Goal: Information Seeking & Learning: Learn about a topic

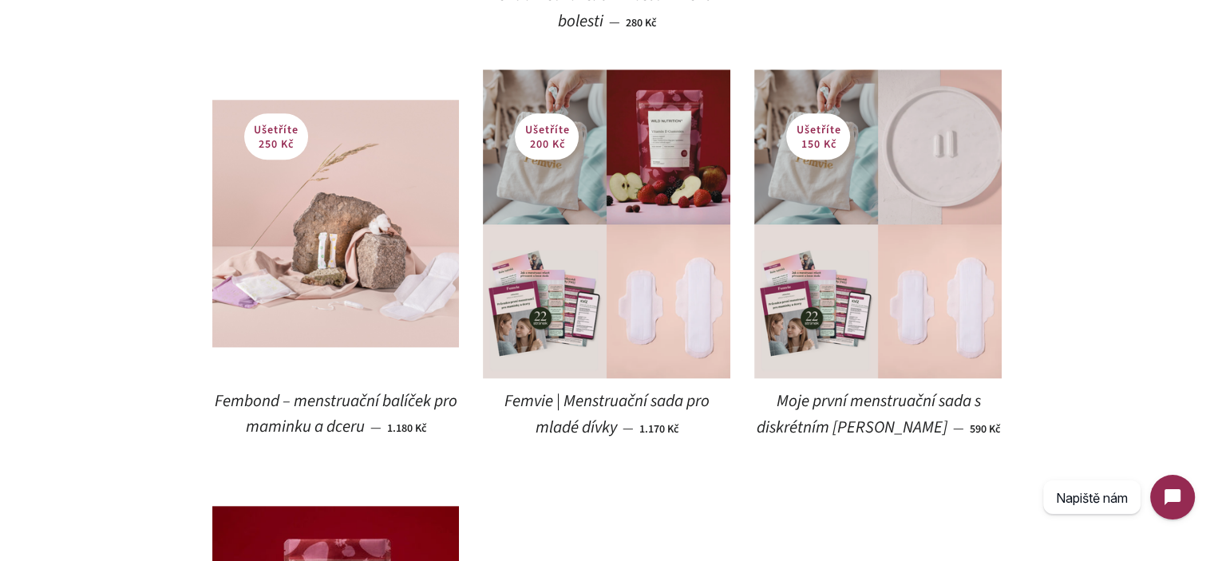
scroll to position [1639, 0]
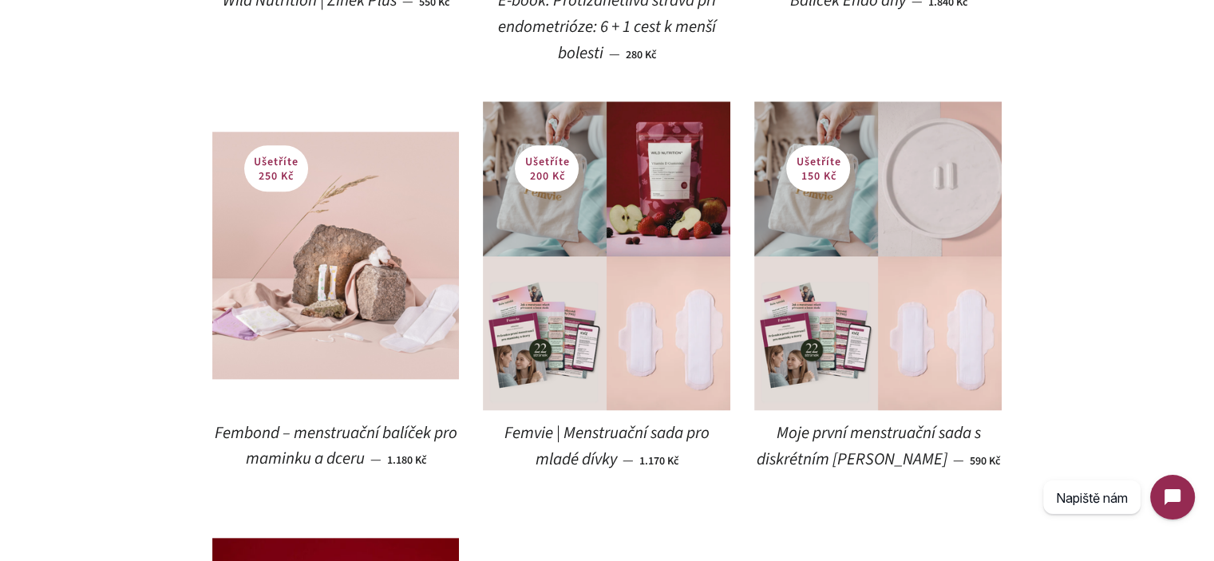
click at [20, 283] on body "Využíváme cookies k tomu, abychom vám zajistily ten nejlepší zážitek z používán…" at bounding box center [607, 554] width 1214 height 4387
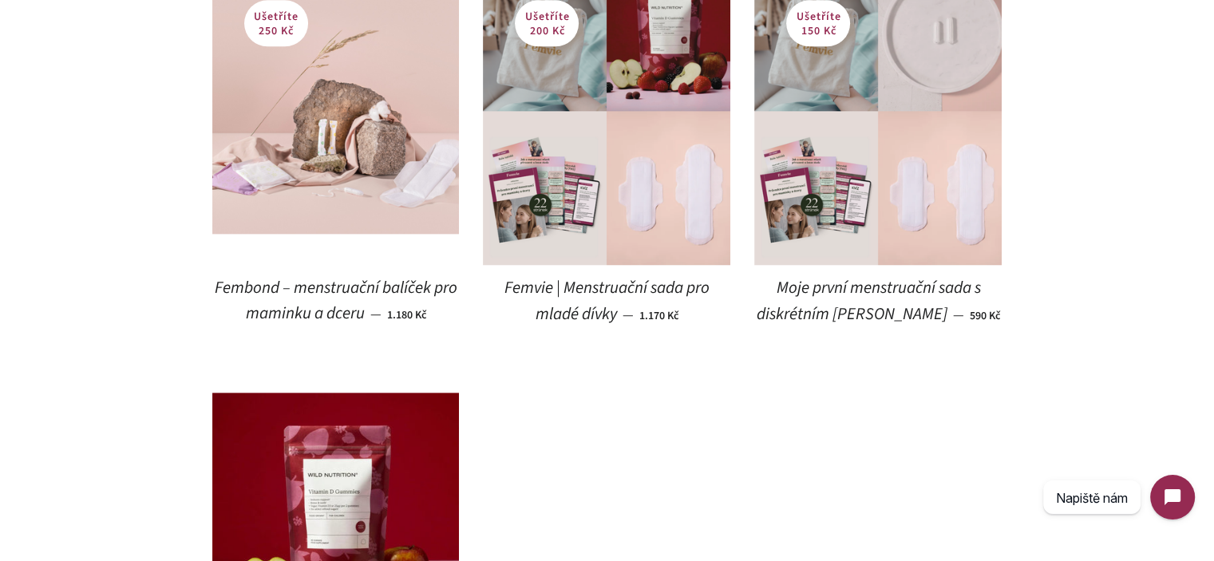
scroll to position [1799, 0]
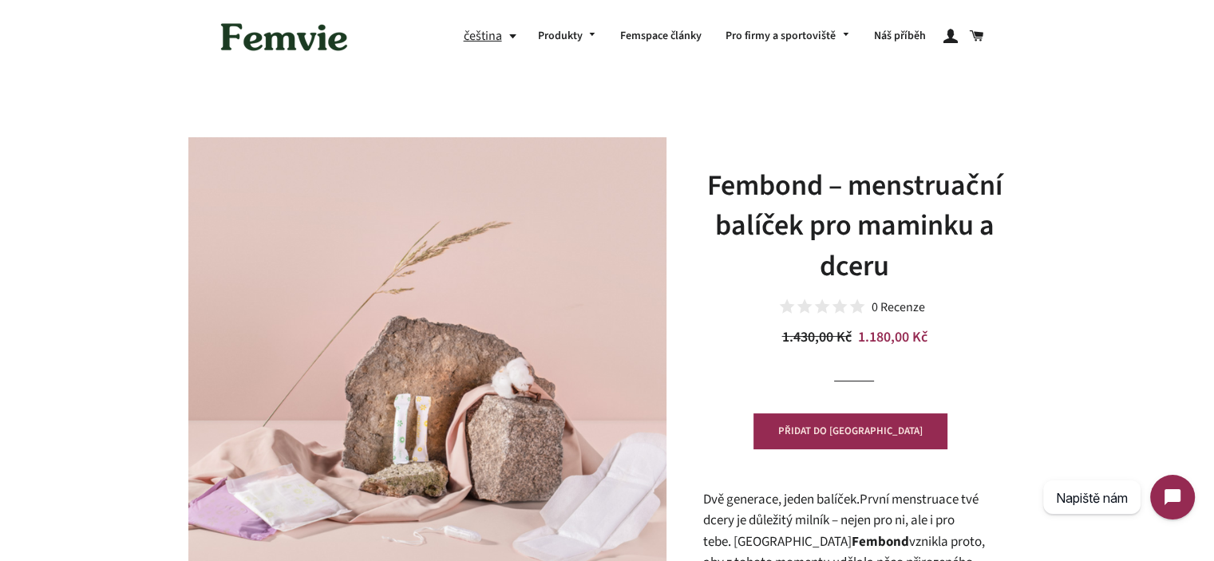
click at [898, 220] on h1 "Fembond – menstruační balíček pro maminku a dceru" at bounding box center [854, 226] width 303 height 121
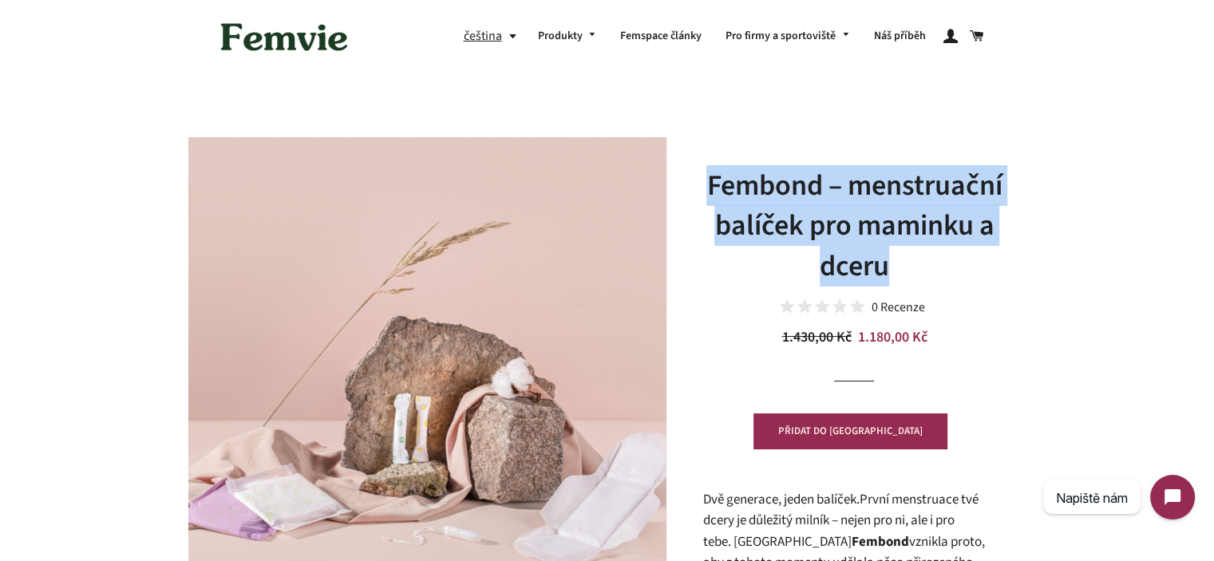
click at [898, 220] on h1 "Fembond – menstruační balíček pro maminku a dceru" at bounding box center [854, 226] width 303 height 121
click at [920, 261] on h1 "Fembond – menstruační balíček pro maminku a dceru" at bounding box center [854, 226] width 303 height 121
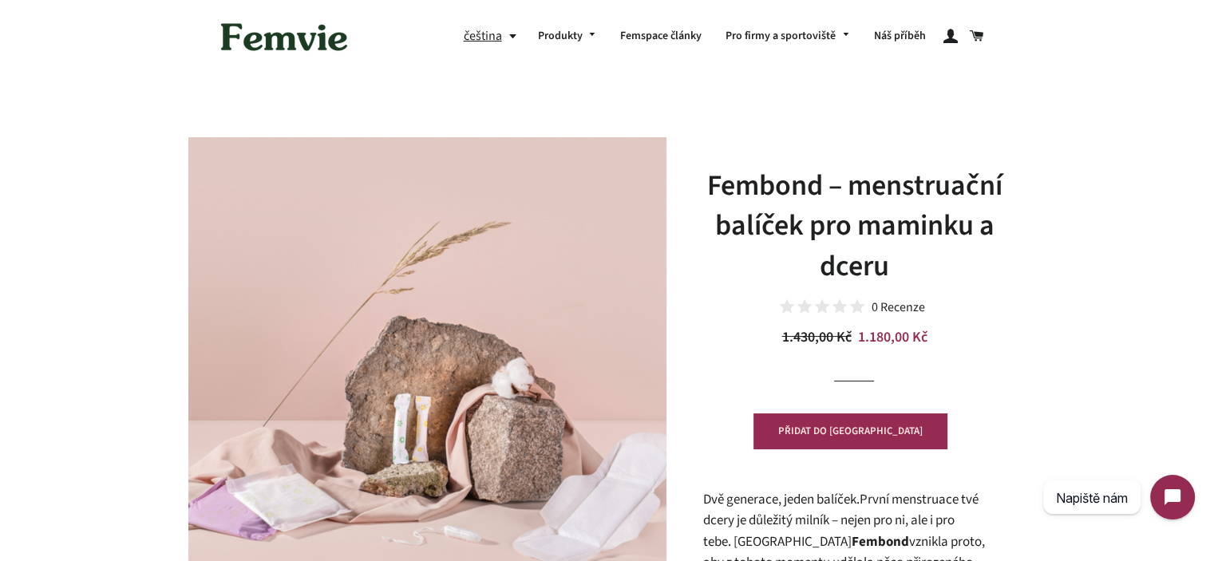
click at [918, 263] on h1 "Fembond – menstruační balíček pro maminku a dceru" at bounding box center [854, 226] width 303 height 121
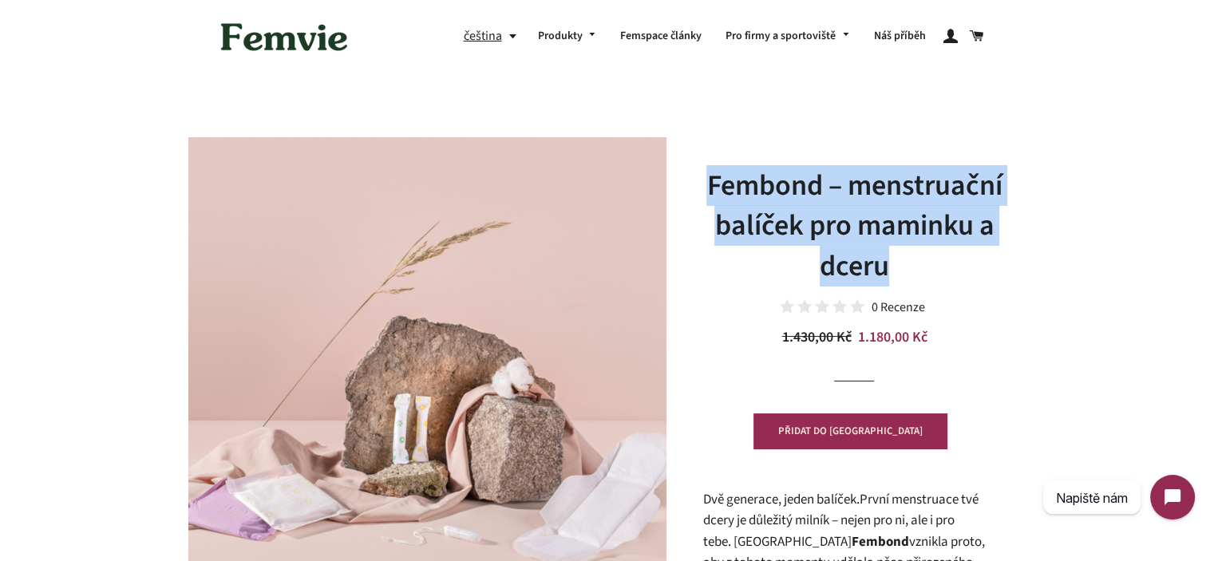
click at [918, 263] on h1 "Fembond – menstruační balíček pro maminku a dceru" at bounding box center [854, 226] width 303 height 121
click at [953, 255] on h1 "Fembond – menstruační balíček pro maminku a dceru" at bounding box center [854, 226] width 303 height 121
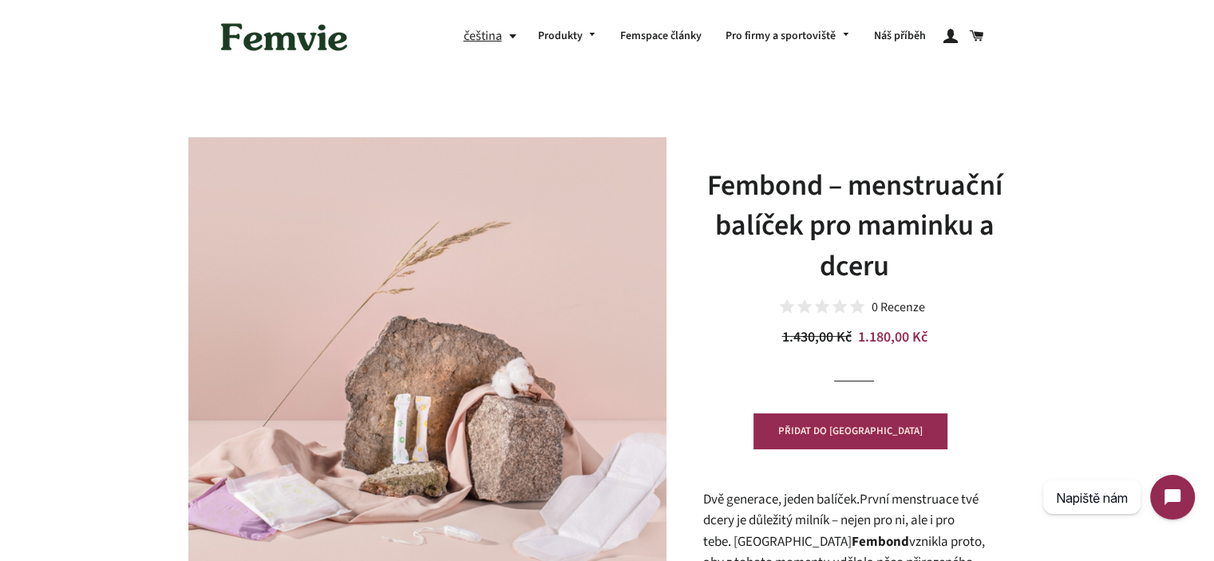
click at [717, 181] on h1 "Fembond – menstruační balíček pro maminku a dceru" at bounding box center [854, 226] width 303 height 121
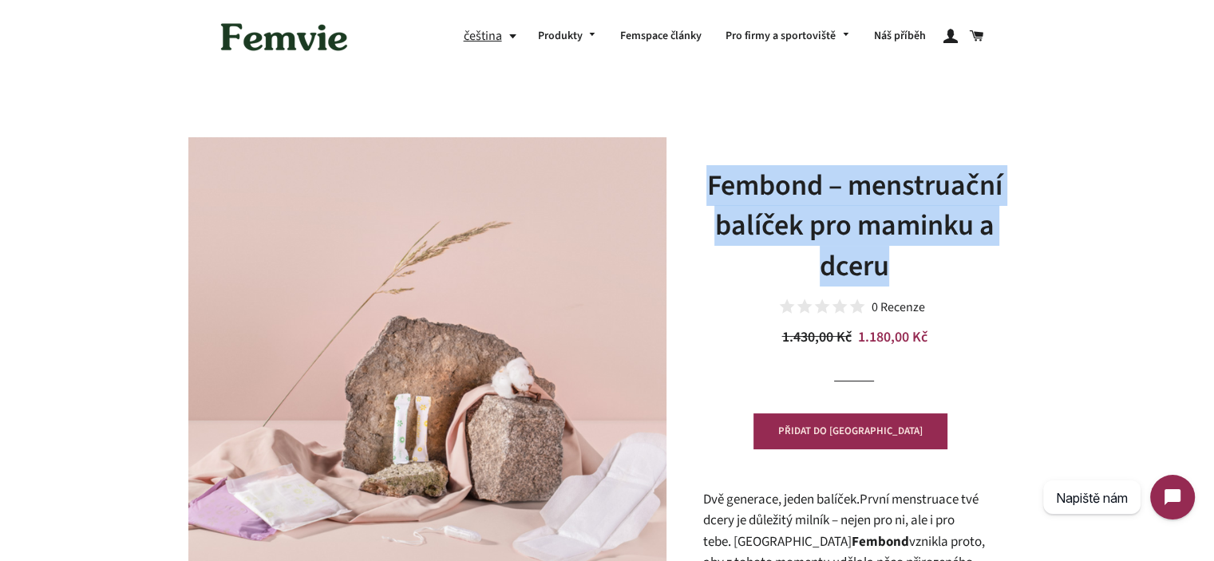
click at [717, 181] on h1 "Fembond – menstruační balíček pro maminku a dceru" at bounding box center [854, 226] width 303 height 121
click at [829, 204] on h1 "Fembond – menstruační balíček pro maminku a dceru" at bounding box center [854, 226] width 303 height 121
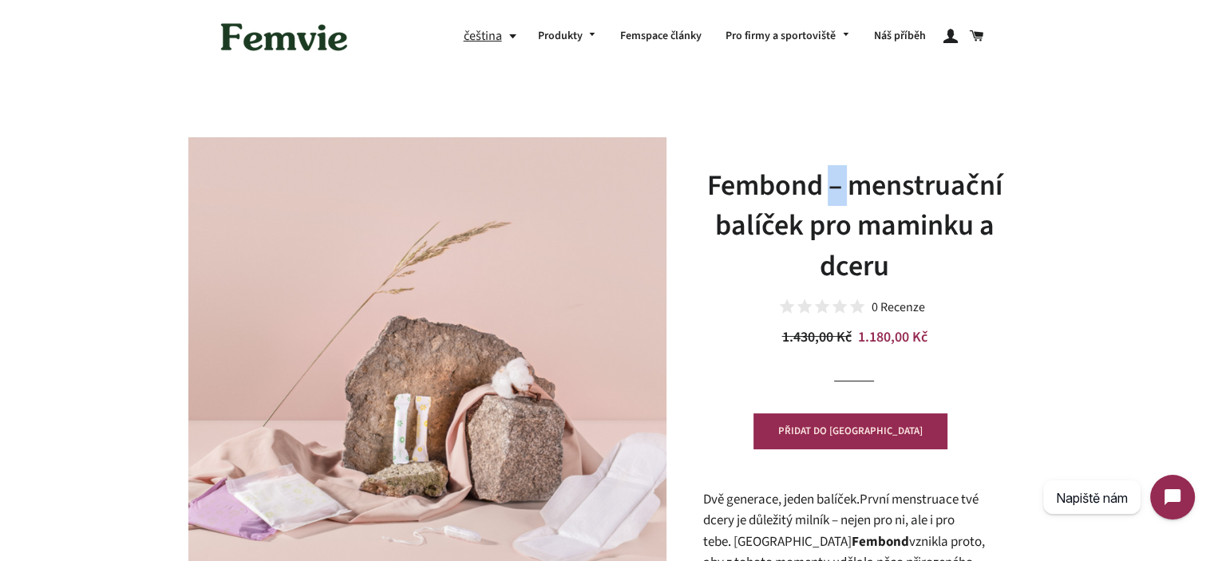
click at [829, 204] on h1 "Fembond – menstruační balíček pro maminku a dceru" at bounding box center [854, 226] width 303 height 121
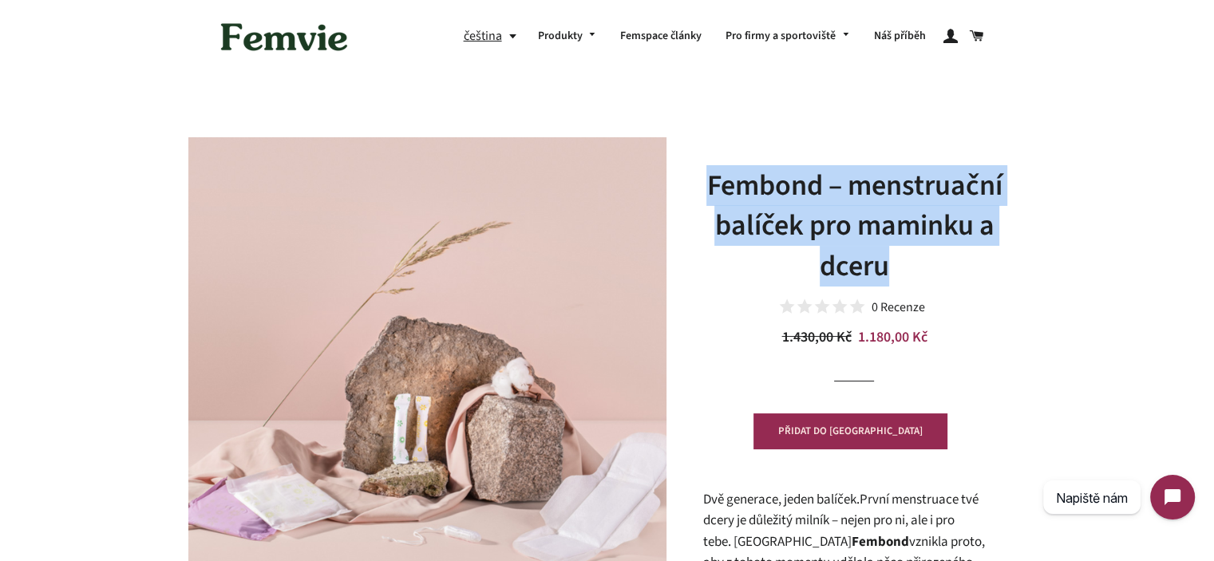
drag, startPoint x: 889, startPoint y: 229, endPoint x: 917, endPoint y: 248, distance: 33.9
click at [890, 230] on h1 "Fembond – menstruační balíček pro maminku a dceru" at bounding box center [854, 226] width 303 height 121
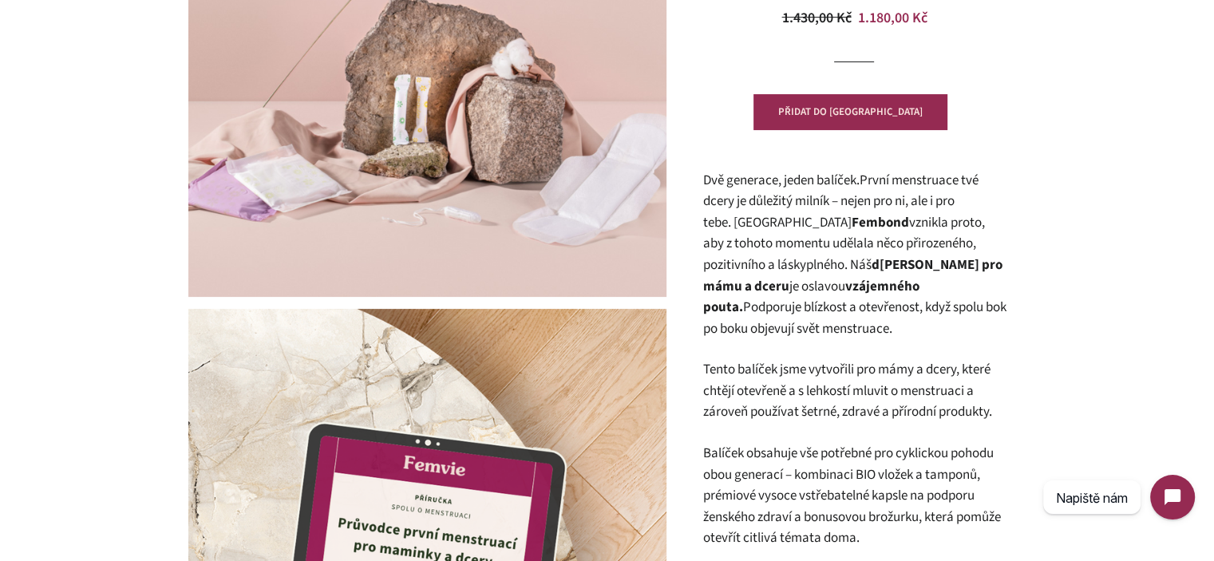
click at [837, 206] on span "Dvě generace, jeden balíček. První menstruace tvé dcery je důležitý milník – ne…" at bounding box center [844, 223] width 282 height 104
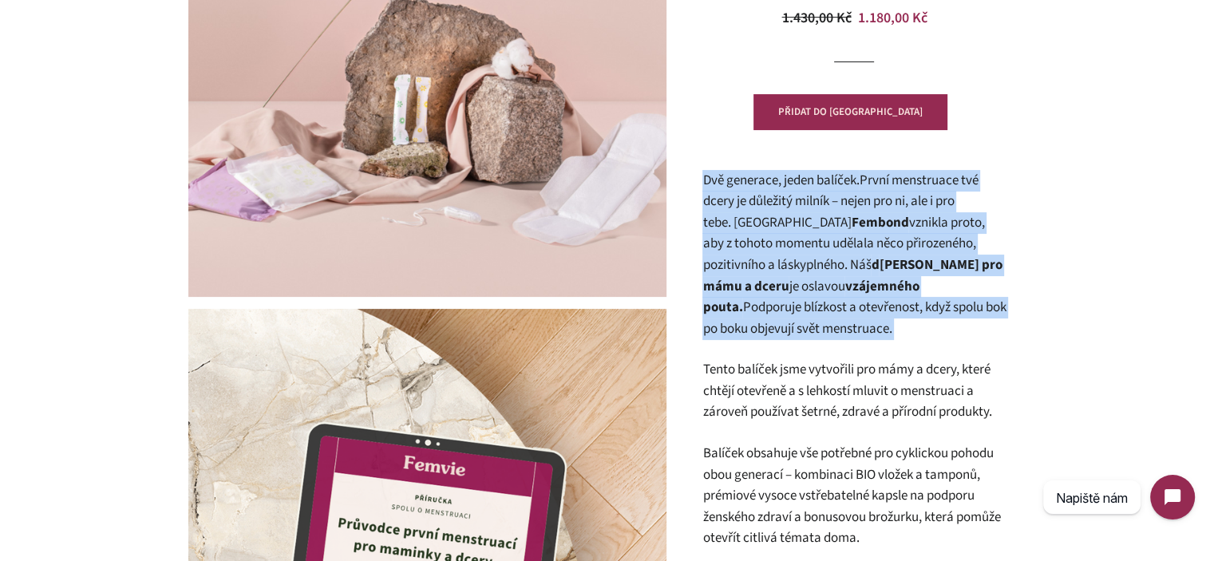
click at [837, 206] on span "Dvě generace, jeden balíček. První menstruace tvé dcery je důležitý milník – ne…" at bounding box center [844, 223] width 282 height 104
click at [885, 264] on strong "vojbalíček pro mámu a dceru" at bounding box center [852, 275] width 299 height 41
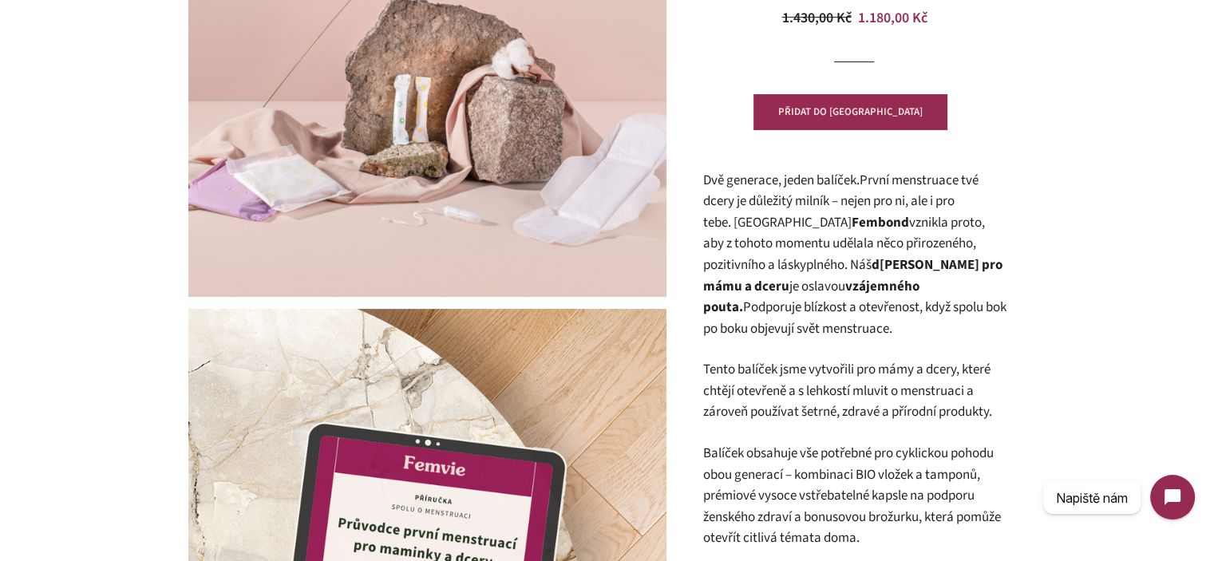
click at [932, 245] on span "Dvě generace, jeden balíček. První menstruace tvé dcery je důležitý milník – ne…" at bounding box center [844, 223] width 282 height 104
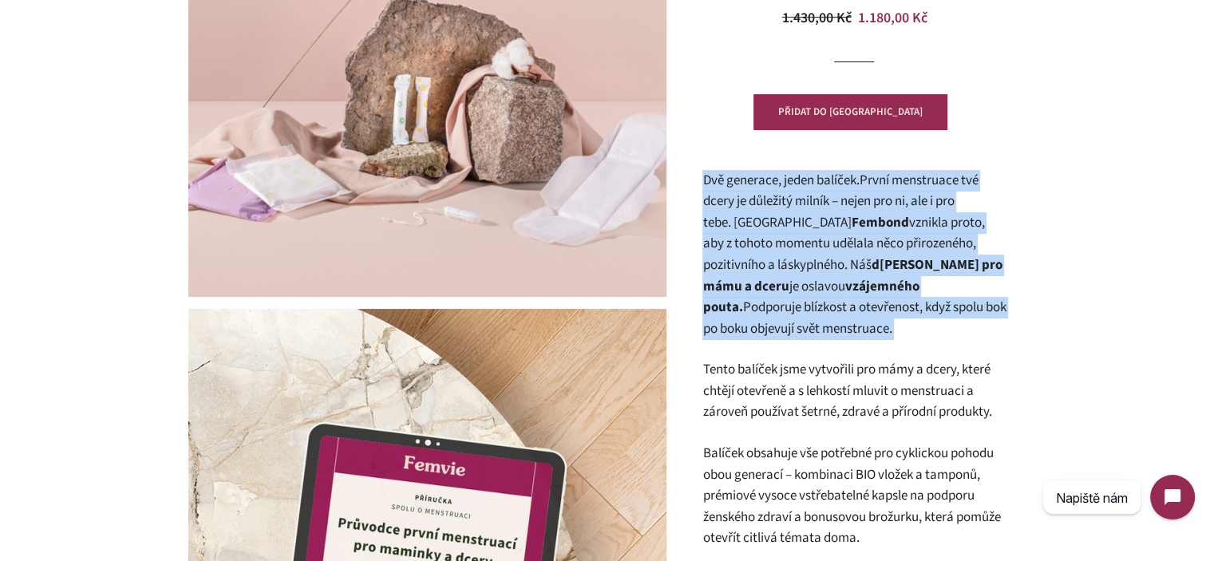
click at [932, 245] on span "Dvě generace, jeden balíček. První menstruace tvé dcery je důležitý milník – ne…" at bounding box center [844, 223] width 282 height 104
click at [971, 305] on span "je oslavou vzájemného pouta. Podporuje blízkost a otevřenost, když spolu bok po…" at bounding box center [854, 307] width 303 height 61
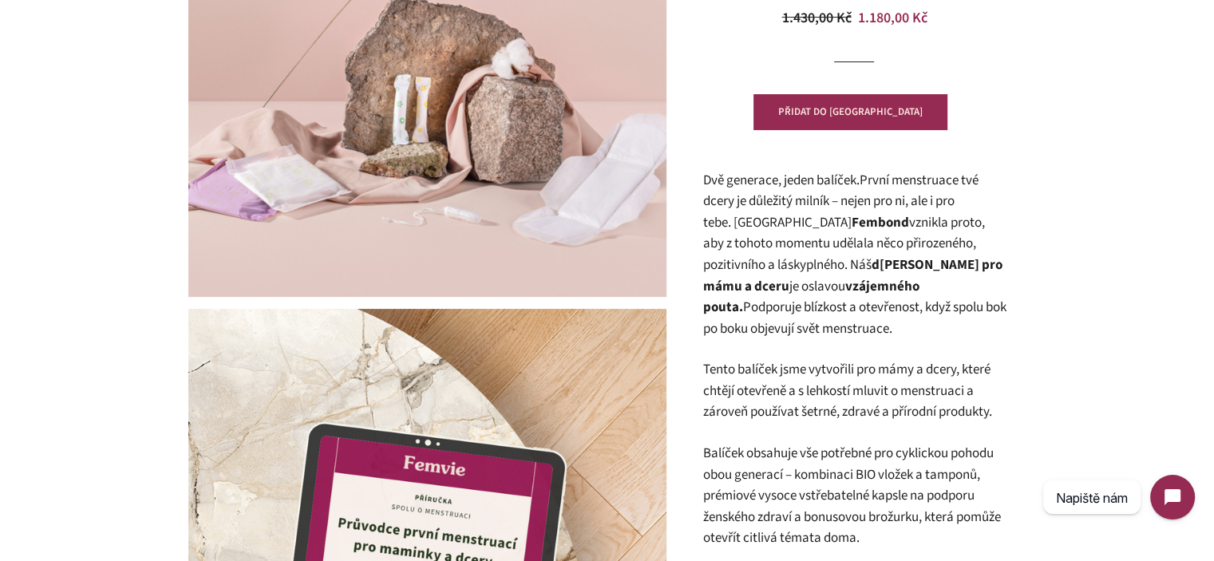
click at [881, 323] on p "Dvě generace, jeden balíček. První menstruace tvé dcery je důležitý milník – ne…" at bounding box center [854, 255] width 303 height 170
click at [840, 306] on span "je oslavou vzájemného pouta. Podporuje blízkost a otevřenost, když spolu bok po…" at bounding box center [854, 307] width 303 height 61
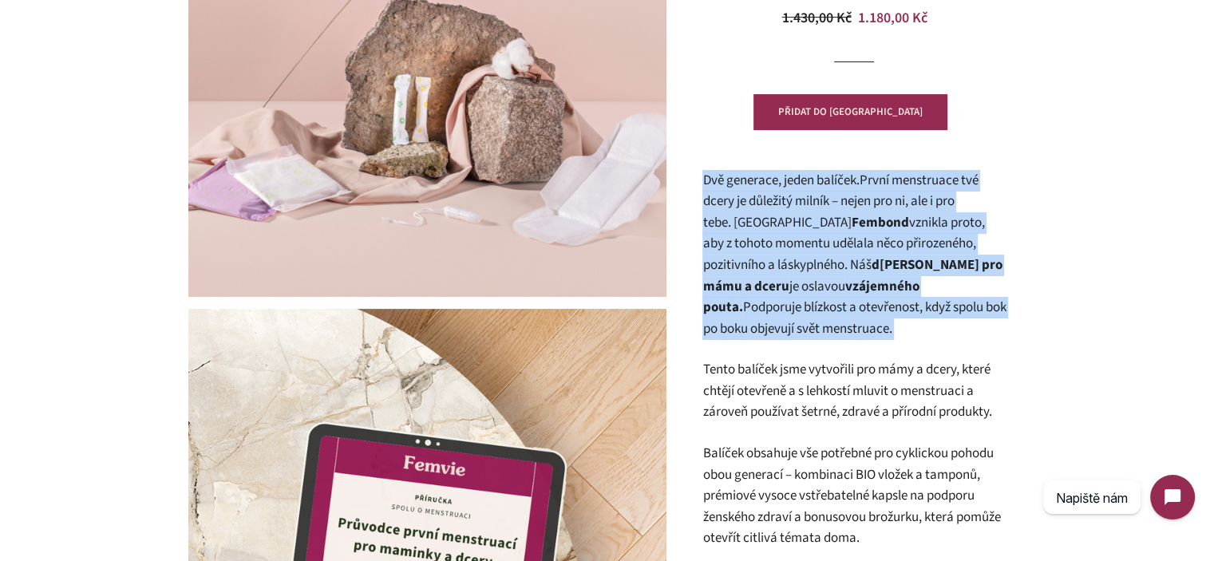
click at [840, 306] on span "je oslavou vzájemného pouta. Podporuje blízkost a otevřenost, když spolu bok po…" at bounding box center [854, 307] width 303 height 61
click at [869, 307] on span "je oslavou vzájemného pouta. Podporuje blízkost a otevřenost, když spolu bok po…" at bounding box center [854, 307] width 303 height 61
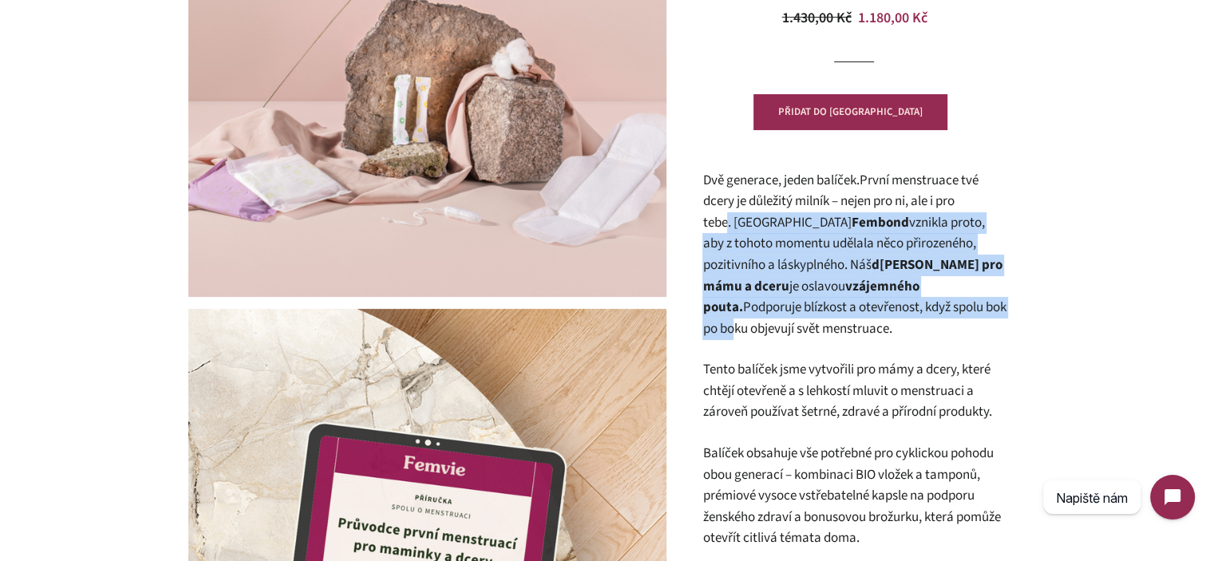
drag, startPoint x: 878, startPoint y: 313, endPoint x: 728, endPoint y: 217, distance: 178.1
click at [728, 220] on p "Dvě generace, jeden balíček. První menstruace tvé dcery je důležitý milník – ne…" at bounding box center [854, 255] width 303 height 170
click at [728, 216] on span "Dvě generace, jeden balíček. První menstruace tvé dcery je důležitý milník – ne…" at bounding box center [844, 223] width 282 height 104
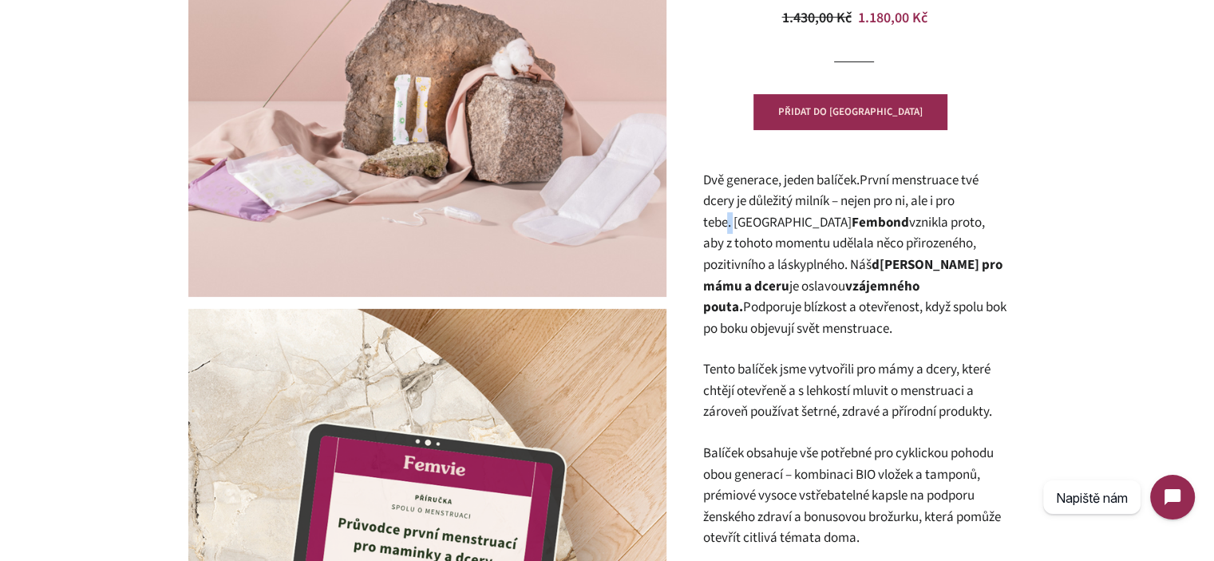
click at [728, 216] on span "Dvě generace, jeden balíček. První menstruace tvé dcery je důležitý milník – ne…" at bounding box center [844, 223] width 282 height 104
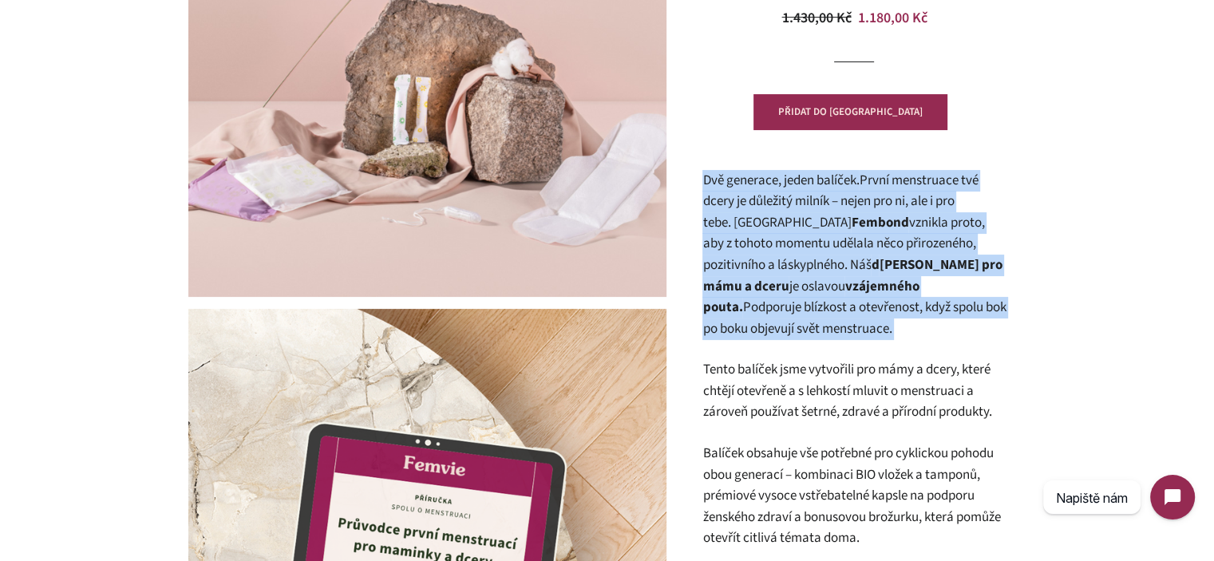
click at [728, 216] on span "Dvě generace, jeden balíček. První menstruace tvé dcery je důležitý milník – ne…" at bounding box center [844, 223] width 282 height 104
click at [786, 289] on strong "vzájemného pouta." at bounding box center [811, 297] width 216 height 41
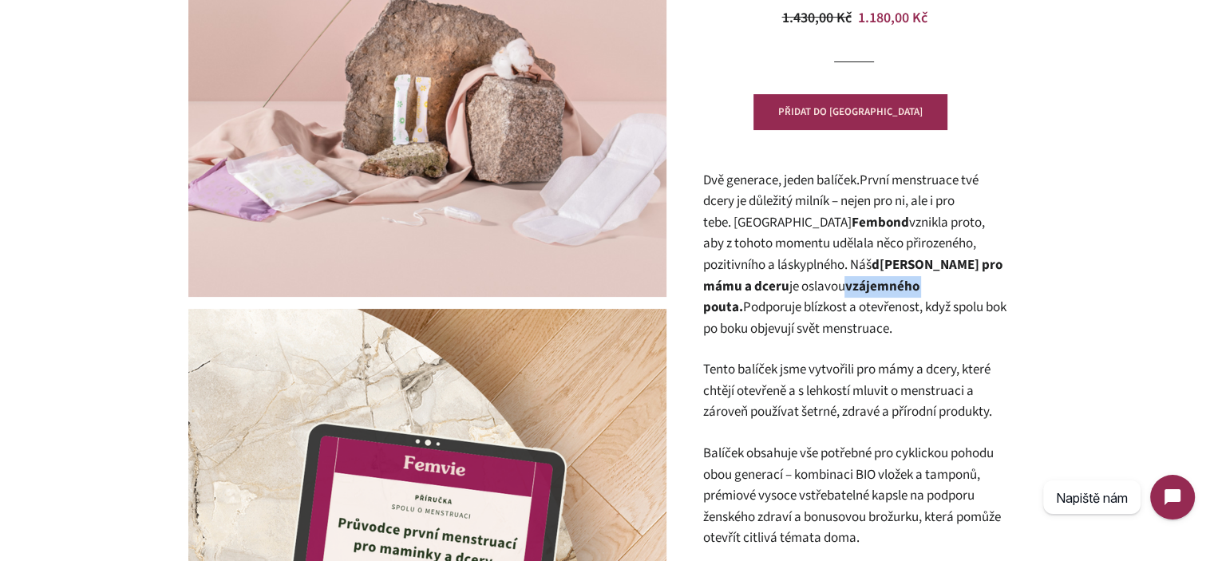
click at [786, 289] on strong "vzájemného pouta." at bounding box center [811, 297] width 216 height 41
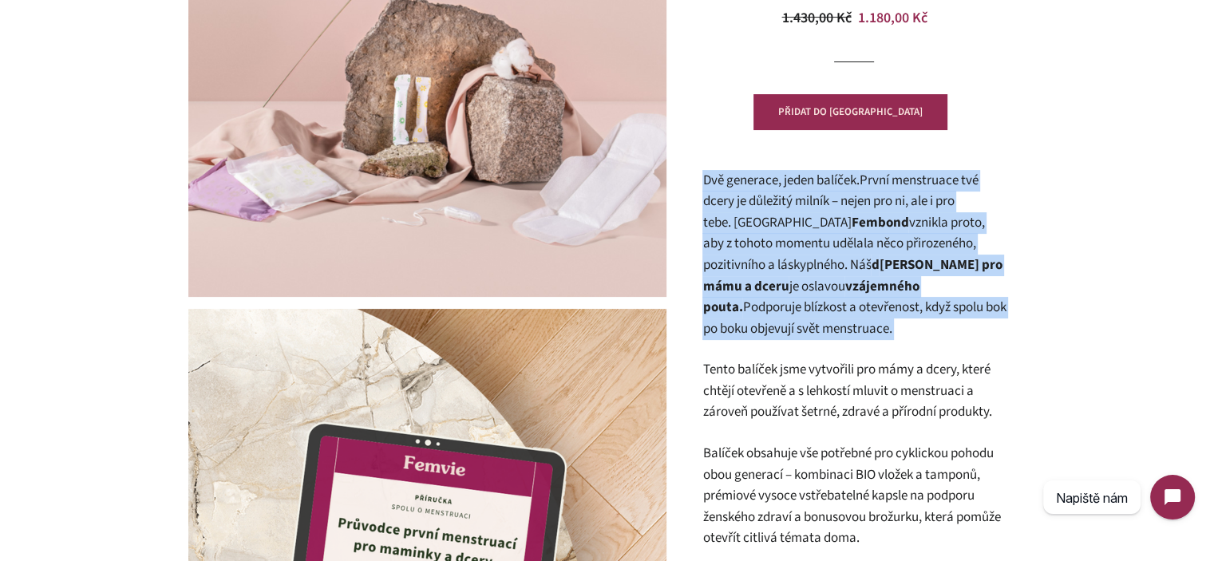
click at [786, 289] on strong "vzájemného pouta." at bounding box center [811, 297] width 216 height 41
click at [799, 328] on p "Dvě generace, jeden balíček. První menstruace tvé dcery je důležitý milník – ne…" at bounding box center [854, 255] width 303 height 170
click at [798, 327] on p "Dvě generace, jeden balíček. První menstruace tvé dcery je důležitý milník – ne…" at bounding box center [854, 255] width 303 height 170
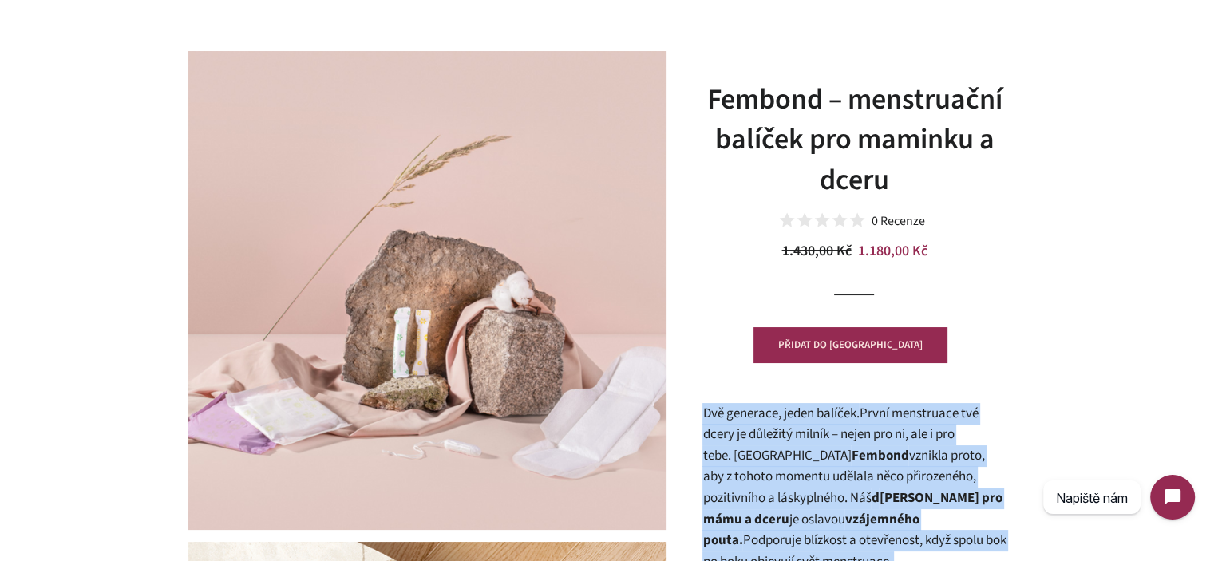
scroll to position [80, 0]
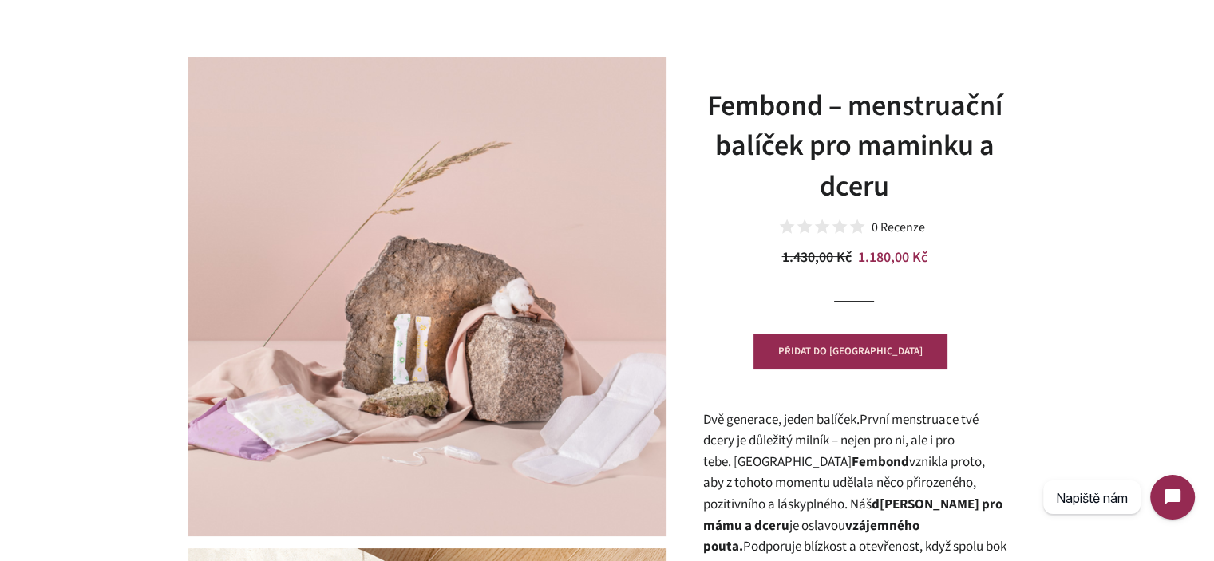
click at [923, 105] on h1 "Fembond – menstruační balíček pro maminku a dceru" at bounding box center [854, 146] width 303 height 121
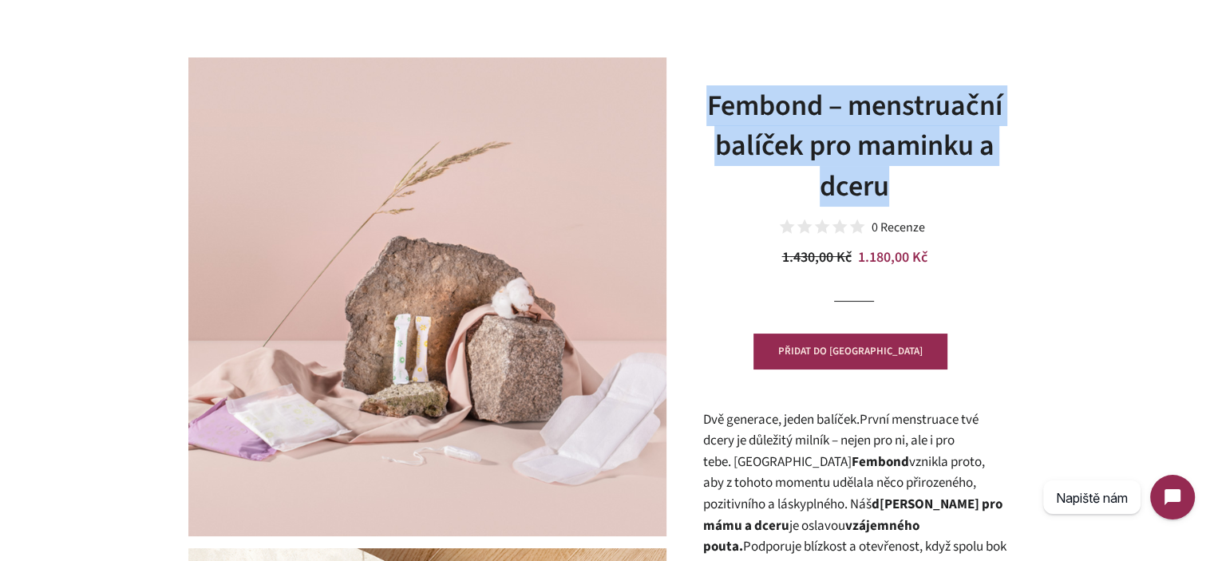
click at [923, 105] on h1 "Fembond – menstruační balíček pro maminku a dceru" at bounding box center [854, 146] width 303 height 121
click at [920, 160] on h1 "Fembond – menstruační balíček pro maminku a dceru" at bounding box center [854, 146] width 303 height 121
click at [904, 192] on h1 "Fembond – menstruační balíček pro maminku a dceru" at bounding box center [854, 146] width 303 height 121
drag, startPoint x: 904, startPoint y: 192, endPoint x: 737, endPoint y: 121, distance: 181.7
click at [737, 121] on h1 "Fembond – menstruační balíček pro maminku a dceru" at bounding box center [854, 146] width 303 height 121
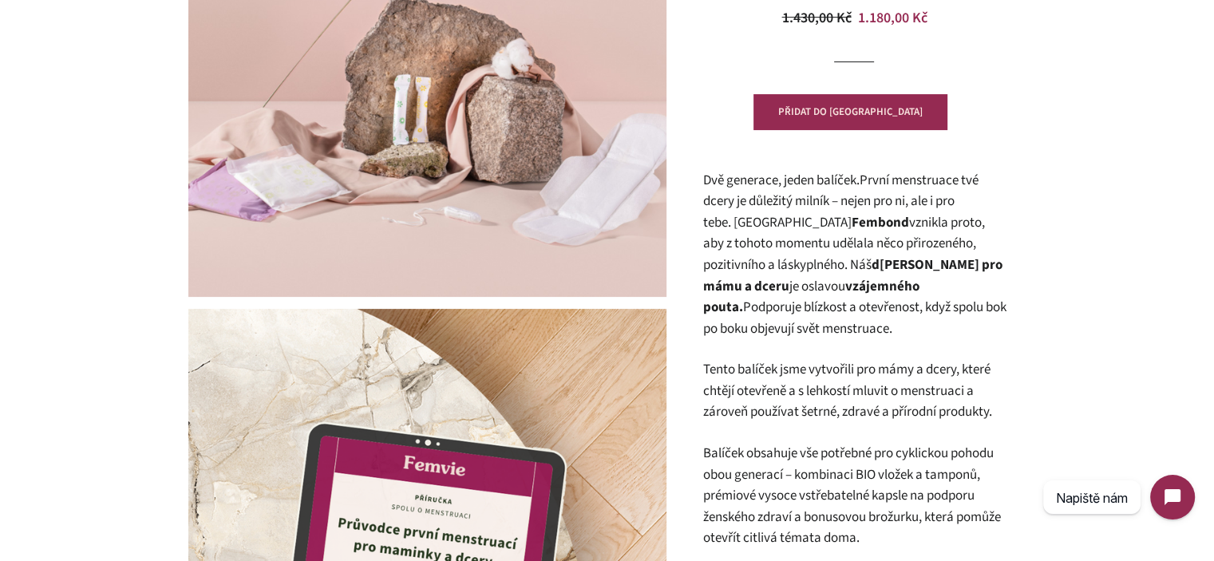
click at [850, 280] on strong "vzájemného pouta." at bounding box center [811, 297] width 216 height 41
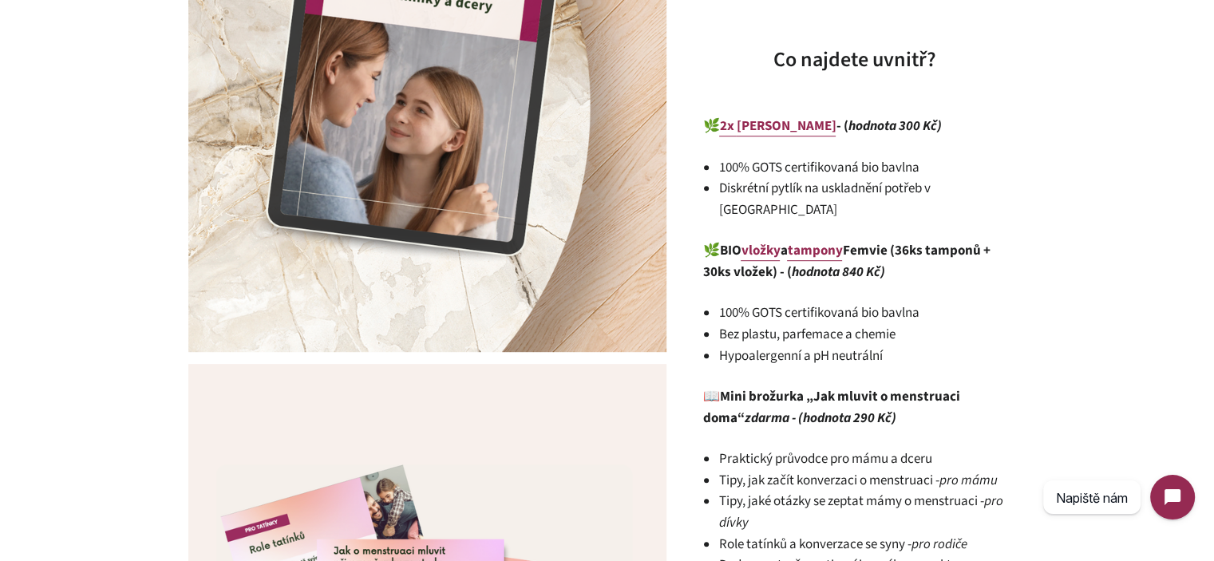
scroll to position [878, 0]
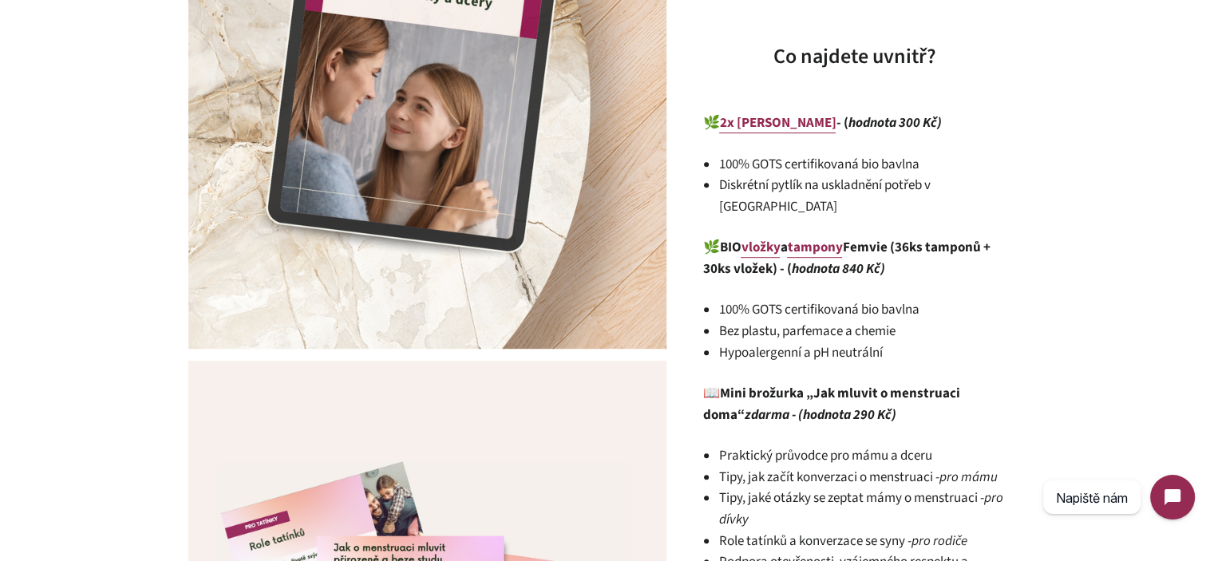
click at [771, 183] on li "Diskrétní pytlík na uskladnění potřeb v batohu" at bounding box center [862, 196] width 287 height 42
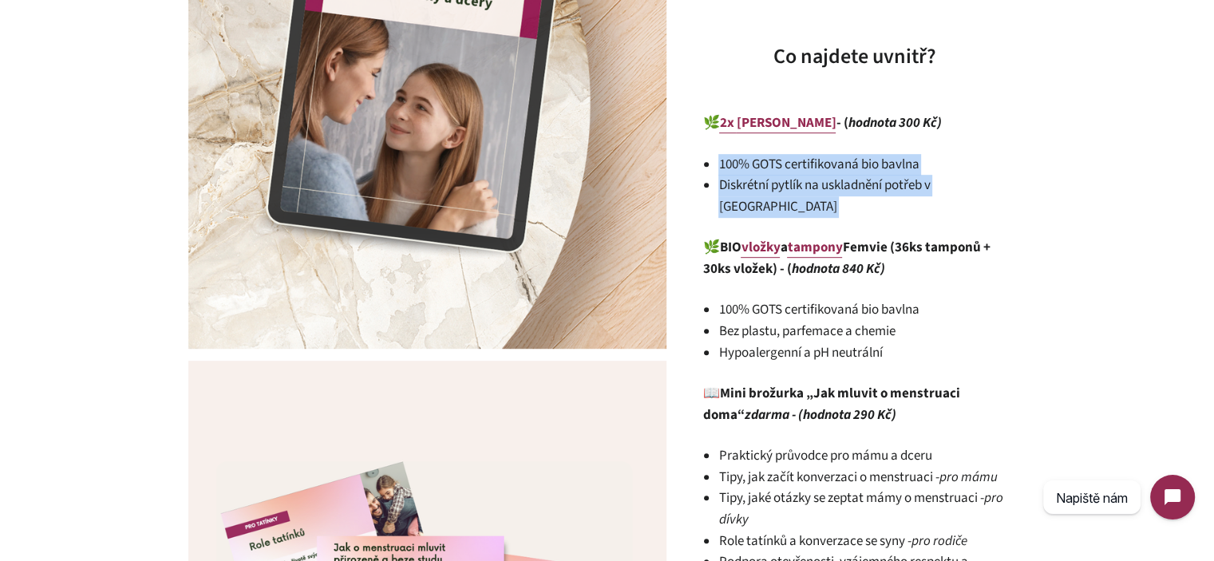
drag, startPoint x: 771, startPoint y: 183, endPoint x: 743, endPoint y: 165, distance: 33.0
click at [743, 165] on ul "100% GOTS certifikovaná bio bavlna Diskrétní pytlík na uskladnění potřeb v bato…" at bounding box center [862, 186] width 287 height 64
click at [743, 165] on li "100% GOTS certifikovaná bio bavlna" at bounding box center [862, 165] width 287 height 22
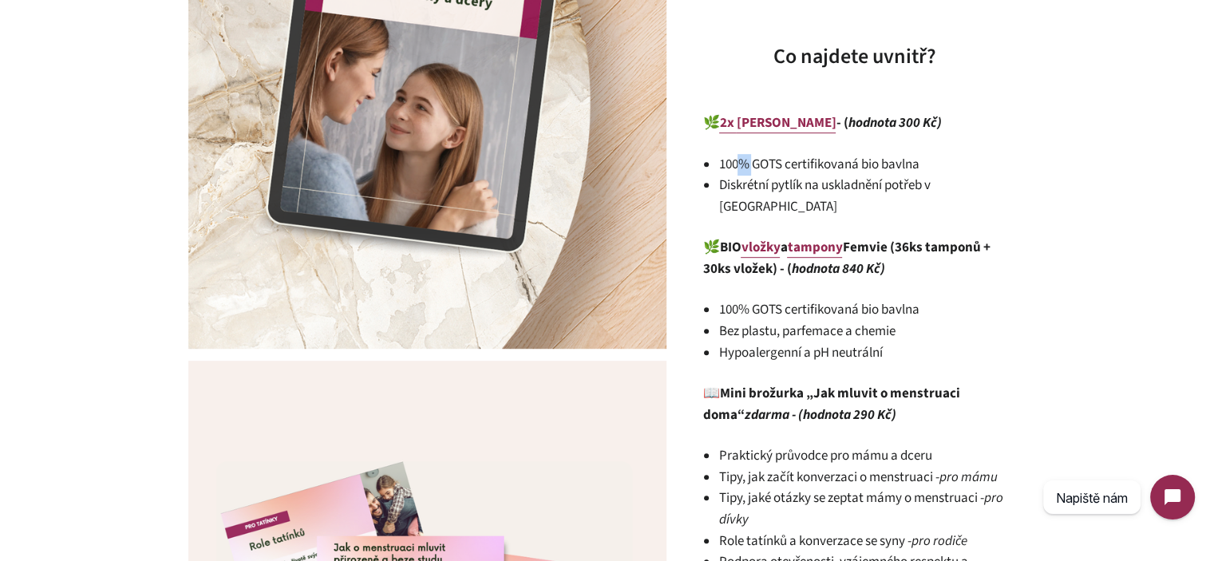
click at [743, 165] on li "100% GOTS certifikovaná bio bavlna" at bounding box center [862, 165] width 287 height 22
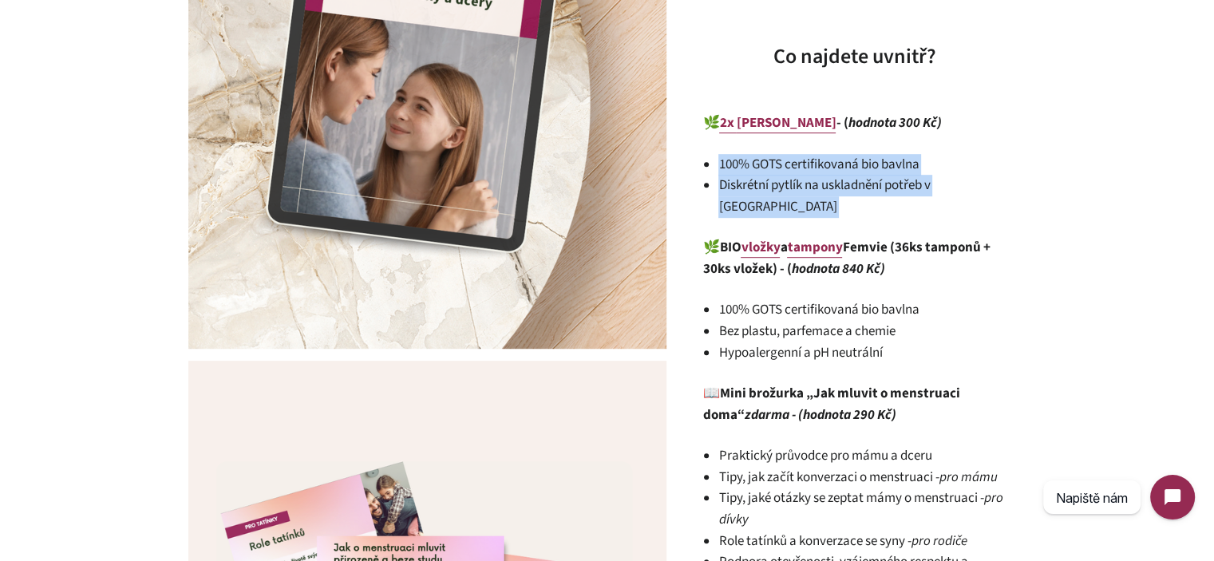
drag, startPoint x: 743, startPoint y: 165, endPoint x: 937, endPoint y: 189, distance: 194.7
click at [933, 189] on ul "100% GOTS certifikovaná bio bavlna Diskrétní pytlík na uskladnění potřeb v bato…" at bounding box center [862, 186] width 287 height 64
click at [937, 189] on li "Diskrétní pytlík na uskladnění potřeb v batohu" at bounding box center [862, 196] width 287 height 42
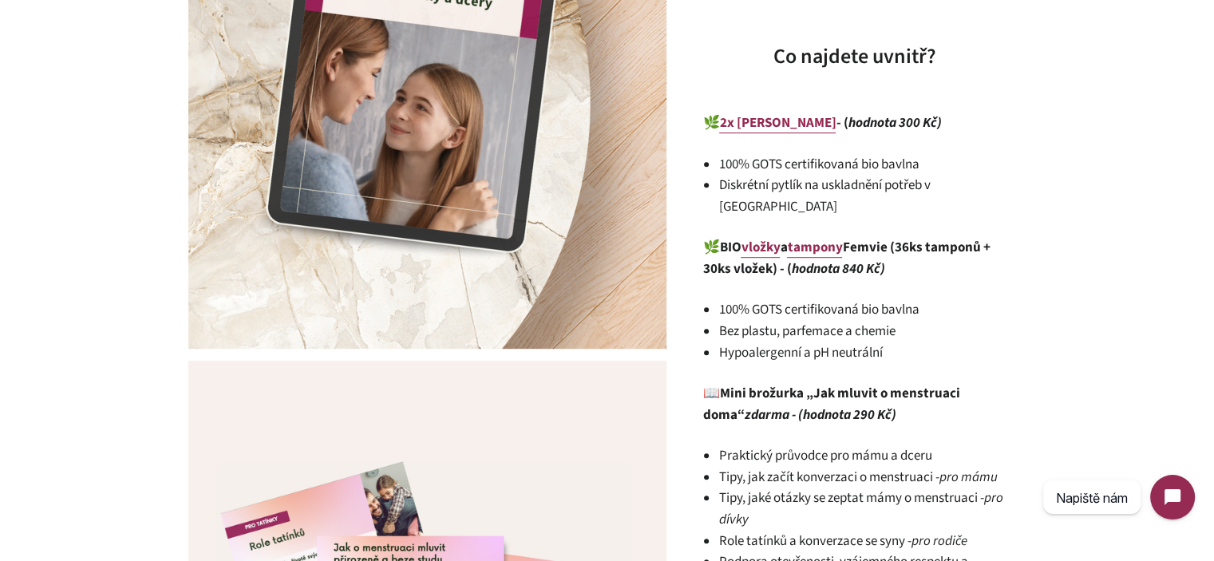
click at [939, 189] on li "Diskrétní pytlík na uskladnění potřeb v batohu" at bounding box center [862, 196] width 287 height 42
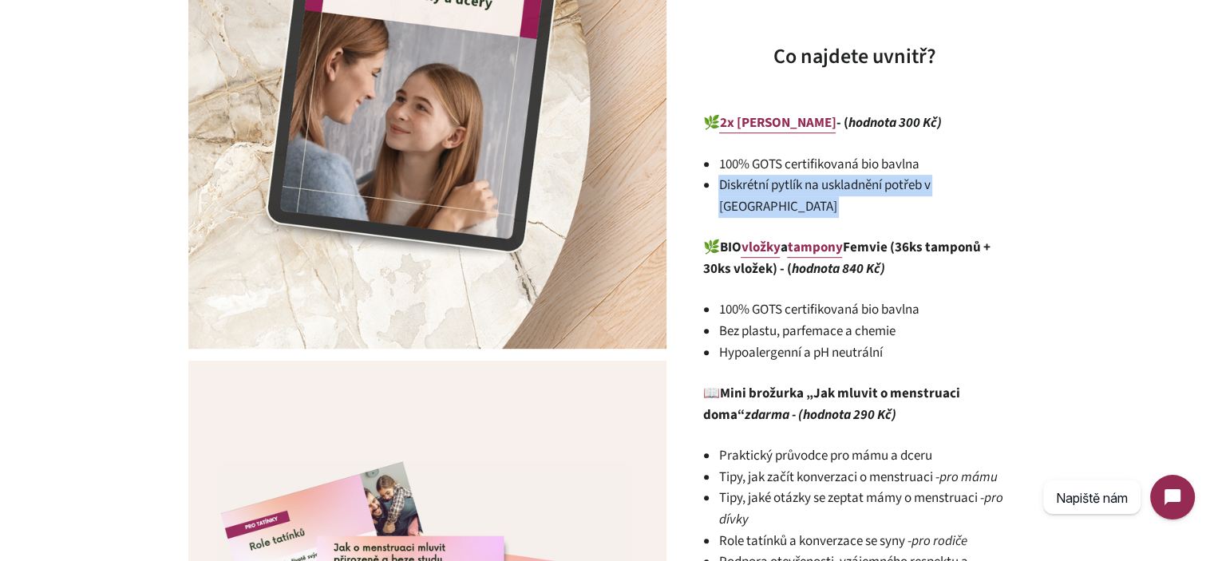
click at [939, 189] on li "Diskrétní pytlík na uskladnění potřeb v batohu" at bounding box center [862, 196] width 287 height 42
click at [987, 189] on li "Diskrétní pytlík na uskladnění potřeb v batohu" at bounding box center [862, 196] width 287 height 42
drag, startPoint x: 982, startPoint y: 190, endPoint x: 731, endPoint y: 167, distance: 251.8
click at [734, 167] on ul "100% GOTS certifikovaná bio bavlna Diskrétní pytlík na uskladnění potřeb v bato…" at bounding box center [862, 186] width 287 height 64
click at [731, 167] on li "100% GOTS certifikovaná bio bavlna" at bounding box center [862, 165] width 287 height 22
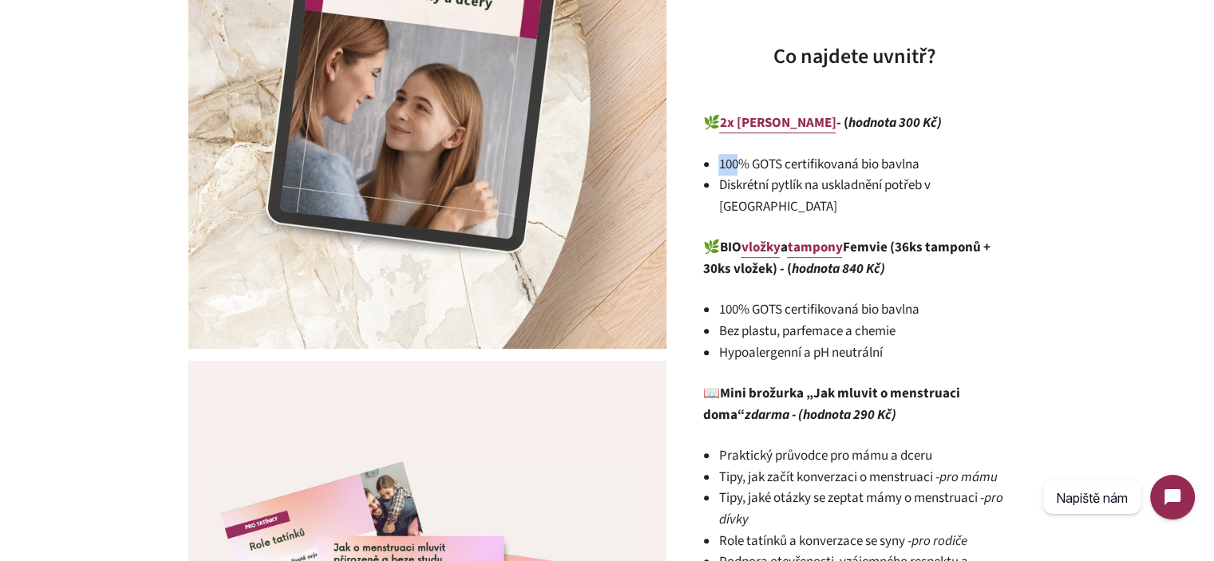
click at [731, 167] on li "100% GOTS certifikovaná bio bavlna" at bounding box center [862, 165] width 287 height 22
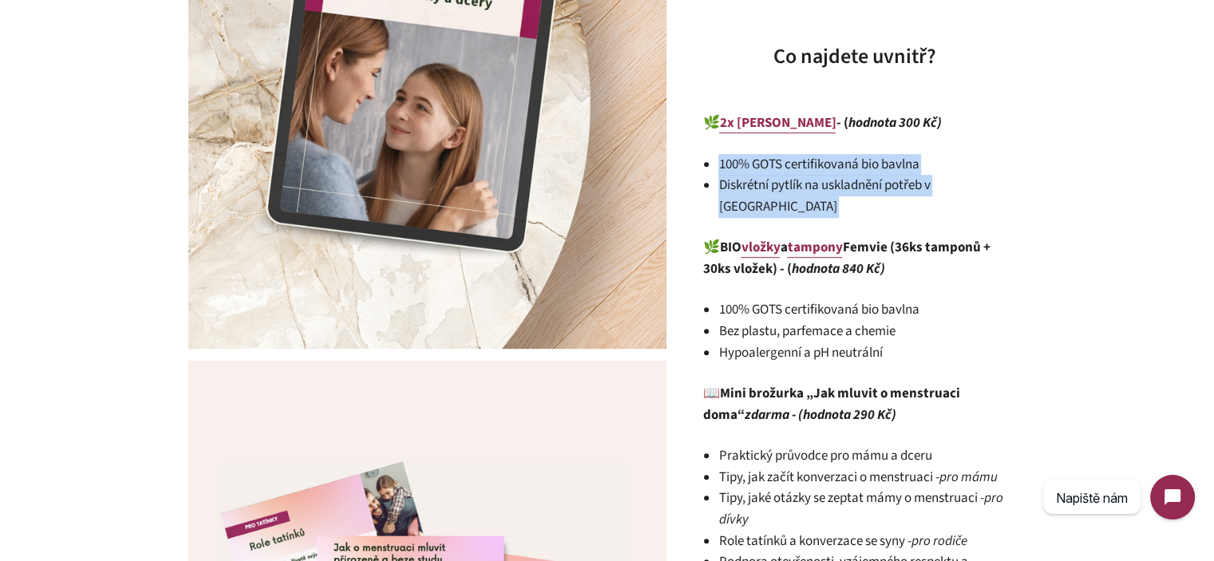
drag, startPoint x: 731, startPoint y: 167, endPoint x: 959, endPoint y: 189, distance: 228.6
click at [959, 189] on ul "100% GOTS certifikovaná bio bavlna Diskrétní pytlík na uskladnění potřeb v bato…" at bounding box center [862, 186] width 287 height 64
click at [987, 190] on li "Diskrétní pytlík na uskladnění potřeb v batohu" at bounding box center [862, 196] width 287 height 42
drag, startPoint x: 987, startPoint y: 190, endPoint x: 724, endPoint y: 163, distance: 264.1
click at [724, 163] on ul "100% GOTS certifikovaná bio bavlna Diskrétní pytlík na uskladnění potřeb v bato…" at bounding box center [862, 186] width 287 height 64
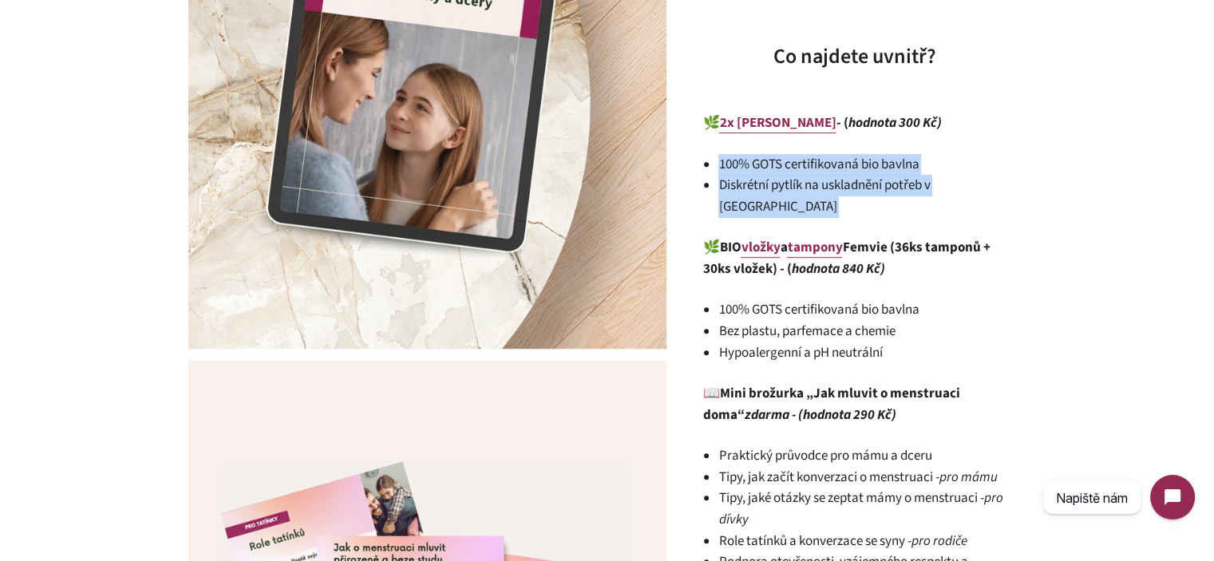
click at [724, 163] on li "100% GOTS certifikovaná bio bavlna" at bounding box center [862, 165] width 287 height 22
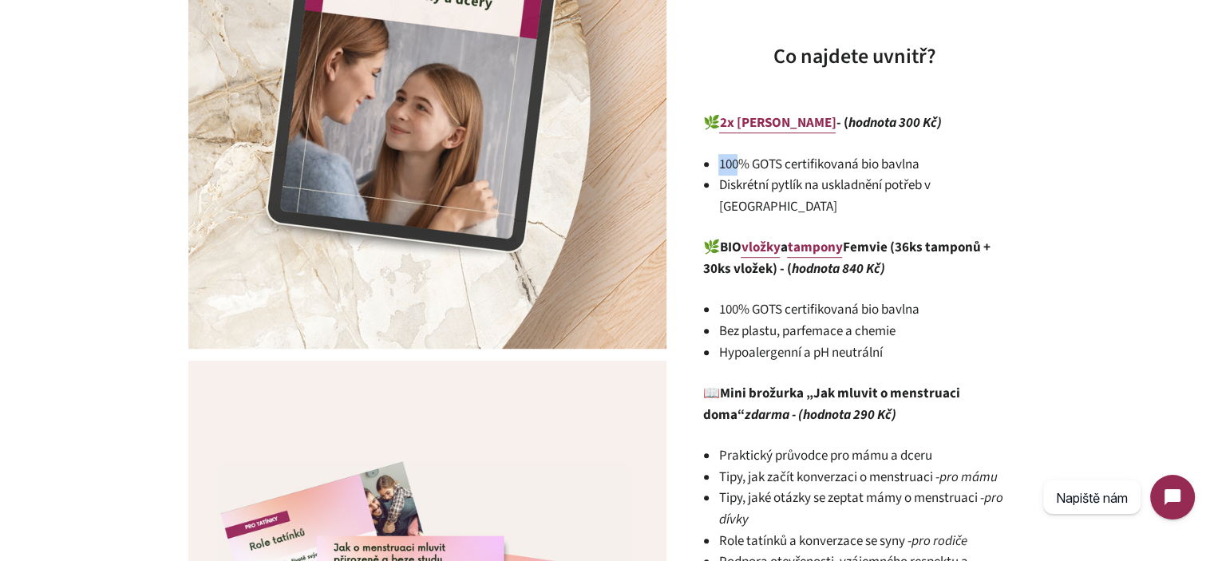
click at [724, 163] on li "100% GOTS certifikovaná bio bavlna" at bounding box center [862, 165] width 287 height 22
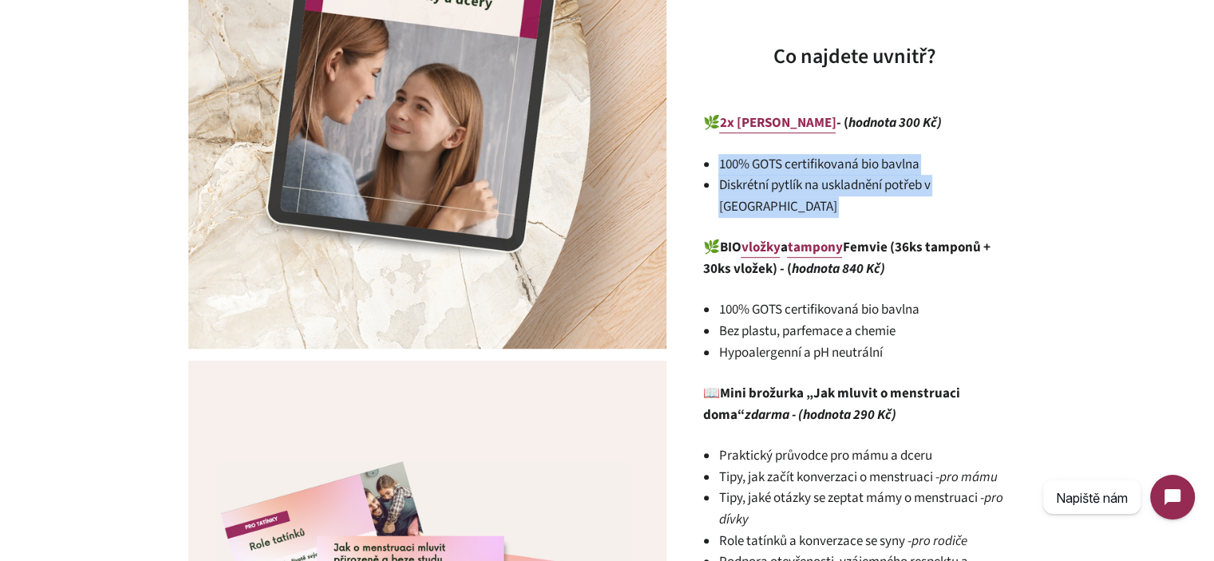
drag, startPoint x: 724, startPoint y: 163, endPoint x: 972, endPoint y: 181, distance: 249.0
click at [971, 181] on ul "100% GOTS certifikovaná bio bavlna Diskrétní pytlík na uskladnění potřeb v bato…" at bounding box center [862, 186] width 287 height 64
click at [974, 181] on li "Diskrétní pytlík na uskladnění potřeb v batohu" at bounding box center [862, 196] width 287 height 42
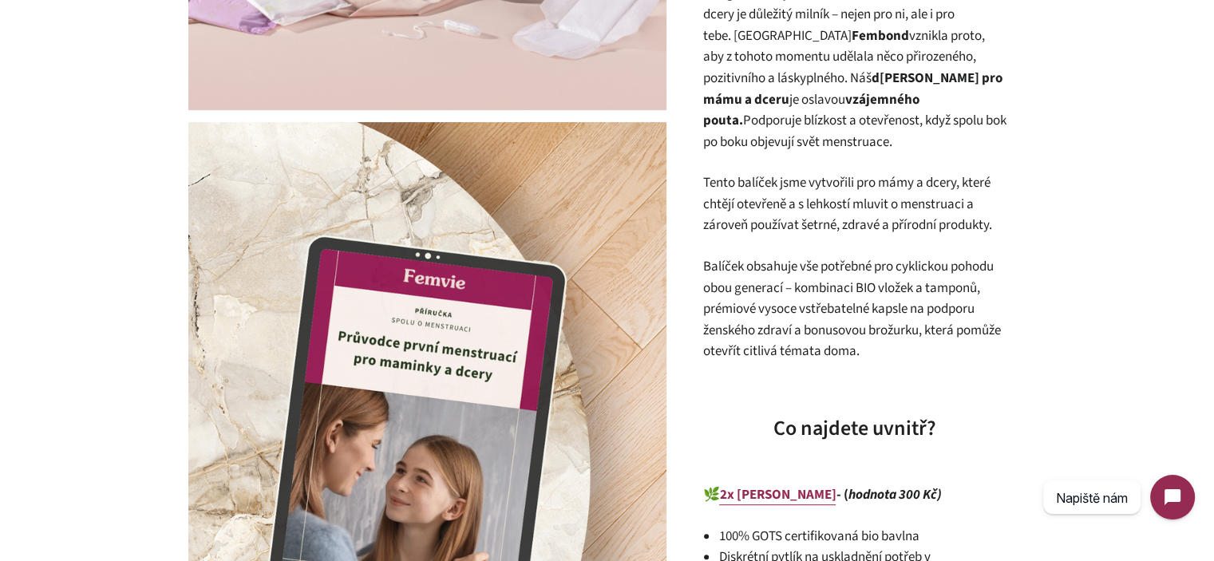
scroll to position [479, 0]
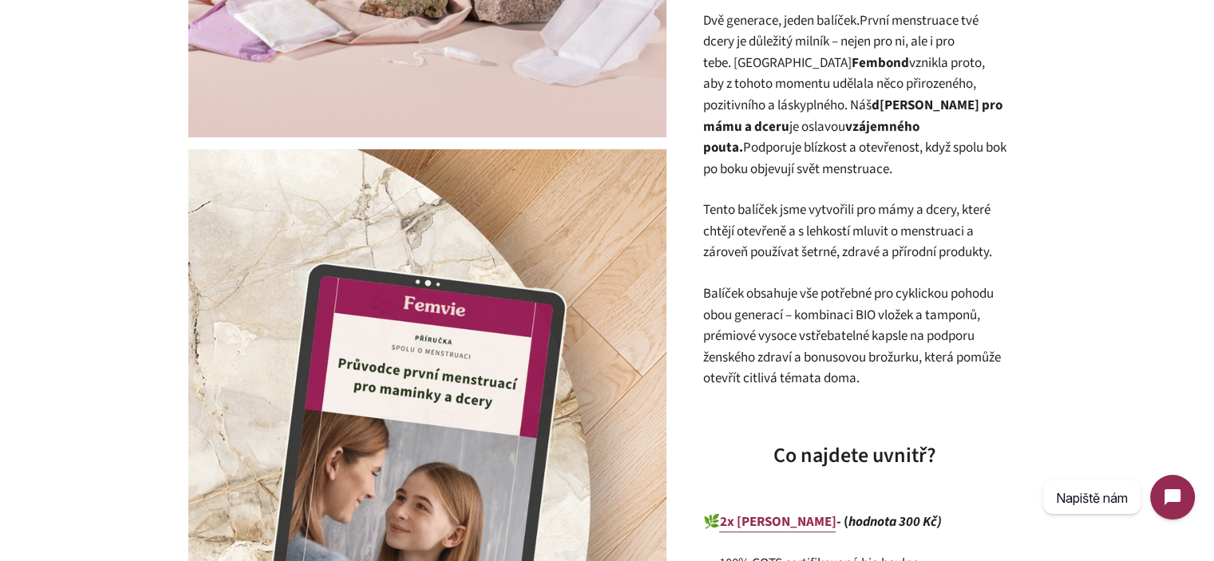
click at [778, 248] on p "Tento balíček jsme vytvořili pro mámy a dcery, které chtějí otevřeně a s lehkos…" at bounding box center [854, 232] width 303 height 64
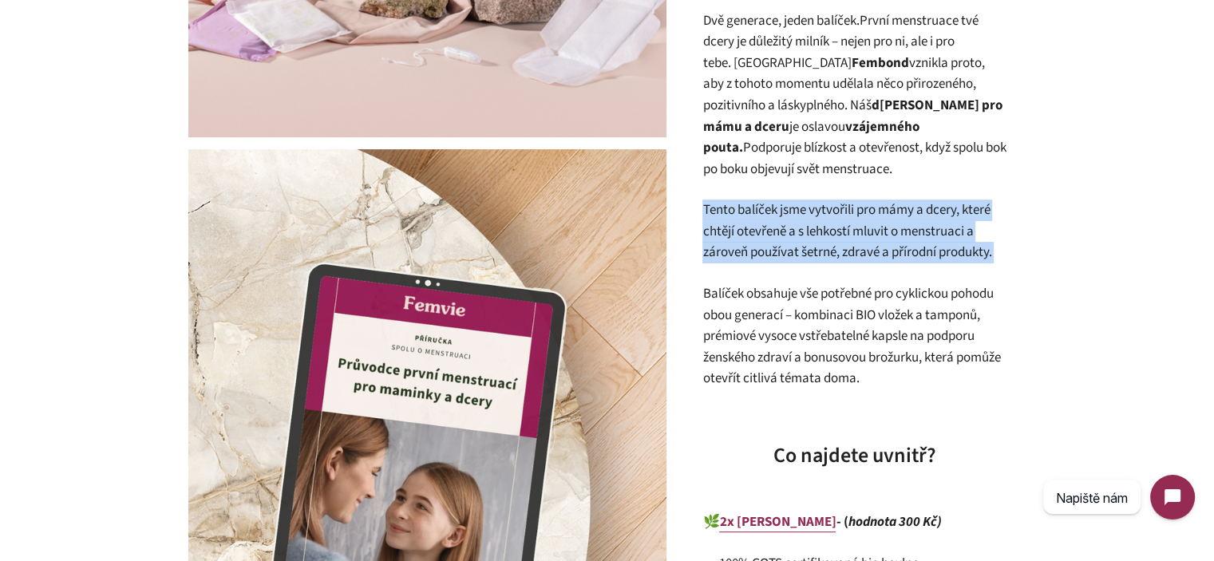
drag, startPoint x: 778, startPoint y: 248, endPoint x: 767, endPoint y: 221, distance: 29.4
click at [767, 221] on p "Tento balíček jsme vytvořili pro mámy a dcery, které chtějí otevřeně a s lehkos…" at bounding box center [854, 232] width 303 height 64
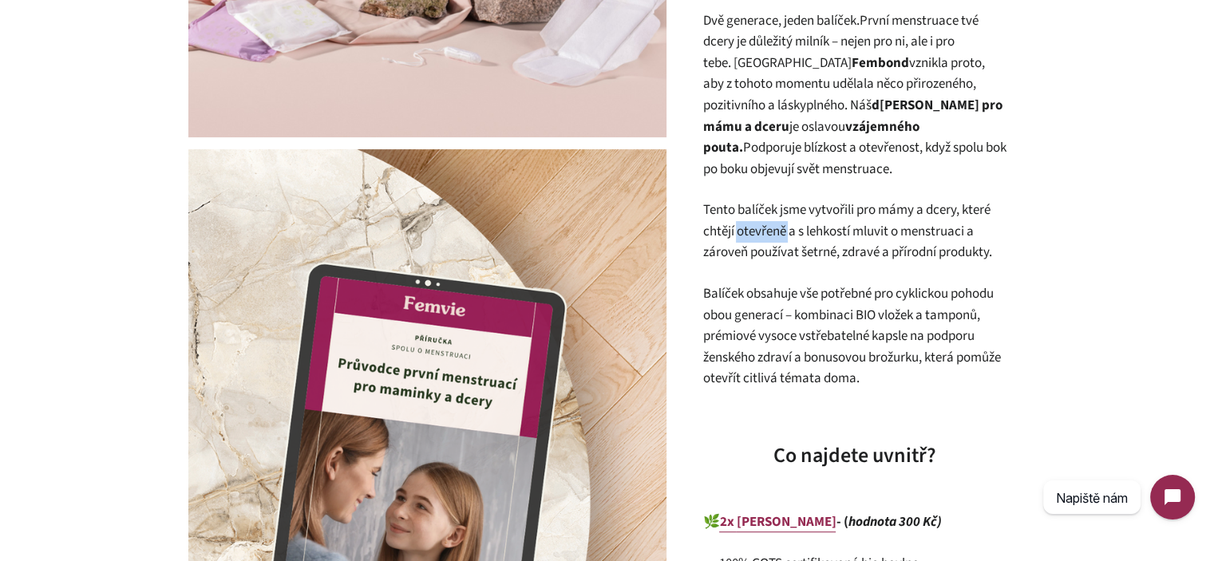
click at [767, 221] on p "Tento balíček jsme vytvořili pro mámy a dcery, které chtějí otevřeně a s lehkos…" at bounding box center [854, 232] width 303 height 64
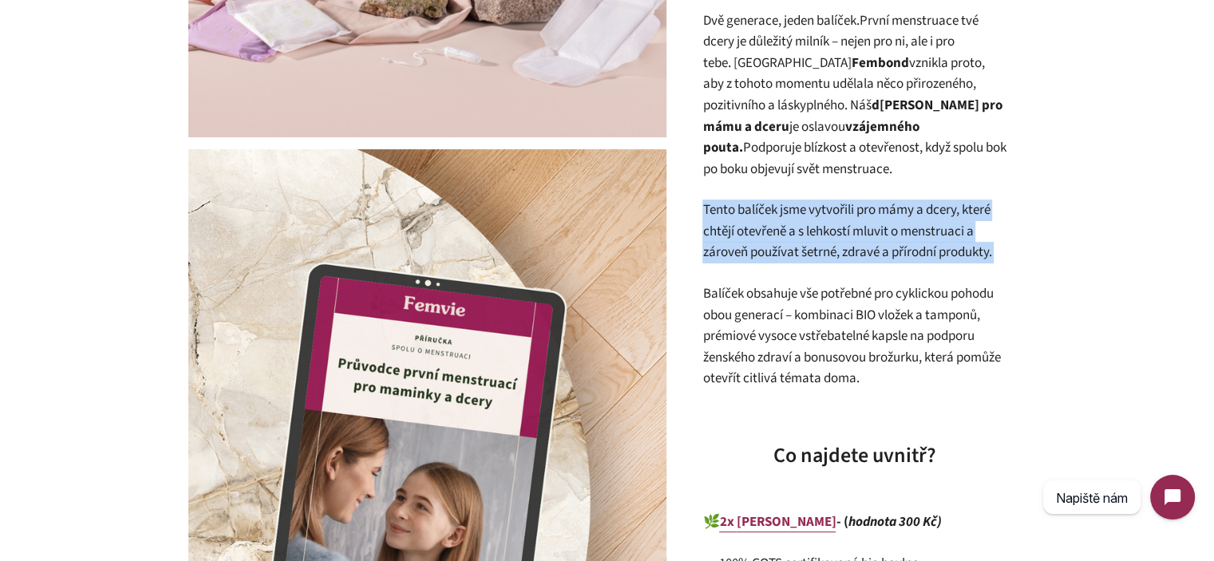
drag, startPoint x: 767, startPoint y: 221, endPoint x: 782, endPoint y: 226, distance: 15.9
click at [767, 220] on p "Tento balíček jsme vytvořili pro mámy a dcery, které chtějí otevřeně a s lehkos…" at bounding box center [854, 232] width 303 height 64
click at [872, 248] on p "Tento balíček jsme vytvořili pro mámy a dcery, které chtějí otevřeně a s lehkos…" at bounding box center [854, 232] width 303 height 64
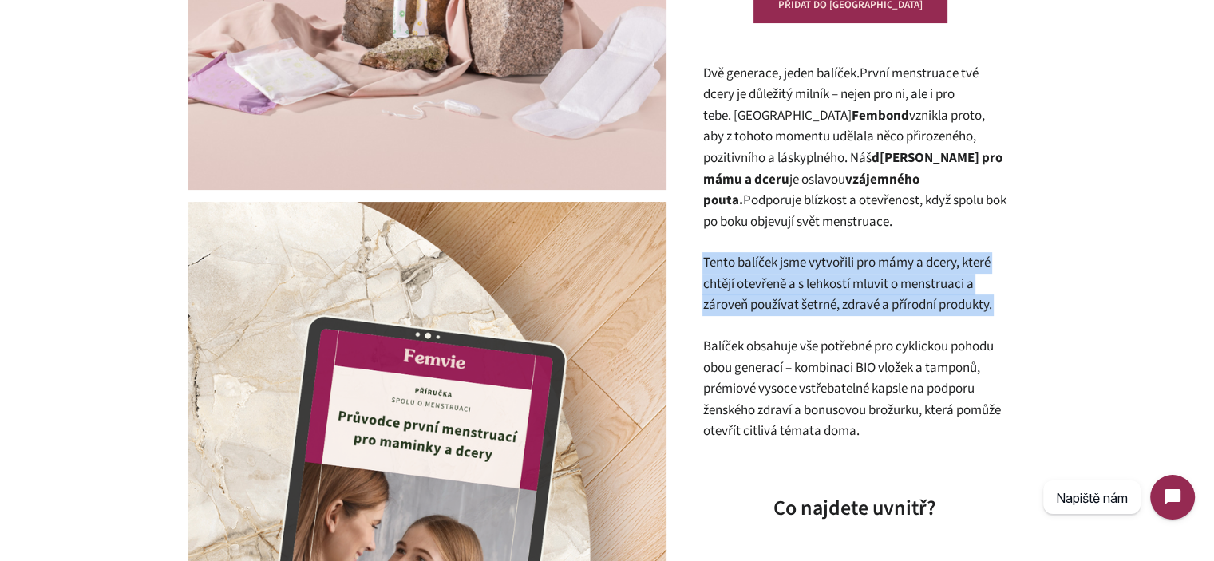
scroll to position [399, 0]
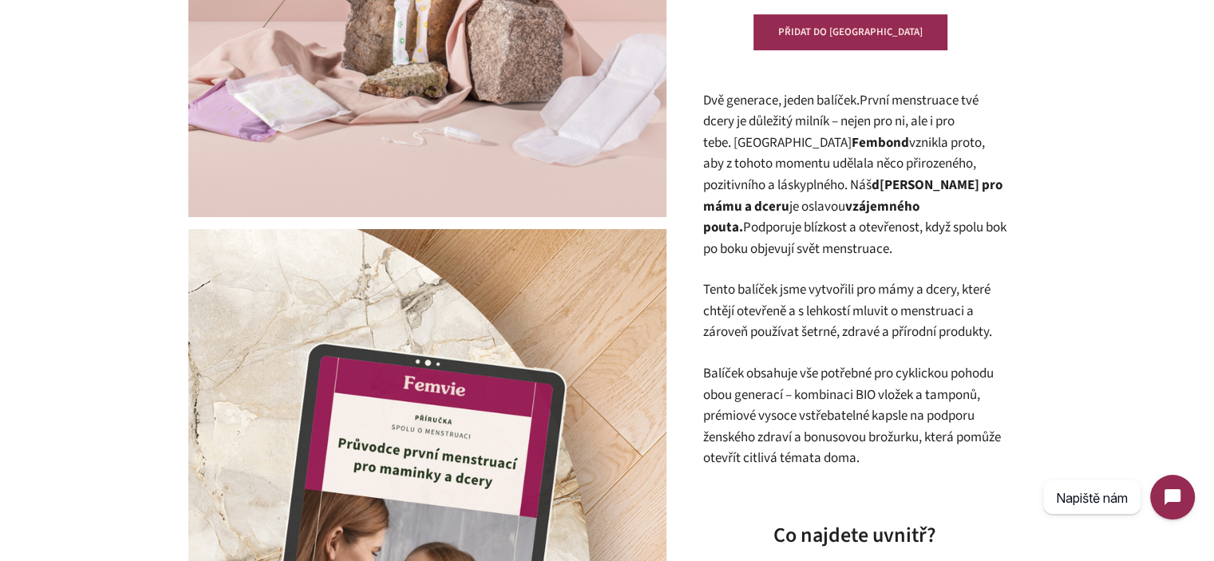
click at [845, 208] on strong "vzájemného pouta." at bounding box center [811, 217] width 216 height 41
click at [825, 188] on strong "vojbalíček pro mámu a dceru" at bounding box center [852, 196] width 299 height 41
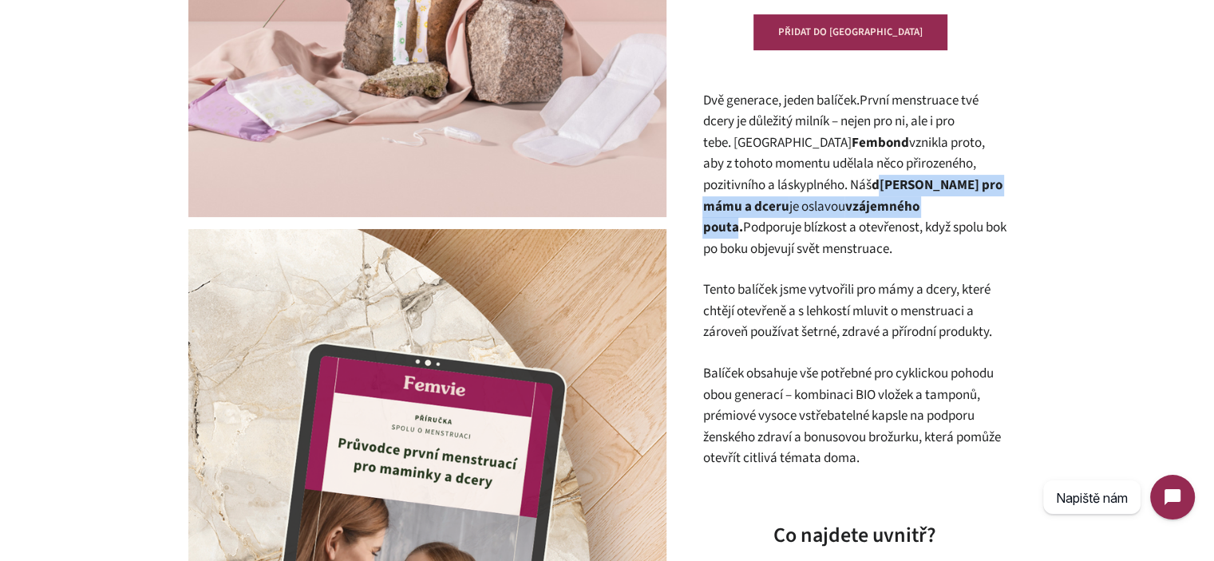
drag, startPoint x: 825, startPoint y: 188, endPoint x: 837, endPoint y: 205, distance: 21.3
click at [837, 205] on p "Dvě generace, jeden balíček. První menstruace tvé dcery je důležitý milník – ne…" at bounding box center [854, 175] width 303 height 170
click at [846, 207] on strong "vzájemného pouta." at bounding box center [811, 217] width 216 height 41
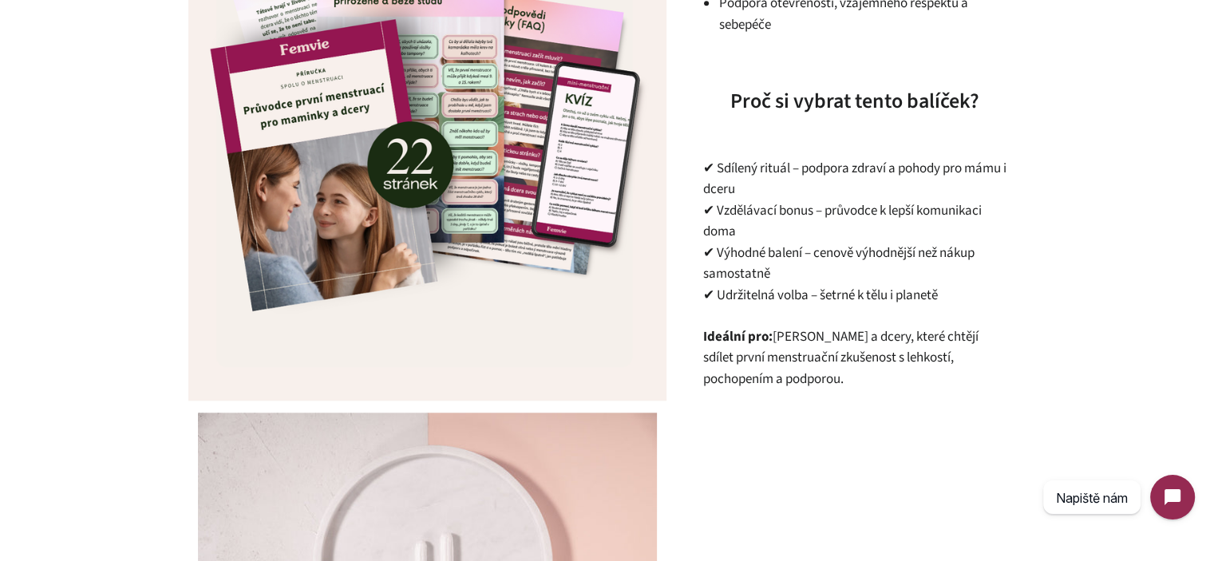
scroll to position [1517, 0]
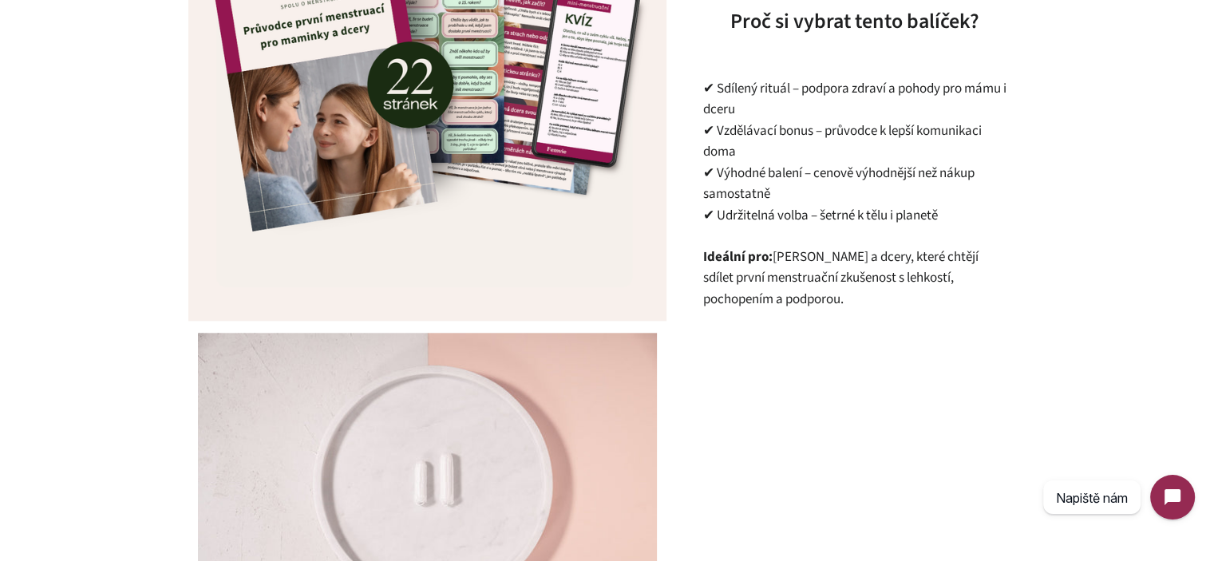
click at [802, 258] on span "Maminky a dcery, které chtějí sdílet první menstruační zkušenost s lehkostí, po…" at bounding box center [840, 278] width 275 height 61
click at [801, 258] on span "Maminky a dcery, které chtějí sdílet první menstruační zkušenost s lehkostí, po…" at bounding box center [840, 278] width 275 height 61
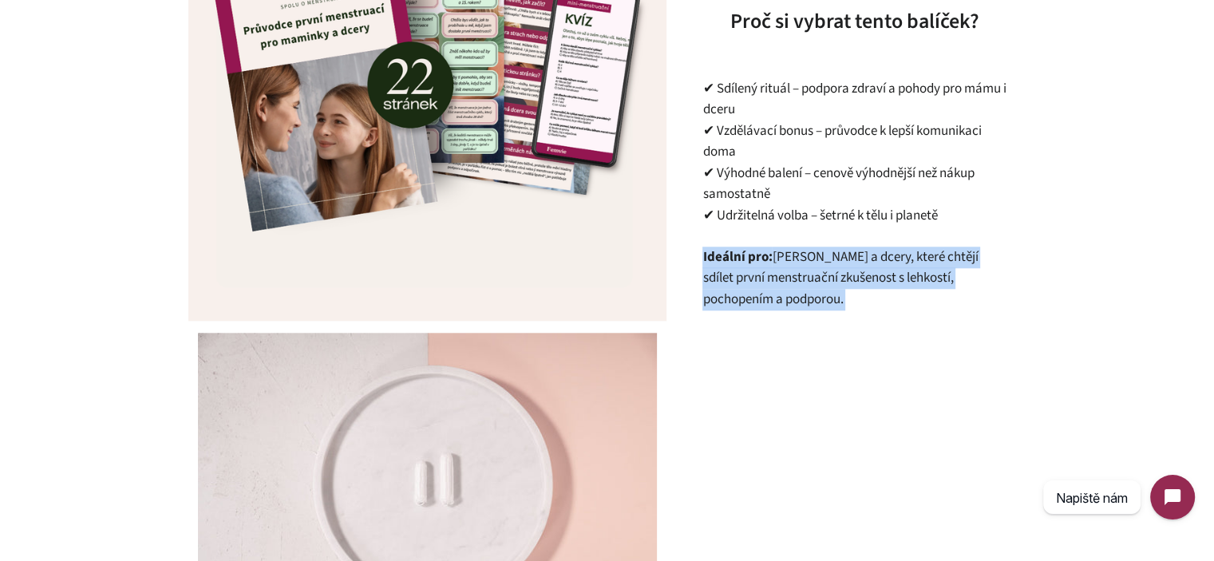
click at [801, 258] on span "Maminky a dcery, které chtějí sdílet první menstruační zkušenost s lehkostí, po…" at bounding box center [840, 278] width 275 height 61
click at [805, 248] on span "Maminky a dcery, které chtějí sdílet první menstruační zkušenost s lehkostí, po…" at bounding box center [840, 278] width 275 height 61
drag, startPoint x: 805, startPoint y: 237, endPoint x: 815, endPoint y: 284, distance: 48.2
click at [815, 284] on p "Ideální pro: Maminky a dcery, které chtějí sdílet první menstruační zkušenost s…" at bounding box center [854, 279] width 303 height 64
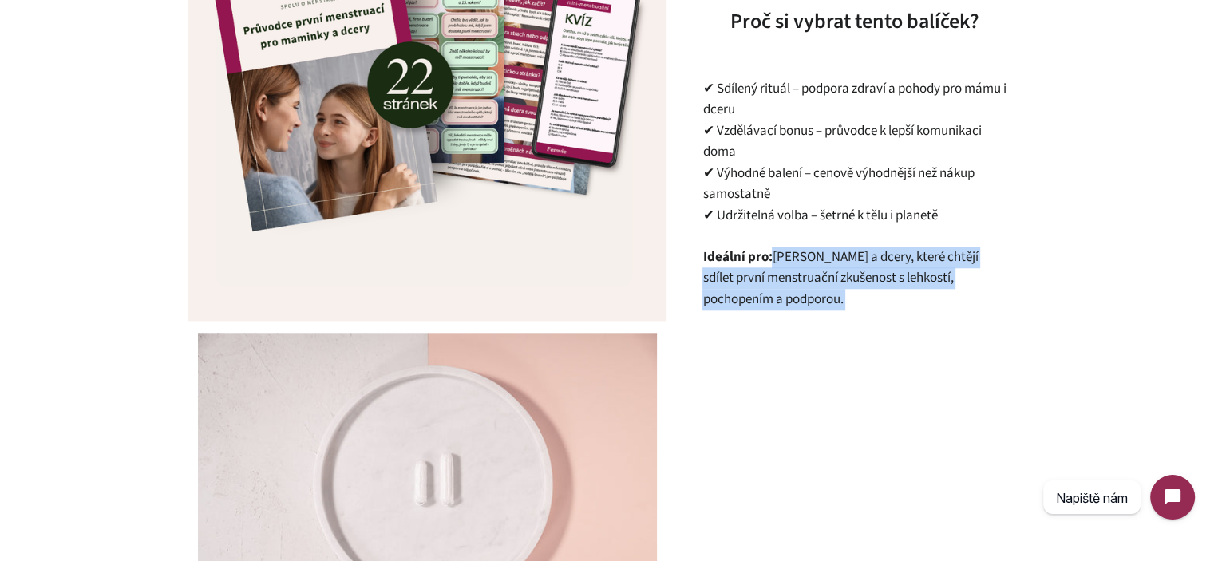
drag, startPoint x: 815, startPoint y: 284, endPoint x: 792, endPoint y: 239, distance: 51.1
click at [797, 247] on p "Ideální pro: Maminky a dcery, které chtějí sdílet první menstruační zkušenost s…" at bounding box center [854, 279] width 303 height 64
click at [790, 248] on span "Maminky a dcery, které chtějí sdílet první menstruační zkušenost s lehkostí, po…" at bounding box center [840, 278] width 275 height 61
click at [787, 248] on span "Maminky a dcery, které chtějí sdílet první menstruační zkušenost s lehkostí, po…" at bounding box center [840, 278] width 275 height 61
drag, startPoint x: 786, startPoint y: 235, endPoint x: 796, endPoint y: 283, distance: 49.6
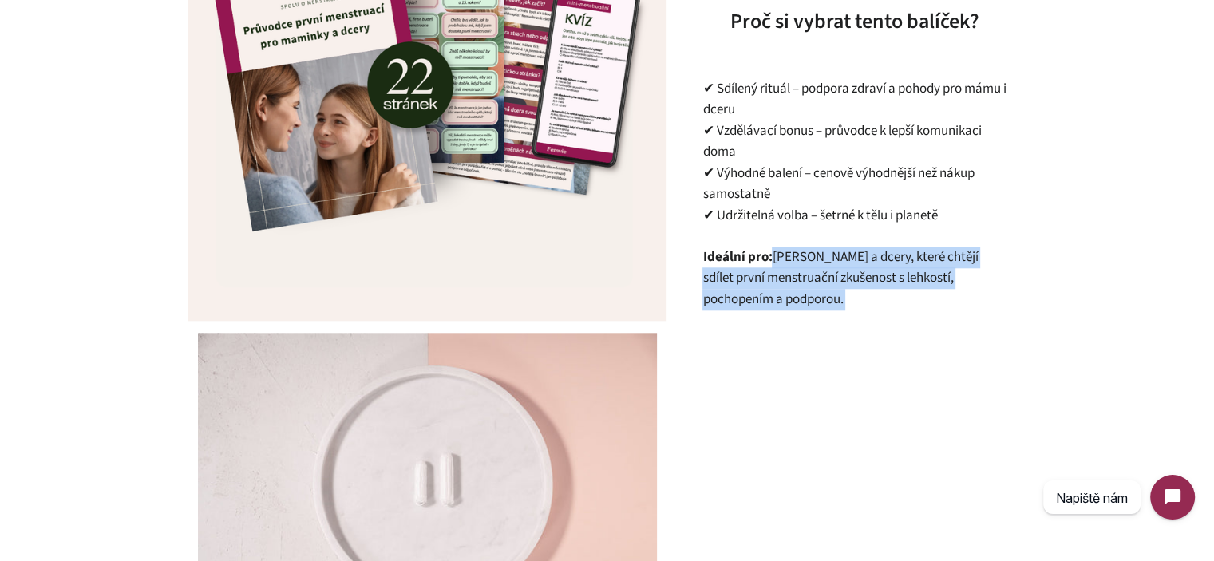
click at [796, 283] on p "Ideální pro: Maminky a dcery, které chtějí sdílet první menstruační zkušenost s…" at bounding box center [854, 279] width 303 height 64
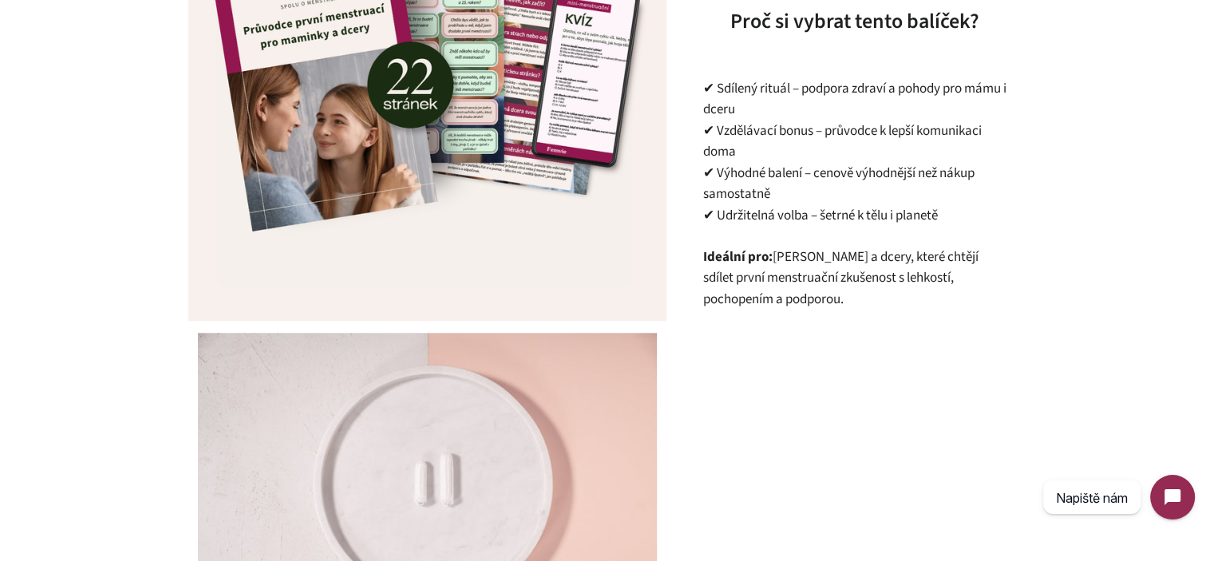
click at [782, 263] on span "Maminky a dcery, které chtějí sdílet první menstruační zkušenost s lehkostí, po…" at bounding box center [840, 278] width 275 height 61
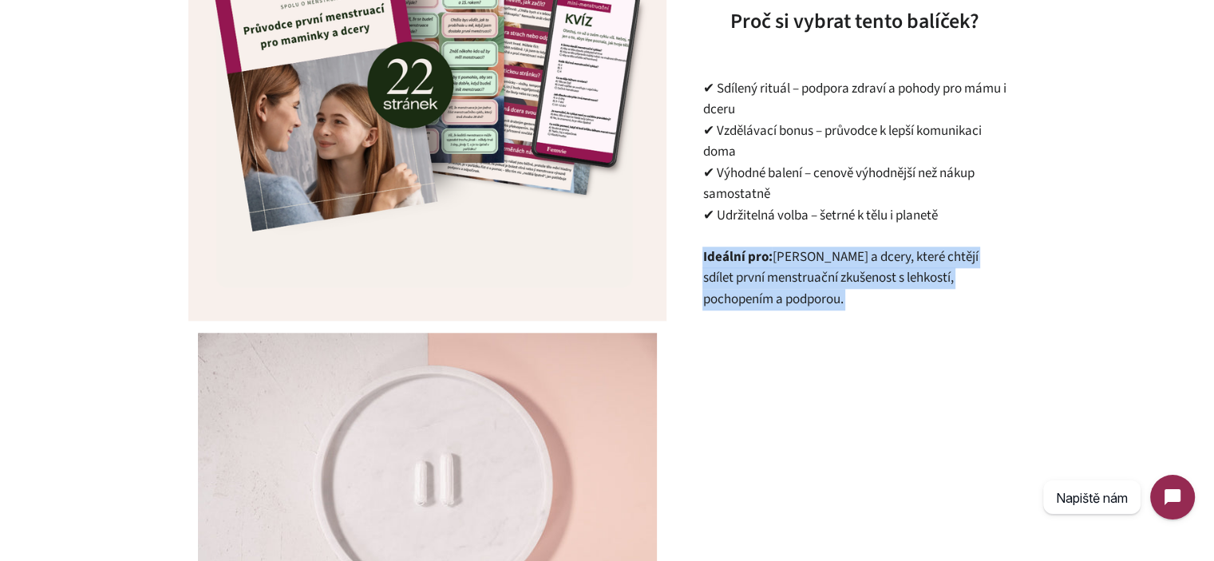
click at [782, 263] on span "Maminky a dcery, které chtějí sdílet první menstruační zkušenost s lehkostí, po…" at bounding box center [840, 278] width 275 height 61
click at [804, 279] on p "Ideální pro: Maminky a dcery, které chtějí sdílet první menstruační zkušenost s…" at bounding box center [854, 279] width 303 height 64
drag, startPoint x: 782, startPoint y: 280, endPoint x: 687, endPoint y: 232, distance: 107.1
click at [775, 262] on span "Maminky a dcery, které chtějí sdílet první menstruační zkušenost s lehkostí, po…" at bounding box center [840, 278] width 275 height 61
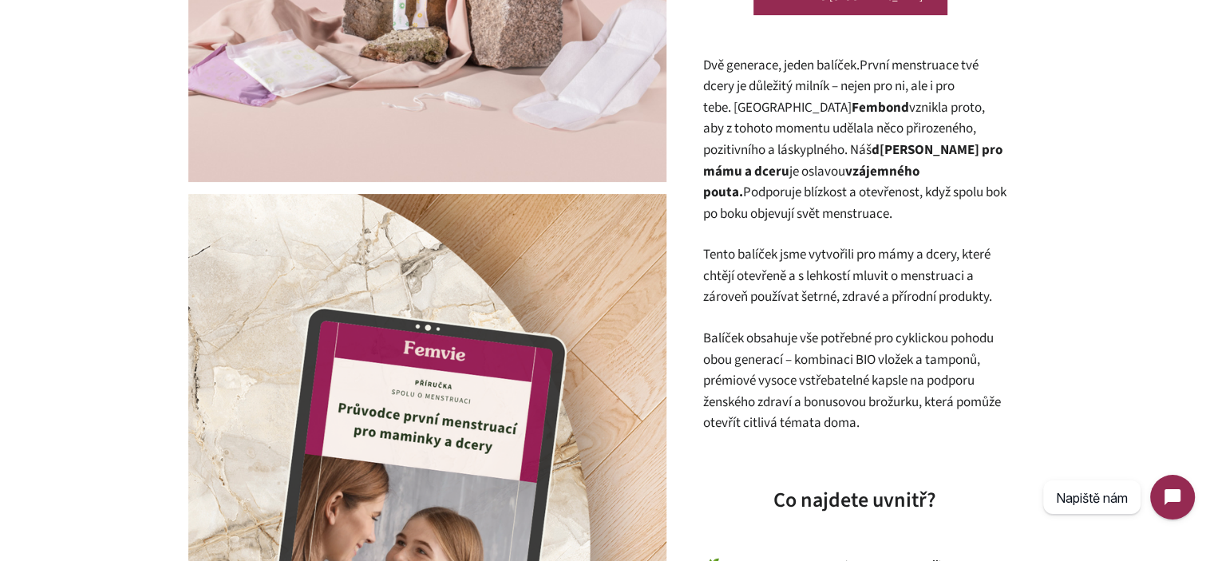
scroll to position [415, 0]
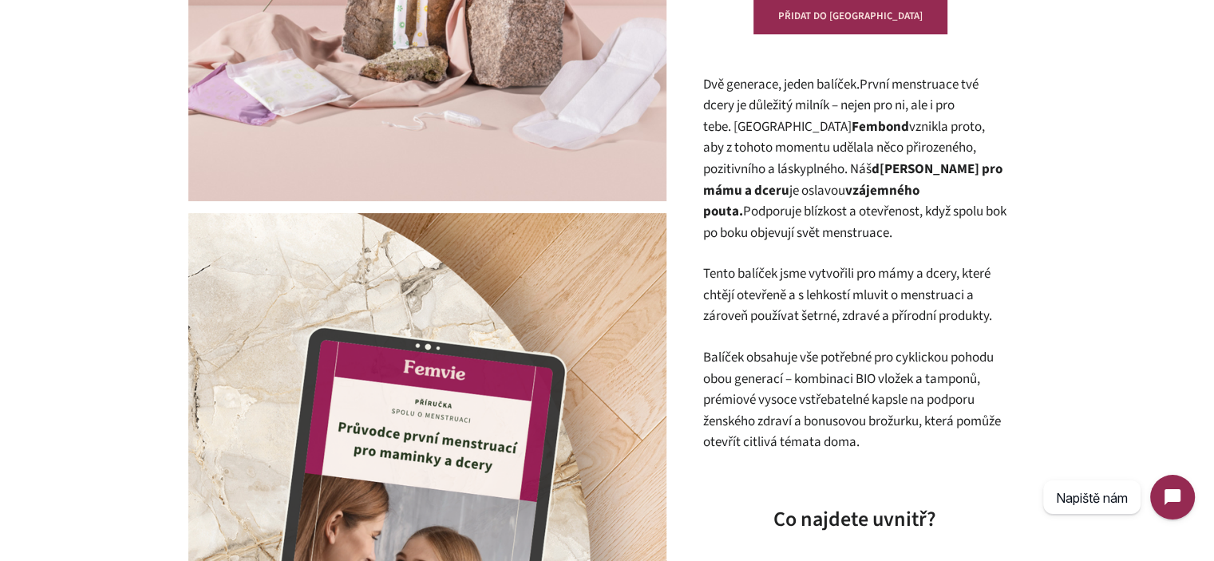
click at [908, 177] on strong "vojbalíček pro mámu a dceru" at bounding box center [852, 180] width 299 height 41
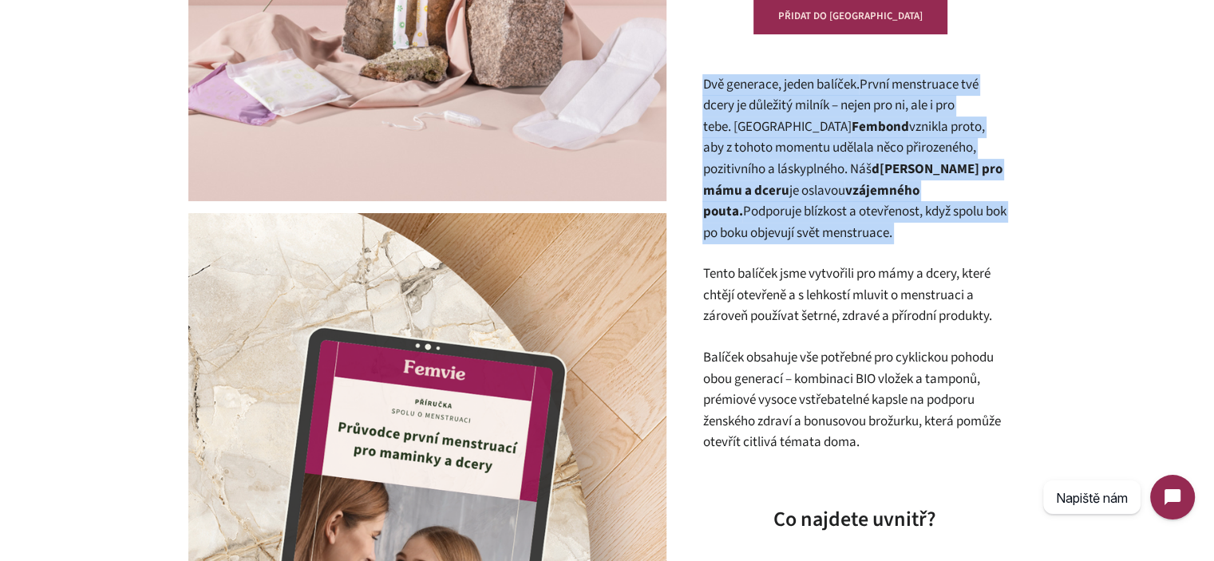
click at [908, 177] on strong "vojbalíček pro mámu a dceru" at bounding box center [852, 180] width 299 height 41
click at [881, 207] on span "je oslavou vzájemného pouta. Podporuje blízkost a otevřenost, když spolu bok po…" at bounding box center [854, 211] width 303 height 61
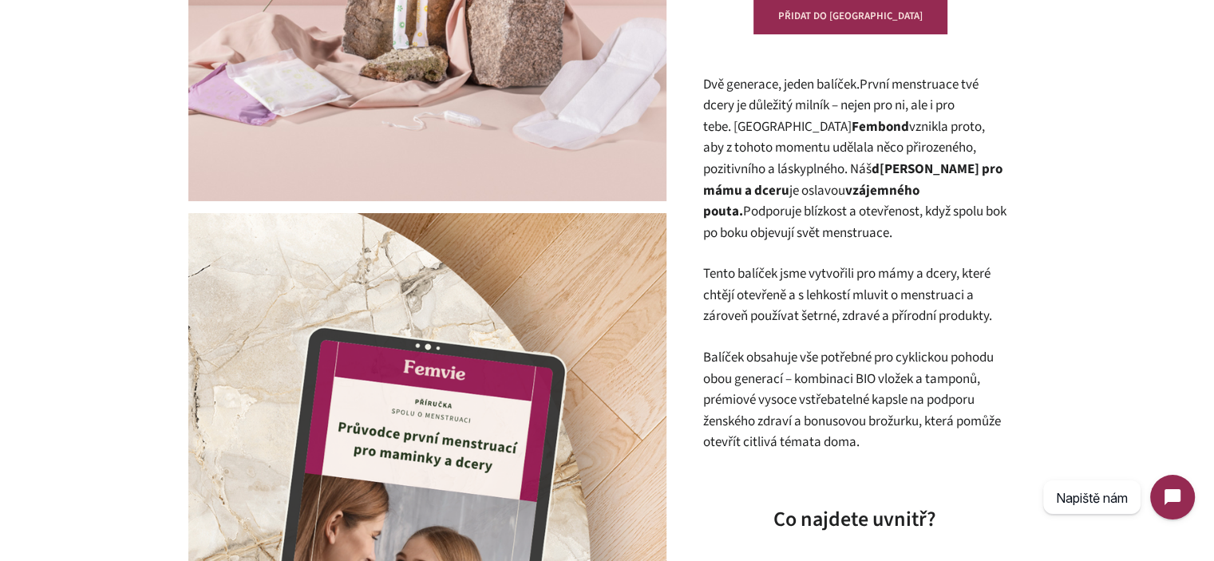
click at [821, 175] on strong "vojbalíček pro mámu a dceru" at bounding box center [852, 180] width 299 height 41
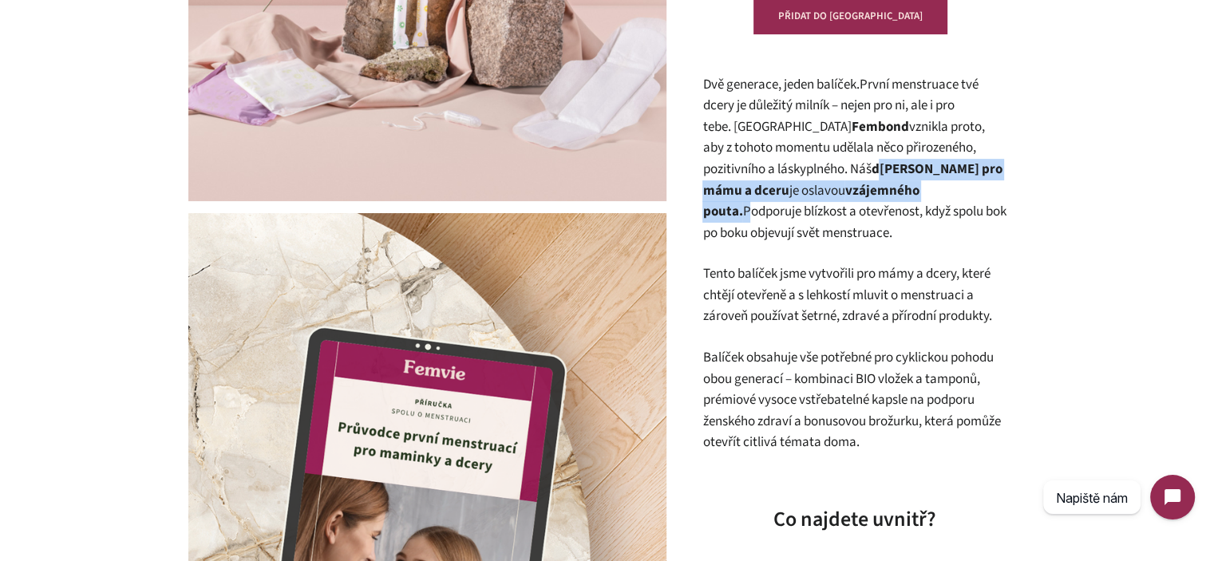
drag, startPoint x: 821, startPoint y: 175, endPoint x: 865, endPoint y: 192, distance: 47.3
click at [865, 192] on p "Dvě generace, jeden balíček. První menstruace tvé dcery je důležitý milník – ne…" at bounding box center [854, 159] width 303 height 170
click at [865, 192] on span "je oslavou vzájemného pouta. Podporuje blízkost a otevřenost, když spolu bok po…" at bounding box center [854, 211] width 303 height 61
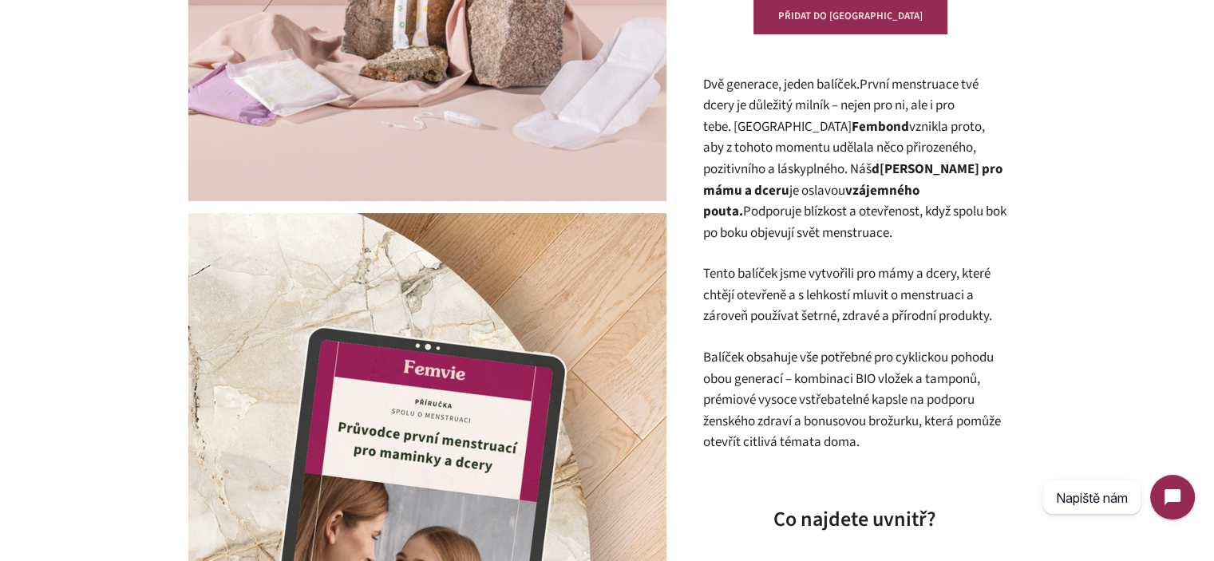
click at [838, 228] on p "Dvě generace, jeden balíček. První menstruace tvé dcery je důležitý milník – ne…" at bounding box center [854, 159] width 303 height 170
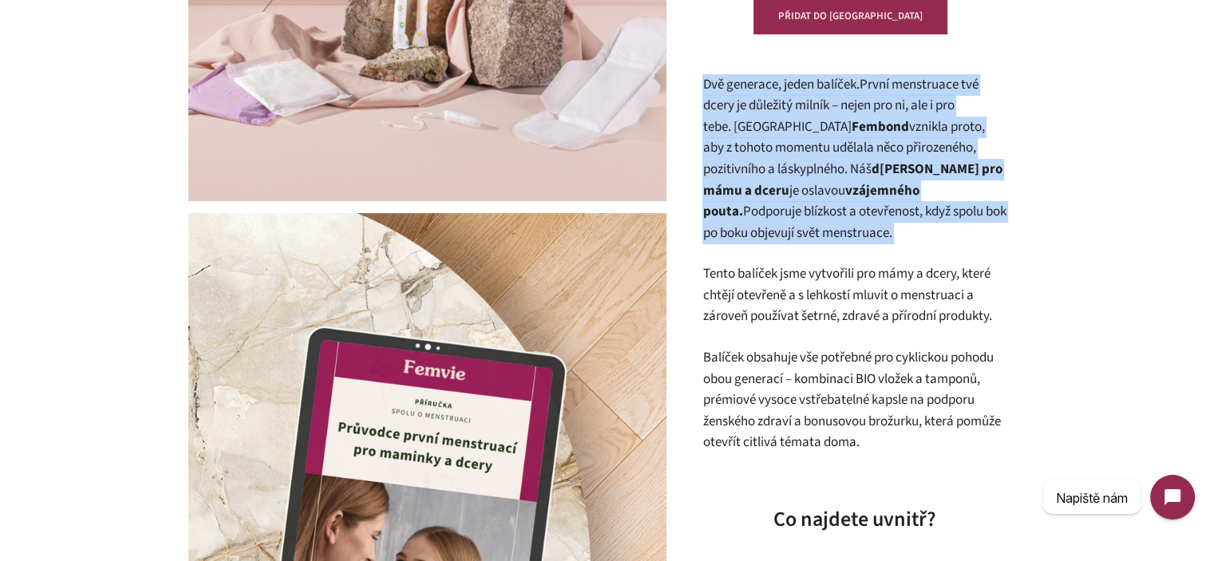
click at [838, 228] on p "Dvě generace, jeden balíček. První menstruace tvé dcery je důležitý milník – ne…" at bounding box center [854, 159] width 303 height 170
click at [903, 236] on p "Dvě generace, jeden balíček. První menstruace tvé dcery je důležitý milník – ne…" at bounding box center [854, 159] width 303 height 170
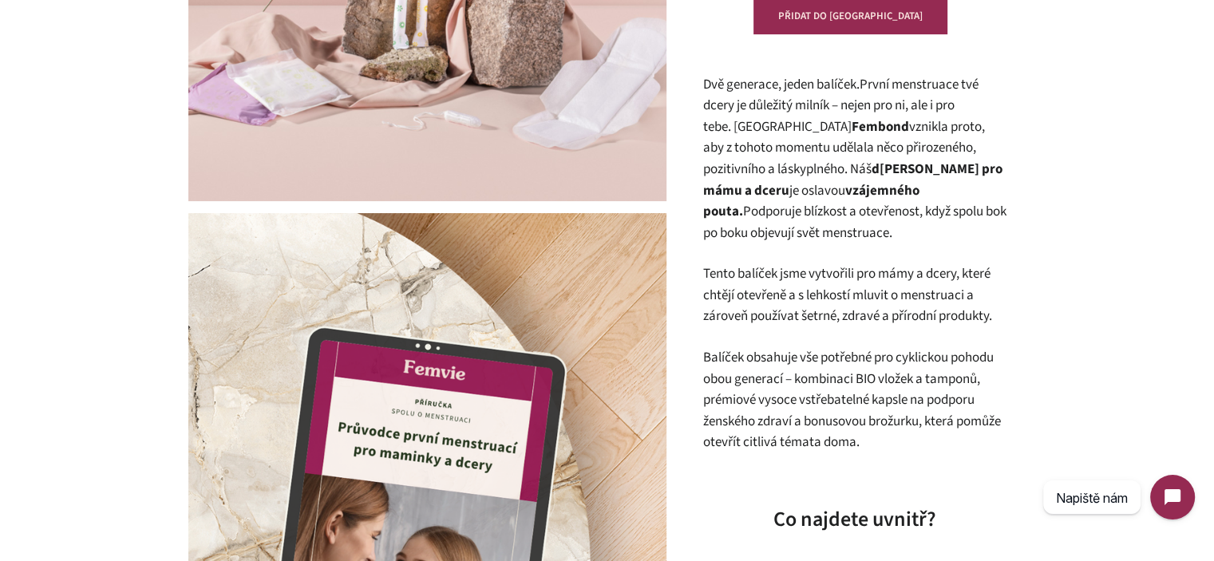
click at [932, 291] on p "Tento balíček jsme vytvořili pro mámy a dcery, které chtějí otevřeně a s lehkos…" at bounding box center [854, 295] width 303 height 64
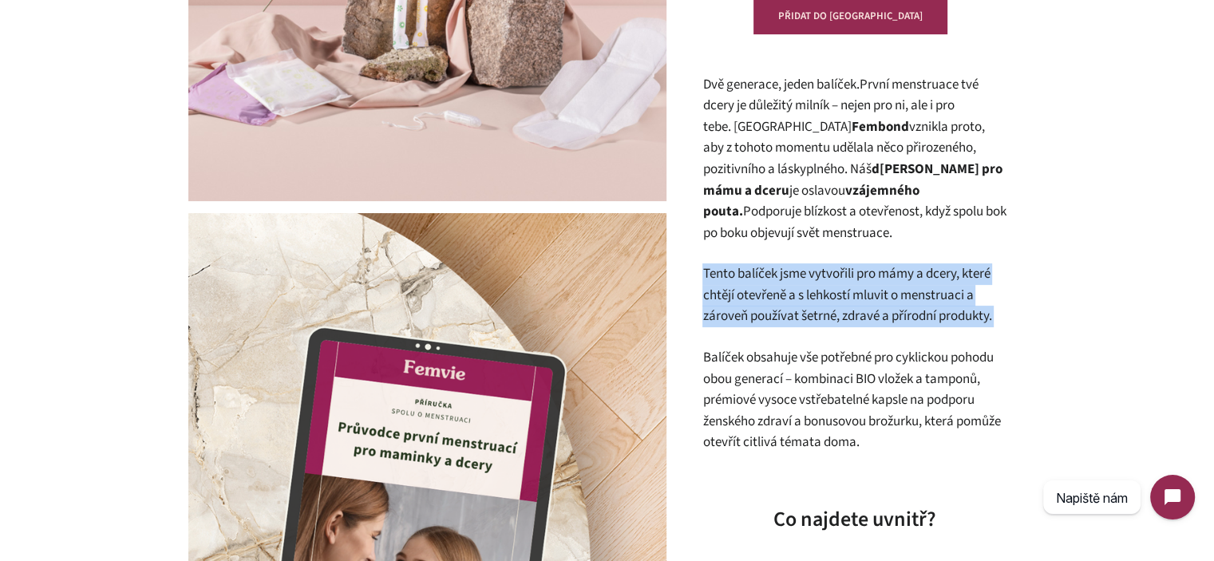
click at [932, 291] on p "Tento balíček jsme vytvořili pro mámy a dcery, které chtějí otevřeně a s lehkos…" at bounding box center [854, 295] width 303 height 64
click at [1004, 306] on p "Tento balíček jsme vytvořili pro mámy a dcery, které chtějí otevřeně a s lehkos…" at bounding box center [854, 295] width 303 height 64
drag, startPoint x: 1009, startPoint y: 319, endPoint x: 709, endPoint y: 275, distance: 303.4
click at [709, 274] on p "Tento balíček jsme vytvořili pro mámy a dcery, které chtějí otevřeně a s lehkos…" at bounding box center [854, 295] width 303 height 64
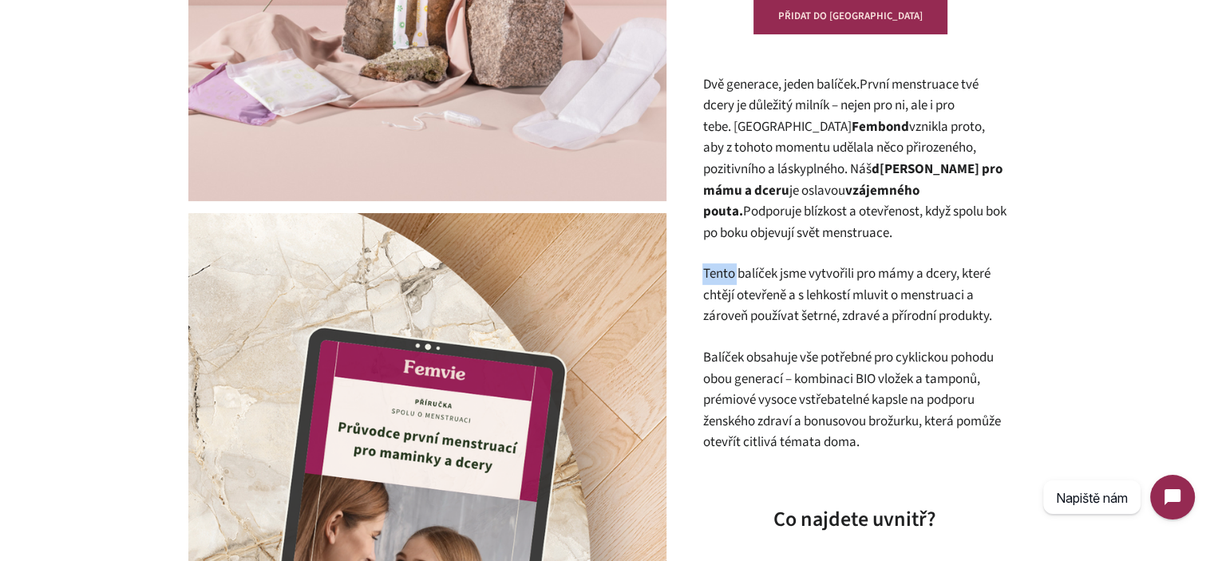
click at [707, 274] on p "Tento balíček jsme vytvořili pro mámy a dcery, které chtějí otevřeně a s lehkos…" at bounding box center [854, 295] width 303 height 64
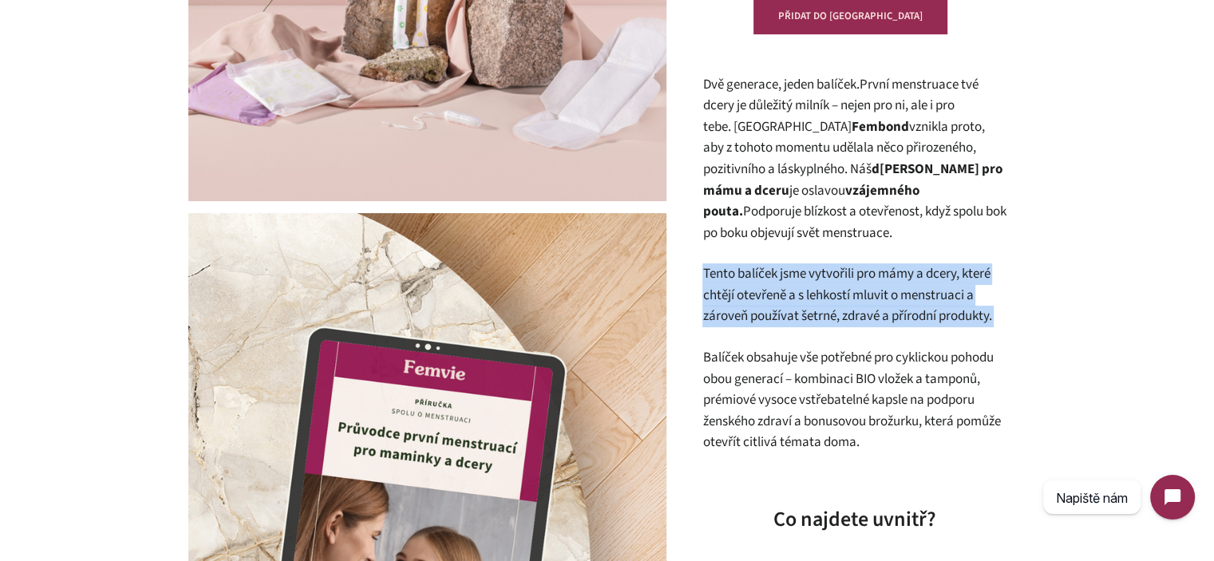
click at [707, 274] on p "Tento balíček jsme vytvořili pro mámy a dcery, které chtějí otevřeně a s lehkos…" at bounding box center [854, 295] width 303 height 64
click at [770, 285] on p "Tento balíček jsme vytvořili pro mámy a dcery, které chtějí otevřeně a s lehkos…" at bounding box center [854, 295] width 303 height 64
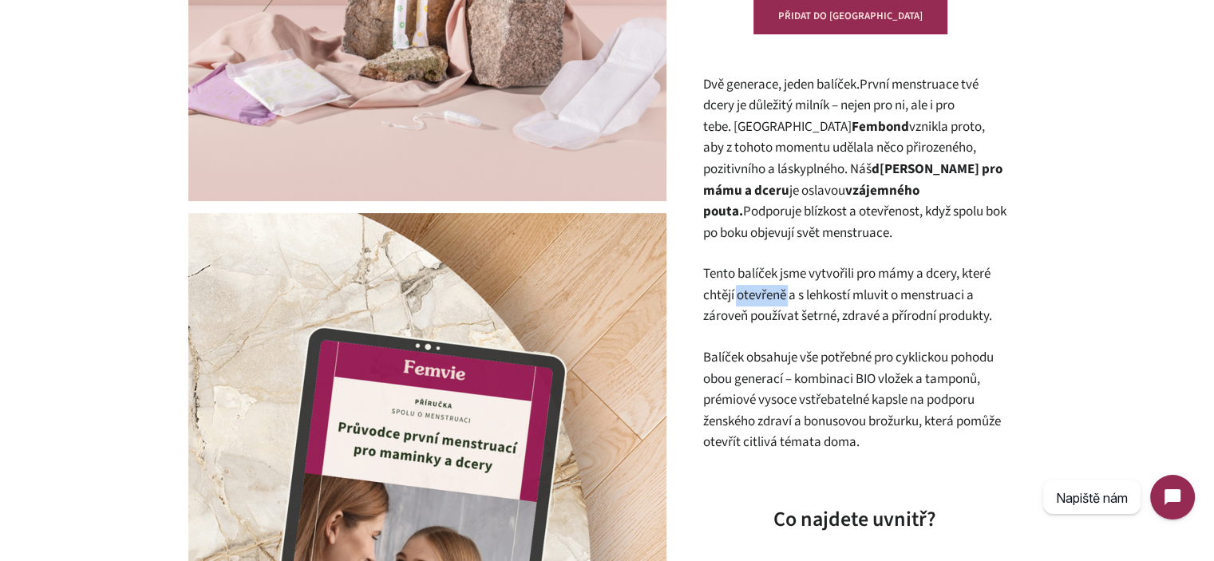
click at [770, 285] on p "Tento balíček jsme vytvořili pro mámy a dcery, které chtějí otevřeně a s lehkos…" at bounding box center [854, 295] width 303 height 64
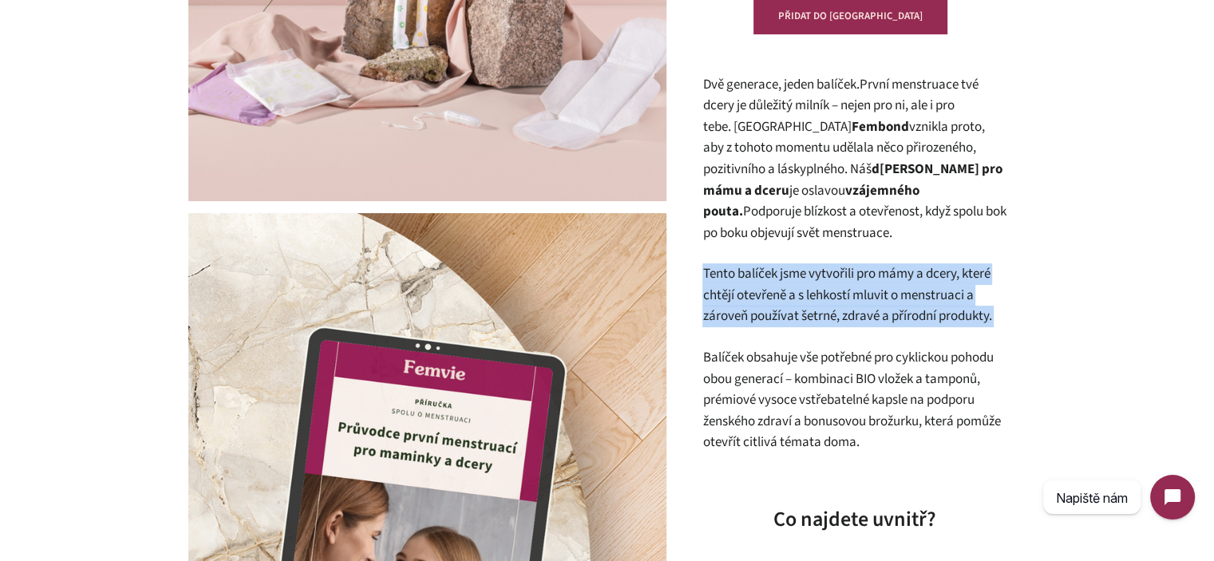
click at [770, 285] on p "Tento balíček jsme vytvořili pro mámy a dcery, které chtějí otevřeně a s lehkos…" at bounding box center [854, 295] width 303 height 64
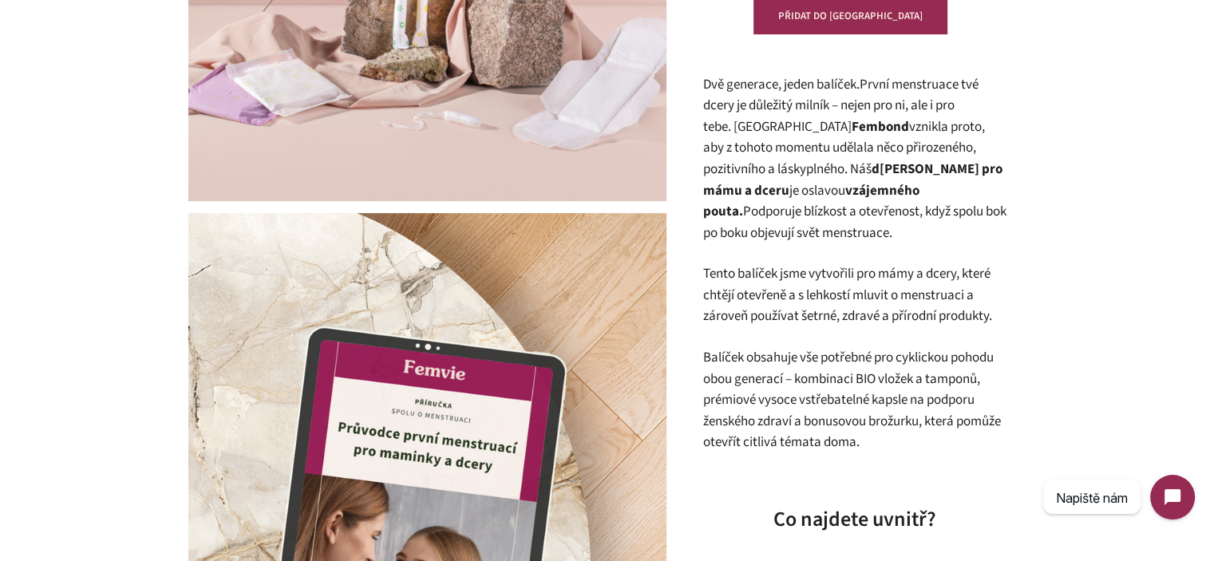
click at [836, 131] on span "Dvě generace, jeden balíček. První menstruace tvé dcery je důležitý milník – ne…" at bounding box center [844, 127] width 282 height 104
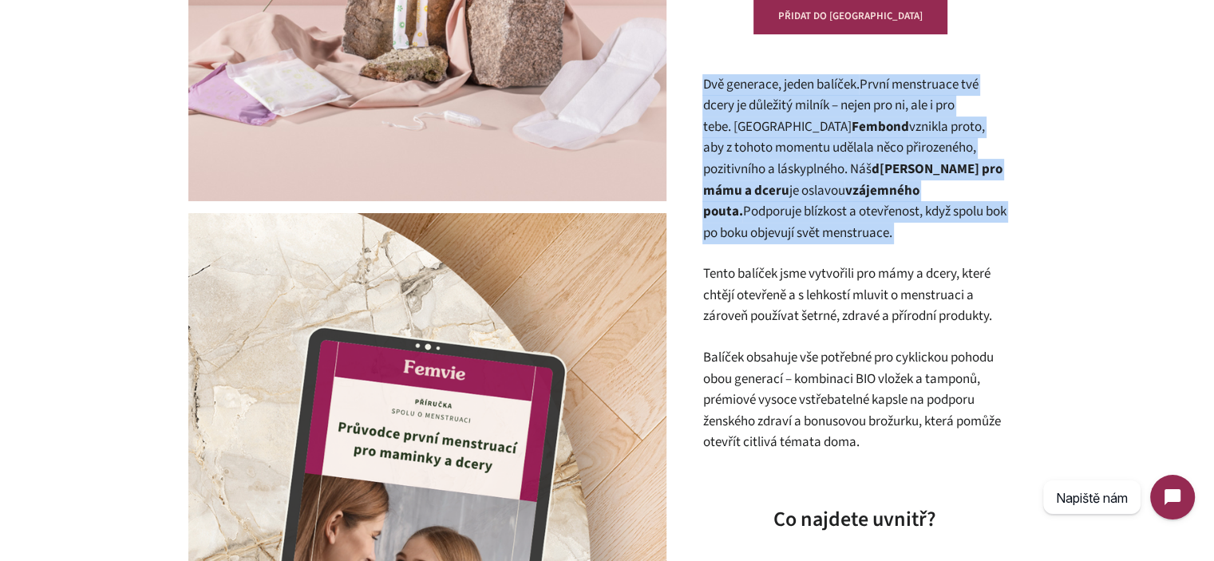
click at [836, 131] on span "Dvě generace, jeden balíček. První menstruace tvé dcery je důležitý milník – ne…" at bounding box center [844, 127] width 282 height 104
click at [854, 200] on p "Dvě generace, jeden balíček. První menstruace tvé dcery je důležitý milník – ne…" at bounding box center [854, 159] width 303 height 170
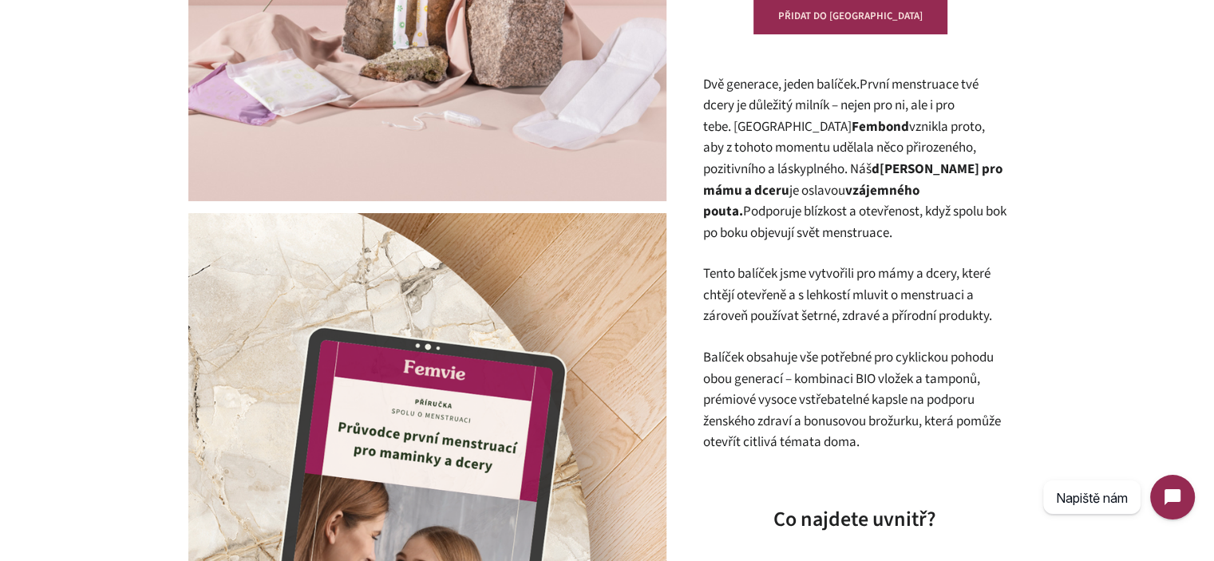
click at [873, 374] on p "Balíček obsahuje vše potřebné pro cyklickou pohodu obou generací – kombinaci BI…" at bounding box center [854, 400] width 303 height 106
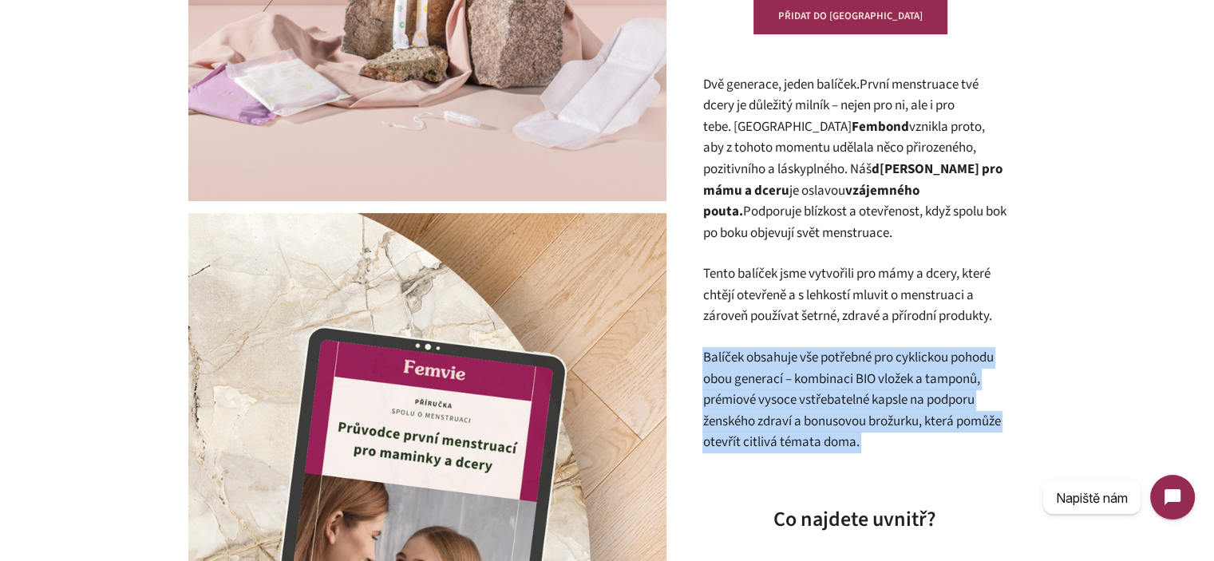
click at [873, 374] on p "Balíček obsahuje vše potřebné pro cyklickou pohodu obou generací – kombinaci BI…" at bounding box center [854, 400] width 303 height 106
click at [917, 411] on p "Balíček obsahuje vše potřebné pro cyklickou pohodu obou generací – kombinaci BI…" at bounding box center [854, 400] width 303 height 106
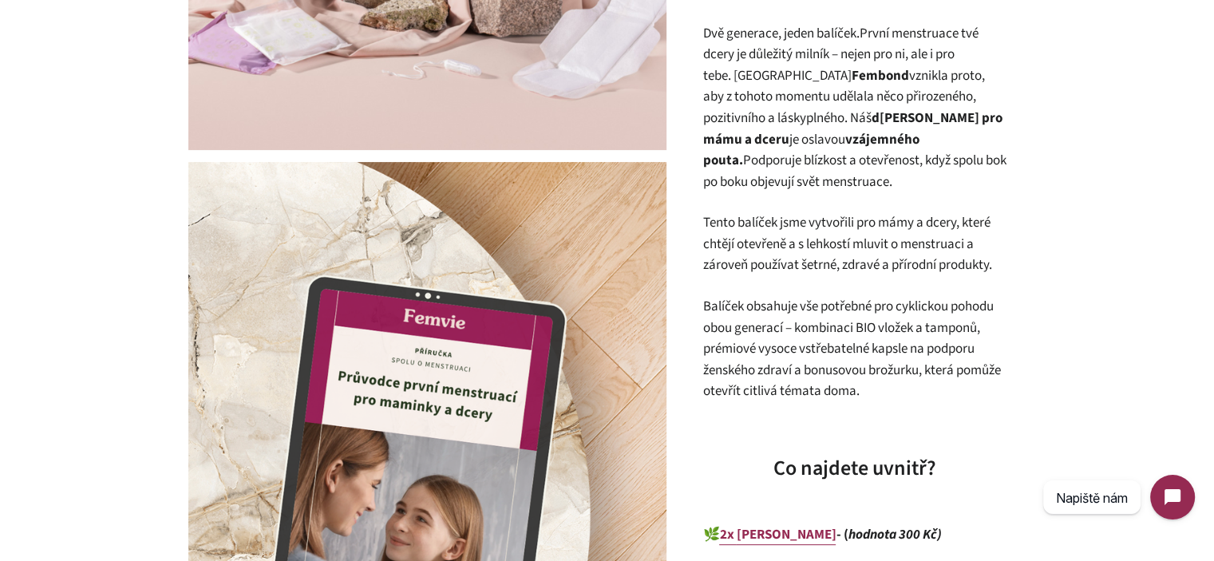
scroll to position [495, 0]
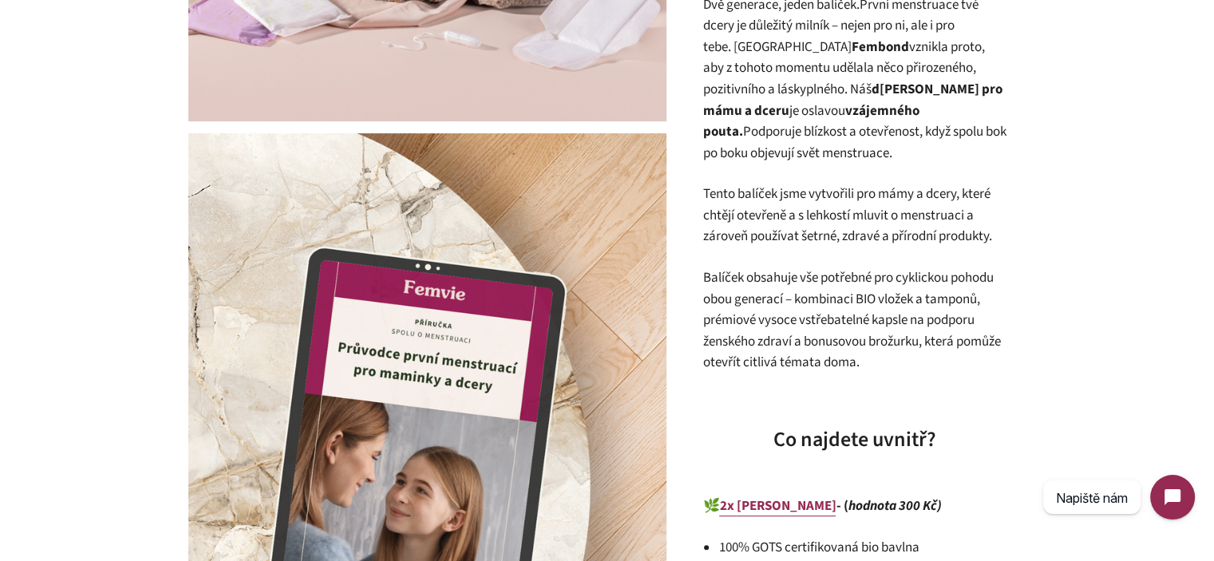
click at [716, 275] on p "Balíček obsahuje vše potřebné pro cyklickou pohodu obou generací – kombinaci BI…" at bounding box center [854, 320] width 303 height 106
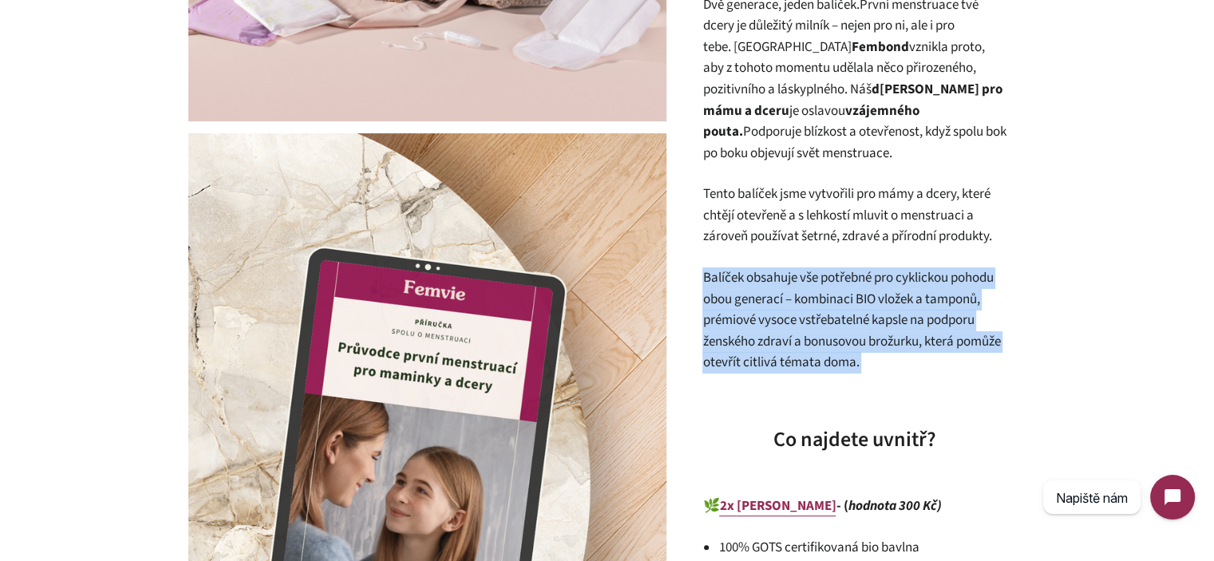
drag, startPoint x: 716, startPoint y: 275, endPoint x: 885, endPoint y: 359, distance: 188.5
click at [885, 359] on p "Balíček obsahuje vše potřebné pro cyklickou pohodu obou generací – kombinaci BI…" at bounding box center [854, 320] width 303 height 106
click at [728, 349] on p "Balíček obsahuje vše potřebné pro cyklickou pohodu obou generací – kombinaci BI…" at bounding box center [854, 320] width 303 height 106
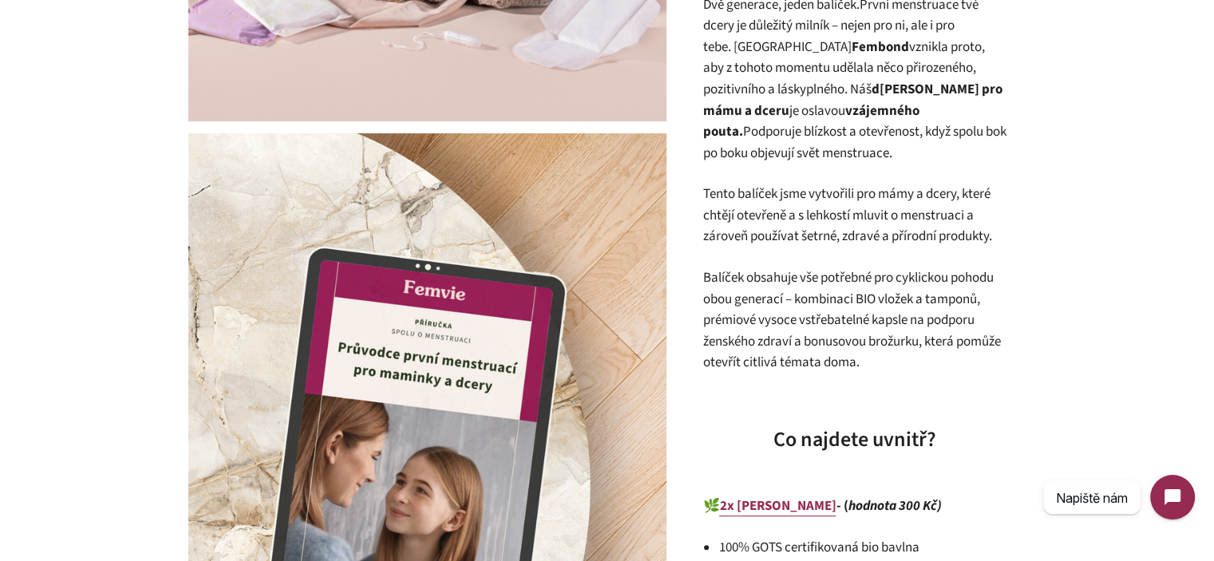
click at [712, 278] on p "Balíček obsahuje vše potřebné pro cyklickou pohodu obou generací – kombinaci BI…" at bounding box center [854, 320] width 303 height 106
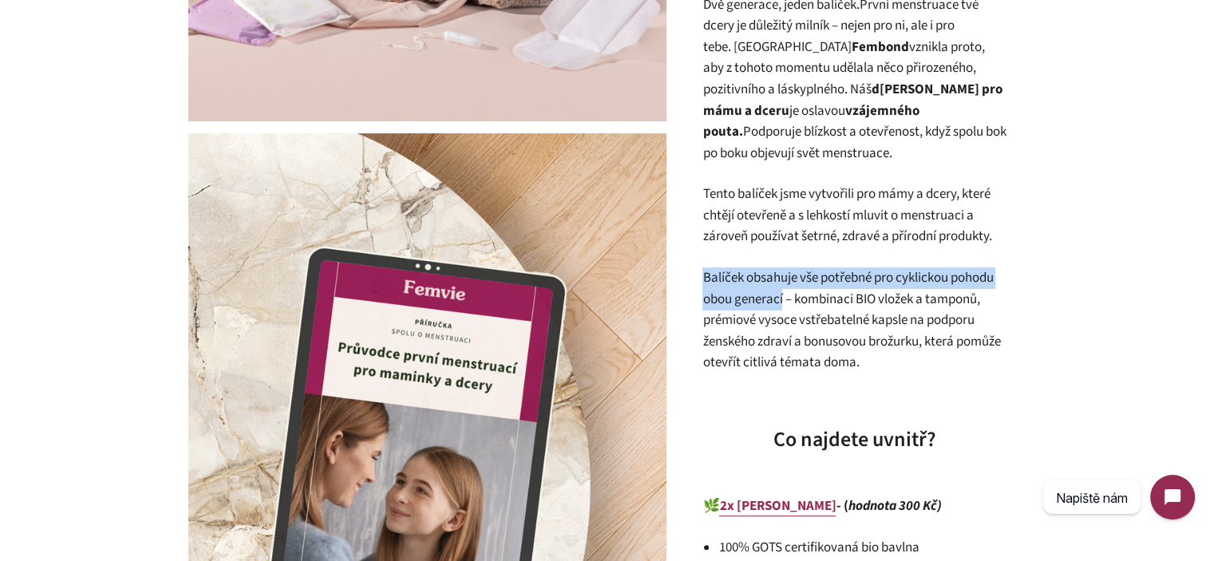
drag, startPoint x: 712, startPoint y: 278, endPoint x: 761, endPoint y: 296, distance: 52.1
click at [761, 296] on p "Balíček obsahuje vše potřebné pro cyklickou pohodu obou generací – kombinaci BI…" at bounding box center [854, 320] width 303 height 106
copy p "Balíček obsahuje vše potřebné pro cyklickou pohodu obou generací"
click at [863, 281] on p "Balíček obsahuje vše potřebné pro cyklickou pohodu obou generací – kombinaci BI…" at bounding box center [854, 320] width 303 height 106
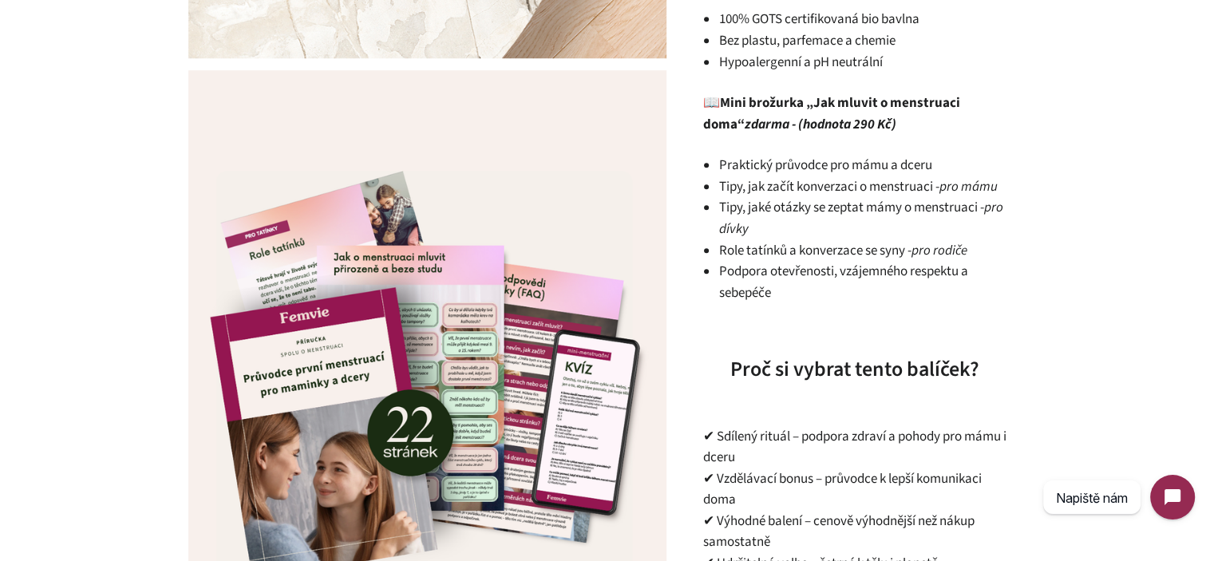
scroll to position [1293, 0]
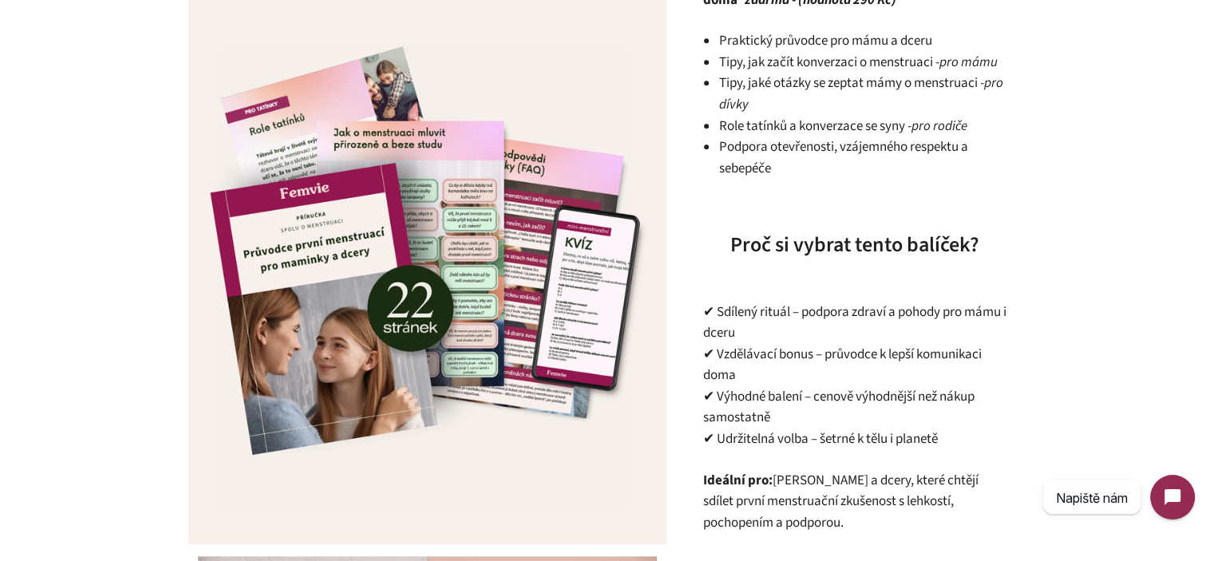
click at [823, 302] on p "✔ Sdílený rituál – podpora zdraví a pohody pro mámu i dceru ✔ Vzdělávací bonus …" at bounding box center [854, 376] width 303 height 149
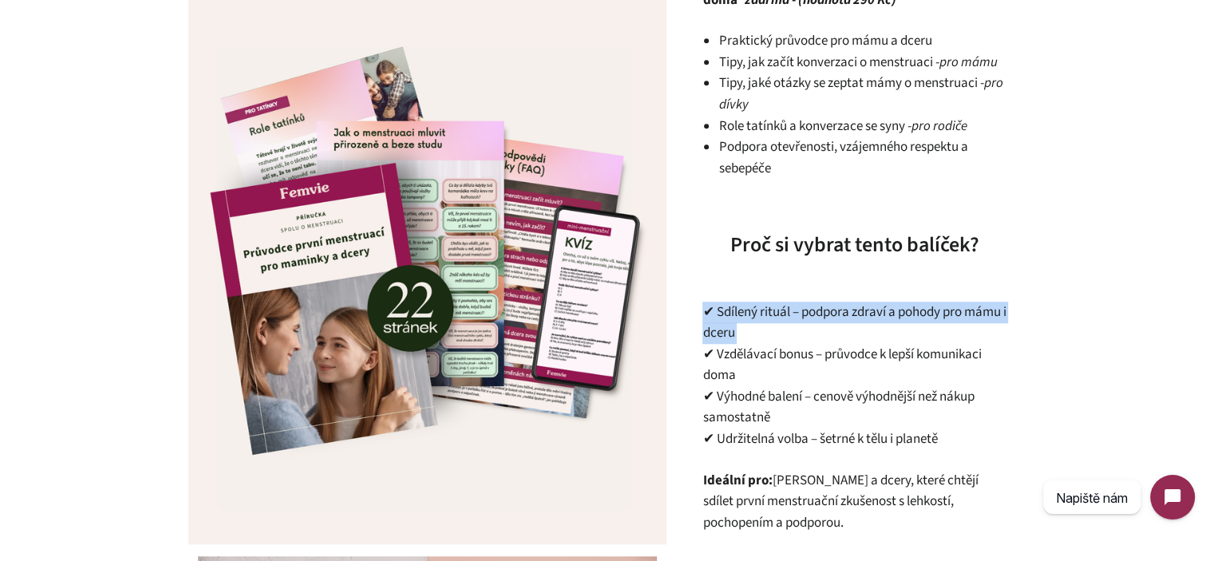
click at [823, 302] on p "✔ Sdílený rituál – podpora zdraví a pohody pro mámu i dceru ✔ Vzdělávací bonus …" at bounding box center [854, 376] width 303 height 149
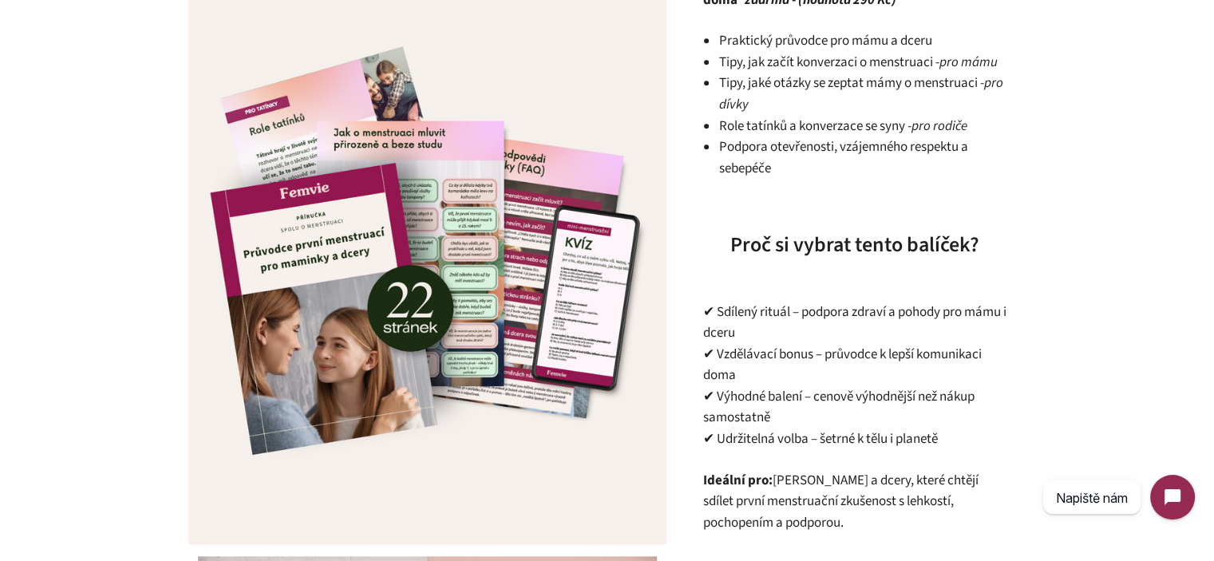
click at [787, 231] on h3 "Proč si vybrat tento balíček?" at bounding box center [854, 245] width 303 height 29
click at [811, 360] on p "✔ Sdílený rituál – podpora zdraví a pohody pro mámu i dceru ✔ Vzdělávací bonus …" at bounding box center [854, 376] width 303 height 149
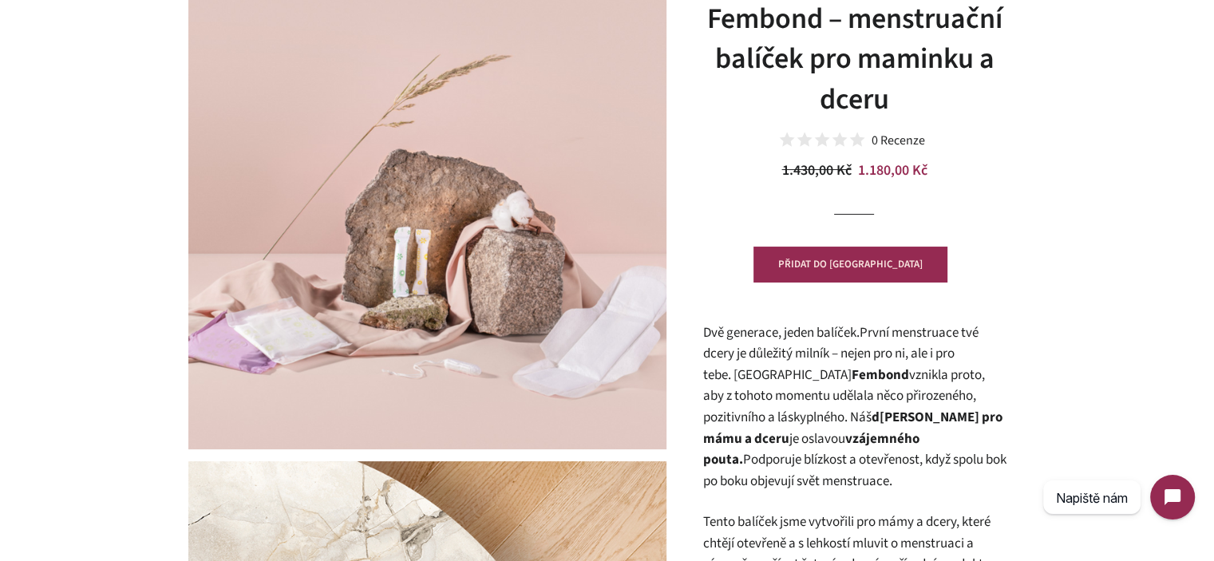
scroll to position [0, 0]
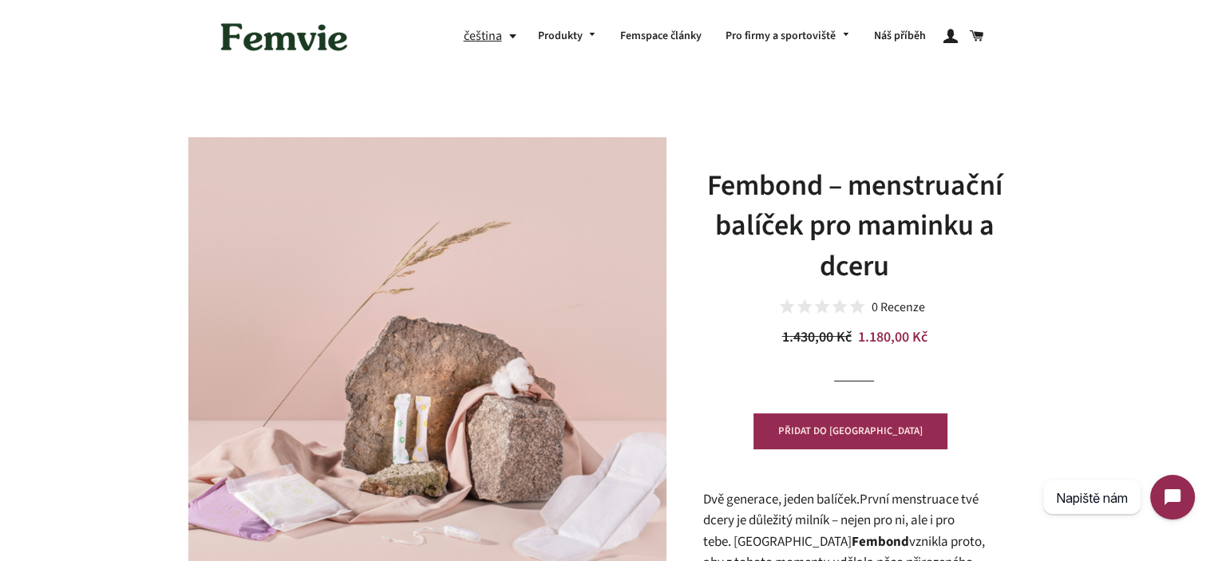
click at [856, 203] on h1 "Fembond – menstruační balíček pro maminku a dceru" at bounding box center [854, 226] width 303 height 121
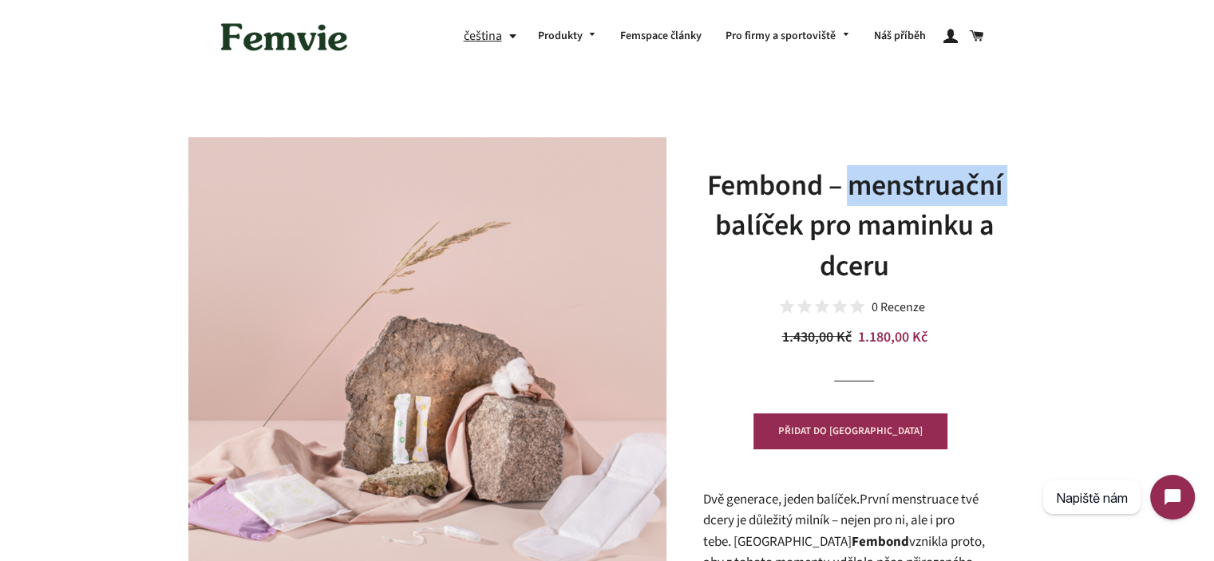
click at [856, 203] on h1 "Fembond – menstruační balíček pro maminku a dceru" at bounding box center [854, 226] width 303 height 121
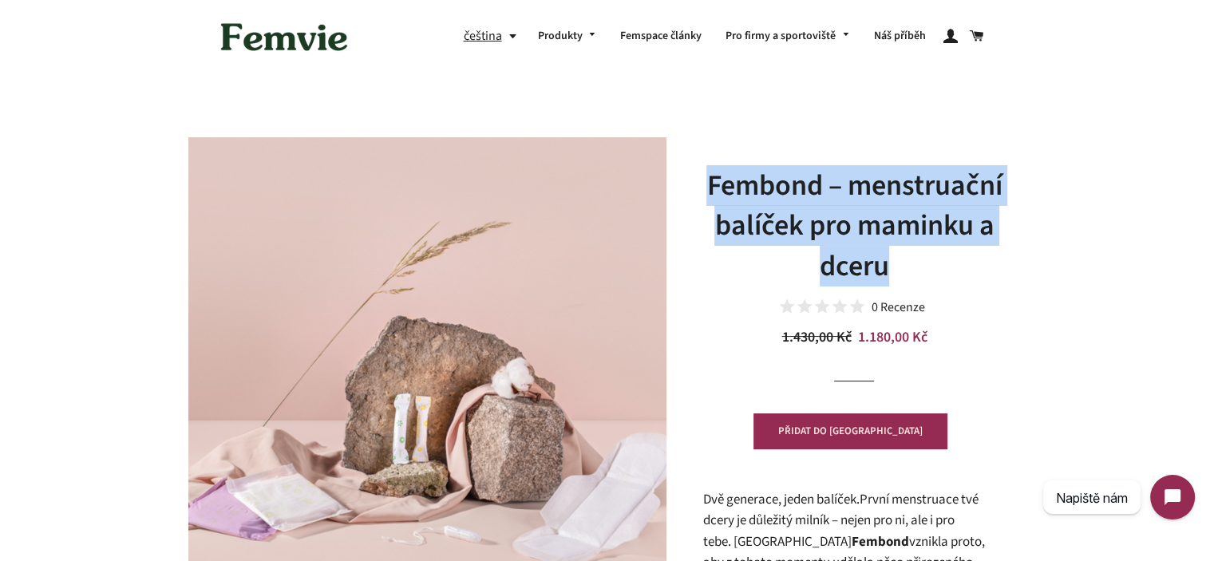
click at [856, 203] on h1 "Fembond – menstruační balíček pro maminku a dceru" at bounding box center [854, 226] width 303 height 121
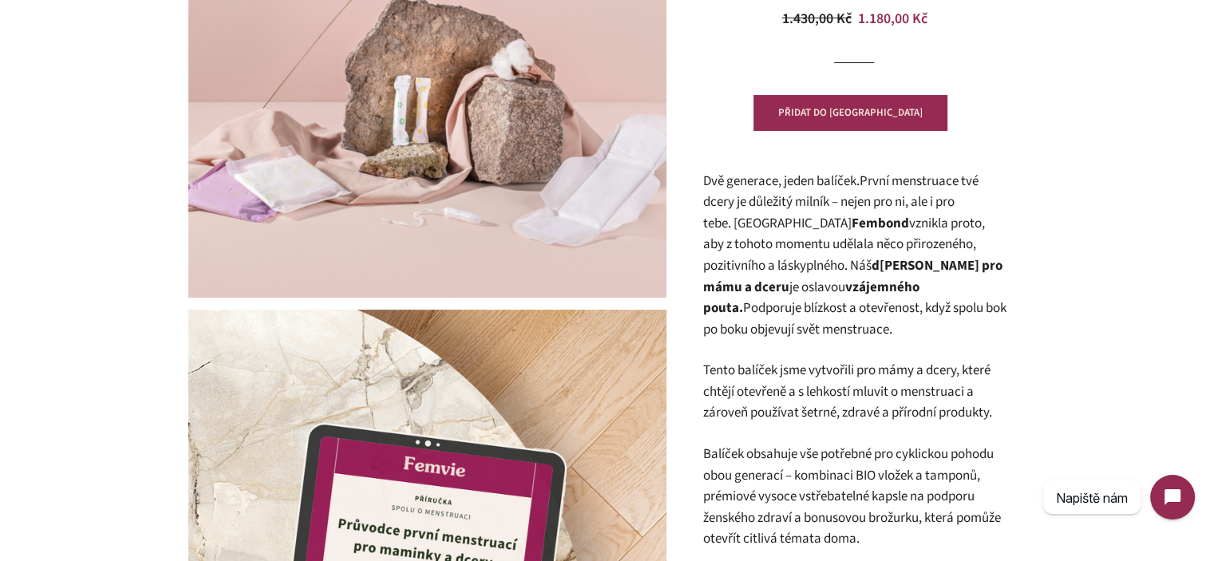
scroll to position [319, 0]
click at [770, 207] on span "Dvě generace, jeden balíček. První menstruace tvé dcery je důležitý milník – ne…" at bounding box center [844, 223] width 282 height 104
click at [709, 178] on span "Dvě generace, jeden balíček. První menstruace tvé dcery je důležitý milník – ne…" at bounding box center [844, 223] width 282 height 104
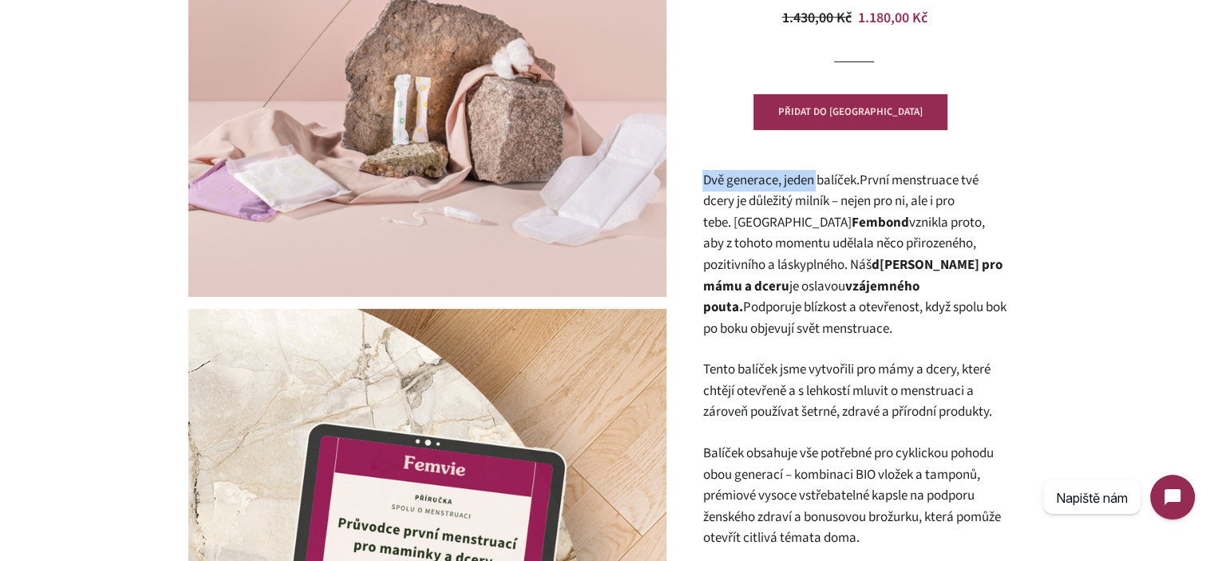
drag, startPoint x: 709, startPoint y: 178, endPoint x: 822, endPoint y: 180, distance: 113.4
click at [818, 180] on span "Dvě generace, jeden balíček. První menstruace tvé dcery je důležitý milník – ne…" at bounding box center [844, 223] width 282 height 104
click at [822, 180] on span "Dvě generace, jeden balíček. První menstruace tvé dcery je důležitý milník – ne…" at bounding box center [844, 223] width 282 height 104
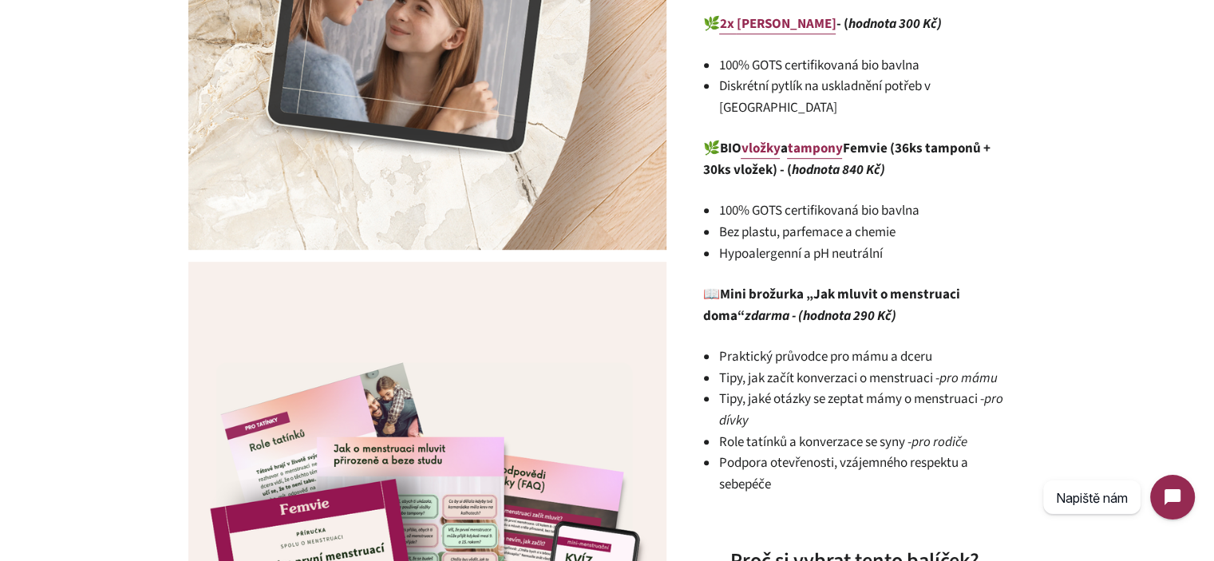
scroll to position [1038, 0]
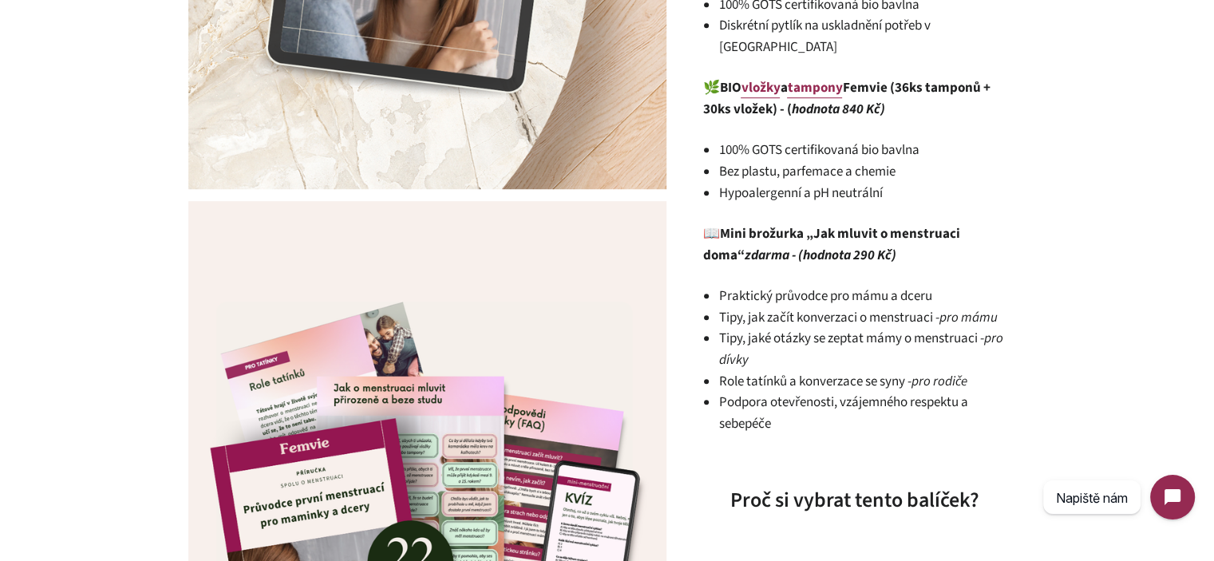
click at [786, 246] on em "zdarma - (hodnota 290 Kč)" at bounding box center [820, 255] width 152 height 19
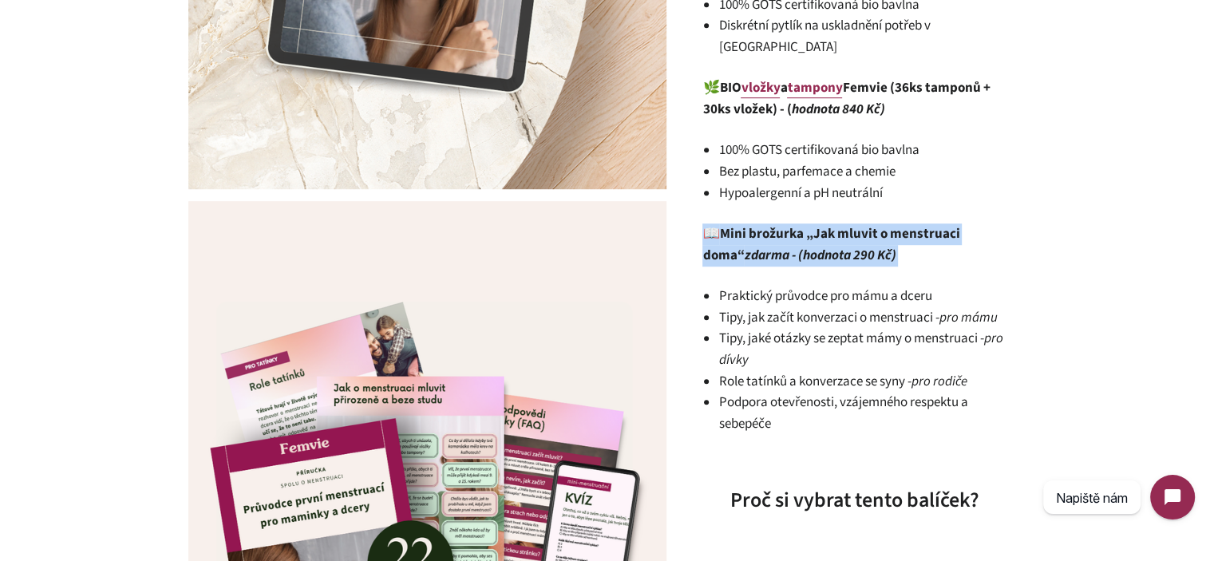
click at [786, 246] on em "zdarma - (hodnota 290 Kč)" at bounding box center [820, 255] width 152 height 19
click at [889, 232] on p "📖 Mini brožurka „Jak mluvit o menstruaci doma“ zdarma - (hodnota 290 Kč)" at bounding box center [854, 245] width 303 height 42
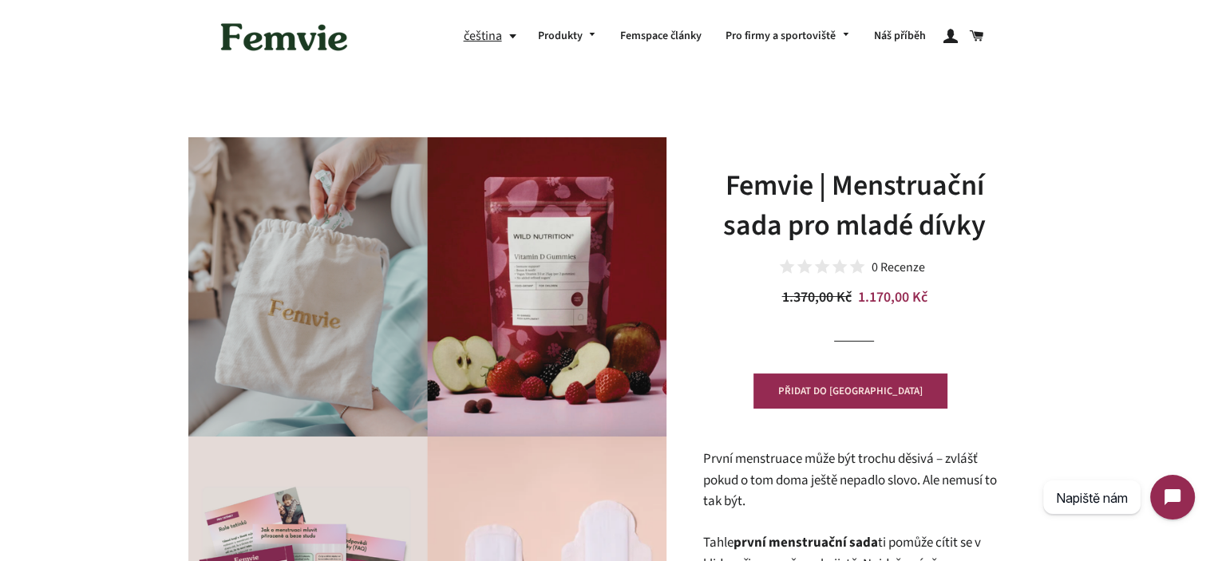
click at [812, 236] on h1 "Femvie | Menstruační sada pro mladé dívky" at bounding box center [854, 206] width 303 height 81
click at [814, 231] on h1 "Femvie | Menstruační sada pro mladé dívky" at bounding box center [854, 206] width 303 height 81
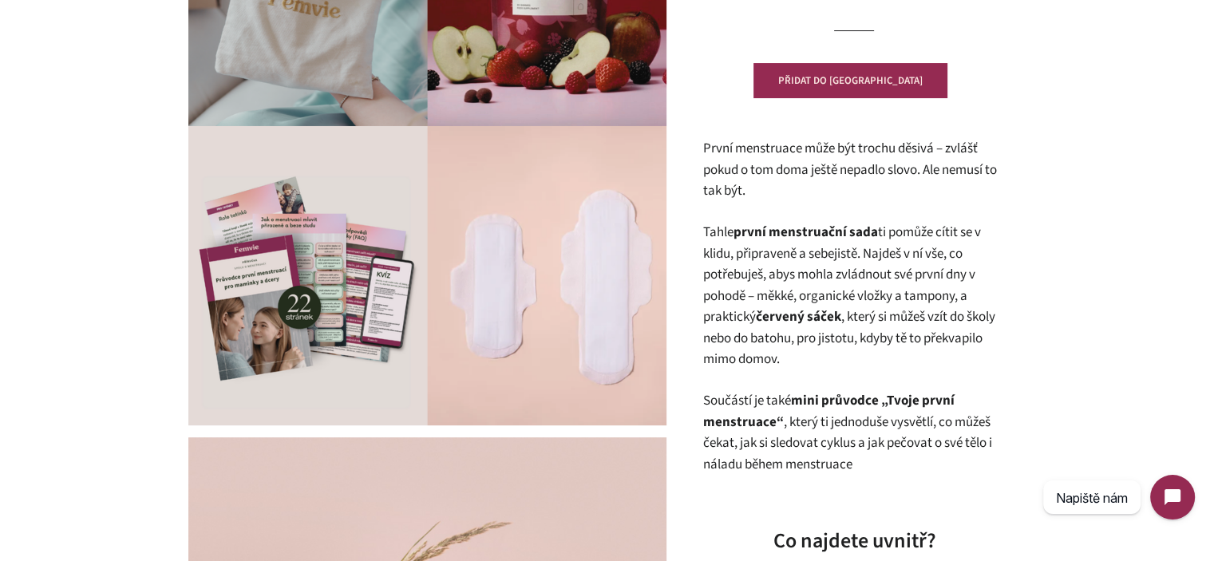
scroll to position [319, 0]
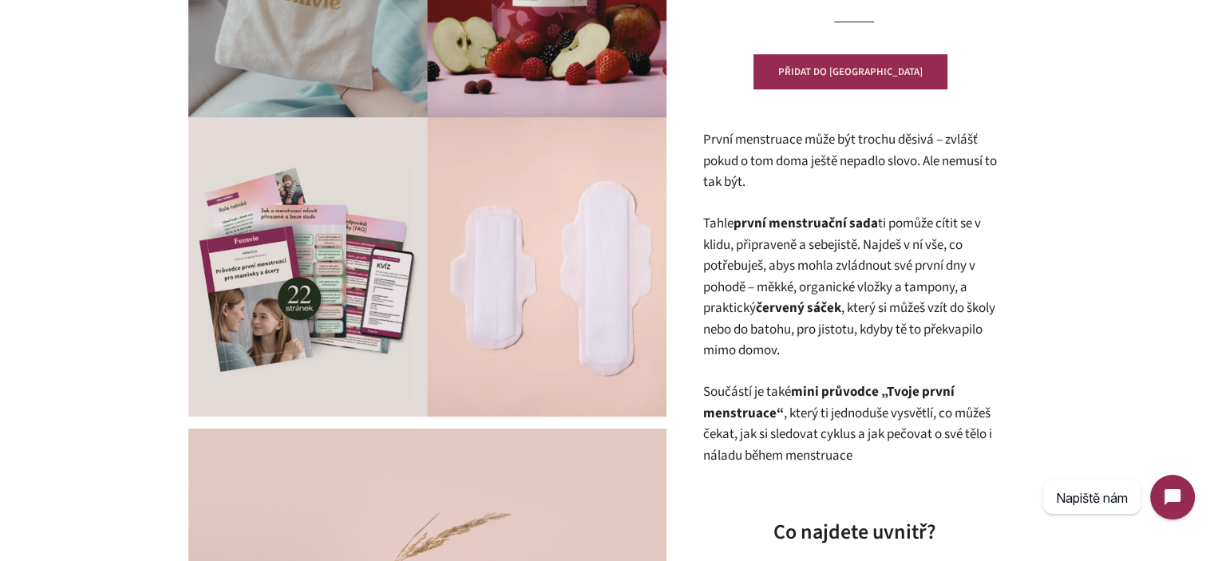
click at [773, 164] on p "První menstruace může být trochu děsivá – zvlášť pokud o tom doma ještě nepadlo…" at bounding box center [854, 161] width 303 height 64
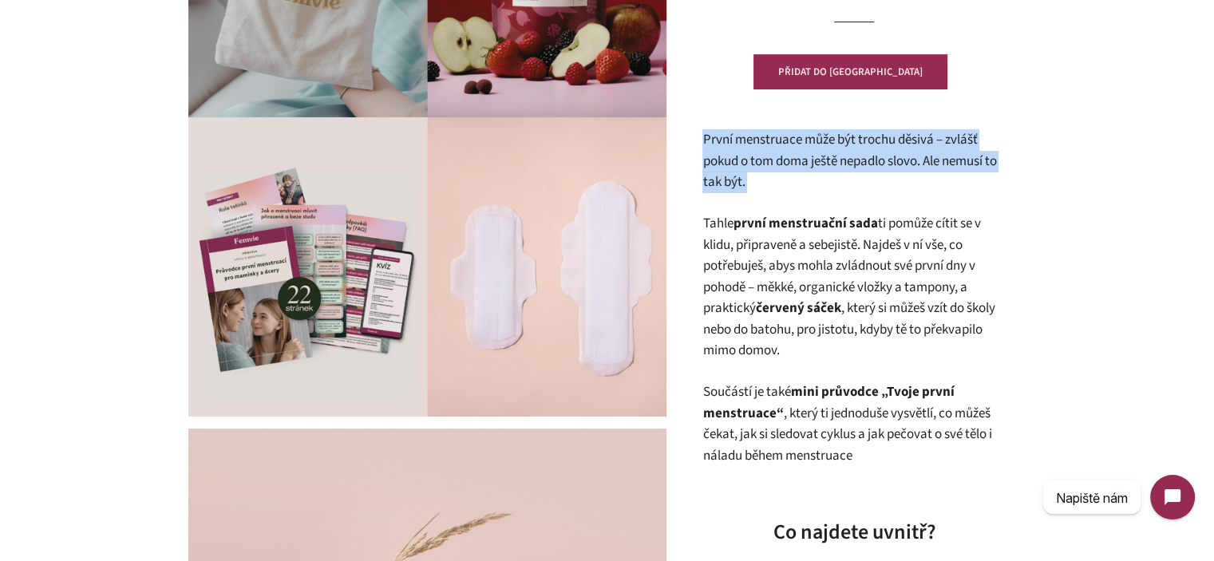
click at [773, 164] on p "První menstruace může být trochu děsivá – zvlášť pokud o tom doma ještě nepadlo…" at bounding box center [854, 161] width 303 height 64
click at [818, 189] on p "První menstruace může být trochu děsivá – zvlášť pokud o tom doma ještě nepadlo…" at bounding box center [854, 161] width 303 height 64
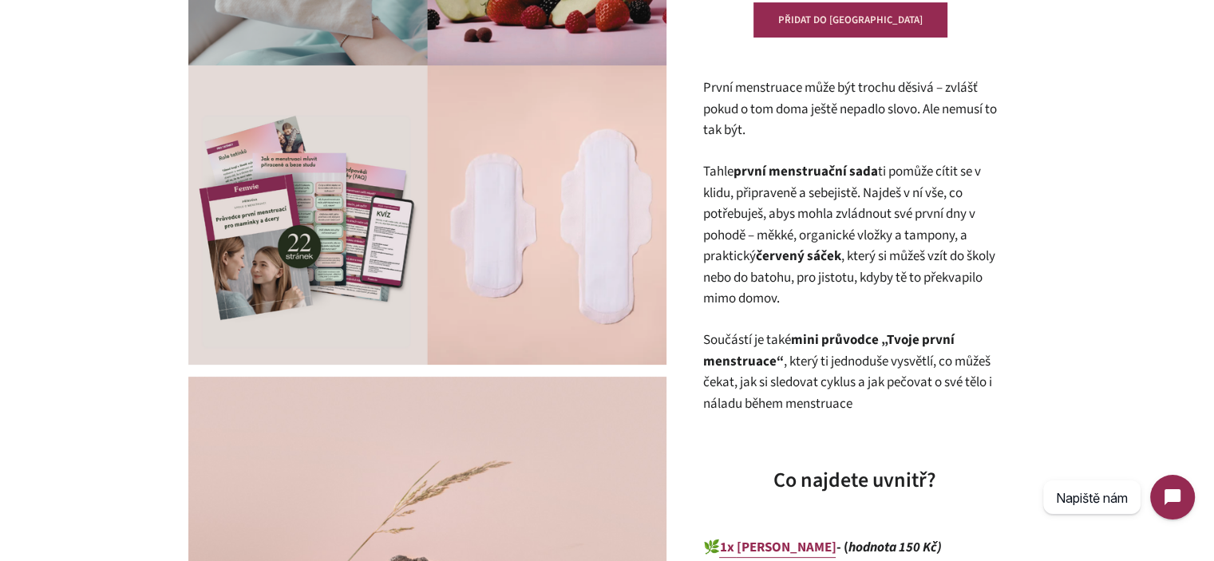
scroll to position [399, 0]
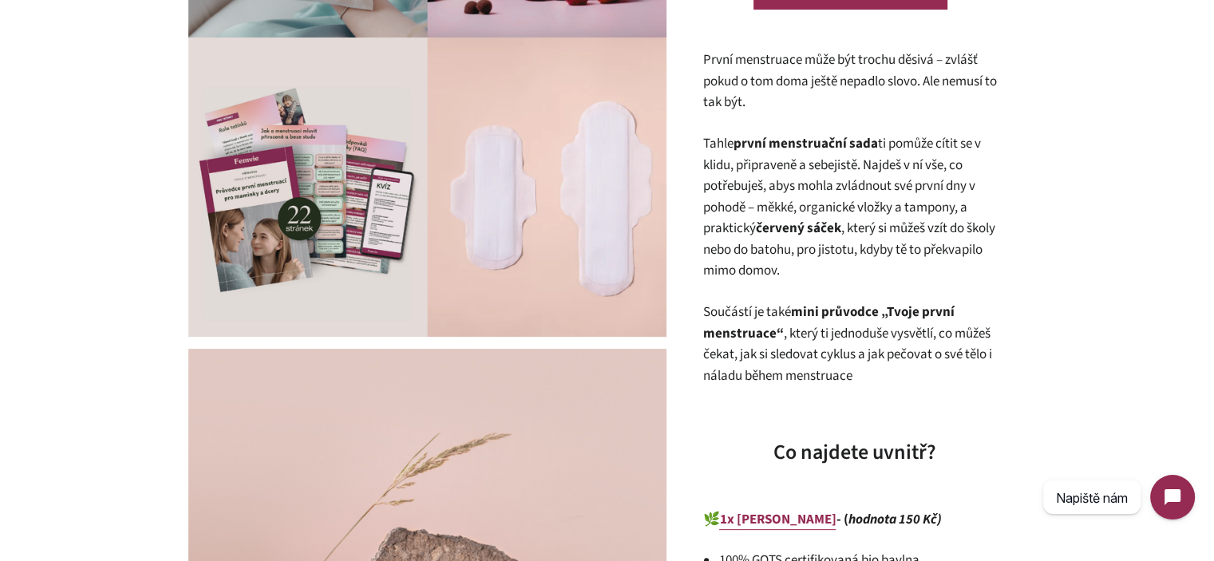
click at [795, 153] on strong "první menstruační sada" at bounding box center [805, 143] width 145 height 19
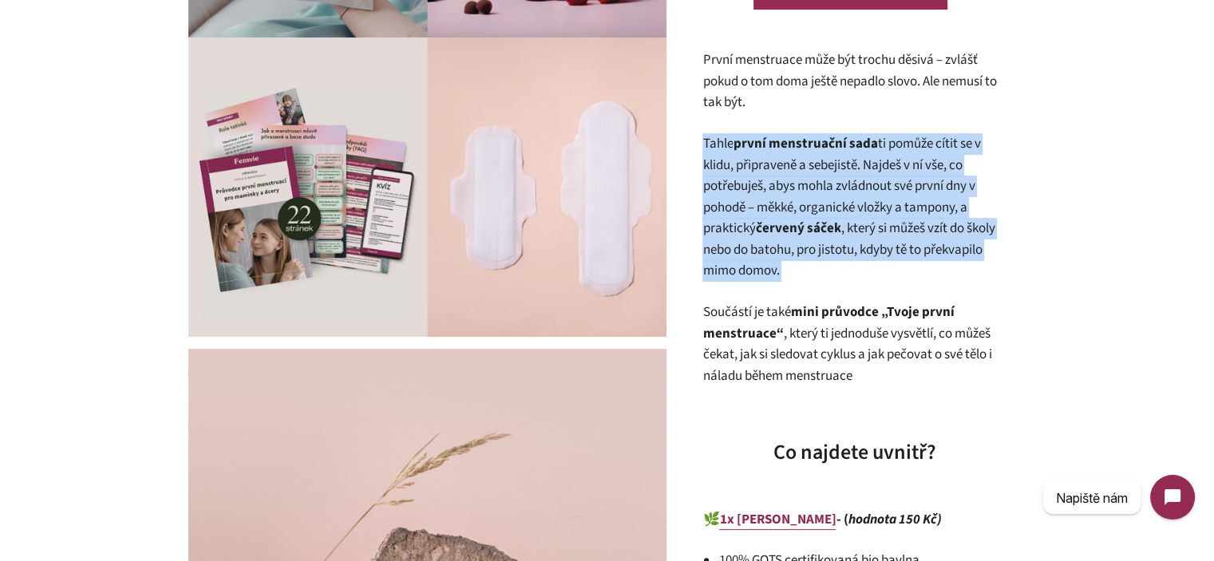
click at [795, 153] on strong "první menstruační sada" at bounding box center [805, 143] width 145 height 19
click at [809, 203] on p "Tahle první menstruační sada ti pomůže cítit se v klidu, připraveně a sebejistě…" at bounding box center [854, 207] width 303 height 149
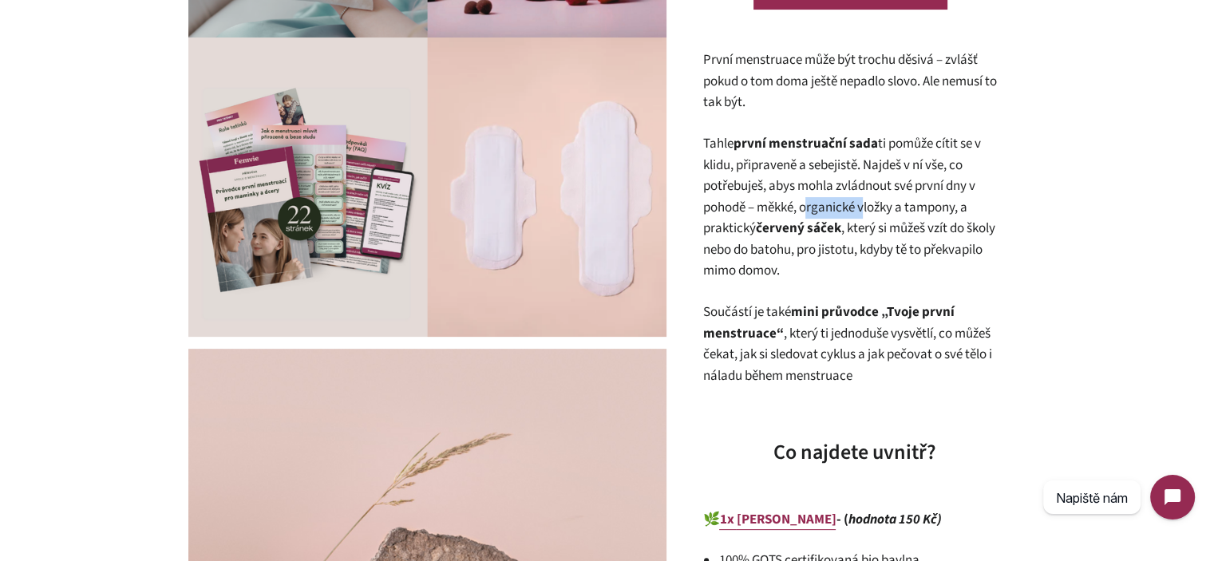
click at [809, 203] on p "Tahle první menstruační sada ti pomůže cítit se v klidu, připraveně a sebejistě…" at bounding box center [854, 207] width 303 height 149
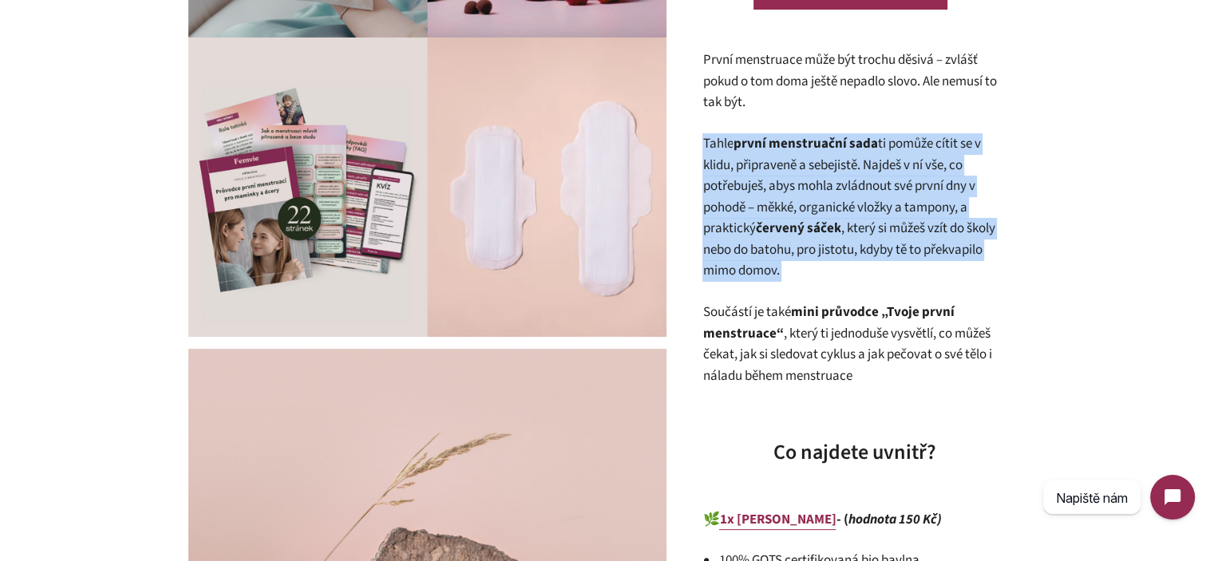
click at [809, 203] on p "Tahle první menstruační sada ti pomůže cítit se v klidu, připraveně a sebejistě…" at bounding box center [854, 207] width 303 height 149
click at [832, 253] on p "Tahle první menstruační sada ti pomůže cítit se v klidu, připraveně a sebejistě…" at bounding box center [854, 207] width 303 height 149
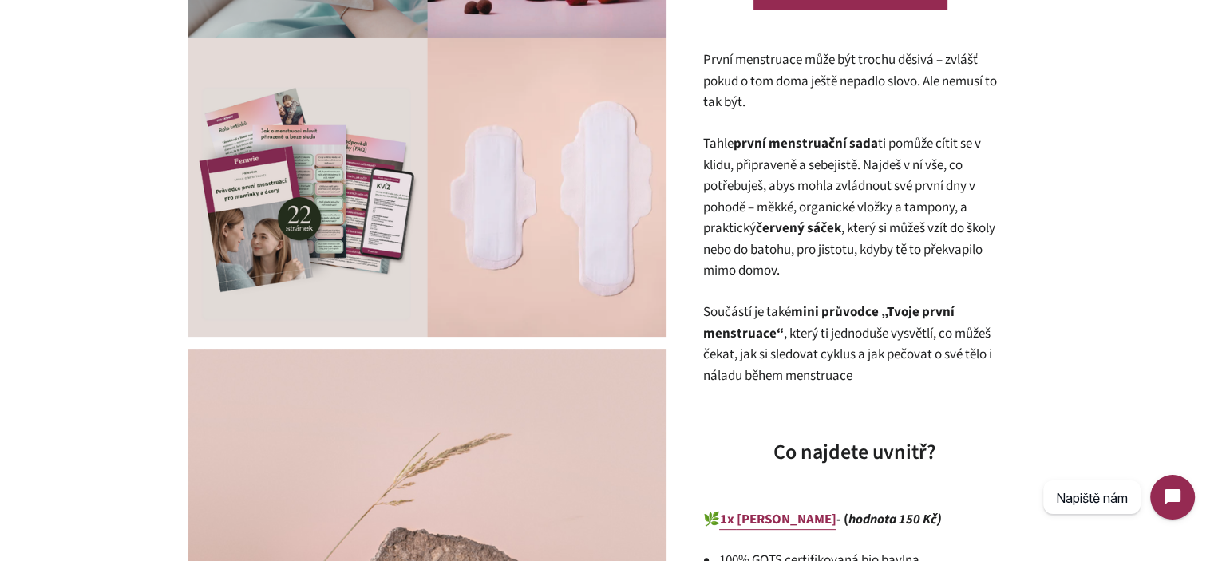
click at [833, 270] on p "Tahle první menstruační sada ti pomůže cítit se v klidu, připraveně a sebejistě…" at bounding box center [854, 207] width 303 height 149
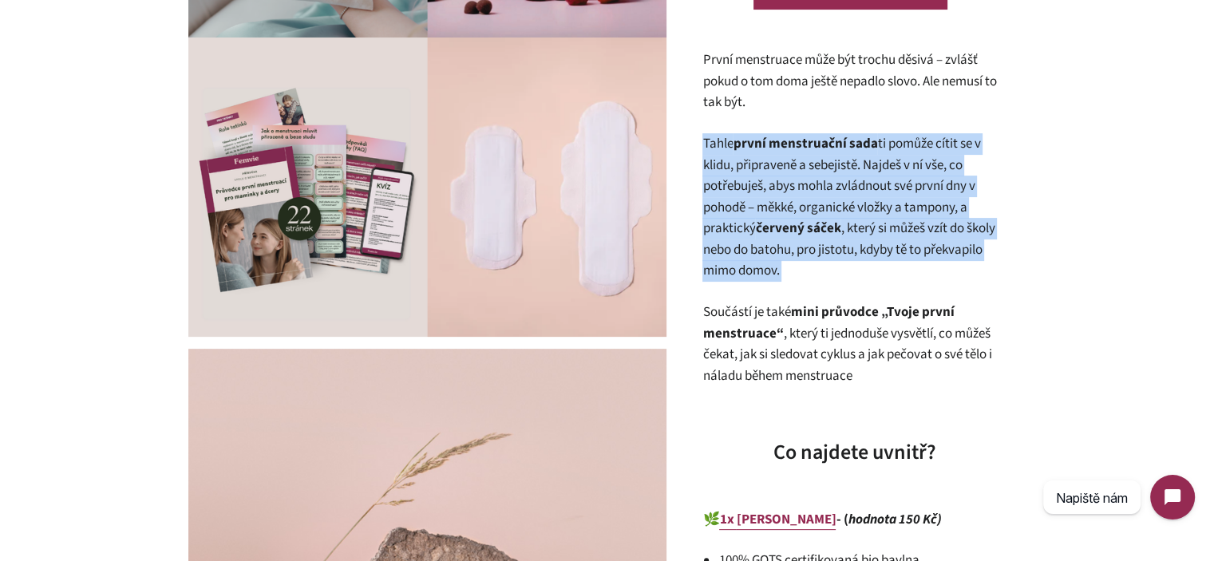
click at [833, 270] on p "Tahle první menstruační sada ti pomůže cítit se v klidu, připraveně a sebejistě…" at bounding box center [854, 207] width 303 height 149
click at [846, 265] on p "Tahle první menstruační sada ti pomůže cítit se v klidu, připraveně a sebejistě…" at bounding box center [854, 207] width 303 height 149
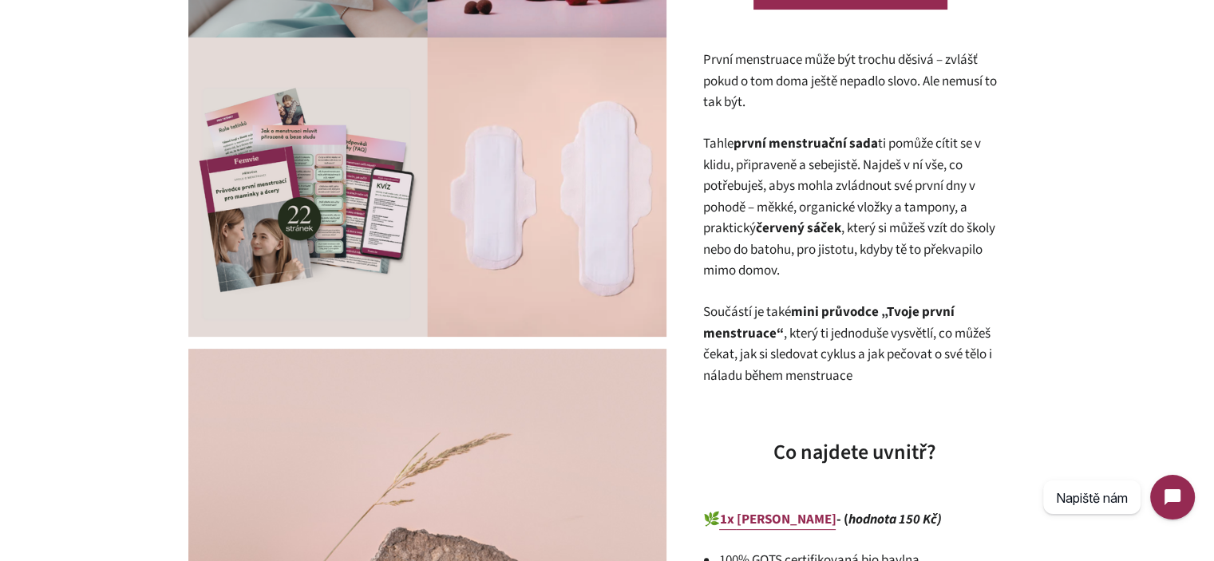
click at [849, 245] on p "Tahle první menstruační sada ti pomůže cítit se v klidu, připraveně a sebejistě…" at bounding box center [854, 207] width 303 height 149
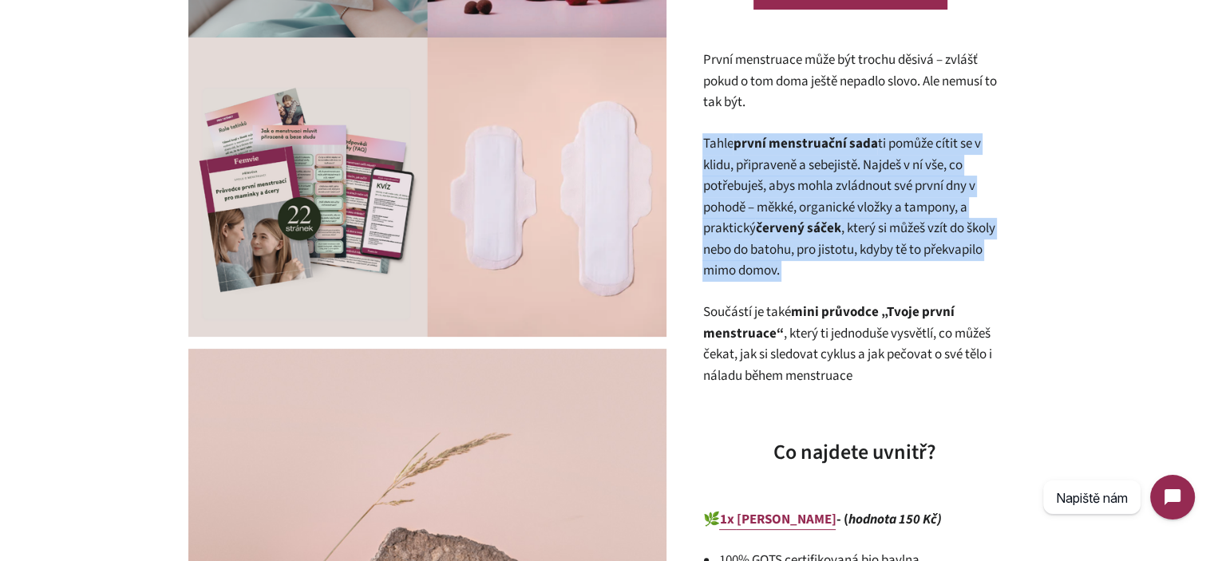
click at [853, 261] on p "Tahle první menstruační sada ti pomůže cítit se v klidu, připraveně a sebejistě…" at bounding box center [854, 207] width 303 height 149
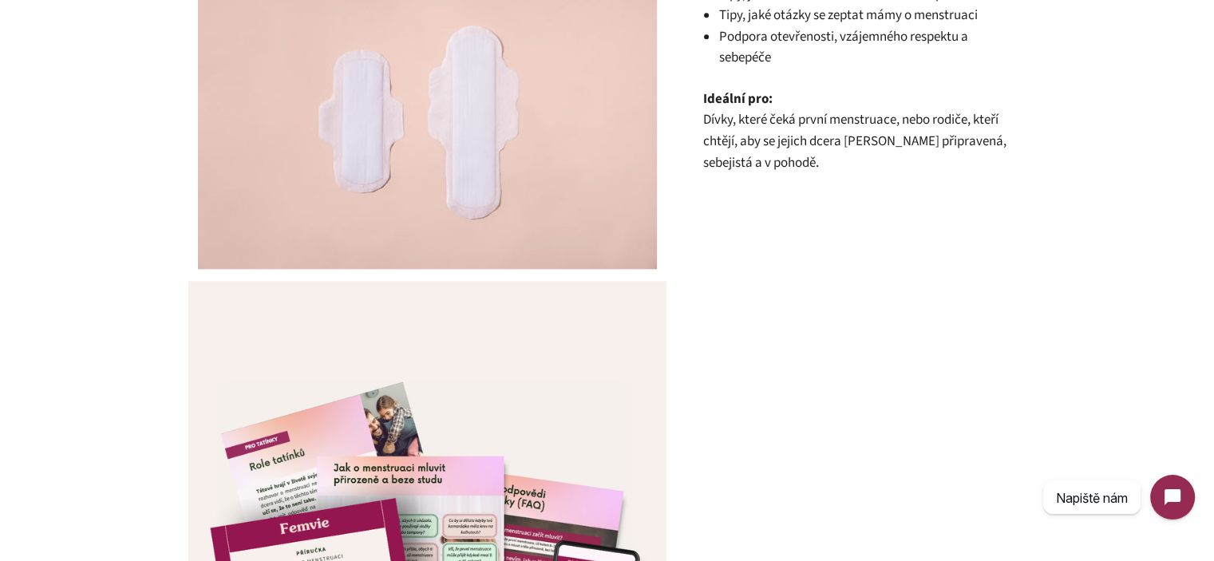
scroll to position [1597, 0]
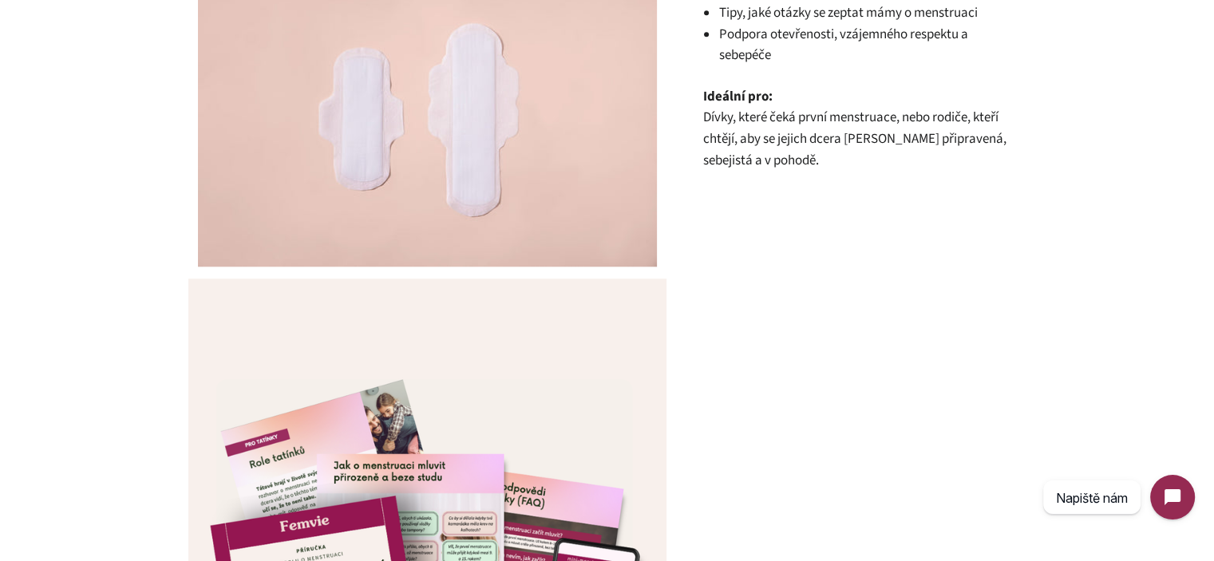
click at [749, 109] on span "Dívky, které čeká první menstruace, nebo rodiče, kteří chtějí, aby se jejich dc…" at bounding box center [854, 138] width 303 height 61
click at [750, 109] on span "Dívky, které čeká první menstruace, nebo rodiče, kteří chtějí, aby se jejich dc…" at bounding box center [854, 138] width 303 height 61
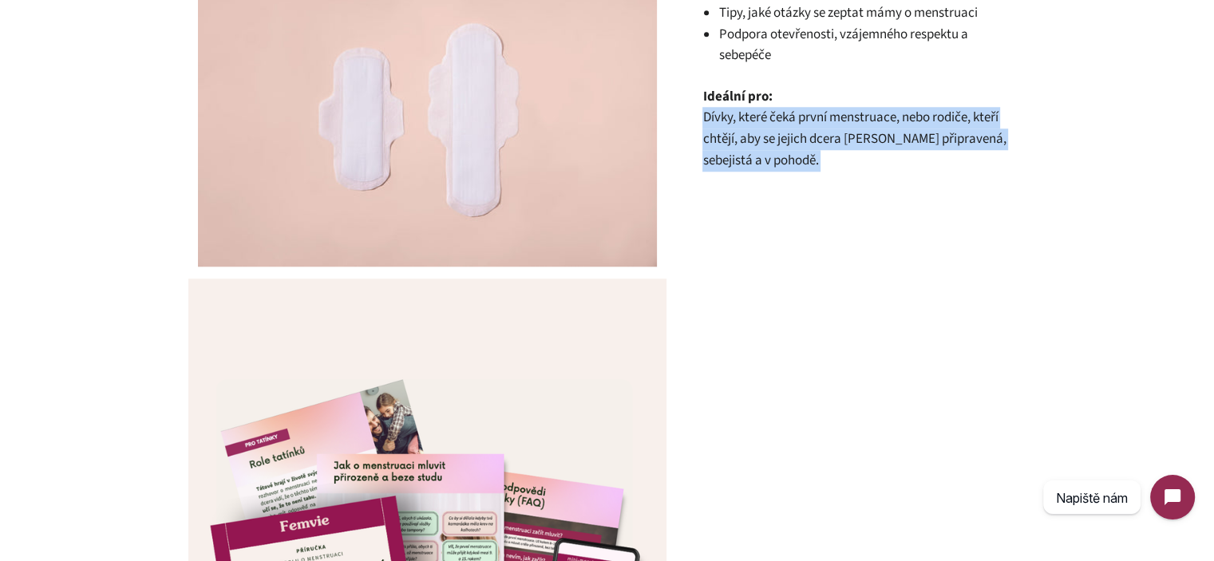
click at [750, 109] on span "Dívky, které čeká první menstruace, nebo rodiče, kteří chtějí, aby se jejich dc…" at bounding box center [854, 138] width 303 height 61
click at [806, 129] on p "Ideální pro: Dívky, které čeká první menstruace, nebo rodiče, kteří chtějí, aby…" at bounding box center [854, 128] width 303 height 85
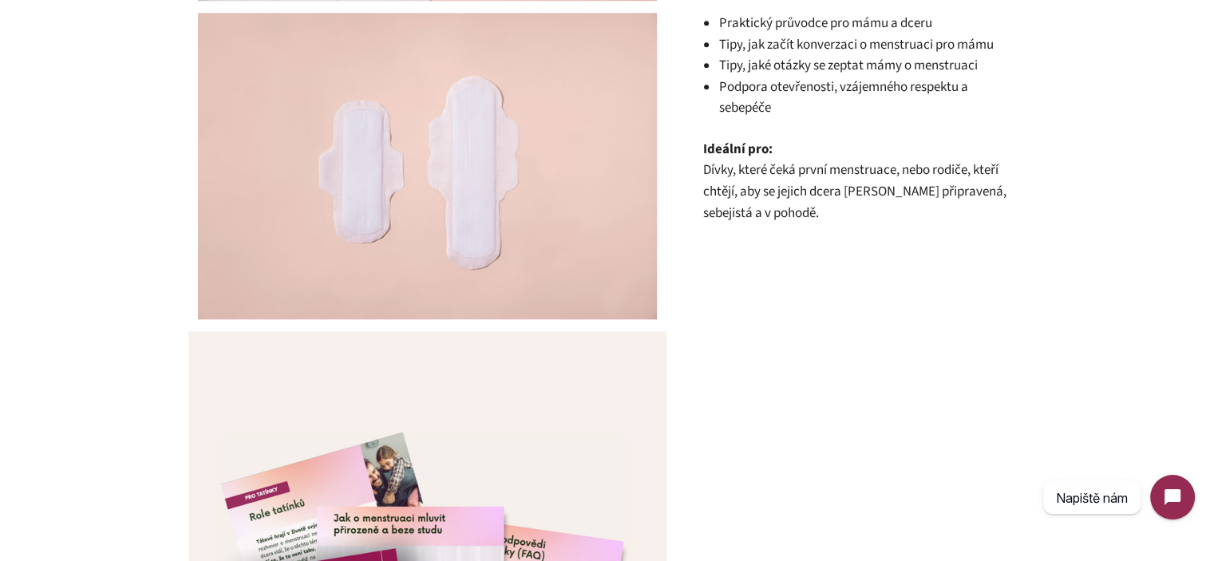
scroll to position [1517, 0]
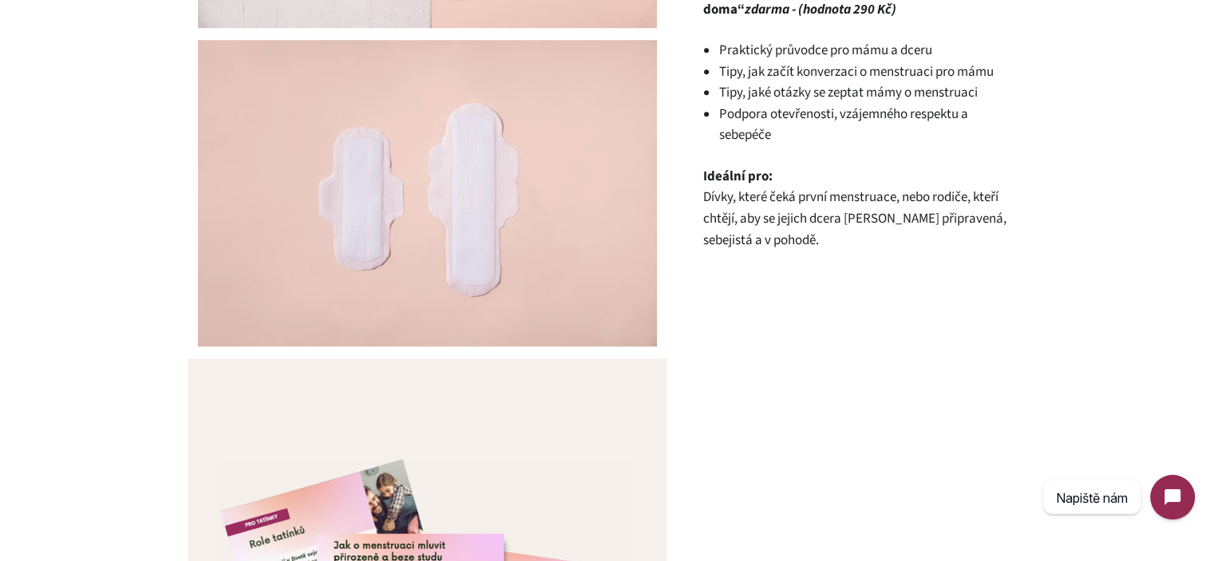
click at [780, 207] on span "Dívky, které čeká první menstruace, nebo rodiče, kteří chtějí, aby se jejich dc…" at bounding box center [854, 218] width 303 height 61
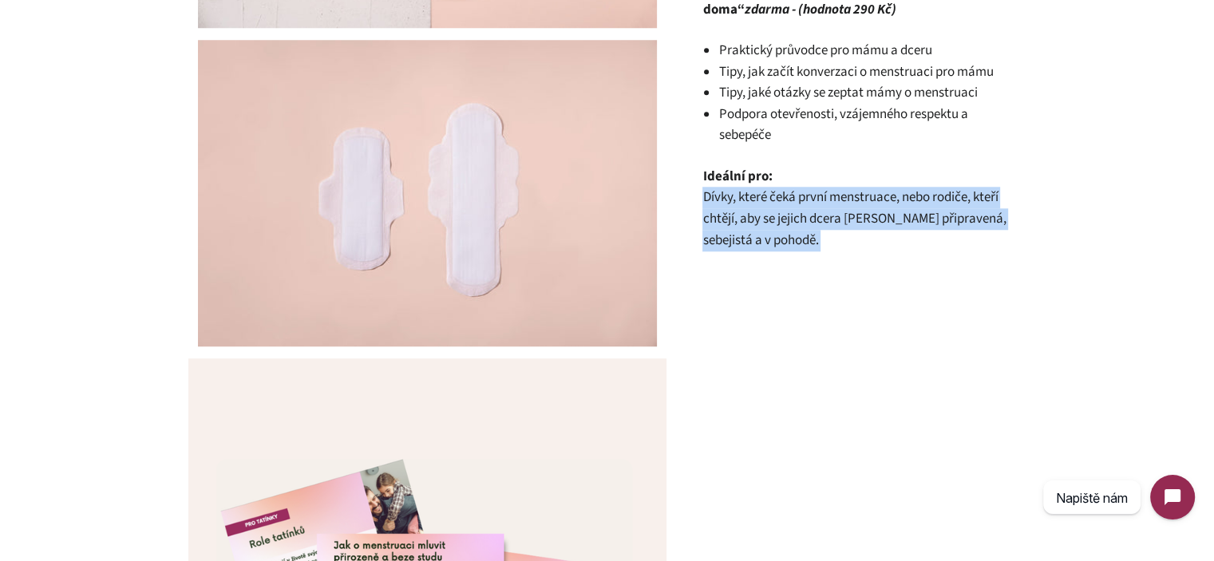
click at [780, 207] on span "Dívky, které čeká první menstruace, nebo rodiče, kteří chtějí, aby se jejich dc…" at bounding box center [854, 218] width 303 height 61
click at [794, 219] on p "Ideální pro: Dívky, které čeká první menstruace, nebo rodiče, kteří chtějí, aby…" at bounding box center [854, 208] width 303 height 85
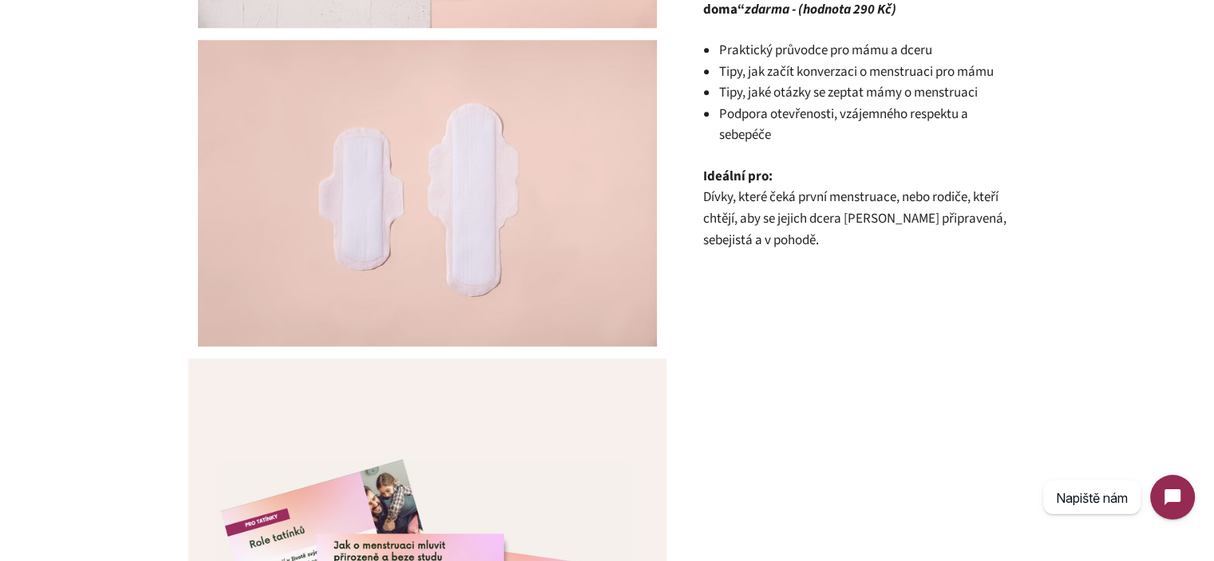
click at [710, 188] on span "Dívky, které čeká první menstruace, nebo rodiče, kteří chtějí, aby se jejich dc…" at bounding box center [854, 218] width 303 height 61
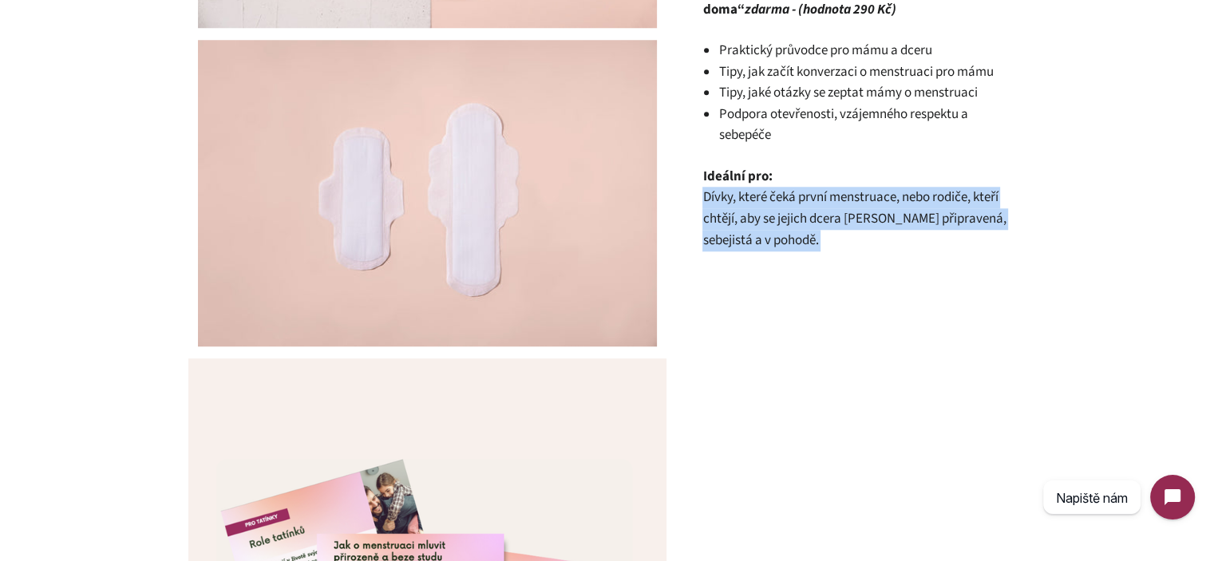
drag, startPoint x: 710, startPoint y: 183, endPoint x: 770, endPoint y: 223, distance: 72.6
click at [770, 223] on p "Ideální pro: Dívky, které čeká první menstruace, nebo rodiče, kteří chtějí, aby…" at bounding box center [854, 208] width 303 height 85
click at [771, 224] on p "Ideální pro: Dívky, které čeká první menstruace, nebo rodiče, kteří chtějí, aby…" at bounding box center [854, 208] width 303 height 85
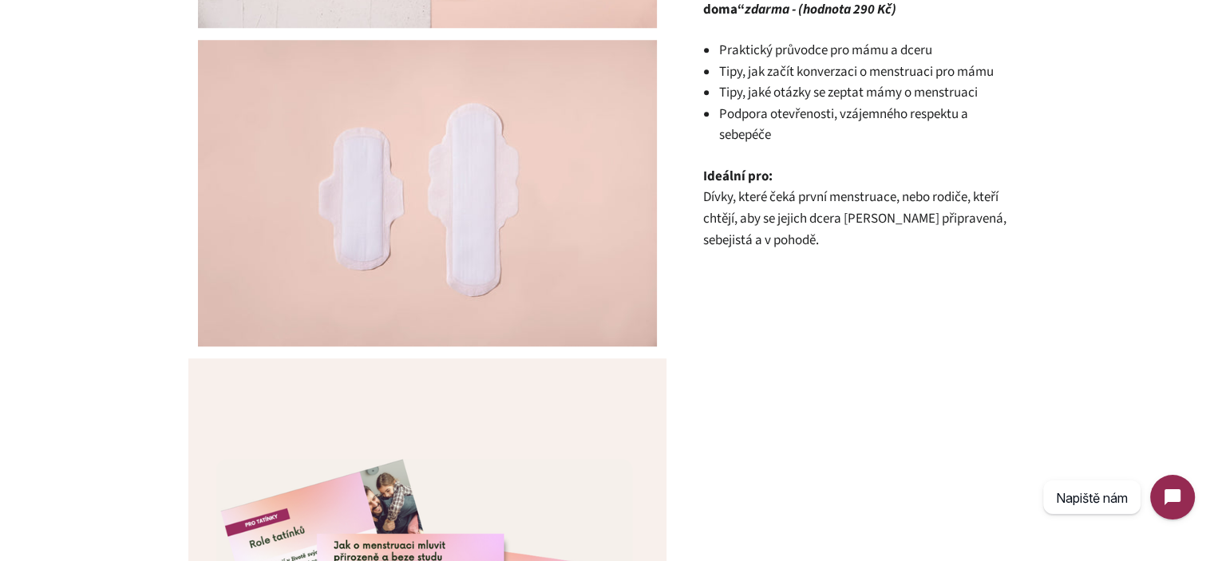
click at [818, 207] on span "Dívky, které čeká první menstruace, nebo rodiče, kteří chtějí, aby se jejich dc…" at bounding box center [854, 218] width 303 height 61
click at [817, 207] on span "Dívky, které čeká první menstruace, nebo rodiče, kteří chtějí, aby se jejich dc…" at bounding box center [854, 218] width 303 height 61
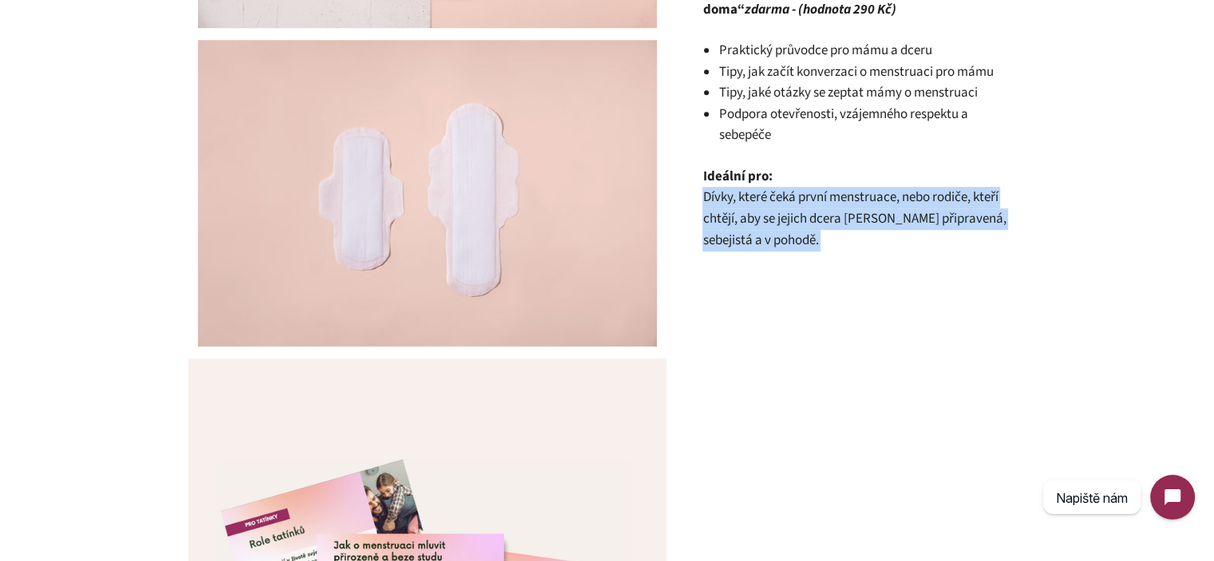
click at [817, 207] on span "Dívky, které čeká první menstruace, nebo rodiče, kteří chtějí, aby se jejich dc…" at bounding box center [854, 218] width 303 height 61
click at [826, 228] on p "Ideální pro: Dívky, které čeká první menstruace, nebo rodiče, kteří chtějí, aby…" at bounding box center [854, 208] width 303 height 85
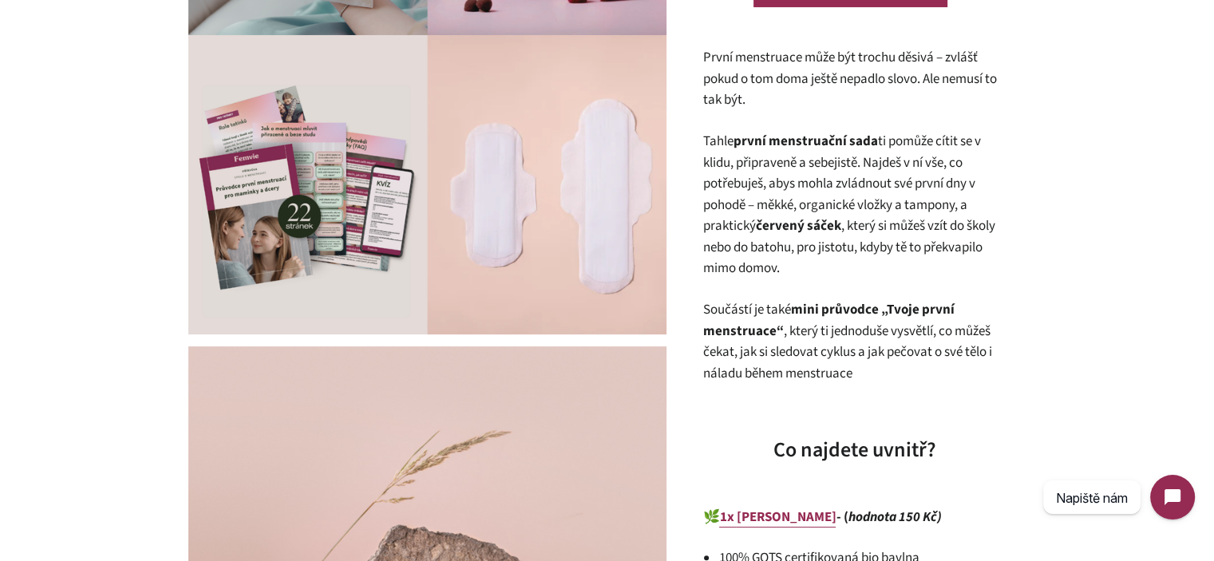
scroll to position [399, 0]
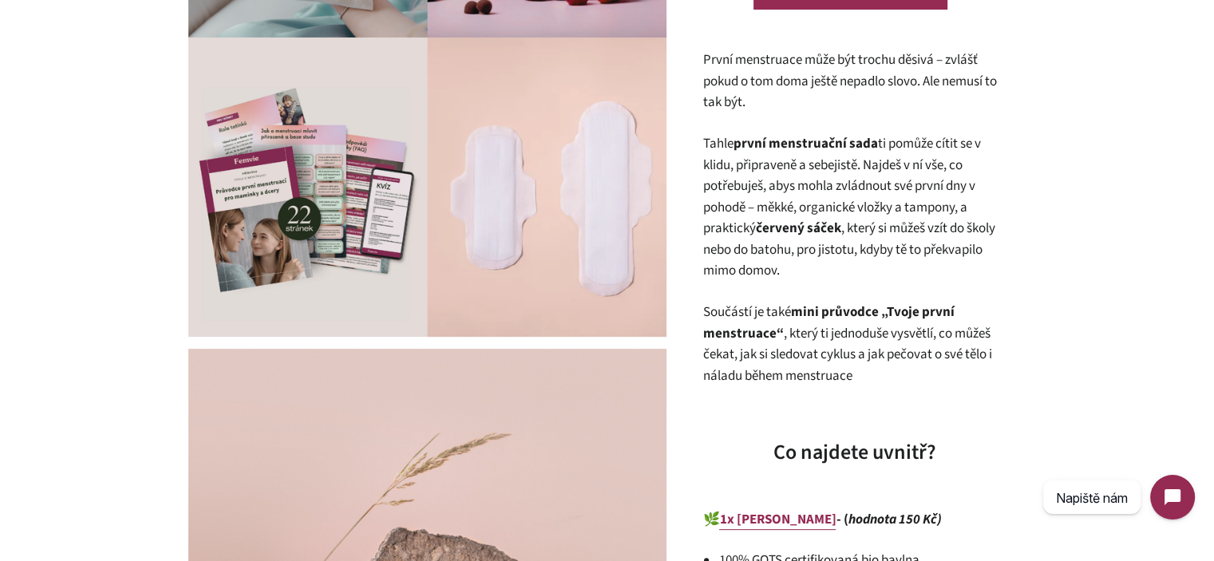
click at [866, 228] on p "Tahle první menstruační sada ti pomůže cítit se v klidu, připraveně a sebejistě…" at bounding box center [854, 207] width 303 height 149
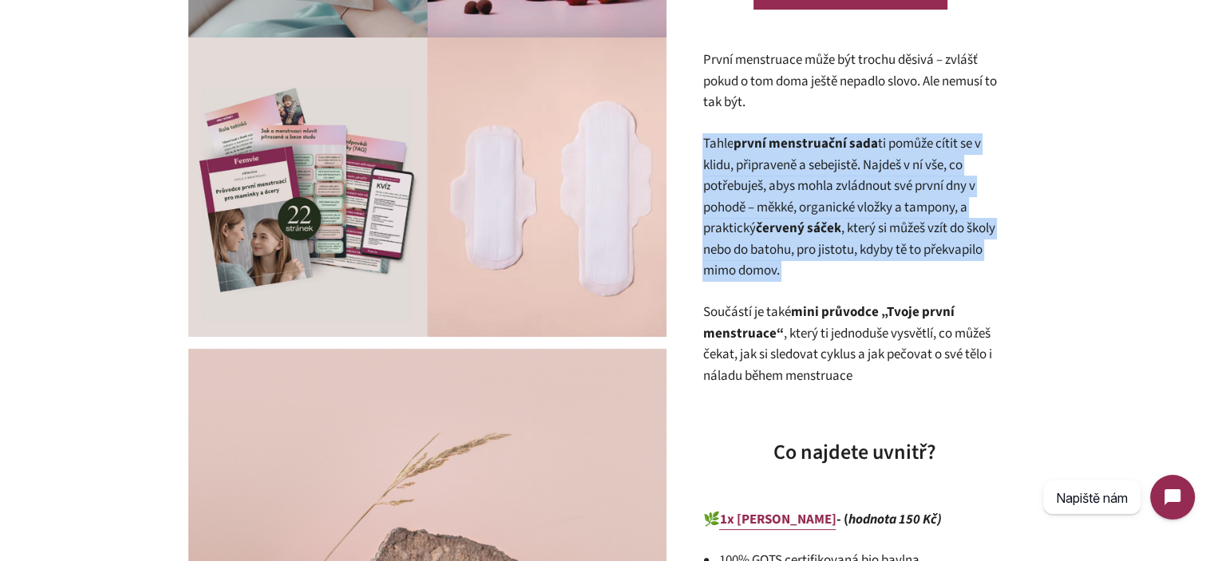
click at [866, 228] on p "Tahle první menstruační sada ti pomůže cítit se v klidu, připraveně a sebejistě…" at bounding box center [854, 207] width 303 height 149
click at [882, 255] on p "Tahle první menstruační sada ti pomůže cítit se v klidu, připraveně a sebejistě…" at bounding box center [854, 207] width 303 height 149
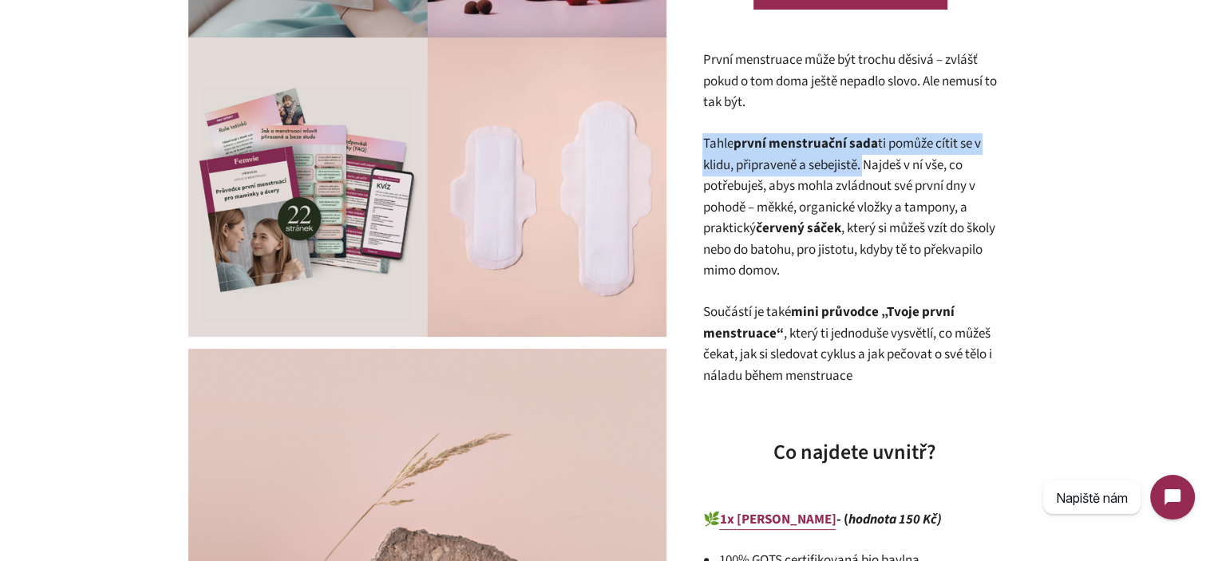
drag, startPoint x: 699, startPoint y: 142, endPoint x: 866, endPoint y: 172, distance: 168.7
click at [866, 168] on div "Femvie | Menstruační sada pro mladé dívky 0 Recenze Běžná cena 1.370,00 Kč Prod…" at bounding box center [846, 559] width 359 height 1642
copy p "Tahle první menstruační sada ti pomůže cítit se v klidu, připraveně a sebejistě."
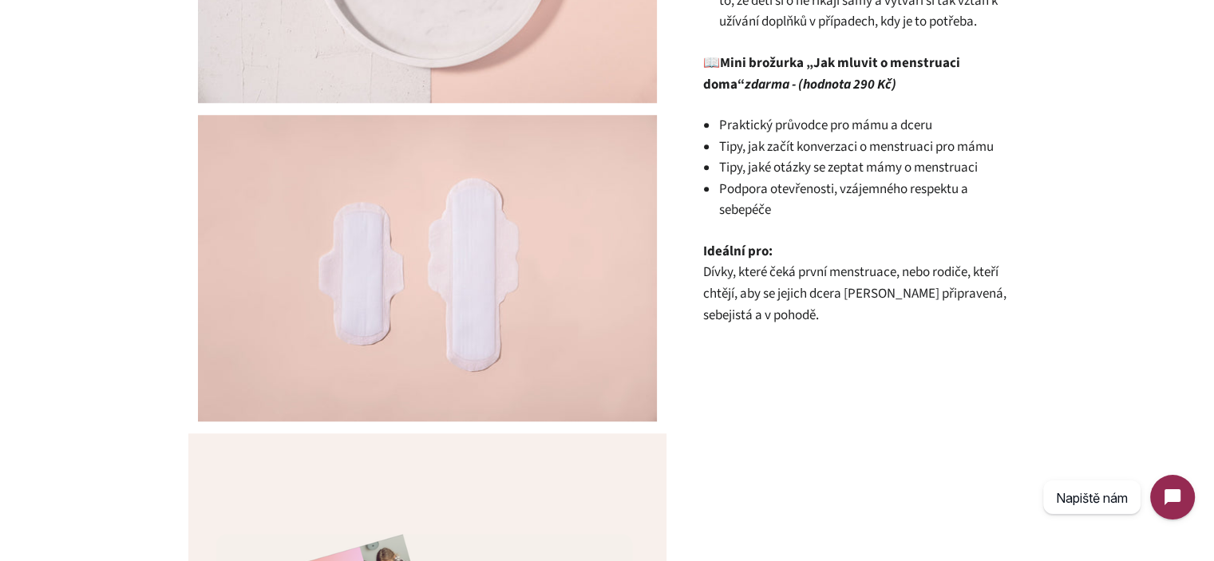
scroll to position [1414, 0]
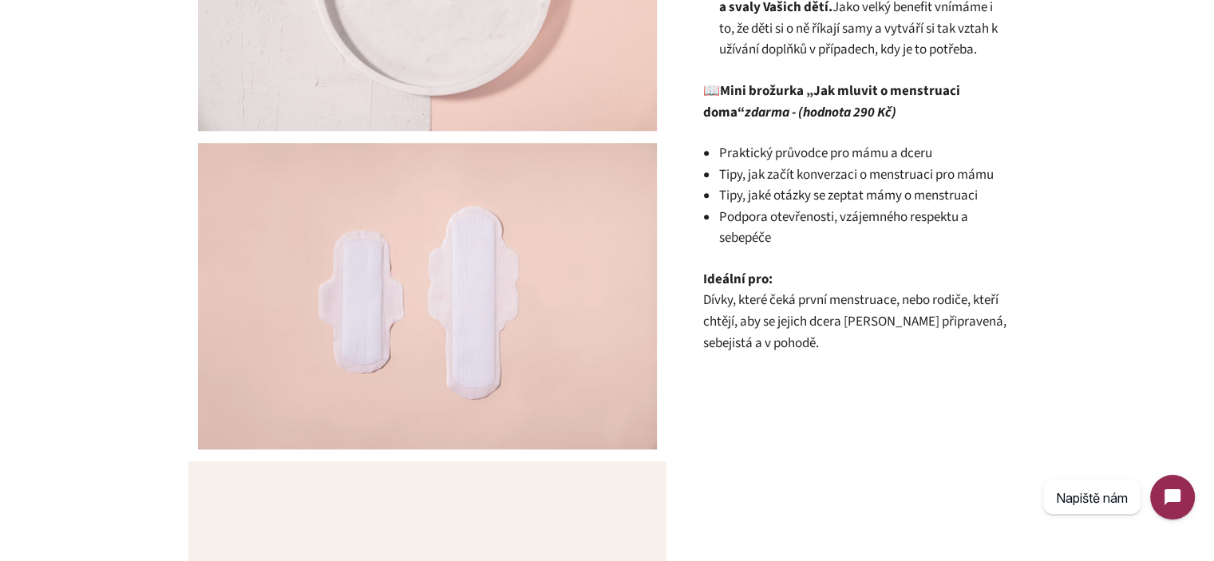
click at [808, 290] on p "Ideální pro: Dívky, které čeká první menstruace, nebo rodiče, kteří chtějí, aby…" at bounding box center [854, 311] width 303 height 85
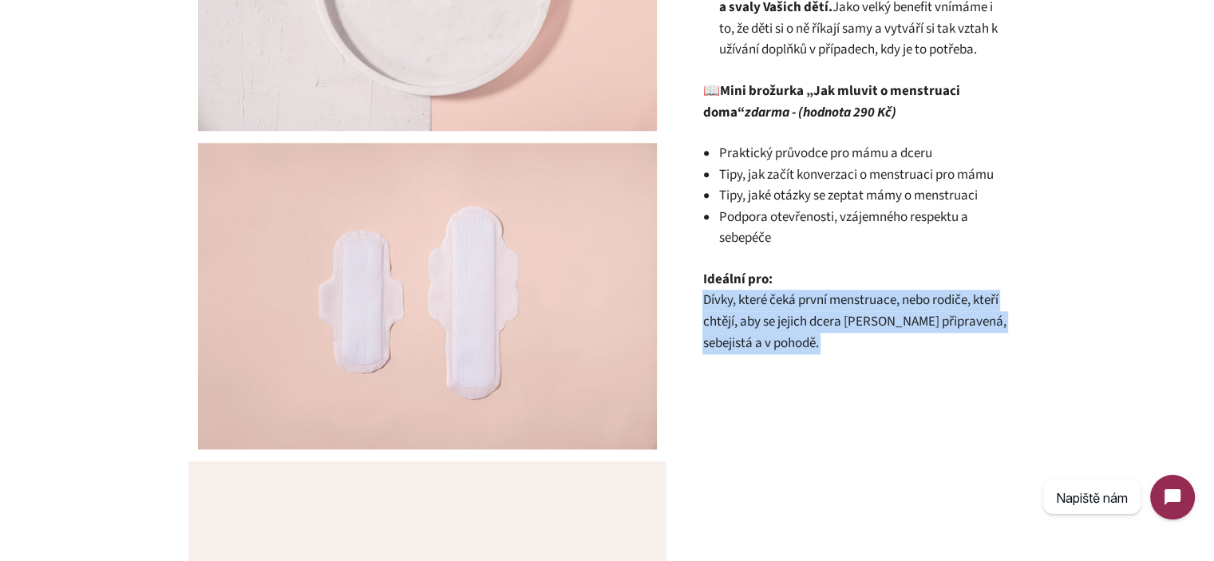
click at [808, 290] on p "Ideální pro: Dívky, které čeká první menstruace, nebo rodiče, kteří chtějí, aby…" at bounding box center [854, 311] width 303 height 85
click at [814, 307] on span "Dívky, které čeká první menstruace, nebo rodiče, kteří chtějí, aby se jejich dc…" at bounding box center [854, 321] width 303 height 61
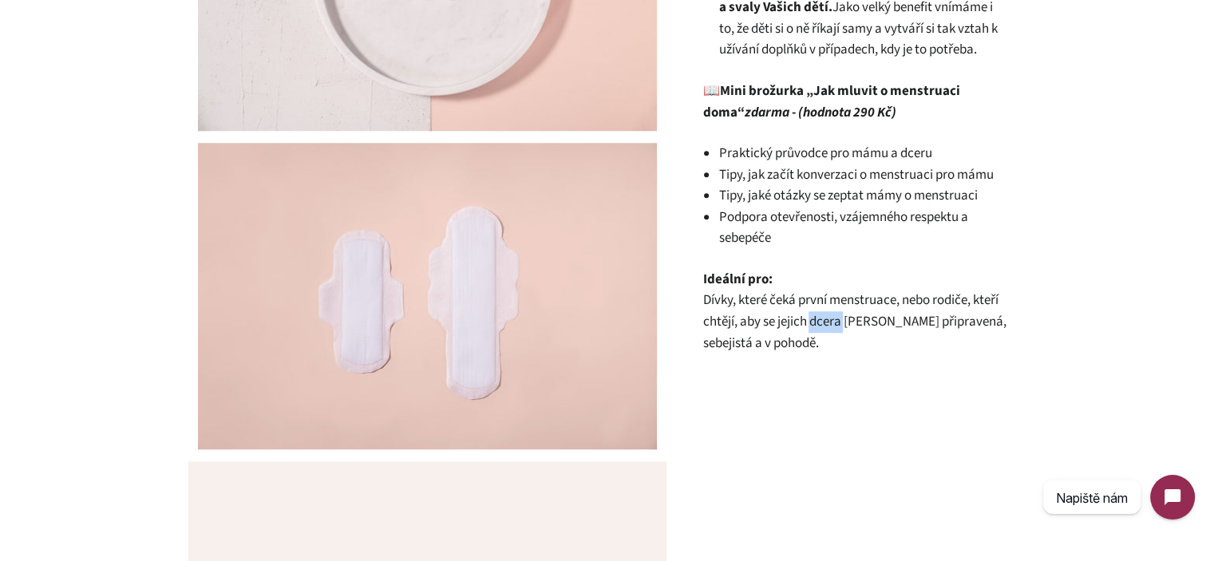
click at [814, 307] on span "Dívky, které čeká první menstruace, nebo rodiče, kteří chtějí, aby se jejich dc…" at bounding box center [854, 321] width 303 height 61
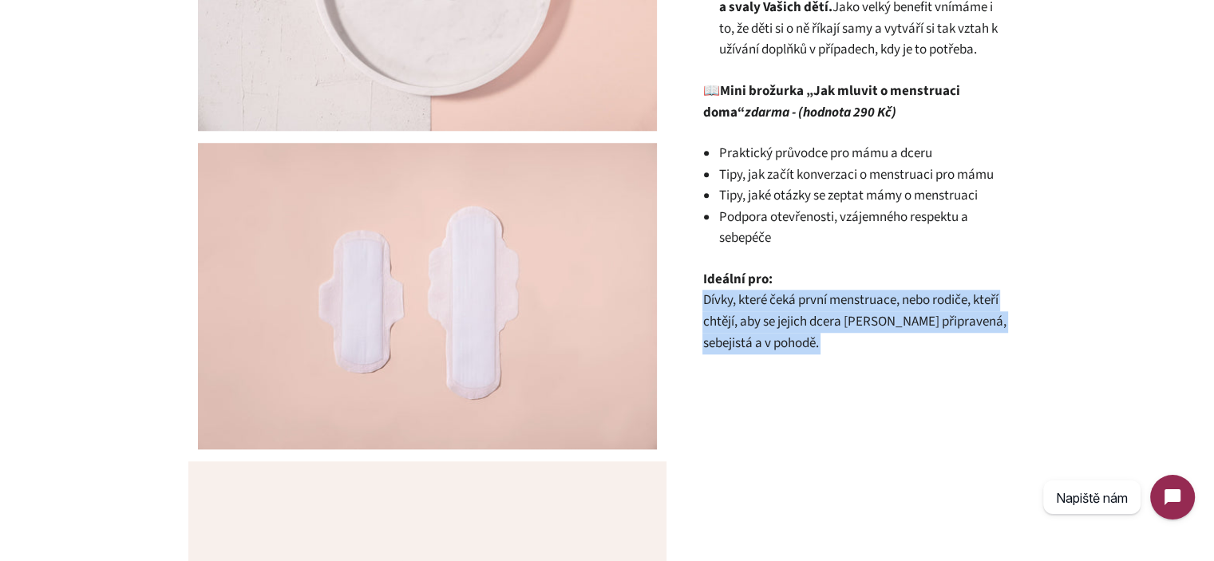
click at [814, 307] on span "Dívky, které čeká první menstruace, nebo rodiče, kteří chtějí, aby se jejich dc…" at bounding box center [854, 321] width 303 height 61
click at [830, 315] on p "Ideální pro: Dívky, které čeká první menstruace, nebo rodiče, kteří chtějí, aby…" at bounding box center [854, 311] width 303 height 85
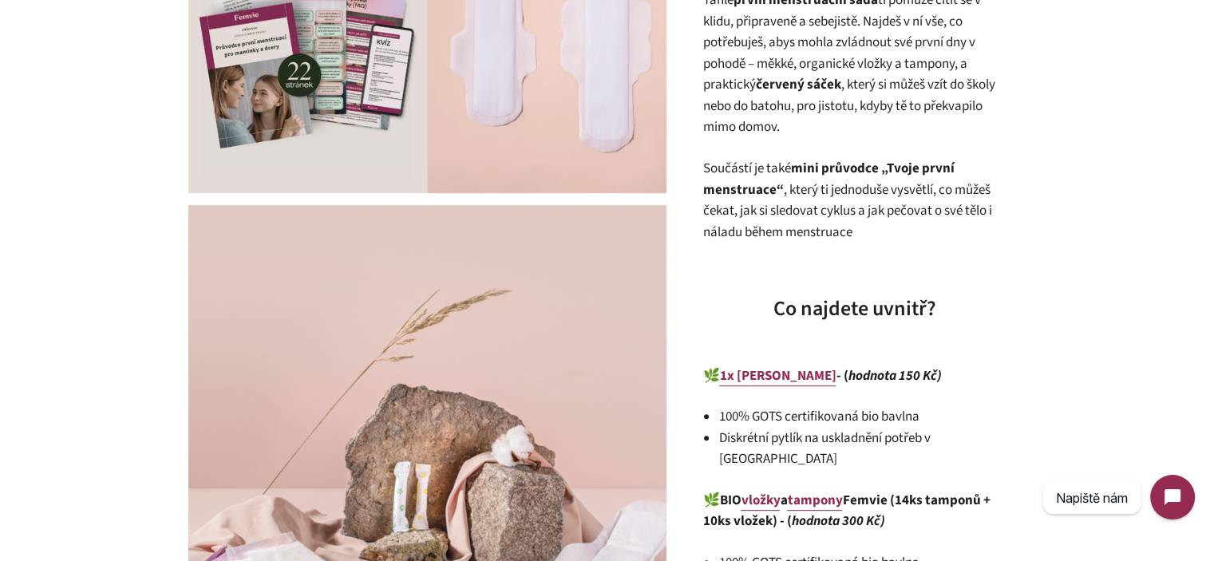
scroll to position [536, 0]
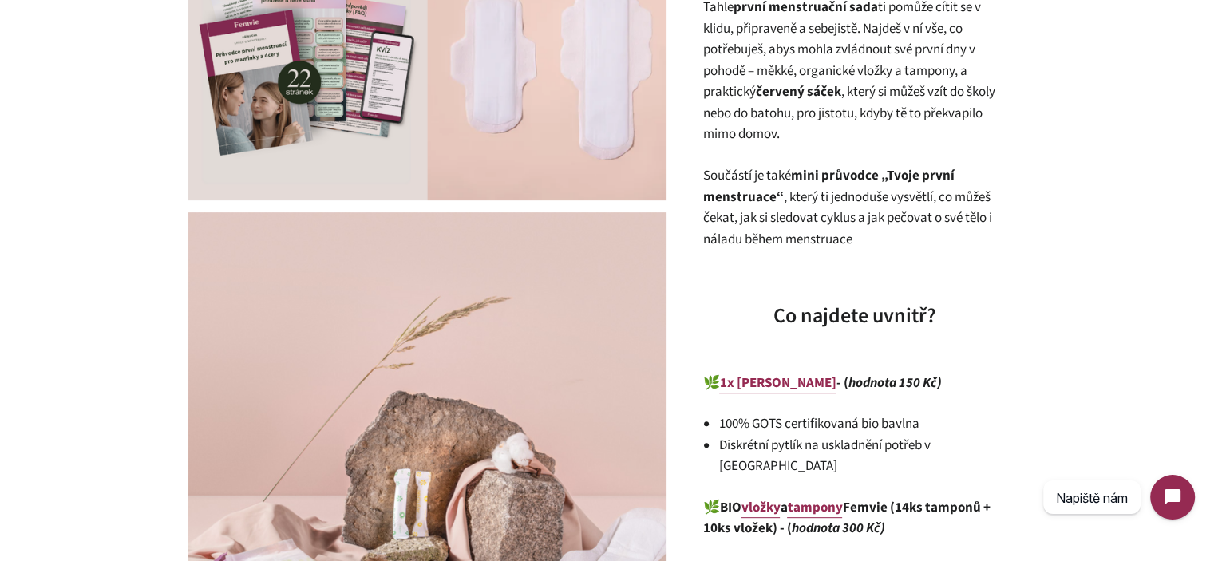
click at [807, 207] on p "Součástí je také mini průvodce „Tvoje první menstruace“ , který ti jednoduše vy…" at bounding box center [854, 207] width 303 height 85
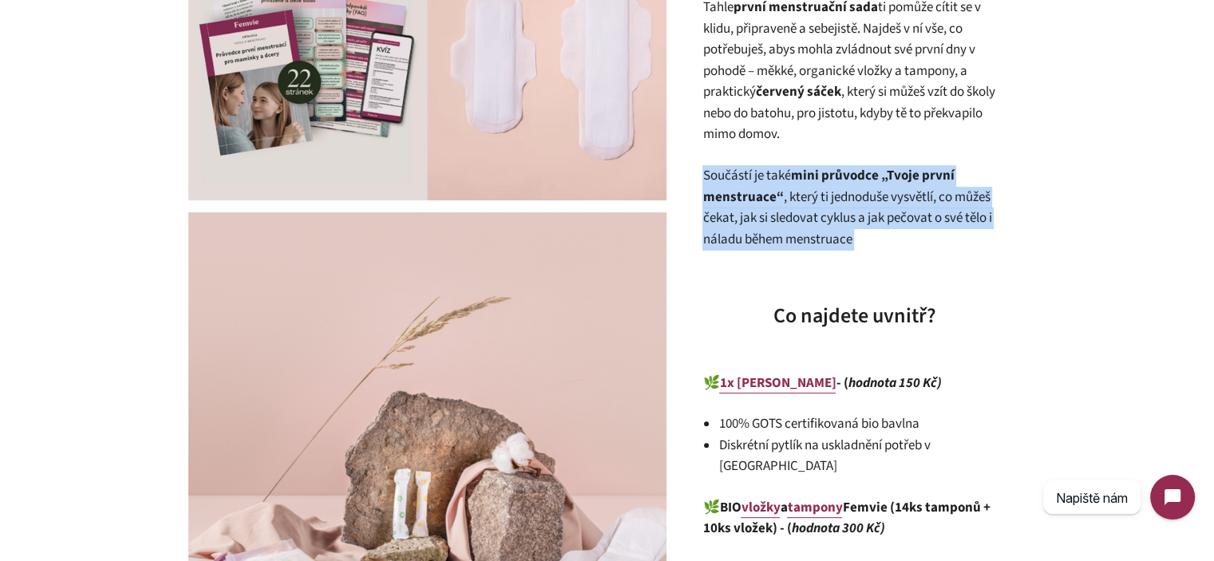
click at [807, 207] on p "Součástí je také mini průvodce „Tvoje první menstruace“ , který ti jednoduše vy…" at bounding box center [854, 207] width 303 height 85
click at [871, 219] on p "Součástí je také mini průvodce „Tvoje první menstruace“ , který ti jednoduše vy…" at bounding box center [854, 207] width 303 height 85
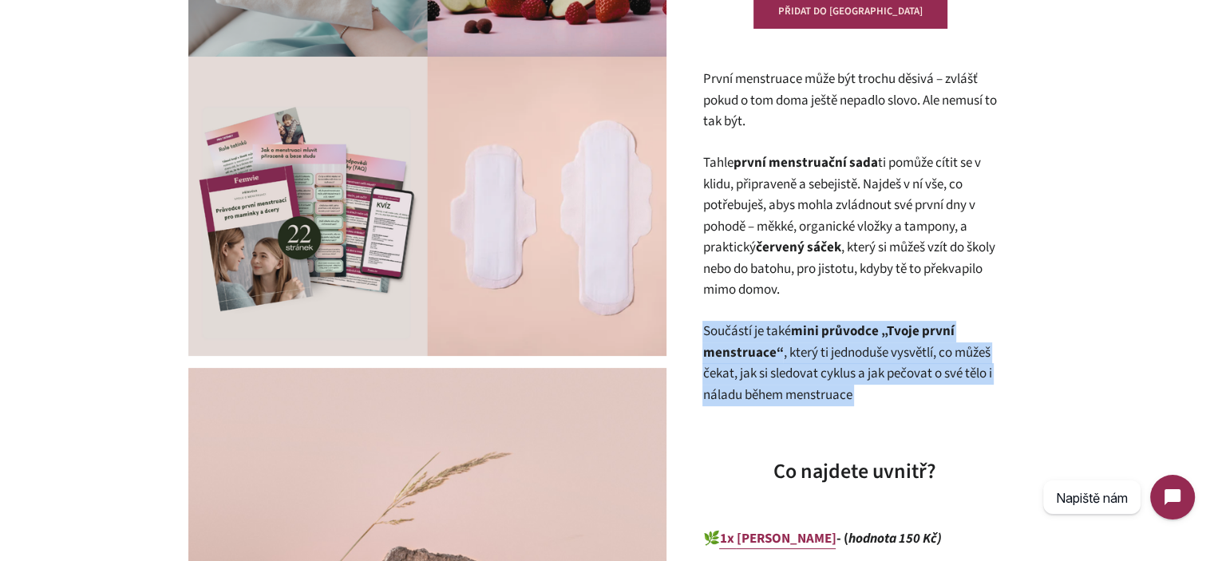
scroll to position [376, 0]
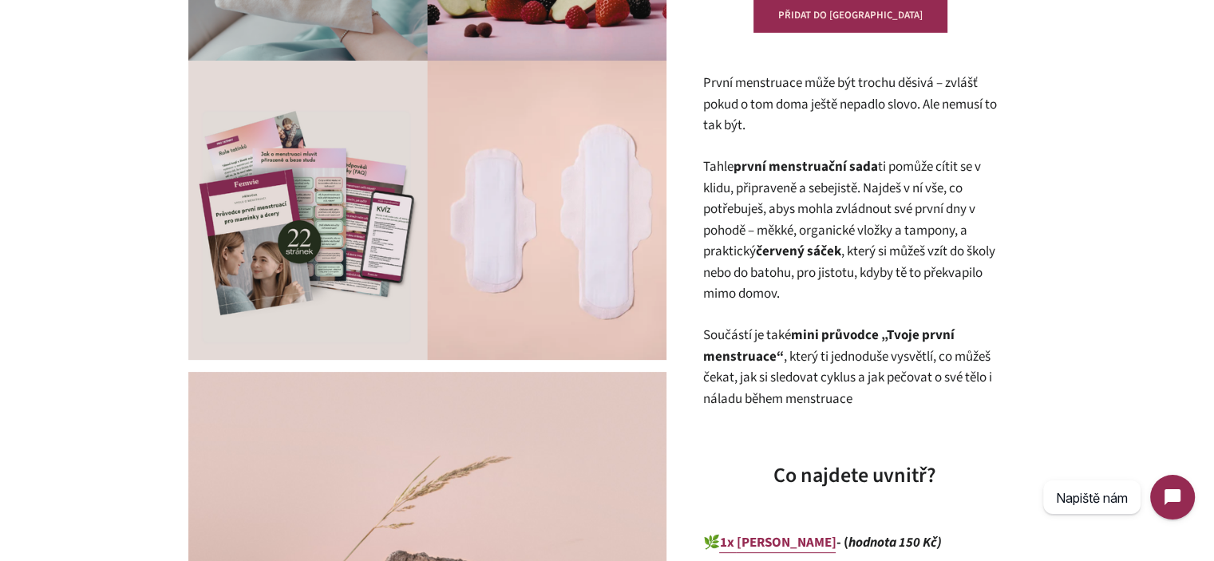
click at [846, 239] on p "Tahle první menstruační sada ti pomůže cítit se v klidu, připraveně a sebejistě…" at bounding box center [854, 230] width 303 height 149
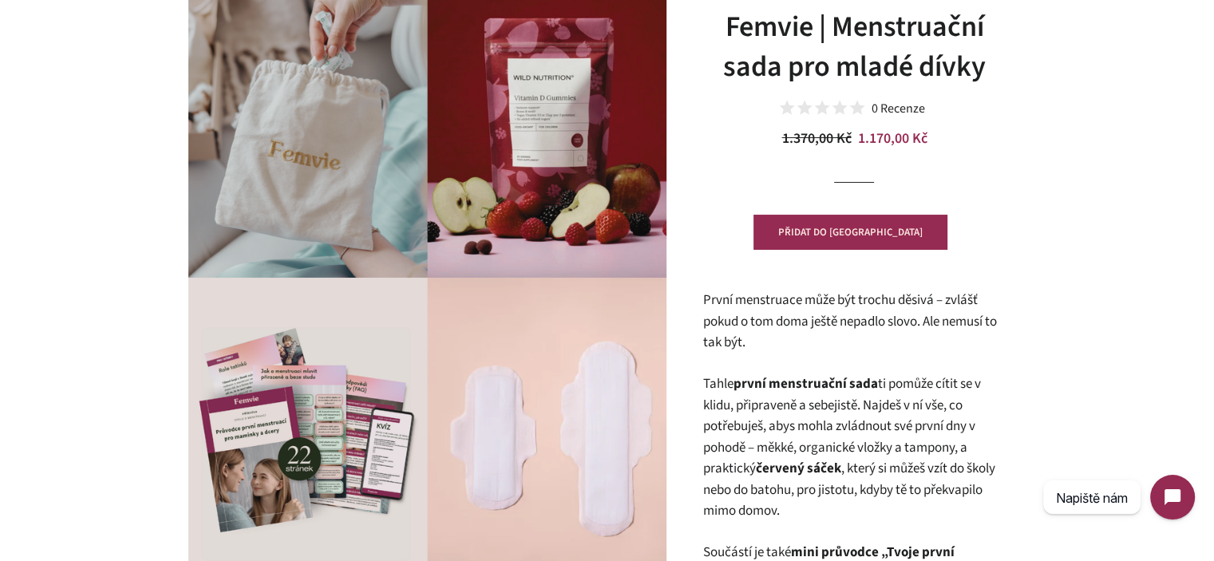
scroll to position [160, 0]
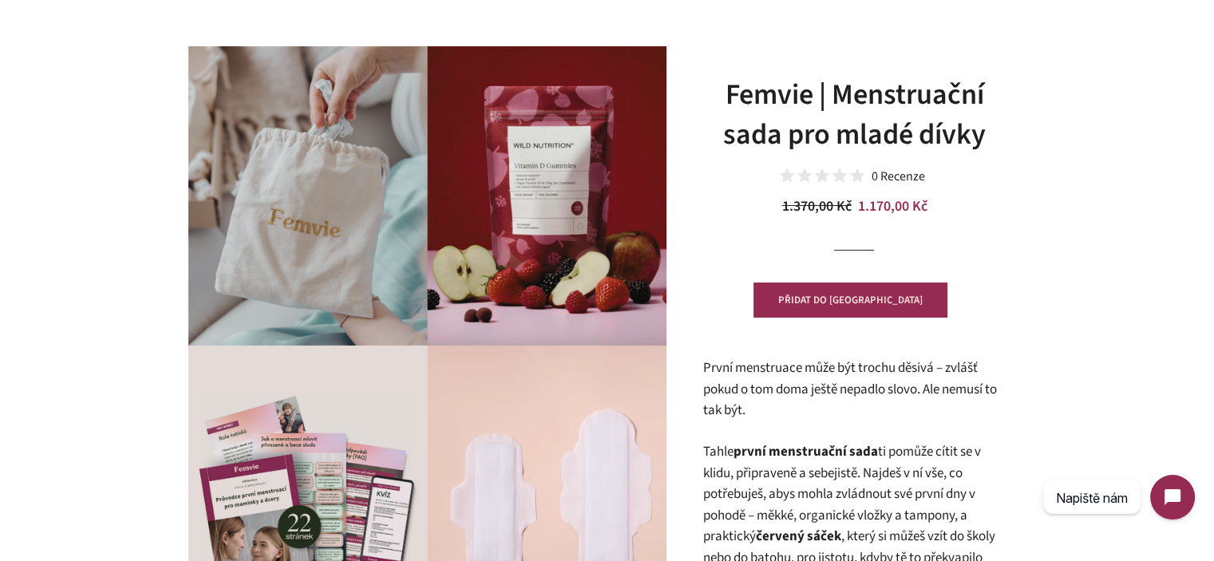
scroll to position [0, 0]
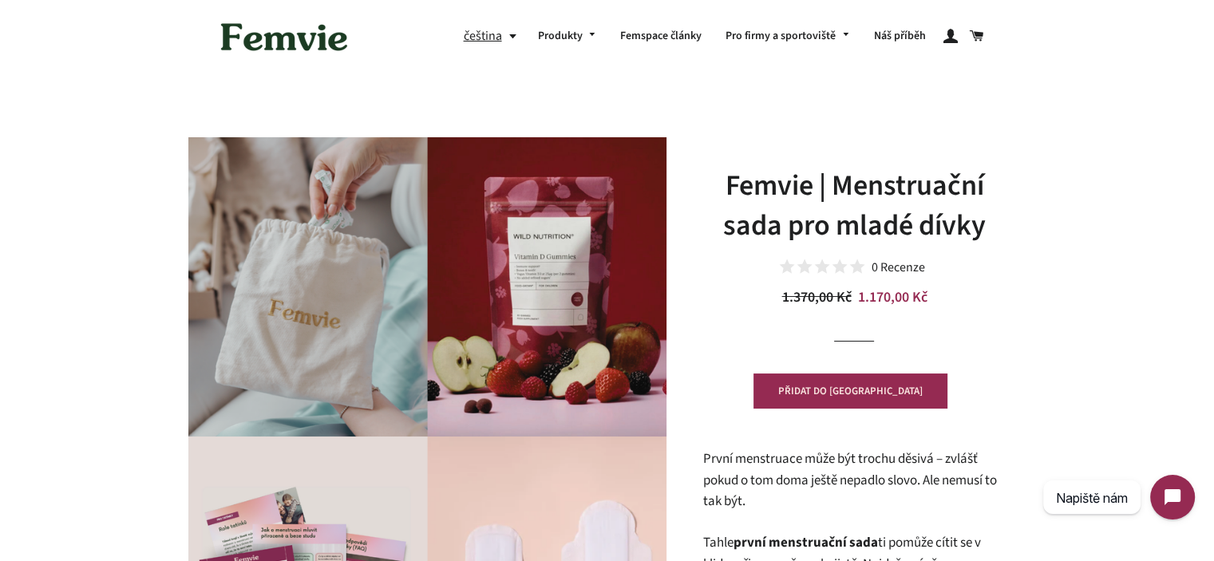
click at [858, 182] on h1 "Femvie | Menstruační sada pro mladé dívky" at bounding box center [854, 206] width 303 height 81
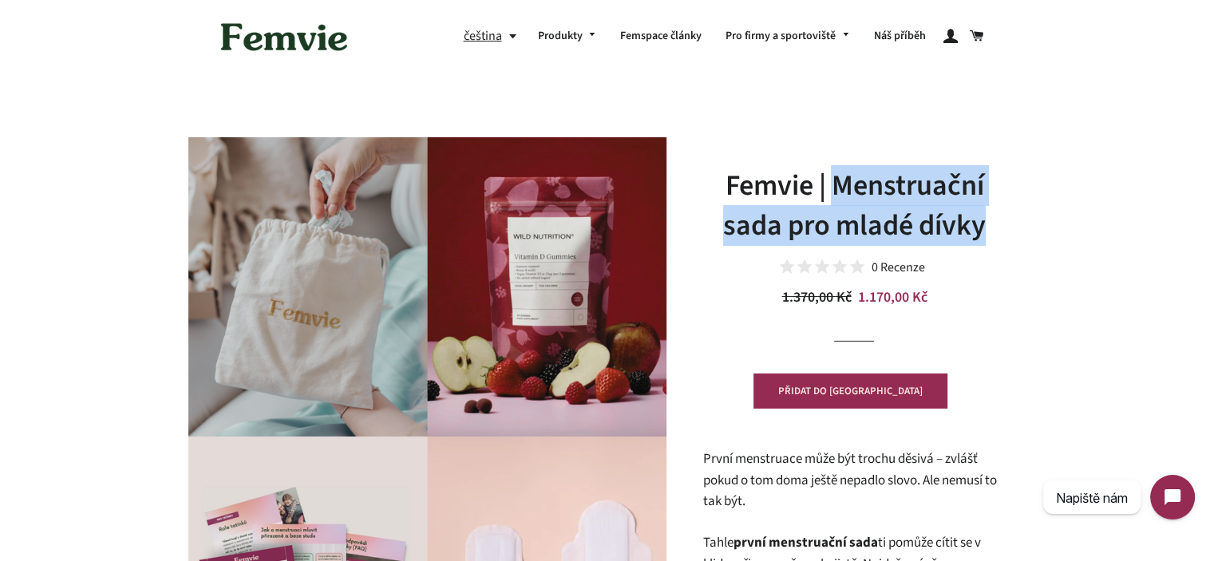
drag, startPoint x: 858, startPoint y: 182, endPoint x: 939, endPoint y: 220, distance: 90.0
click at [939, 220] on h1 "Femvie | Menstruační sada pro mladé dívky" at bounding box center [854, 206] width 303 height 81
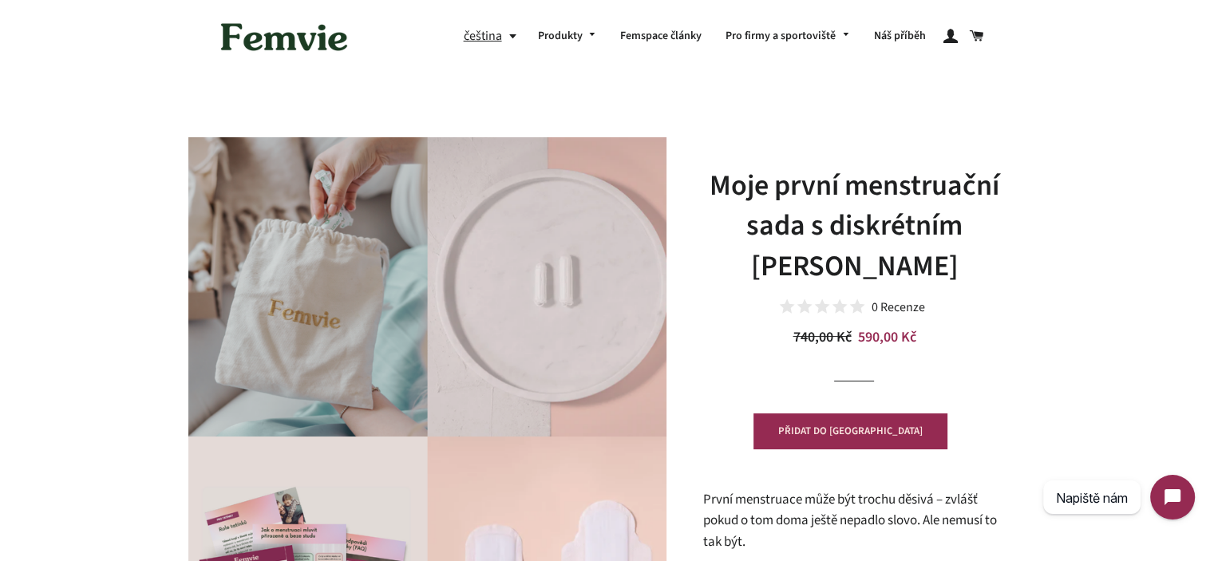
click at [909, 261] on h1 "Moje první menstruační sada s diskrétním [PERSON_NAME]" at bounding box center [854, 226] width 303 height 121
click at [905, 249] on h1 "Moje první menstruační sada s diskrétním [PERSON_NAME]" at bounding box center [854, 226] width 303 height 121
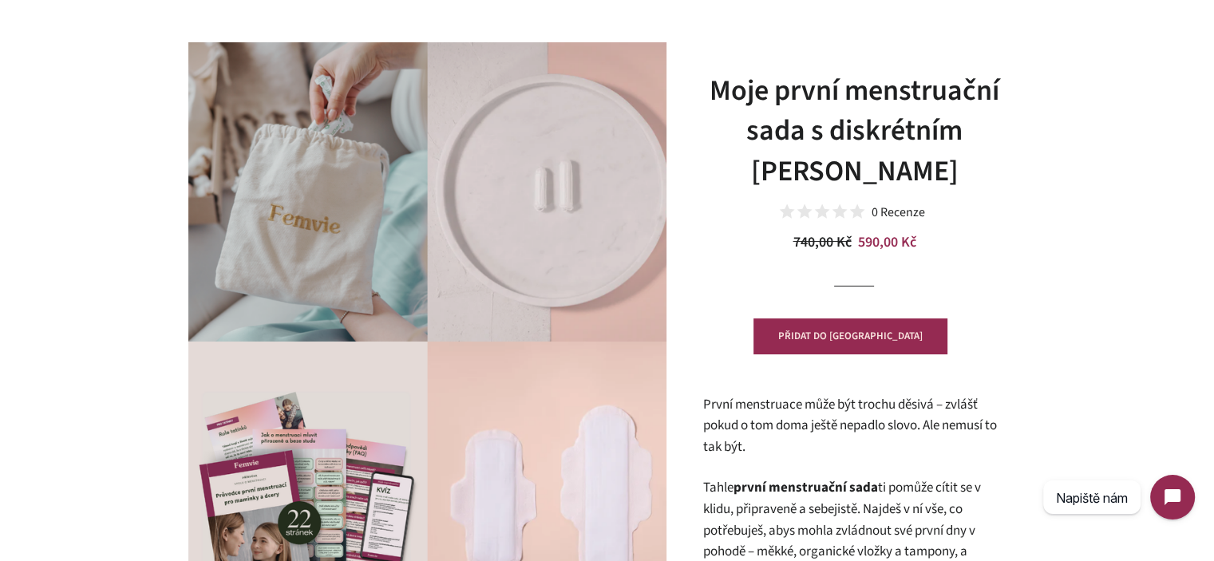
scroll to position [240, 0]
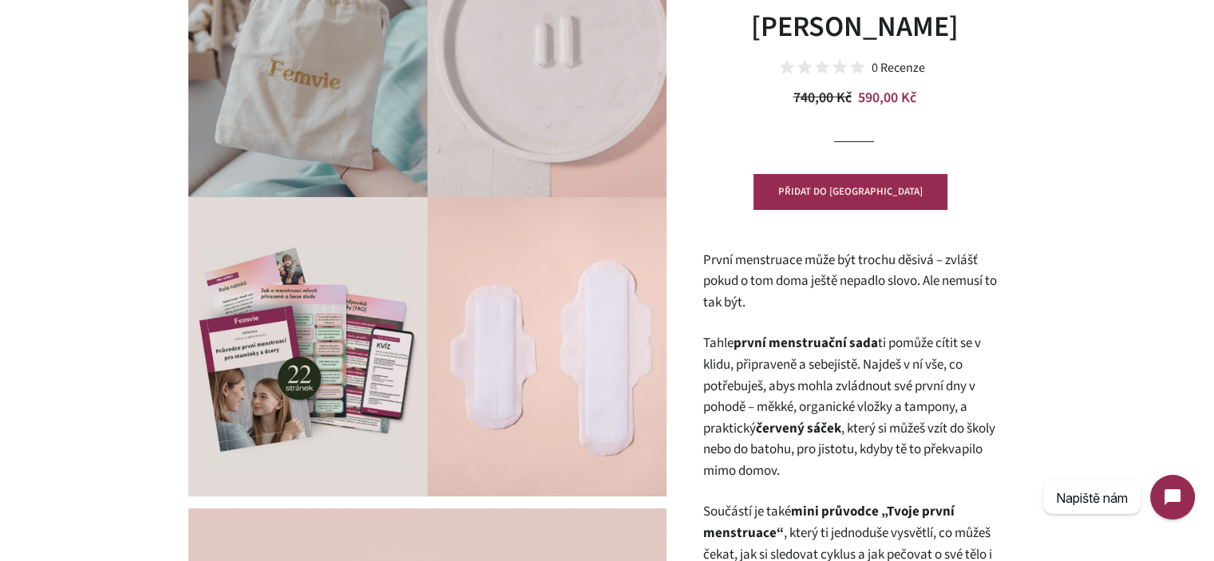
click at [1003, 252] on p "První menstruace může být trochu děsivá – zvlášť pokud o tom doma ještě nepadlo…" at bounding box center [854, 282] width 303 height 64
click at [891, 271] on p "První menstruace může být trochu děsivá – zvlášť pokud o tom doma ještě nepadlo…" at bounding box center [854, 282] width 303 height 64
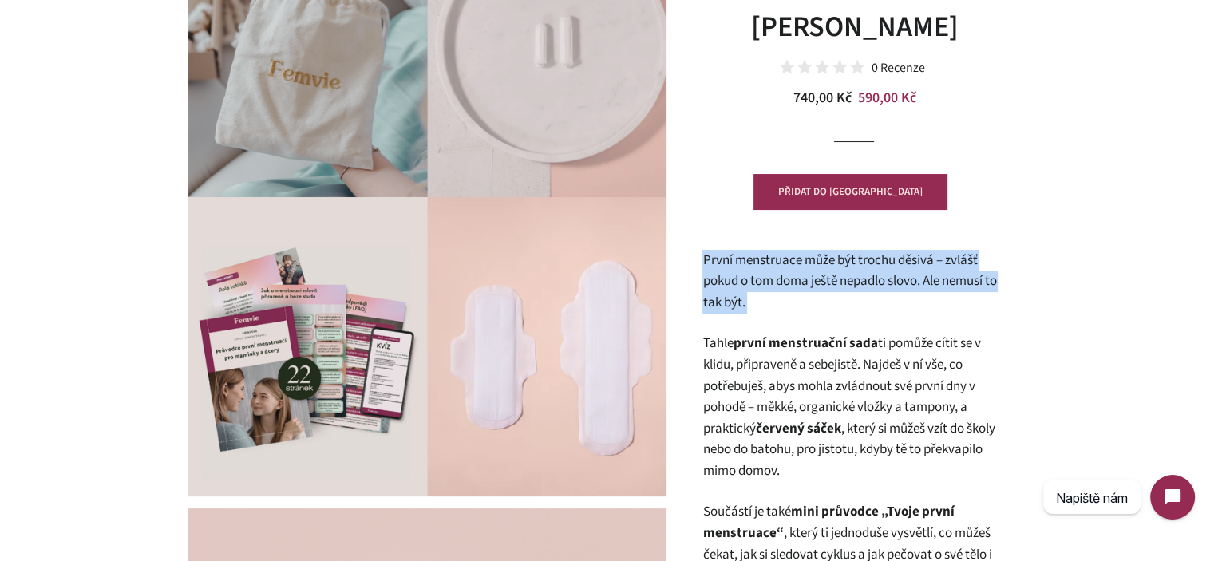
click at [891, 271] on p "První menstruace může být trochu děsivá – zvlášť pokud o tom doma ještě nepadlo…" at bounding box center [854, 282] width 303 height 64
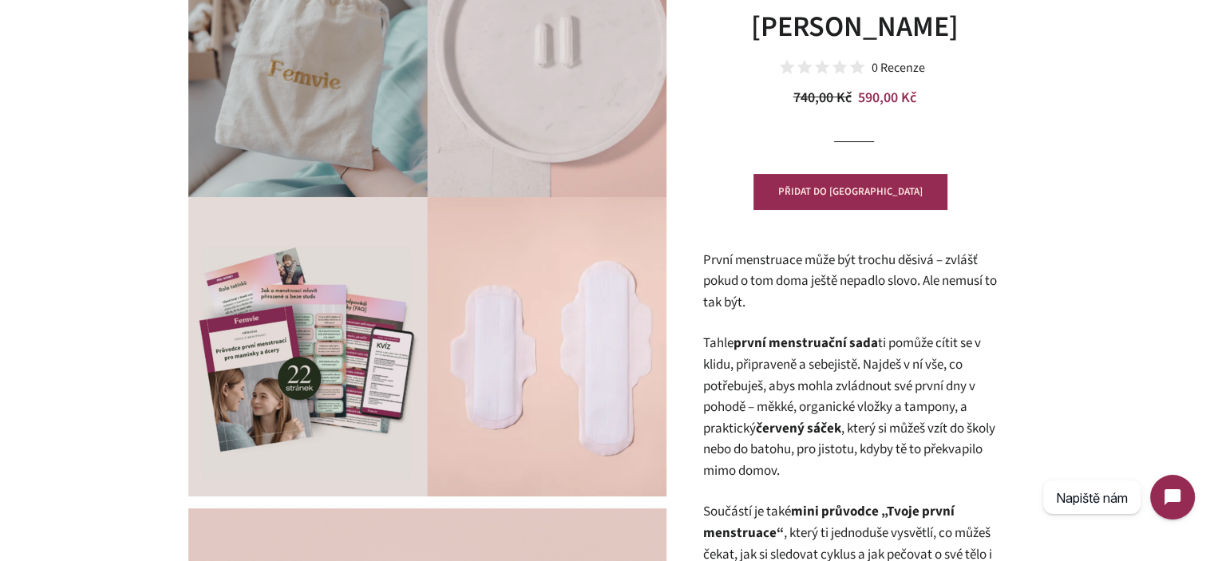
click at [834, 367] on p "Tahle první menstruační sada ti pomůže cítit se v klidu, připraveně a sebejistě…" at bounding box center [854, 407] width 303 height 149
click at [776, 357] on p "Tahle první menstruační sada ti pomůže cítit se v klidu, připraveně a sebejistě…" at bounding box center [854, 407] width 303 height 149
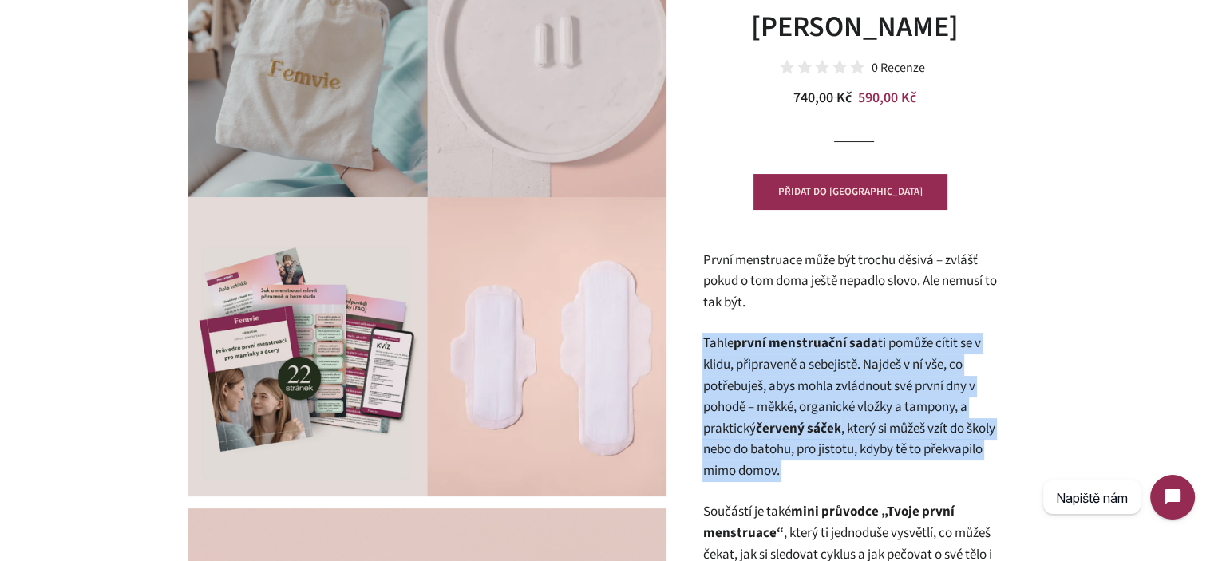
click at [776, 357] on p "Tahle první menstruační sada ti pomůže cítit se v klidu, připraveně a sebejistě…" at bounding box center [854, 407] width 303 height 149
click at [824, 389] on p "Tahle první menstruační sada ti pomůže cítit se v klidu, připraveně a sebejistě…" at bounding box center [854, 407] width 303 height 149
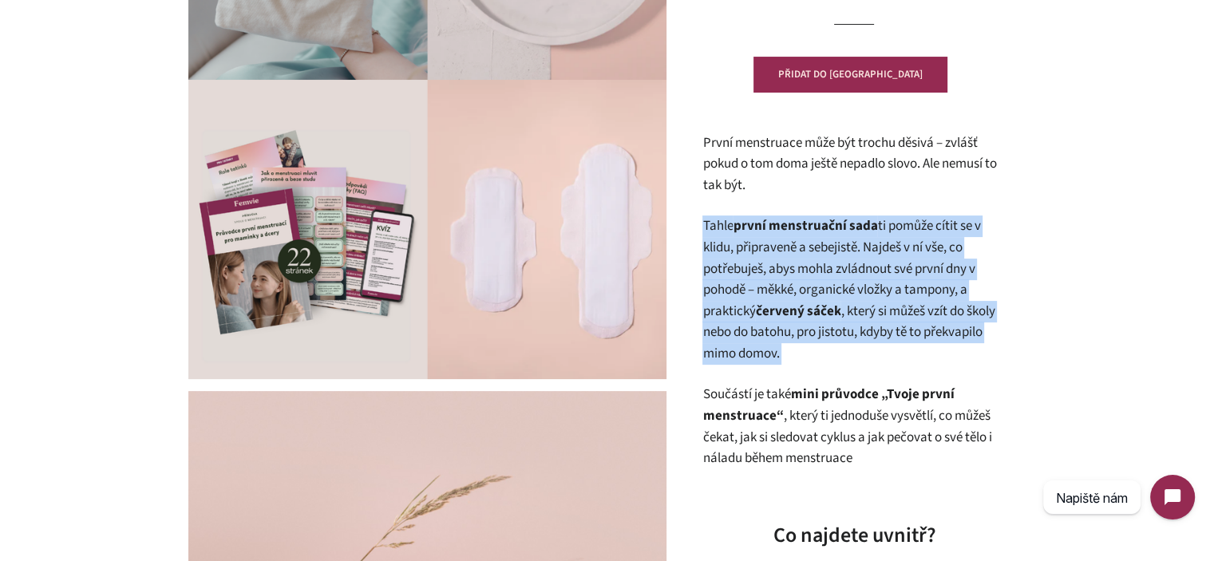
scroll to position [399, 0]
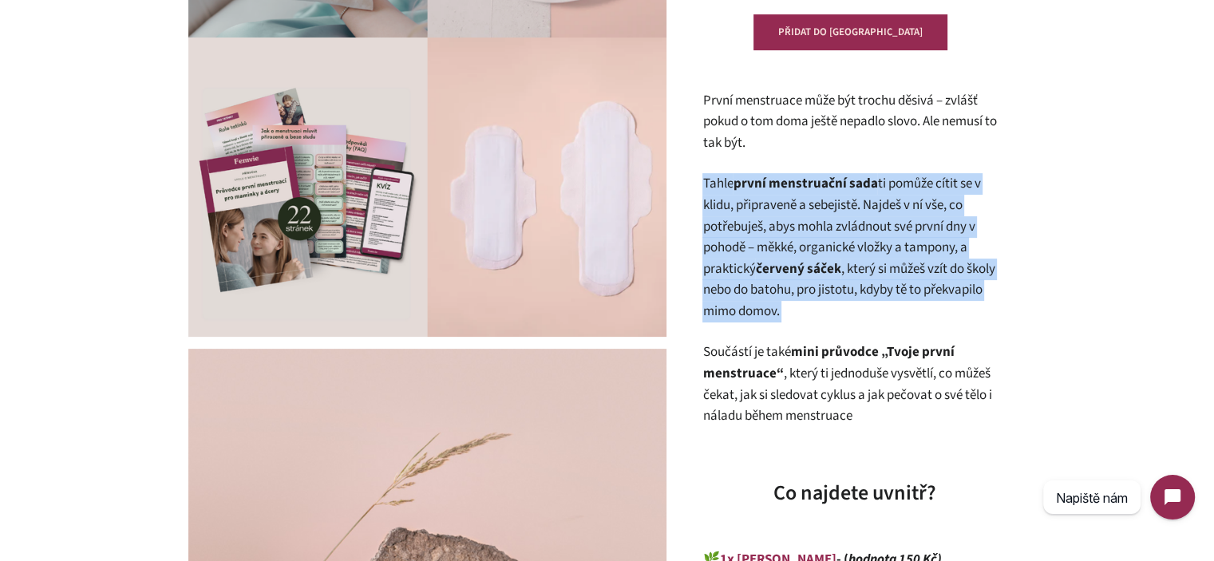
click at [835, 302] on p "Tahle první menstruační sada ti pomůže cítit se v klidu, připraveně a sebejistě…" at bounding box center [854, 247] width 303 height 149
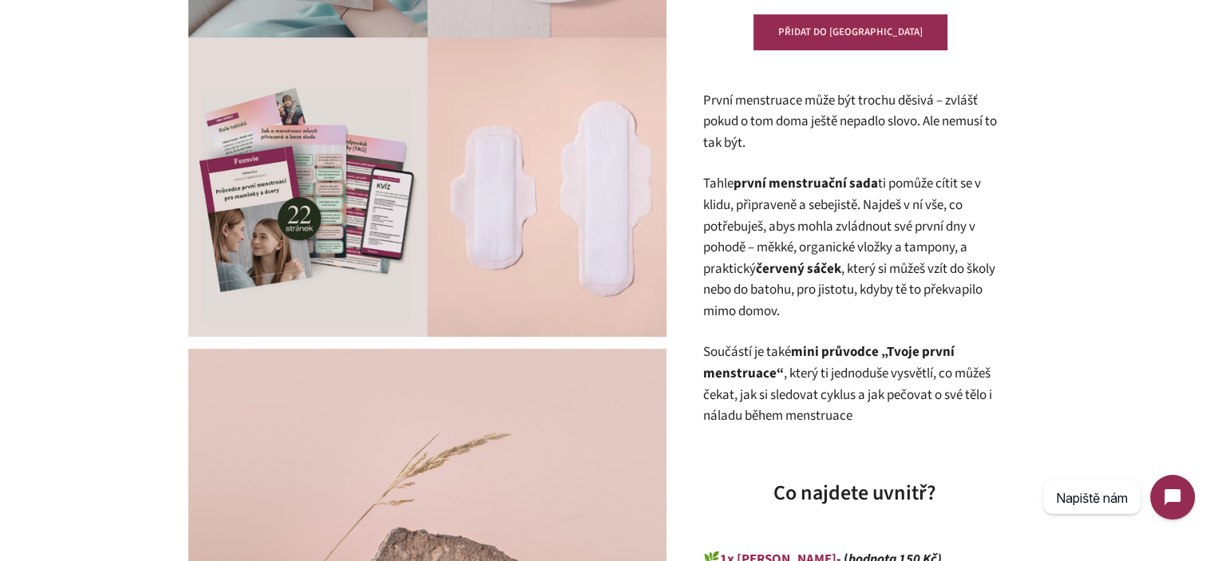
click at [796, 271] on strong "červený sáček" at bounding box center [797, 268] width 85 height 19
drag, startPoint x: 796, startPoint y: 271, endPoint x: 834, endPoint y: 271, distance: 38.3
click at [834, 271] on strong "červený sáček" at bounding box center [797, 268] width 85 height 19
click at [850, 273] on p "Tahle první menstruační sada ti pomůže cítit se v klidu, připraveně a sebejistě…" at bounding box center [854, 247] width 303 height 149
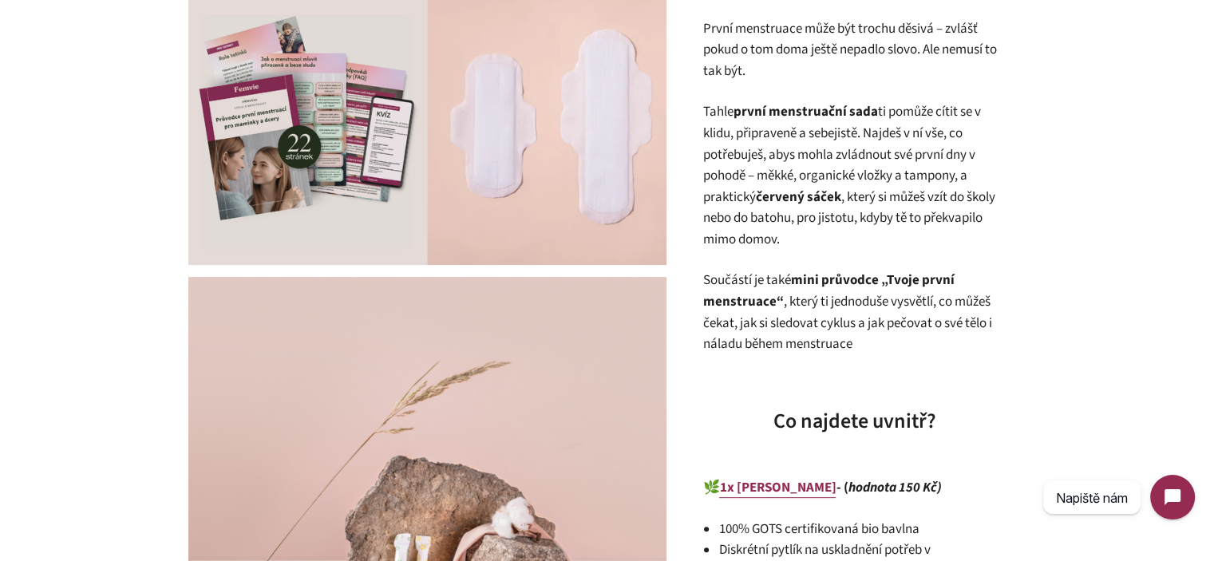
scroll to position [479, 0]
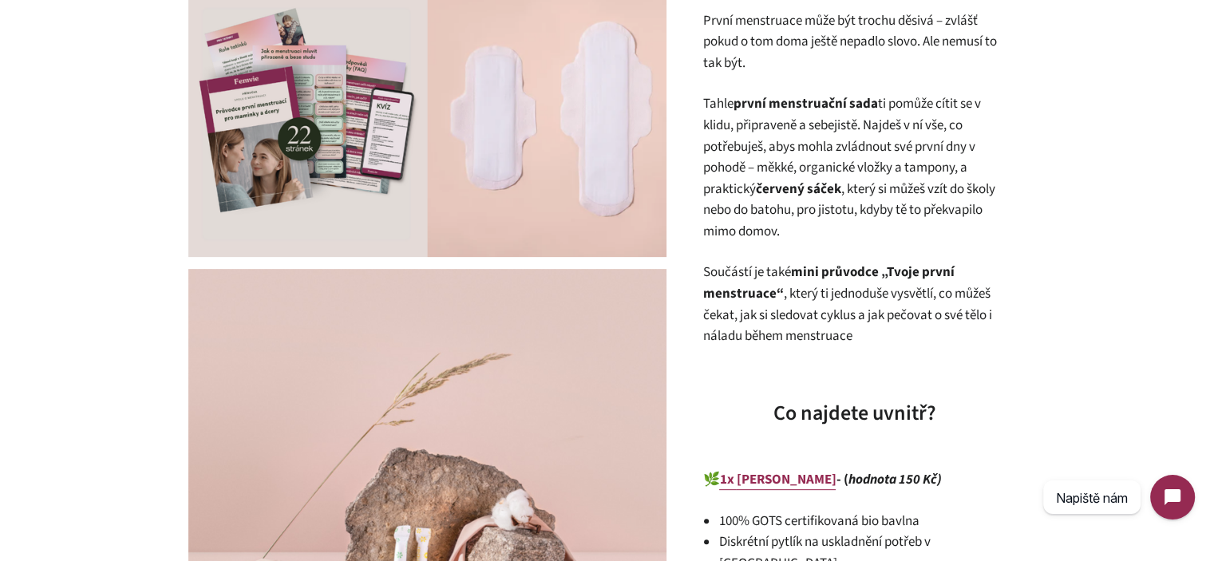
click at [834, 222] on p "Tahle první menstruační sada ti pomůže cítit se v klidu, připraveně a sebejistě…" at bounding box center [854, 167] width 303 height 149
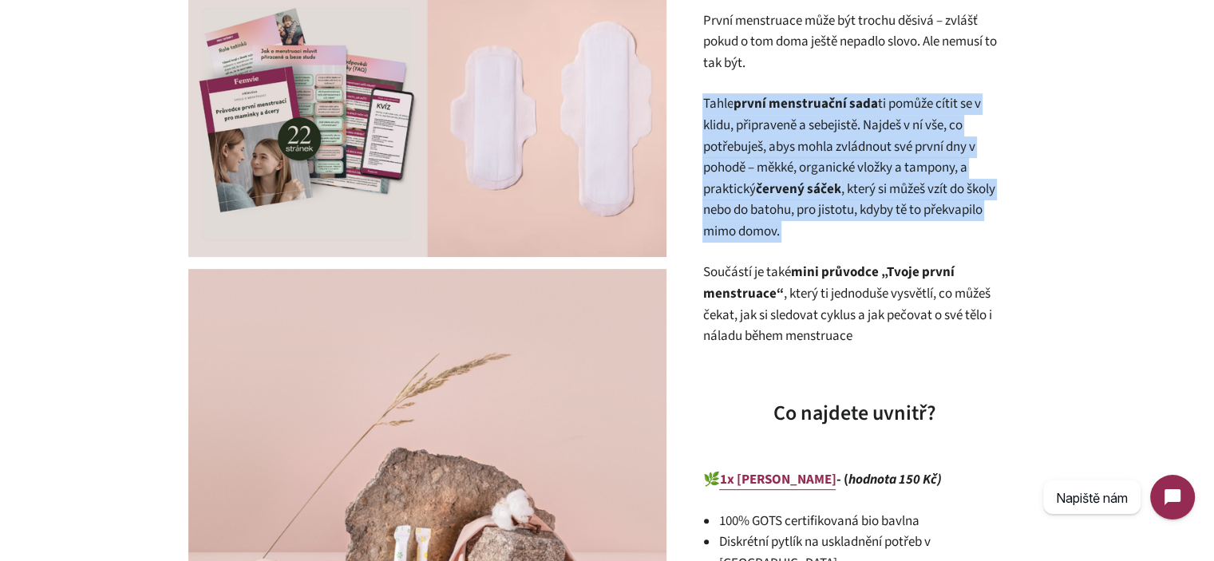
click at [834, 222] on p "Tahle první menstruační sada ti pomůže cítit se v klidu, připraveně a sebejistě…" at bounding box center [854, 167] width 303 height 149
click at [881, 227] on p "Tahle první menstruační sada ti pomůže cítit se v klidu, připraveně a sebejistě…" at bounding box center [854, 167] width 303 height 149
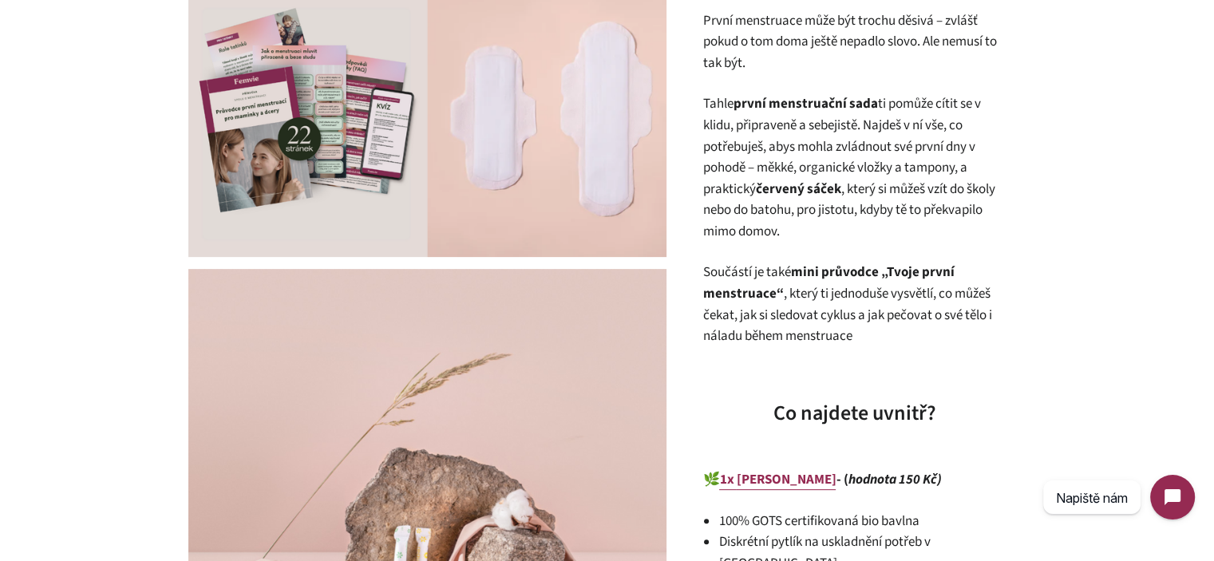
click at [761, 224] on p "Tahle první menstruační sada ti pomůže cítit se v klidu, připraveně a sebejistě…" at bounding box center [854, 167] width 303 height 149
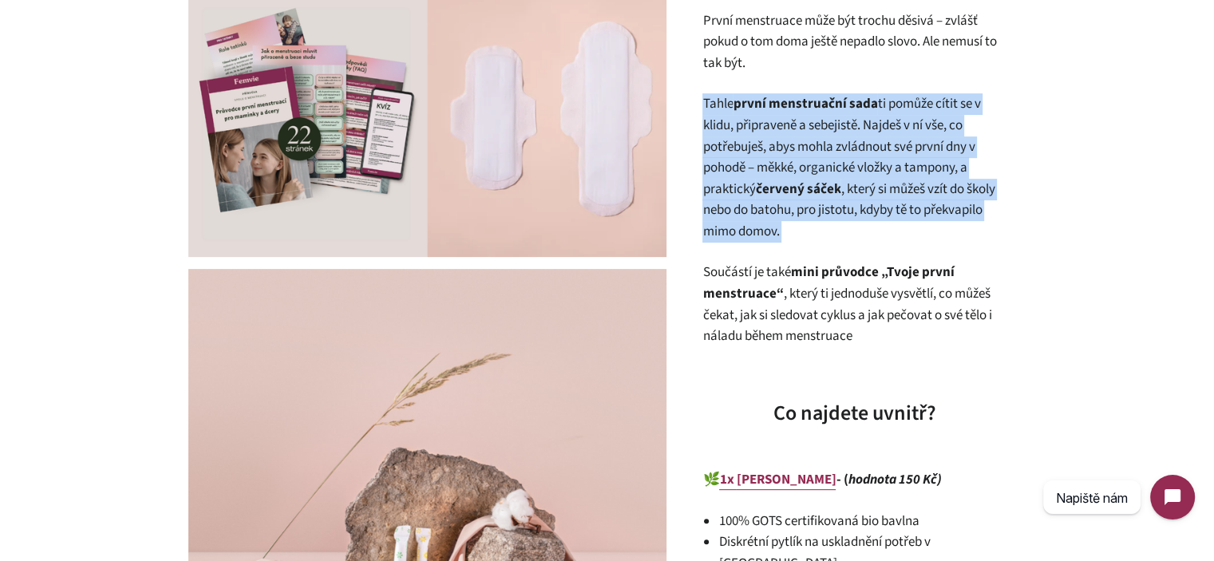
drag, startPoint x: 761, startPoint y: 224, endPoint x: 779, endPoint y: 226, distance: 18.4
click at [760, 224] on p "Tahle první menstruační sada ti pomůže cítit se v klidu, připraveně a sebejistě…" at bounding box center [854, 167] width 303 height 149
click at [827, 233] on p "Tahle první menstruační sada ti pomůže cítit se v klidu, připraveně a sebejistě…" at bounding box center [854, 167] width 303 height 149
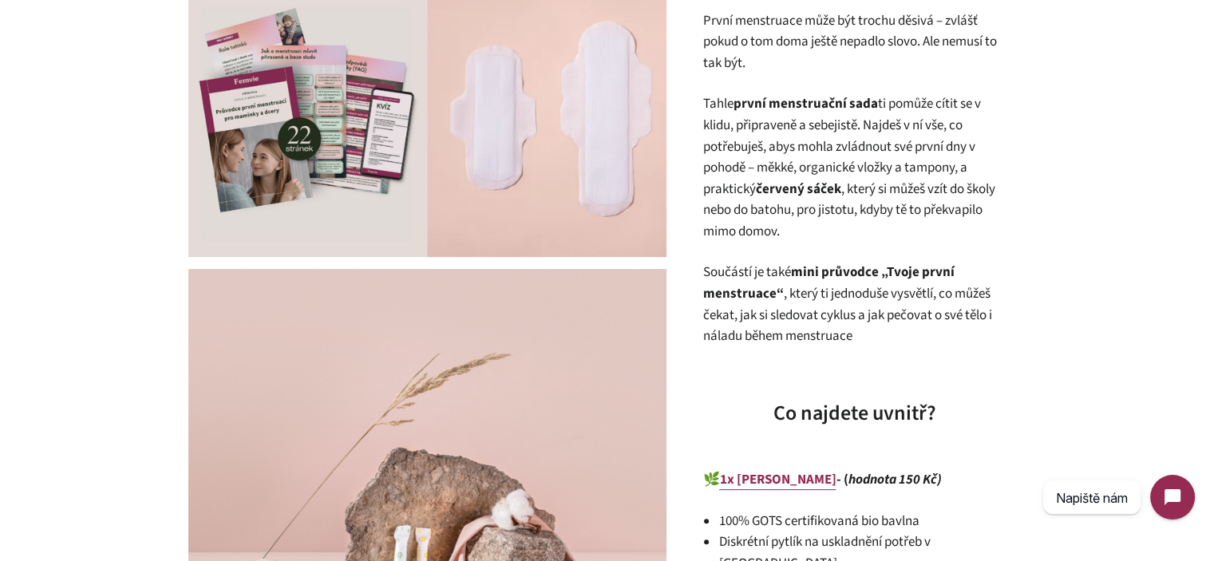
click at [831, 293] on p "Součástí je také mini průvodce „Tvoje první menstruace“ , který ti jednoduše vy…" at bounding box center [854, 304] width 303 height 85
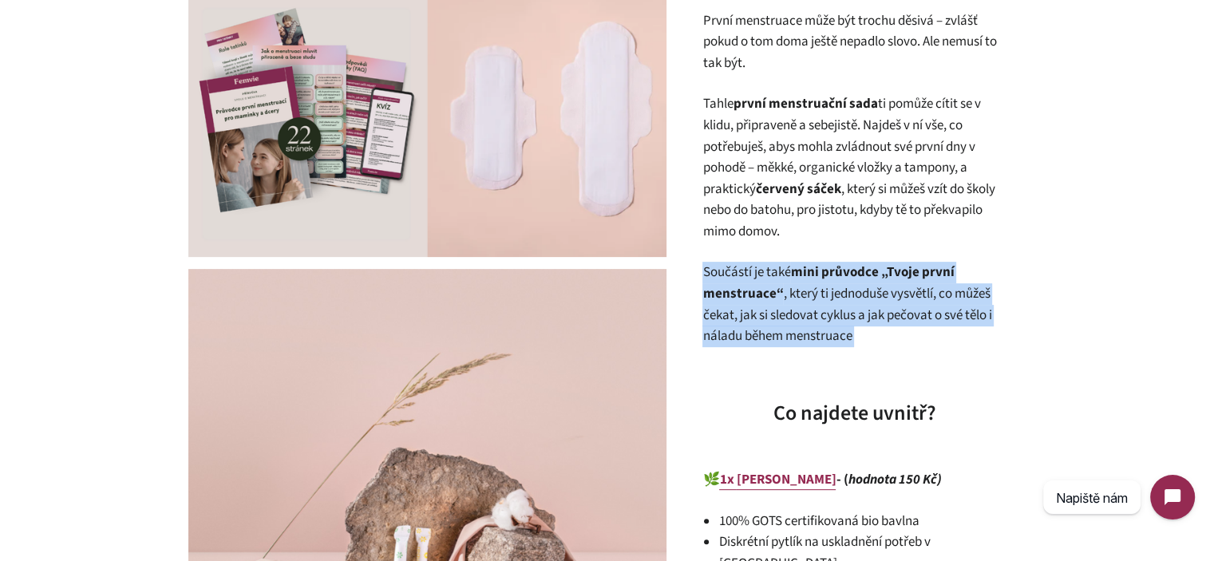
click at [831, 293] on p "Součástí je také mini průvodce „Tvoje první menstruace“ , který ti jednoduše vy…" at bounding box center [854, 304] width 303 height 85
click at [874, 311] on p "Součástí je také mini průvodce „Tvoje první menstruace“ , který ti jednoduše vy…" at bounding box center [854, 304] width 303 height 85
drag, startPoint x: 881, startPoint y: 339, endPoint x: 703, endPoint y: 274, distance: 189.7
click at [703, 274] on p "Součástí je také mini průvodce „Tvoje první menstruace“ , který ti jednoduše vy…" at bounding box center [854, 304] width 303 height 85
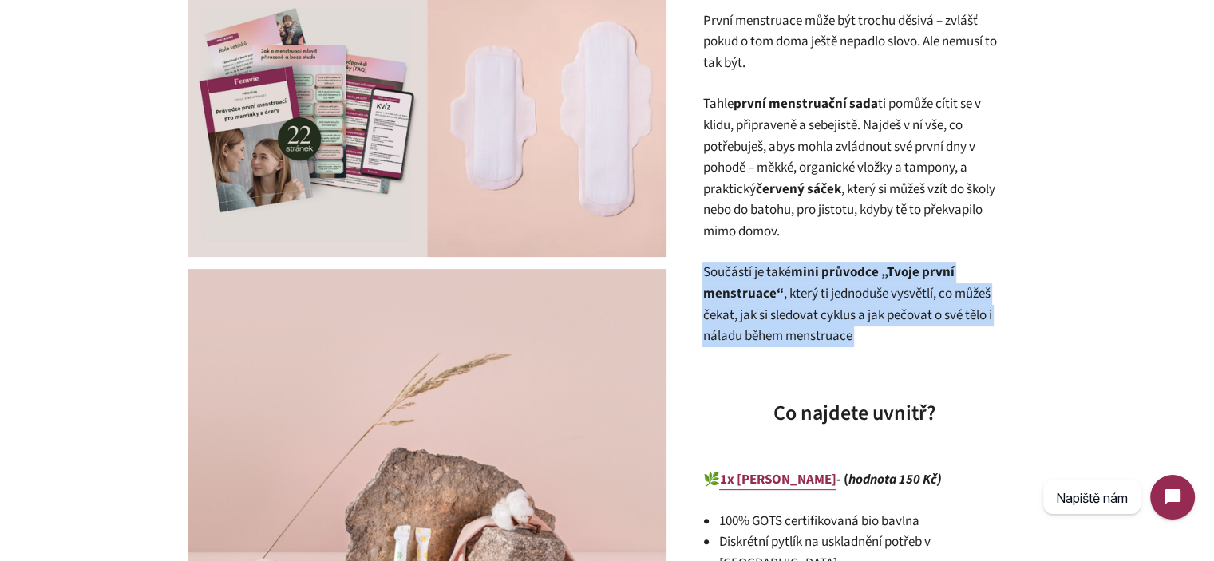
drag, startPoint x: 703, startPoint y: 274, endPoint x: 897, endPoint y: 328, distance: 201.5
click at [897, 328] on p "Součástí je také mini průvodce „Tvoje první menstruace“ , který ti jednoduše vy…" at bounding box center [854, 304] width 303 height 85
click at [897, 329] on p "Součástí je také mini průvodce „Tvoje první menstruace“ , který ti jednoduše vy…" at bounding box center [854, 304] width 303 height 85
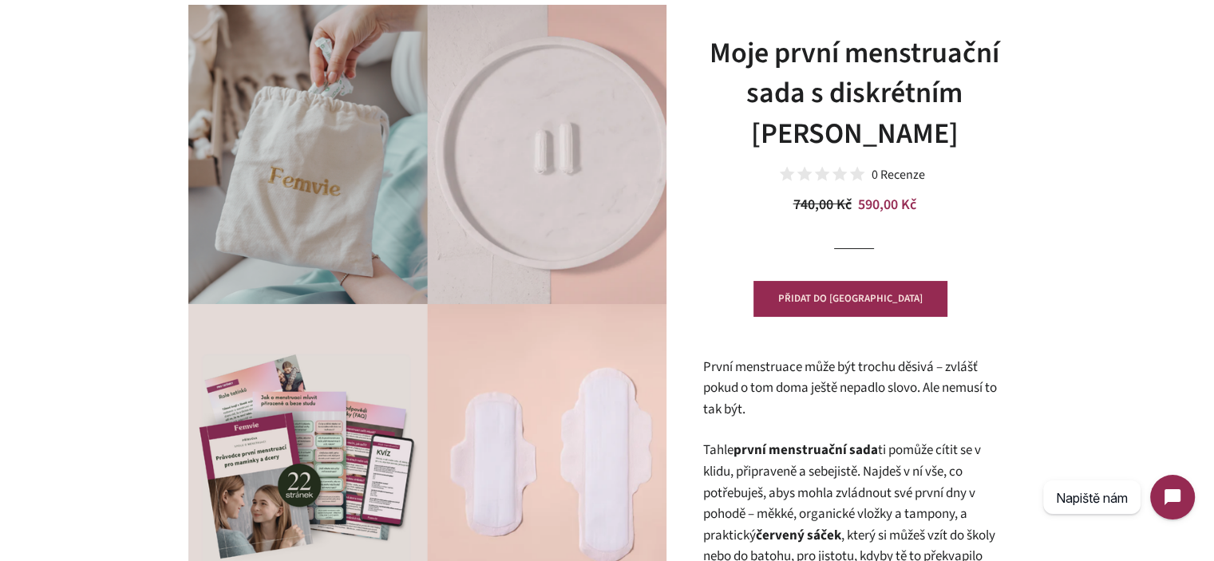
scroll to position [0, 0]
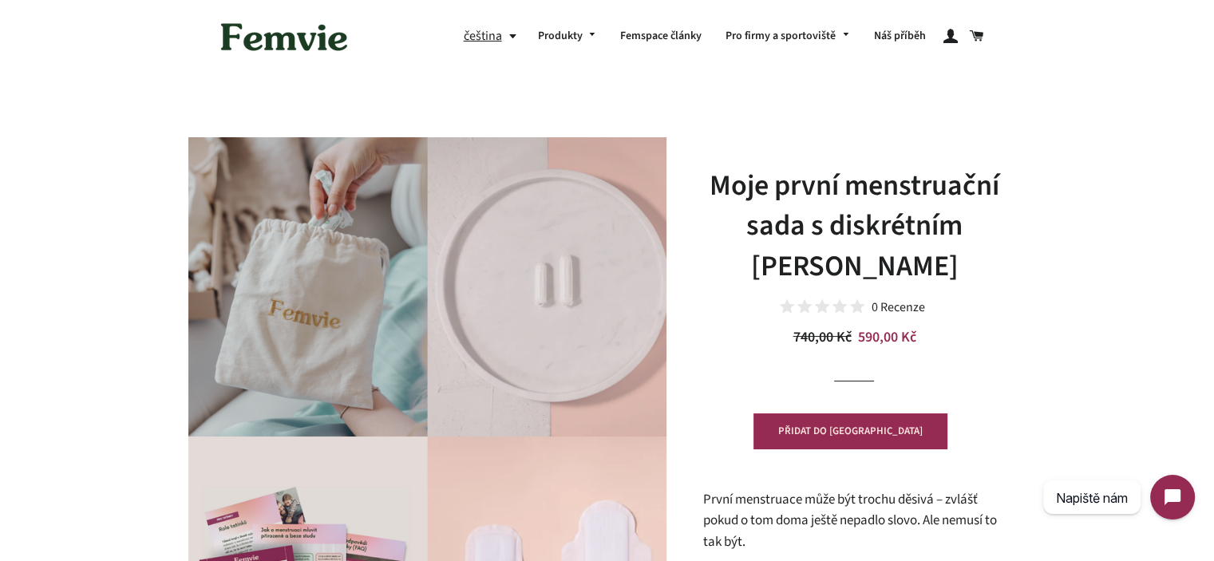
click at [912, 260] on h1 "Moje první menstruační sada s diskrétním Femvie pytlíkem" at bounding box center [854, 226] width 303 height 121
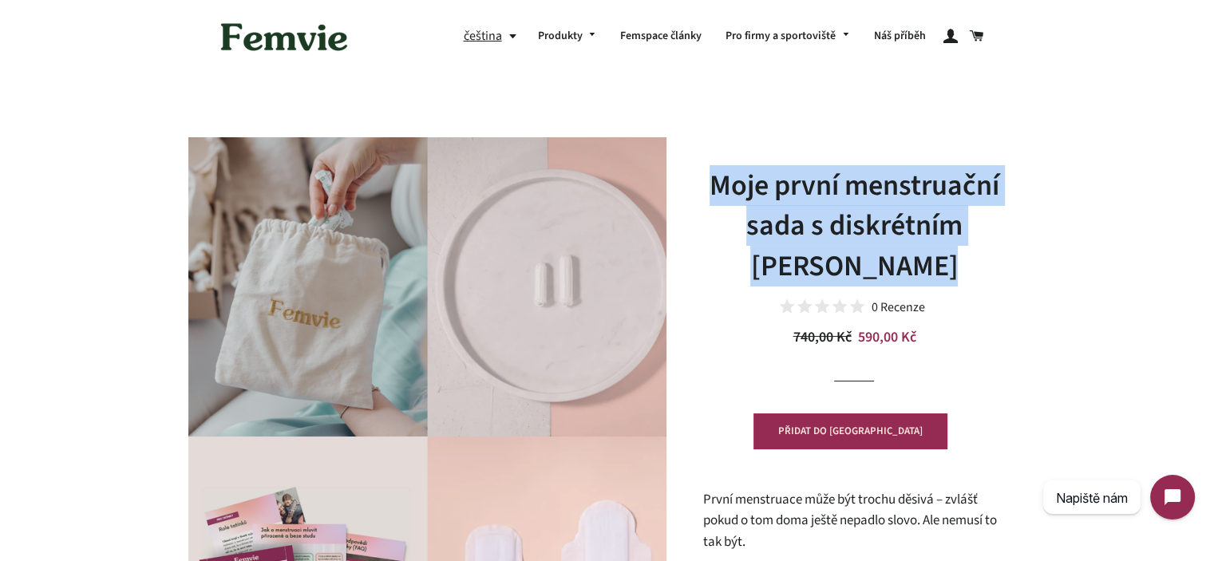
drag, startPoint x: 912, startPoint y: 260, endPoint x: 810, endPoint y: 214, distance: 112.2
click at [810, 214] on h1 "Moje první menstruační sada s diskrétním Femvie pytlíkem" at bounding box center [854, 226] width 303 height 121
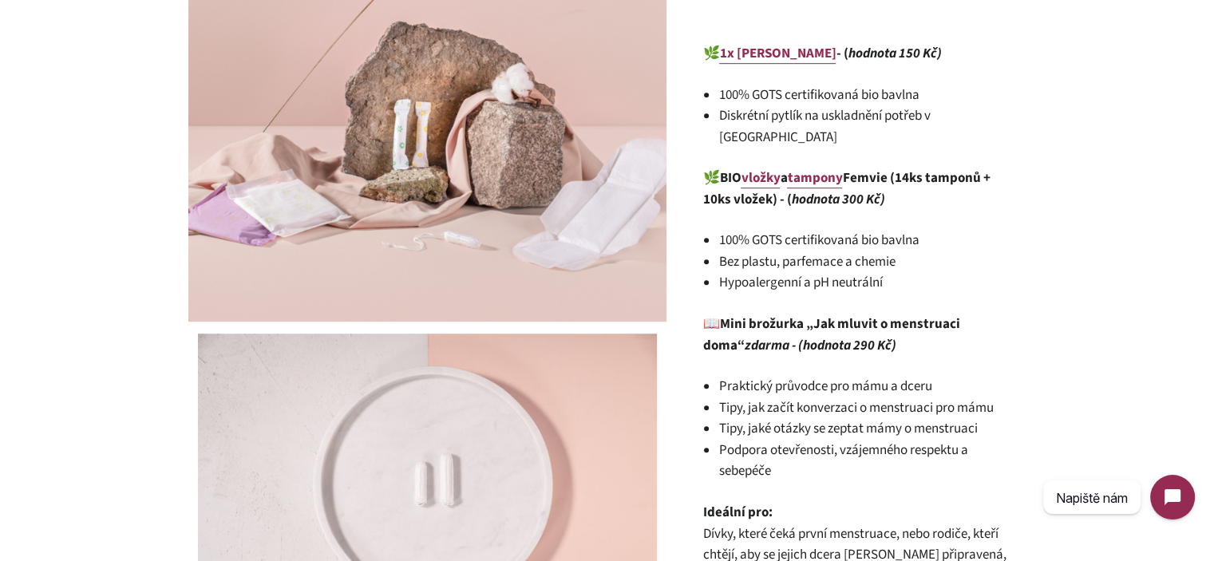
scroll to position [878, 0]
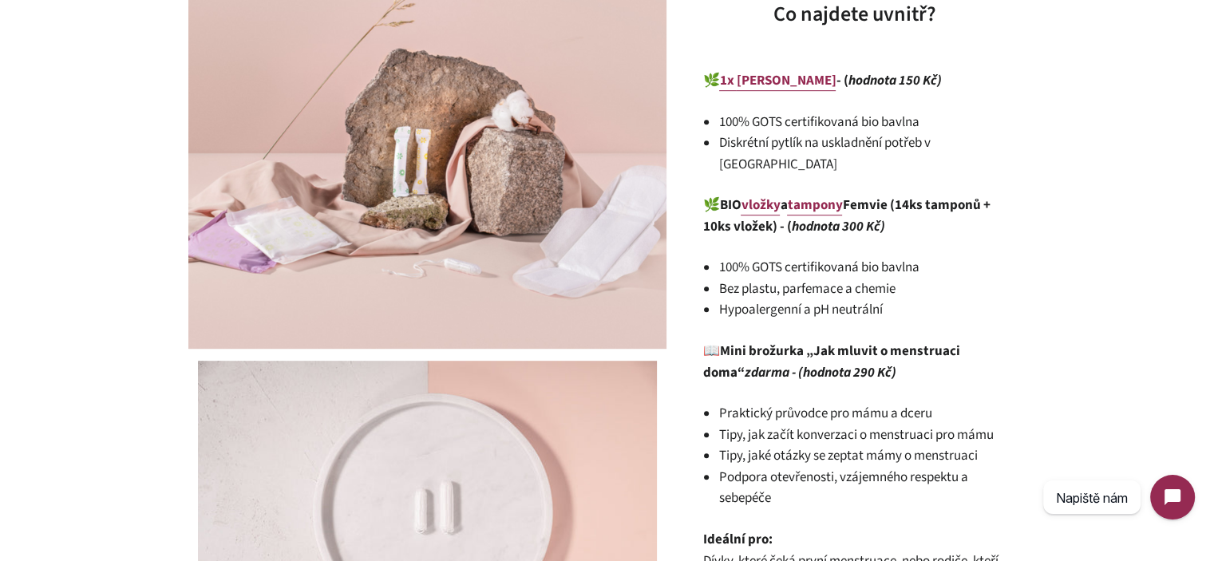
click at [851, 279] on li "Bez plastu, parfemace a chemie" at bounding box center [862, 290] width 287 height 22
click at [881, 299] on li "Hypoalergenní a pH neutrální" at bounding box center [862, 310] width 287 height 22
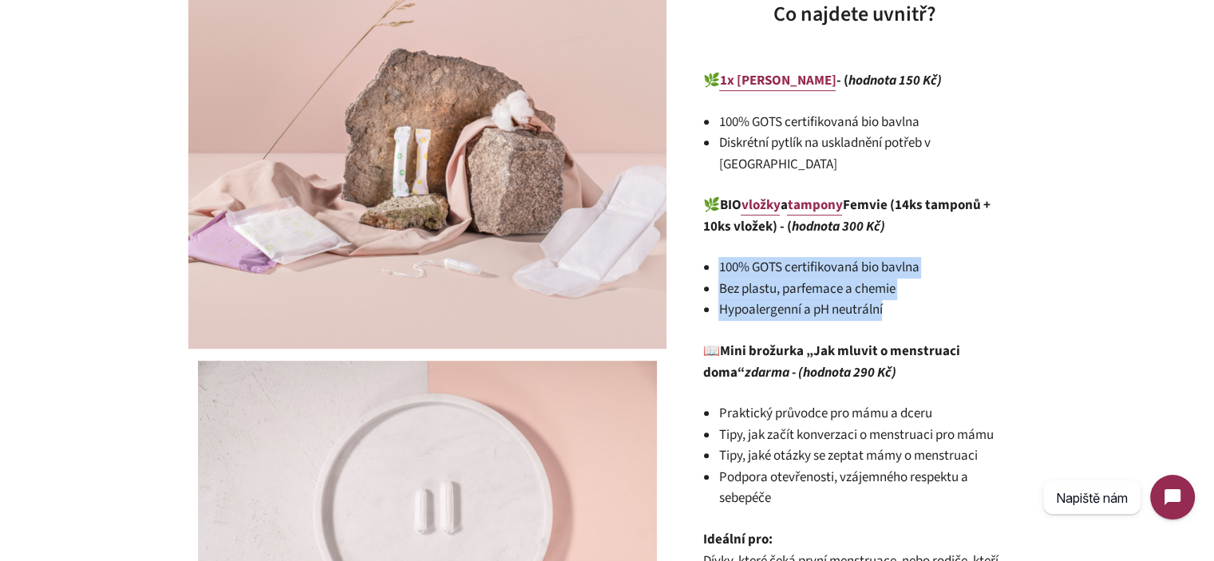
drag, startPoint x: 892, startPoint y: 293, endPoint x: 718, endPoint y: 246, distance: 180.3
click at [718, 246] on div "První menstruace může být trochu děsivá – zvlášť pokud o tom doma ještě nepadlo…" at bounding box center [854, 112] width 303 height 1003
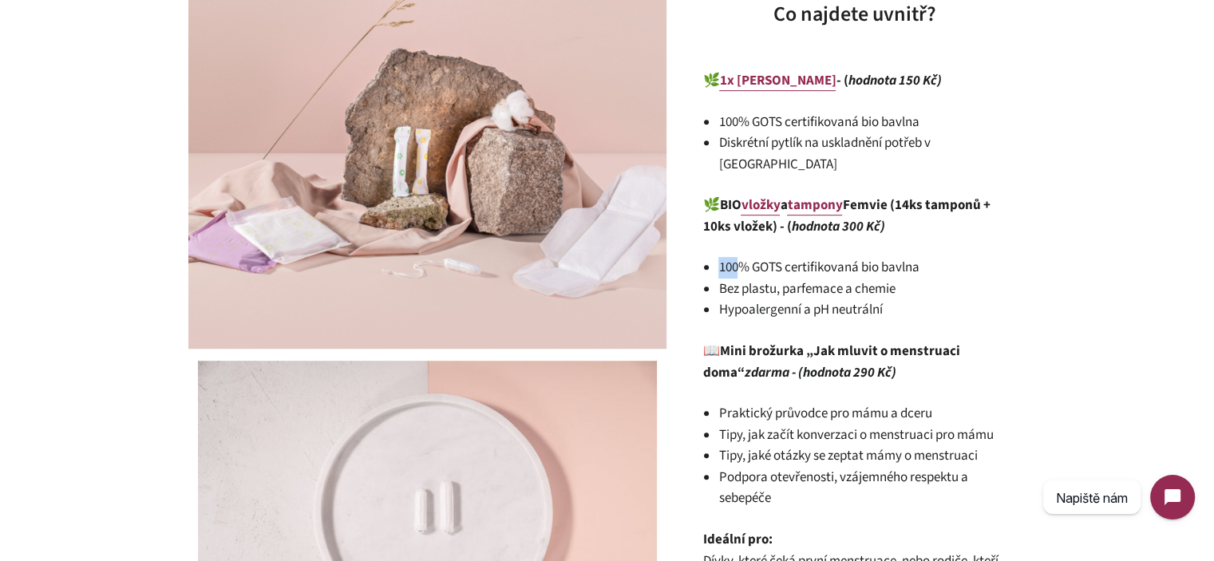
click at [718, 246] on div "První menstruace může být trochu děsivá – zvlášť pokud o tom doma ještě nepadlo…" at bounding box center [854, 112] width 303 height 1003
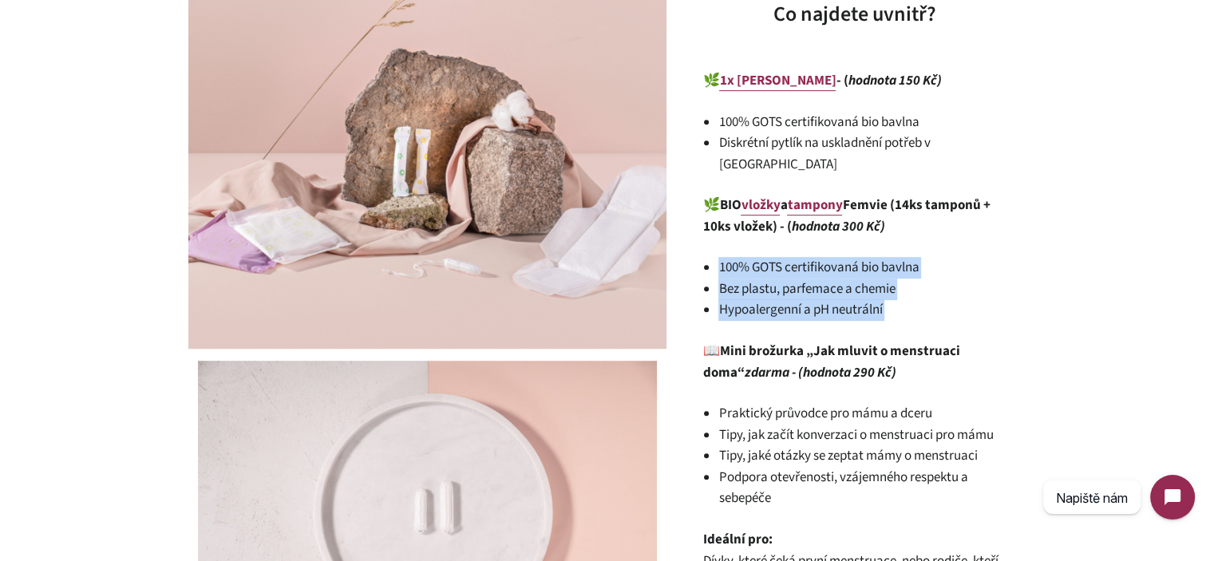
drag, startPoint x: 718, startPoint y: 246, endPoint x: 889, endPoint y: 290, distance: 176.4
click at [889, 290] on div "První menstruace může být trochu děsivá – zvlášť pokud o tom doma ještě nepadlo…" at bounding box center [854, 112] width 303 height 1003
click at [889, 299] on li "Hypoalergenní a pH neutrální" at bounding box center [862, 310] width 287 height 22
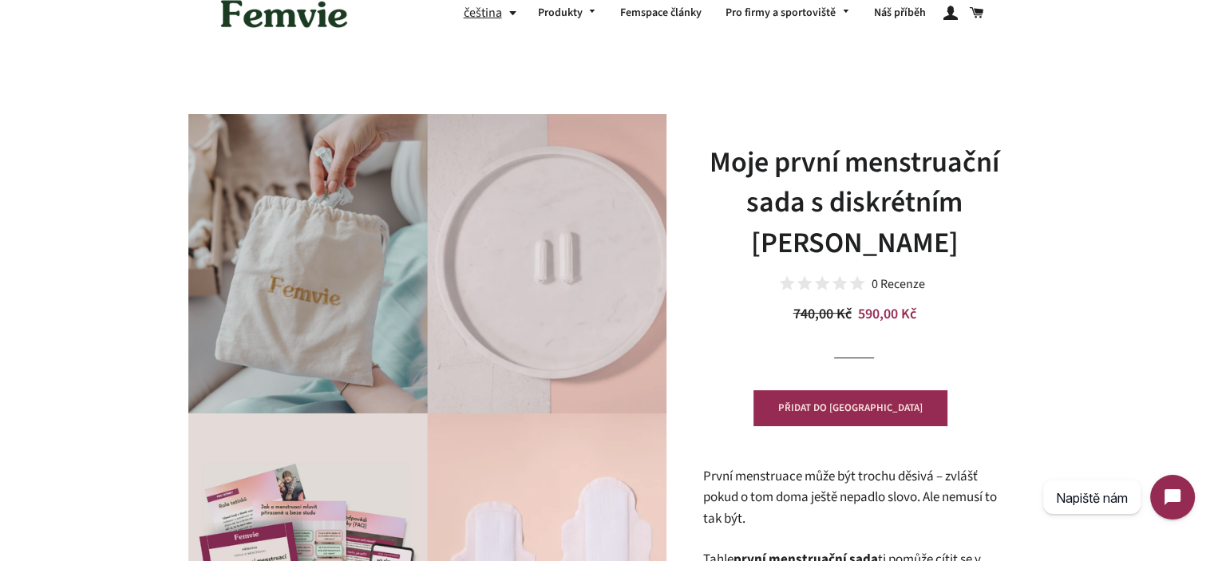
scroll to position [0, 0]
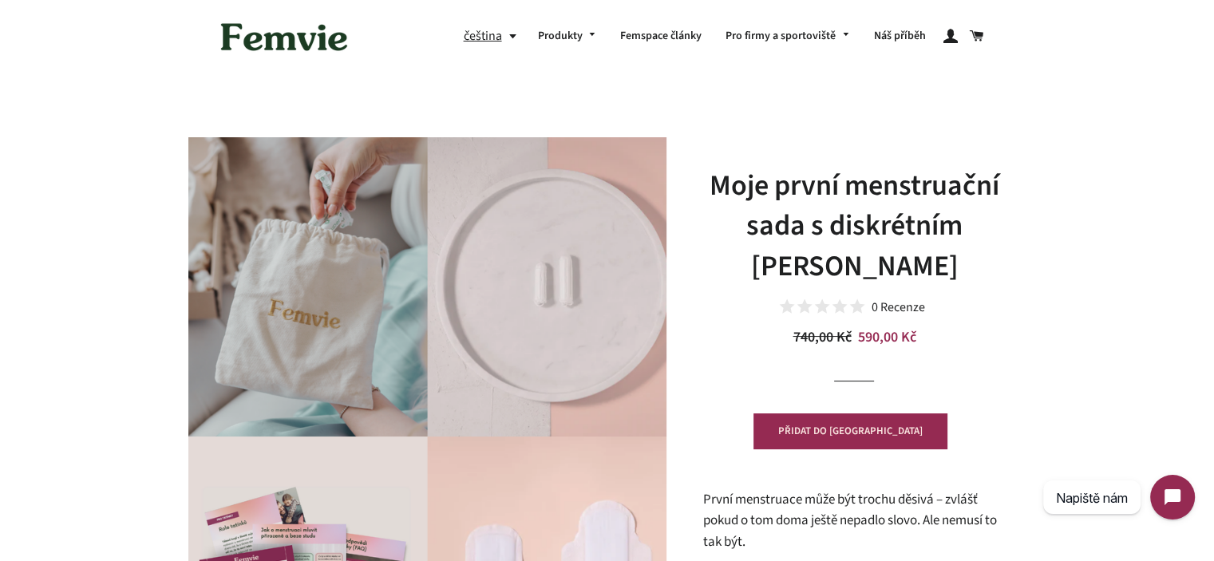
click at [808, 179] on h1 "Moje první menstruační sada s diskrétním [PERSON_NAME]" at bounding box center [854, 226] width 303 height 121
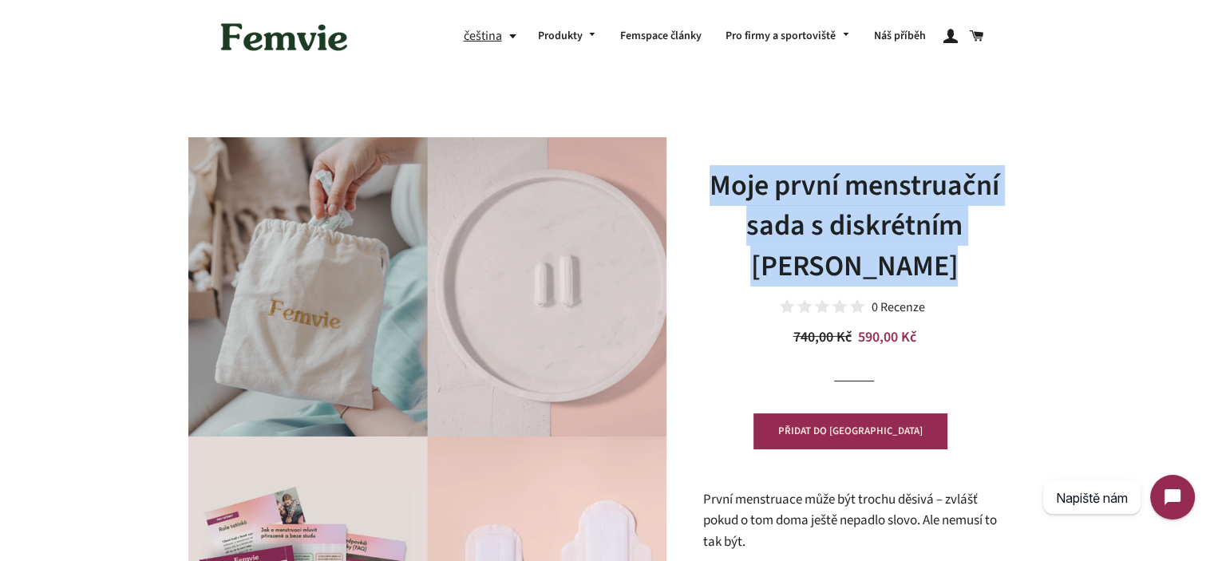
click at [808, 179] on h1 "Moje první menstruační sada s diskrétním [PERSON_NAME]" at bounding box center [854, 226] width 303 height 121
click at [836, 218] on h1 "Moje první menstruační sada s diskrétním [PERSON_NAME]" at bounding box center [854, 226] width 303 height 121
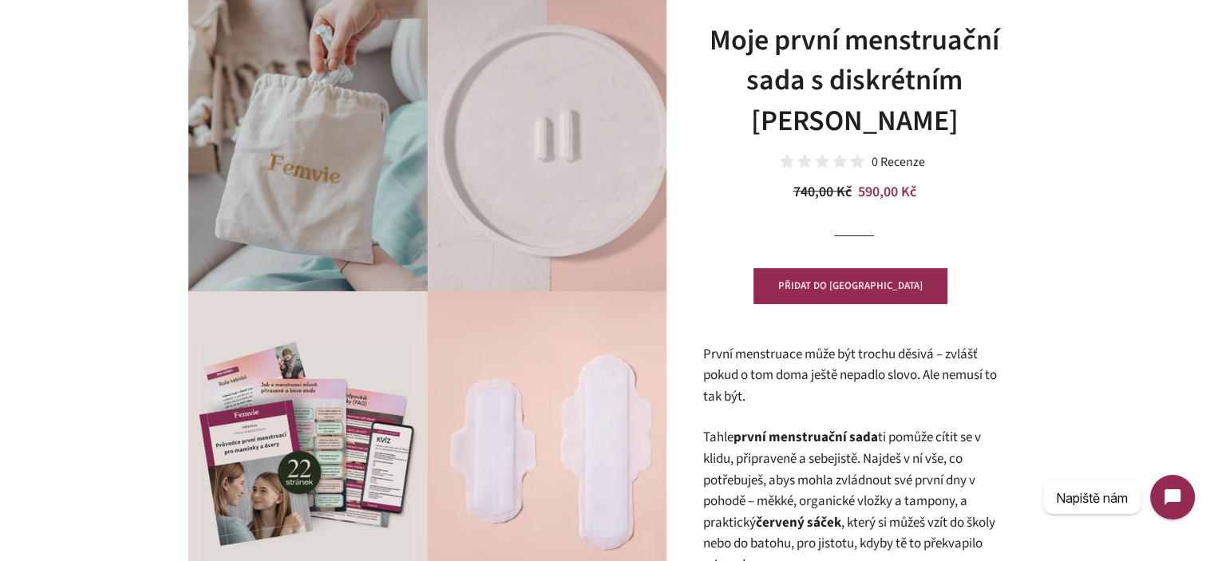
scroll to position [399, 0]
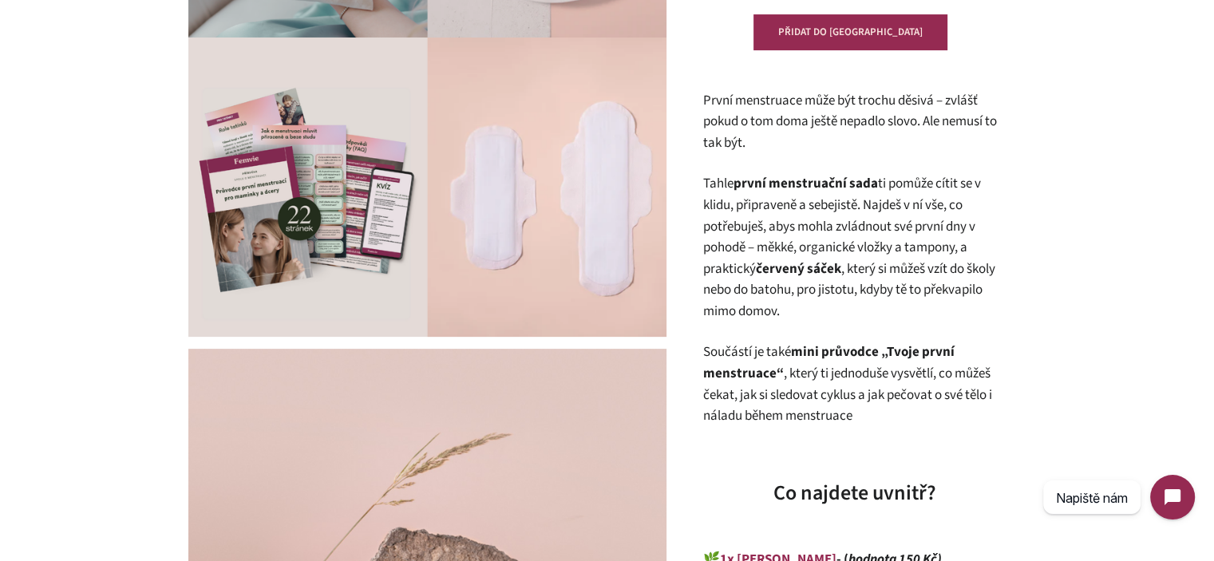
click at [781, 121] on p "První menstruace může být trochu děsivá – zvlášť pokud o tom doma ještě nepadlo…" at bounding box center [854, 122] width 303 height 64
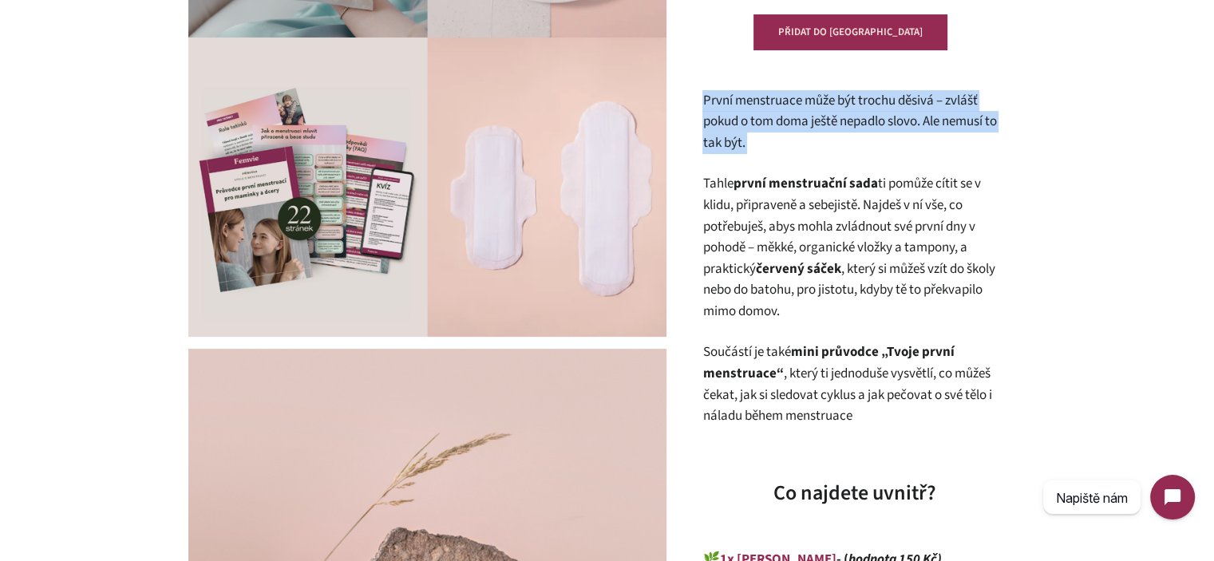
click at [781, 121] on p "První menstruace může být trochu děsivá – zvlášť pokud o tom doma ještě nepadlo…" at bounding box center [854, 122] width 303 height 64
drag, startPoint x: 798, startPoint y: 145, endPoint x: 796, endPoint y: 159, distance: 13.7
click at [798, 146] on p "První menstruace může být trochu děsivá – zvlášť pokud o tom doma ještě nepadlo…" at bounding box center [854, 122] width 303 height 64
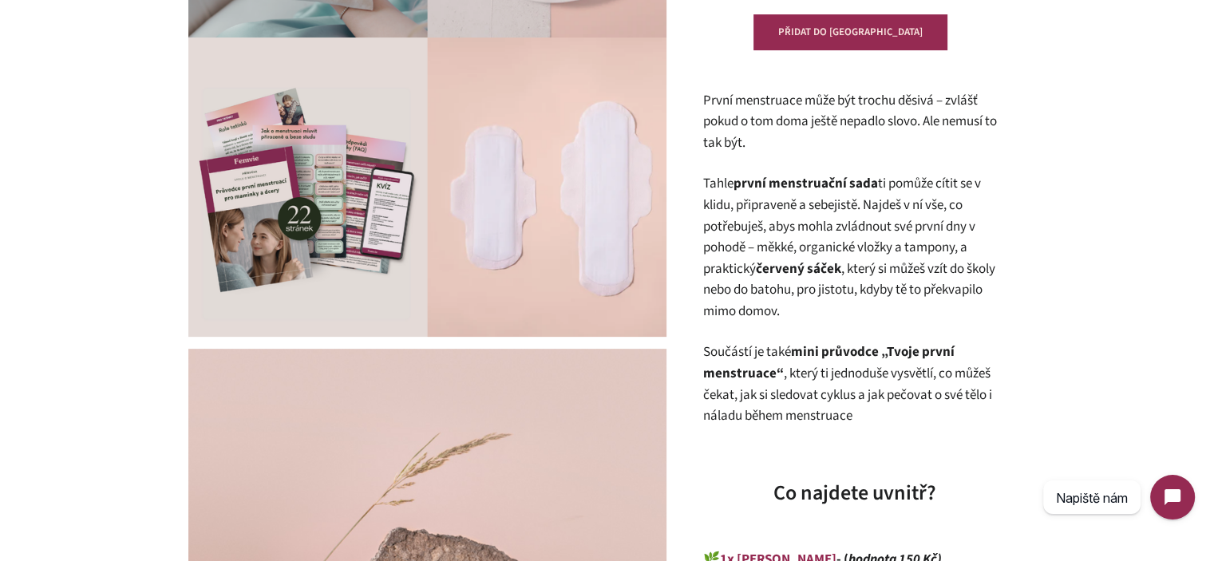
click at [792, 180] on strong "první menstruační sada" at bounding box center [805, 183] width 145 height 19
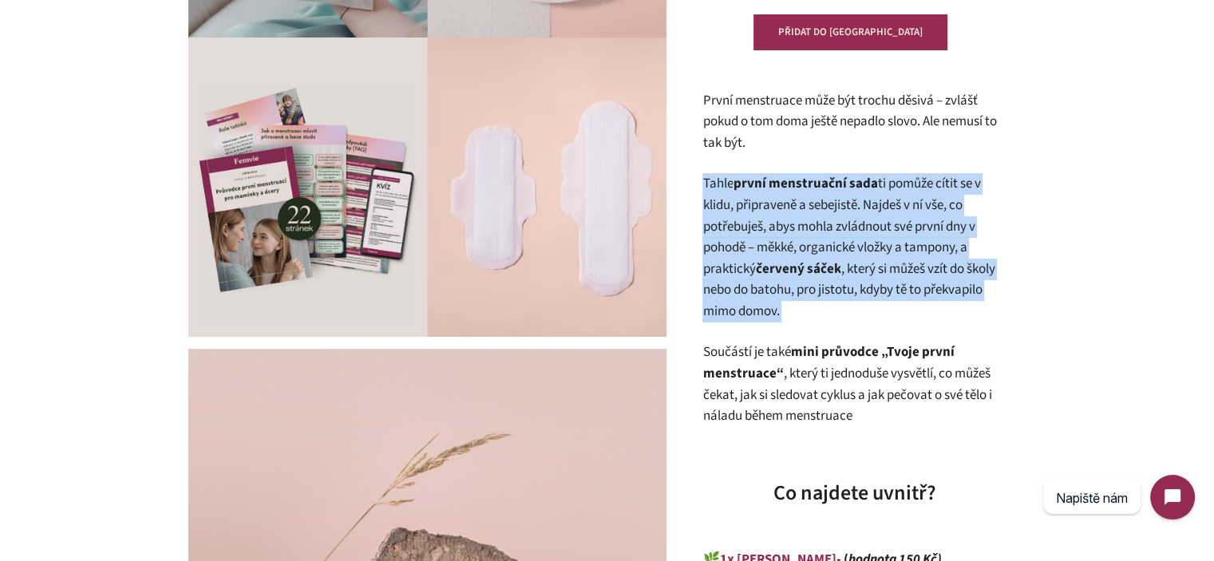
click at [792, 180] on strong "první menstruační sada" at bounding box center [805, 183] width 145 height 19
click at [827, 216] on p "Tahle první menstruační sada ti pomůže cítit se v klidu, připraveně a sebejistě…" at bounding box center [854, 247] width 303 height 149
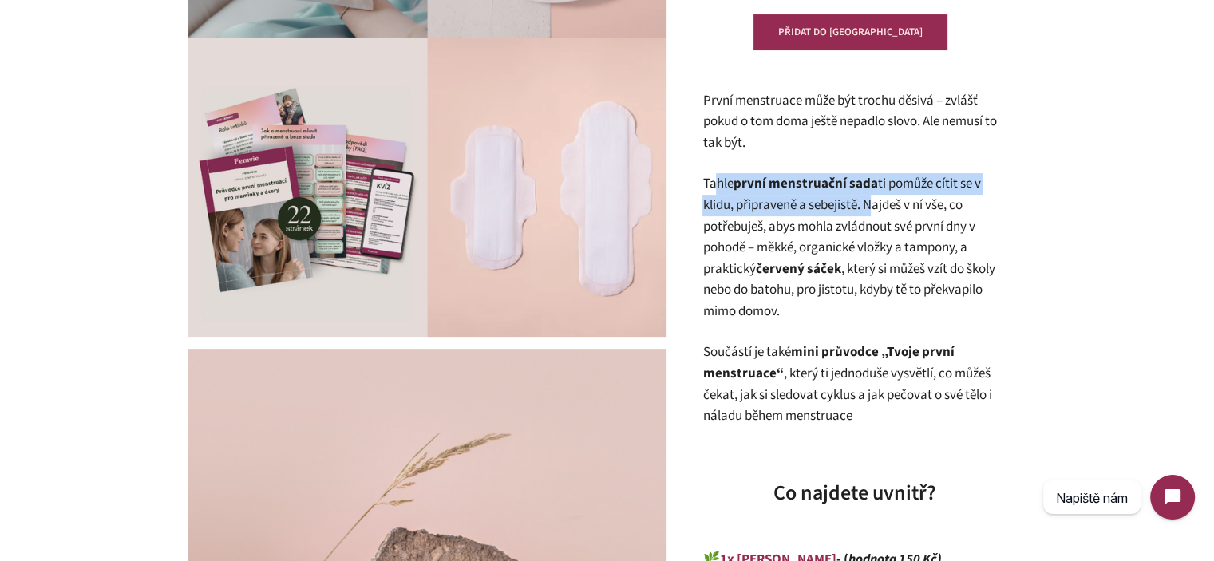
drag, startPoint x: 866, startPoint y: 206, endPoint x: 714, endPoint y: 186, distance: 153.0
click at [714, 186] on p "Tahle první menstruační sada ti pomůže cítit se v klidu, připraveně a sebejistě…" at bounding box center [854, 247] width 303 height 149
drag, startPoint x: 698, startPoint y: 186, endPoint x: 867, endPoint y: 207, distance: 170.5
click at [864, 208] on div "Moje první menstruační sada s diskrétním Femvie pytlíkem 0 Recenze Běžná cena 7…" at bounding box center [846, 421] width 359 height 1367
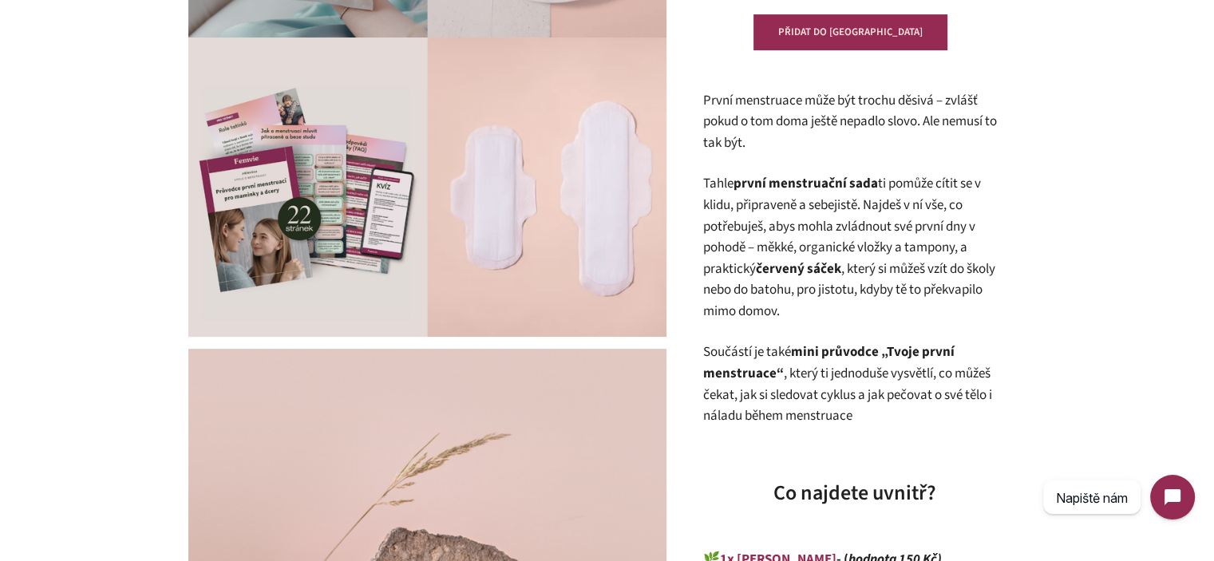
click at [867, 207] on p "Tahle první menstruační sada ti pomůže cítit se v klidu, připraveně a sebejistě…" at bounding box center [854, 247] width 303 height 149
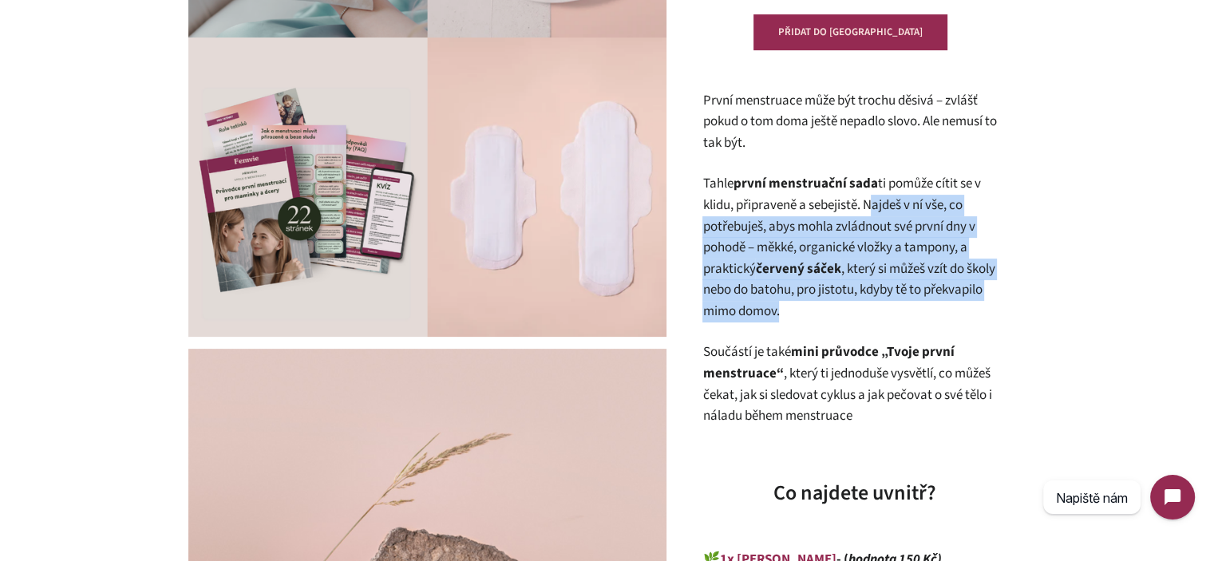
drag, startPoint x: 869, startPoint y: 204, endPoint x: 880, endPoint y: 311, distance: 108.4
click at [880, 311] on p "Tahle první menstruační sada ti pomůže cítit se v klidu, připraveně a sebejistě…" at bounding box center [854, 247] width 303 height 149
click at [872, 306] on p "Tahle první menstruační sada ti pomůže cítit se v klidu, připraveně a sebejistě…" at bounding box center [854, 247] width 303 height 149
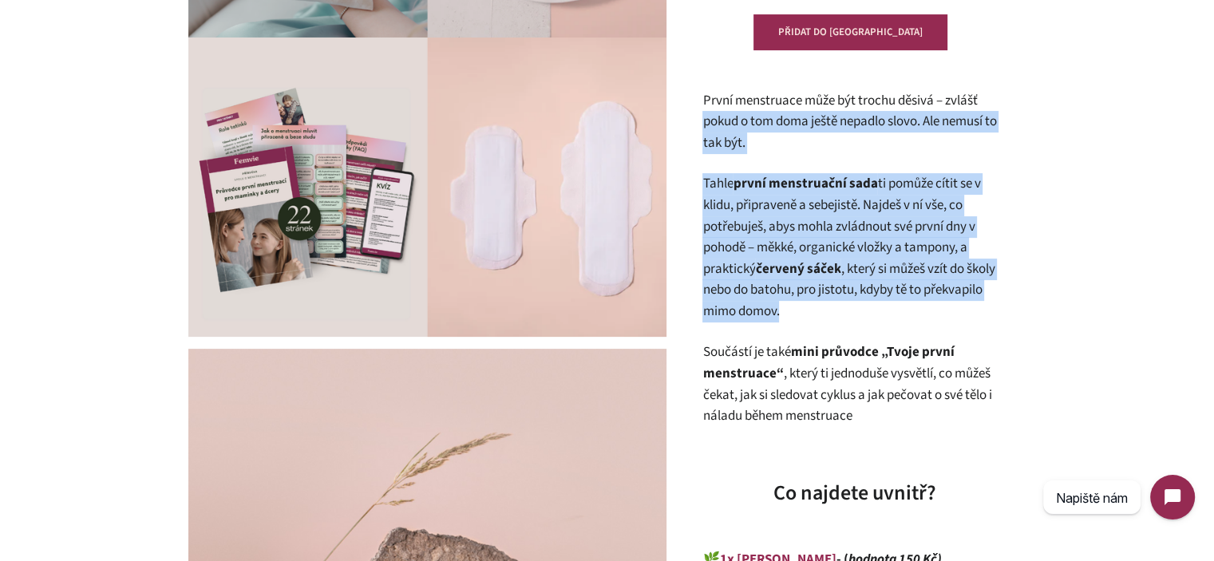
drag, startPoint x: 827, startPoint y: 306, endPoint x: 703, endPoint y: 105, distance: 236.6
click at [699, 114] on div "Moje první menstruační sada s diskrétním [PERSON_NAME] 0 Recenze Běžná cena 740…" at bounding box center [846, 421] width 359 height 1367
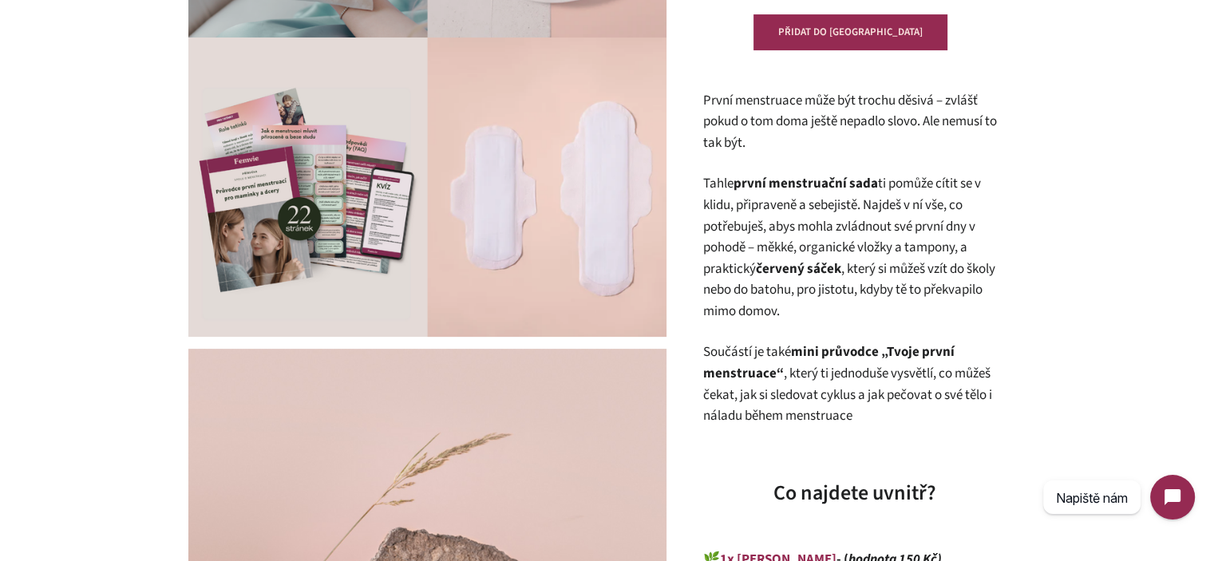
click at [703, 101] on p "První menstruace může být trochu děsivá – zvlášť pokud o tom doma ještě nepadlo…" at bounding box center [854, 122] width 303 height 64
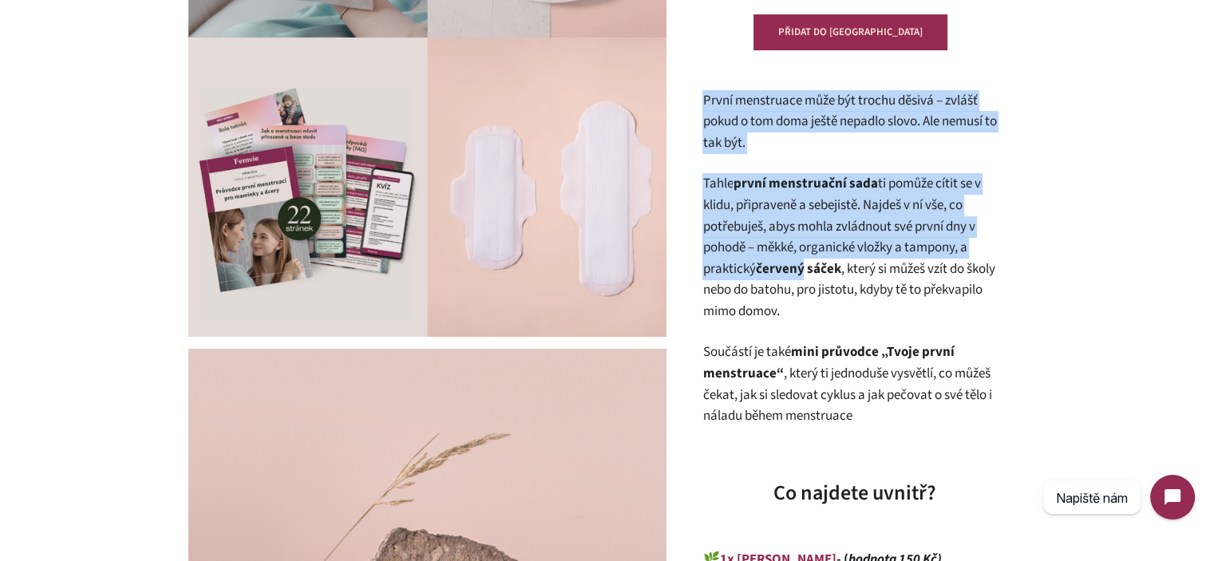
drag, startPoint x: 703, startPoint y: 101, endPoint x: 783, endPoint y: 271, distance: 187.2
click at [783, 271] on strong "červený sáček" at bounding box center [797, 268] width 85 height 19
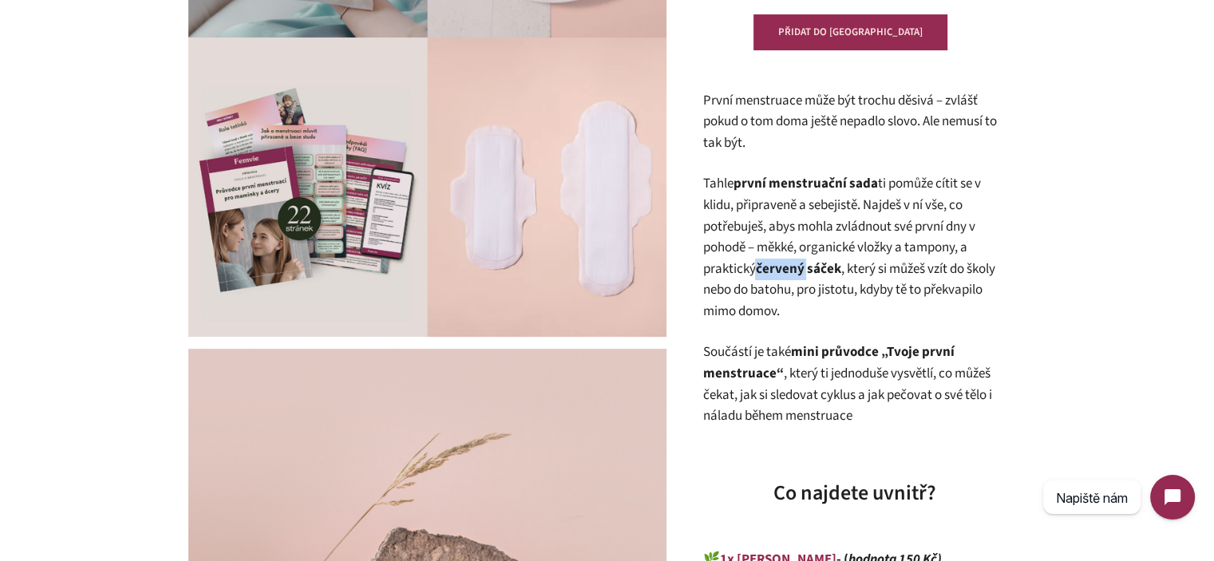
click at [783, 271] on strong "červený sáček" at bounding box center [797, 268] width 85 height 19
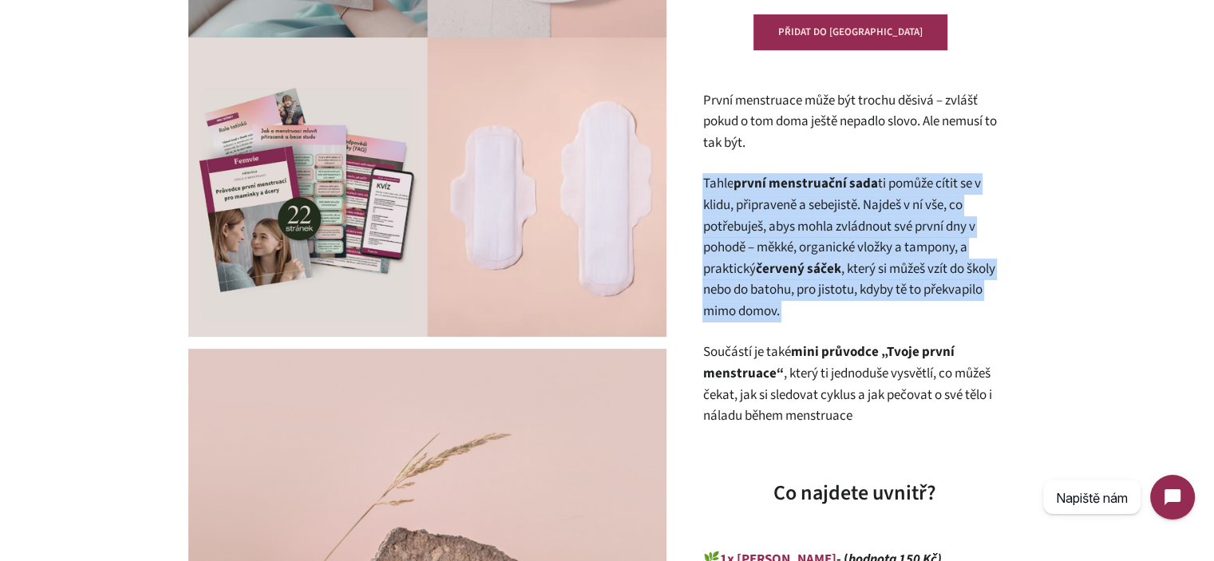
click at [783, 271] on strong "červený sáček" at bounding box center [797, 268] width 85 height 19
click at [794, 306] on p "Tahle první menstruační sada ti pomůže cítit se v klidu, připraveně a sebejistě…" at bounding box center [854, 247] width 303 height 149
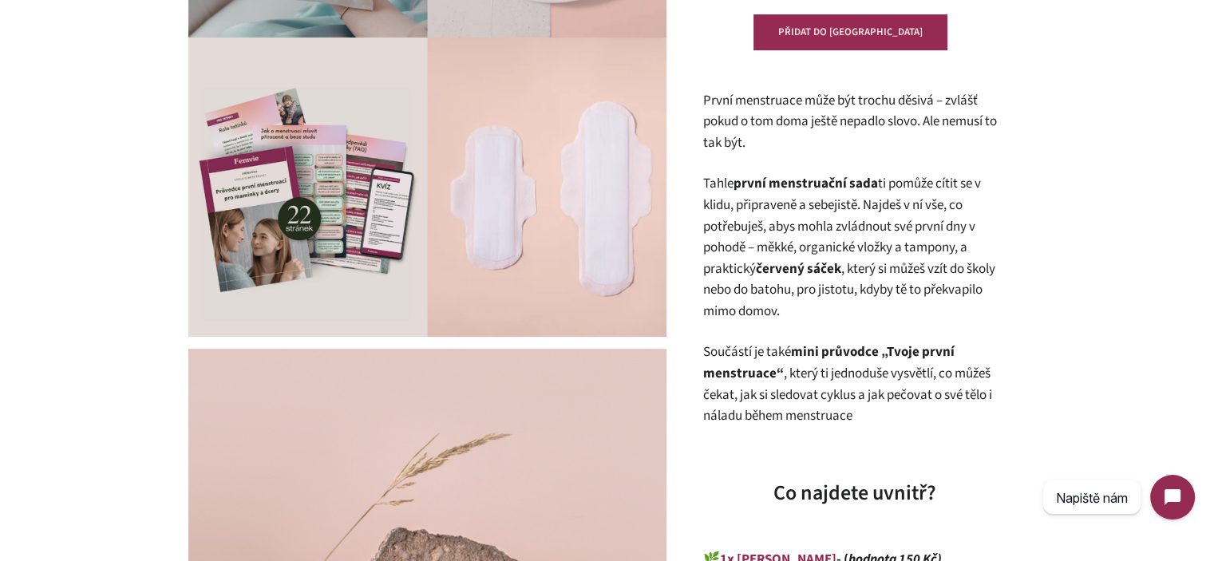
click at [789, 355] on p "Součástí je také mini průvodce „Tvoje první menstruace“ , který ti jednoduše vy…" at bounding box center [854, 384] width 303 height 85
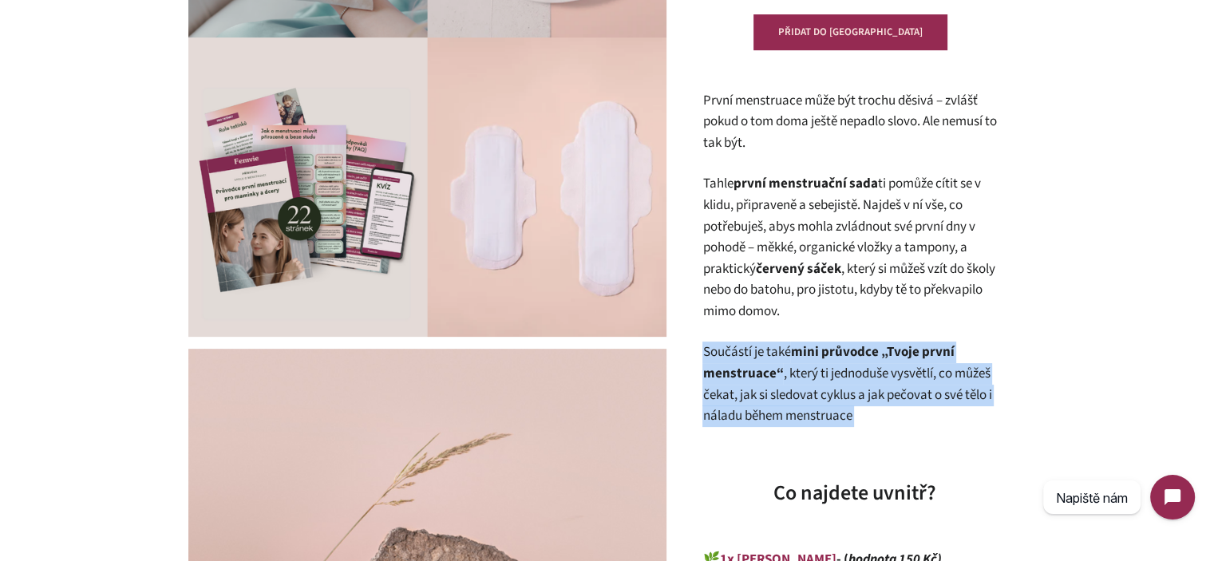
click at [789, 355] on p "Součástí je také mini průvodce „Tvoje první menstruace“ , který ti jednoduše vy…" at bounding box center [854, 384] width 303 height 85
click at [830, 366] on p "Součástí je také mini průvodce „Tvoje první menstruace“ , který ti jednoduše vy…" at bounding box center [854, 384] width 303 height 85
click at [881, 415] on p "Součástí je také mini průvodce „Tvoje první menstruace“ , který ti jednoduše vy…" at bounding box center [854, 384] width 303 height 85
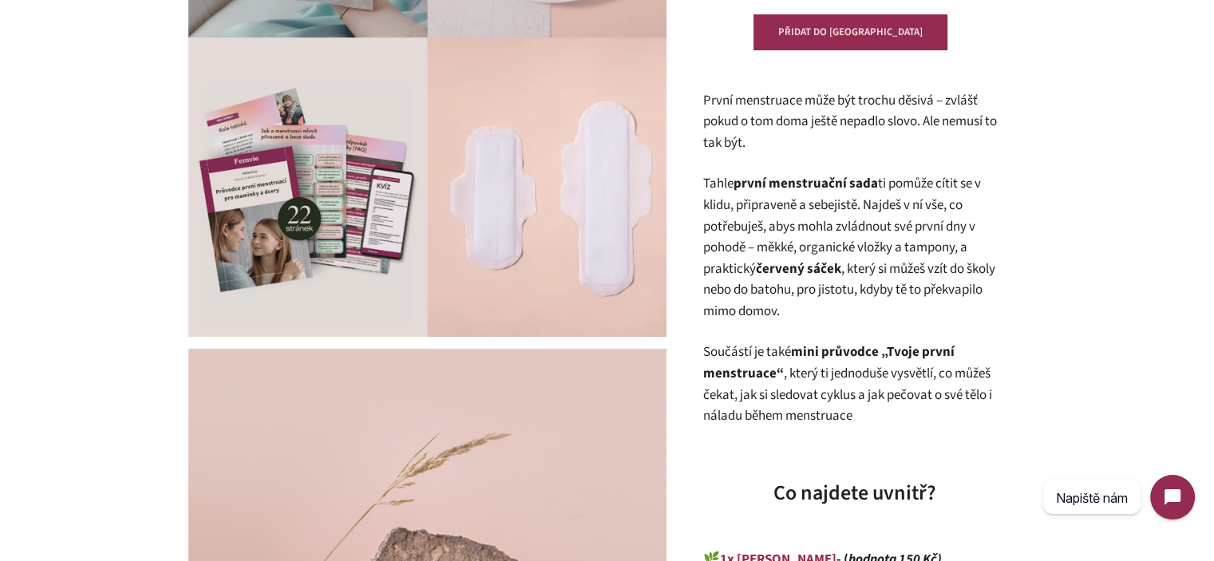
click at [881, 415] on p "Součástí je také mini průvodce „Tvoje první menstruace“ , který ti jednoduše vy…" at bounding box center [854, 384] width 303 height 85
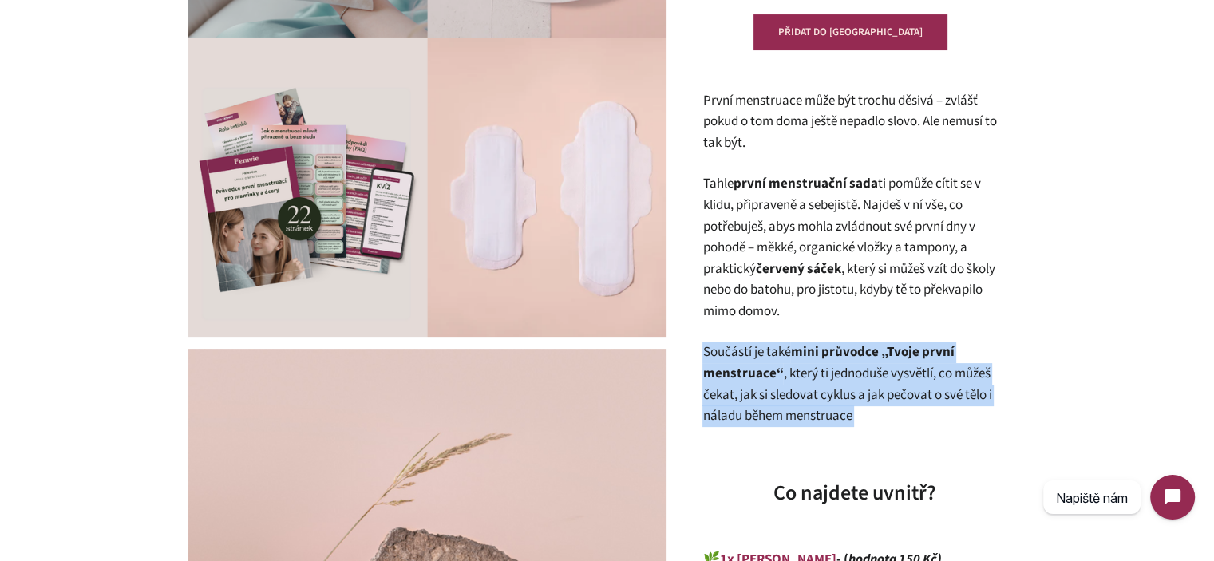
click at [881, 415] on p "Součástí je také mini průvodce „Tvoje první menstruace“ , který ti jednoduše vy…" at bounding box center [854, 384] width 303 height 85
click at [901, 415] on p "Součástí je také mini průvodce „Tvoje první menstruace“ , který ti jednoduše vy…" at bounding box center [854, 384] width 303 height 85
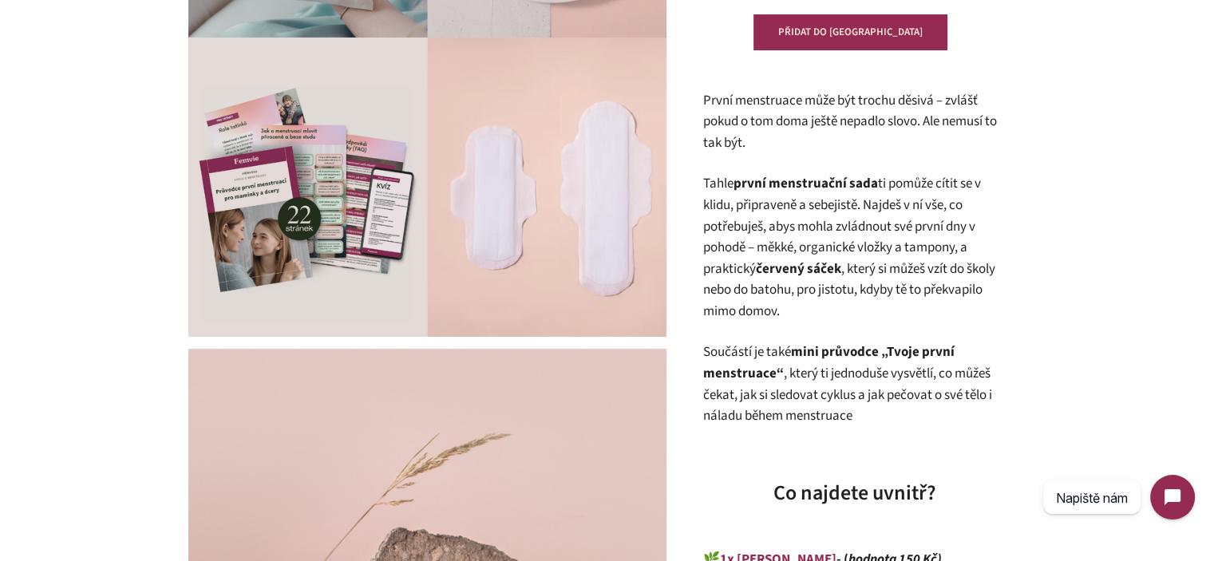
click at [888, 415] on p "Součástí je také mini průvodce „Tvoje první menstruace“ , který ti jednoduše vy…" at bounding box center [854, 384] width 303 height 85
click at [887, 414] on p "Součástí je také mini průvodce „Tvoje první menstruace“ , který ti jednoduše vy…" at bounding box center [854, 384] width 303 height 85
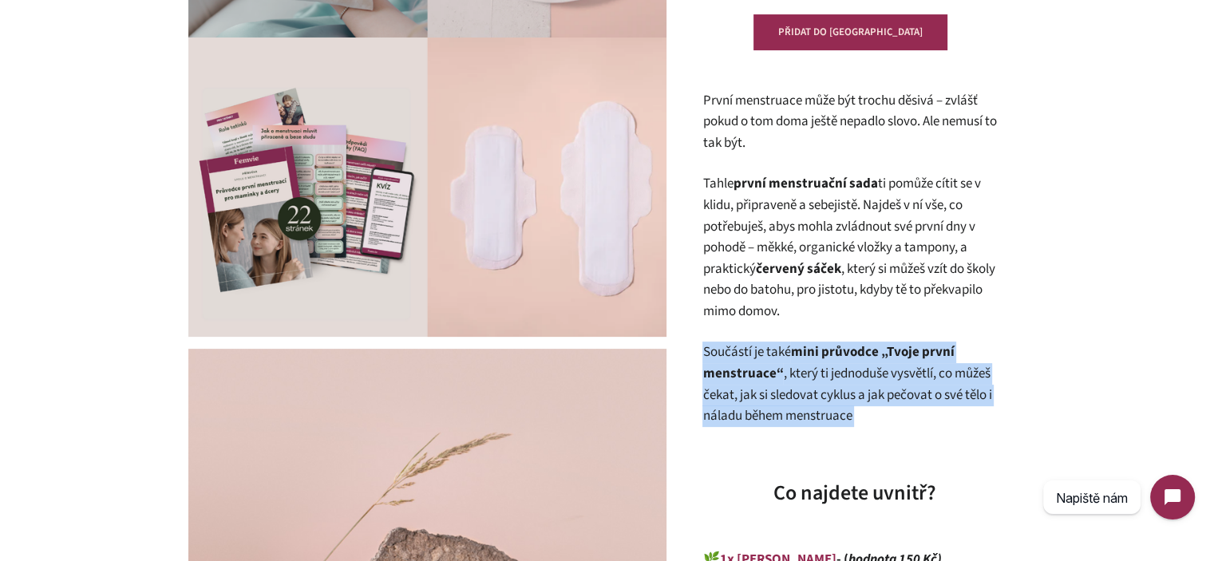
click at [887, 414] on p "Součástí je také mini průvodce „Tvoje první menstruace“ , který ti jednoduše vy…" at bounding box center [854, 384] width 303 height 85
drag, startPoint x: 910, startPoint y: 418, endPoint x: 846, endPoint y: 312, distance: 123.7
click at [909, 417] on p "Součástí je také mini průvodce „Tvoje první menstruace“ , který ti jednoduše vy…" at bounding box center [854, 384] width 303 height 85
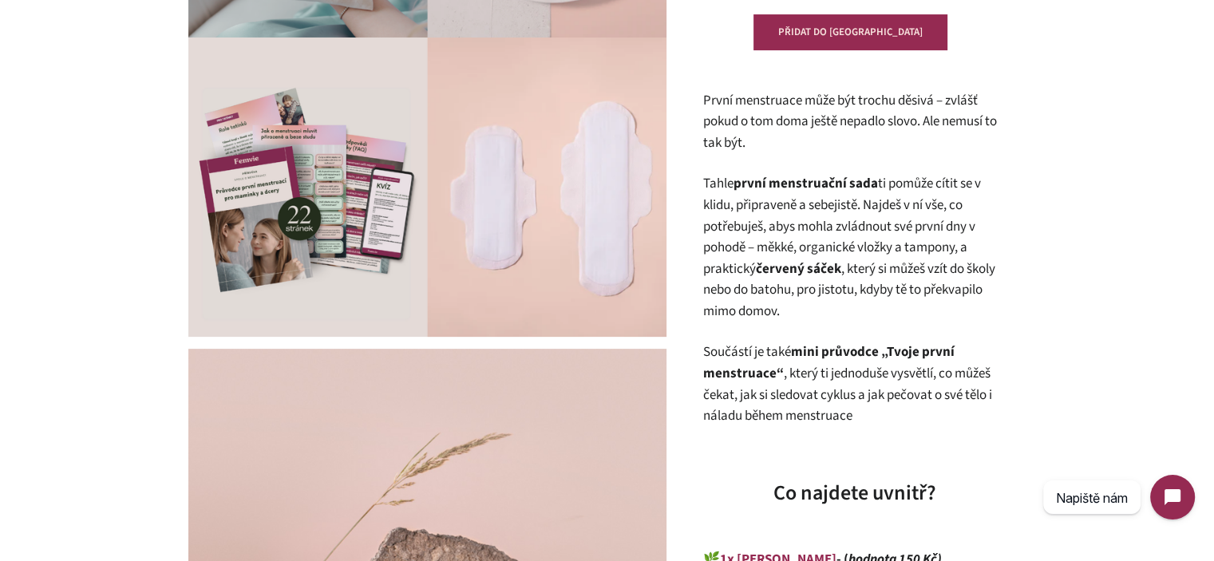
click at [800, 253] on p "Tahle první menstruační sada ti pomůže cítit se v klidu, připraveně a sebejistě…" at bounding box center [854, 247] width 303 height 149
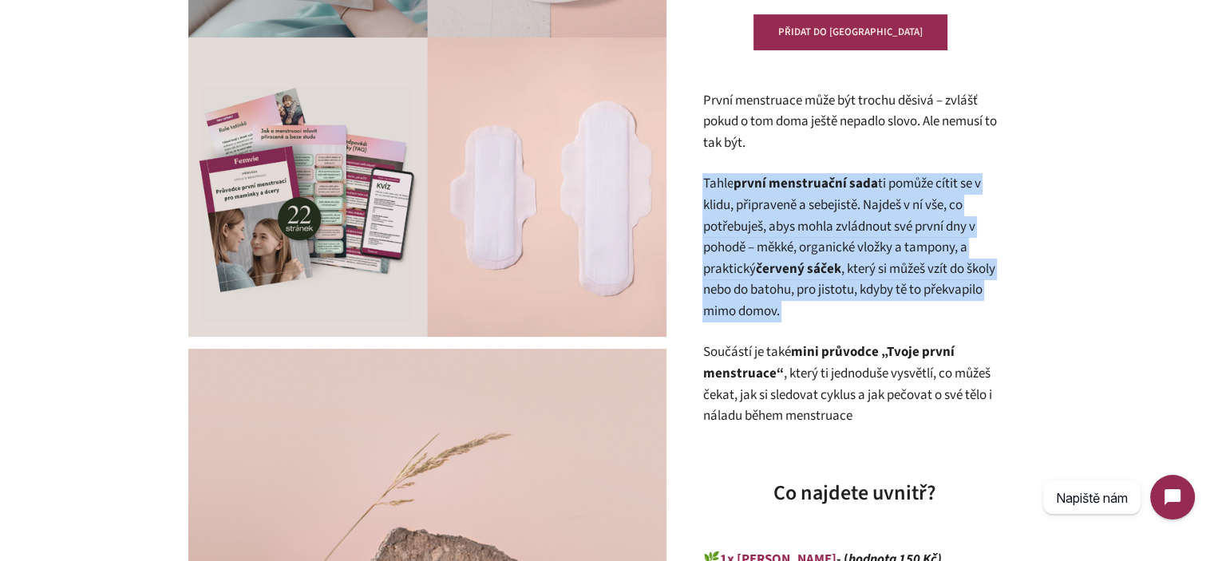
click at [800, 253] on p "Tahle první menstruační sada ti pomůže cítit se v klidu, připraveně a sebejistě…" at bounding box center [854, 247] width 303 height 149
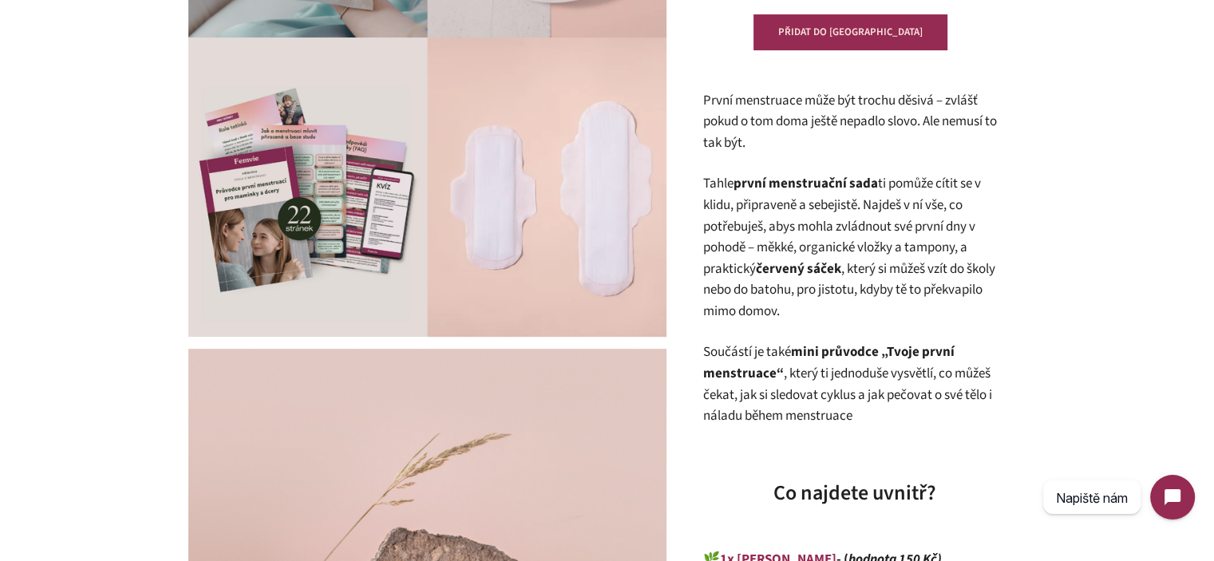
click at [764, 143] on p "První menstruace může být trochu děsivá – zvlášť pokud o tom doma ještě nepadlo…" at bounding box center [854, 122] width 303 height 64
click at [763, 141] on p "První menstruace může být trochu děsivá – zvlášť pokud o tom doma ještě nepadlo…" at bounding box center [854, 122] width 303 height 64
click at [744, 131] on p "První menstruace může být trochu děsivá – zvlášť pokud o tom doma ještě nepadlo…" at bounding box center [854, 122] width 303 height 64
click at [743, 131] on p "První menstruace může být trochu děsivá – zvlášť pokud o tom doma ještě nepadlo…" at bounding box center [854, 122] width 303 height 64
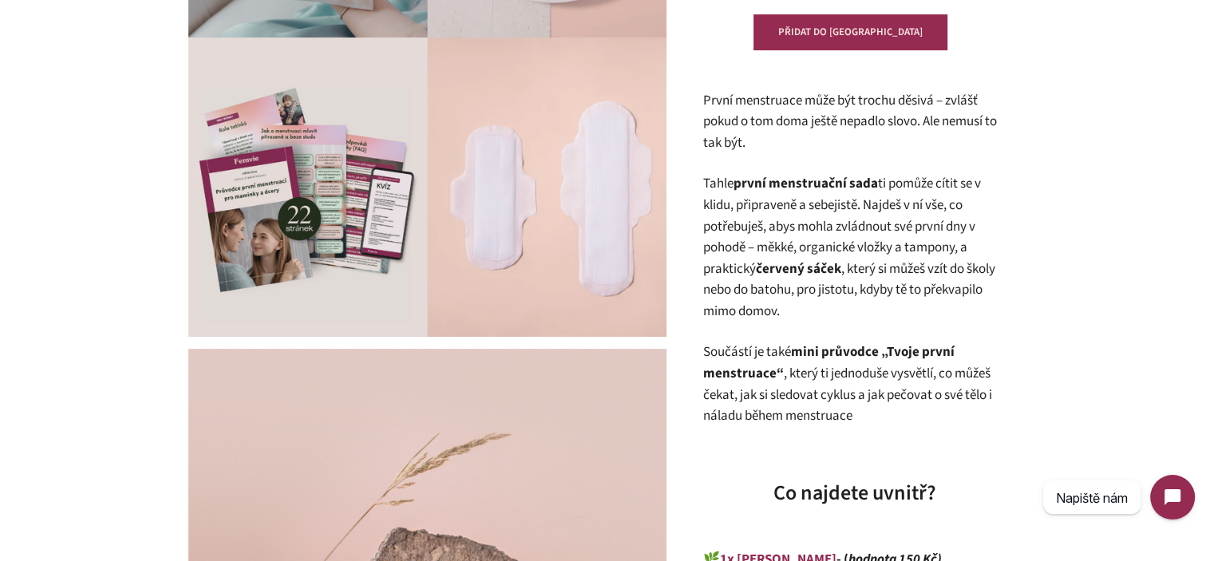
click at [747, 139] on p "První menstruace může být trochu děsivá – zvlášť pokud o tom doma ještě nepadlo…" at bounding box center [854, 122] width 303 height 64
click at [774, 241] on p "Tahle první menstruační sada ti pomůže cítit se v klidu, připraveně a sebejistě…" at bounding box center [854, 247] width 303 height 149
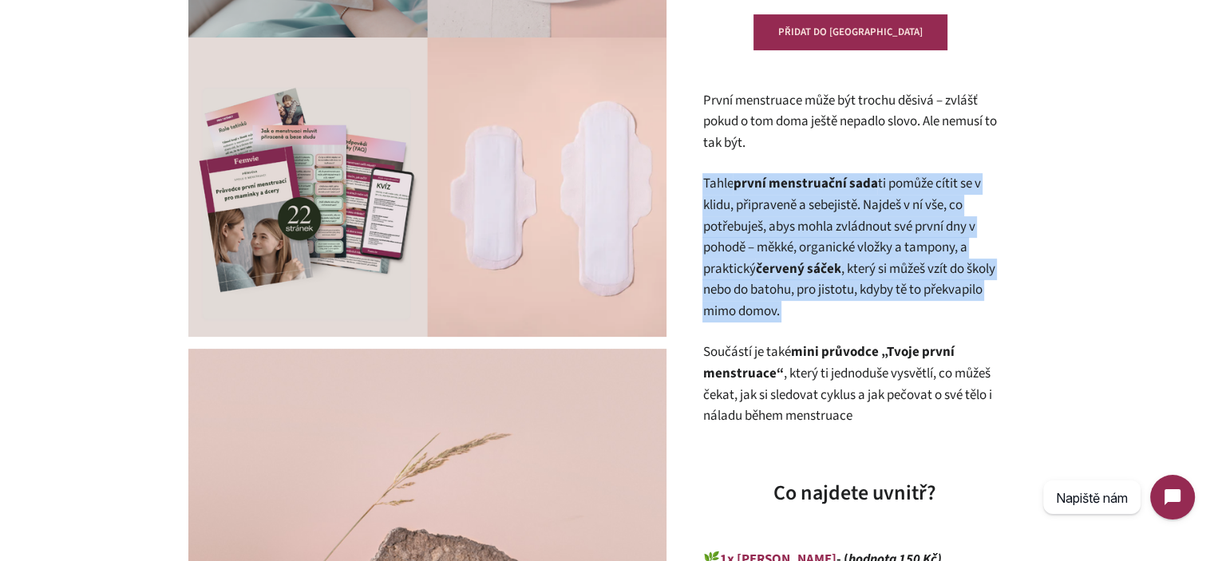
click at [774, 241] on p "Tahle první menstruační sada ti pomůže cítit se v klidu, připraveně a sebejistě…" at bounding box center [854, 247] width 303 height 149
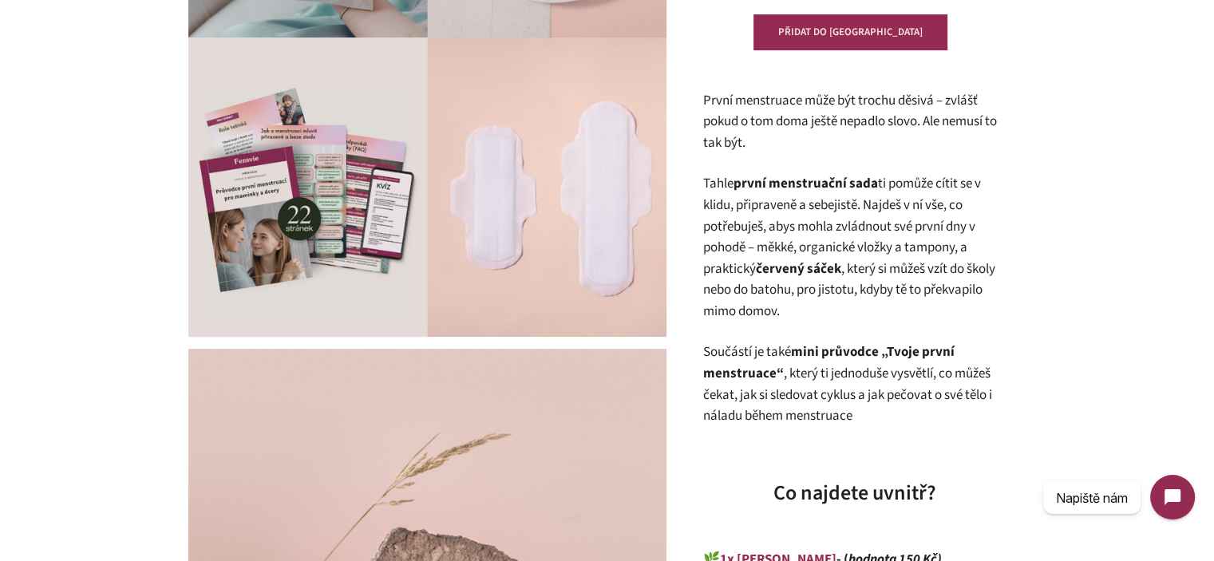
click at [814, 379] on p "Součástí je také mini průvodce „Tvoje první menstruace“ , který ti jednoduše vy…" at bounding box center [854, 384] width 303 height 85
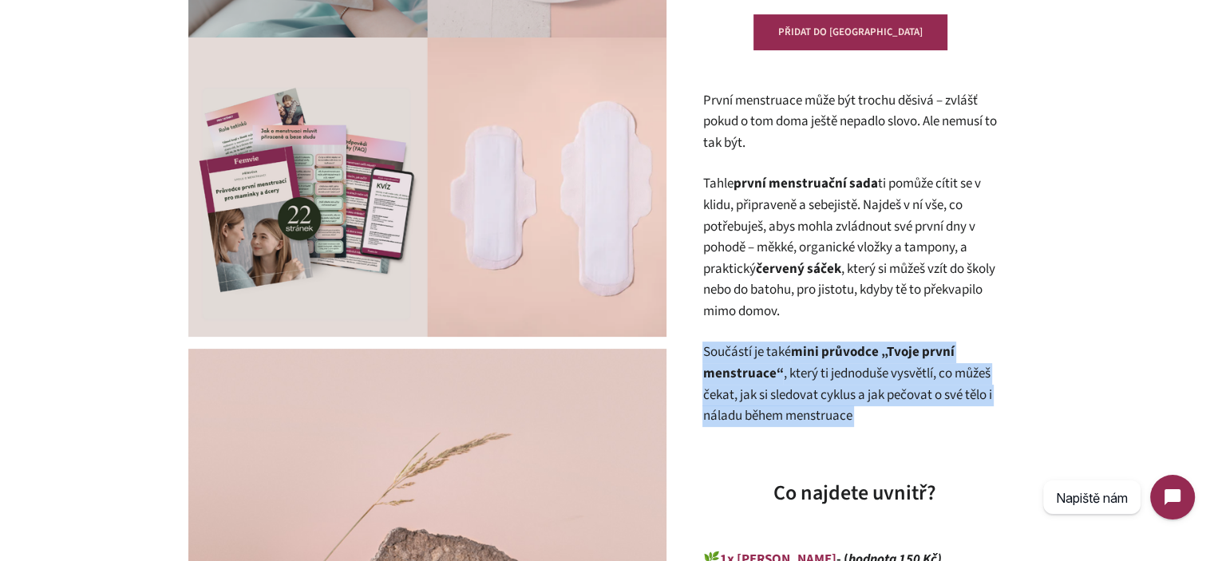
click at [814, 379] on p "Součástí je také mini průvodce „Tvoje první menstruace“ , který ti jednoduše vy…" at bounding box center [854, 384] width 303 height 85
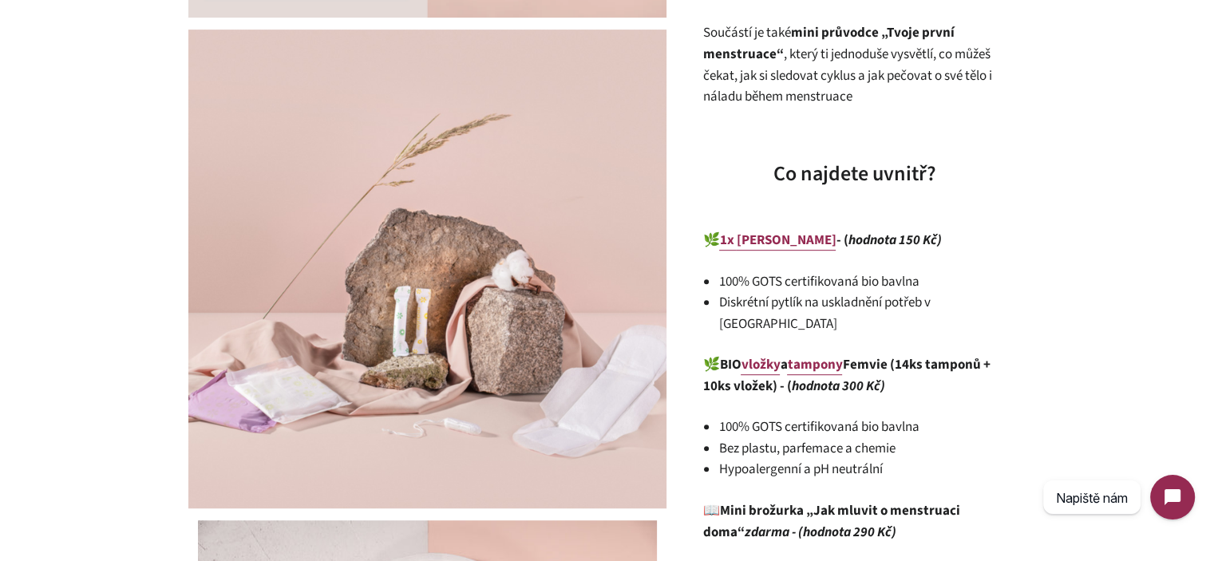
click at [968, 318] on div "První menstruace může být trochu děsivá – zvlášť pokud o tom doma ještě nepadlo…" at bounding box center [854, 272] width 303 height 1003
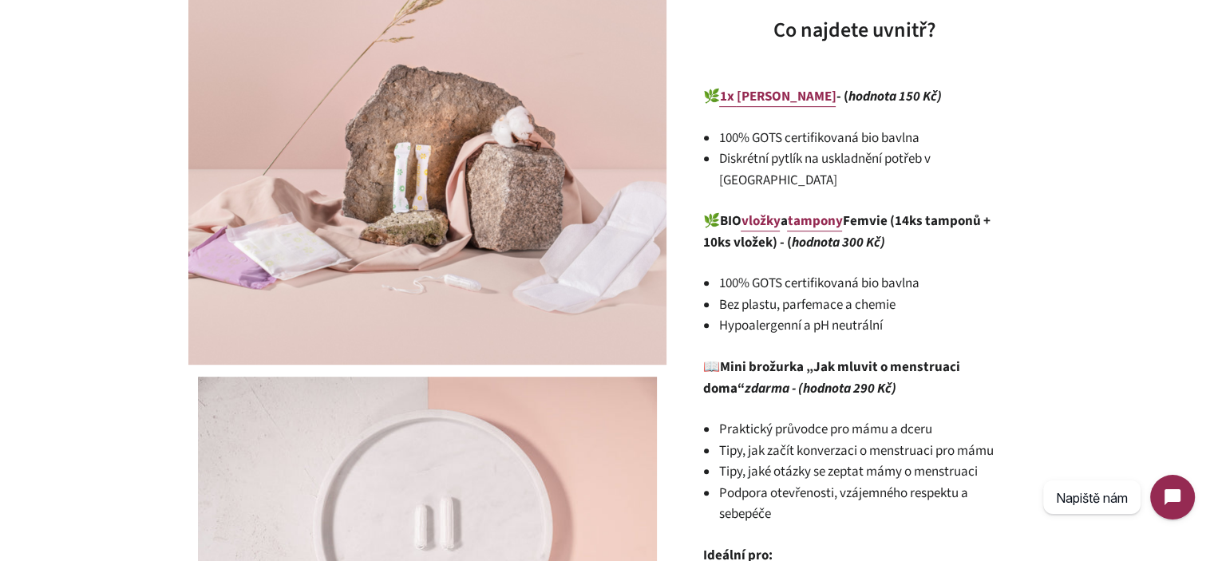
scroll to position [1038, 0]
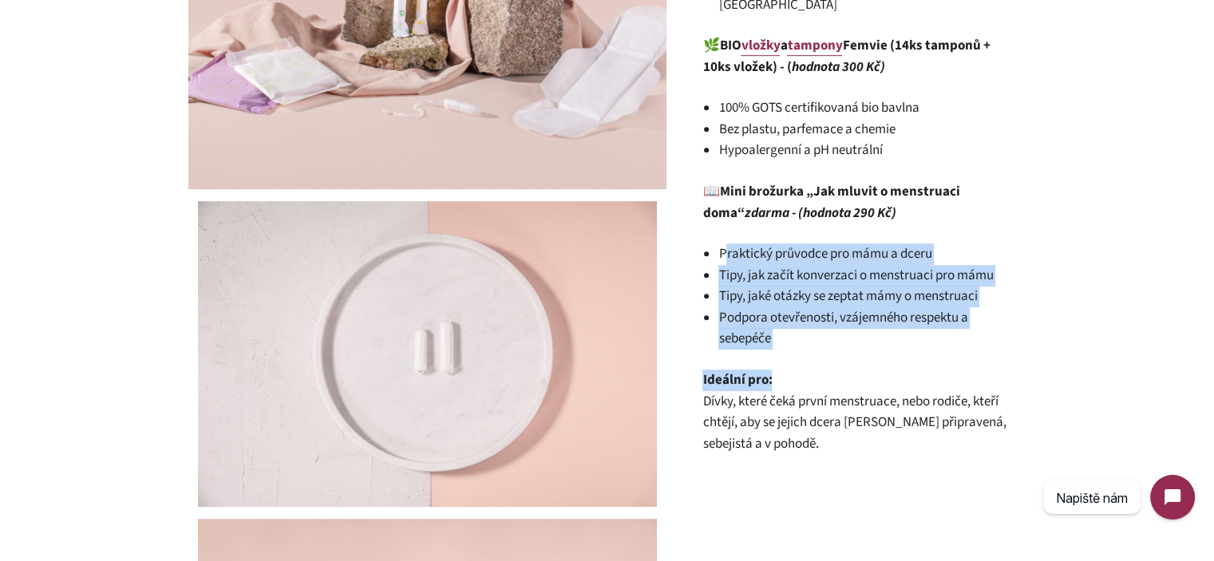
drag, startPoint x: 725, startPoint y: 226, endPoint x: 794, endPoint y: 337, distance: 130.9
click at [790, 320] on li "Podpora otevřenosti, vzájemného respektu a sebepéče" at bounding box center [862, 328] width 287 height 42
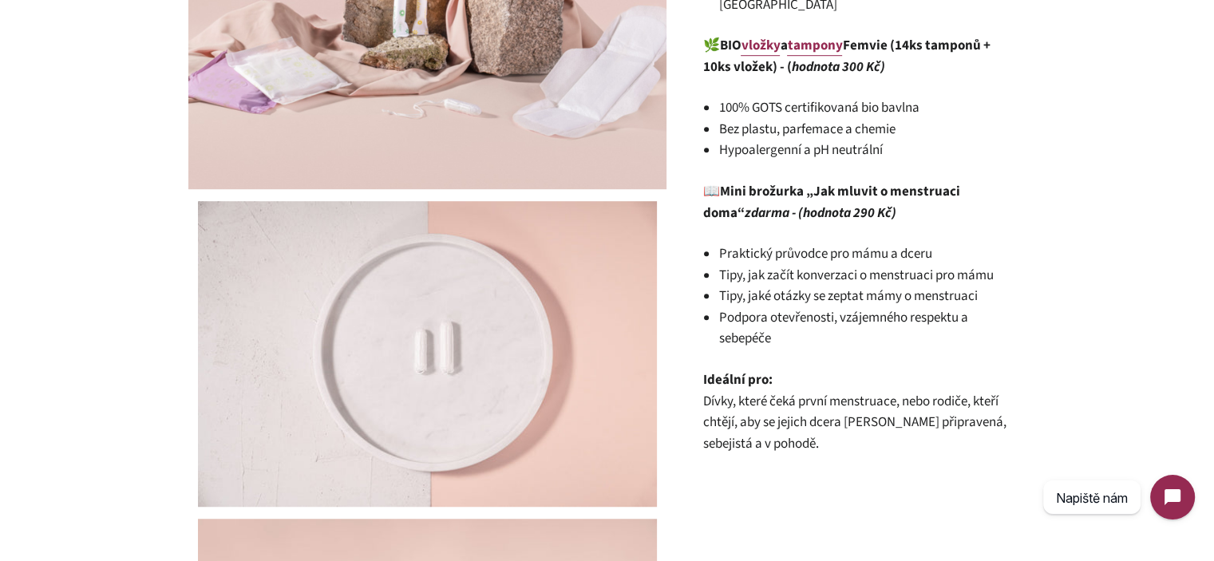
click at [763, 394] on span "Dívky, které čeká první menstruace, nebo rodiče, kteří chtějí, aby se jejich dc…" at bounding box center [854, 422] width 303 height 61
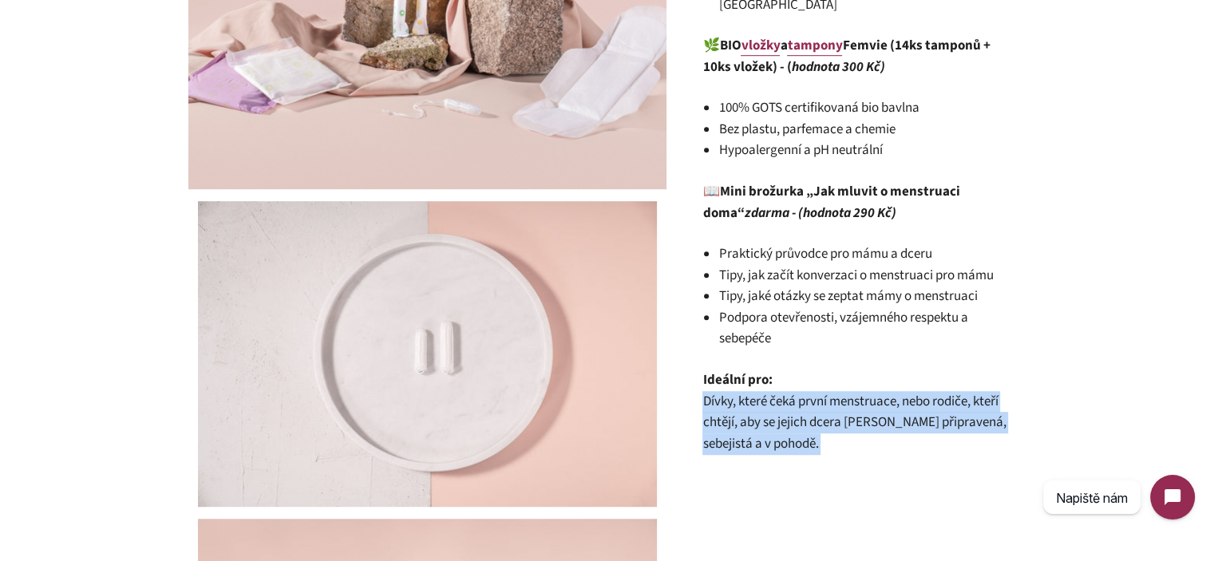
click at [763, 394] on span "Dívky, které čeká první menstruace, nebo rodiče, kteří chtějí, aby se jejich dc…" at bounding box center [854, 422] width 303 height 61
click at [806, 410] on span "Dívky, které čeká první menstruace, nebo rodiče, kteří chtějí, aby se jejich dc…" at bounding box center [854, 422] width 303 height 61
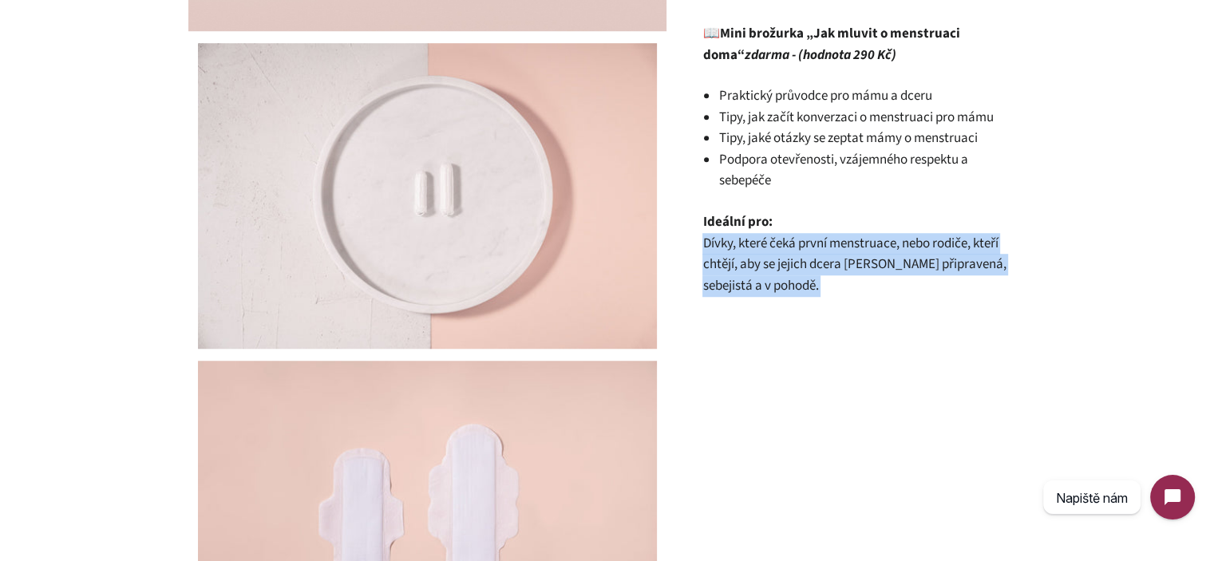
scroll to position [1198, 0]
click at [815, 360] on div "/" at bounding box center [595, 274] width 862 height 2668
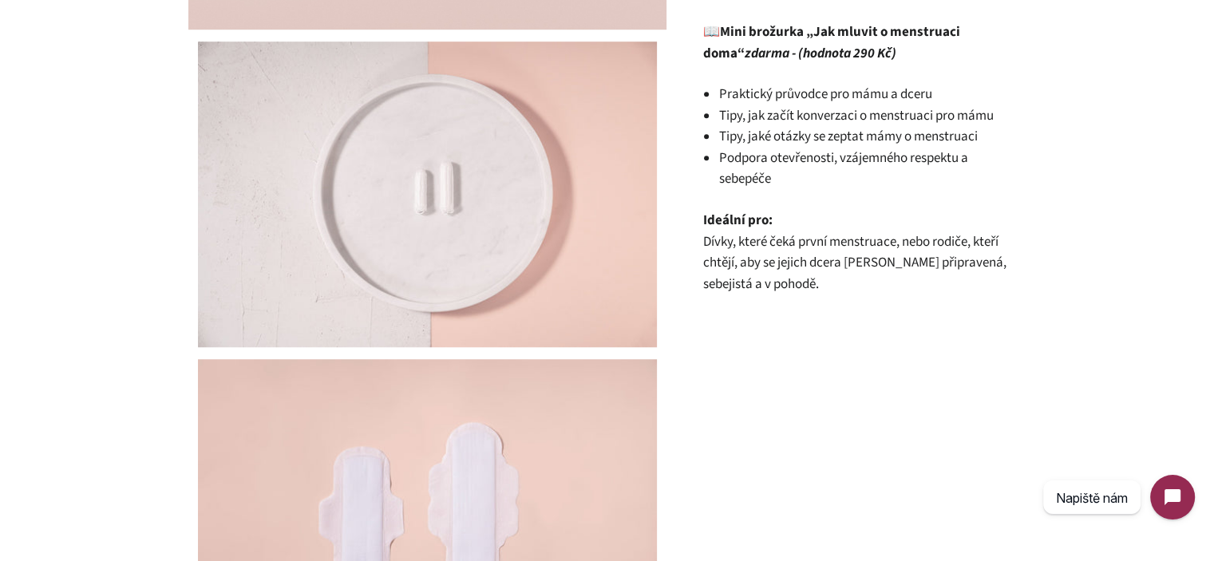
click at [779, 236] on span "Dívky, které čeká první menstruace, nebo rodiče, kteří chtějí, aby se jejich dc…" at bounding box center [854, 262] width 303 height 61
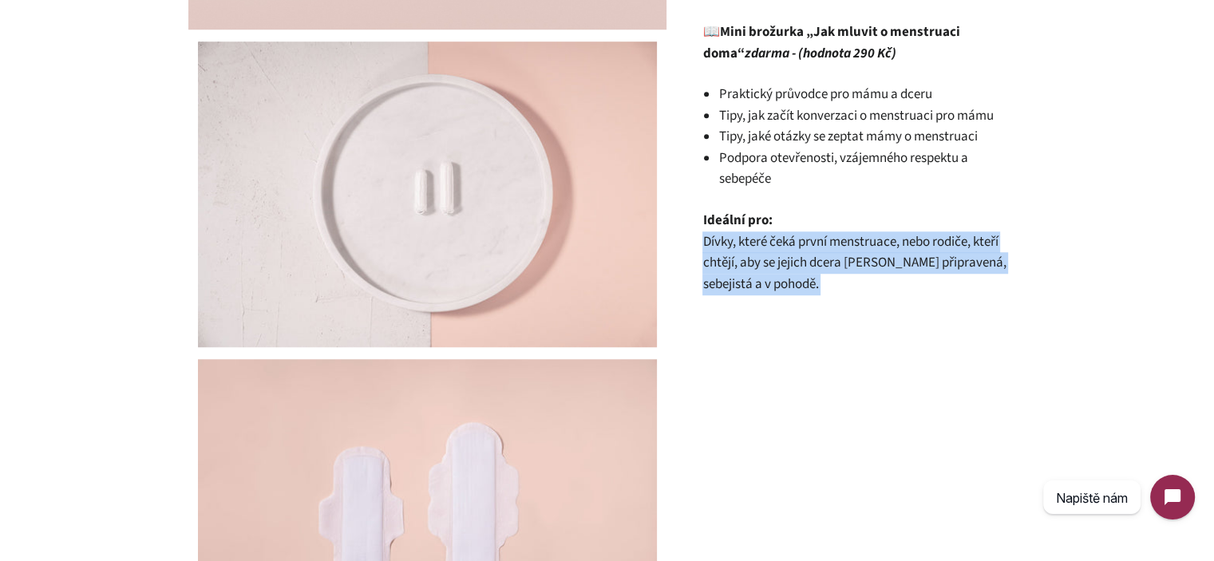
click at [779, 236] on span "Dívky, které čeká první menstruace, nebo rodiče, kteří chtějí, aby se jejich dc…" at bounding box center [854, 262] width 303 height 61
click at [790, 259] on p "Ideální pro: Dívky, které čeká první menstruace, nebo rodiče, kteří chtějí, aby…" at bounding box center [854, 252] width 303 height 85
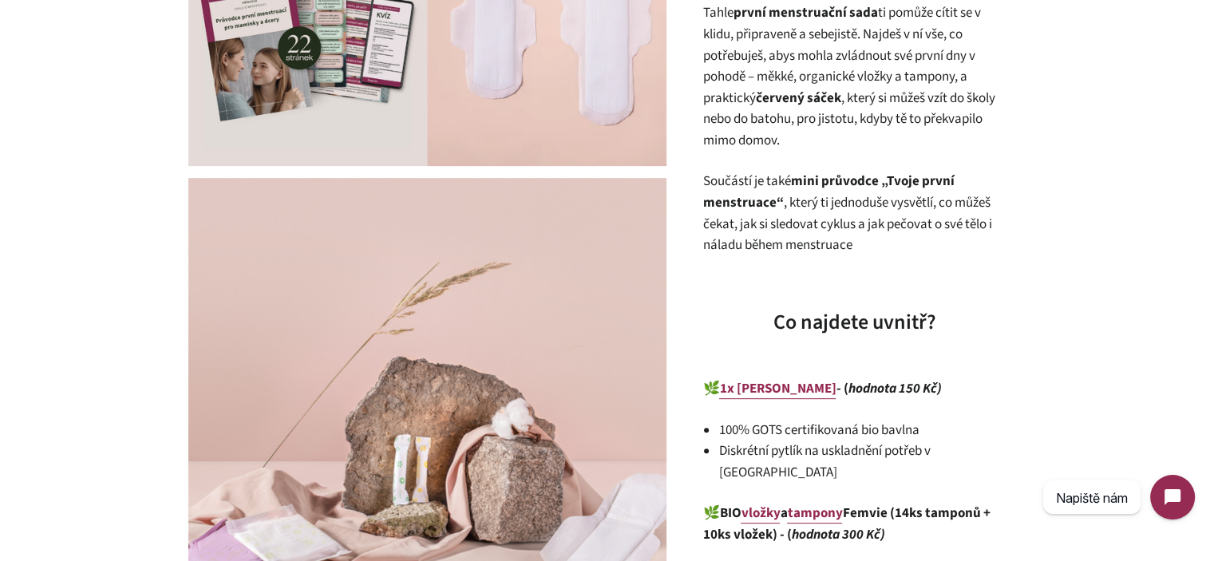
scroll to position [479, 0]
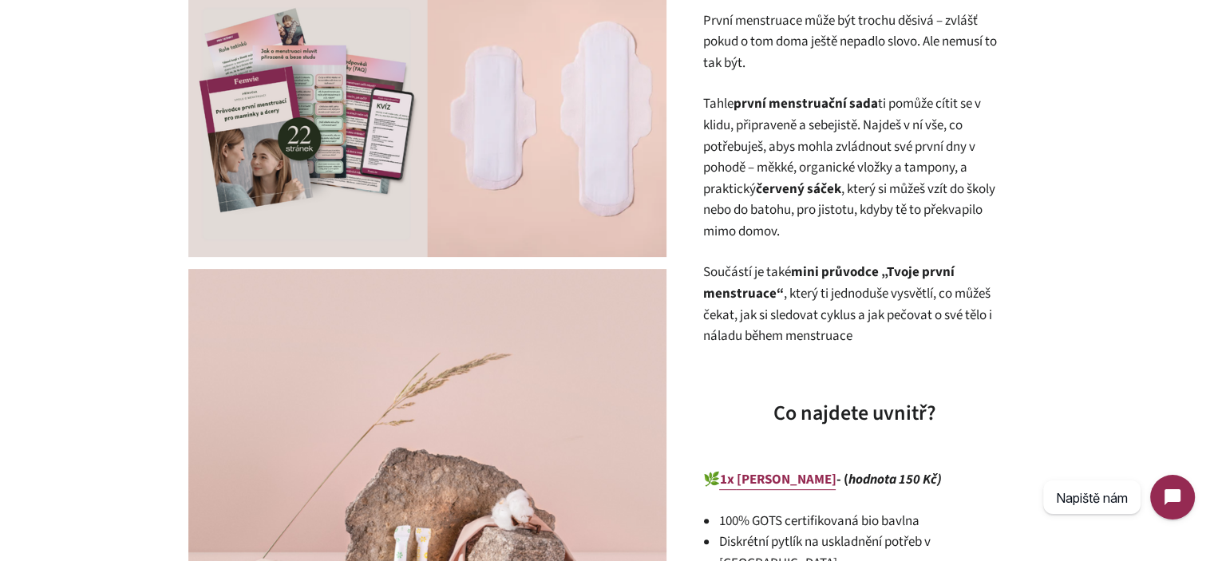
click at [789, 279] on p "Součástí je také mini průvodce „Tvoje první menstruace“ , který ti jednoduše vy…" at bounding box center [854, 304] width 303 height 85
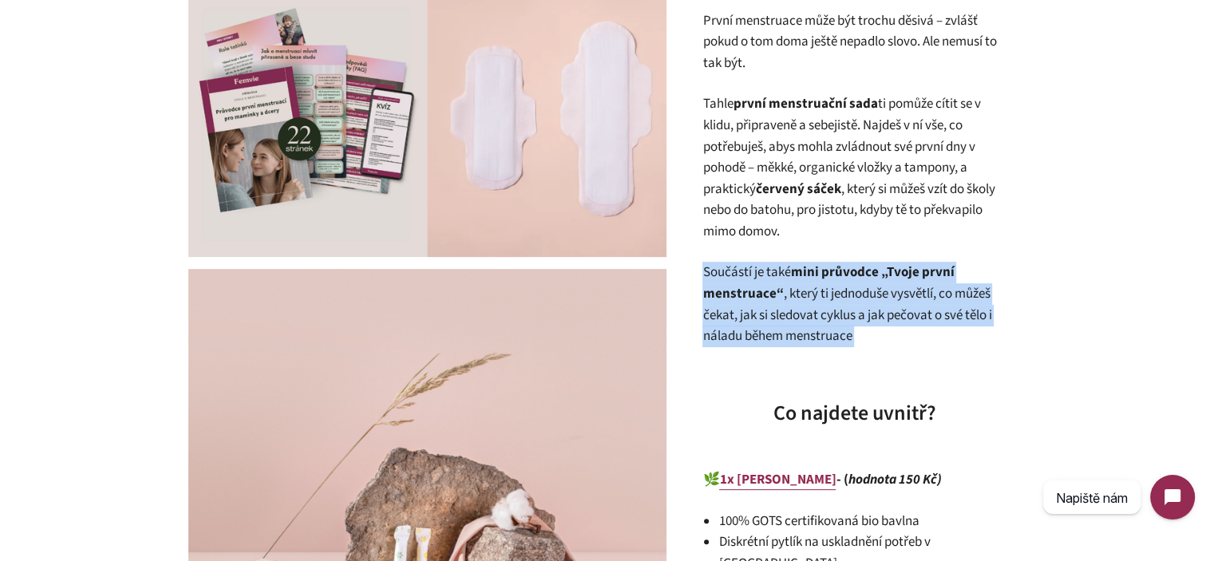
click at [789, 279] on p "Součástí je také mini průvodce „Tvoje první menstruace“ , který ti jednoduše vy…" at bounding box center [854, 304] width 303 height 85
click at [866, 344] on p "Součástí je také mini průvodce „Tvoje první menstruace“ , který ti jednoduše vy…" at bounding box center [854, 304] width 303 height 85
click at [837, 314] on p "Součástí je také mini průvodce „Tvoje první menstruace“ , který ti jednoduše vy…" at bounding box center [854, 304] width 303 height 85
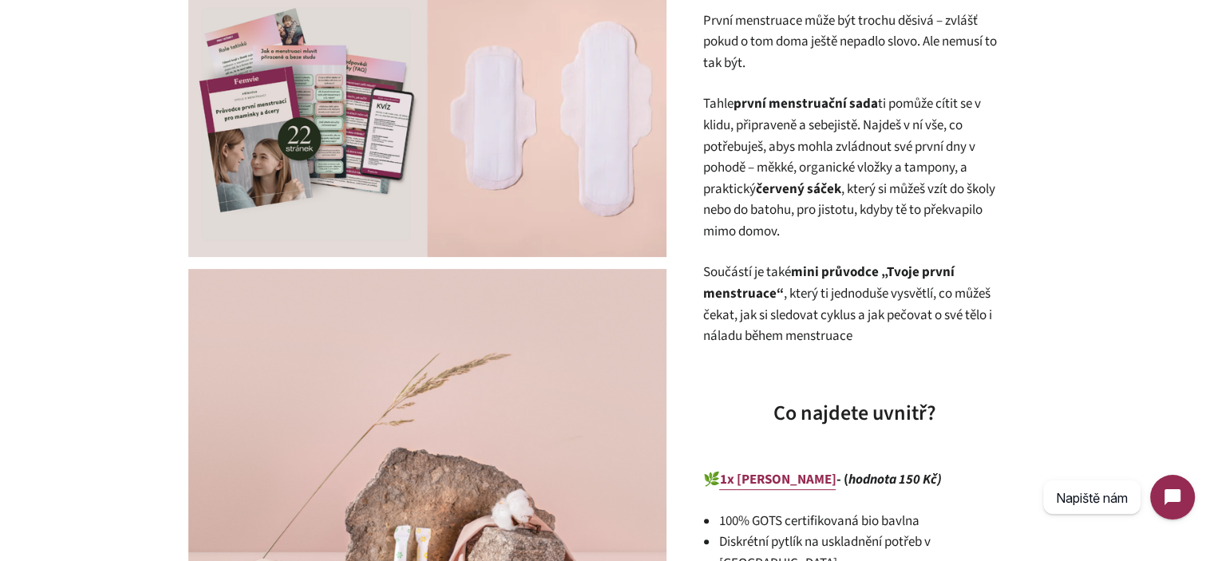
click at [837, 314] on p "Součástí je také mini průvodce „Tvoje první menstruace“ , který ti jednoduše vy…" at bounding box center [854, 304] width 303 height 85
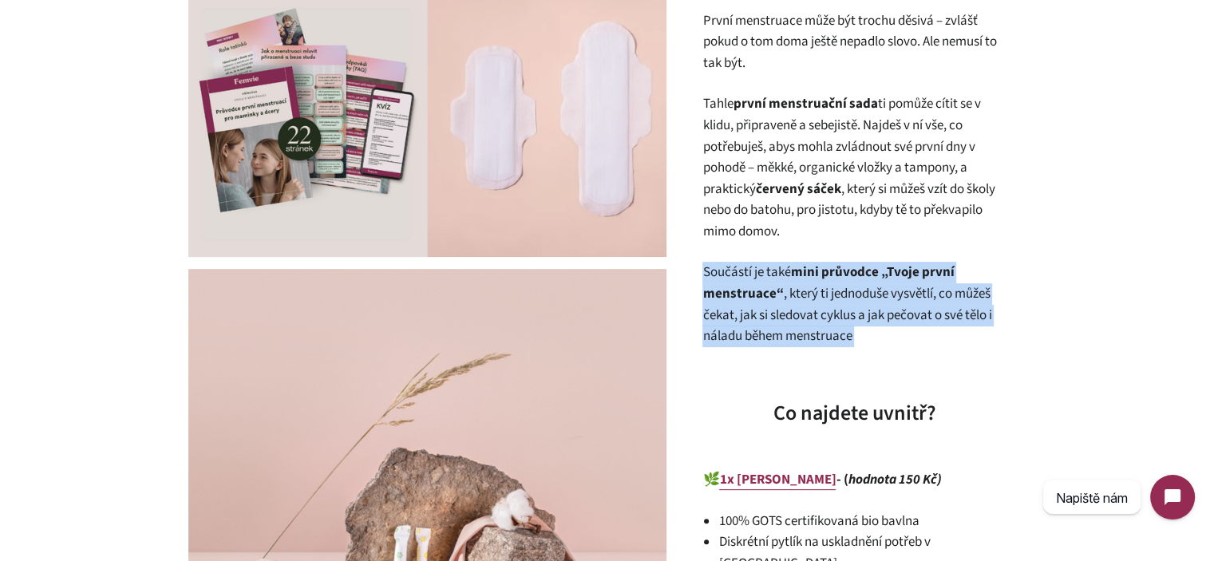
click at [837, 314] on p "Součástí je také mini průvodce „Tvoje první menstruace“ , který ti jednoduše vy…" at bounding box center [854, 304] width 303 height 85
click at [883, 335] on p "Součástí je také mini průvodce „Tvoje první menstruace“ , který ti jednoduše vy…" at bounding box center [854, 304] width 303 height 85
drag, startPoint x: 883, startPoint y: 335, endPoint x: 723, endPoint y: 271, distance: 172.3
click at [723, 271] on p "Součástí je také mini průvodce „Tvoje první menstruace“ , který ti jednoduše vy…" at bounding box center [854, 304] width 303 height 85
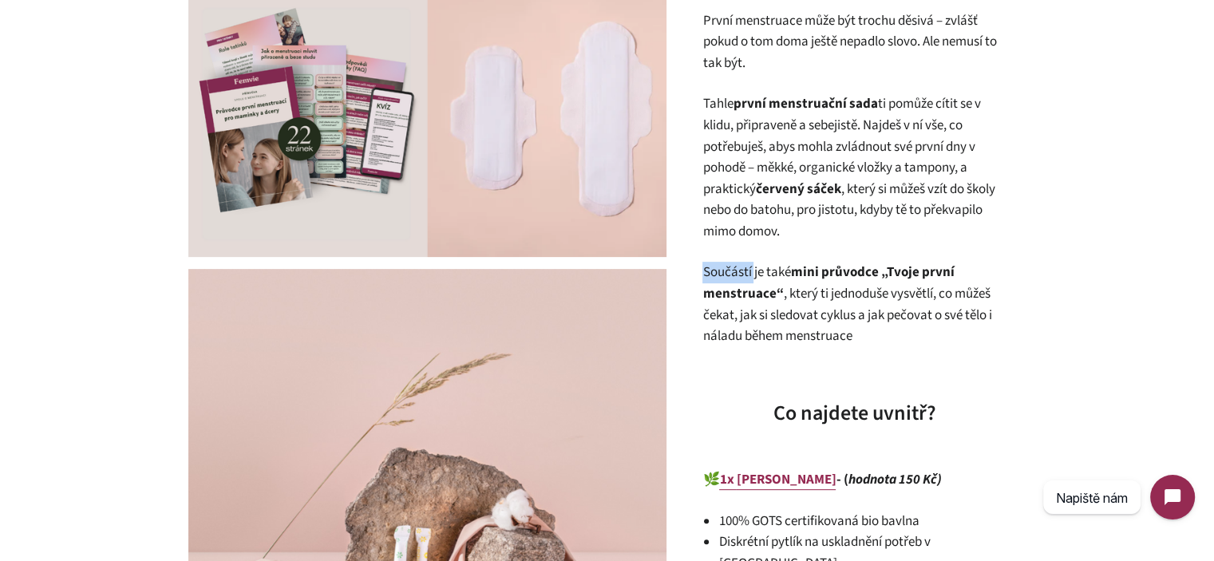
click at [723, 271] on p "Součástí je také mini průvodce „Tvoje první menstruace“ , který ti jednoduše vy…" at bounding box center [854, 304] width 303 height 85
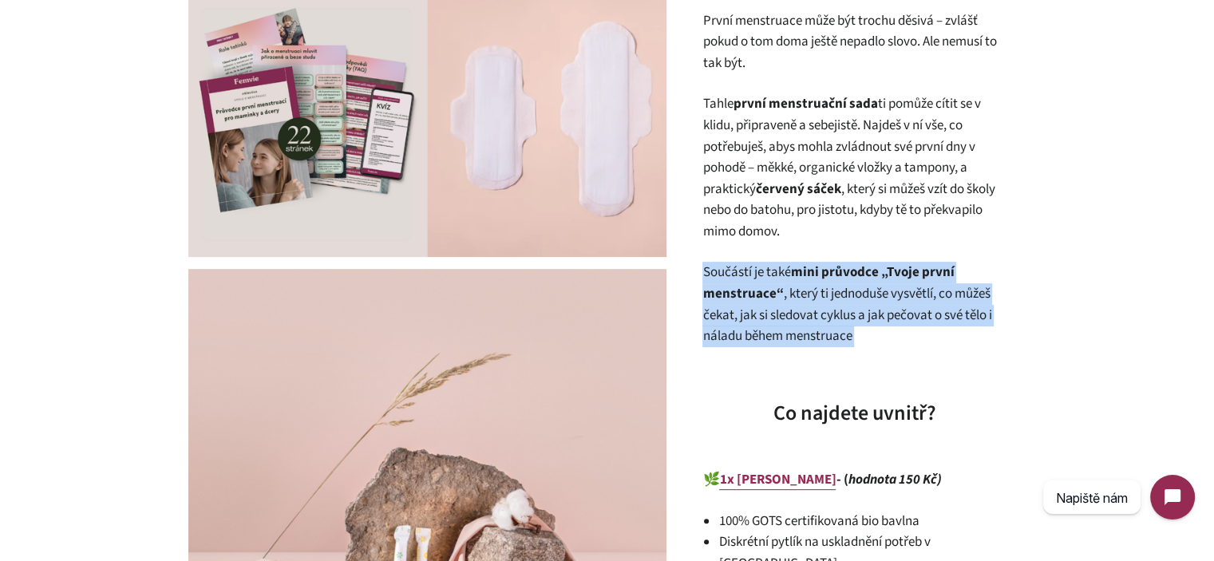
click at [723, 271] on p "Součástí je také mini průvodce „Tvoje první menstruace“ , který ti jednoduše vy…" at bounding box center [854, 304] width 303 height 85
drag, startPoint x: 800, startPoint y: 300, endPoint x: 844, endPoint y: 339, distance: 58.3
click at [800, 301] on p "Součástí je také mini průvodce „Tvoje první menstruace“ , který ti jednoduše vy…" at bounding box center [854, 304] width 303 height 85
click at [844, 339] on p "Součástí je také mini průvodce „Tvoje první menstruace“ , který ti jednoduše vy…" at bounding box center [854, 304] width 303 height 85
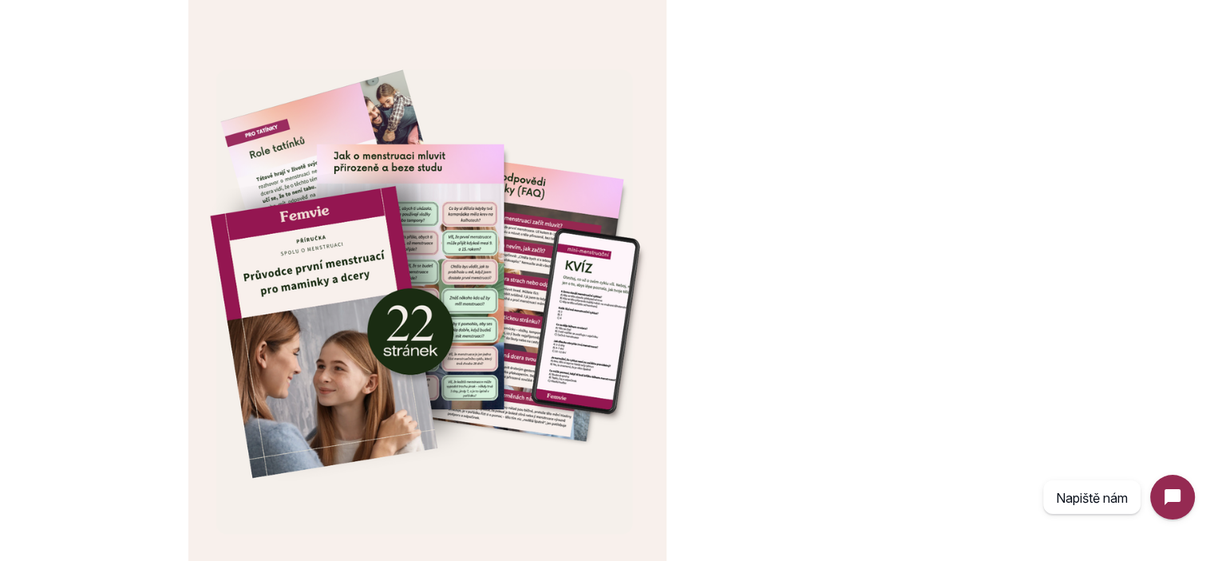
scroll to position [1916, 0]
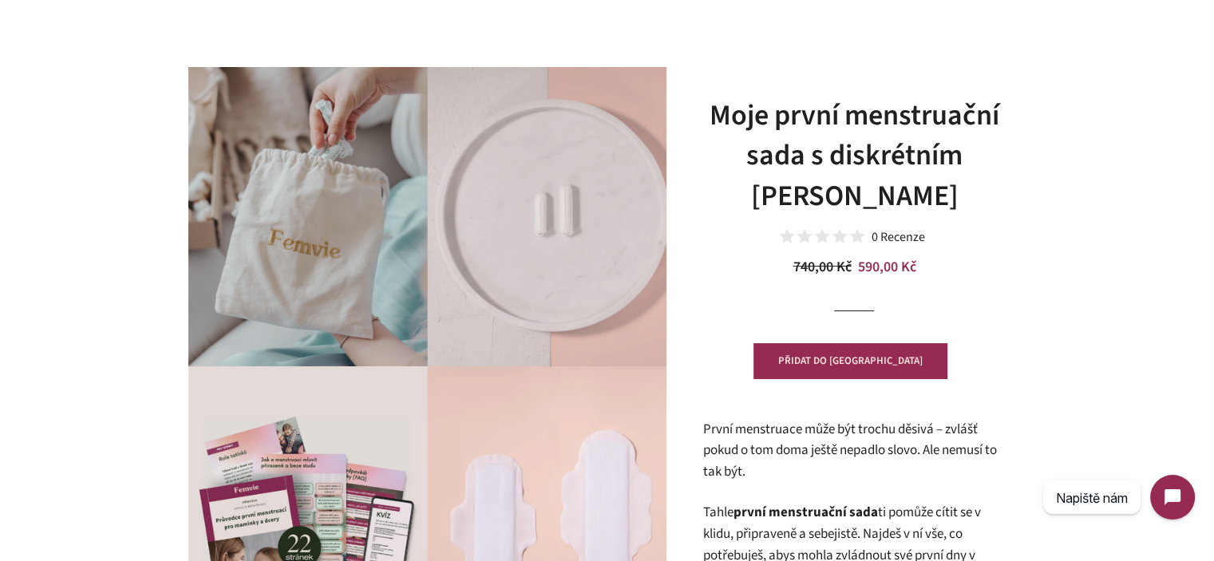
scroll to position [229, 0]
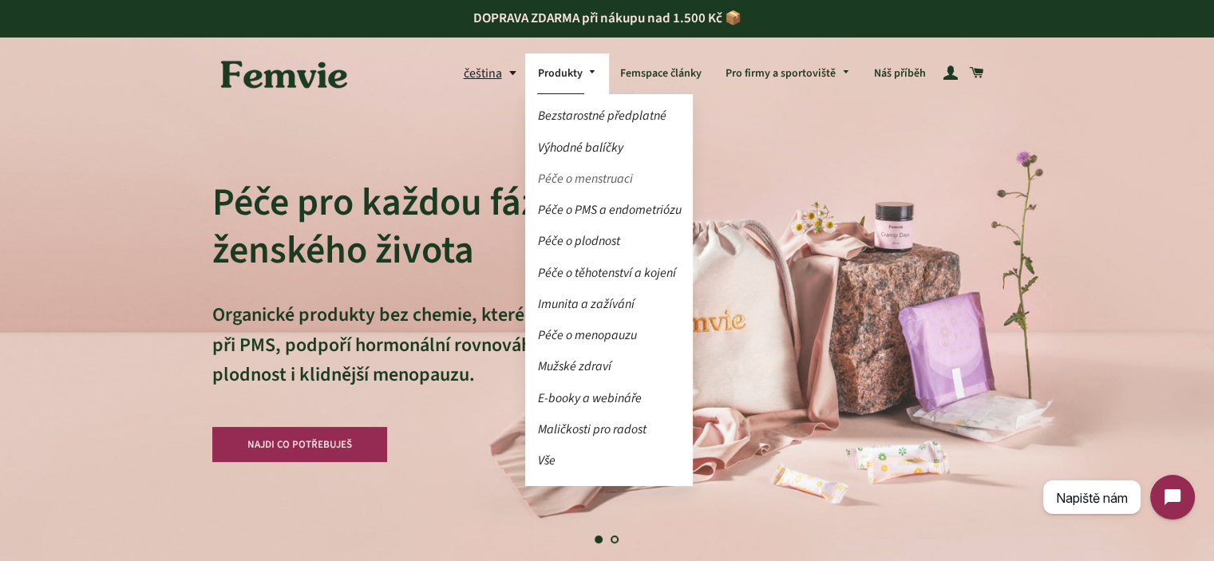
click at [584, 173] on link "Péče o menstruaci" at bounding box center [609, 179] width 168 height 28
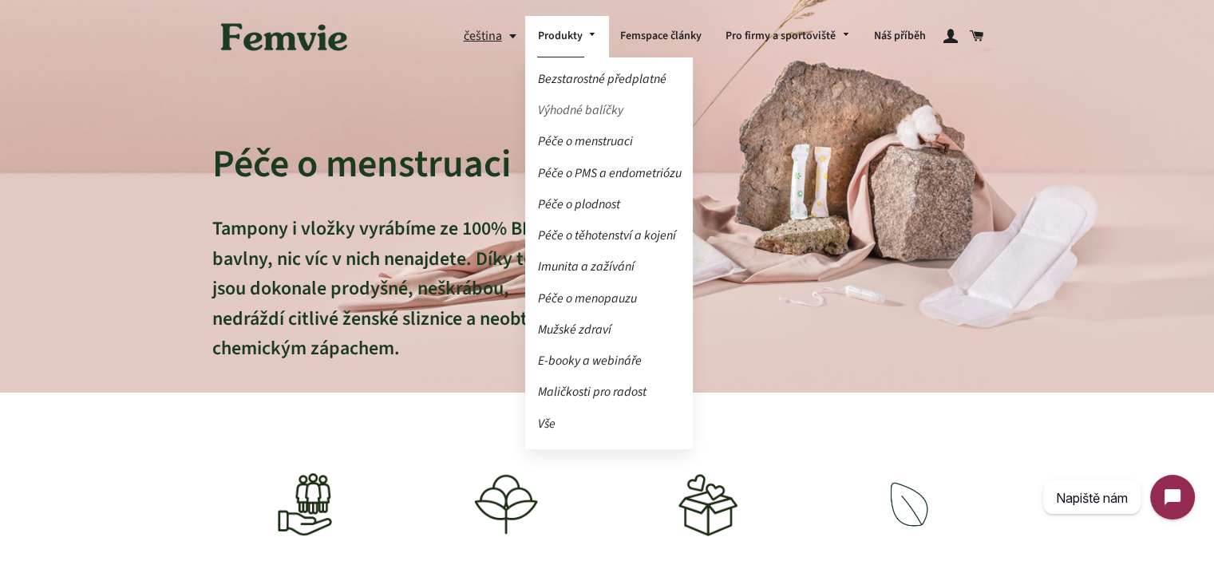
click at [584, 104] on link "Výhodné balíčky" at bounding box center [609, 111] width 168 height 28
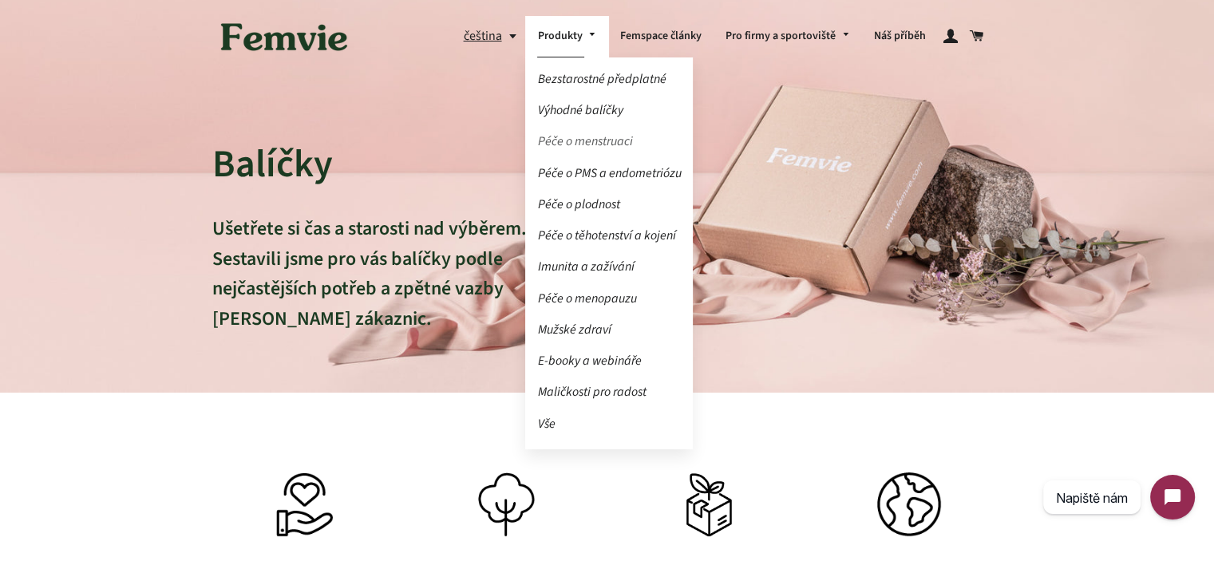
click at [604, 145] on link "Péče o menstruaci" at bounding box center [609, 142] width 168 height 28
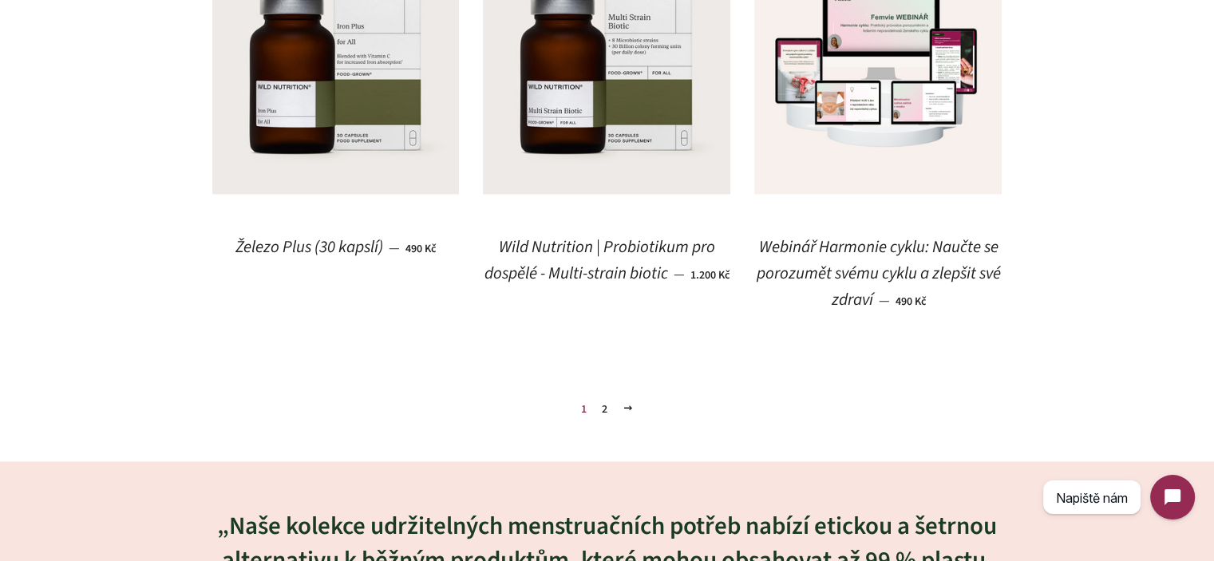
scroll to position [2475, 0]
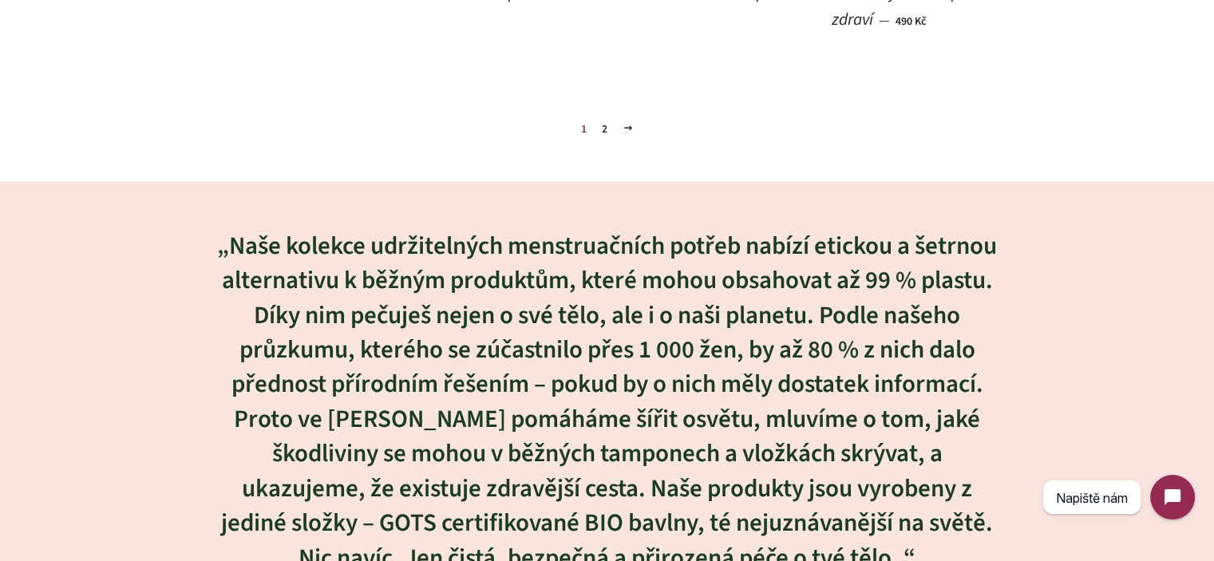
click at [597, 125] on link "2" at bounding box center [605, 129] width 18 height 24
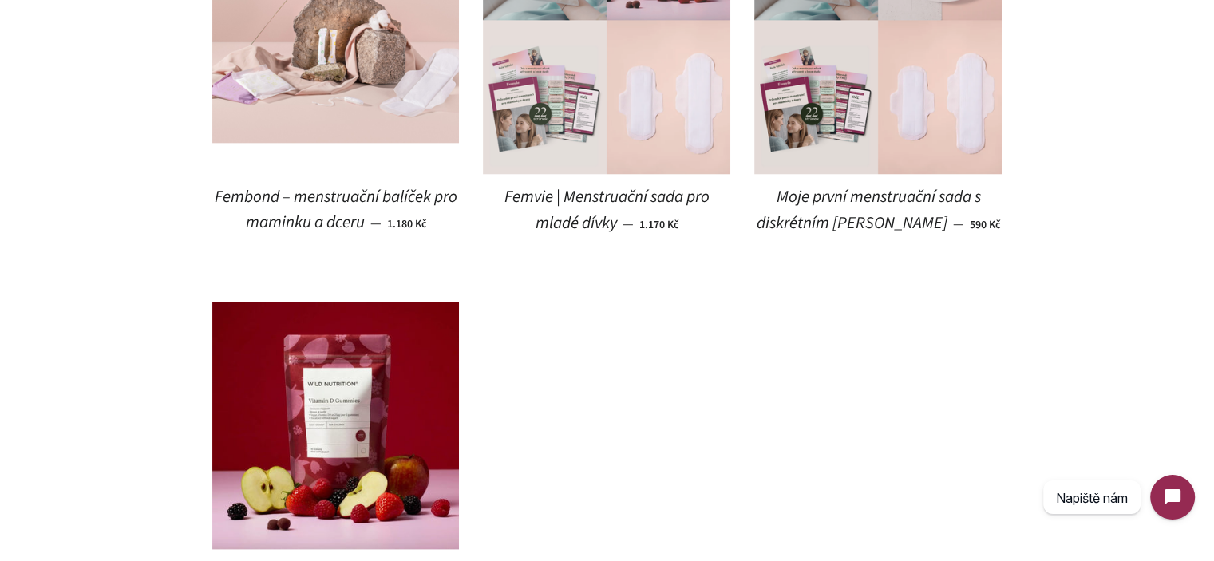
scroll to position [1677, 0]
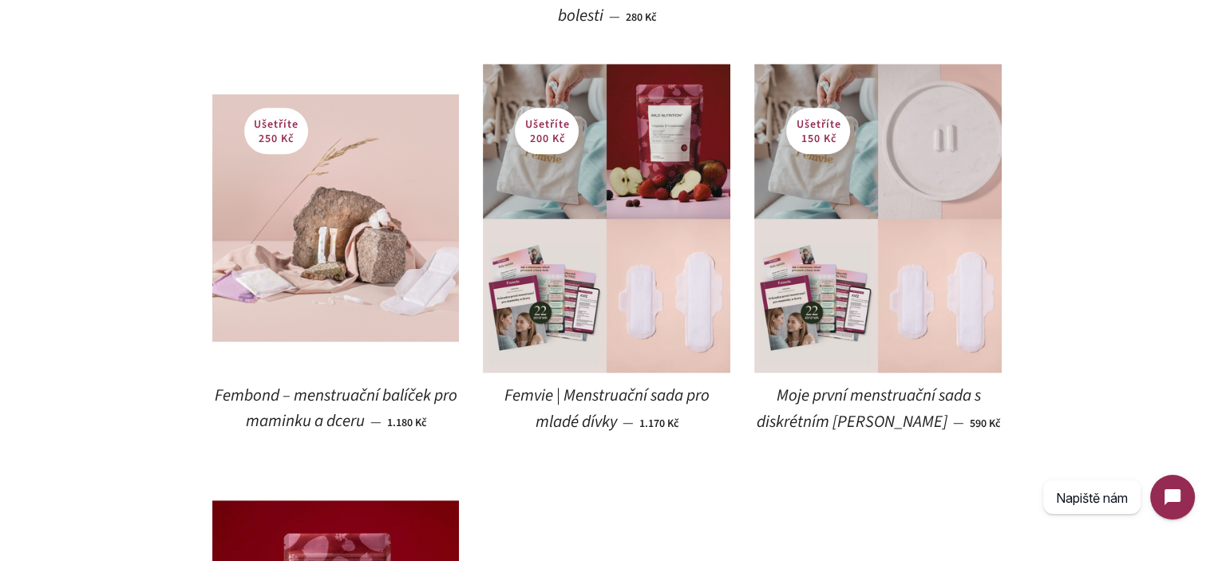
click at [610, 400] on span "Femvie | Menstruační sada pro mladé dívky" at bounding box center [607, 409] width 205 height 50
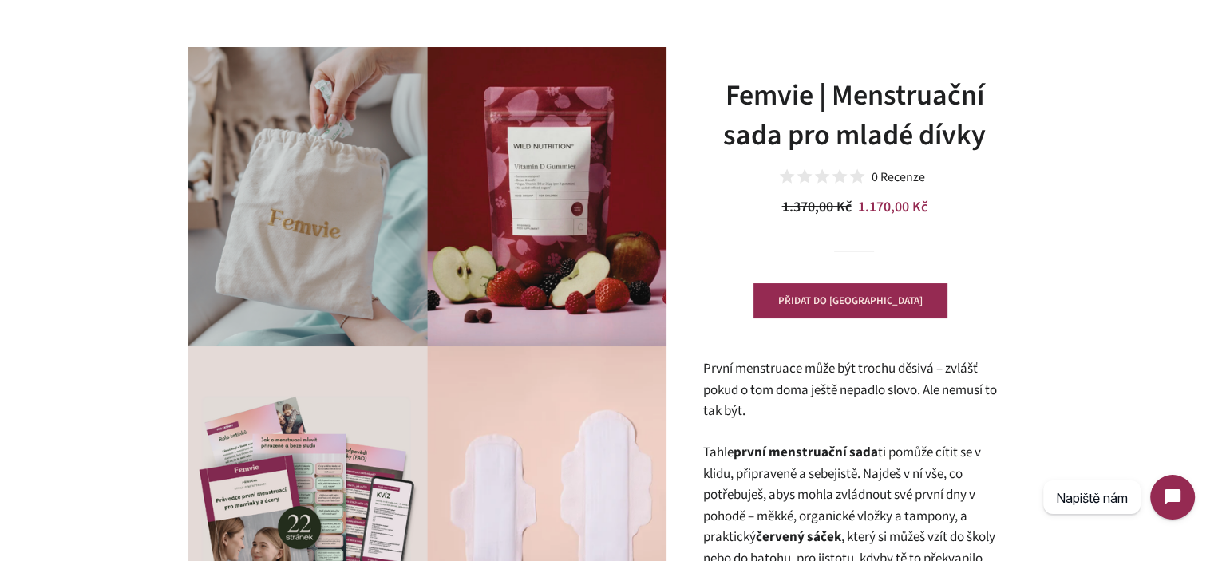
scroll to position [160, 0]
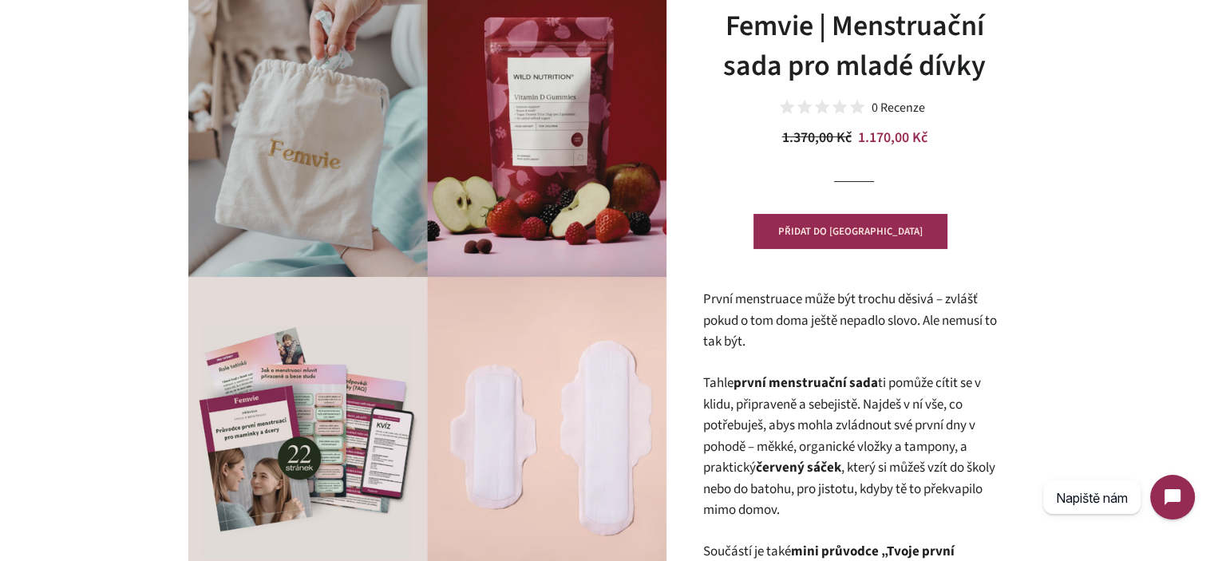
click at [834, 22] on h1 "Femvie | Menstruační sada pro mladé dívky" at bounding box center [854, 46] width 303 height 81
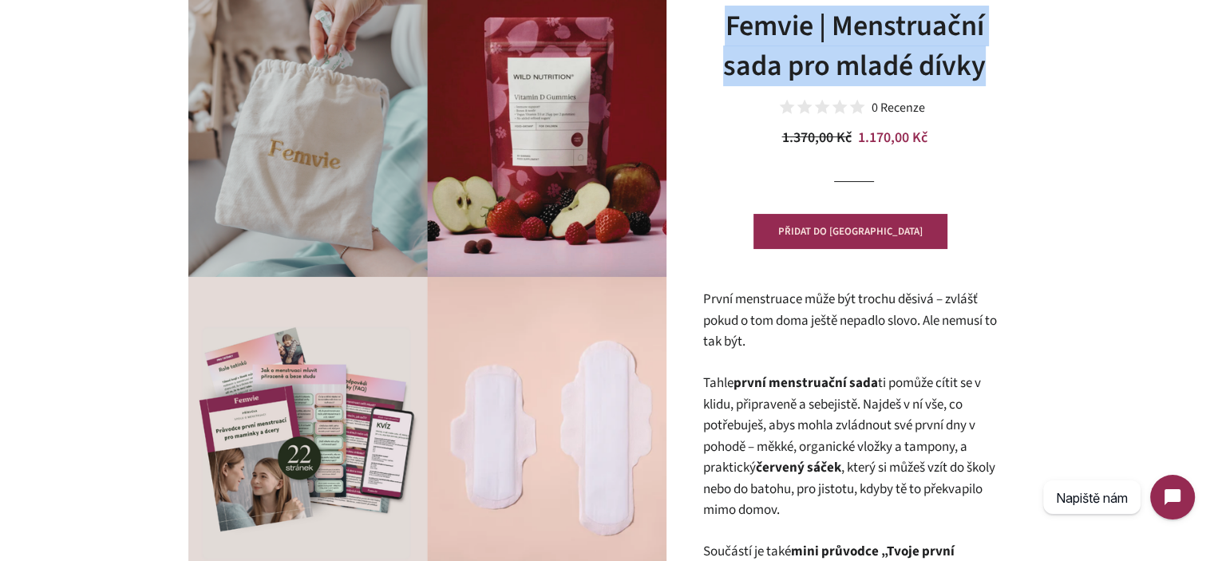
click at [834, 22] on h1 "Femvie | Menstruační sada pro mladé dívky" at bounding box center [854, 46] width 303 height 81
click at [934, 52] on h1 "Femvie | Menstruační sada pro mladé dívky" at bounding box center [854, 46] width 303 height 81
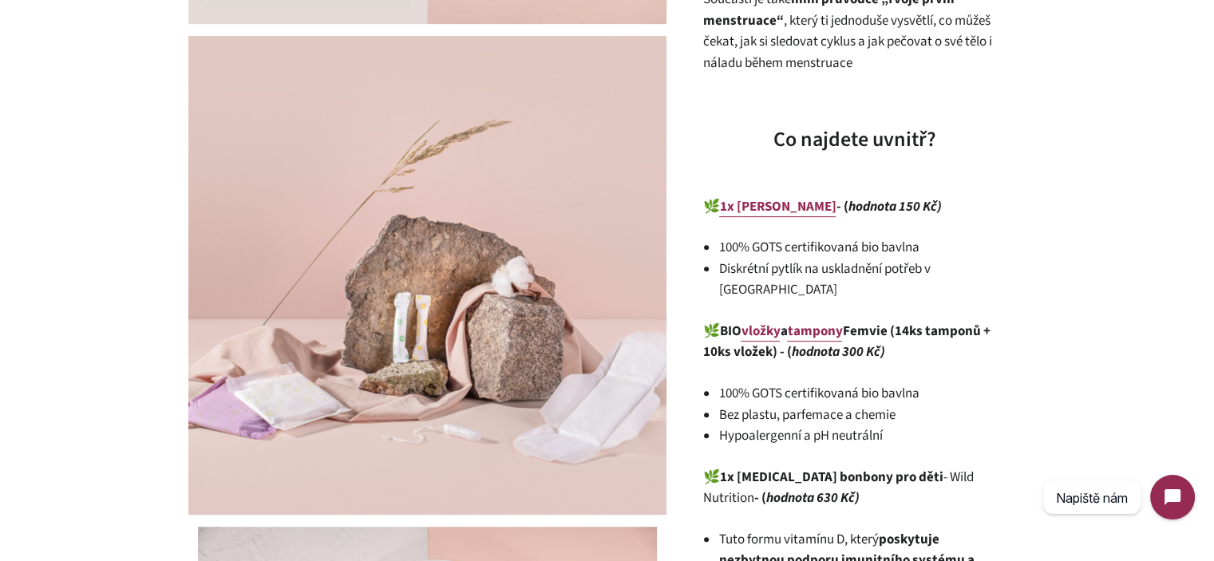
scroll to position [878, 0]
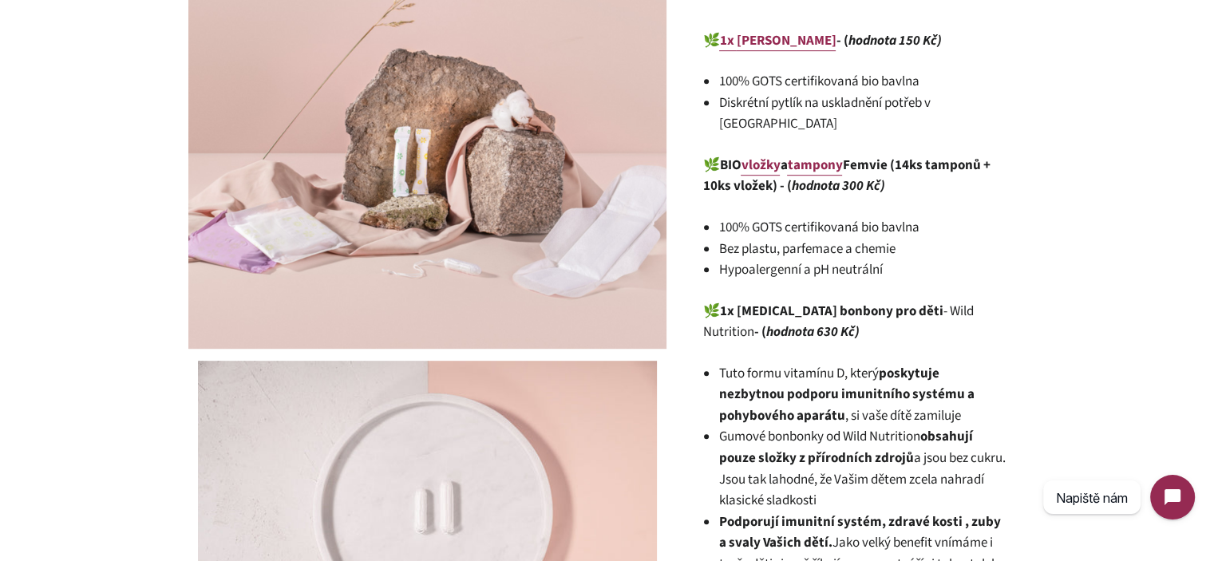
click at [769, 302] on strong "1x Vitamin D bonbony pro děti" at bounding box center [831, 311] width 224 height 19
drag, startPoint x: 769, startPoint y: 286, endPoint x: 884, endPoint y: 286, distance: 115.0
click at [884, 302] on strong "1x Vitamin D bonbony pro děti" at bounding box center [831, 311] width 224 height 19
drag, startPoint x: 884, startPoint y: 286, endPoint x: 770, endPoint y: 287, distance: 114.2
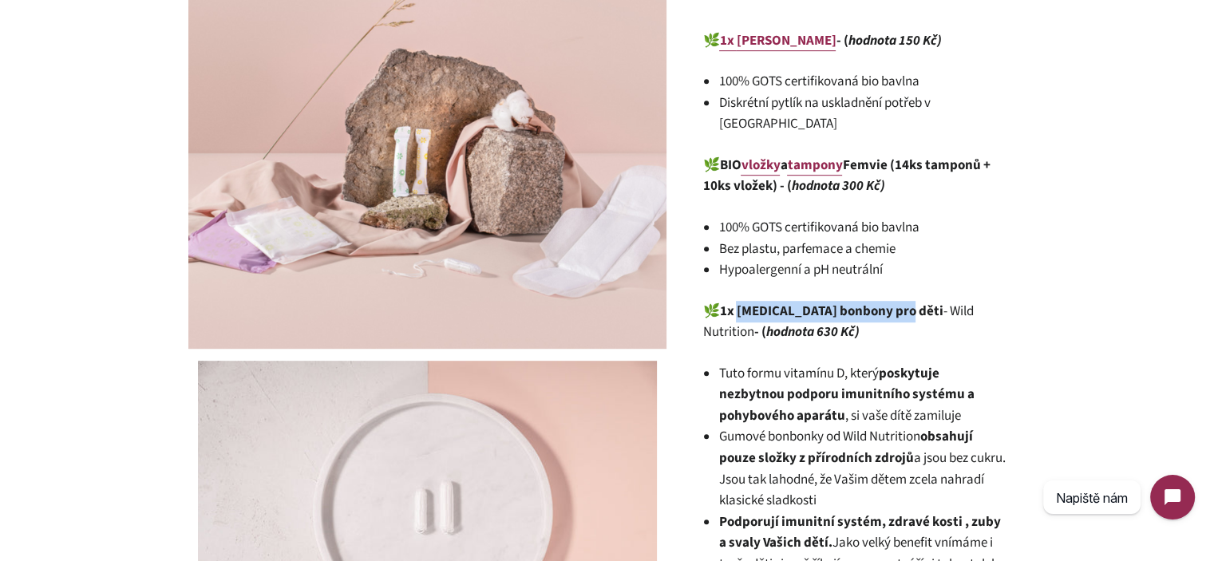
click at [770, 302] on strong "1x Vitamin D bonbony pro děti" at bounding box center [831, 311] width 224 height 19
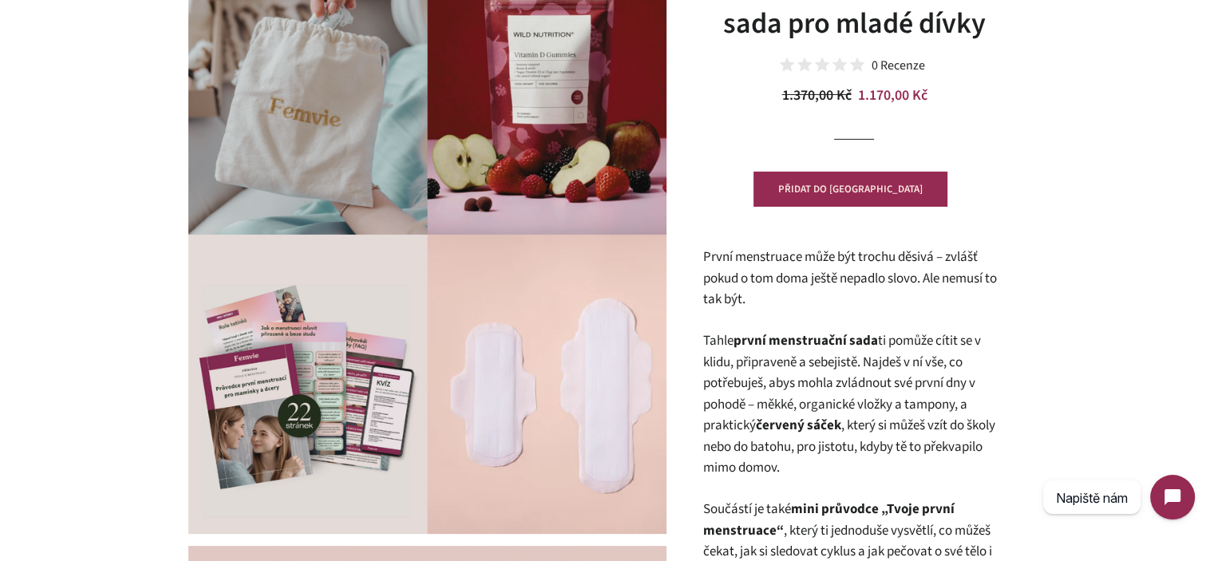
scroll to position [0, 0]
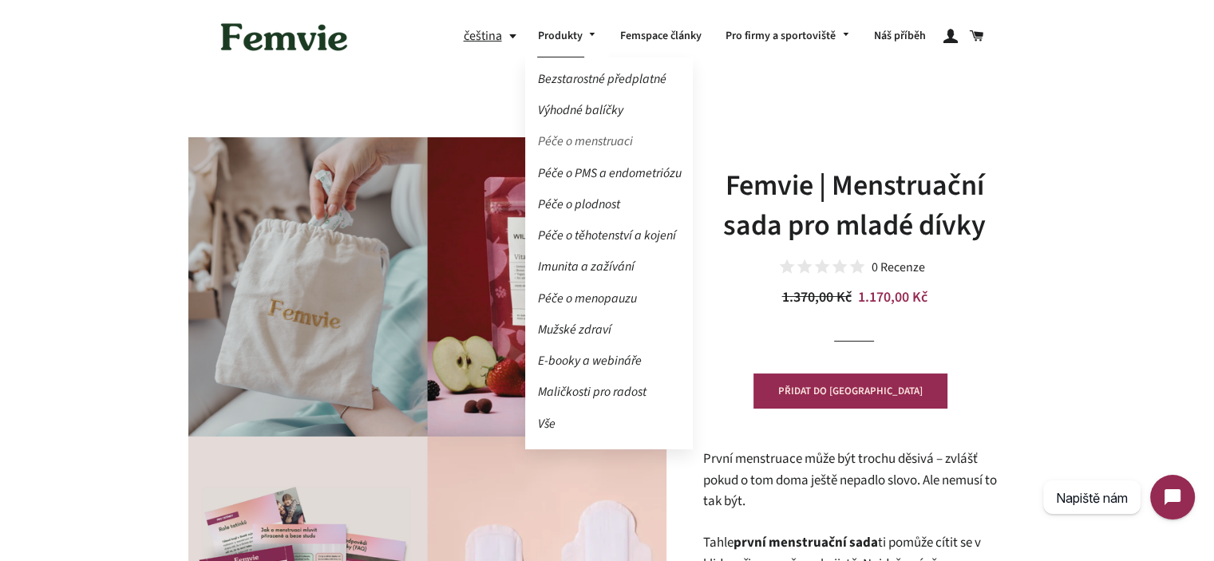
click at [588, 137] on link "Péče o menstruaci" at bounding box center [609, 142] width 168 height 28
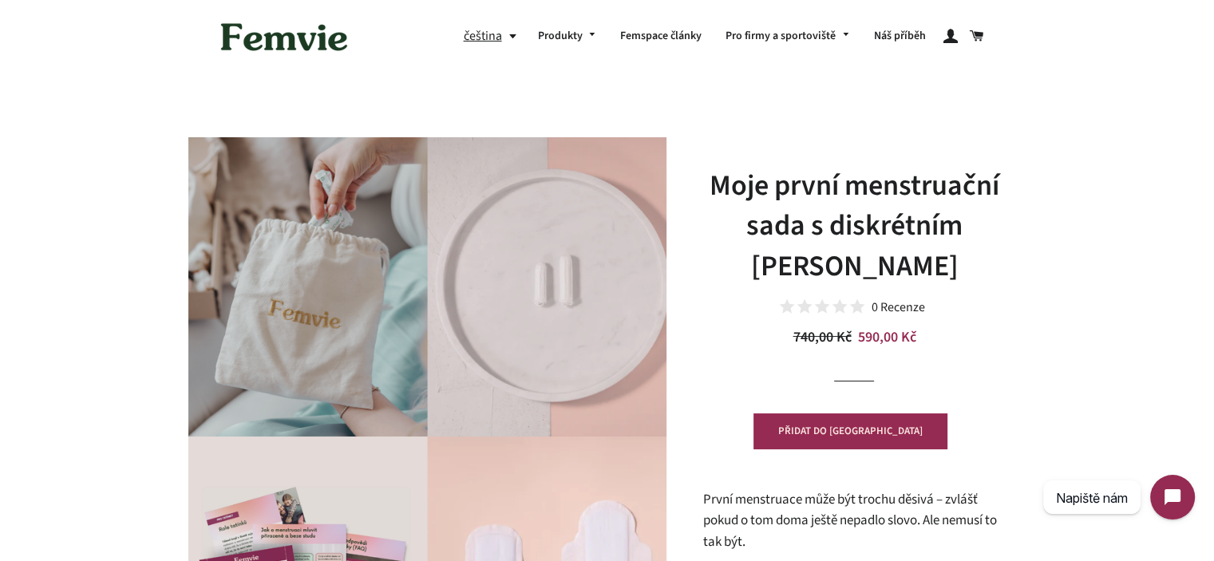
click at [747, 185] on h1 "Moje první menstruační sada s diskrétním [PERSON_NAME]" at bounding box center [854, 226] width 303 height 121
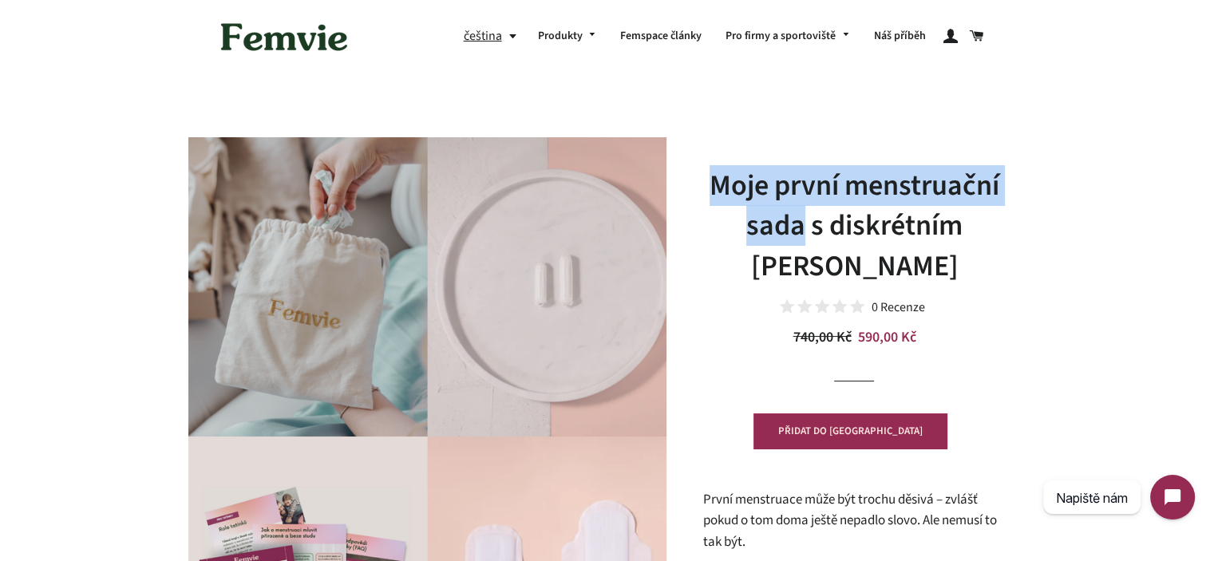
drag, startPoint x: 747, startPoint y: 185, endPoint x: 795, endPoint y: 228, distance: 63.9
click at [795, 228] on h1 "Moje první menstruační sada s diskrétním [PERSON_NAME]" at bounding box center [854, 226] width 303 height 121
copy h1 "Moje první menstruační sada"
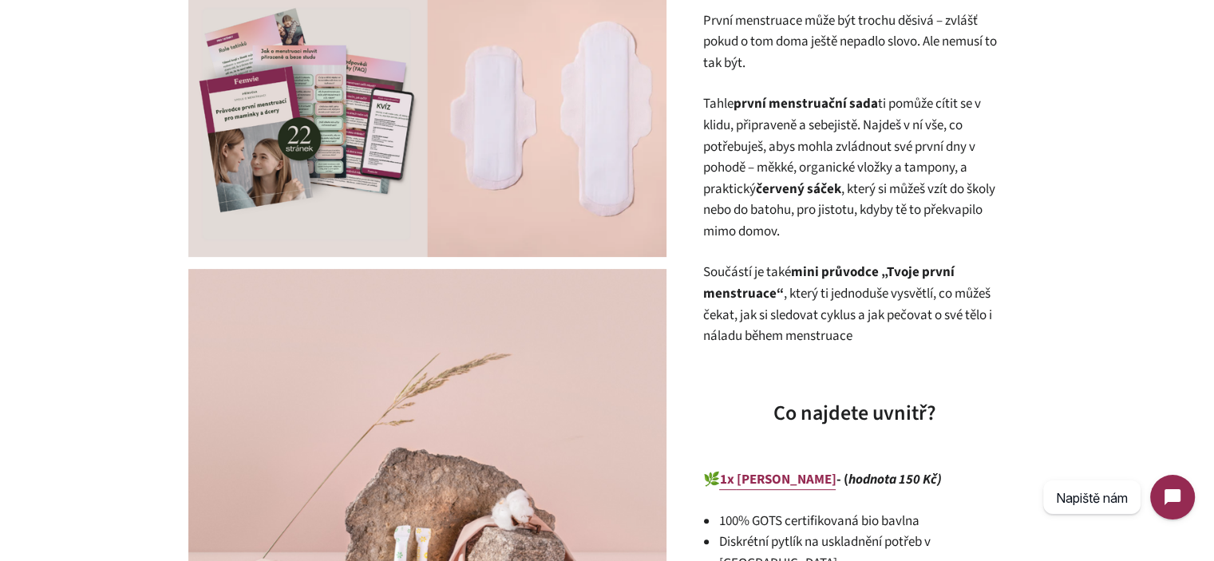
click at [765, 209] on p "Tahle první menstruační sada ti pomůže cítit se v klidu, připraveně a sebejistě…" at bounding box center [854, 167] width 303 height 149
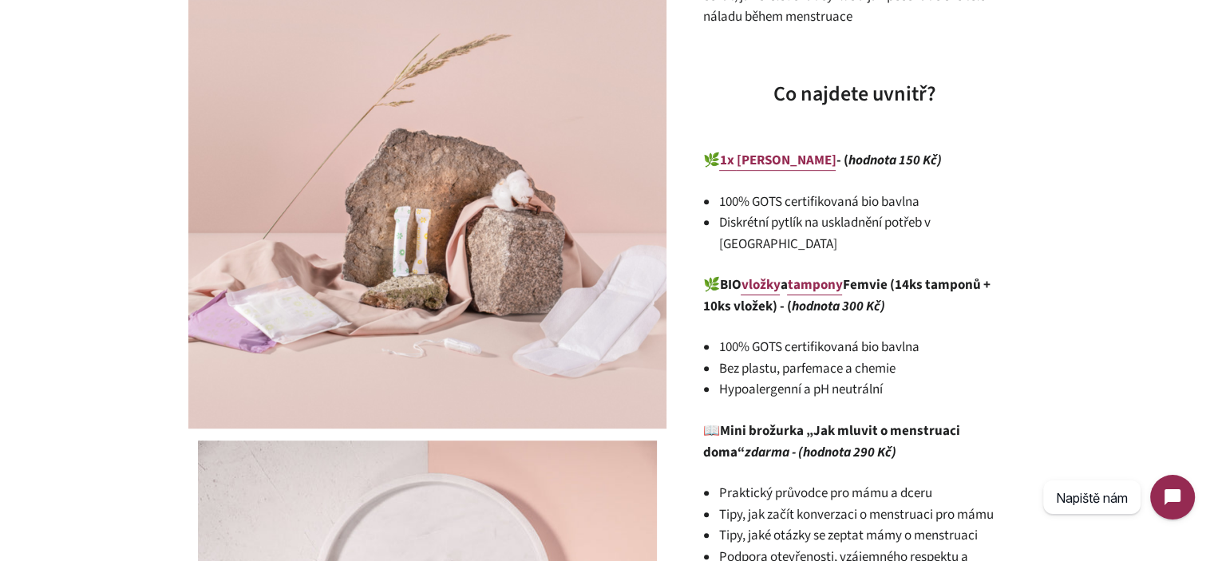
scroll to position [878, 0]
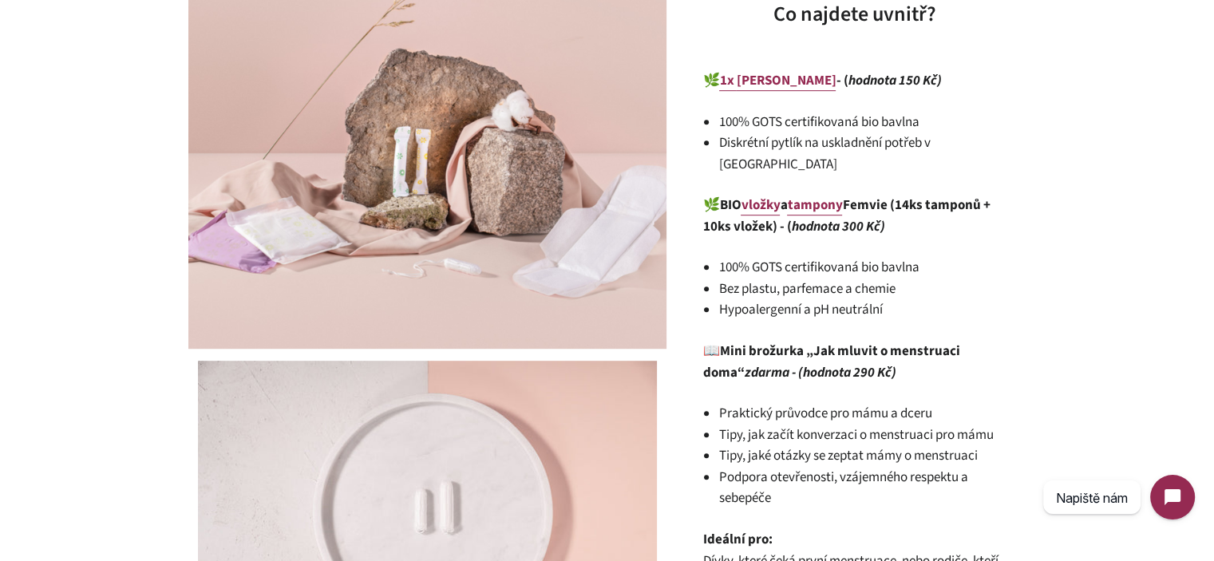
click at [804, 299] on li "Hypoalergenní a pH neutrální" at bounding box center [862, 310] width 287 height 22
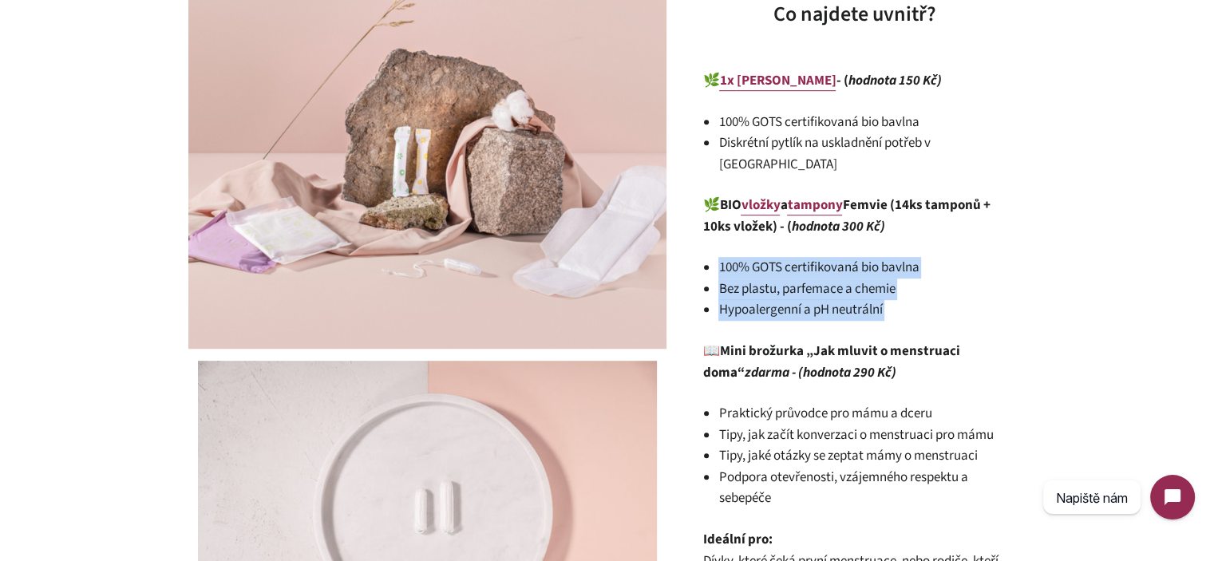
drag, startPoint x: 804, startPoint y: 279, endPoint x: 802, endPoint y: 245, distance: 33.6
click at [802, 257] on ul "100% GOTS certifikovaná bio bavlna Bez plastu, parfemace a chemie Hypoalergenní…" at bounding box center [862, 289] width 287 height 64
click at [802, 257] on li "100% GOTS certifikovaná bio bavlna" at bounding box center [862, 268] width 287 height 22
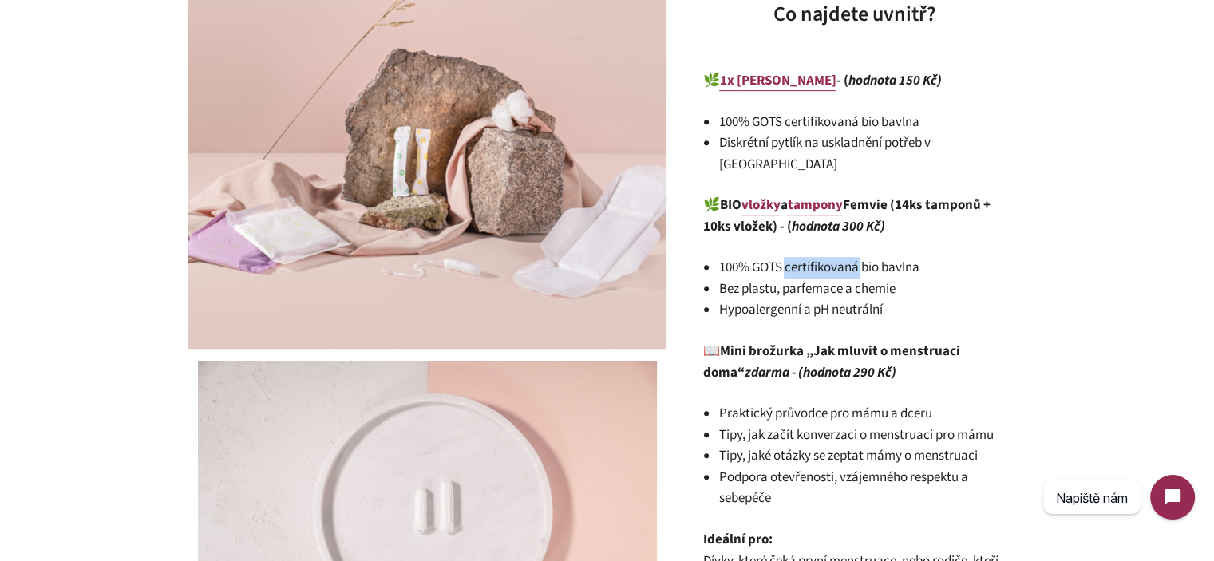
click at [802, 257] on li "100% GOTS certifikovaná bio bavlna" at bounding box center [862, 268] width 287 height 22
drag, startPoint x: 802, startPoint y: 245, endPoint x: 838, endPoint y: 279, distance: 49.7
click at [838, 279] on ul "100% GOTS certifikovaná bio bavlna Bez plastu, parfemace a chemie Hypoalergenní…" at bounding box center [862, 289] width 287 height 64
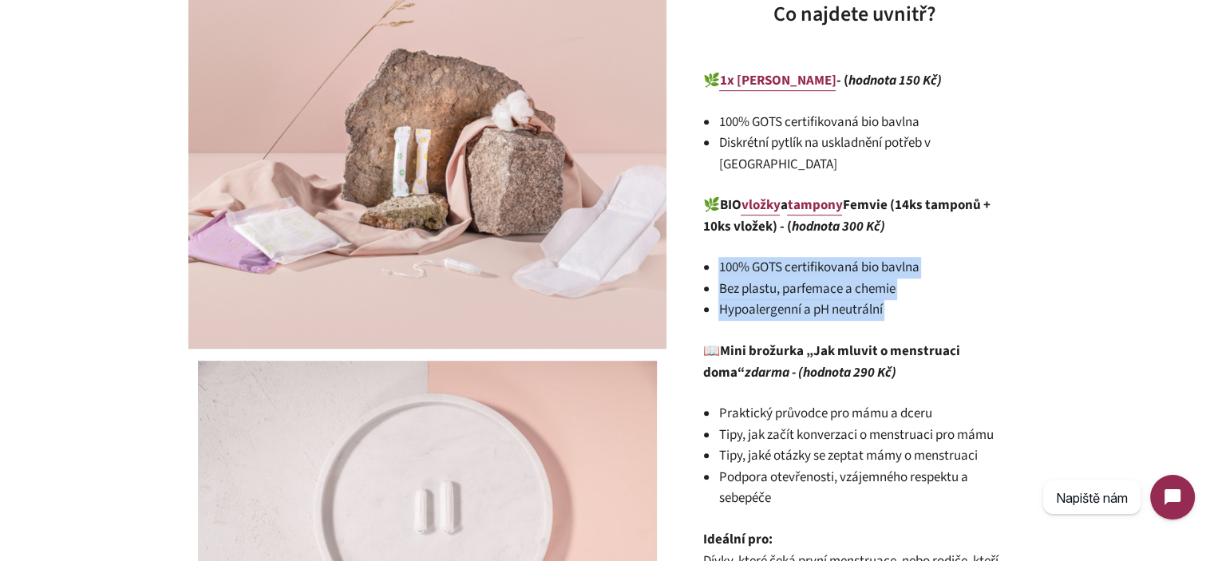
click at [839, 299] on li "Hypoalergenní a pH neutrální" at bounding box center [862, 310] width 287 height 22
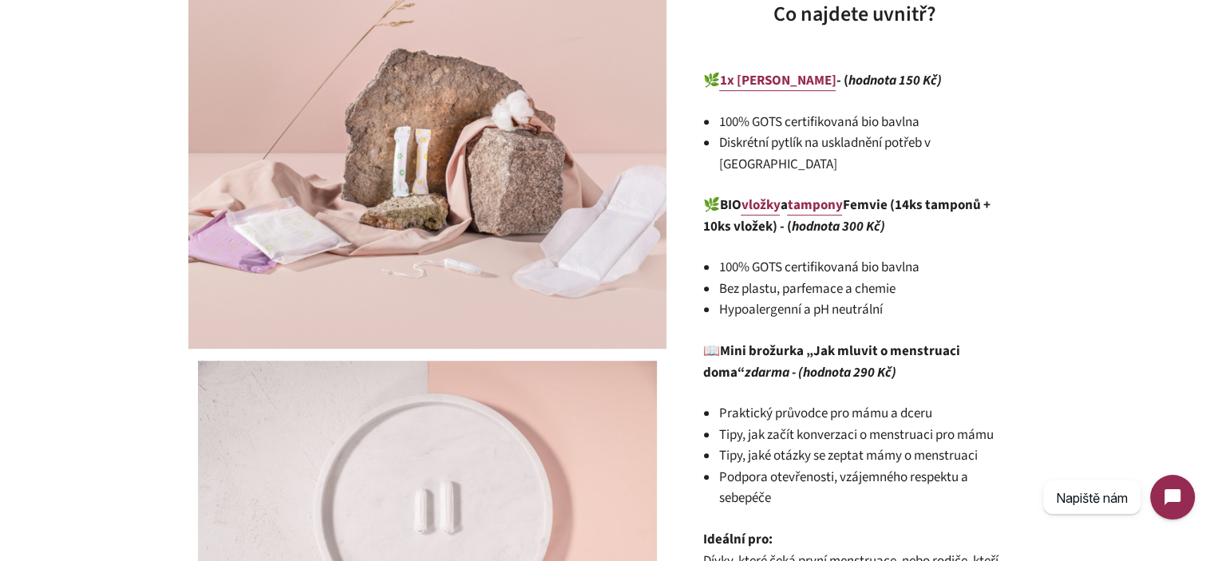
click at [859, 279] on li "Bez plastu, parfemace a chemie" at bounding box center [862, 290] width 287 height 22
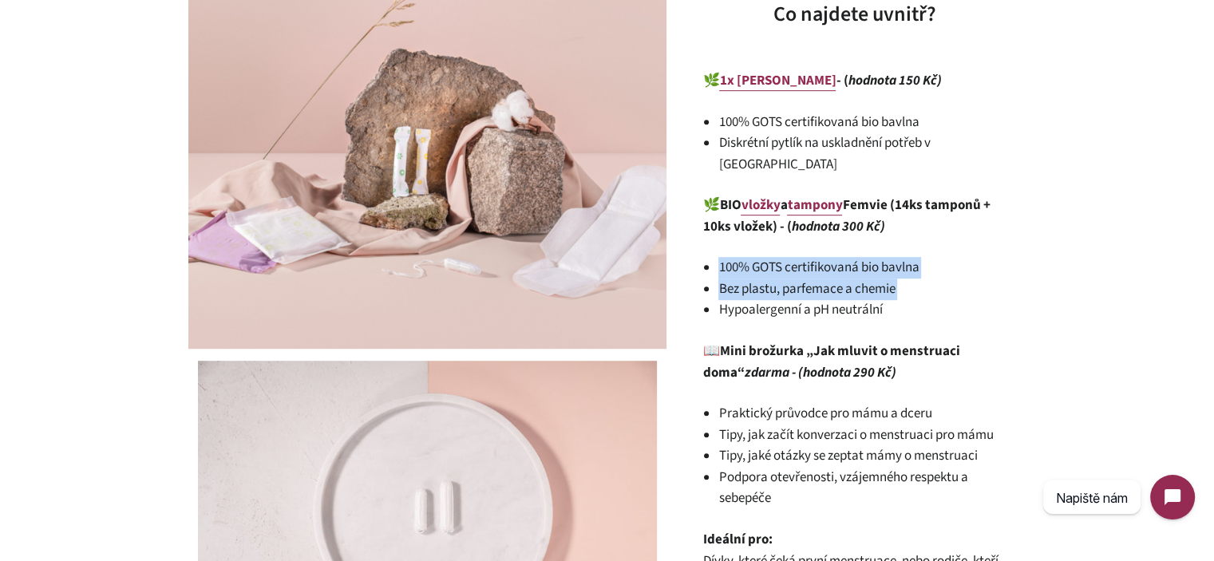
drag, startPoint x: 859, startPoint y: 271, endPoint x: 840, endPoint y: 249, distance: 28.8
click at [841, 257] on ul "100% GOTS certifikovaná bio bavlna Bez plastu, parfemace a chemie Hypoalergenní…" at bounding box center [862, 289] width 287 height 64
click at [840, 257] on li "100% GOTS certifikovaná bio bavlna" at bounding box center [862, 268] width 287 height 22
drag, startPoint x: 840, startPoint y: 249, endPoint x: 873, endPoint y: 290, distance: 52.2
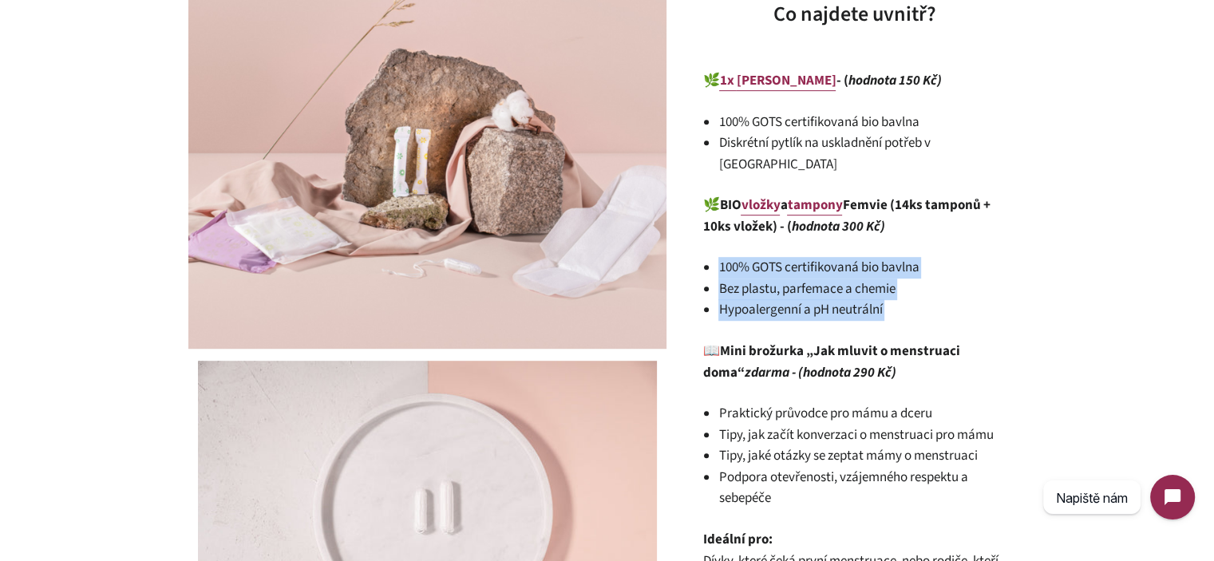
click at [873, 290] on ul "100% GOTS certifikovaná bio bavlna Bez plastu, parfemace a chemie Hypoalergenní…" at bounding box center [862, 289] width 287 height 64
click at [873, 299] on li "Hypoalergenní a pH neutrální" at bounding box center [862, 310] width 287 height 22
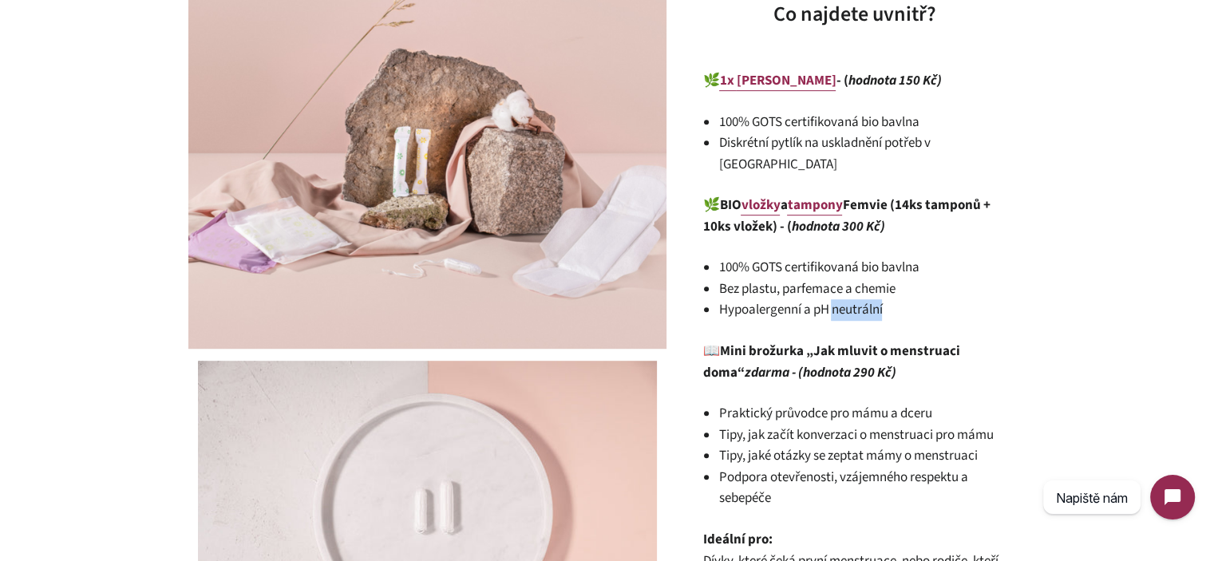
click at [873, 299] on li "Hypoalergenní a pH neutrální" at bounding box center [862, 310] width 287 height 22
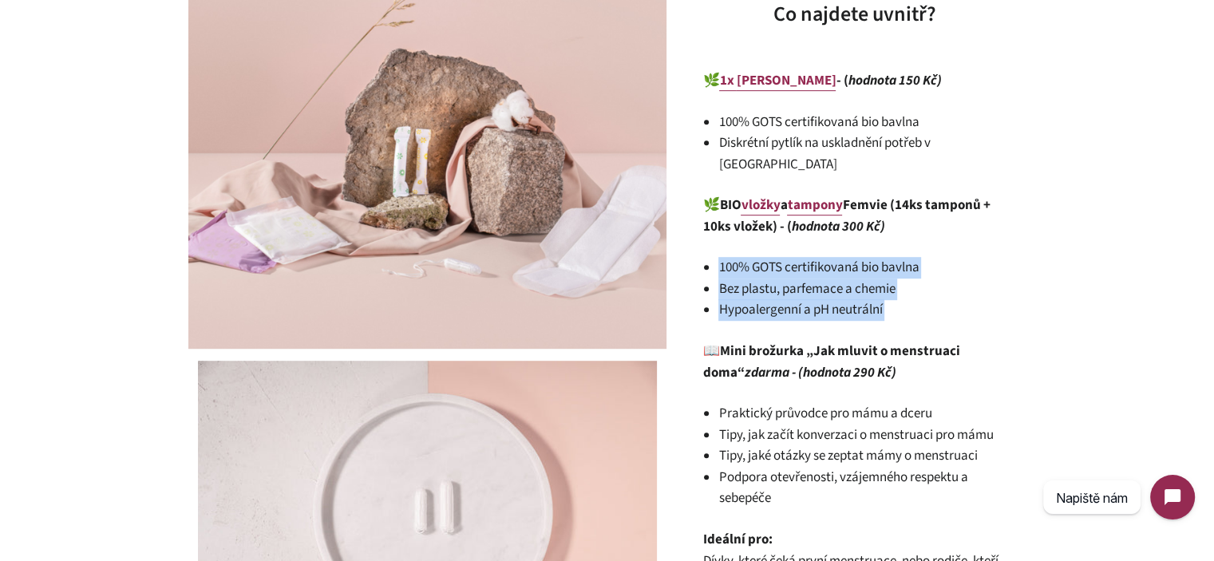
drag, startPoint x: 873, startPoint y: 290, endPoint x: 813, endPoint y: 252, distance: 71.1
click at [814, 257] on ul "100% GOTS certifikovaná bio bavlna Bez plastu, parfemace a chemie Hypoalergenní…" at bounding box center [862, 289] width 287 height 64
click at [813, 257] on li "100% GOTS certifikovaná bio bavlna" at bounding box center [862, 268] width 287 height 22
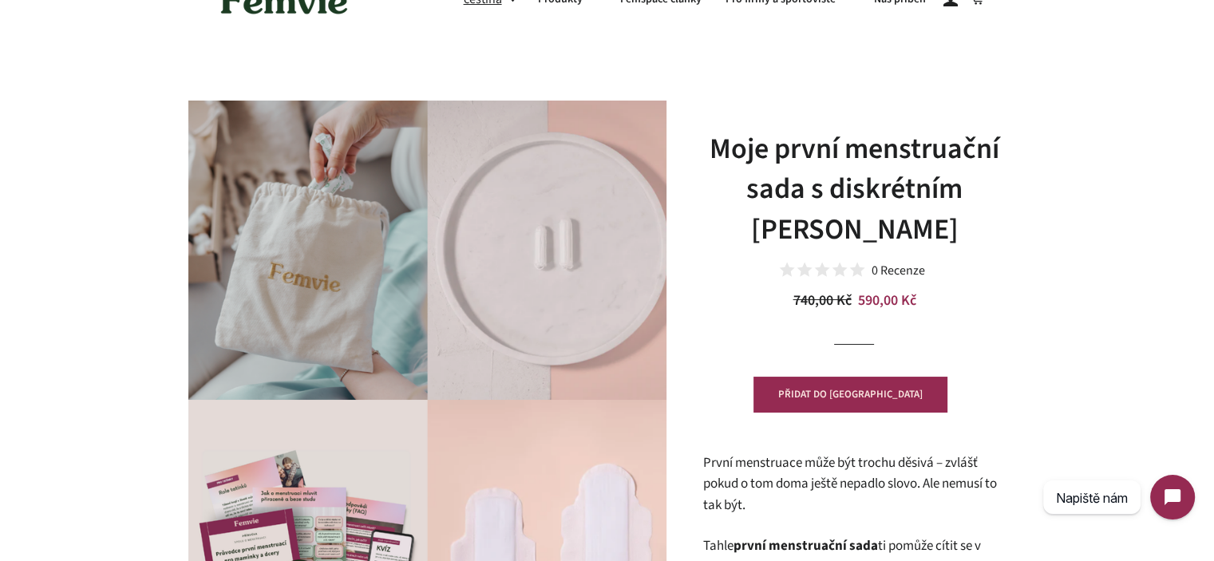
scroll to position [0, 0]
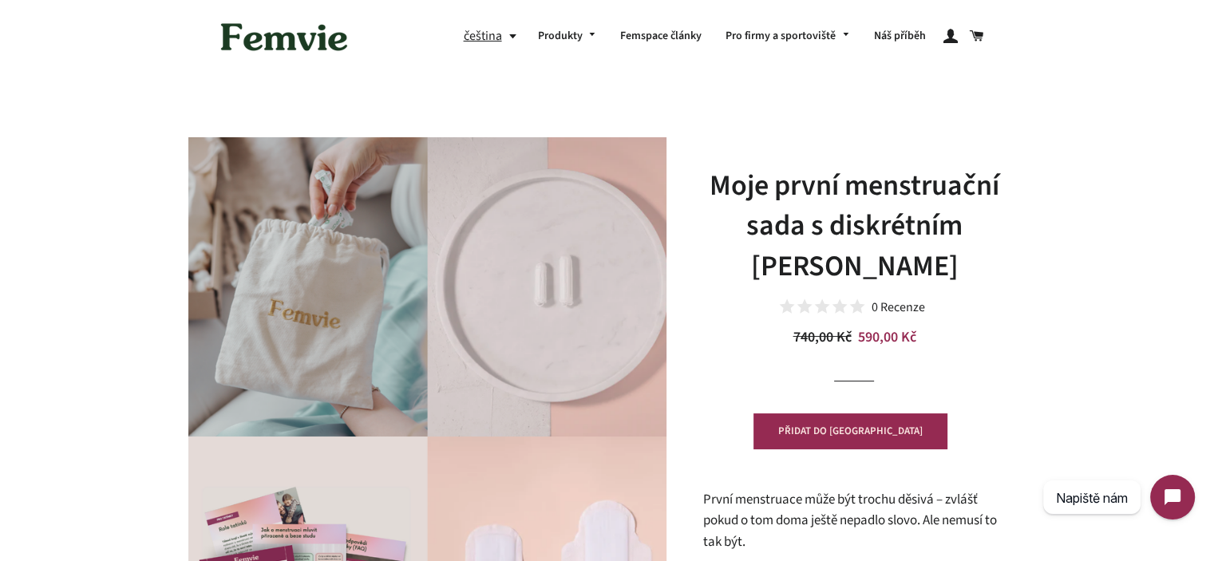
click at [877, 225] on h1 "Moje první menstruační sada s diskrétním [PERSON_NAME]" at bounding box center [854, 226] width 303 height 121
click at [877, 224] on h1 "Moje první menstruační sada s diskrétním [PERSON_NAME]" at bounding box center [854, 226] width 303 height 121
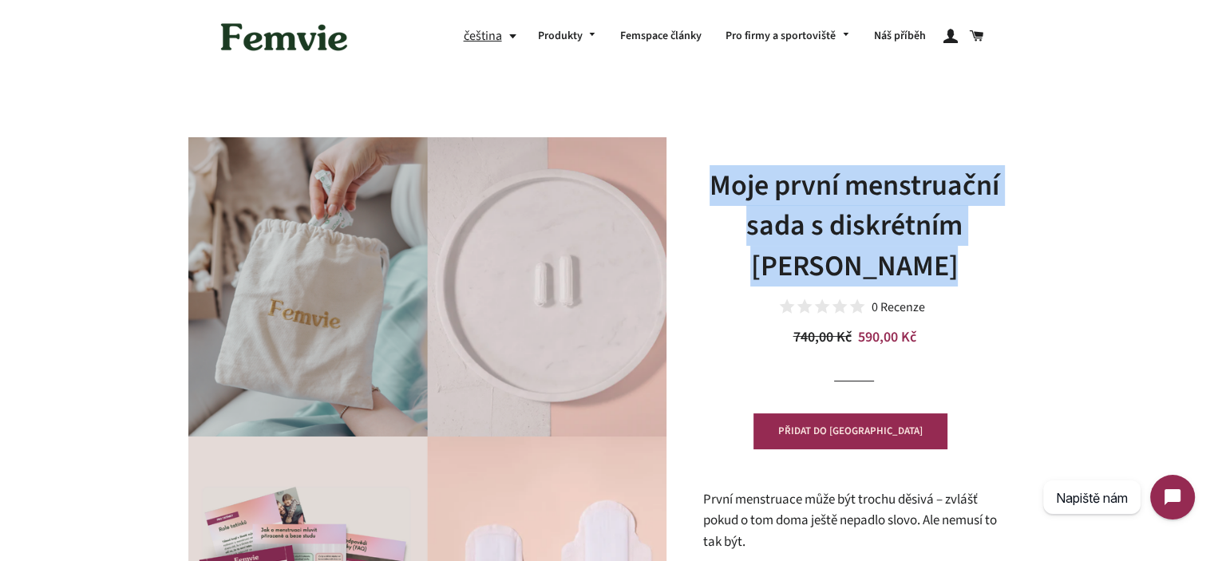
click at [877, 224] on h1 "Moje první menstruační sada s diskrétním [PERSON_NAME]" at bounding box center [854, 226] width 303 height 121
click at [867, 190] on h1 "Moje první menstruační sada s diskrétním [PERSON_NAME]" at bounding box center [854, 226] width 303 height 121
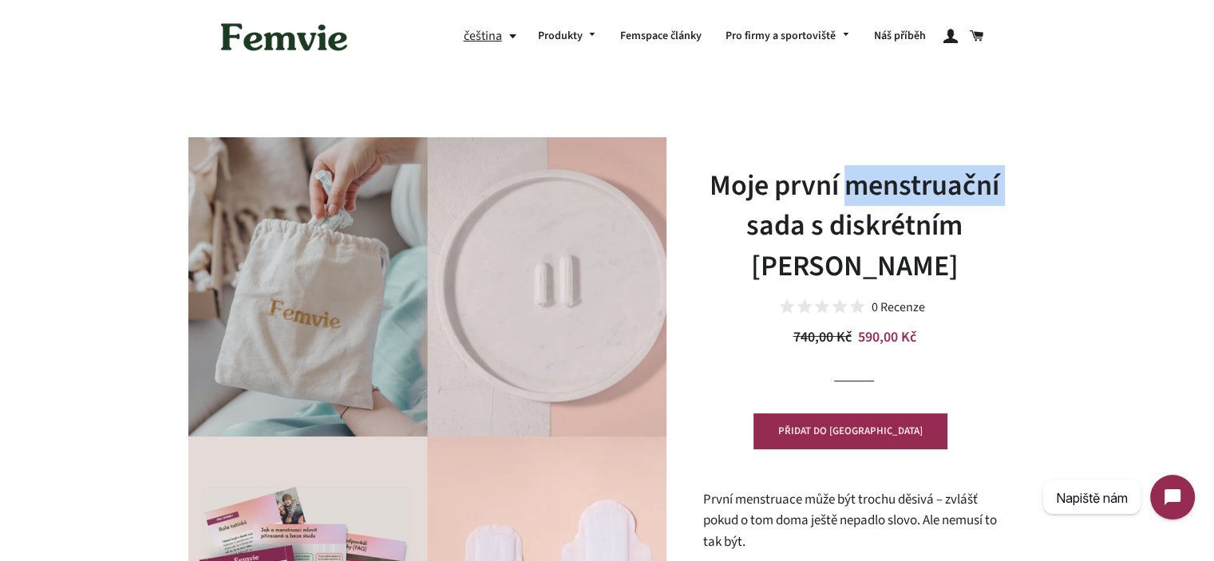
click at [867, 190] on h1 "Moje první menstruační sada s diskrétním [PERSON_NAME]" at bounding box center [854, 226] width 303 height 121
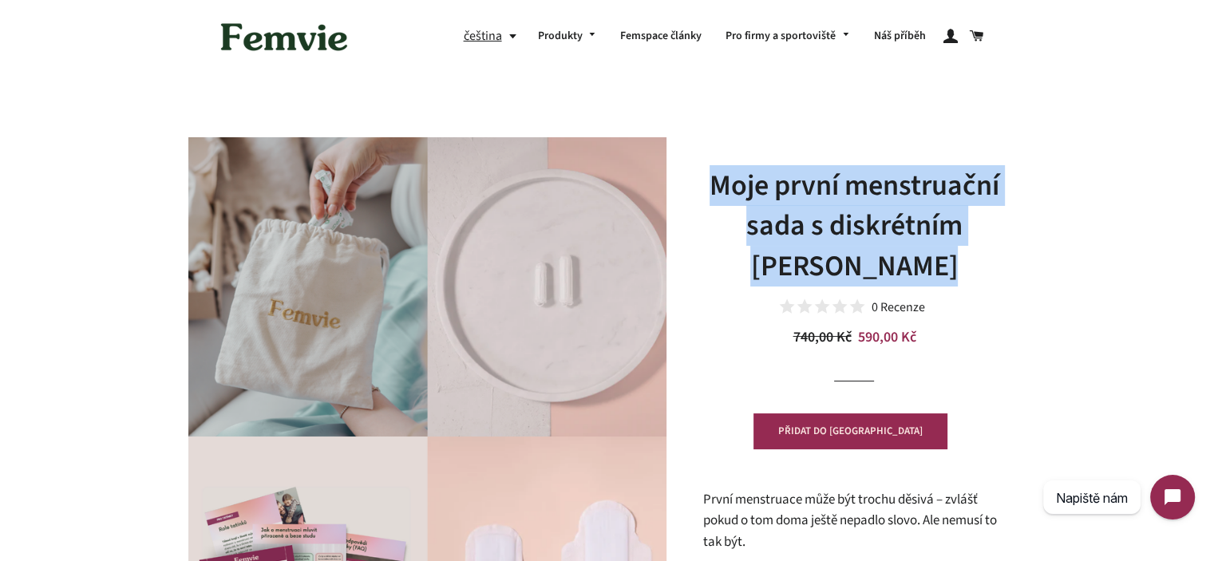
click at [867, 190] on h1 "Moje první menstruační sada s diskrétním [PERSON_NAME]" at bounding box center [854, 226] width 303 height 121
click at [949, 190] on h1 "Moje první menstruační sada s diskrétním [PERSON_NAME]" at bounding box center [854, 226] width 303 height 121
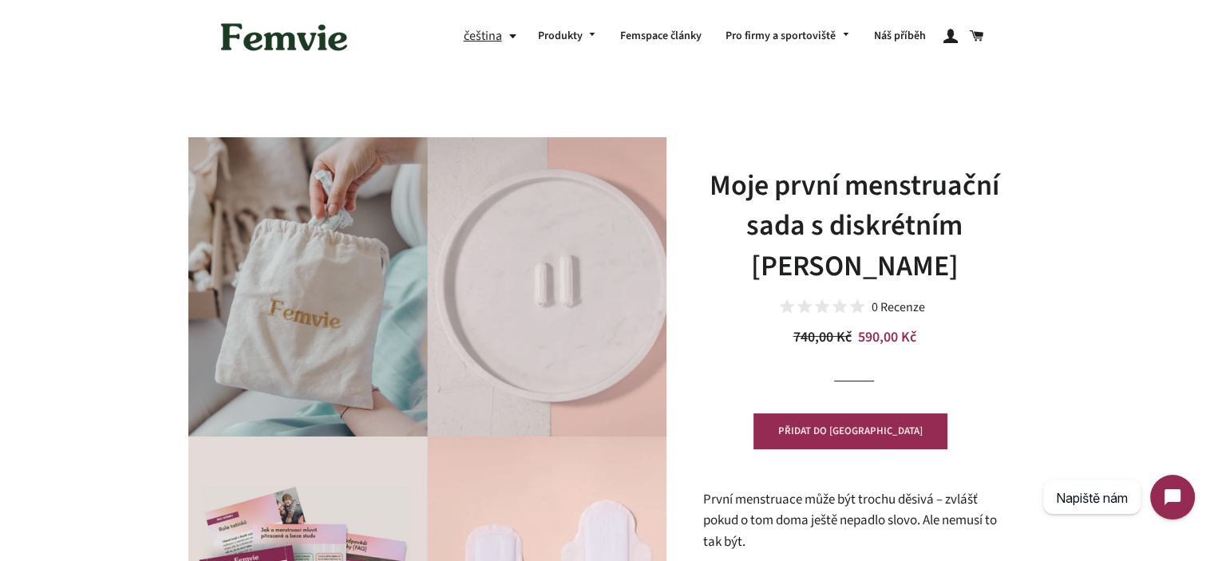
click at [917, 226] on h1 "Moje první menstruační sada s diskrétním [PERSON_NAME]" at bounding box center [854, 226] width 303 height 121
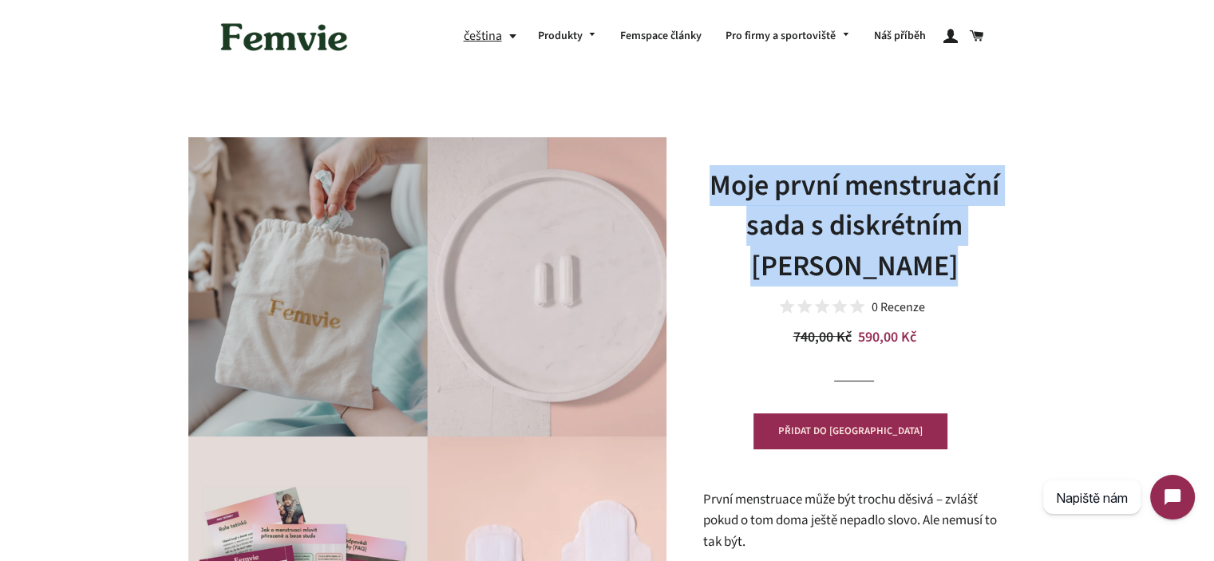
click at [917, 226] on h1 "Moje první menstruační sada s diskrétním [PERSON_NAME]" at bounding box center [854, 226] width 303 height 121
click at [945, 262] on h1 "Moje první menstruační sada s diskrétním [PERSON_NAME]" at bounding box center [854, 226] width 303 height 121
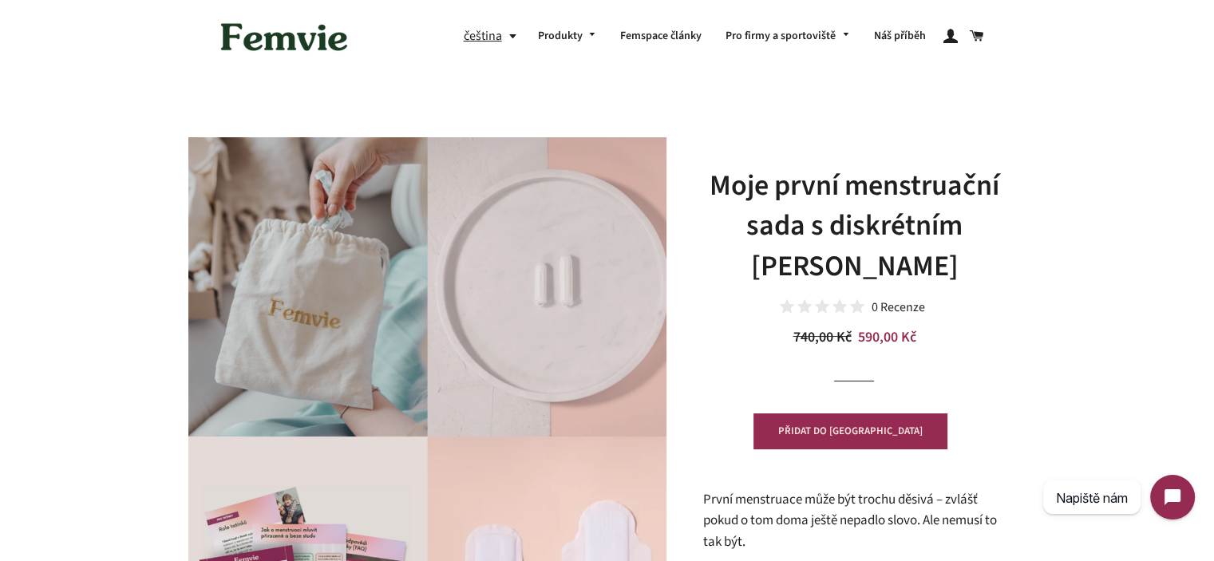
click at [945, 260] on h1 "Moje první menstruační sada s diskrétním [PERSON_NAME]" at bounding box center [854, 226] width 303 height 121
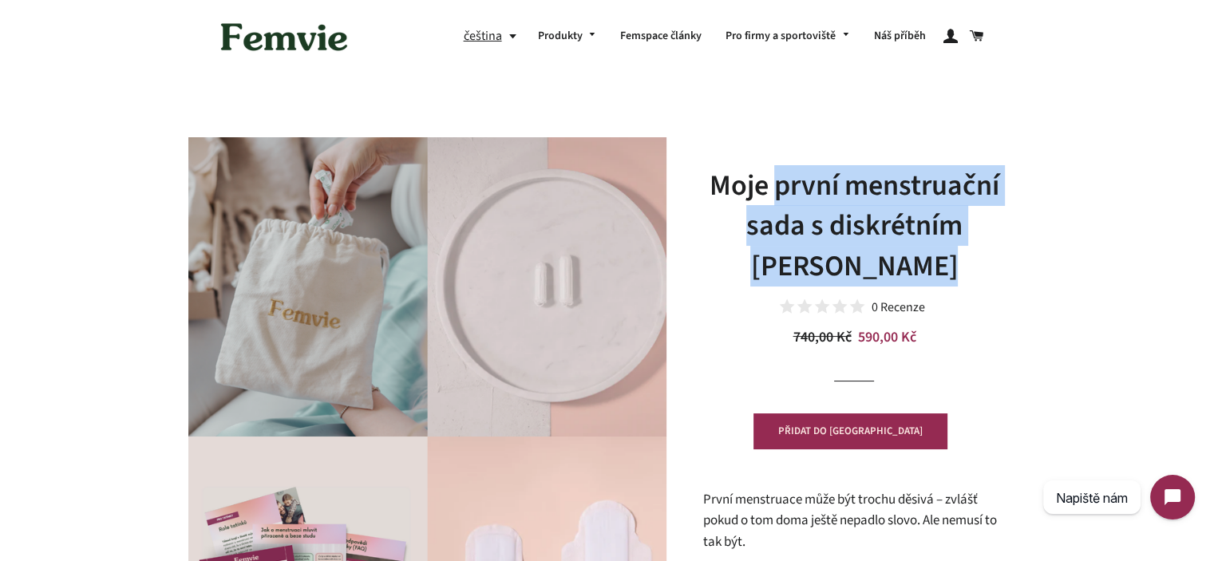
drag, startPoint x: 945, startPoint y: 260, endPoint x: 770, endPoint y: 186, distance: 190.0
click at [771, 187] on h1 "Moje první menstruační sada s diskrétním [PERSON_NAME]" at bounding box center [854, 226] width 303 height 121
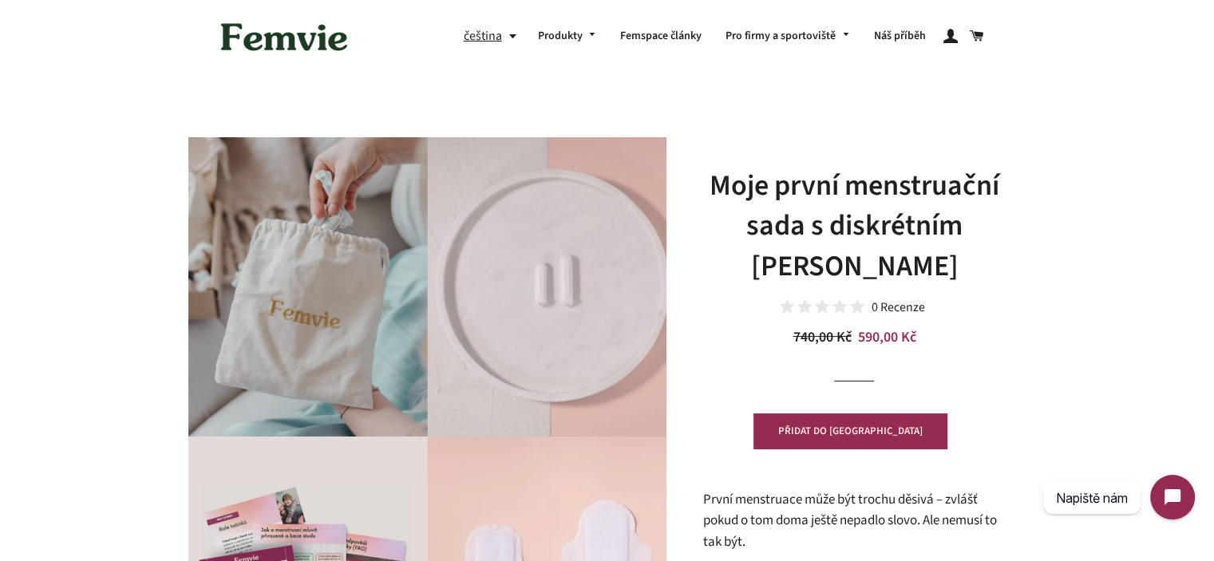
click at [767, 186] on h1 "Moje první menstruační sada s diskrétním [PERSON_NAME]" at bounding box center [854, 226] width 303 height 121
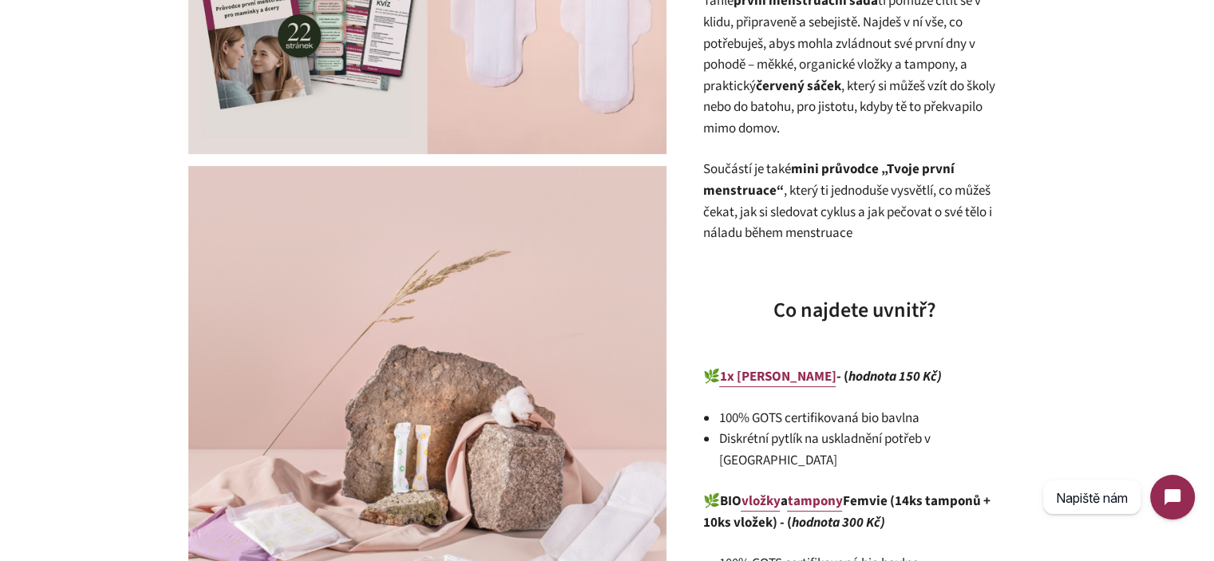
scroll to position [878, 0]
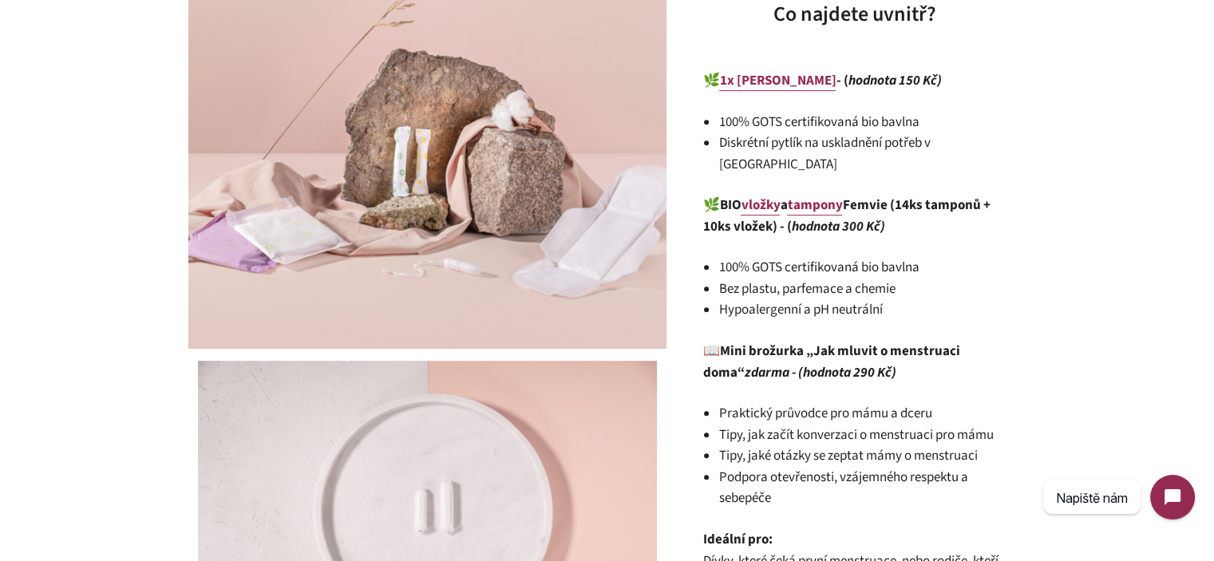
click at [821, 257] on li "100% GOTS certifikovaná bio bavlna" at bounding box center [862, 268] width 287 height 22
click at [820, 257] on li "100% GOTS certifikovaná bio bavlna" at bounding box center [862, 268] width 287 height 22
click at [846, 299] on li "Hypoalergenní a pH neutrální" at bounding box center [862, 310] width 287 height 22
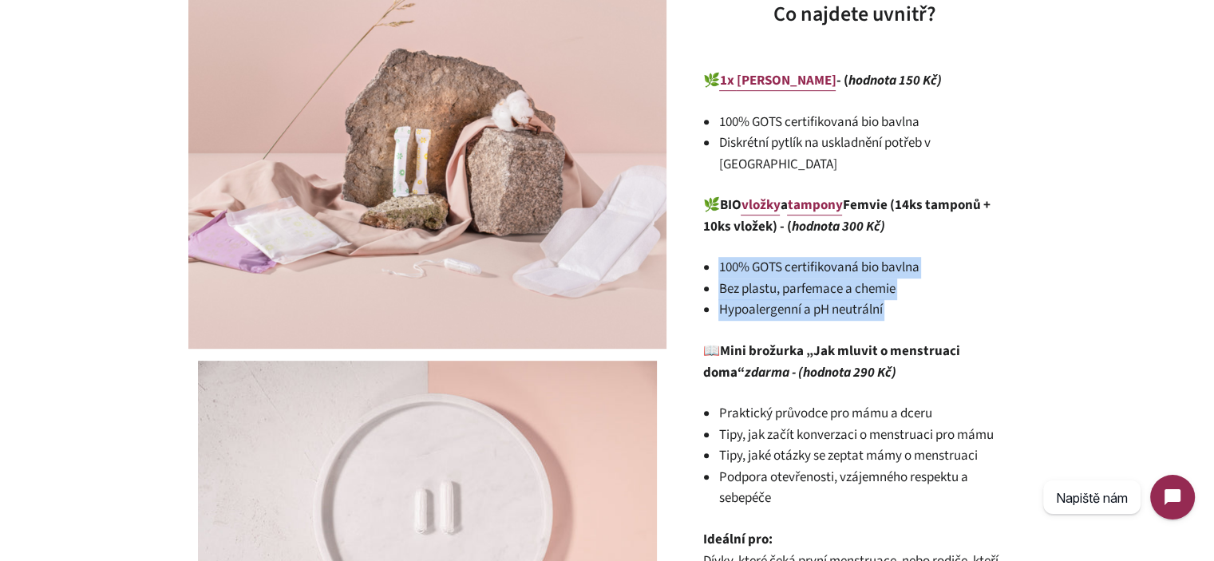
drag, startPoint x: 846, startPoint y: 280, endPoint x: 806, endPoint y: 240, distance: 57.0
click at [806, 257] on ul "100% GOTS certifikovaná bio bavlna Bez plastu, parfemace a chemie Hypoalergenní…" at bounding box center [862, 289] width 287 height 64
click at [806, 257] on li "100% GOTS certifikovaná bio bavlna" at bounding box center [862, 268] width 287 height 22
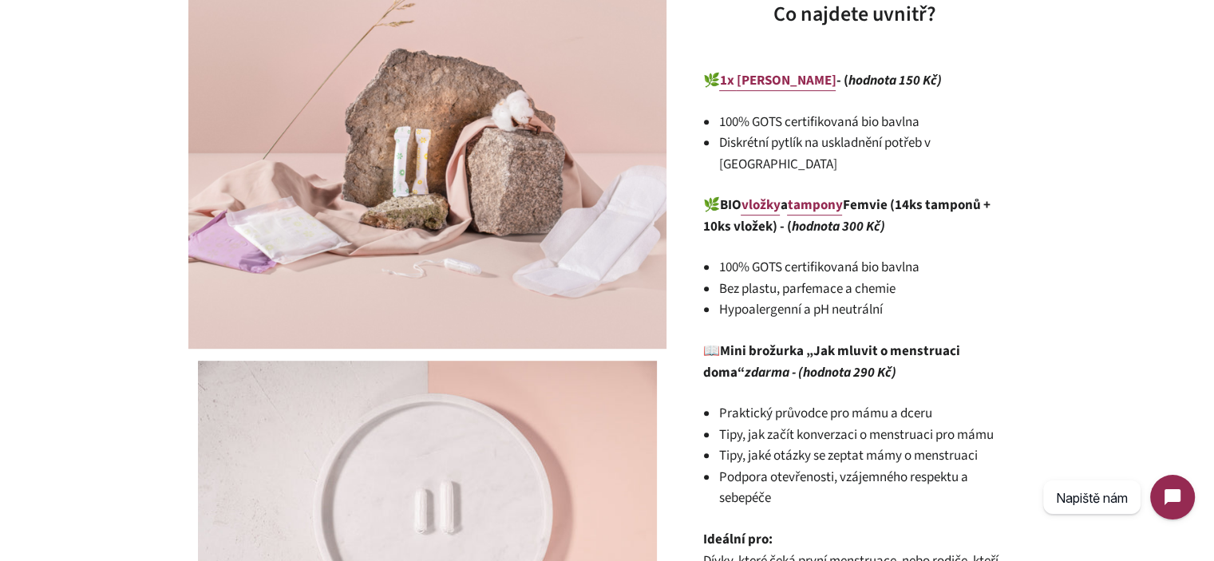
click at [725, 196] on strong "BIO vložky a tampony Femvie (14ks tamponů + 10ks vložek) - ( hodnota 300 Kč)" at bounding box center [846, 216] width 287 height 41
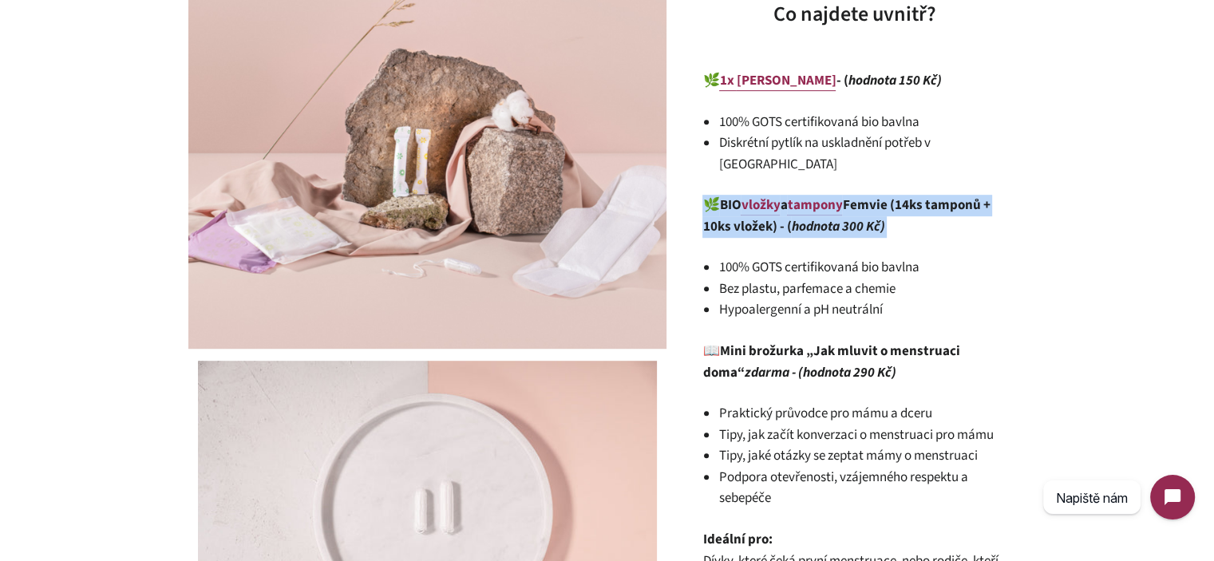
click at [725, 196] on strong "BIO vložky a tampony Femvie (14ks tamponů + 10ks vložek) - ( hodnota 300 Kč)" at bounding box center [846, 216] width 287 height 41
click at [939, 212] on p "🌿 BIO vložky a tampony Femvie (14ks tamponů + 10ks vložek) - ( hodnota 300 Kč)" at bounding box center [854, 216] width 303 height 42
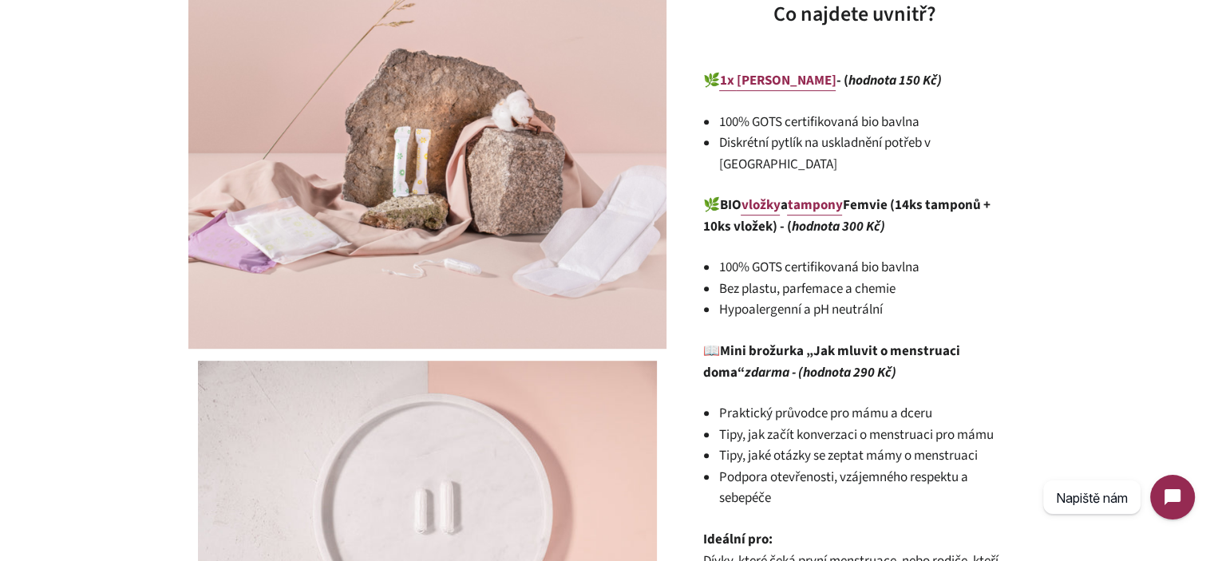
click at [942, 228] on div "První menstruace může být trochu děsivá – zvlášť pokud o tom doma ještě nepadlo…" at bounding box center [854, 112] width 303 height 1003
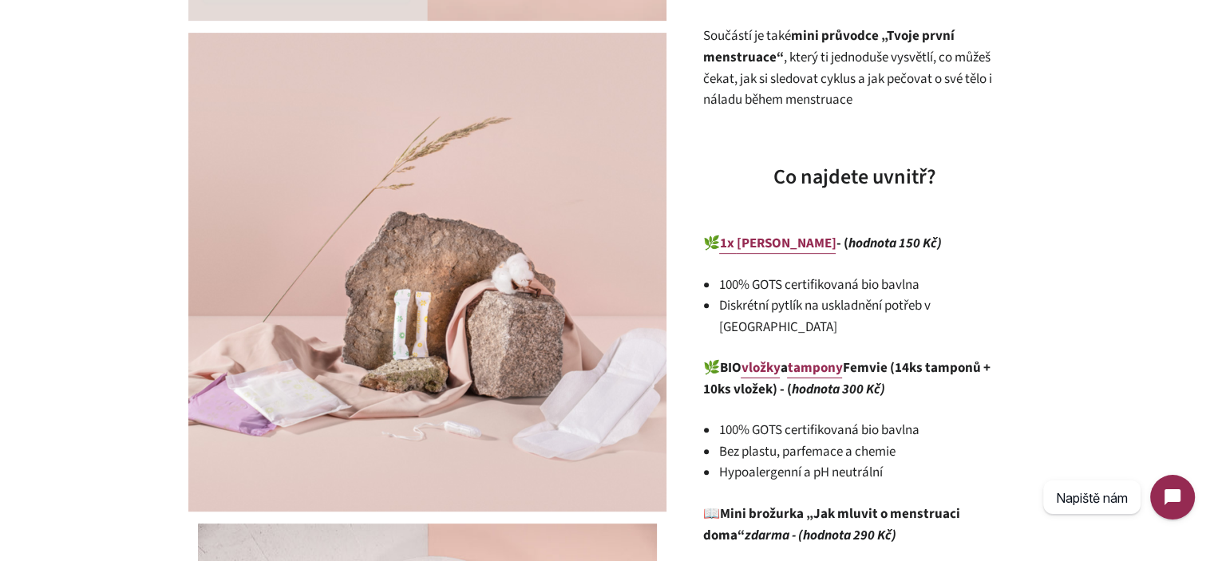
scroll to position [719, 0]
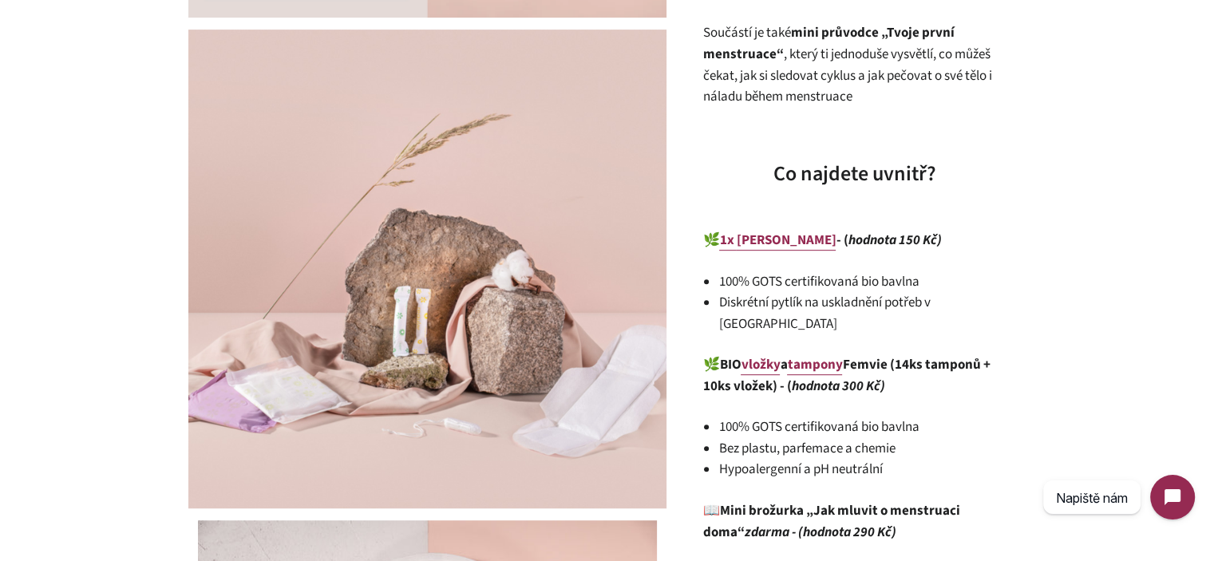
click at [792, 294] on li "Diskrétní pytlík na uskladnění potřeb v [GEOGRAPHIC_DATA]" at bounding box center [862, 313] width 287 height 42
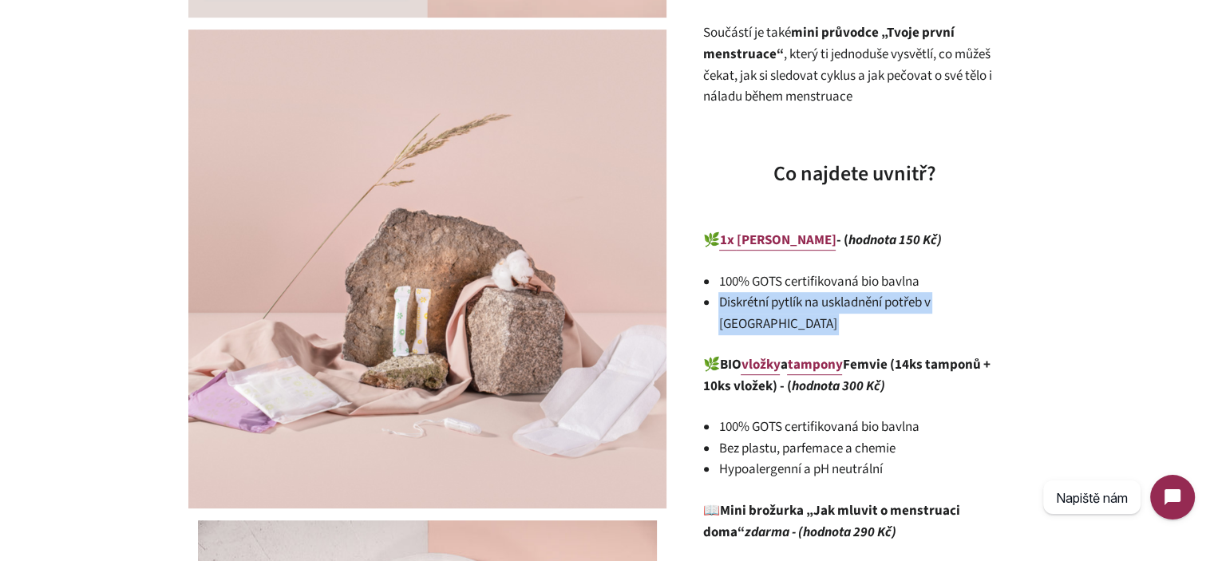
click at [792, 294] on li "Diskrétní pytlík na uskladnění potřeb v [GEOGRAPHIC_DATA]" at bounding box center [862, 313] width 287 height 42
click at [828, 299] on li "Diskrétní pytlík na uskladnění potřeb v [GEOGRAPHIC_DATA]" at bounding box center [862, 313] width 287 height 42
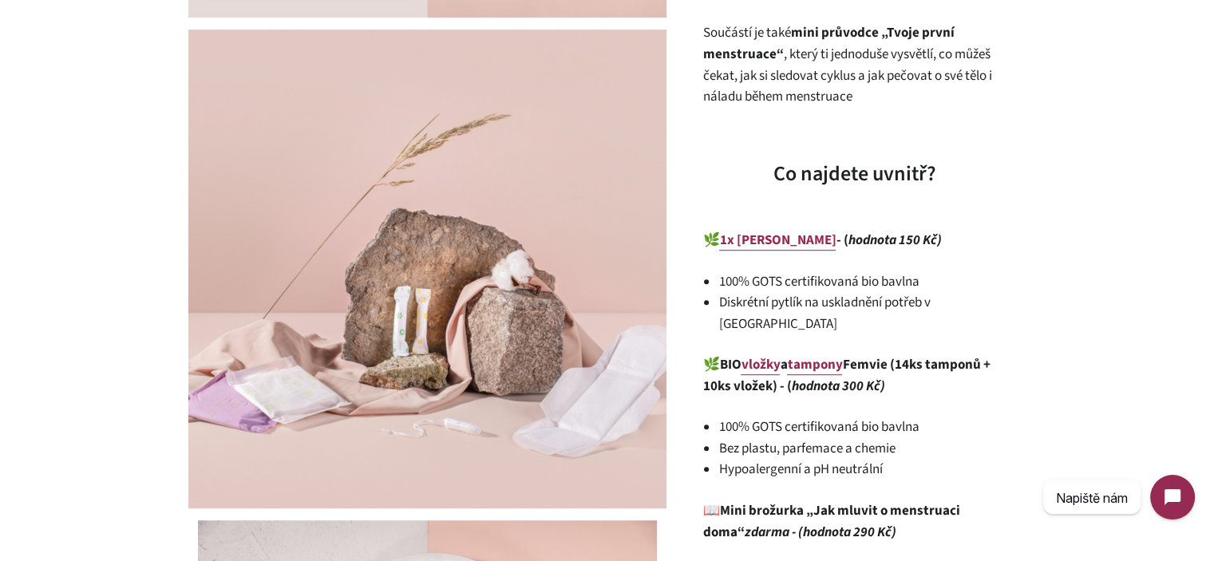
click at [763, 280] on li "100% GOTS certifikovaná bio bavlna" at bounding box center [862, 282] width 287 height 22
drag, startPoint x: 849, startPoint y: 292, endPoint x: 868, endPoint y: 299, distance: 20.2
click at [850, 292] on li "Diskrétní pytlík na uskladnění potřeb v [GEOGRAPHIC_DATA]" at bounding box center [862, 313] width 287 height 42
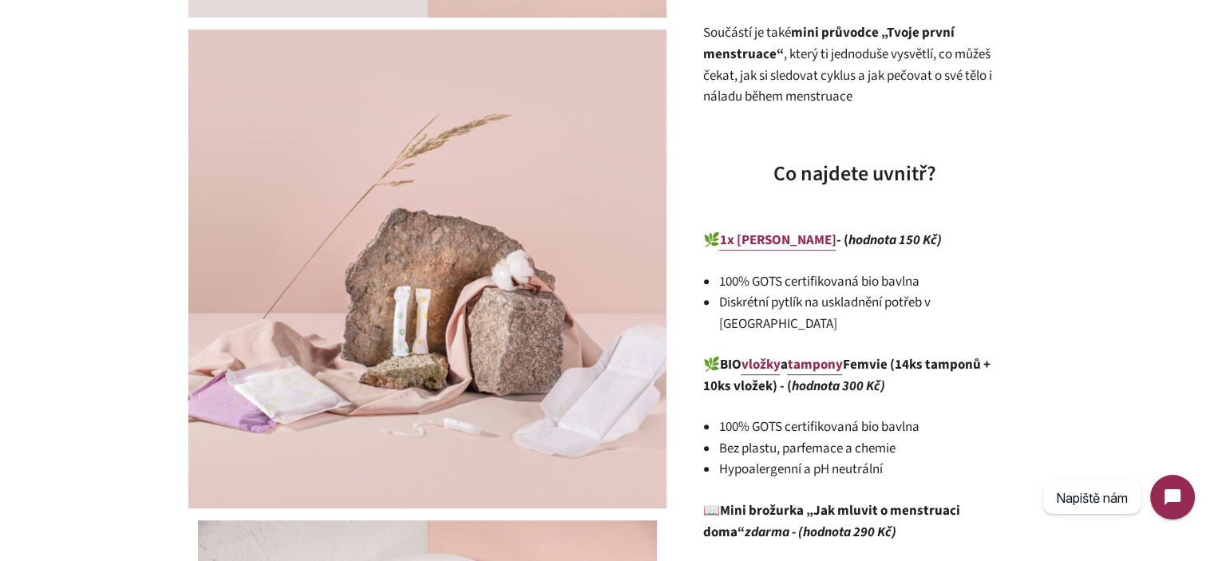
click at [873, 301] on li "Diskrétní pytlík na uskladnění potřeb v [GEOGRAPHIC_DATA]" at bounding box center [862, 313] width 287 height 42
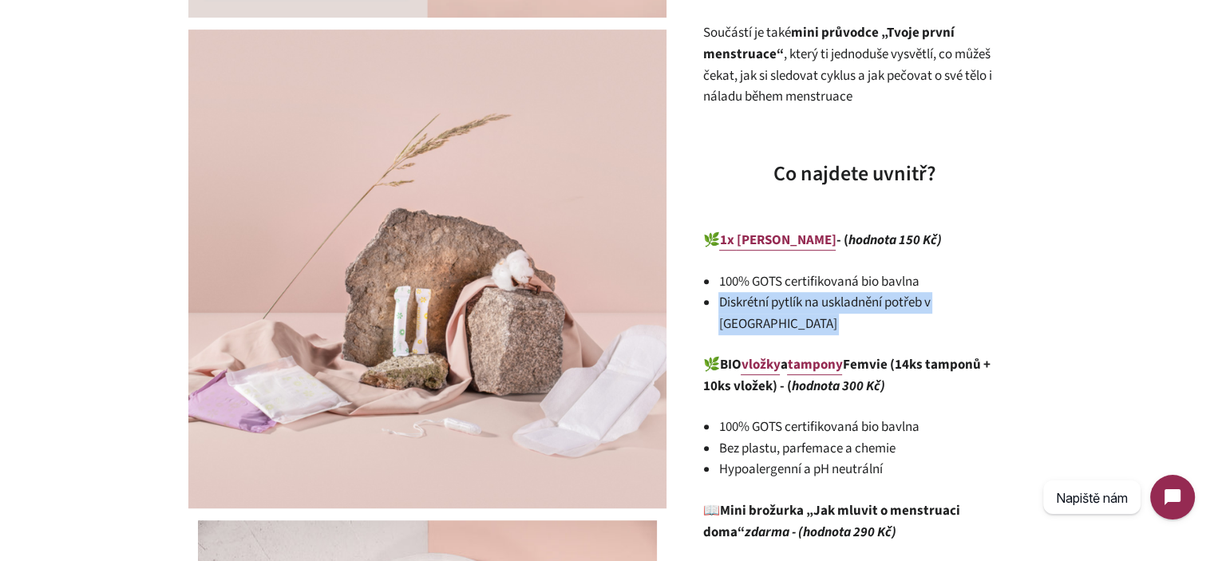
click at [873, 301] on li "Diskrétní pytlík na uskladnění potřeb v [GEOGRAPHIC_DATA]" at bounding box center [862, 313] width 287 height 42
click at [976, 303] on li "Diskrétní pytlík na uskladnění potřeb v [GEOGRAPHIC_DATA]" at bounding box center [862, 313] width 287 height 42
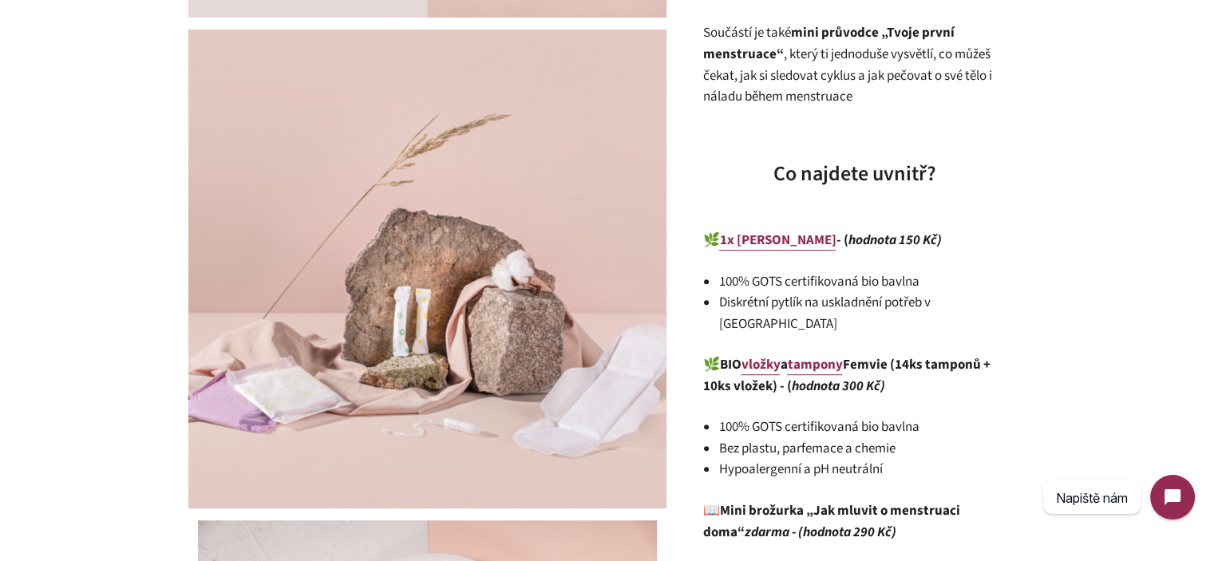
click at [961, 303] on li "Diskrétní pytlík na uskladnění potřeb v [GEOGRAPHIC_DATA]" at bounding box center [862, 313] width 287 height 42
drag, startPoint x: 961, startPoint y: 303, endPoint x: 866, endPoint y: 300, distance: 95.0
click at [866, 300] on li "Diskrétní pytlík na uskladnění potřeb v [GEOGRAPHIC_DATA]" at bounding box center [862, 313] width 287 height 42
copy li "uskladnění potřeb v batohu"
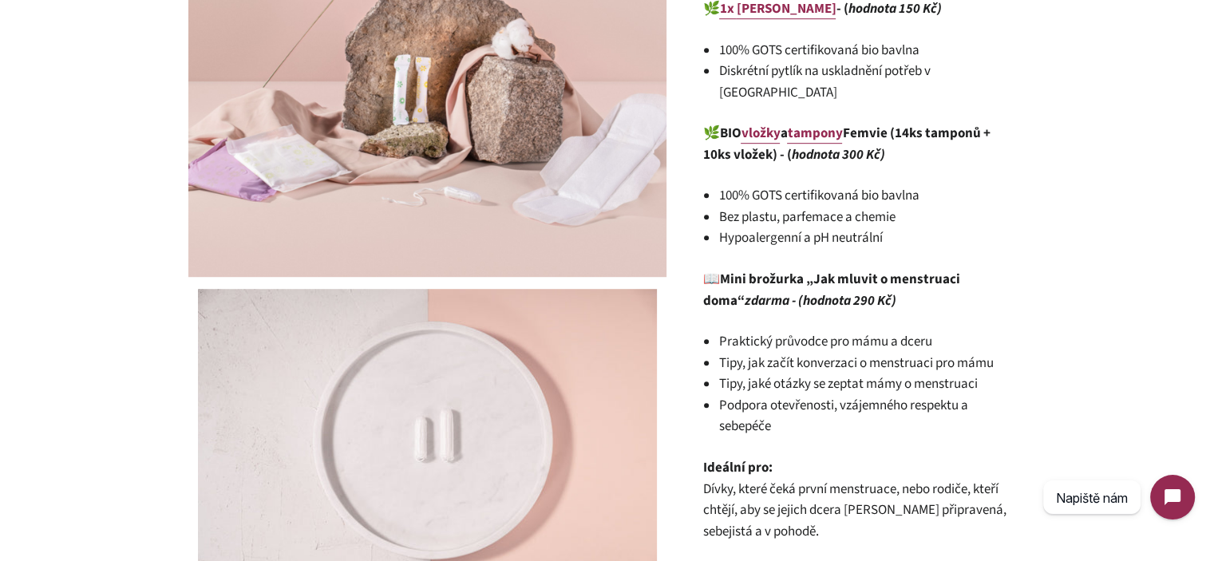
scroll to position [958, 0]
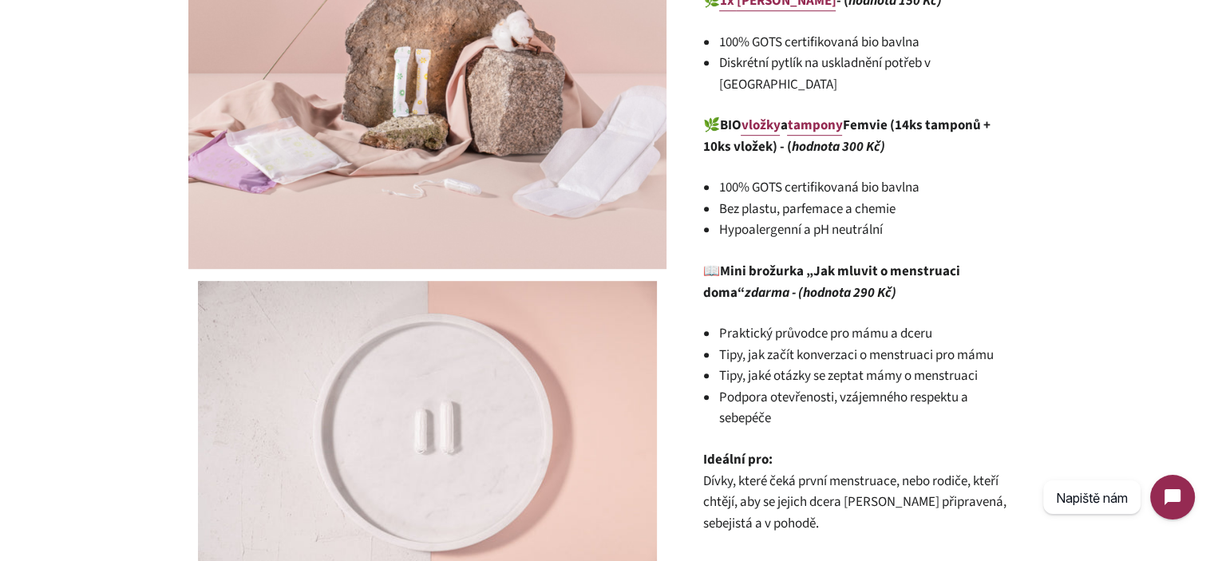
click at [818, 177] on li "100% GOTS certifikovaná bio bavlna" at bounding box center [862, 188] width 287 height 22
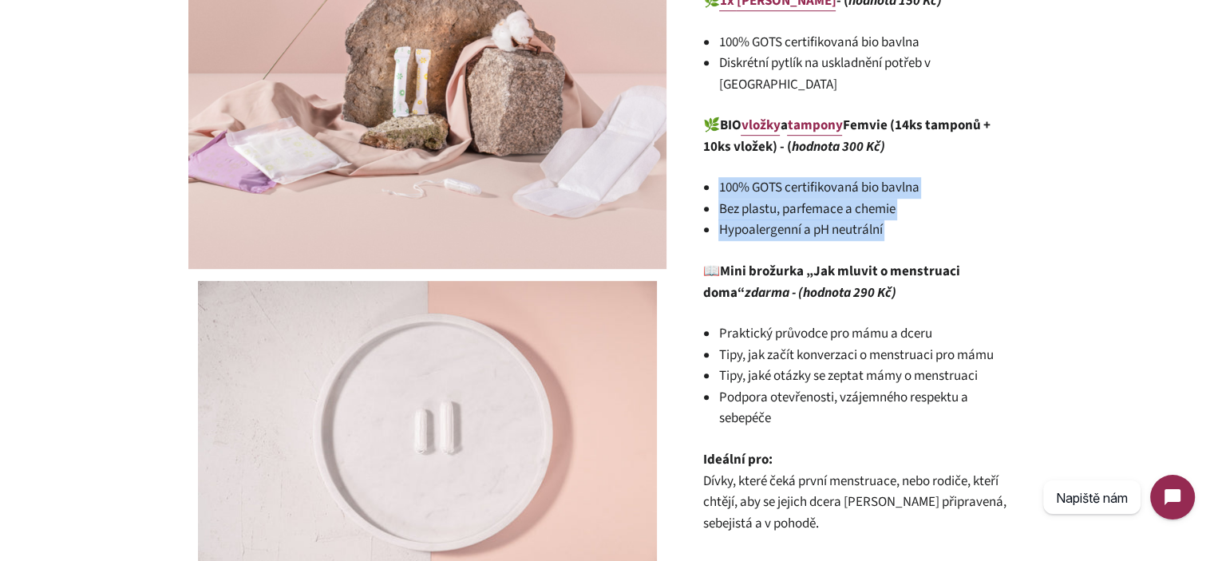
drag, startPoint x: 818, startPoint y: 172, endPoint x: 854, endPoint y: 211, distance: 53.1
click at [854, 211] on ul "100% GOTS certifikovaná bio bavlna Bez plastu, parfemace a chemie Hypoalergenní…" at bounding box center [862, 209] width 287 height 64
click at [854, 220] on li "Hypoalergenní a pH neutrální" at bounding box center [862, 231] width 287 height 22
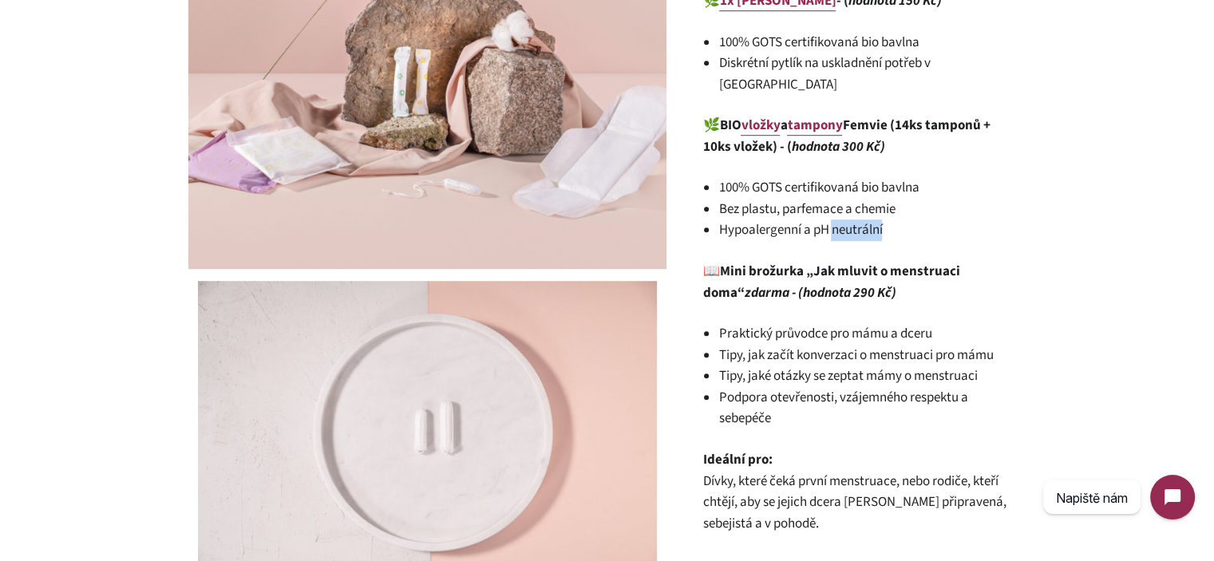
click at [854, 220] on li "Hypoalergenní a pH neutrální" at bounding box center [862, 231] width 287 height 22
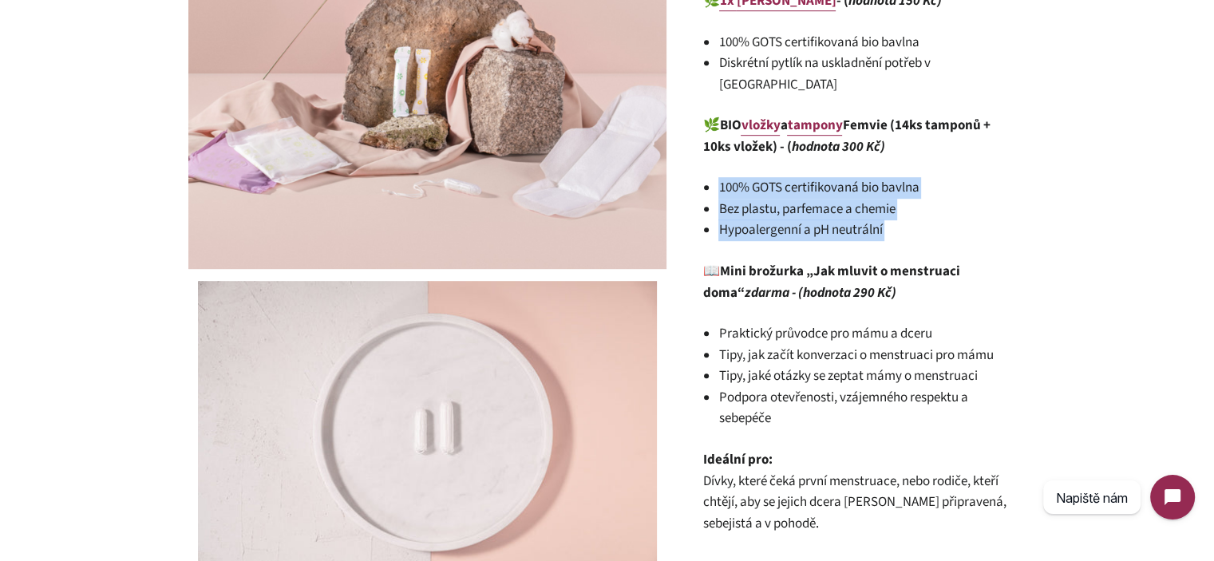
drag, startPoint x: 854, startPoint y: 211, endPoint x: 827, endPoint y: 163, distance: 55.1
click at [827, 177] on ul "100% GOTS certifikovaná bio bavlna Bez plastu, parfemace a chemie Hypoalergenní…" at bounding box center [862, 209] width 287 height 64
click at [827, 177] on li "100% GOTS certifikovaná bio bavlna" at bounding box center [862, 188] width 287 height 22
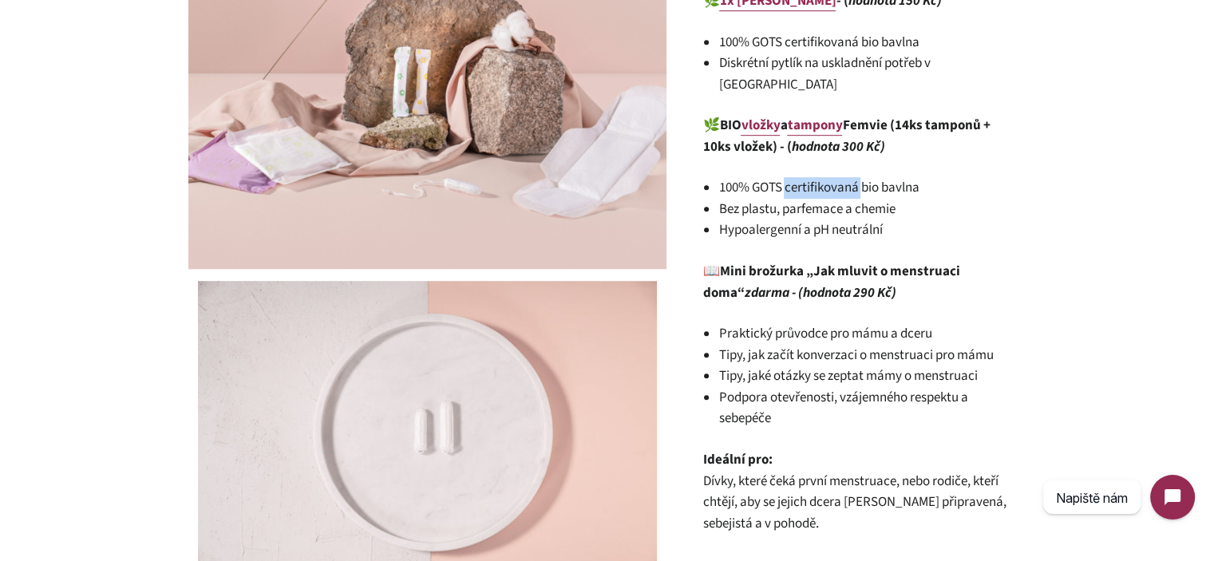
click at [827, 177] on li "100% GOTS certifikovaná bio bavlna" at bounding box center [862, 188] width 287 height 22
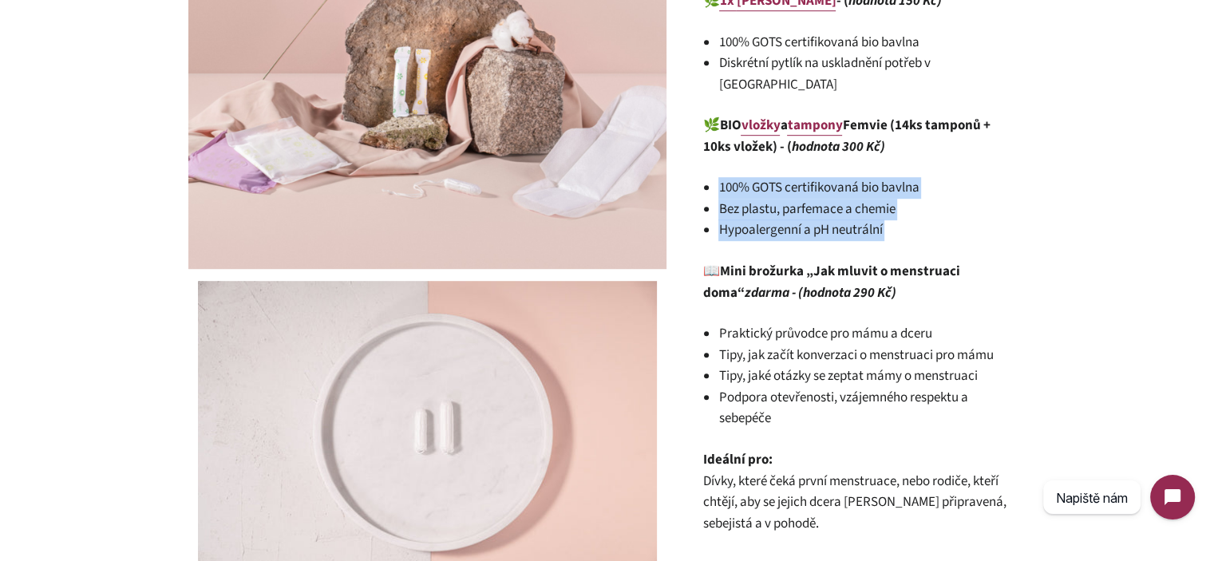
drag, startPoint x: 827, startPoint y: 163, endPoint x: 853, endPoint y: 209, distance: 52.9
click at [853, 209] on ul "100% GOTS certifikovaná bio bavlna Bez plastu, parfemace a chemie Hypoalergenní…" at bounding box center [862, 209] width 287 height 64
click at [853, 220] on li "Hypoalergenní a pH neutrální" at bounding box center [862, 231] width 287 height 22
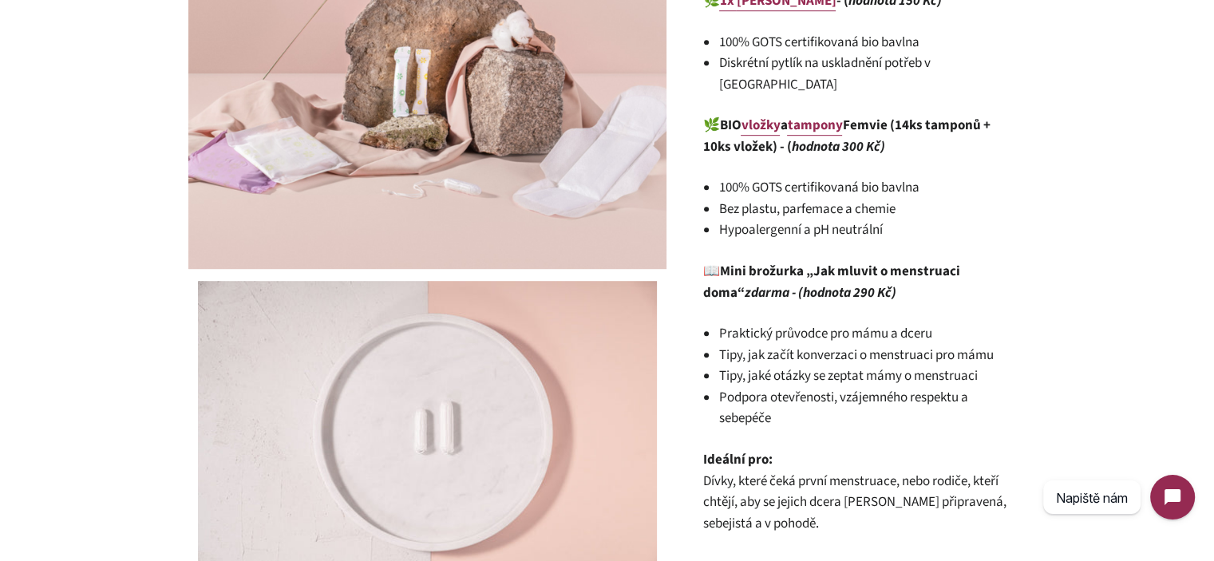
click at [853, 220] on li "Hypoalergenní a pH neutrální" at bounding box center [862, 231] width 287 height 22
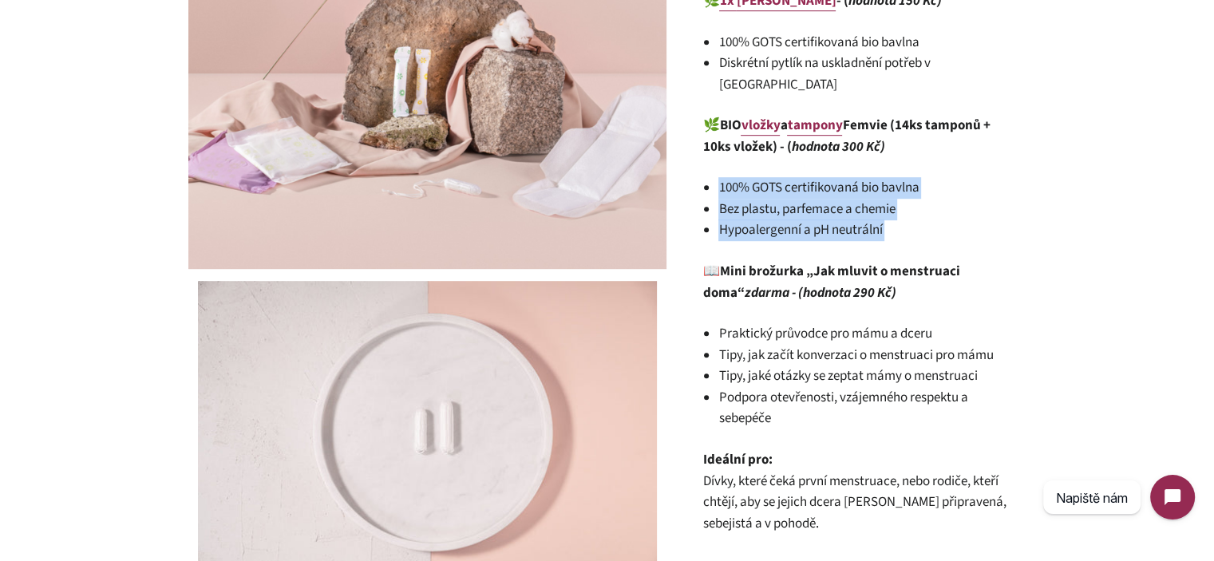
drag, startPoint x: 853, startPoint y: 209, endPoint x: 833, endPoint y: 164, distance: 49.0
click at [833, 177] on ul "100% GOTS certifikovaná bio bavlna Bez plastu, parfemace a chemie Hypoalergenní…" at bounding box center [862, 209] width 287 height 64
click at [833, 177] on li "100% GOTS certifikovaná bio bavlna" at bounding box center [862, 188] width 287 height 22
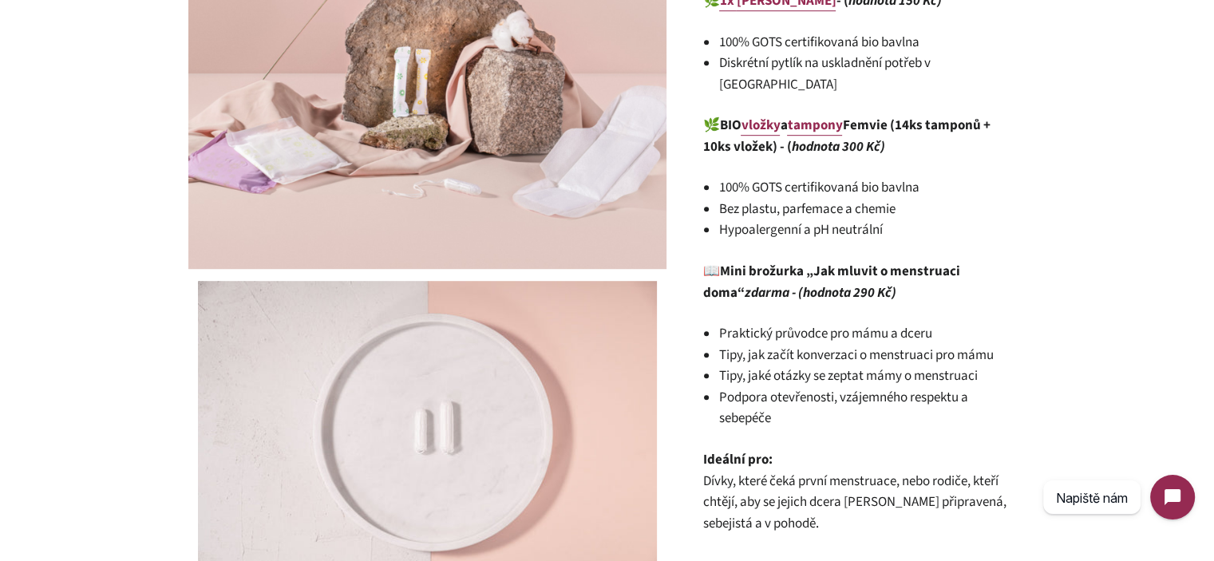
click at [989, 220] on li "Hypoalergenní a pH neutrální" at bounding box center [862, 231] width 287 height 22
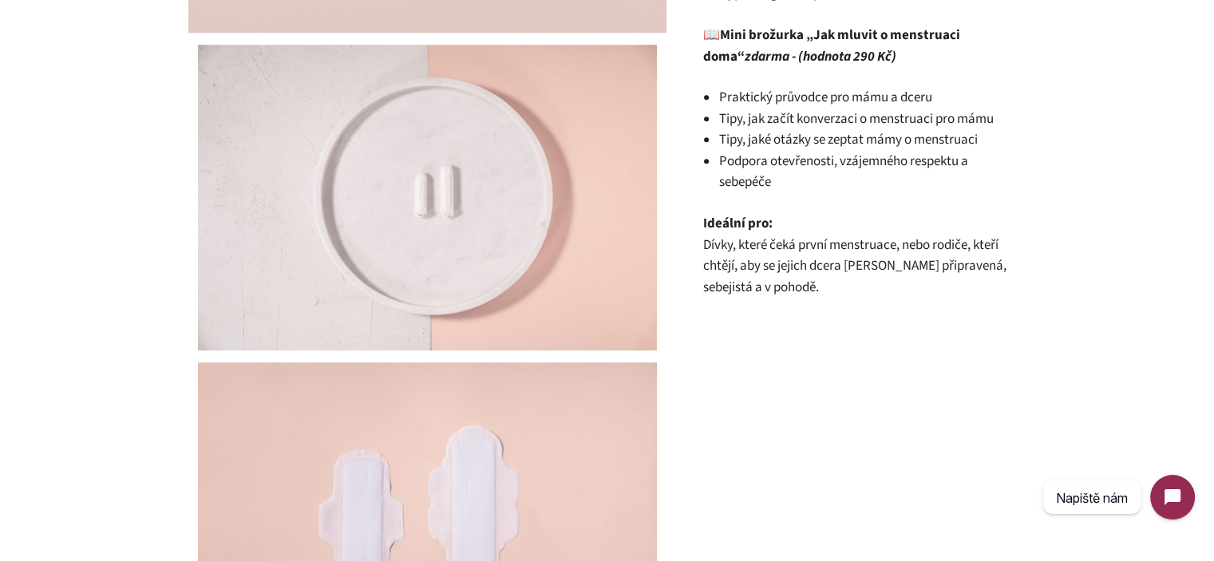
scroll to position [1198, 0]
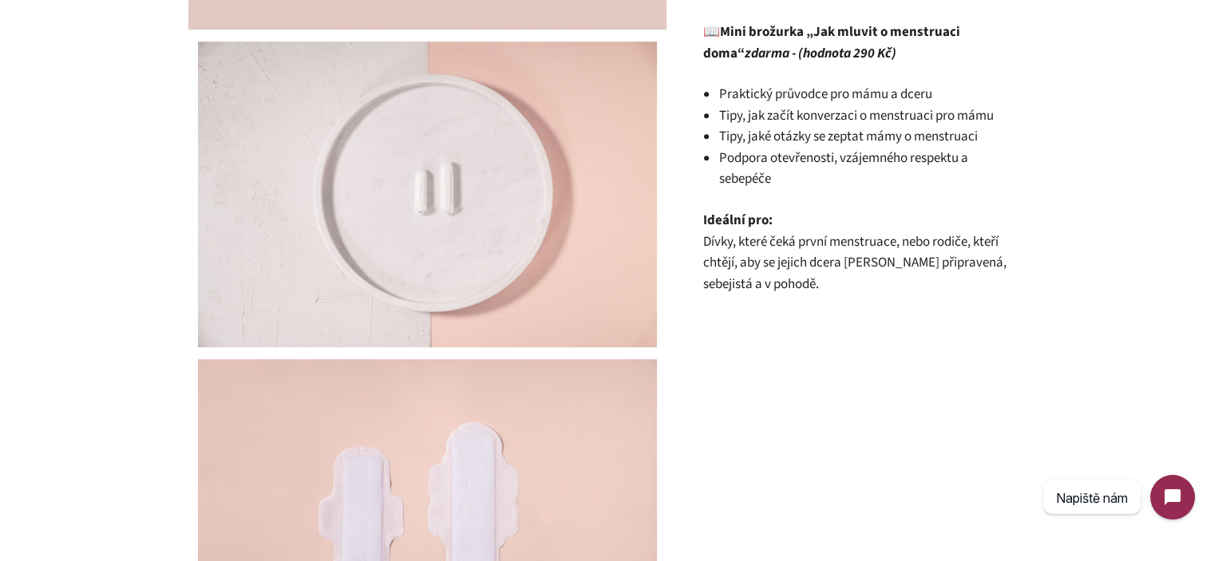
click at [751, 84] on li "Praktický průvodce pro mámu a dceru" at bounding box center [862, 95] width 287 height 22
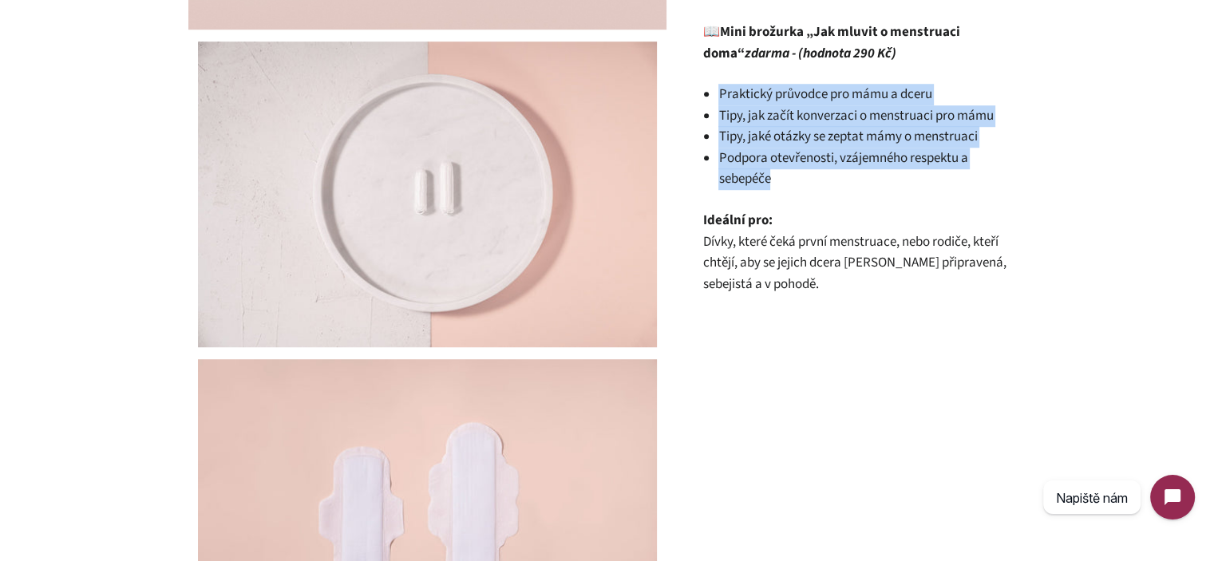
drag, startPoint x: 751, startPoint y: 79, endPoint x: 790, endPoint y: 153, distance: 83.6
click at [790, 153] on ul "Praktický průvodce pro mámu a dceru Tipy, jak začít konverzaci o menstruaci pro…" at bounding box center [862, 137] width 287 height 106
click at [790, 153] on li "Podpora otevřenosti, vzájemného respektu a sebepéče" at bounding box center [862, 169] width 287 height 42
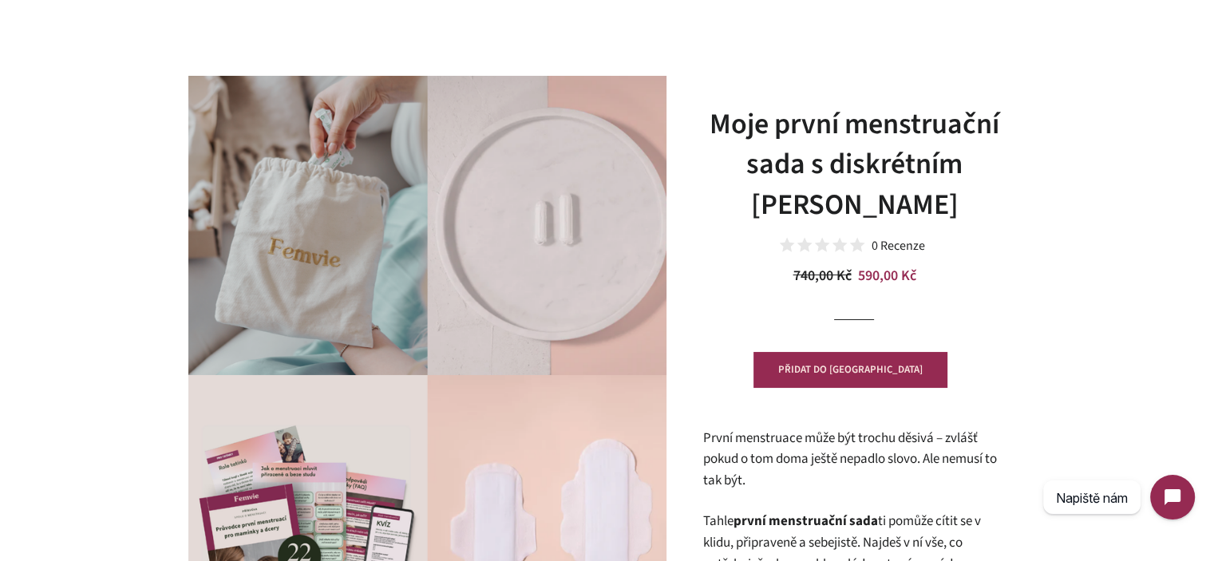
scroll to position [0, 0]
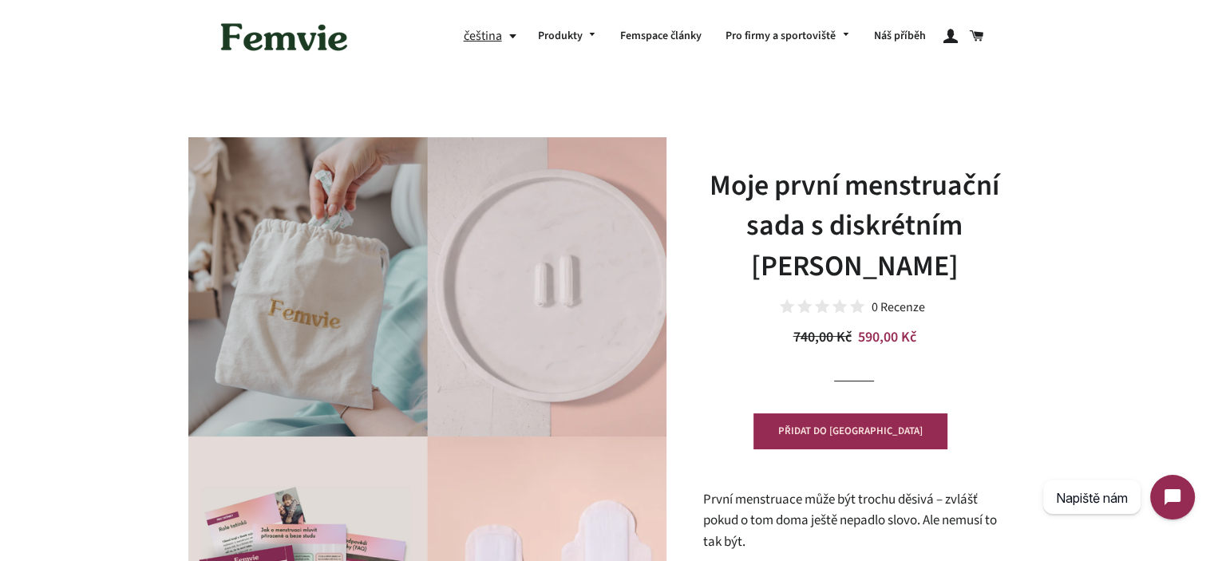
click at [872, 197] on h1 "Moje první menstruační sada s diskrétním Femvie pytlíkem" at bounding box center [854, 226] width 303 height 121
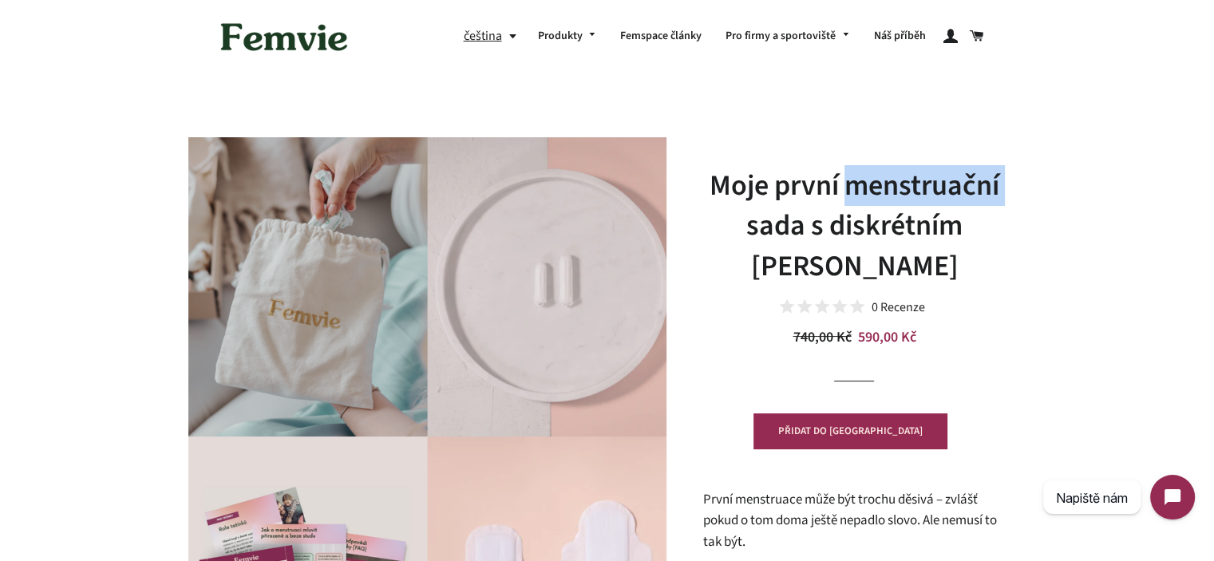
click at [872, 197] on h1 "Moje první menstruační sada s diskrétním [PERSON_NAME]" at bounding box center [854, 226] width 303 height 121
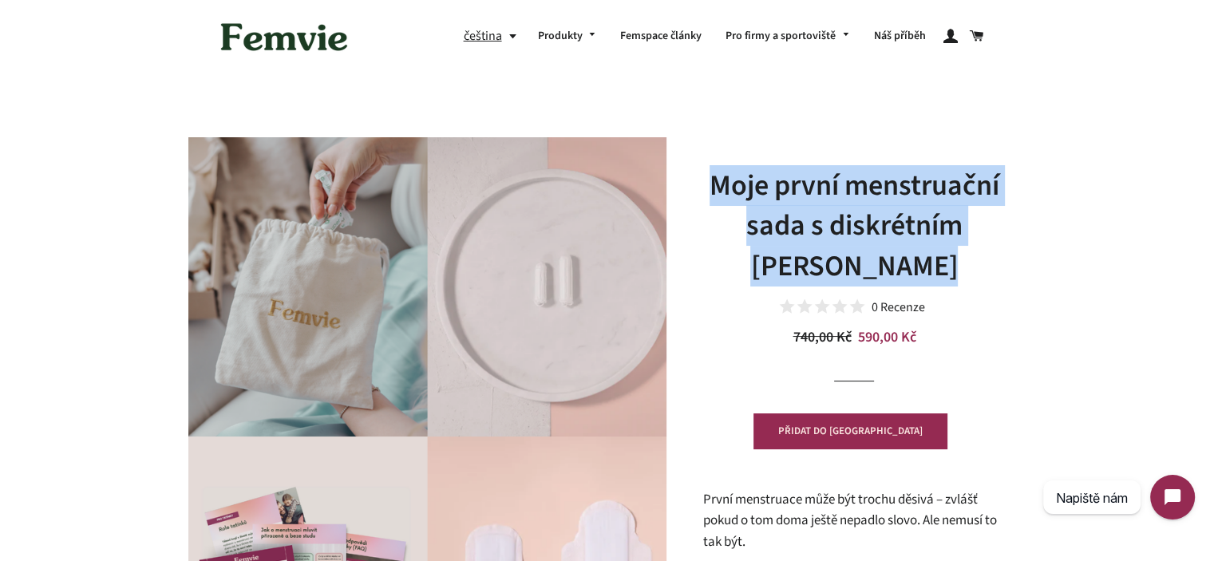
drag, startPoint x: 872, startPoint y: 197, endPoint x: 902, endPoint y: 261, distance: 70.7
click at [902, 261] on h1 "Moje první menstruační sada s diskrétním [PERSON_NAME]" at bounding box center [854, 226] width 303 height 121
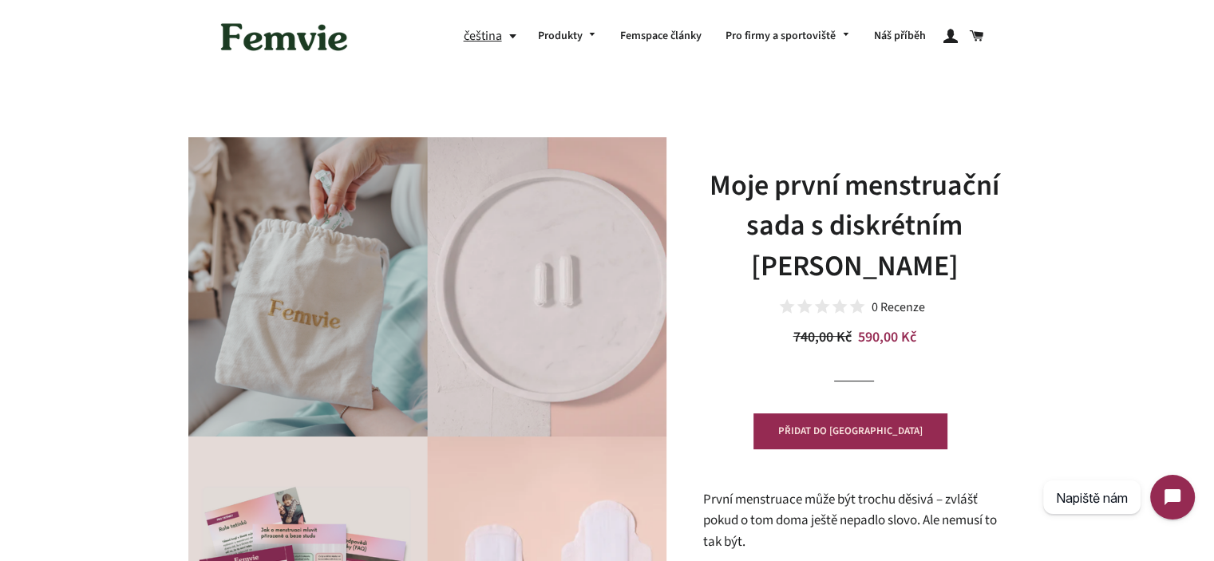
drag, startPoint x: 977, startPoint y: 241, endPoint x: 929, endPoint y: 250, distance: 48.7
click at [978, 241] on h1 "Moje první menstruační sada s diskrétním [PERSON_NAME]" at bounding box center [854, 226] width 303 height 121
click at [926, 255] on h1 "Moje první menstruační sada s diskrétním [PERSON_NAME]" at bounding box center [854, 226] width 303 height 121
drag, startPoint x: 926, startPoint y: 255, endPoint x: 797, endPoint y: 183, distance: 148.0
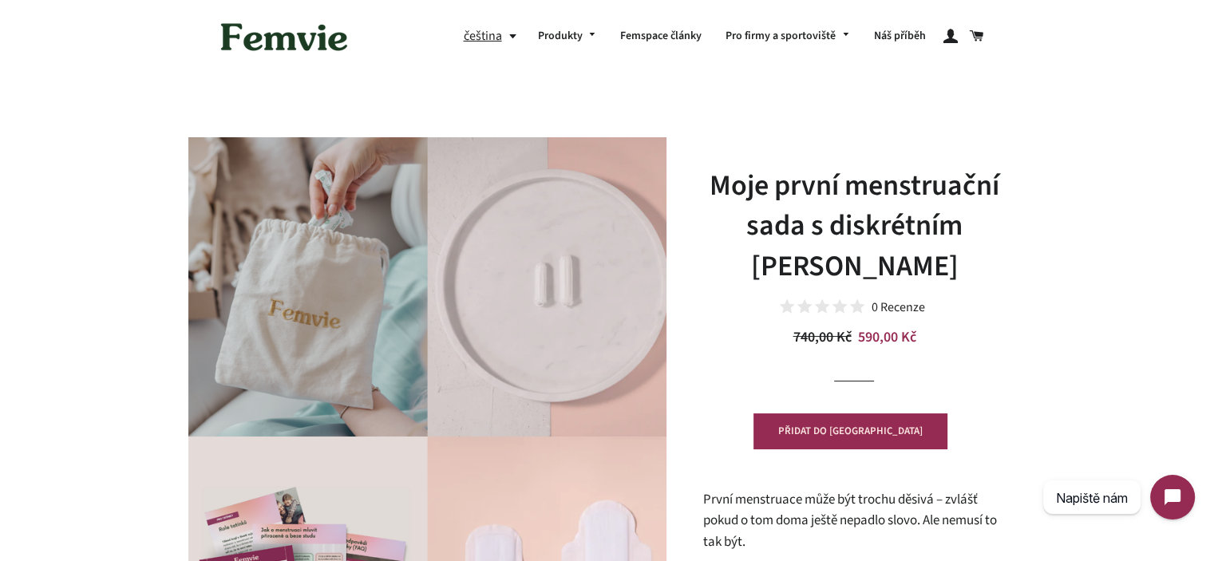
click at [799, 184] on h1 "Moje první menstruační sada s diskrétním [PERSON_NAME]" at bounding box center [854, 226] width 303 height 121
click at [796, 182] on h1 "Moje první menstruační sada s diskrétním [PERSON_NAME]" at bounding box center [854, 226] width 303 height 121
click at [707, 187] on h1 "Moje první menstruační sada s diskrétním [PERSON_NAME]" at bounding box center [854, 226] width 303 height 121
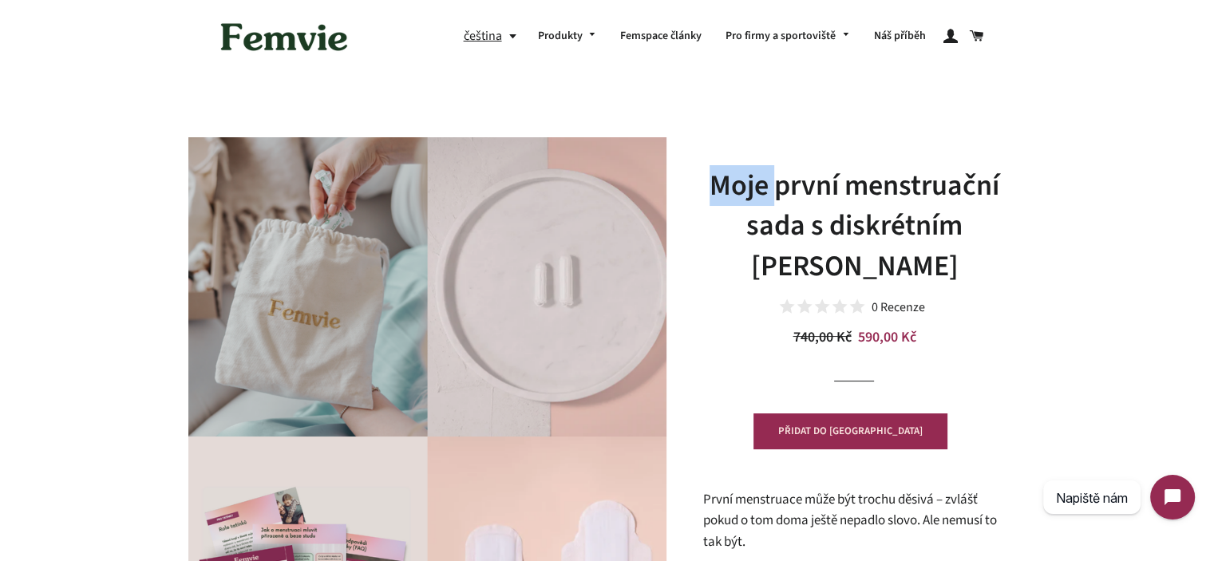
click at [707, 187] on h1 "Moje první menstruační sada s diskrétním [PERSON_NAME]" at bounding box center [854, 226] width 303 height 121
click at [848, 236] on h1 "Moje první menstruační sada s diskrétním [PERSON_NAME]" at bounding box center [854, 226] width 303 height 121
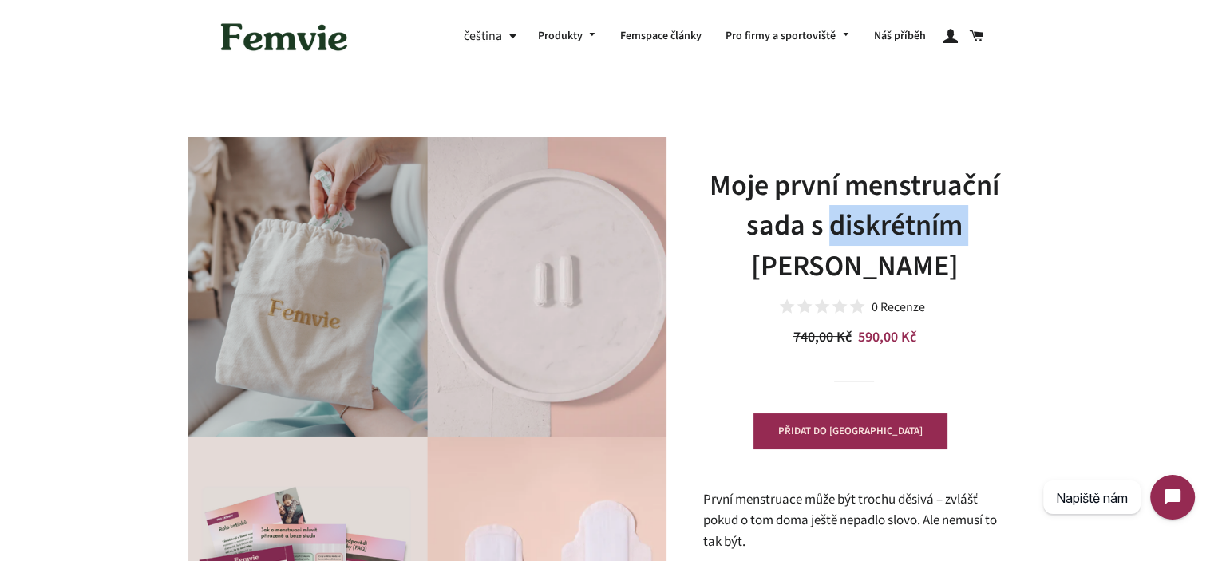
click at [848, 236] on h1 "Moje první menstruační sada s diskrétním [PERSON_NAME]" at bounding box center [854, 226] width 303 height 121
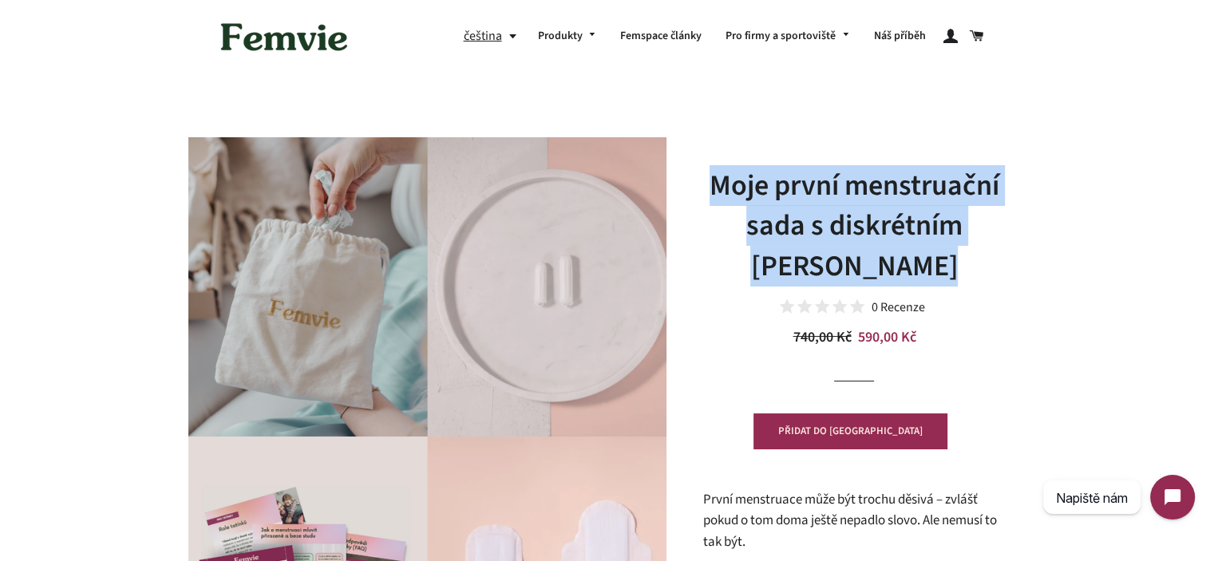
click at [848, 236] on h1 "Moje první menstruační sada s diskrétním Femvie pytlíkem" at bounding box center [854, 226] width 303 height 121
drag, startPoint x: 848, startPoint y: 236, endPoint x: 798, endPoint y: 190, distance: 67.8
click at [802, 190] on h1 "Moje první menstruační sada s diskrétním Femvie pytlíkem" at bounding box center [854, 226] width 303 height 121
click at [798, 189] on h1 "Moje první menstruační sada s diskrétním Femvie pytlíkem" at bounding box center [854, 226] width 303 height 121
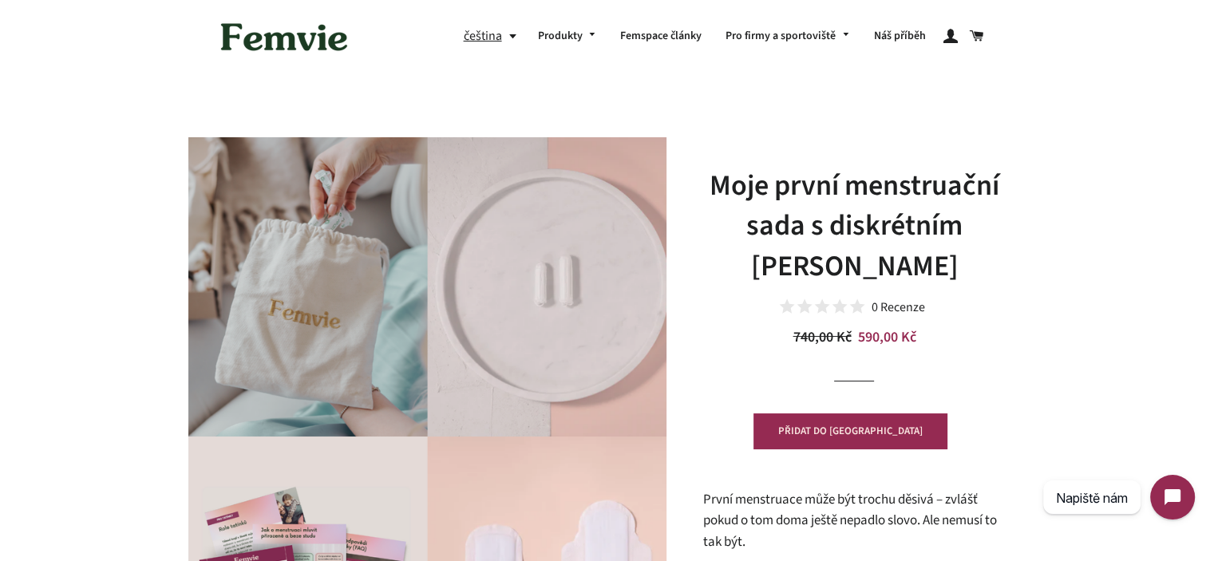
click at [753, 188] on h1 "Moje první menstruační sada s diskrétním Femvie pytlíkem" at bounding box center [854, 226] width 303 height 121
drag, startPoint x: 753, startPoint y: 188, endPoint x: 926, endPoint y: 264, distance: 189.5
click at [926, 264] on h1 "Moje první menstruační sada s diskrétním Femvie pytlíkem" at bounding box center [854, 226] width 303 height 121
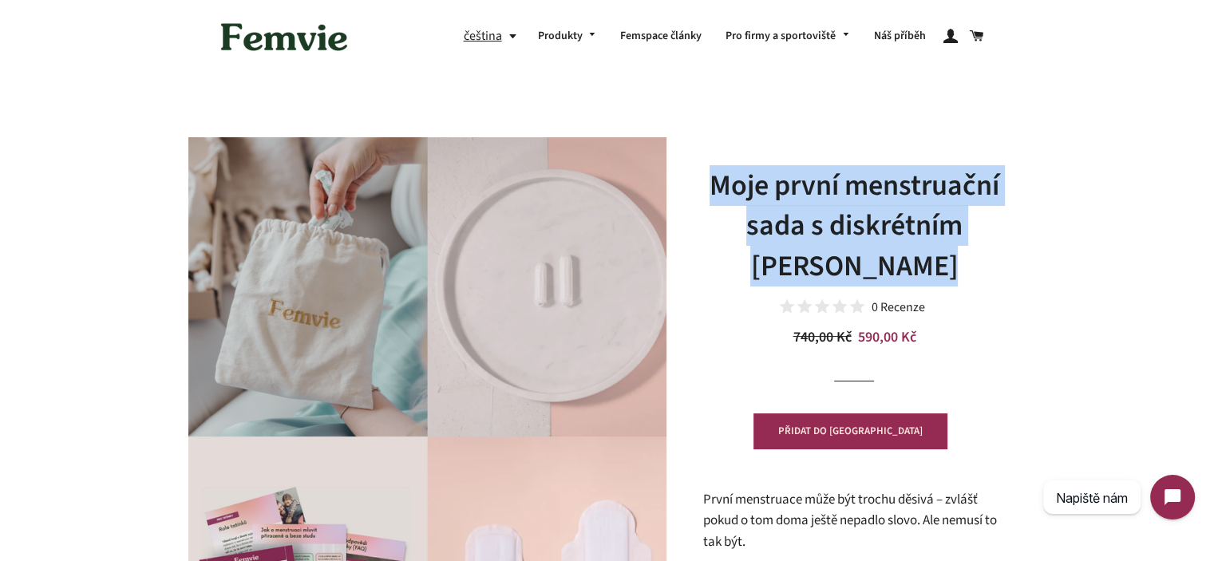
drag, startPoint x: 926, startPoint y: 264, endPoint x: 786, endPoint y: 191, distance: 157.9
click at [790, 192] on h1 "Moje první menstruační sada s diskrétním Femvie pytlíkem" at bounding box center [854, 226] width 303 height 121
click at [786, 191] on h1 "Moje první menstruační sada s diskrétním Femvie pytlíkem" at bounding box center [854, 226] width 303 height 121
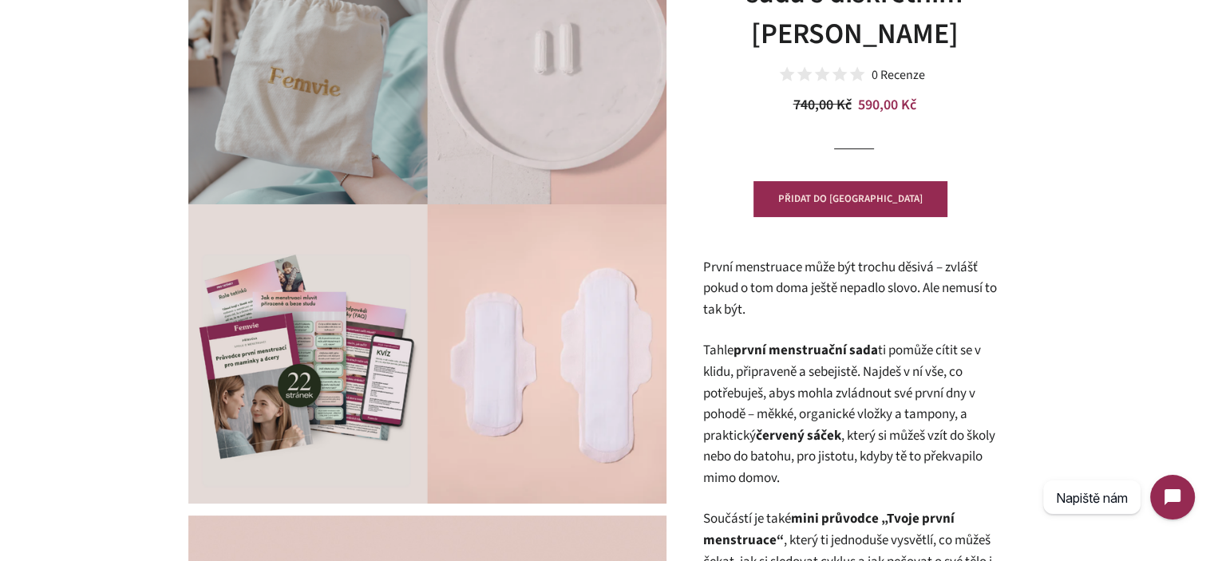
scroll to position [240, 0]
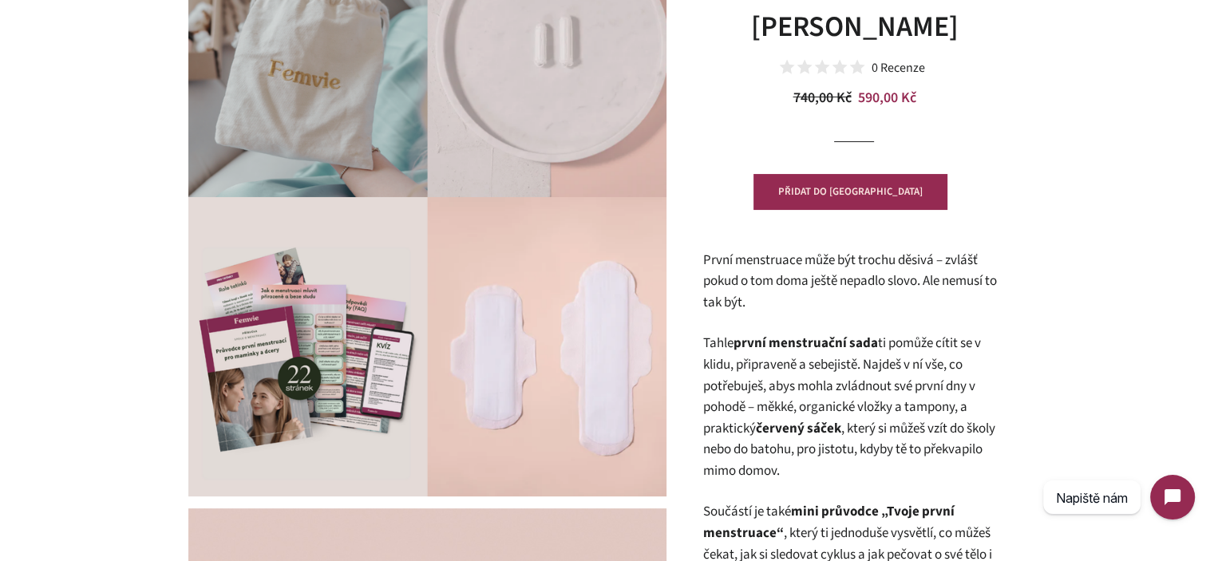
click at [784, 279] on p "První menstruace může být trochu děsivá – zvlášť pokud o tom doma ještě nepadlo…" at bounding box center [854, 282] width 303 height 64
click at [785, 280] on p "První menstruace může být trochu děsivá – zvlášť pokud o tom doma ještě nepadlo…" at bounding box center [854, 282] width 303 height 64
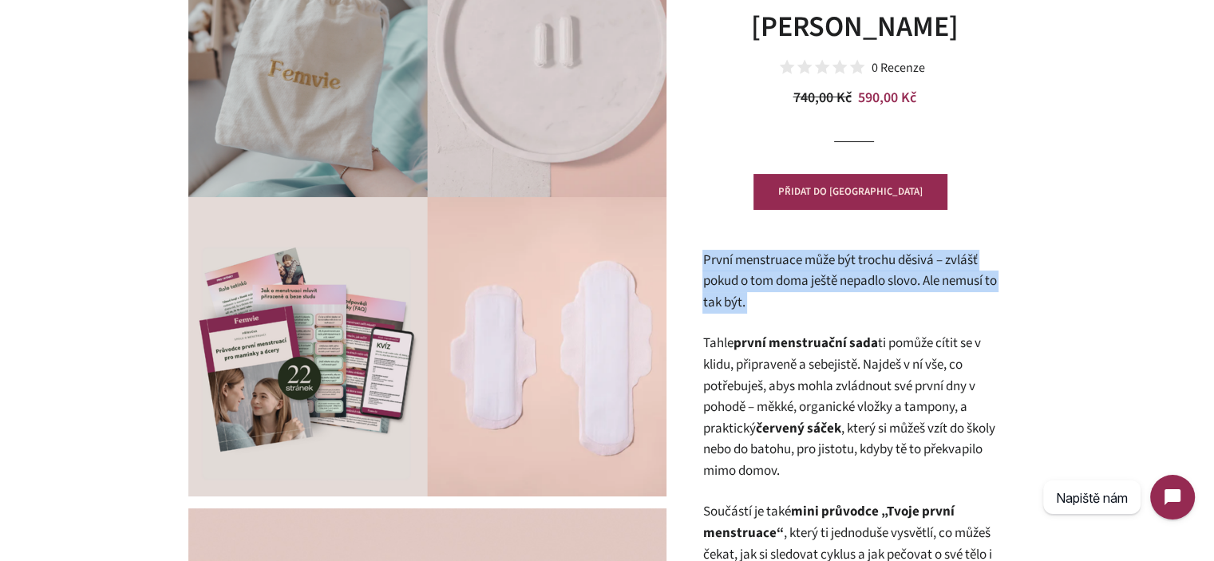
click at [785, 280] on p "První menstruace může být trochu děsivá – zvlášť pokud o tom doma ještě nepadlo…" at bounding box center [854, 282] width 303 height 64
click at [815, 312] on p "První menstruace může být trochu děsivá – zvlášť pokud o tom doma ještě nepadlo…" at bounding box center [854, 282] width 303 height 64
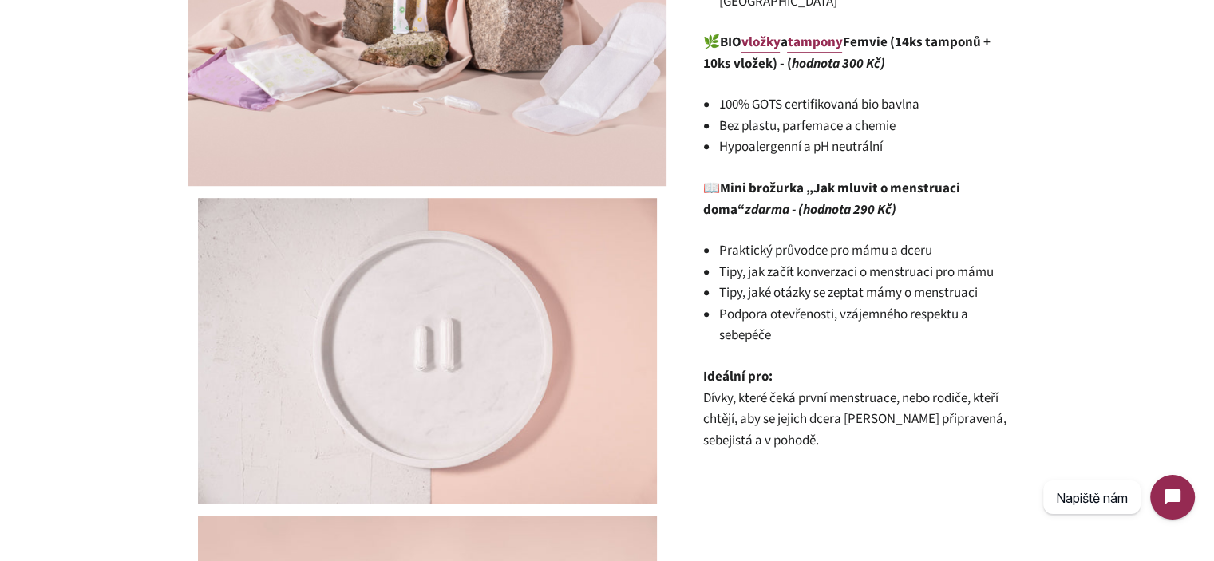
scroll to position [1038, 0]
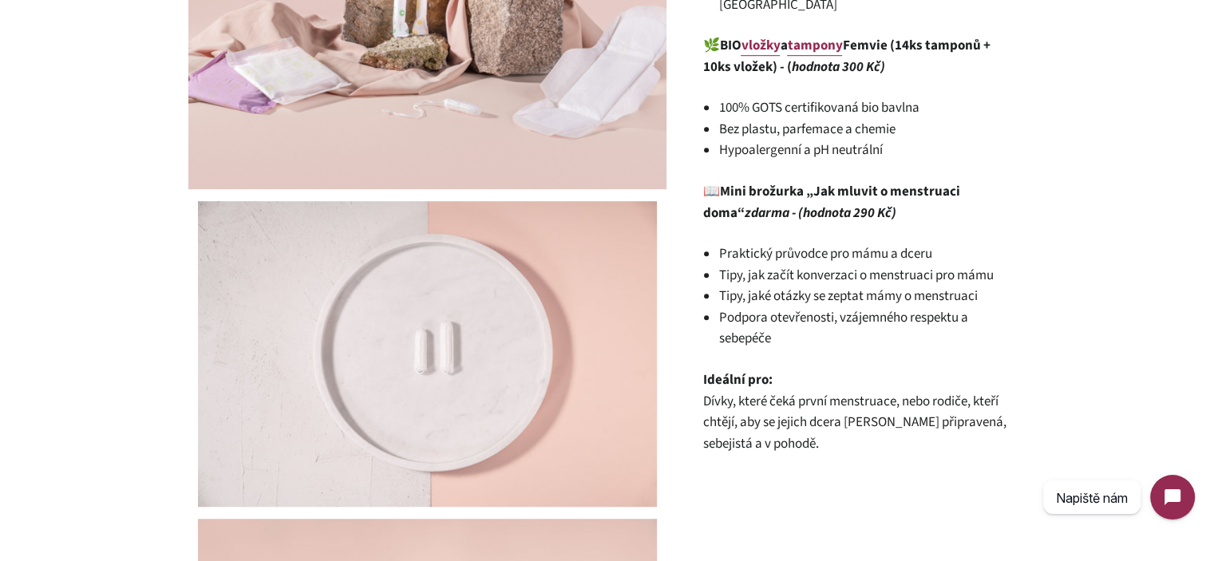
click at [738, 182] on strong "Mini brožurka „Jak mluvit o menstruaci doma“ zdarma - (hodnota 290 Kč)" at bounding box center [831, 202] width 257 height 41
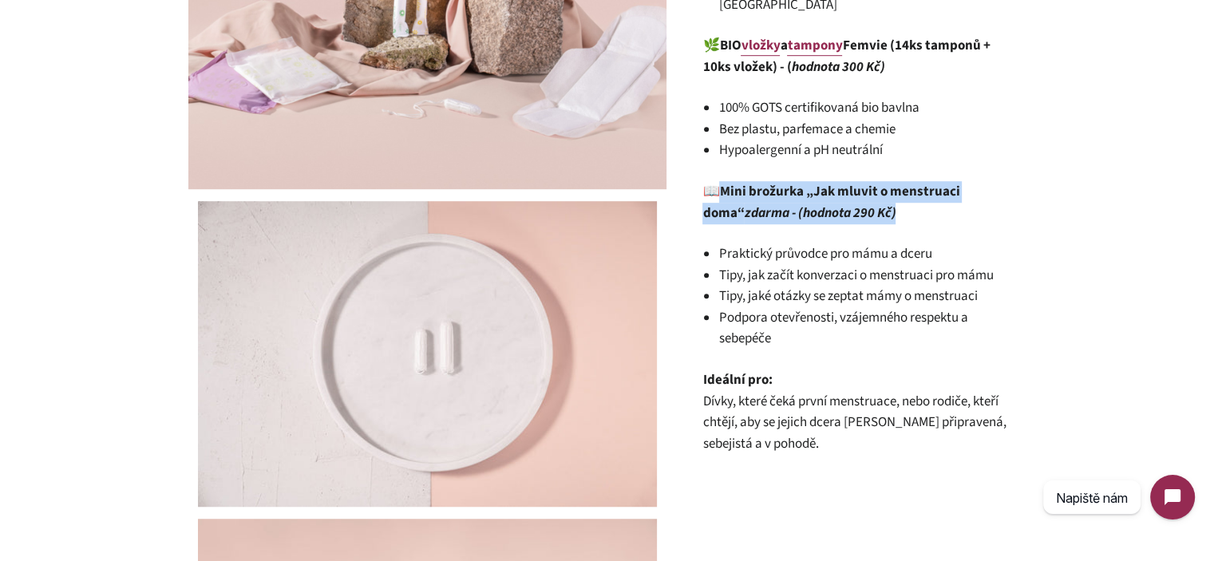
drag, startPoint x: 738, startPoint y: 165, endPoint x: 854, endPoint y: 199, distance: 121.3
click at [852, 196] on strong "Mini brožurka „Jak mluvit o menstruaci doma“ zdarma - (hodnota 290 Kč)" at bounding box center [831, 202] width 257 height 41
copy strong "Mini brožurka „Jak mluvit o menstruaci doma“ zdarma - (hodnota 290 Kč)"
click at [814, 286] on li "Tipy, jaké otázky se zeptat mámy o menstruaci" at bounding box center [862, 297] width 287 height 22
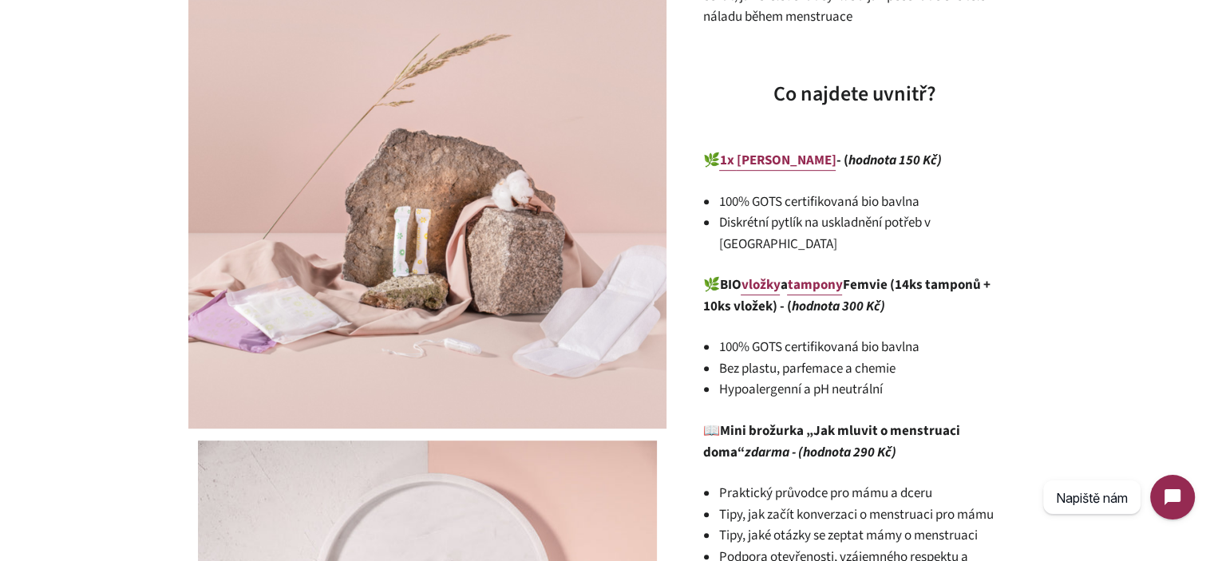
scroll to position [878, 0]
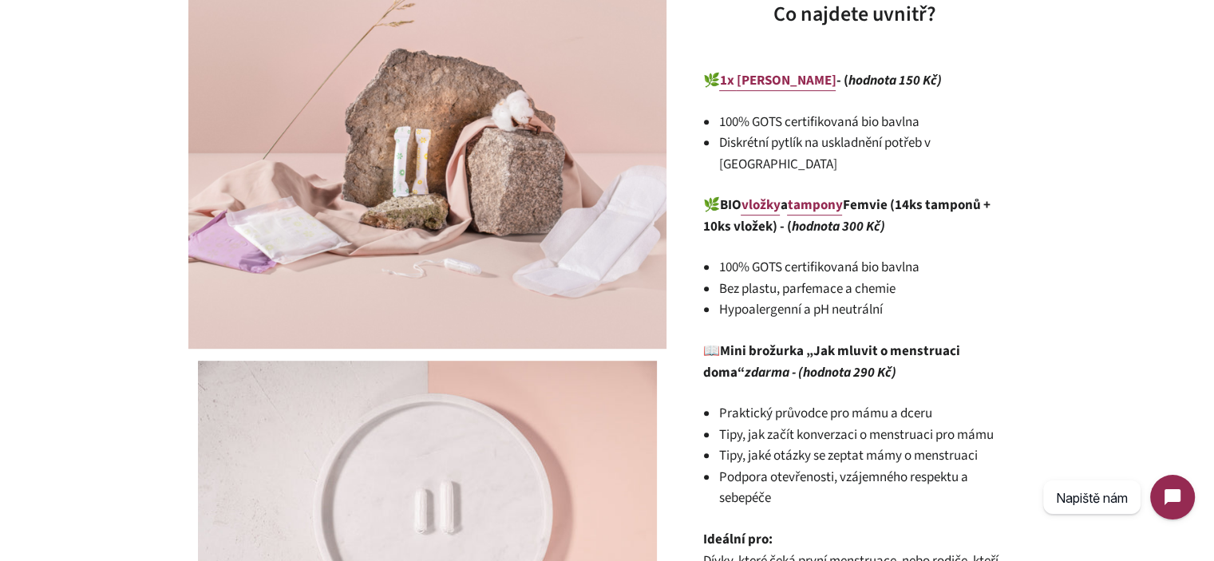
click at [865, 279] on li "Bez plastu, parfemace a chemie" at bounding box center [862, 290] width 287 height 22
click at [880, 299] on li "Hypoalergenní a pH neutrální" at bounding box center [862, 310] width 287 height 22
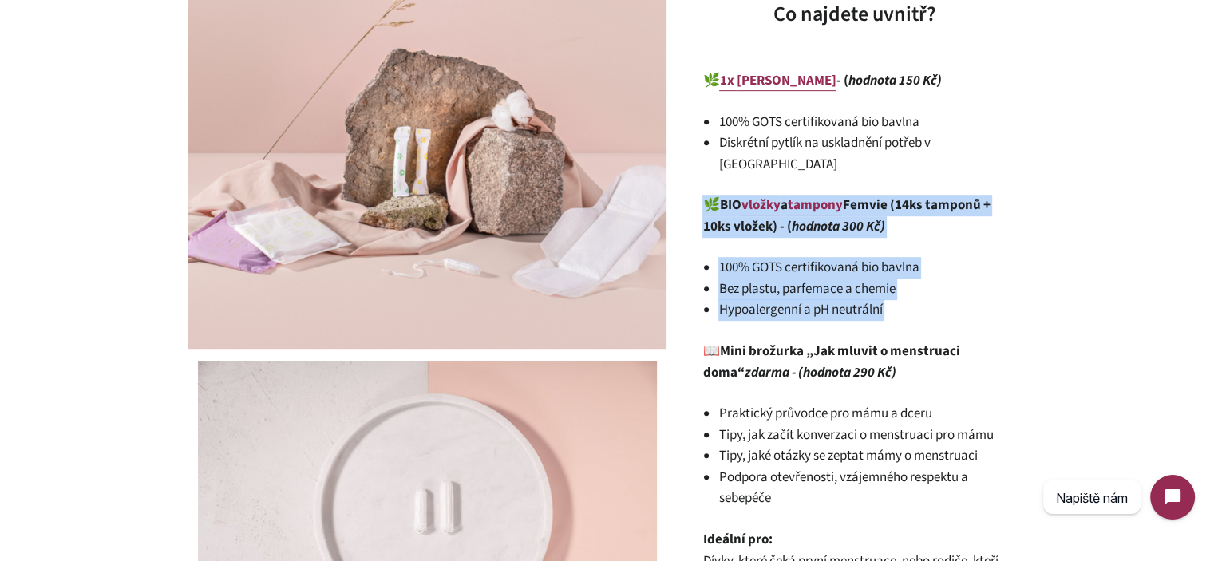
drag, startPoint x: 880, startPoint y: 283, endPoint x: 723, endPoint y: 187, distance: 183.9
click at [724, 187] on div "První menstruace může být trochu děsivá – zvlášť pokud o tom doma ještě nepadlo…" at bounding box center [854, 112] width 303 height 1003
click at [723, 196] on strong "BIO vložky a tampony Femvie (14ks tamponů + 10ks vložek) - ( hodnota 300 Kč)" at bounding box center [846, 216] width 287 height 41
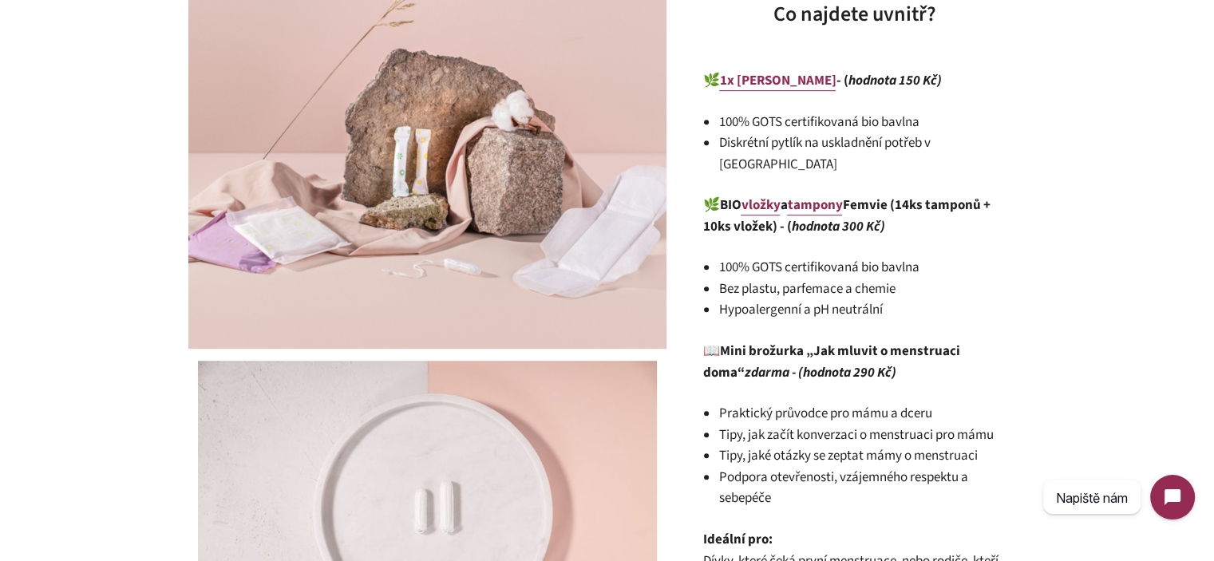
click at [723, 196] on strong "BIO vložky a tampony Femvie (14ks tamponů + 10ks vložek) - ( hodnota 300 Kč)" at bounding box center [846, 216] width 287 height 41
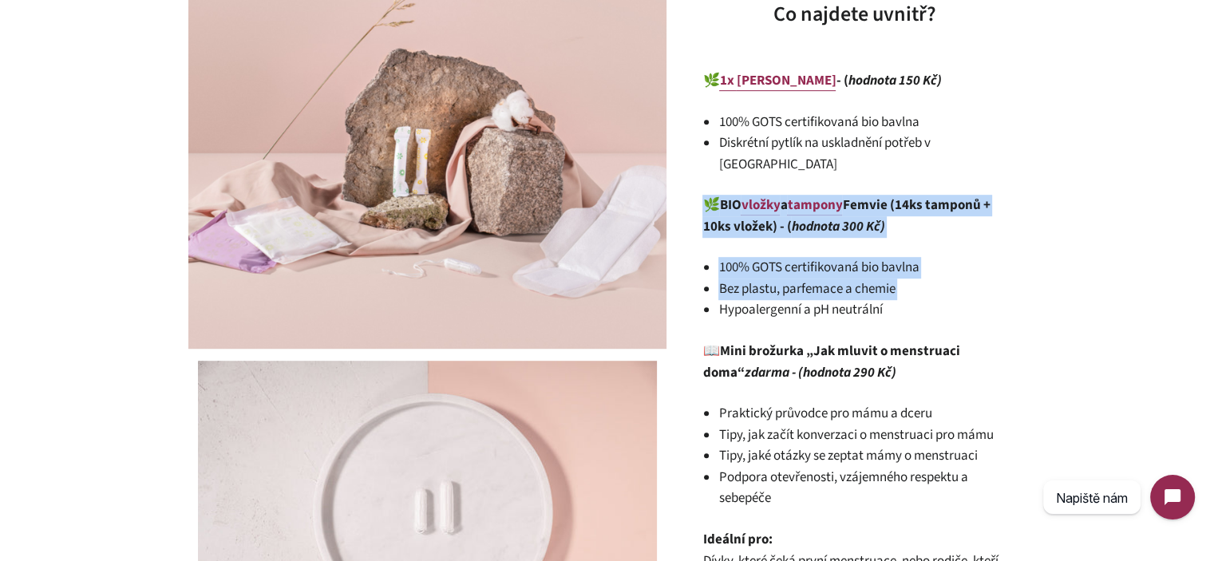
drag, startPoint x: 723, startPoint y: 187, endPoint x: 897, endPoint y: 275, distance: 195.3
click at [897, 275] on div "První menstruace může být trochu děsivá – zvlášť pokud o tom doma ještě nepadlo…" at bounding box center [854, 112] width 303 height 1003
click at [897, 279] on li "Bez plastu, parfemace a chemie" at bounding box center [862, 290] width 287 height 22
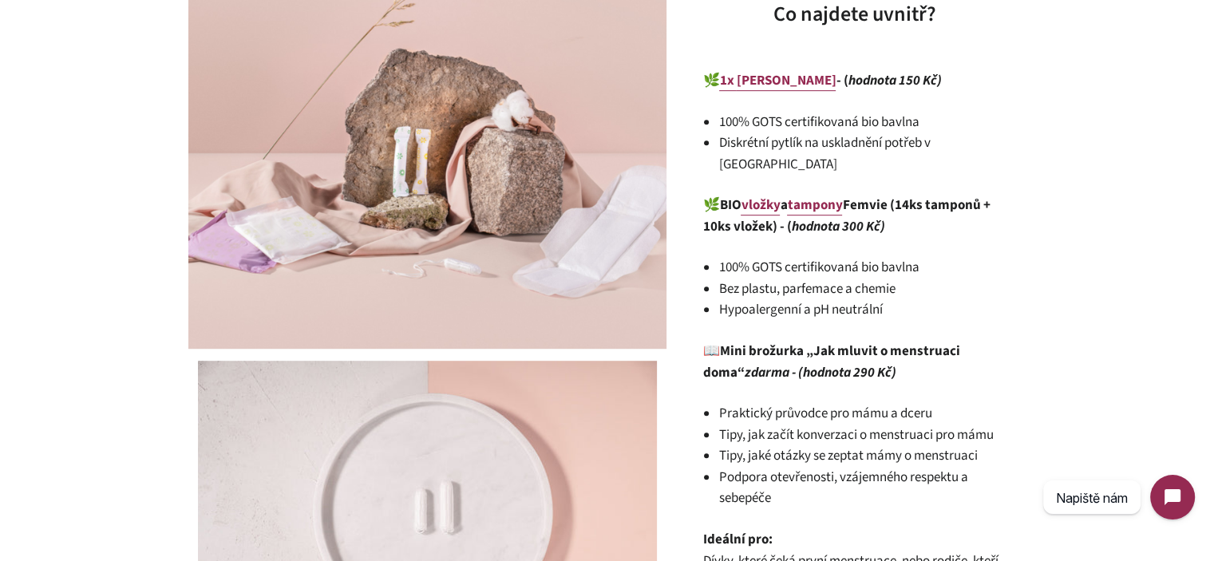
click at [911, 299] on li "Hypoalergenní a pH neutrální" at bounding box center [862, 310] width 287 height 22
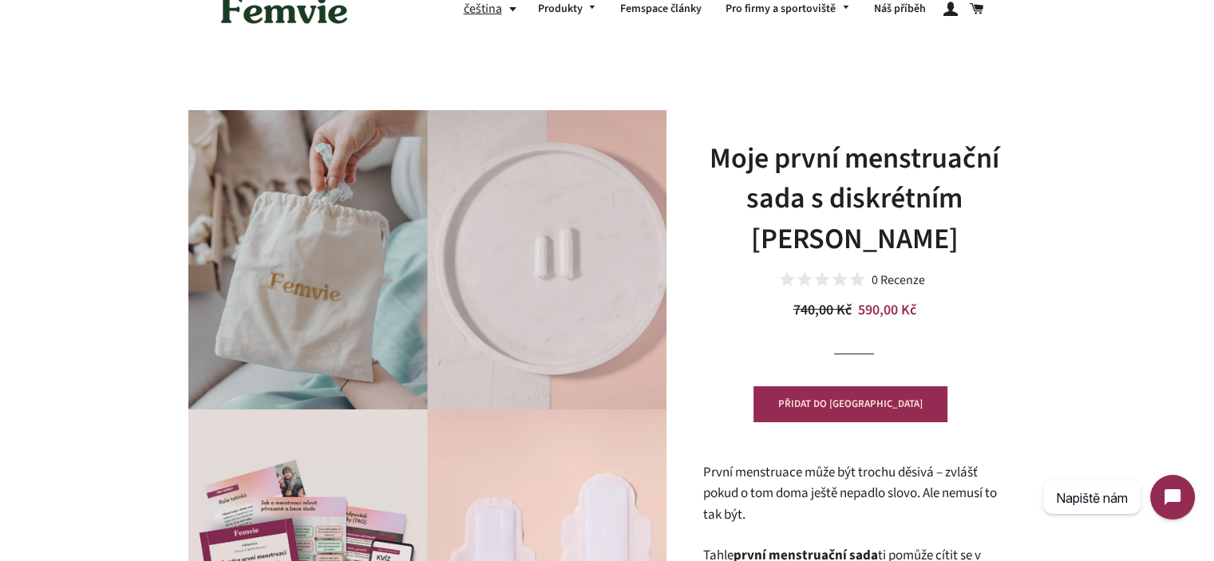
scroll to position [0, 0]
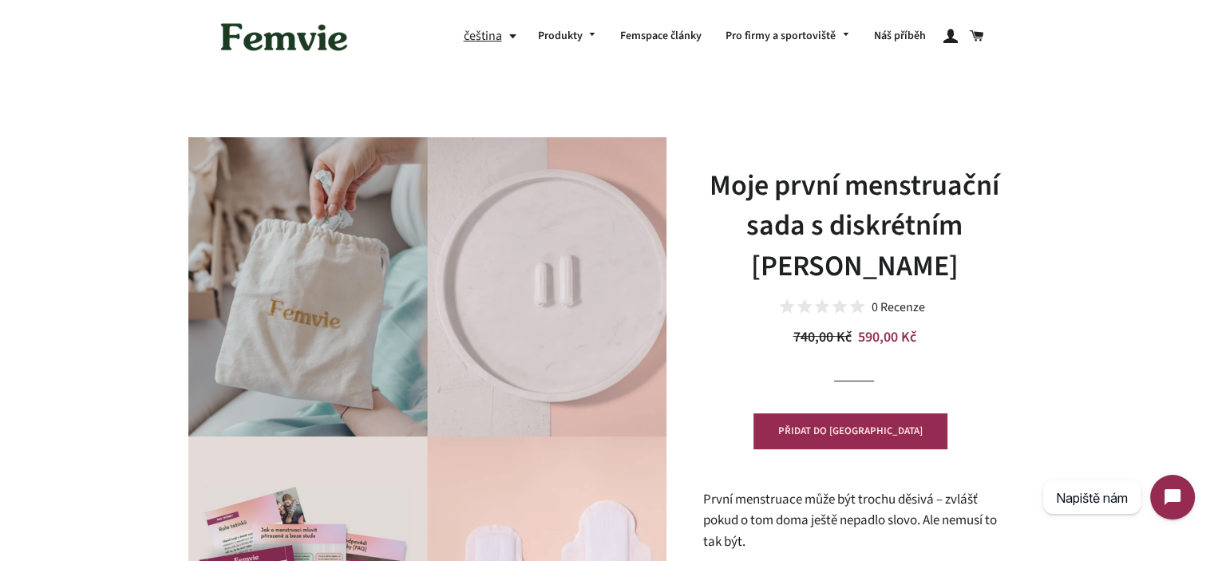
click at [834, 254] on h1 "Moje první menstruační sada s diskrétním [PERSON_NAME]" at bounding box center [854, 226] width 303 height 121
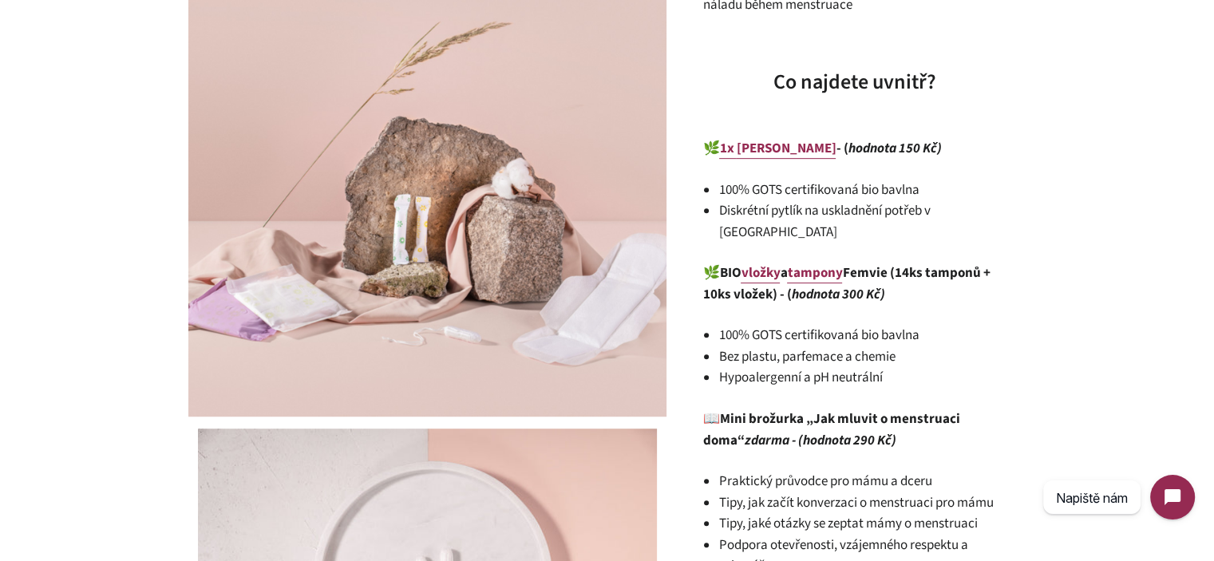
scroll to position [958, 0]
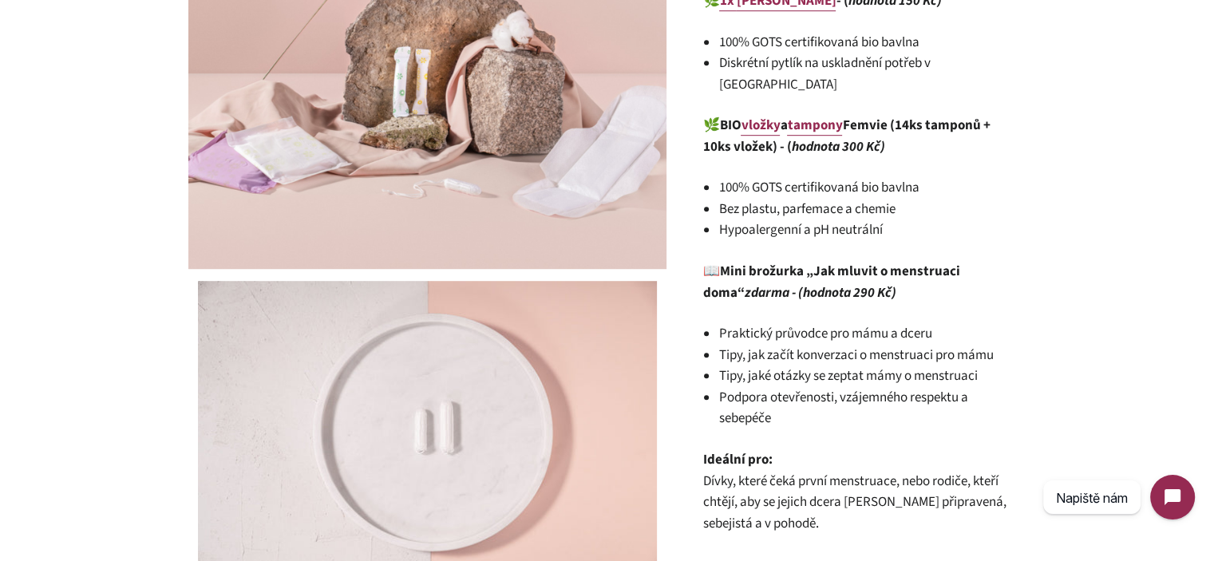
click at [712, 124] on strong "BIO vložky a tampony Femvie (14ks tamponů + 10ks vložek) - ( hodnota 300 Kč)" at bounding box center [846, 136] width 287 height 41
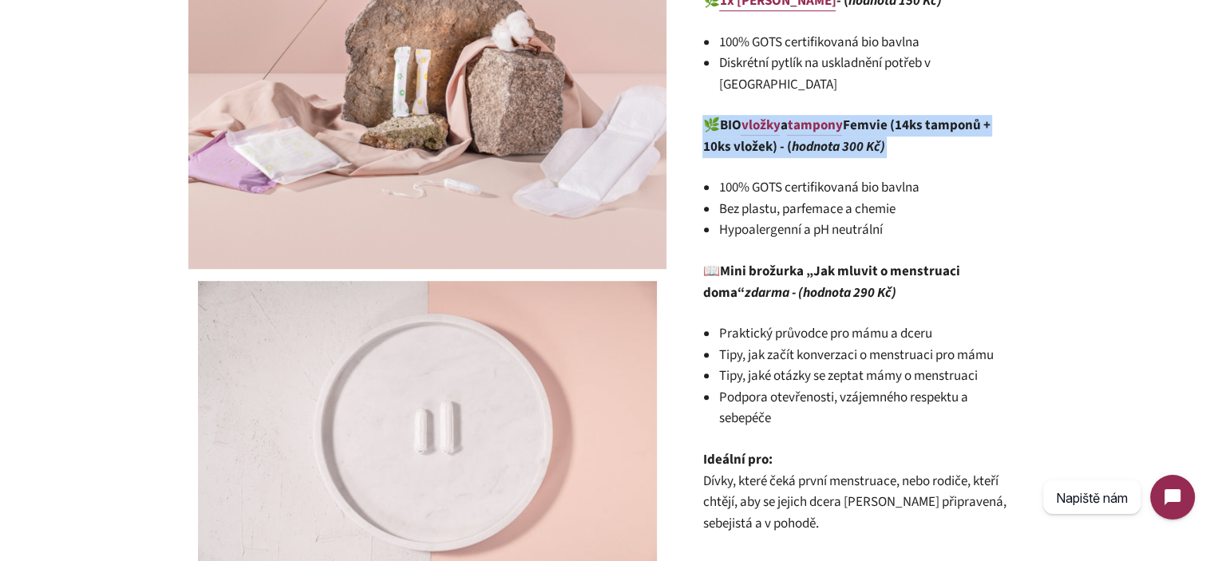
click at [712, 124] on strong "BIO vložky a tampony Femvie (14ks tamponů + 10ks vložek) - ( hodnota 300 Kč)" at bounding box center [846, 136] width 287 height 41
click at [914, 129] on p "🌿 BIO vložky a tampony Femvie (14ks tamponů + 10ks vložek) - ( hodnota 300 Kč)" at bounding box center [854, 136] width 303 height 42
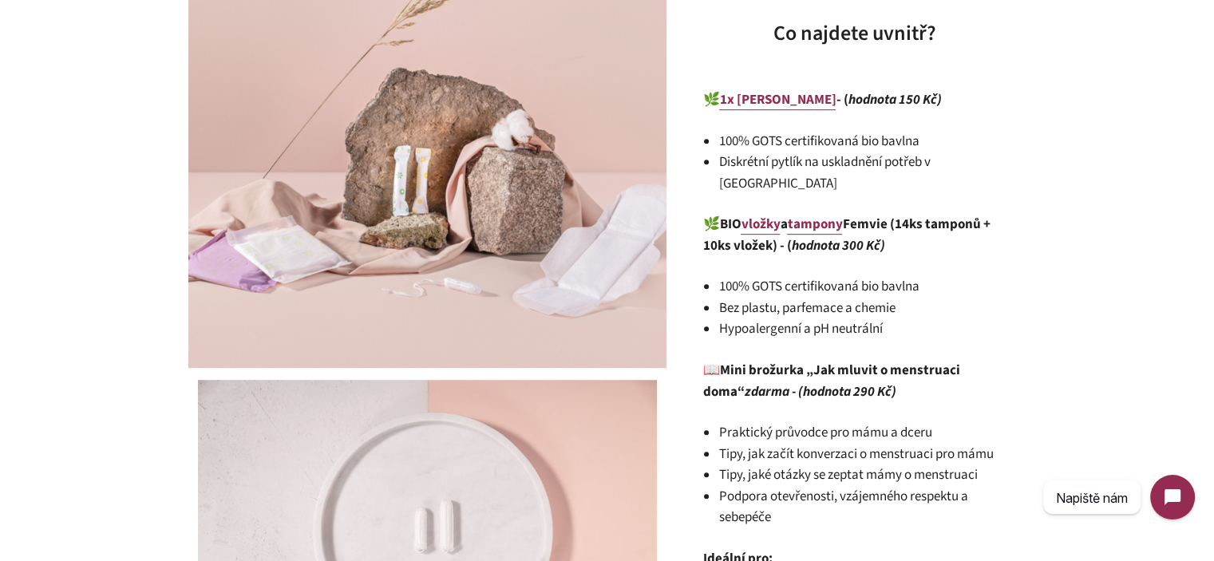
scroll to position [878, 0]
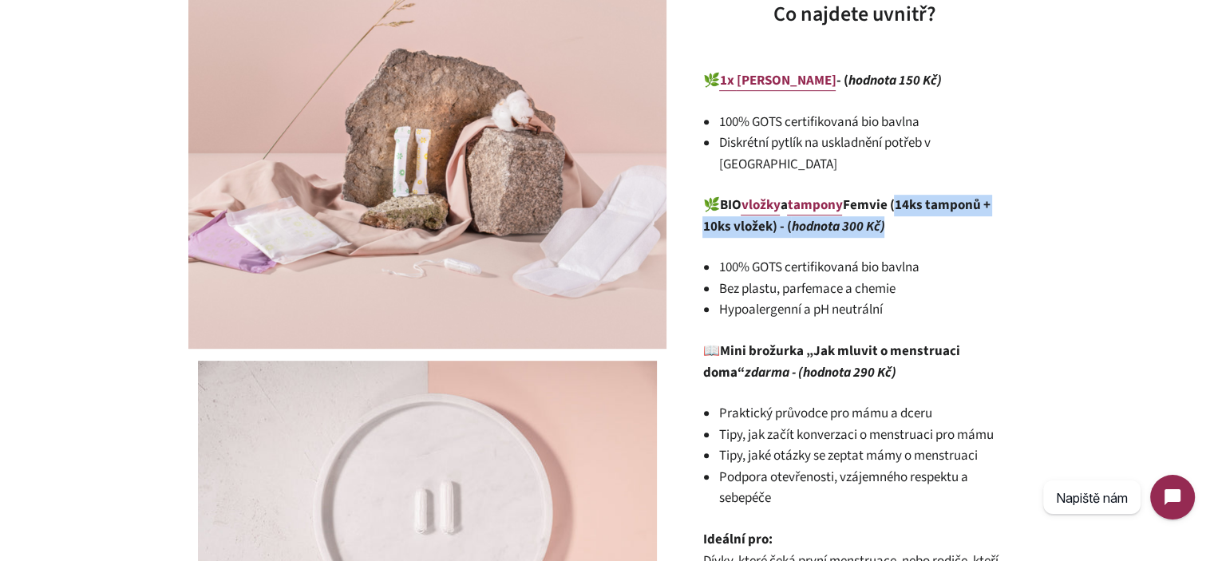
drag, startPoint x: 902, startPoint y: 184, endPoint x: 908, endPoint y: 200, distance: 16.9
click at [908, 200] on p "🌿 BIO vložky a tampony Femvie (14ks tamponů + 10ks vložek) - ( hodnota 300 Kč)" at bounding box center [854, 216] width 303 height 42
drag, startPoint x: 908, startPoint y: 200, endPoint x: 901, endPoint y: 183, distance: 19.0
click at [901, 195] on p "🌿 BIO vložky a tampony Femvie (14ks tamponů + 10ks vložek) - ( hodnota 300 Kč)" at bounding box center [854, 216] width 303 height 42
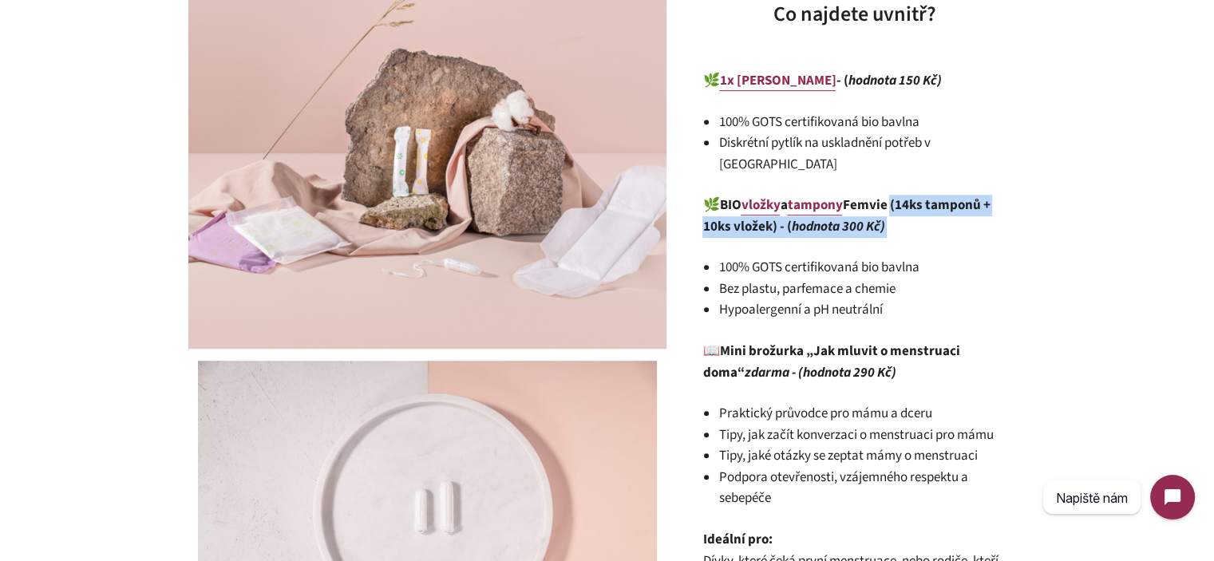
click at [901, 196] on strong "BIO vložky a tampony Femvie (14ks tamponů + 10ks vložek) - ( hodnota 300 Kč)" at bounding box center [846, 216] width 287 height 41
drag, startPoint x: 903, startPoint y: 181, endPoint x: 905, endPoint y: 193, distance: 12.1
click at [905, 196] on strong "BIO vložky a tampony Femvie (14ks tamponů + 10ks vložek) - ( hodnota 300 Kč)" at bounding box center [846, 216] width 287 height 41
drag, startPoint x: 901, startPoint y: 184, endPoint x: 779, endPoint y: 206, distance: 124.2
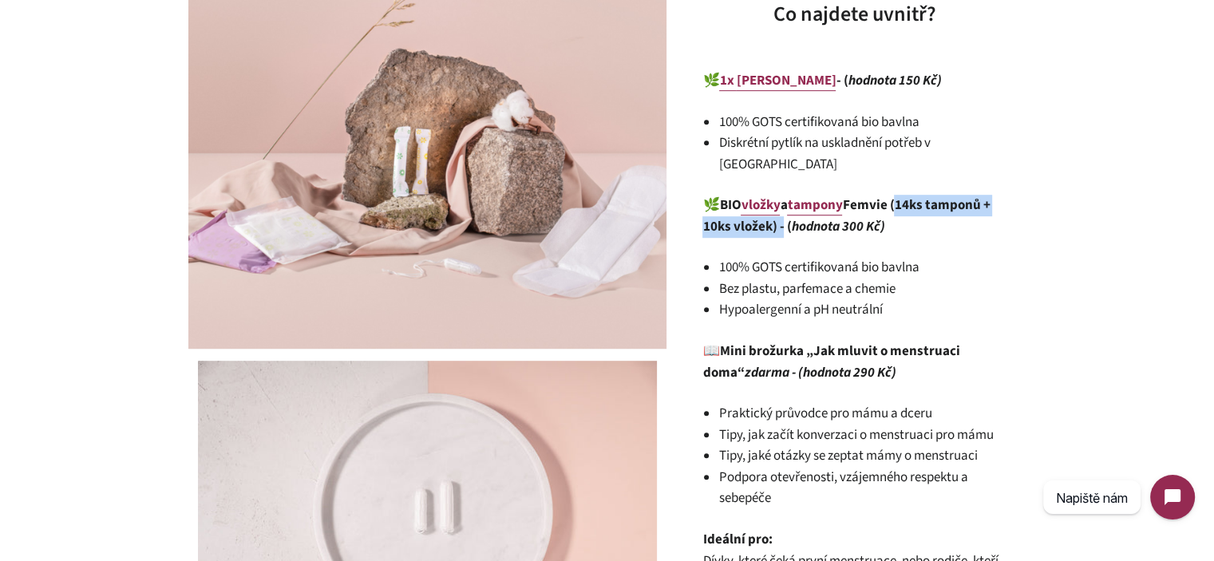
click at [779, 206] on strong "BIO vložky a tampony Femvie (14ks tamponů + 10ks vložek) - ( hodnota 300 Kč)" at bounding box center [846, 216] width 287 height 41
copy strong "(14ks tamponů + 10ks vložek)"
drag, startPoint x: 839, startPoint y: 270, endPoint x: 850, endPoint y: 268, distance: 11.3
click at [839, 279] on li "Bez plastu, parfemace a chemie" at bounding box center [862, 290] width 287 height 22
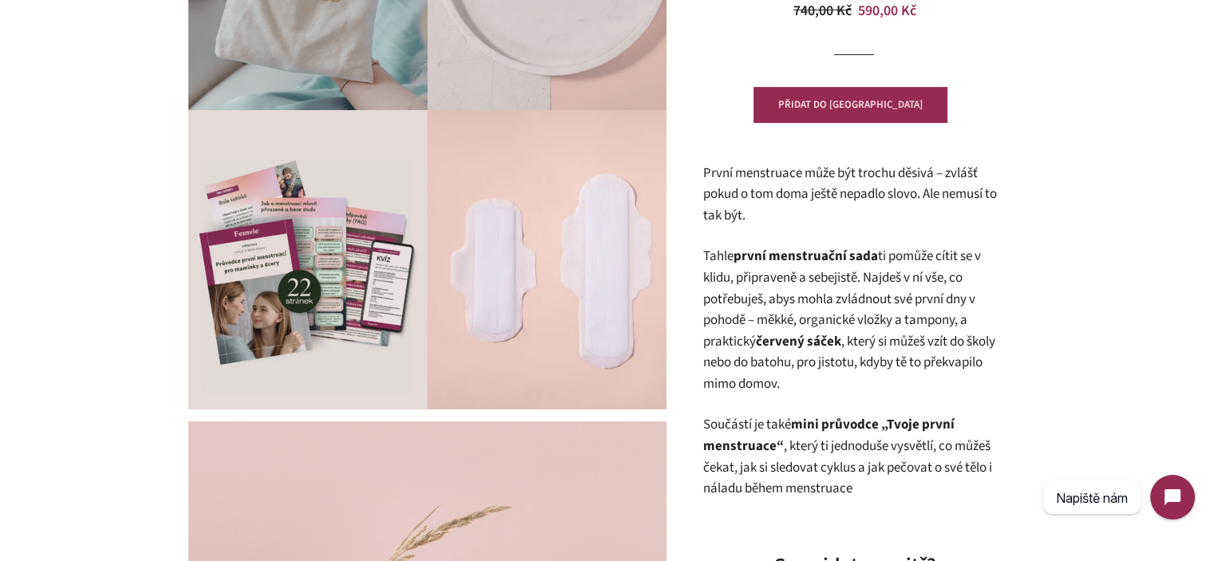
scroll to position [319, 0]
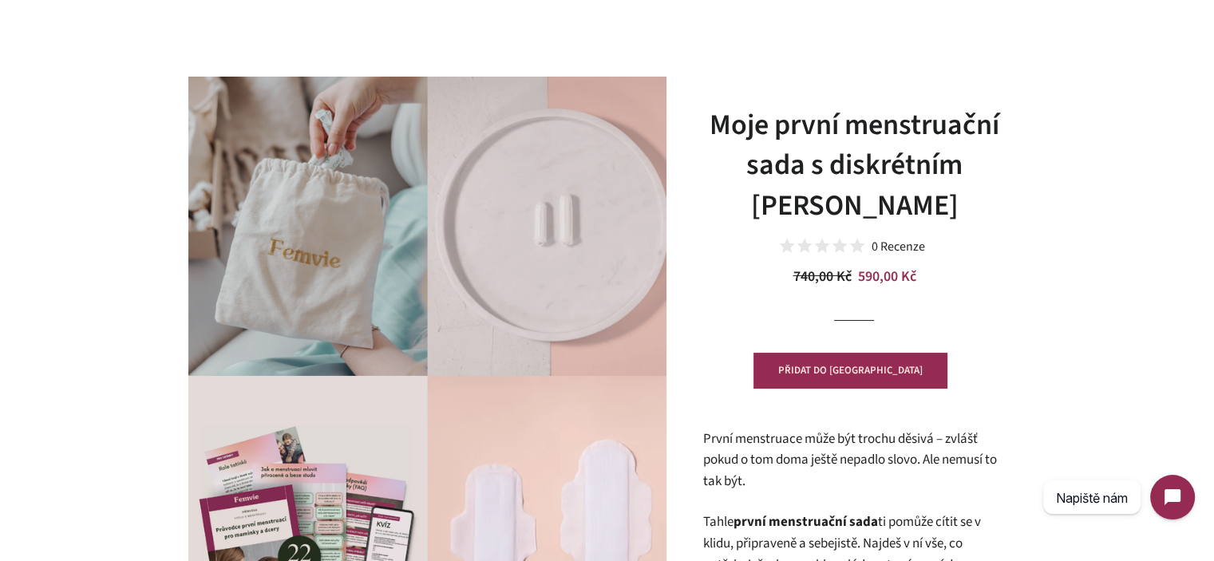
scroll to position [0, 0]
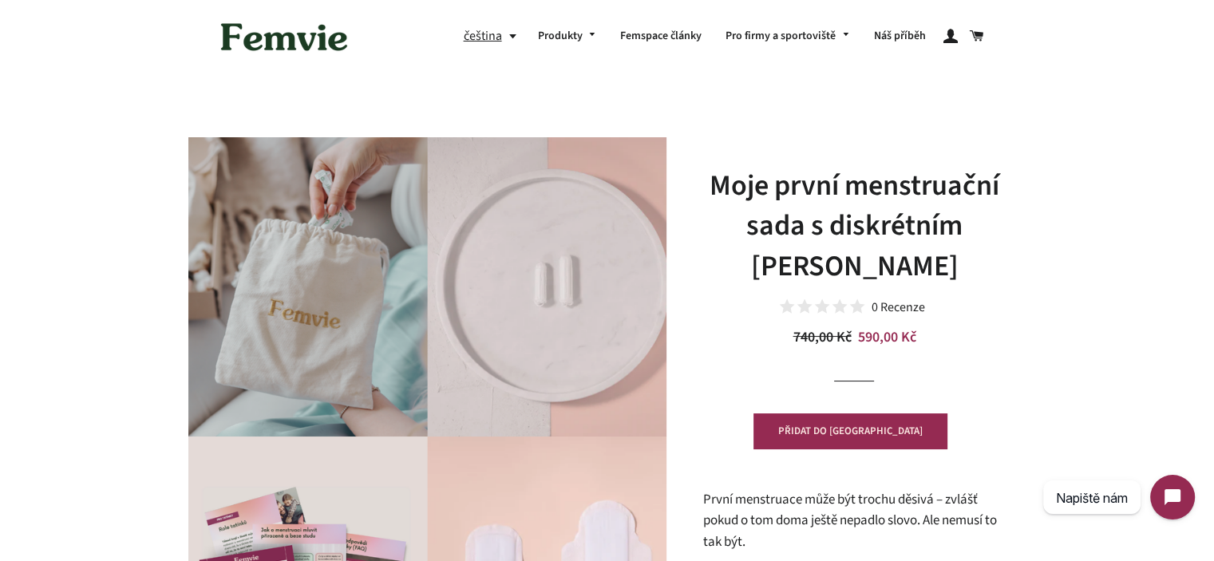
click at [827, 216] on h1 "Moje první menstruační sada s diskrétním [PERSON_NAME]" at bounding box center [854, 226] width 303 height 121
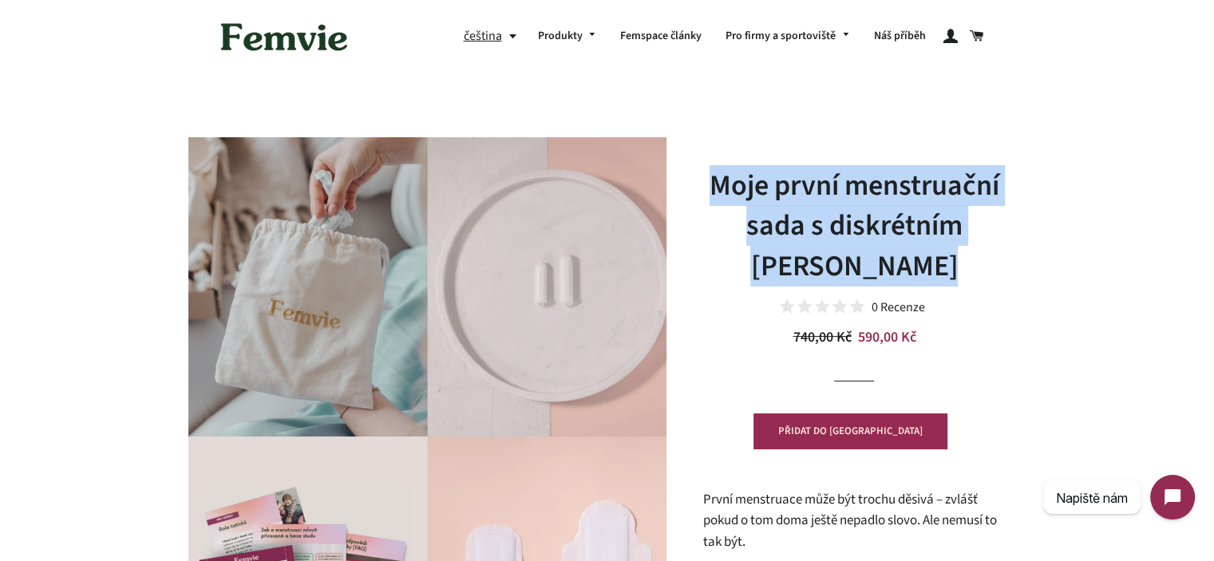
click at [827, 216] on h1 "Moje první menstruační sada s diskrétním [PERSON_NAME]" at bounding box center [854, 226] width 303 height 121
click at [743, 188] on h1 "Moje první menstruační sada s diskrétním Femvie pytlíkem" at bounding box center [854, 226] width 303 height 121
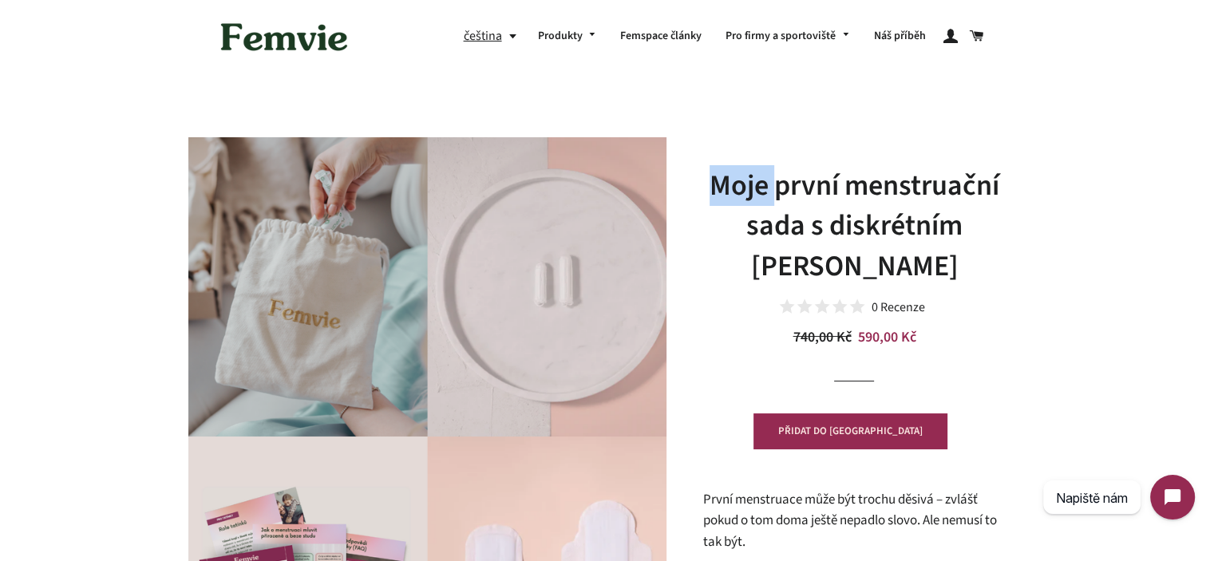
click at [743, 188] on h1 "Moje první menstruační sada s diskrétním Femvie pytlíkem" at bounding box center [854, 226] width 303 height 121
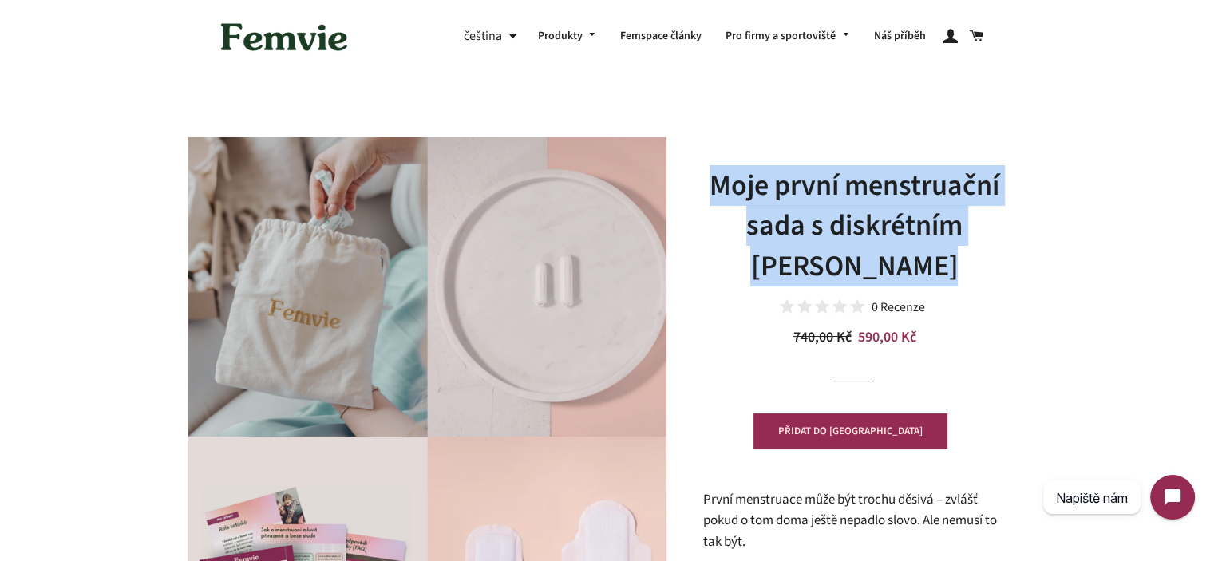
drag, startPoint x: 743, startPoint y: 188, endPoint x: 892, endPoint y: 255, distance: 163.7
click at [891, 255] on h1 "Moje první menstruační sada s diskrétním Femvie pytlíkem" at bounding box center [854, 226] width 303 height 121
click at [892, 255] on h1 "Moje první menstruační sada s diskrétním Femvie pytlíkem" at bounding box center [854, 226] width 303 height 121
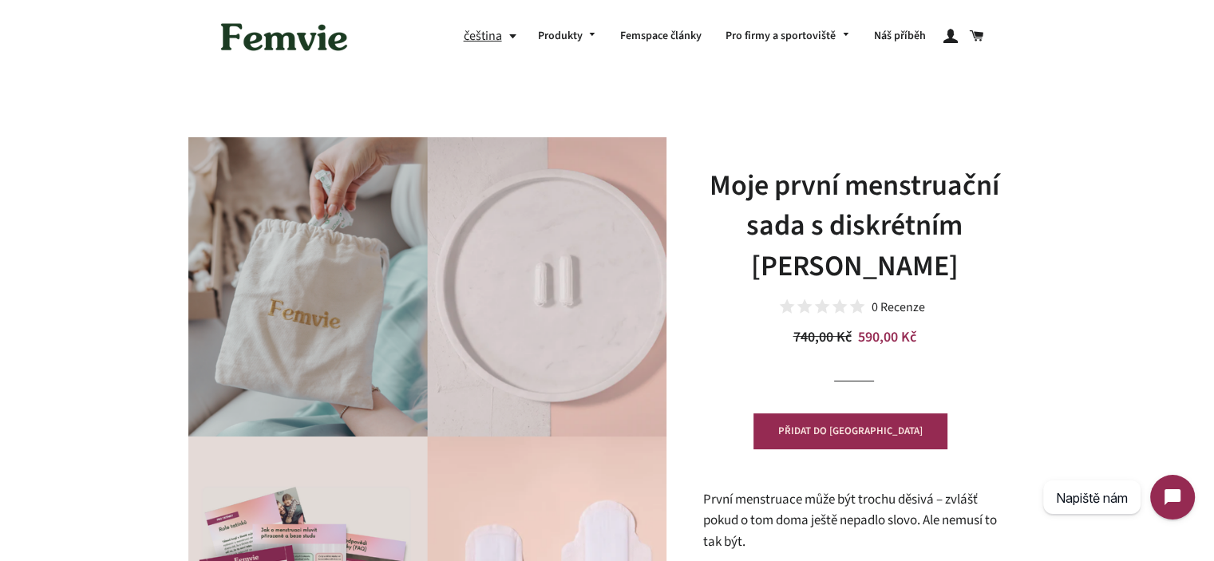
click at [892, 255] on h1 "Moje první menstruační sada s diskrétním Femvie pytlíkem" at bounding box center [854, 226] width 303 height 121
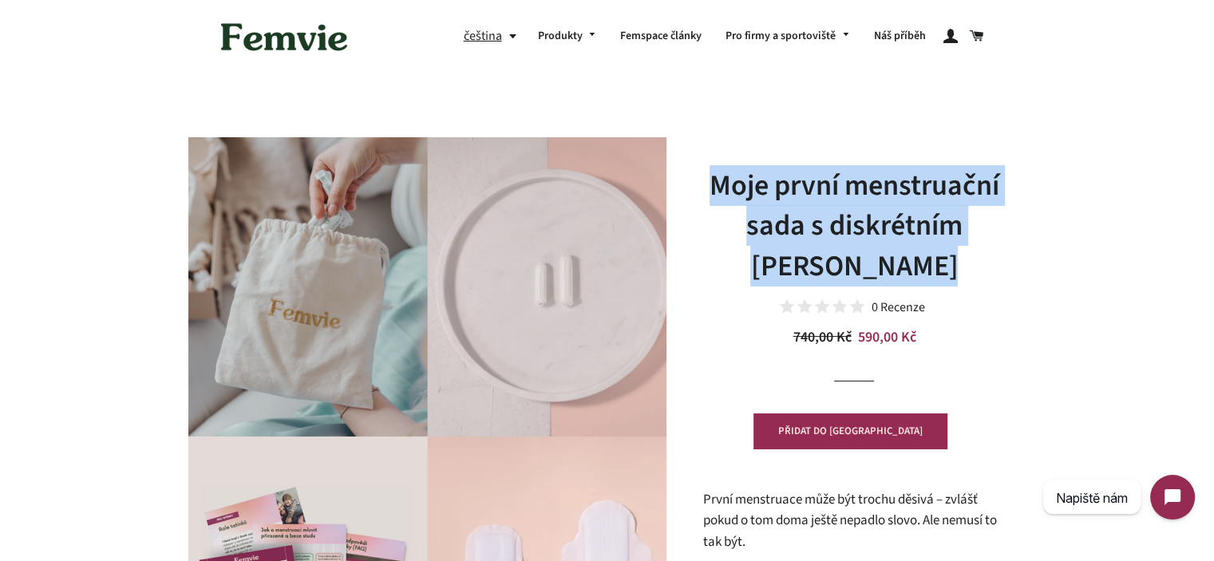
drag, startPoint x: 892, startPoint y: 255, endPoint x: 850, endPoint y: 220, distance: 55.5
click at [778, 185] on h1 "Moje první menstruační sada s diskrétním Femvie pytlíkem" at bounding box center [854, 226] width 303 height 121
click at [850, 220] on h1 "Moje první menstruační sada s diskrétním Femvie pytlíkem" at bounding box center [854, 226] width 303 height 121
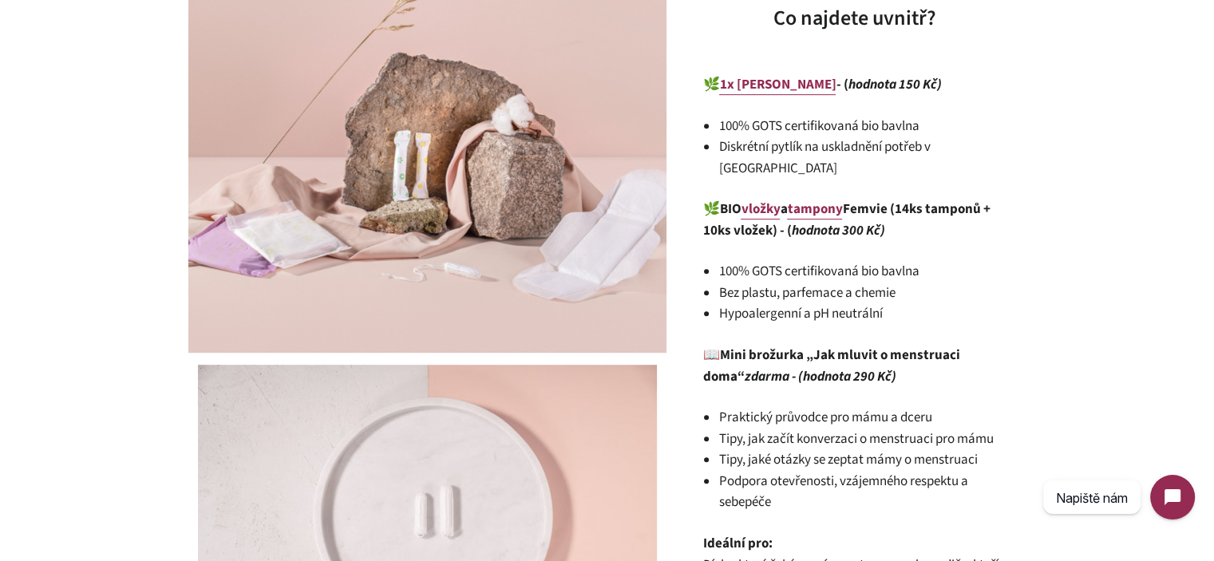
scroll to position [878, 0]
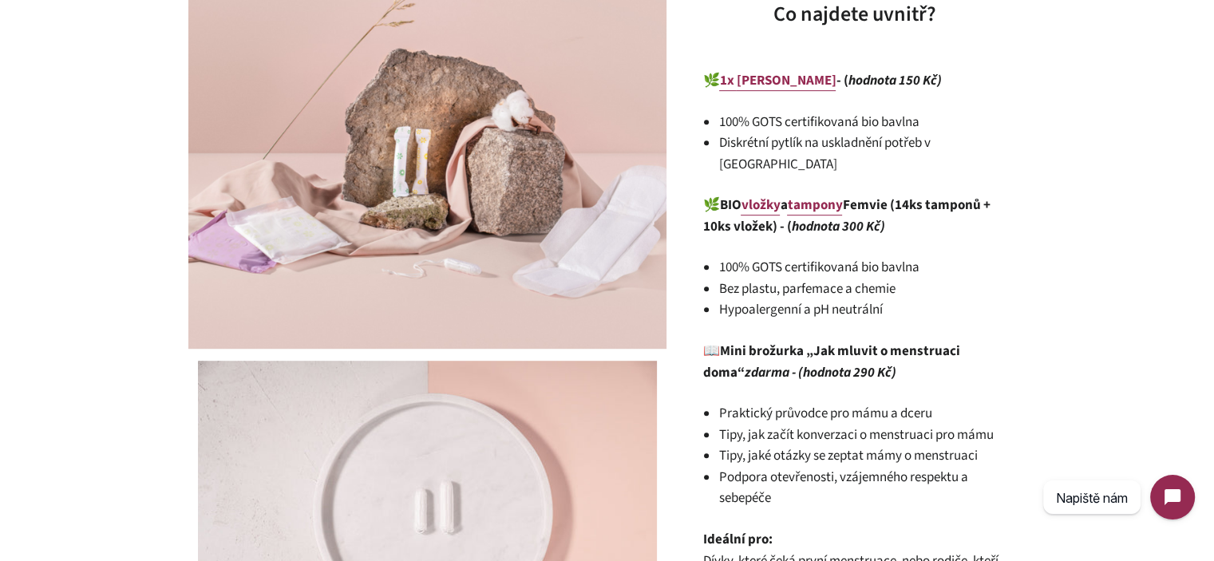
click at [764, 257] on li "100% GOTS certifikovaná bio bavlna" at bounding box center [862, 268] width 287 height 22
click at [911, 196] on strong "BIO vložky a tampony Femvie (14ks tamponů + 10ks vložek) - ( hodnota 300 Kč)" at bounding box center [846, 216] width 287 height 41
drag, startPoint x: 911, startPoint y: 184, endPoint x: 915, endPoint y: 212, distance: 28.2
click at [915, 212] on p "🌿 BIO vložky a tampony Femvie (14ks tamponů + 10ks vložek) - ( hodnota 300 Kč)" at bounding box center [854, 216] width 303 height 42
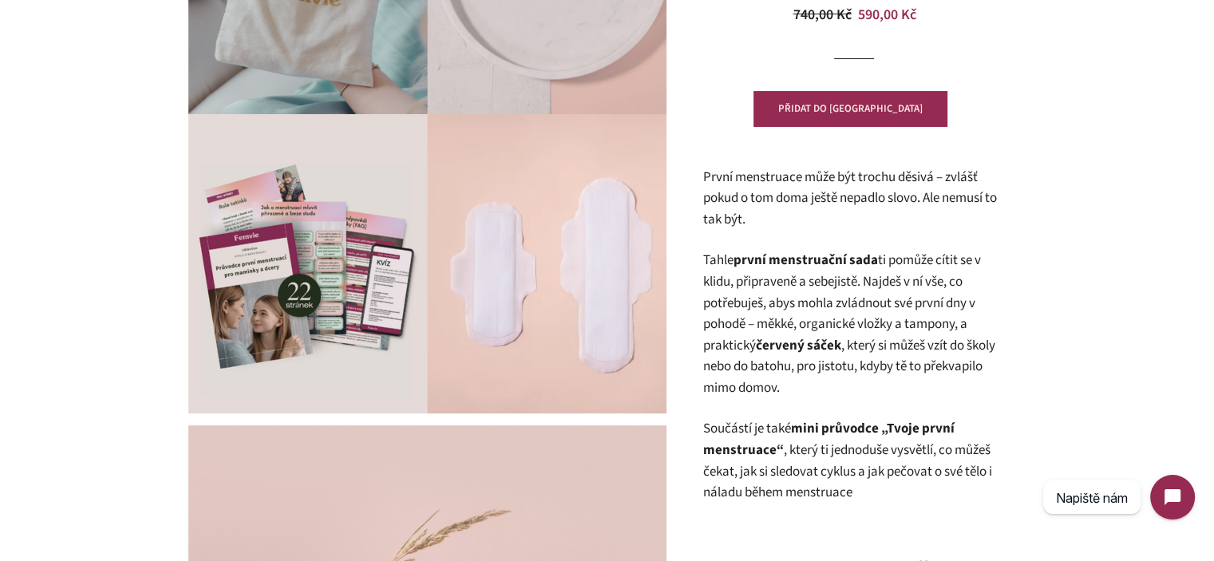
scroll to position [319, 0]
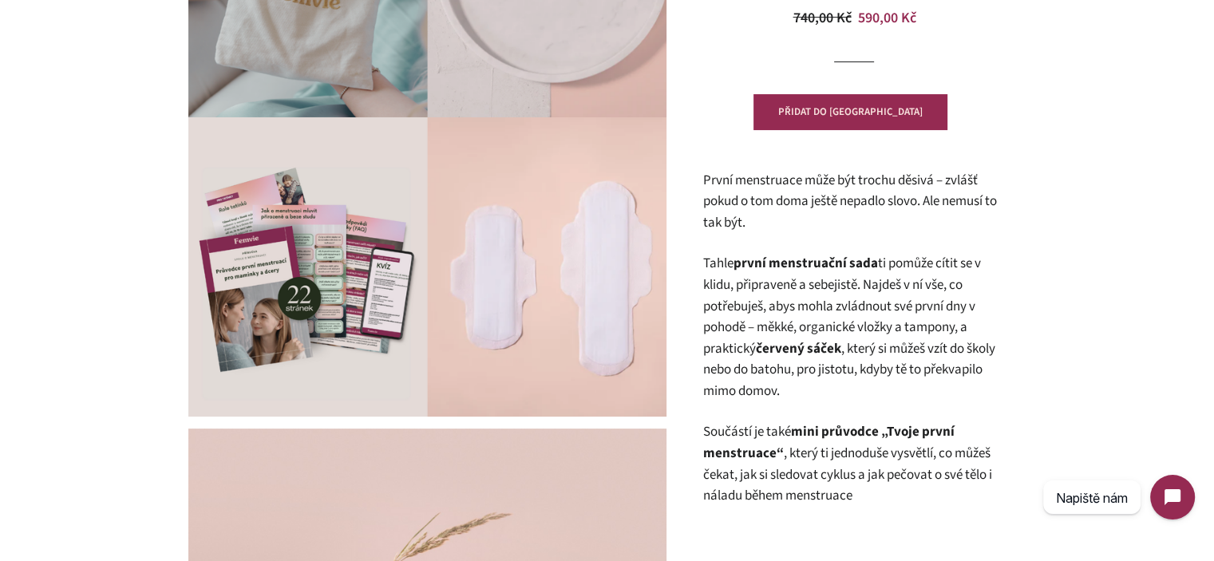
click at [857, 210] on p "První menstruace může být trochu děsivá – zvlášť pokud o tom doma ještě nepadlo…" at bounding box center [854, 202] width 303 height 64
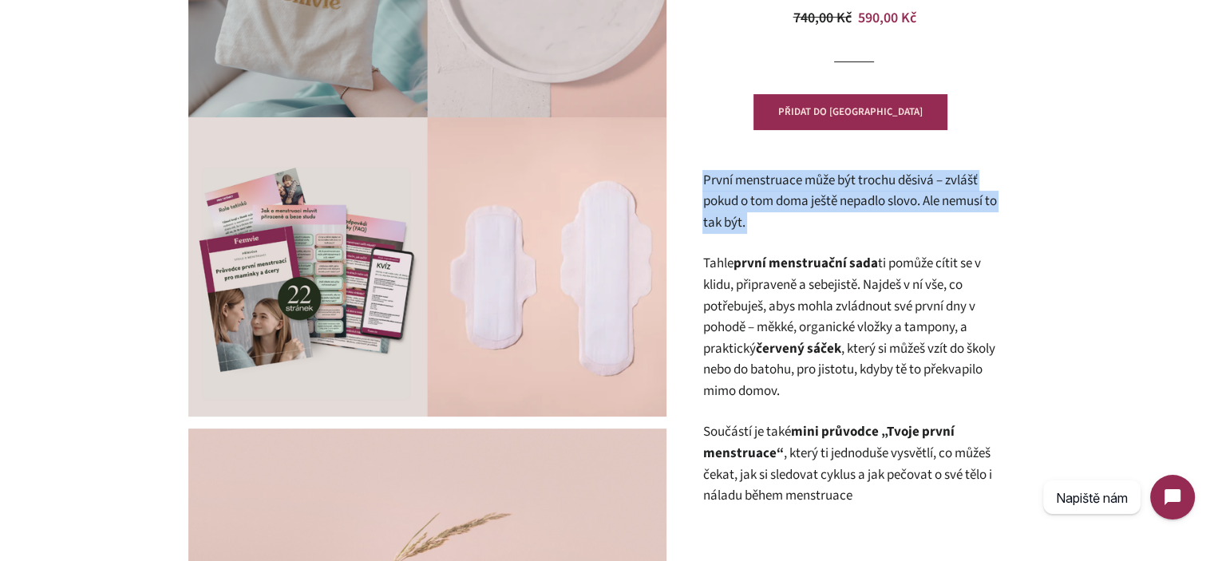
click at [857, 210] on p "První menstruace může být trochu děsivá – zvlášť pokud o tom doma ještě nepadlo…" at bounding box center [854, 202] width 303 height 64
click at [846, 229] on p "První menstruace může být trochu děsivá – zvlášť pokud o tom doma ještě nepadlo…" at bounding box center [854, 202] width 303 height 64
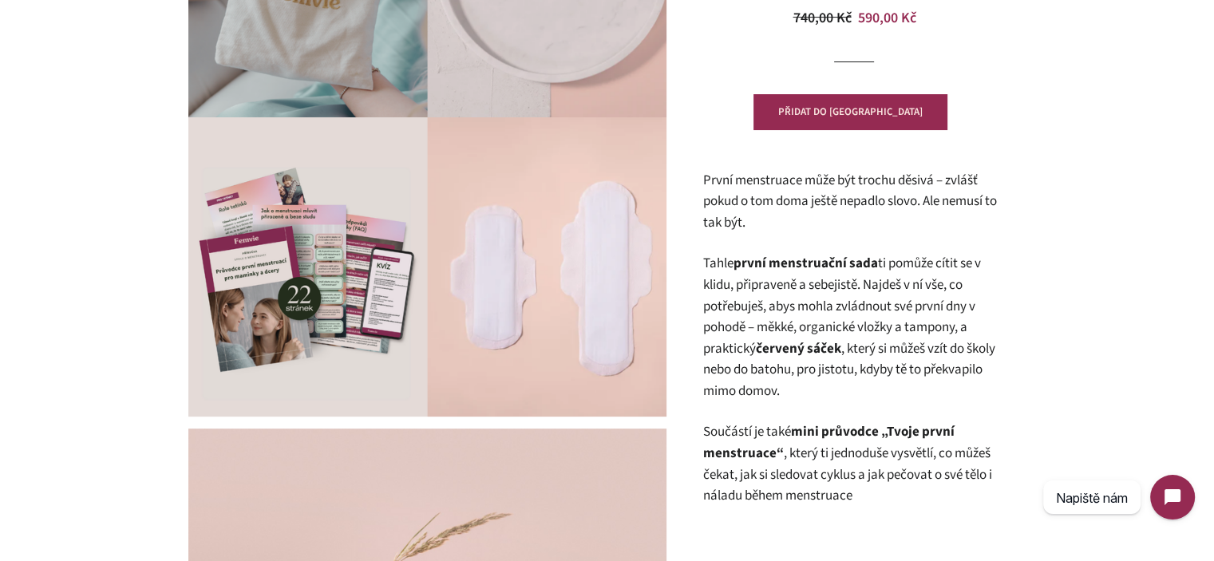
click at [733, 258] on p "Tahle první menstruační sada ti pomůže cítit se v klidu, připraveně a sebejistě…" at bounding box center [854, 327] width 303 height 149
click at [720, 261] on p "Tahle první menstruační sada ti pomůže cítit se v klidu, připraveně a sebejistě…" at bounding box center [854, 327] width 303 height 149
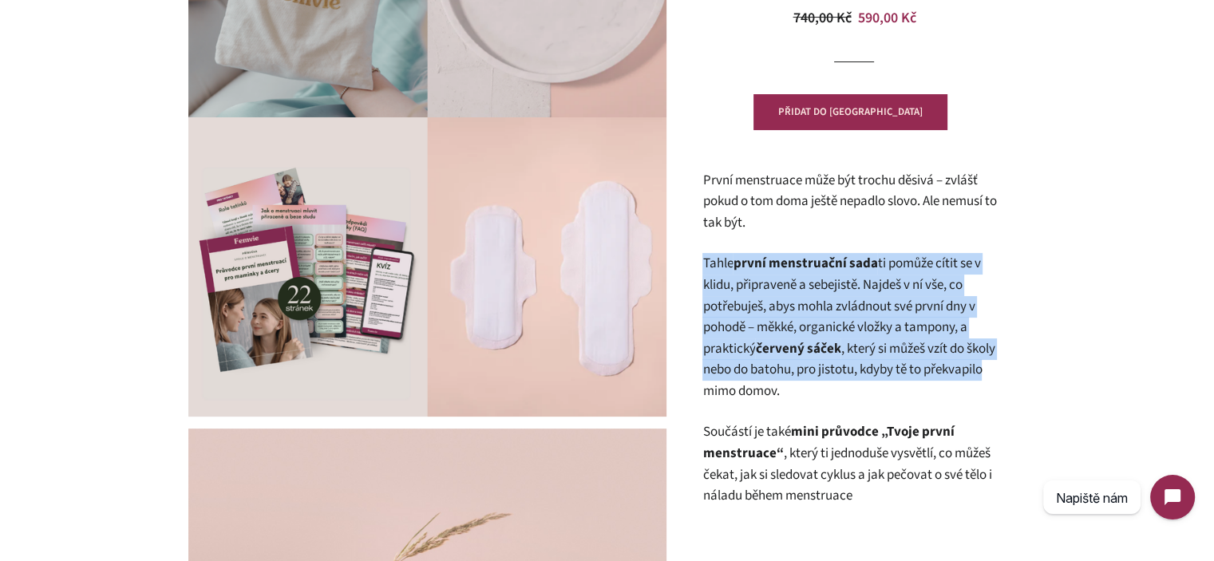
drag, startPoint x: 720, startPoint y: 261, endPoint x: 965, endPoint y: 379, distance: 271.4
click at [965, 379] on p "Tahle první menstruační sada ti pomůže cítit se v klidu, připraveně a sebejistě…" at bounding box center [854, 327] width 303 height 149
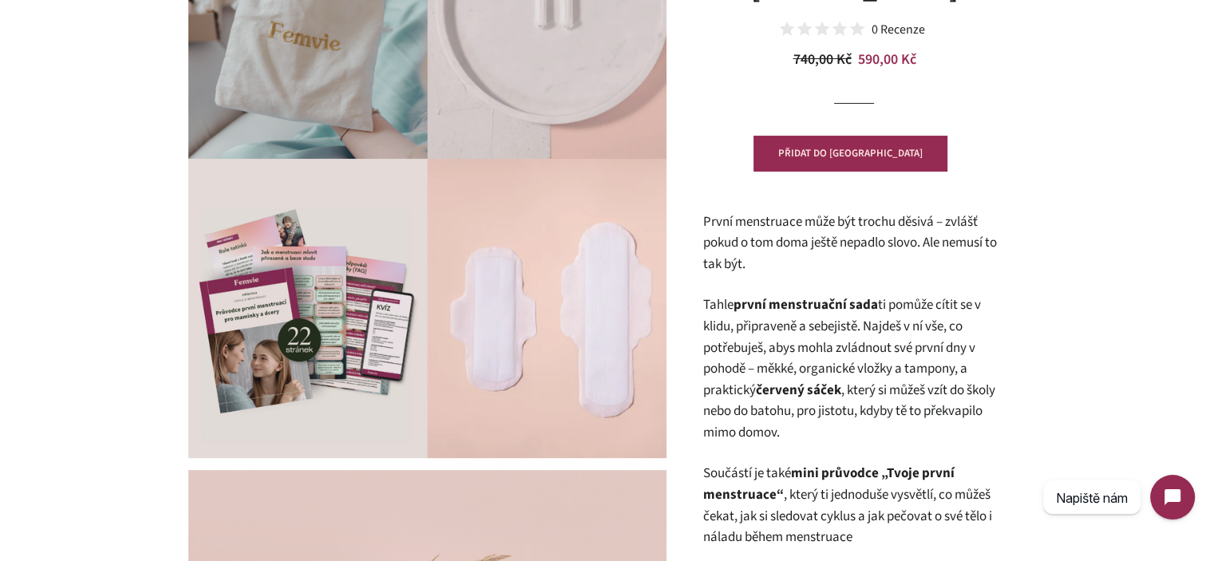
scroll to position [240, 0]
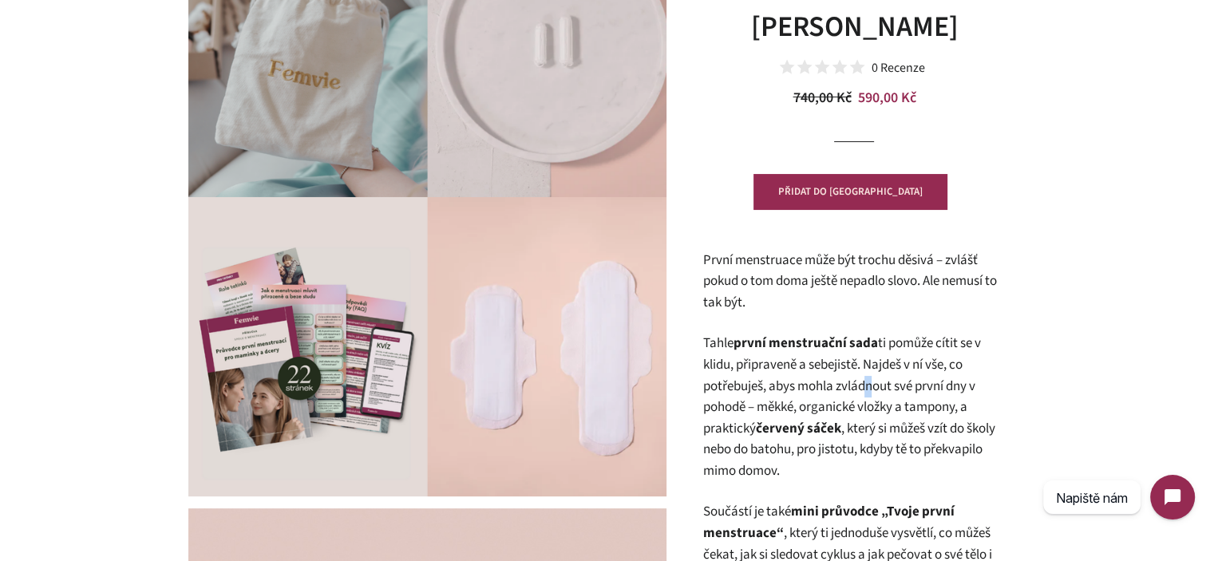
click at [859, 382] on p "Tahle první menstruační sada ti pomůže cítit se v klidu, připraveně a sebejistě…" at bounding box center [854, 407] width 303 height 149
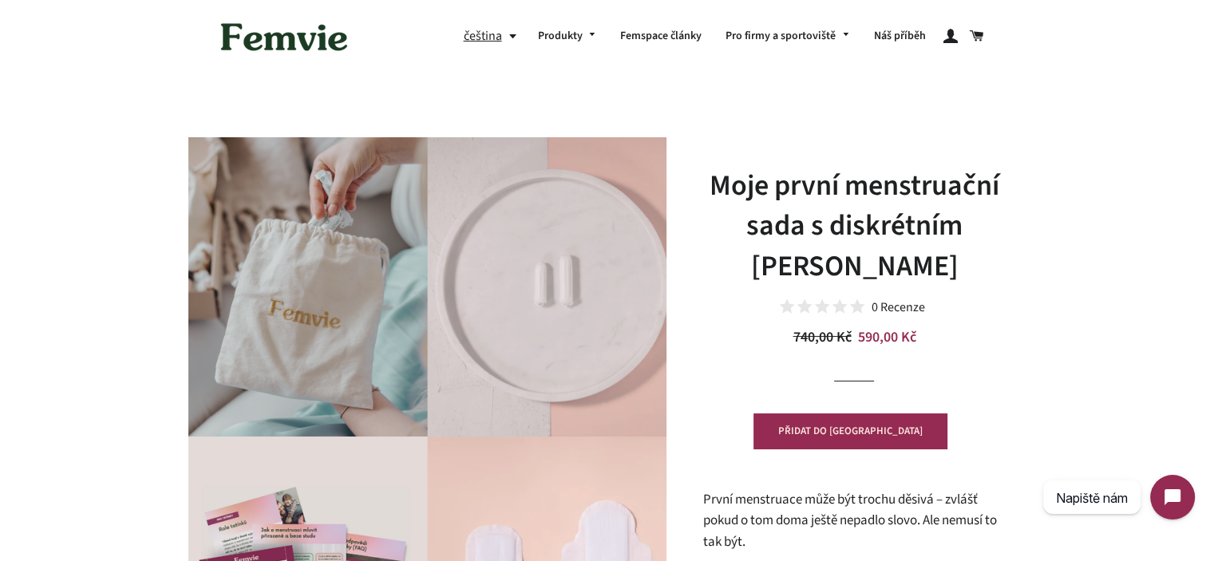
click at [827, 240] on h1 "Moje první menstruační sada s diskrétním [PERSON_NAME]" at bounding box center [854, 226] width 303 height 121
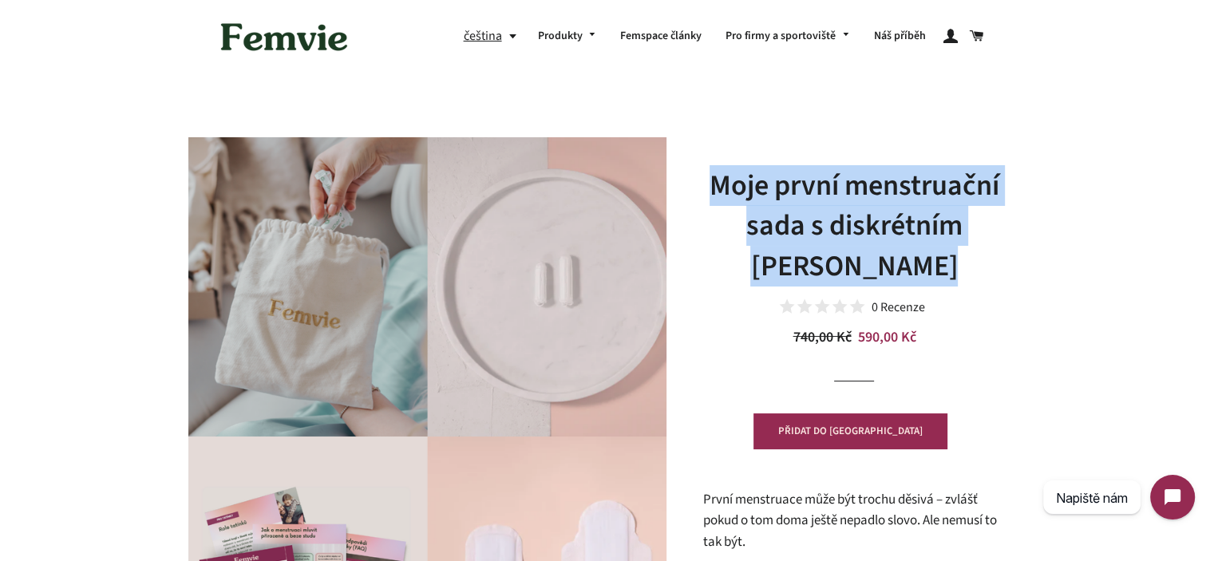
click at [827, 240] on h1 "Moje první menstruační sada s diskrétním [PERSON_NAME]" at bounding box center [854, 226] width 303 height 121
click at [911, 255] on h1 "Moje první menstruační sada s diskrétním [PERSON_NAME]" at bounding box center [854, 226] width 303 height 121
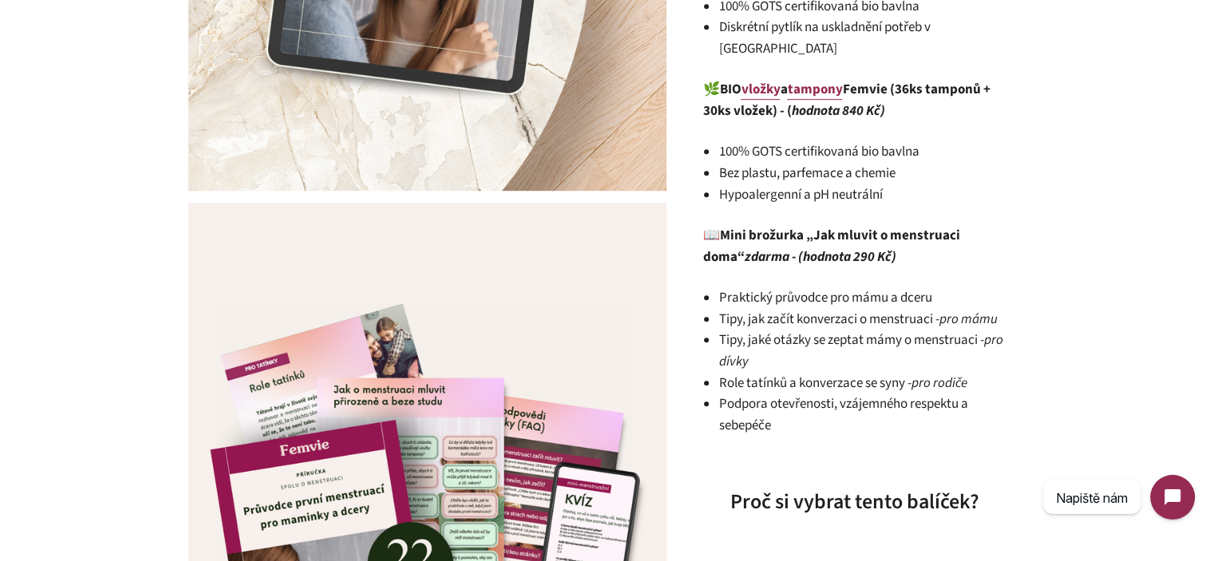
scroll to position [1038, 0]
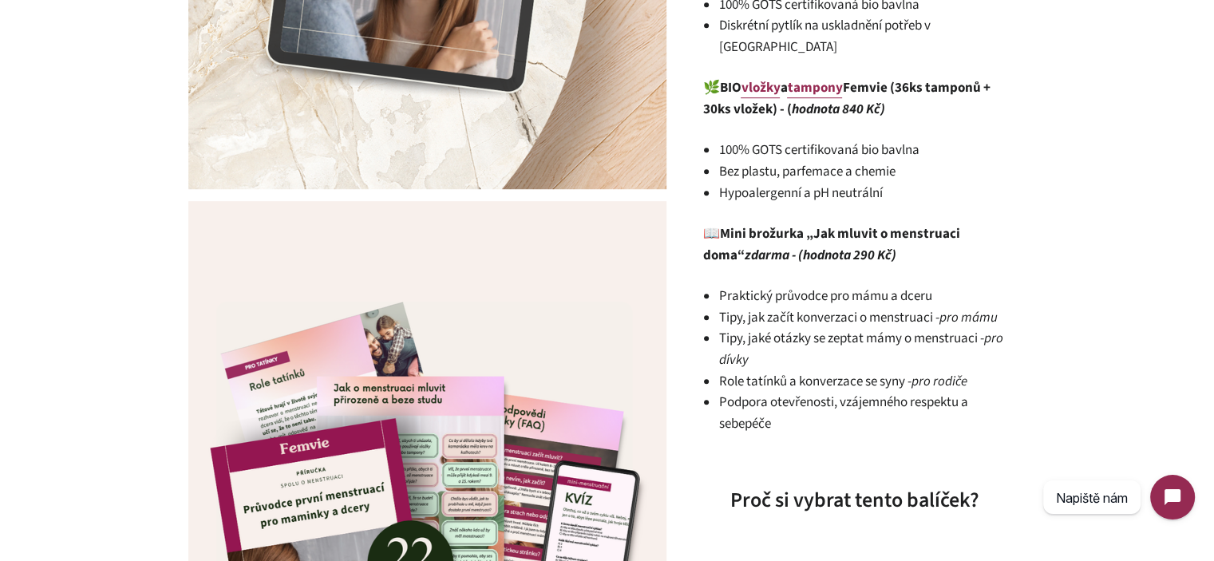
click at [803, 246] on em "zdarma - (hodnota 290 Kč)" at bounding box center [820, 255] width 152 height 19
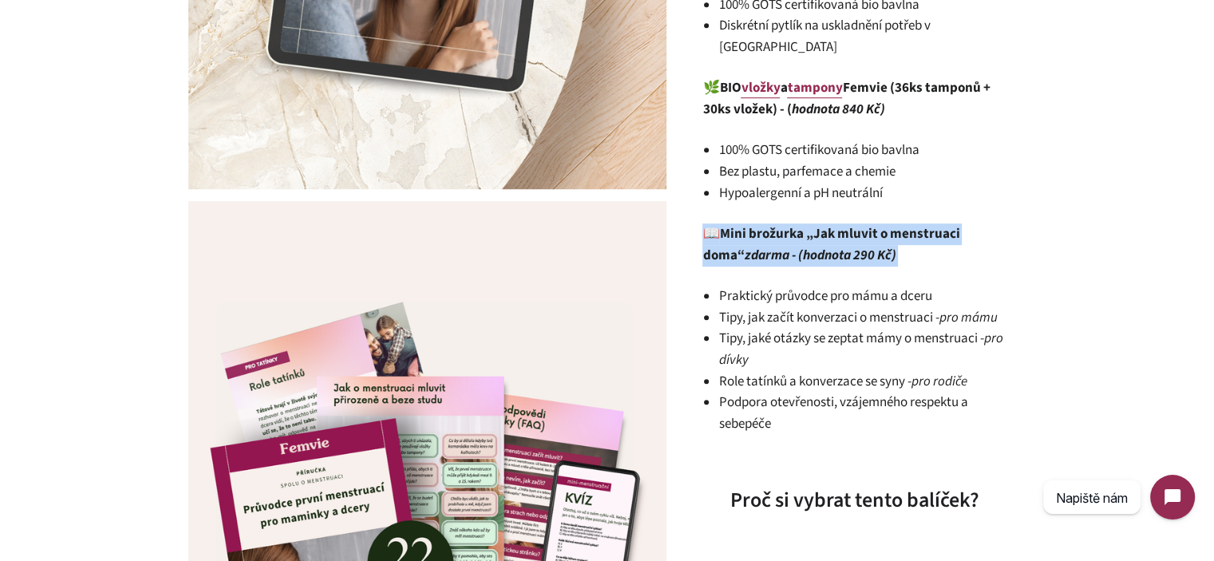
click at [803, 246] on em "zdarma - (hodnota 290 Kč)" at bounding box center [820, 255] width 152 height 19
click at [877, 234] on p "📖 Mini brožurka „Jak mluvit o menstruaci doma“ zdarma - (hodnota 290 Kč)" at bounding box center [854, 245] width 303 height 42
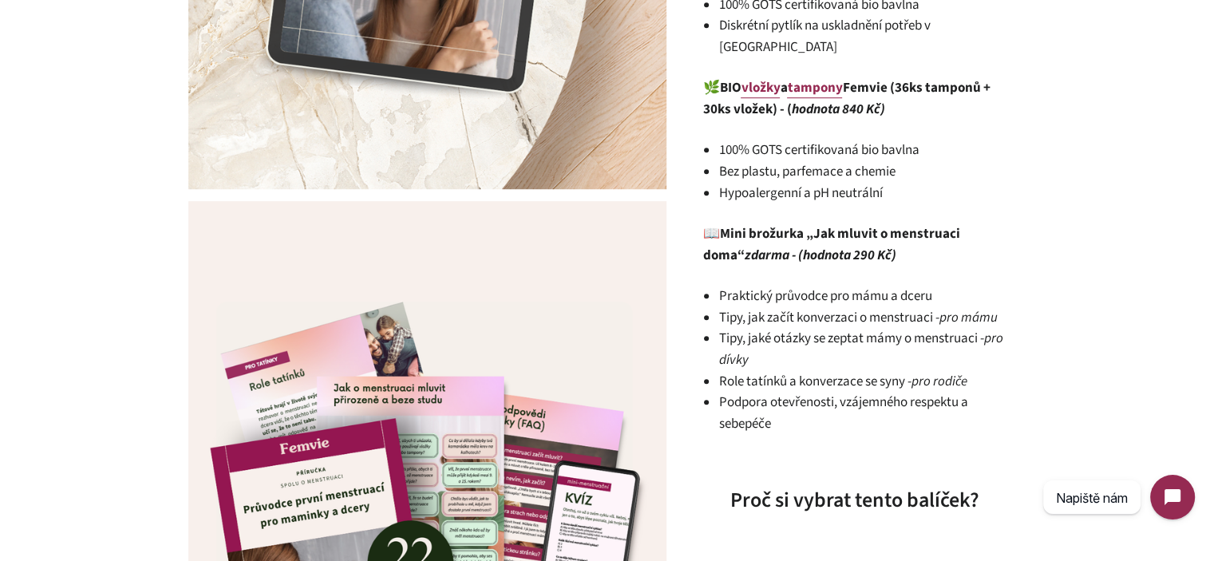
click at [877, 236] on p "📖 Mini brožurka „Jak mluvit o menstruaci doma“ zdarma - (hodnota 290 Kč)" at bounding box center [854, 245] width 303 height 42
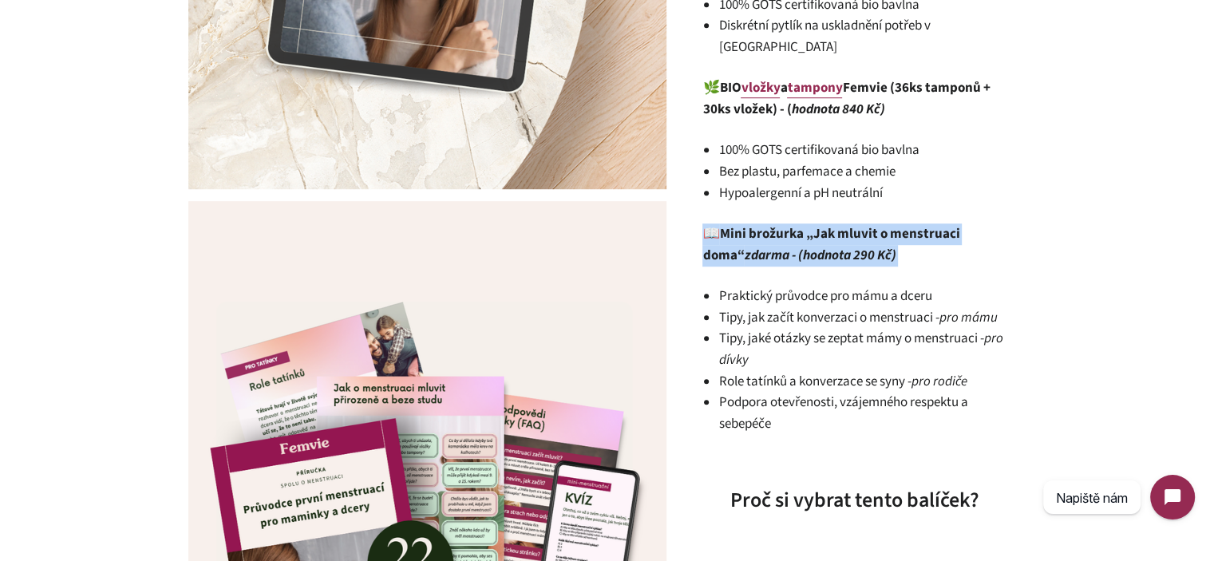
click at [877, 236] on p "📖 Mini brožurka „Jak mluvit o menstruaci doma“ zdarma - (hodnota 290 Kč)" at bounding box center [854, 245] width 303 height 42
click at [903, 245] on div "Dvě generace, jeden balíček. První menstruace tvé dcery je důležitý milník – ne…" at bounding box center [854, 119] width 303 height 1337
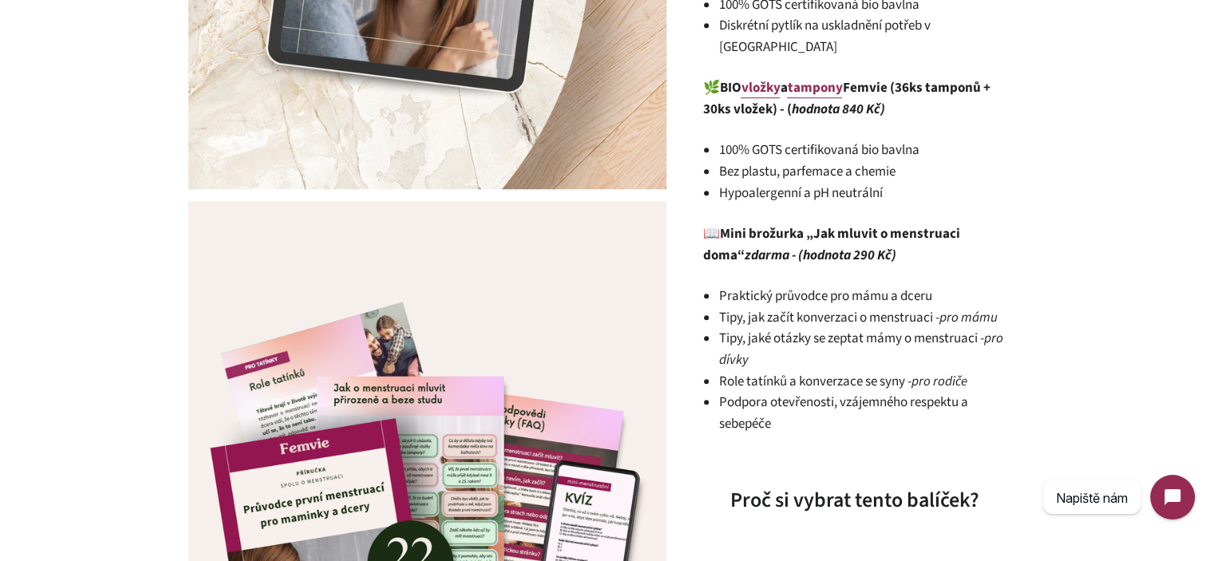
click at [782, 246] on em "zdarma - (hodnota 290 Kč)" at bounding box center [820, 255] width 152 height 19
click at [872, 244] on p "📖 Mini brožurka „Jak mluvit o menstruaci doma“ zdarma - (hodnota 290 Kč)" at bounding box center [854, 245] width 303 height 42
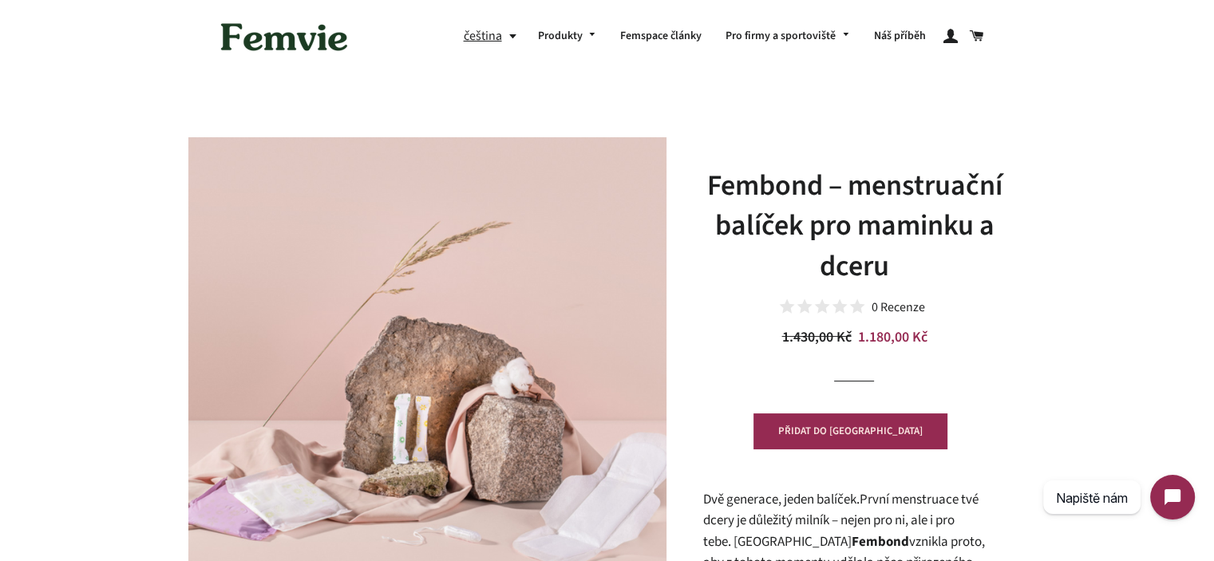
click at [830, 223] on h1 "Fembond – menstruační balíček pro maminku a dceru" at bounding box center [854, 226] width 303 height 121
click at [784, 187] on h1 "Fembond – menstruační balíček pro maminku a dceru" at bounding box center [854, 226] width 303 height 121
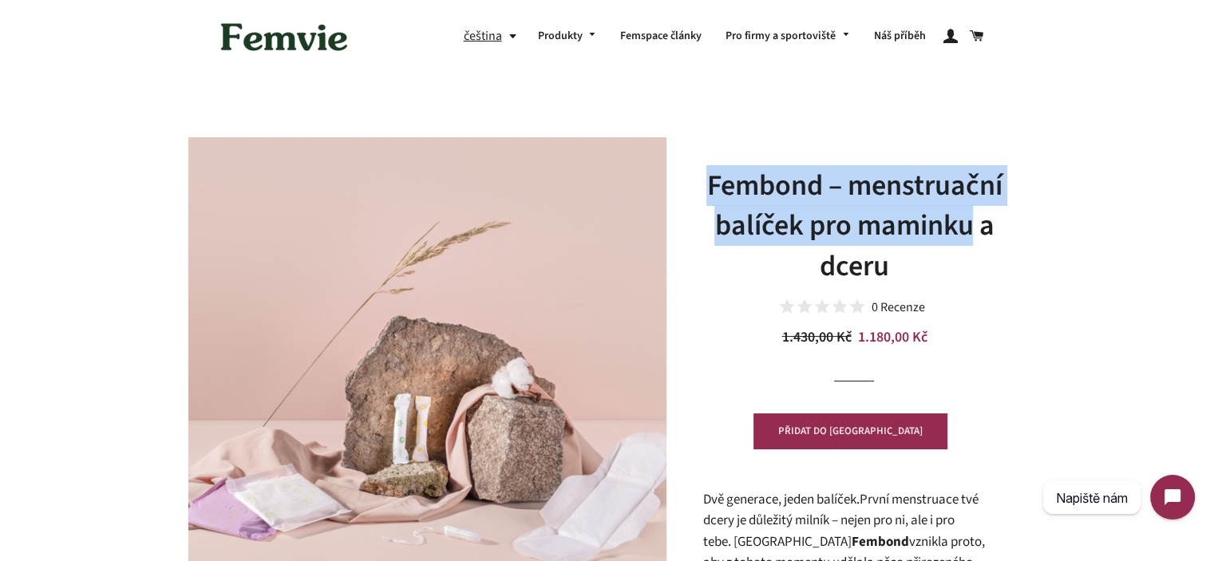
drag, startPoint x: 784, startPoint y: 187, endPoint x: 889, endPoint y: 239, distance: 117.5
click at [889, 239] on h1 "Fembond – menstruační balíček pro maminku a dceru" at bounding box center [854, 226] width 303 height 121
click at [894, 267] on h1 "Fembond – menstruační balíček pro maminku a dceru" at bounding box center [854, 226] width 303 height 121
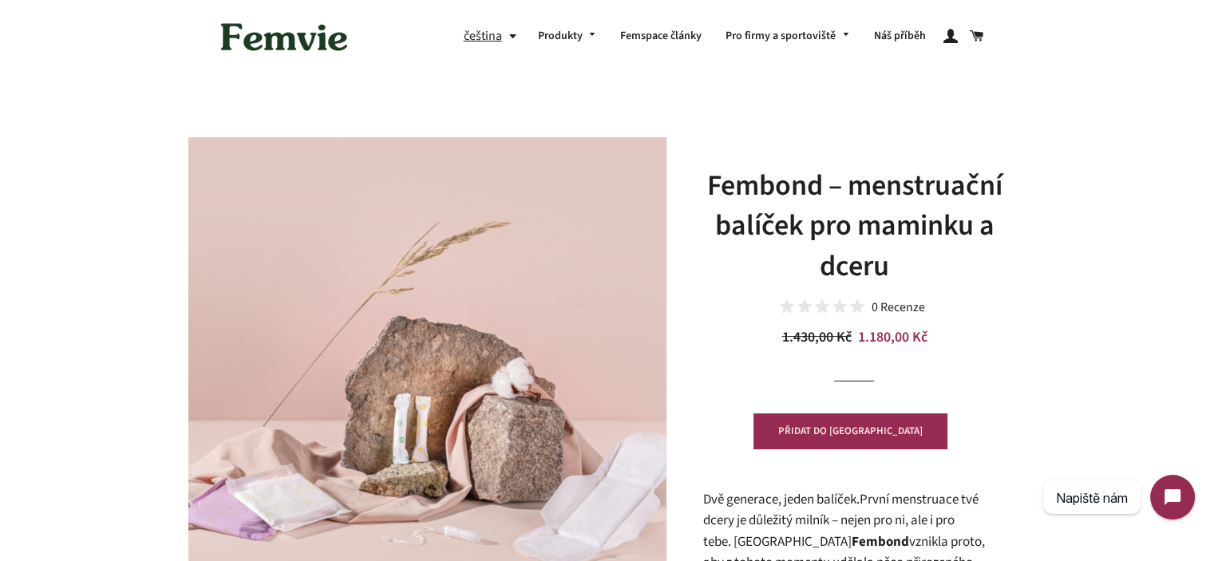
click at [894, 267] on h1 "Fembond – menstruační balíček pro maminku a dceru" at bounding box center [854, 226] width 303 height 121
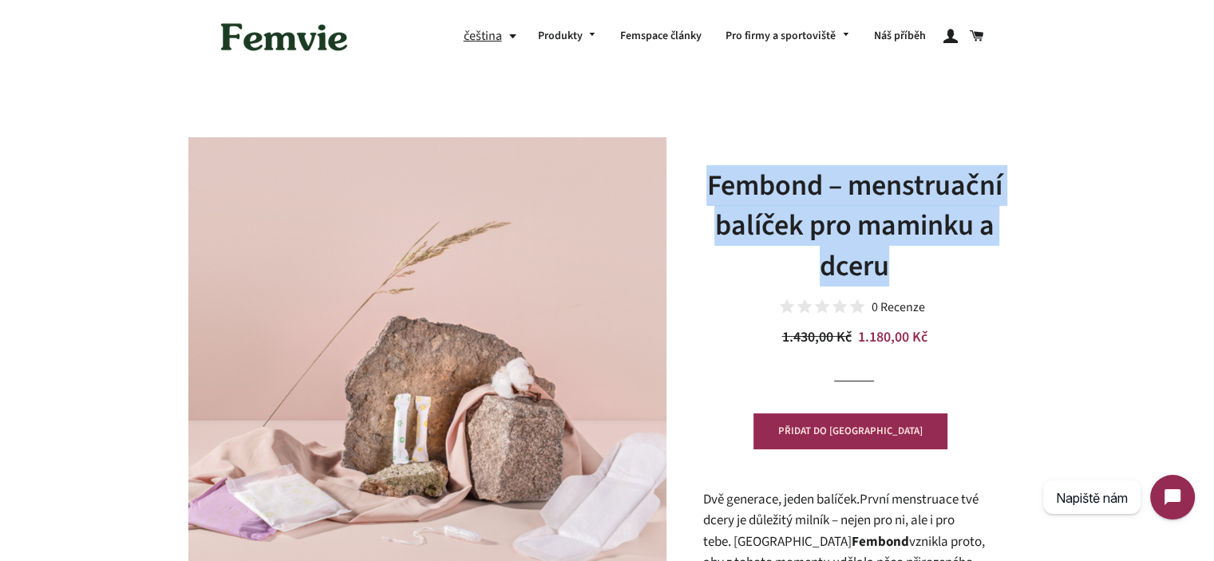
drag, startPoint x: 894, startPoint y: 267, endPoint x: 862, endPoint y: 208, distance: 66.5
click at [862, 208] on h1 "Fembond – menstruační balíček pro maminku a dceru" at bounding box center [854, 226] width 303 height 121
copy h1 "Fembond – menstruační balíček pro maminku a dceru"
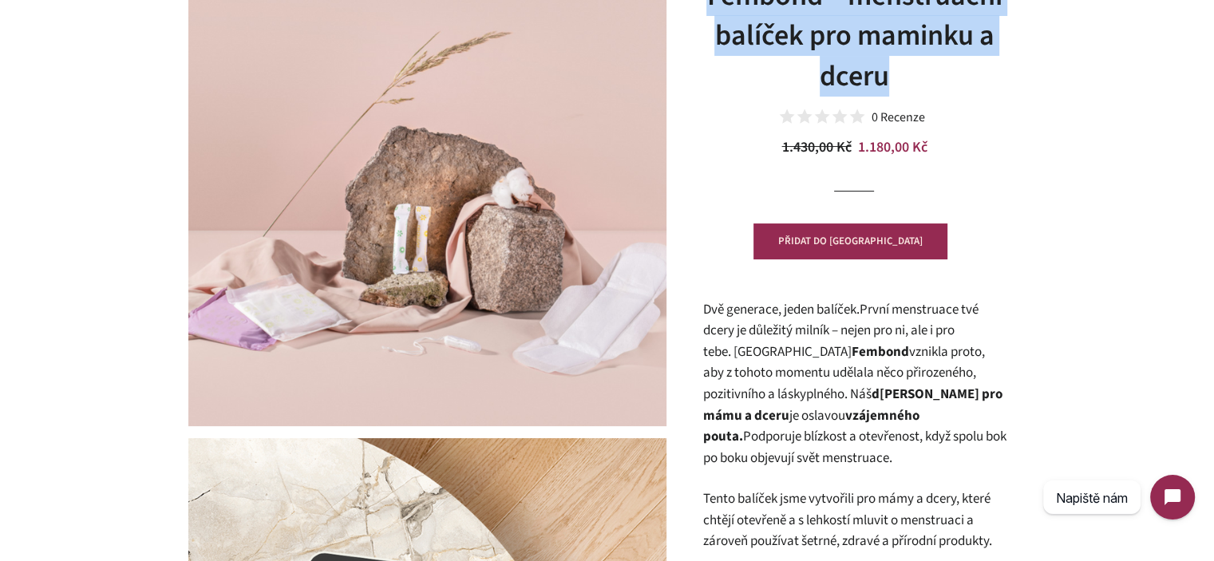
scroll to position [399, 0]
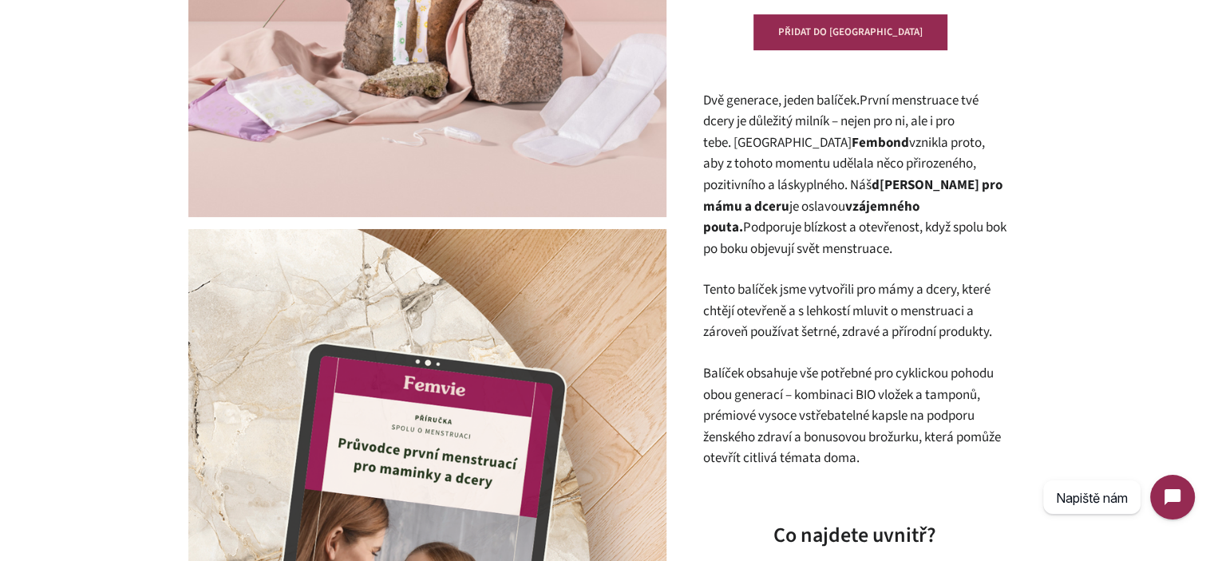
click at [834, 302] on p "Tento balíček jsme vytvořili pro mámy a dcery, které chtějí otevřeně a s lehkos…" at bounding box center [854, 311] width 303 height 64
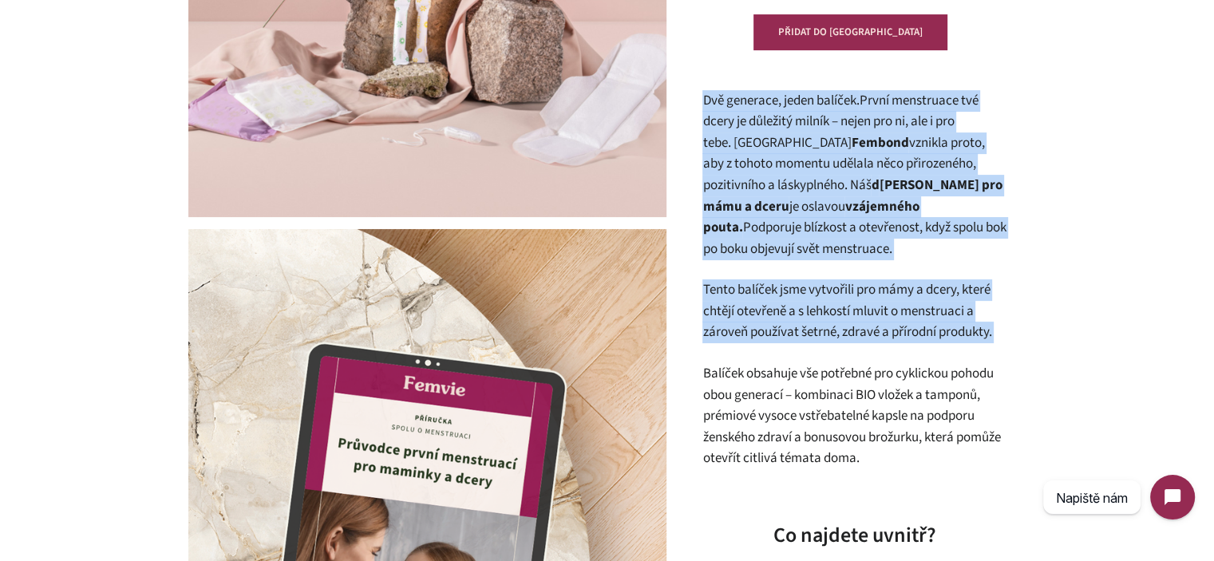
drag, startPoint x: 834, startPoint y: 302, endPoint x: 779, endPoint y: 194, distance: 121.1
click at [779, 194] on span "Dvě generace, jeden balíček. První menstruace tvé dcery je důležitý milník – ne…" at bounding box center [844, 143] width 282 height 104
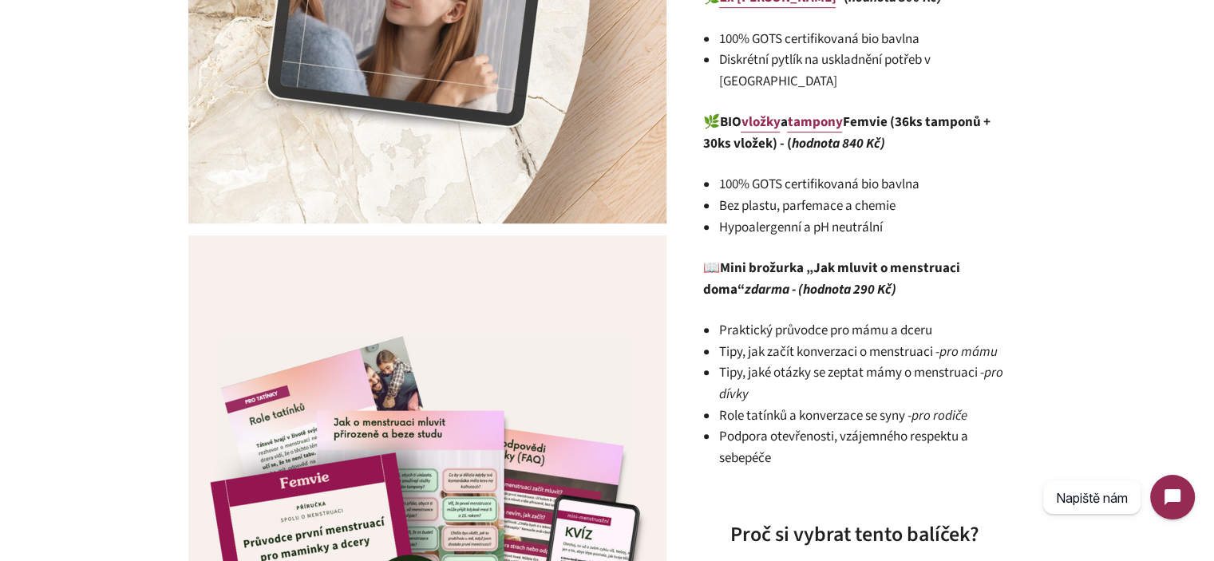
scroll to position [1038, 0]
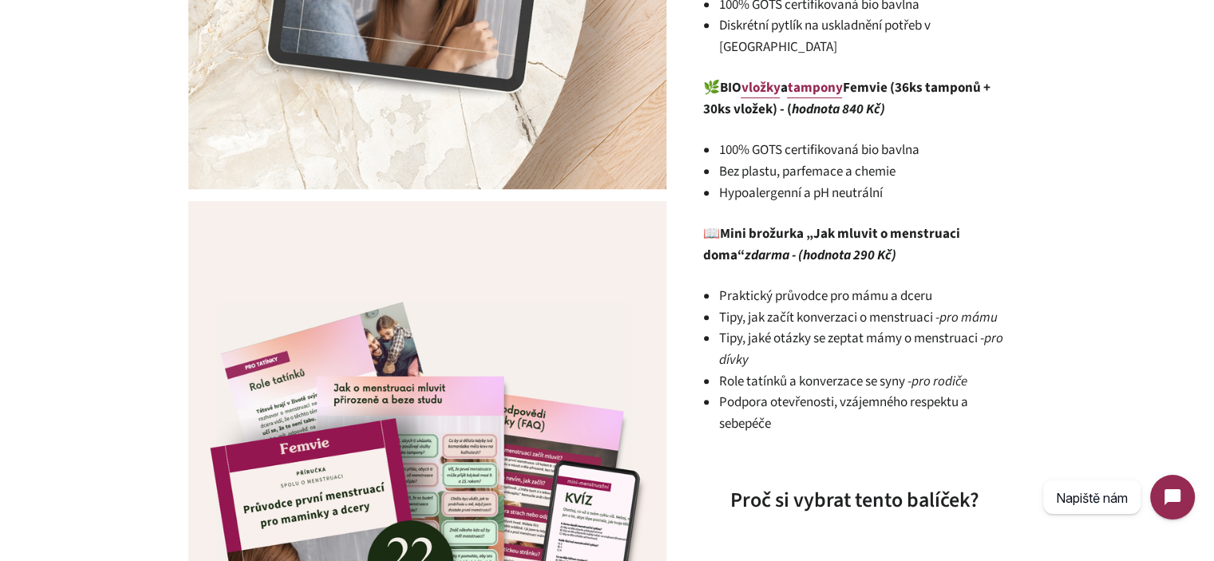
click at [835, 140] on li "100% GOTS certifikovaná bio bavlna" at bounding box center [862, 151] width 287 height 22
click at [755, 184] on div "Dvě generace, jeden balíček. První menstruace tvé dcery je důležitý milník – ne…" at bounding box center [854, 119] width 303 height 1337
click at [762, 224] on strong "Mini brožurka „Jak mluvit o menstruaci doma“ zdarma - (hodnota 290 Kč)" at bounding box center [831, 244] width 257 height 41
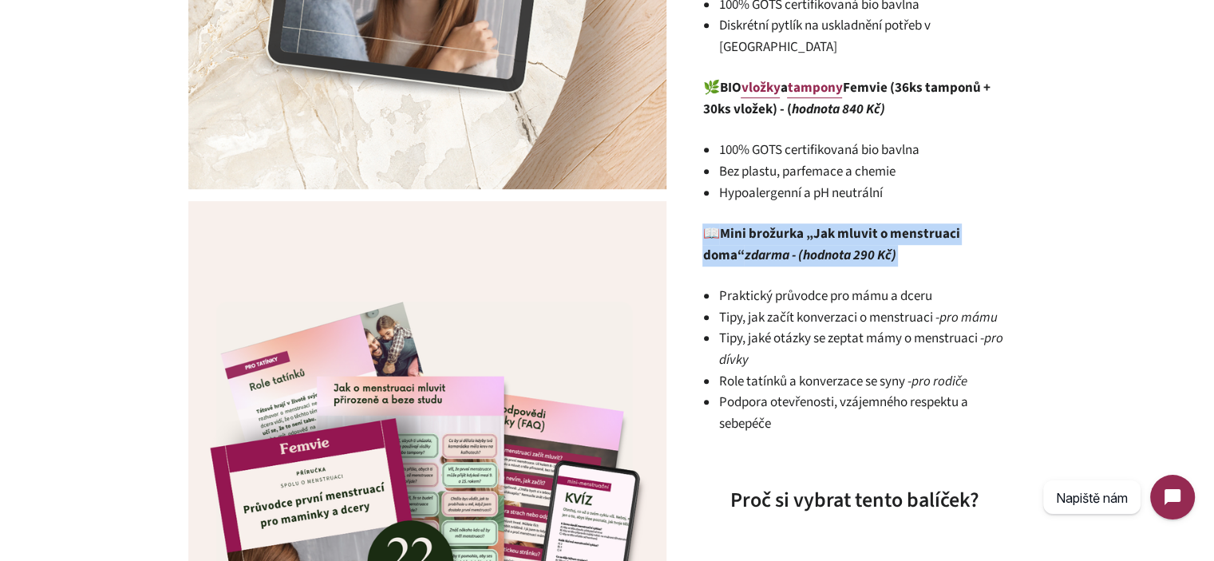
drag, startPoint x: 762, startPoint y: 209, endPoint x: 799, endPoint y: 240, distance: 48.3
click at [799, 240] on strong "Mini brožurka „Jak mluvit o menstruaci doma“ zdarma - (hodnota 290 Kč)" at bounding box center [831, 244] width 257 height 41
click at [799, 246] on em "zdarma - (hodnota 290 Kč)" at bounding box center [820, 255] width 152 height 19
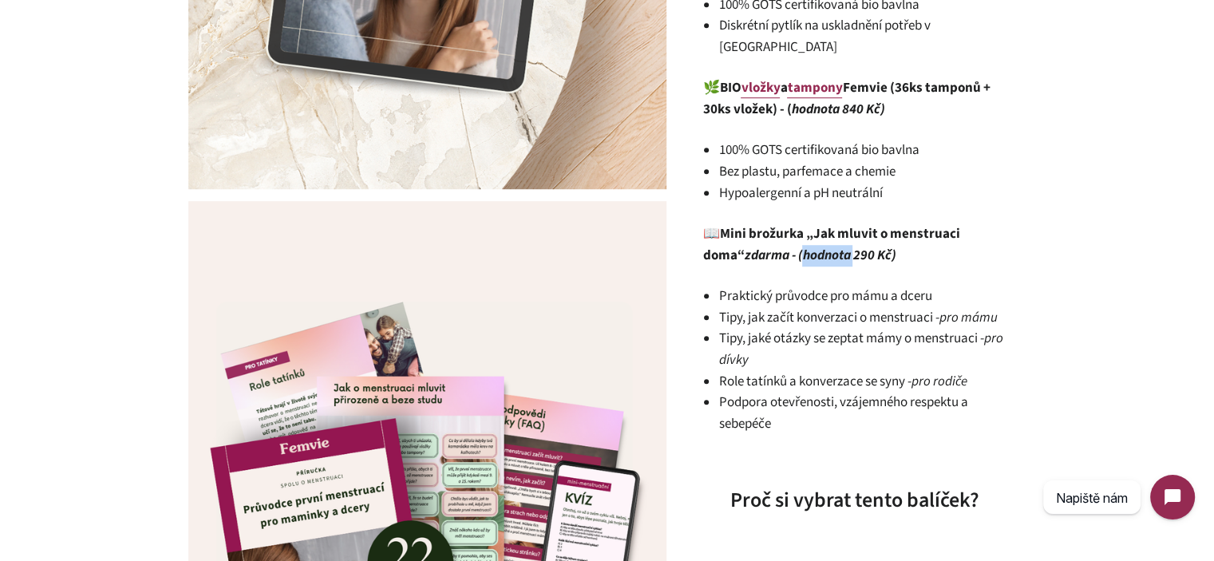
click at [799, 246] on em "zdarma - (hodnota 290 Kč)" at bounding box center [820, 255] width 152 height 19
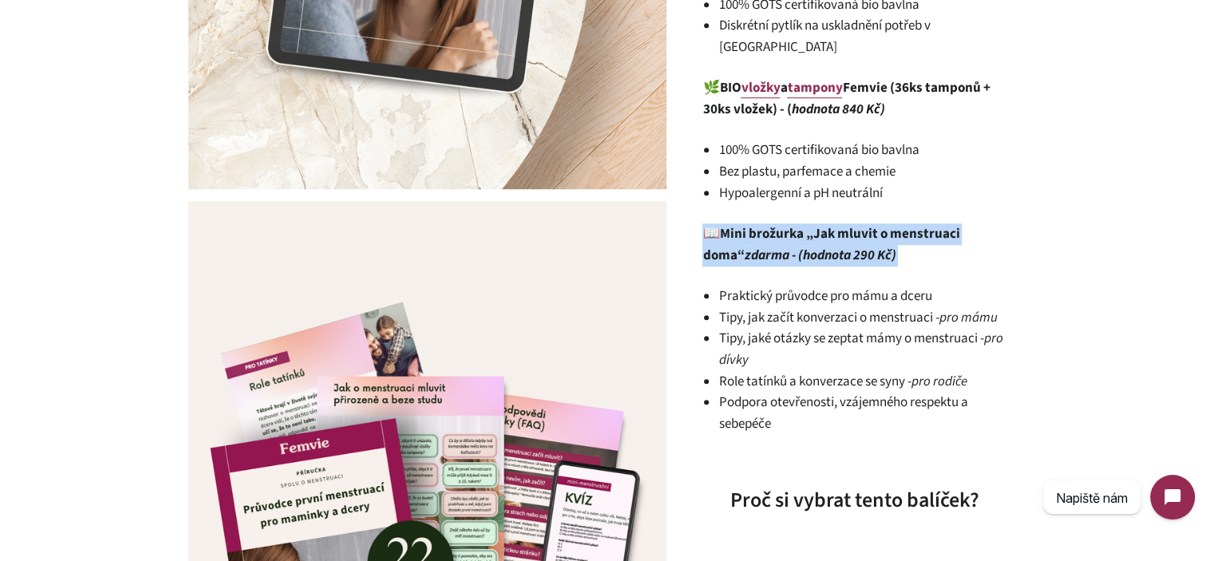
drag, startPoint x: 799, startPoint y: 240, endPoint x: 783, endPoint y: 220, distance: 25.6
click at [783, 224] on strong "Mini brožurka „Jak mluvit o menstruaci doma“ zdarma - (hodnota 290 Kč)" at bounding box center [831, 244] width 257 height 41
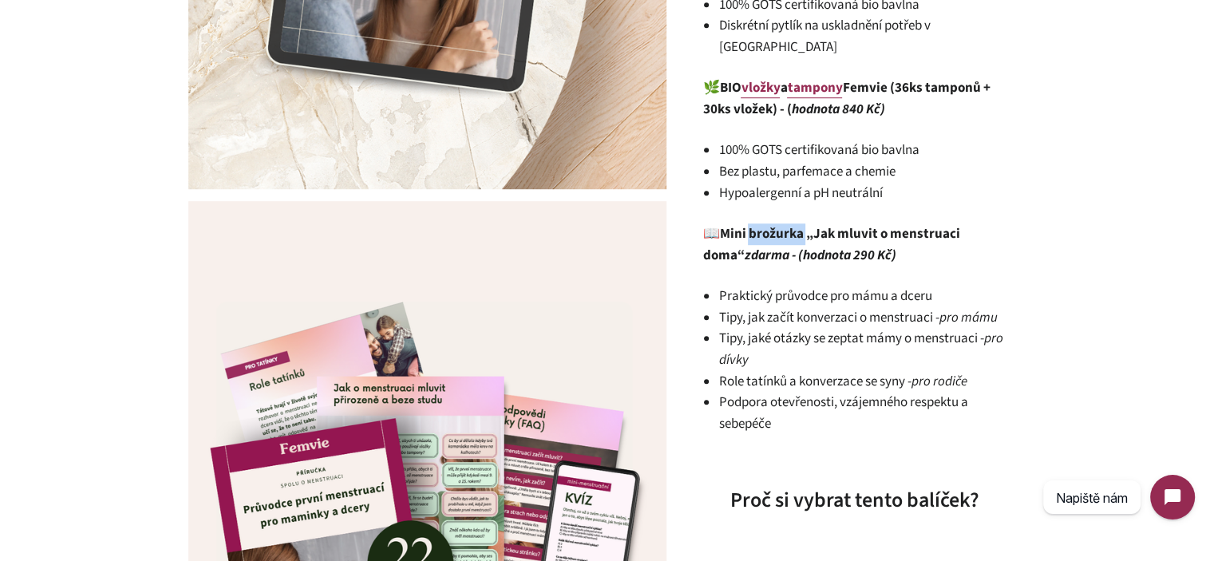
click at [783, 224] on strong "Mini brožurka „Jak mluvit o menstruaci doma“ zdarma - (hodnota 290 Kč)" at bounding box center [831, 244] width 257 height 41
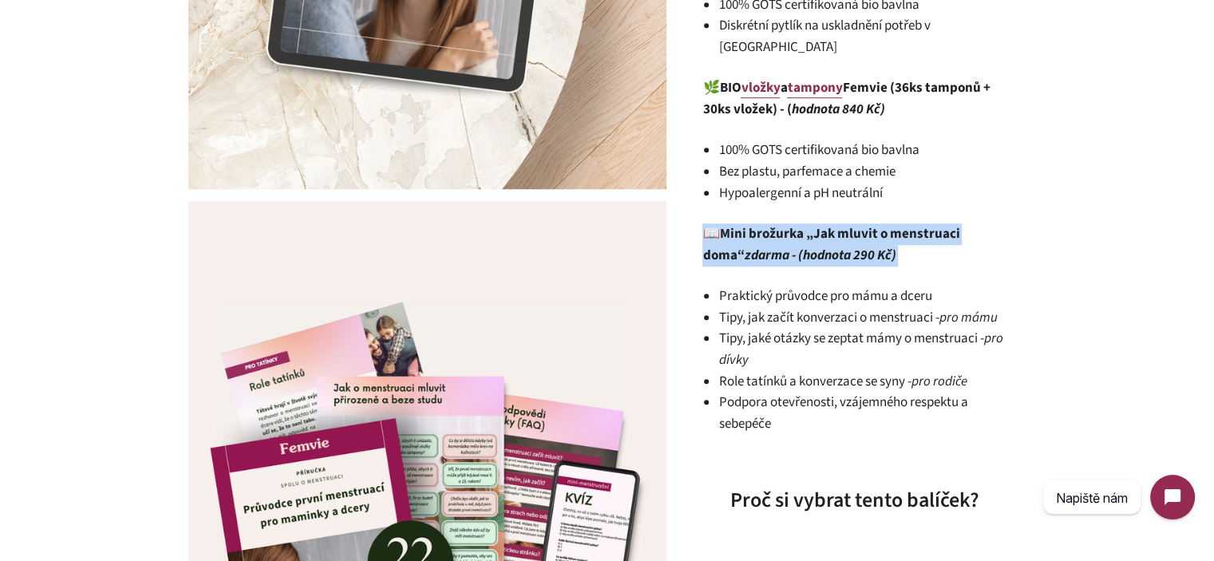
drag, startPoint x: 783, startPoint y: 220, endPoint x: 904, endPoint y: 237, distance: 121.8
click at [784, 224] on strong "Mini brožurka „Jak mluvit o menstruaci doma“ zdarma - (hodnota 290 Kč)" at bounding box center [831, 244] width 257 height 41
click at [904, 237] on p "📖 Mini brožurka „Jak mluvit o menstruaci doma“ zdarma - (hodnota 290 Kč)" at bounding box center [854, 245] width 303 height 42
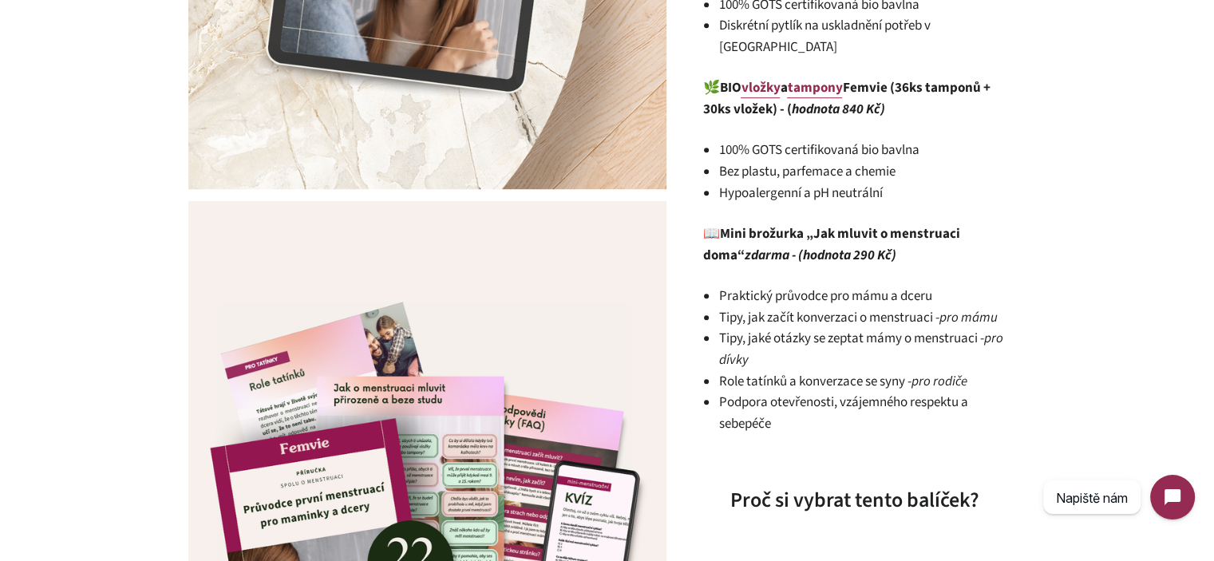
click at [911, 78] on strong "BIO vložky a tampony Femvie (36ks tamponů + 30ks vložek) - ( hodnota 840 Kč)" at bounding box center [846, 98] width 287 height 41
drag, startPoint x: 911, startPoint y: 63, endPoint x: 917, endPoint y: 87, distance: 24.8
click at [917, 87] on p "🌿 BIO vložky a tampony Femvie (36ks tamponů + 30ks vložek) - ( hodnota 840 Kč)" at bounding box center [854, 98] width 303 height 42
click at [814, 140] on li "100% GOTS certifikovaná bio bavlna" at bounding box center [862, 151] width 287 height 22
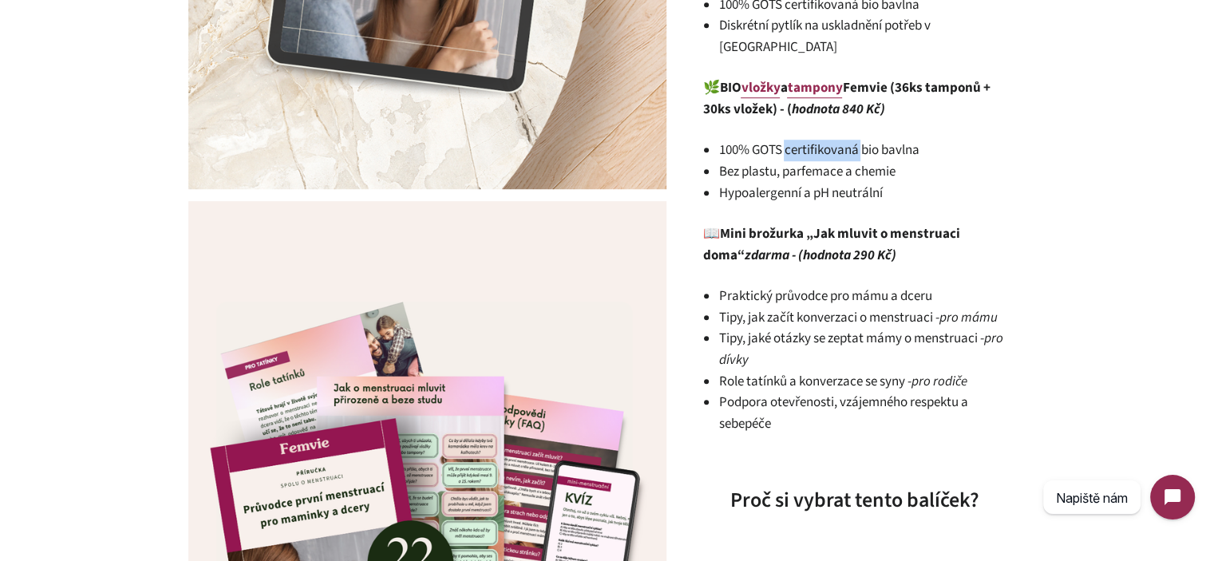
click at [814, 140] on li "100% GOTS certifikovaná bio bavlna" at bounding box center [862, 151] width 287 height 22
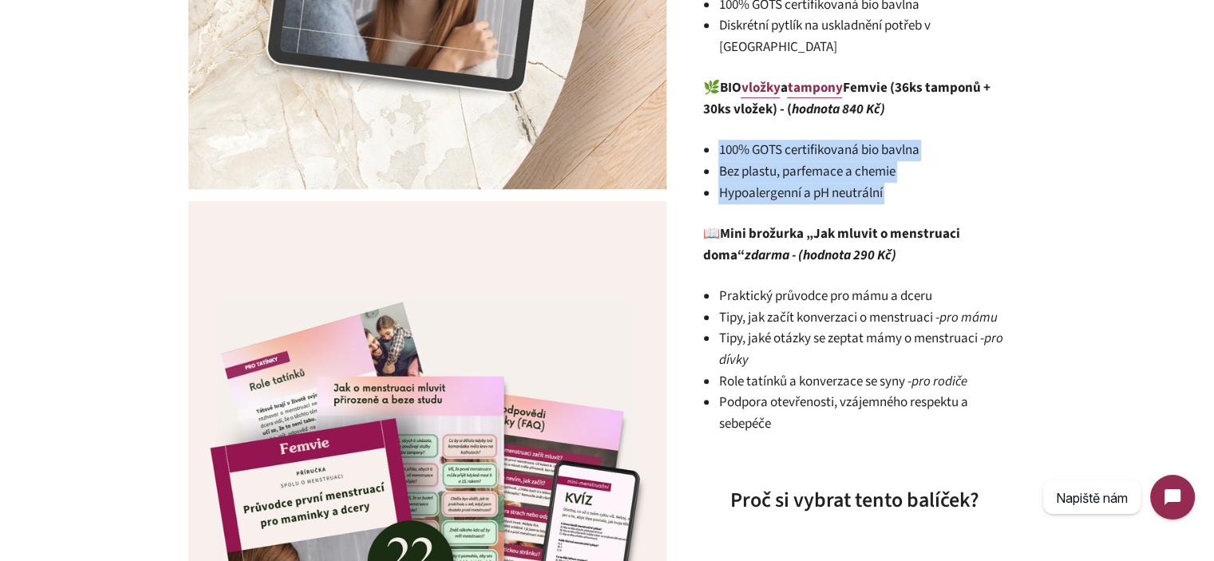
drag, startPoint x: 814, startPoint y: 125, endPoint x: 859, endPoint y: 165, distance: 59.9
click at [859, 165] on ul "100% GOTS certifikovaná bio bavlna Bez plastu, parfemace a chemie Hypoalergenní…" at bounding box center [862, 172] width 287 height 64
click at [859, 183] on li "Hypoalergenní a pH neutrální" at bounding box center [862, 194] width 287 height 22
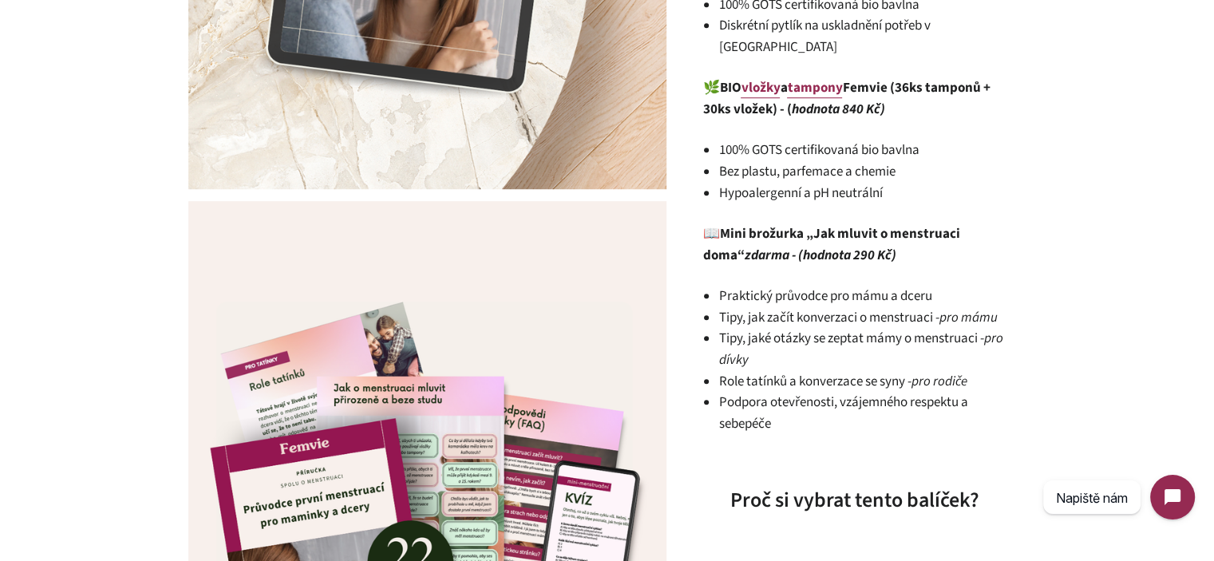
click at [859, 183] on li "Hypoalergenní a pH neutrální" at bounding box center [862, 194] width 287 height 22
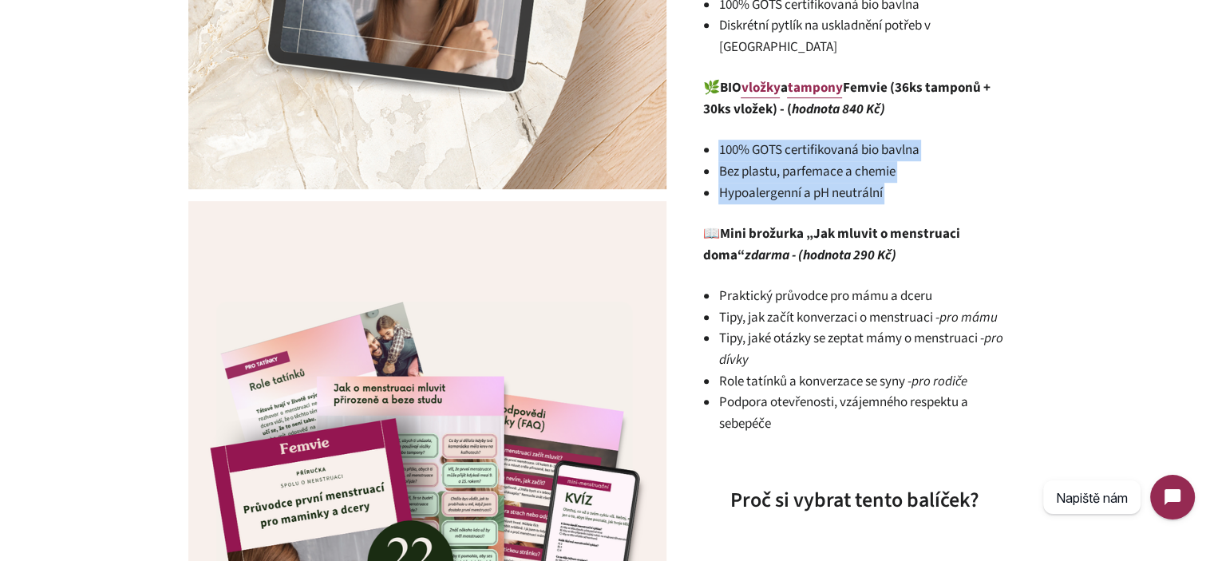
drag, startPoint x: 859, startPoint y: 165, endPoint x: 805, endPoint y: 139, distance: 60.3
click at [805, 140] on ul "100% GOTS certifikovaná bio bavlna Bez plastu, parfemace a chemie Hypoalergenní…" at bounding box center [862, 172] width 287 height 64
click at [805, 140] on li "100% GOTS certifikovaná bio bavlna" at bounding box center [862, 151] width 287 height 22
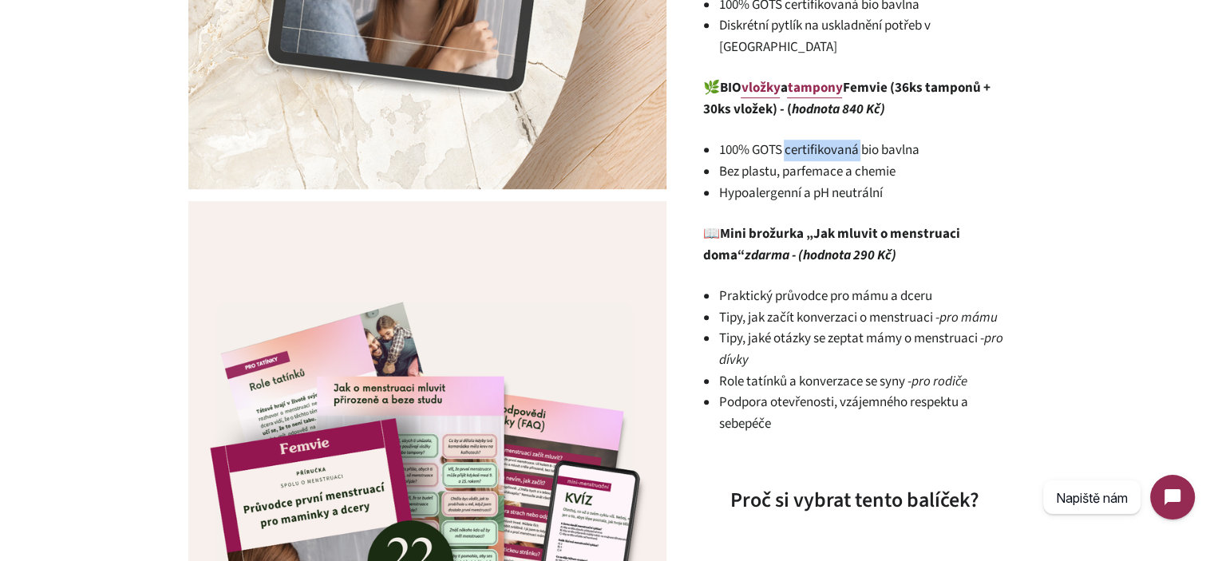
click at [805, 140] on li "100% GOTS certifikovaná bio bavlna" at bounding box center [862, 151] width 287 height 22
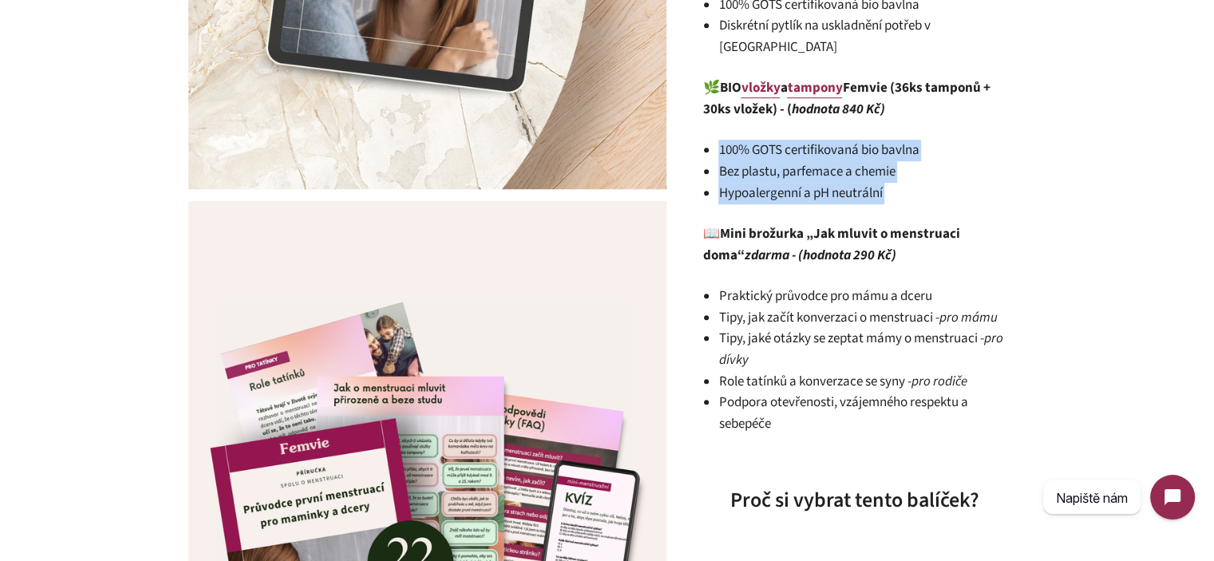
drag, startPoint x: 805, startPoint y: 139, endPoint x: 859, endPoint y: 176, distance: 66.0
click at [859, 176] on ul "100% GOTS certifikovaná bio bavlna Bez plastu, parfemace a chemie Hypoalergenní…" at bounding box center [862, 172] width 287 height 64
click at [859, 183] on li "Hypoalergenní a pH neutrální" at bounding box center [862, 194] width 287 height 22
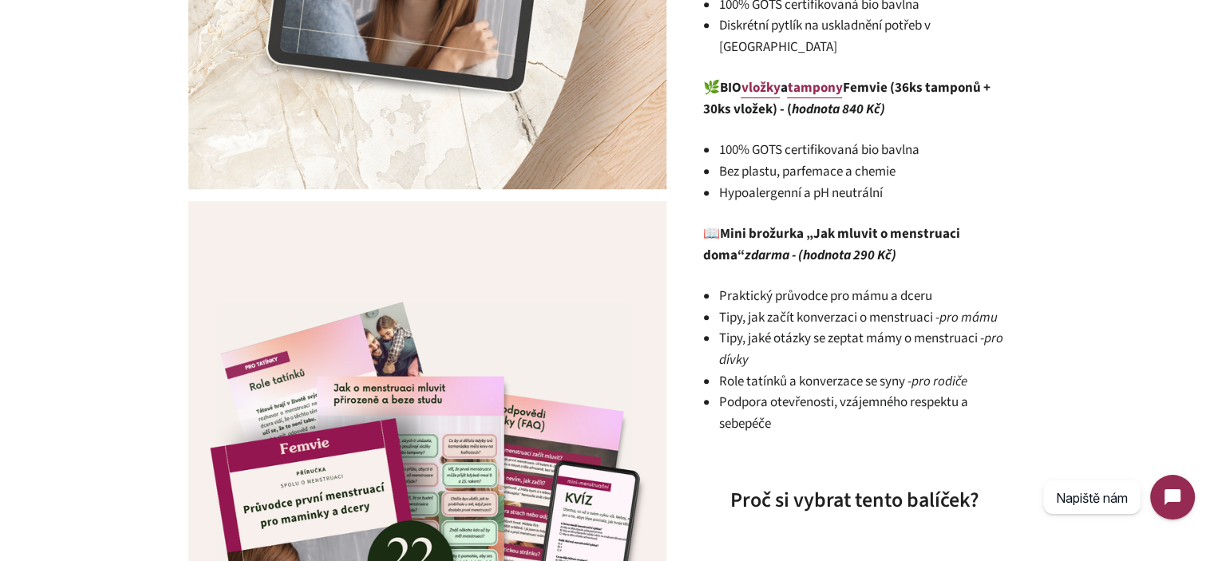
click at [979, 183] on li "Hypoalergenní a pH neutrální" at bounding box center [862, 194] width 287 height 22
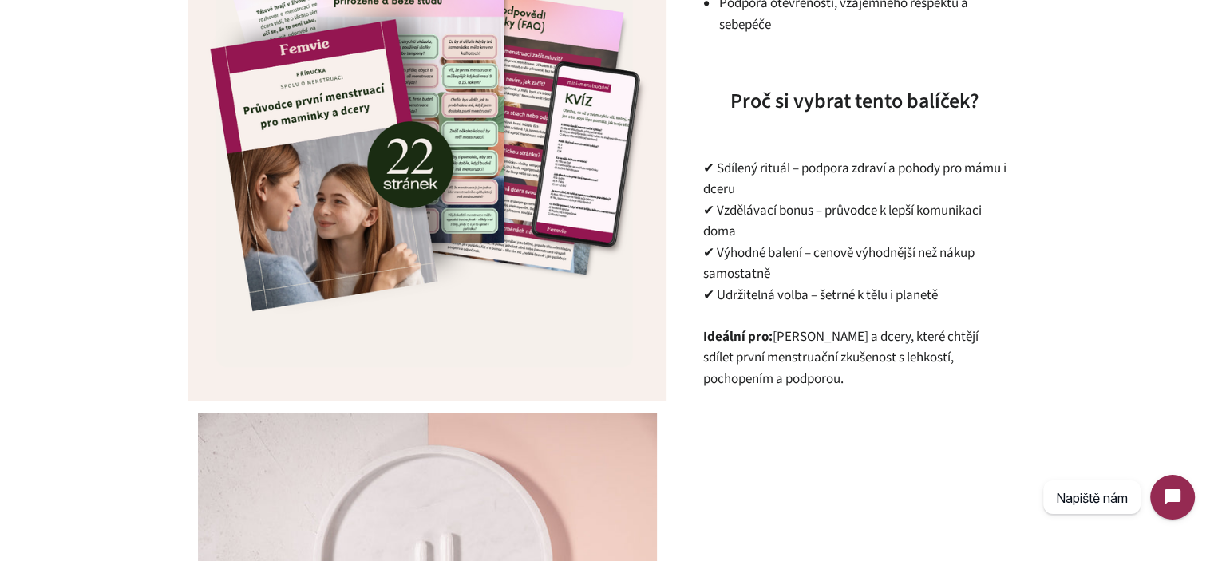
scroll to position [1357, 0]
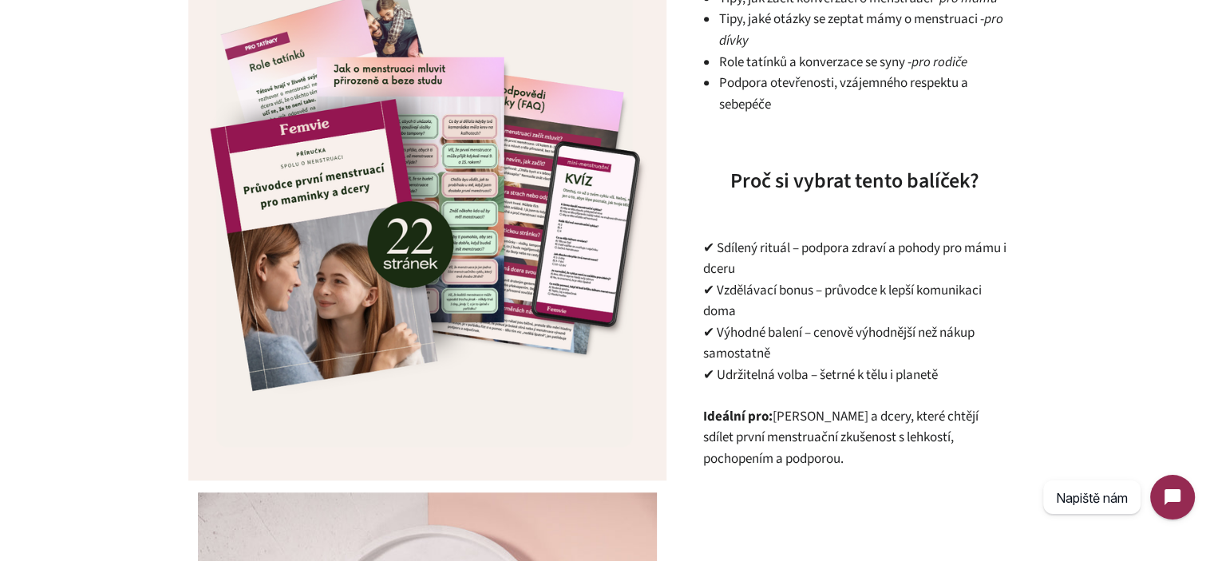
click at [787, 238] on p "✔ Sdílený rituál – podpora zdraví a pohody pro mámu i dceru ✔ Vzdělávací bonus …" at bounding box center [854, 312] width 303 height 149
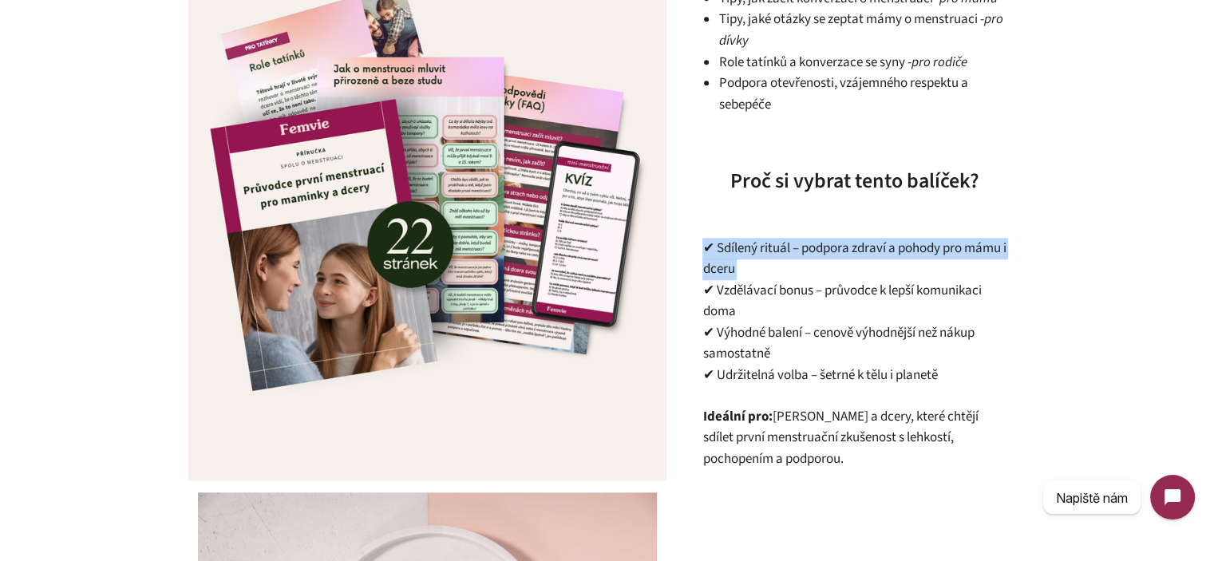
click at [787, 238] on p "✔ Sdílený rituál – podpora zdraví a pohody pro mámu i dceru ✔ Vzdělávací bonus …" at bounding box center [854, 312] width 303 height 149
click at [967, 248] on p "✔ Sdílený rituál – podpora zdraví a pohody pro mámu i dceru ✔ Vzdělávací bonus …" at bounding box center [854, 312] width 303 height 149
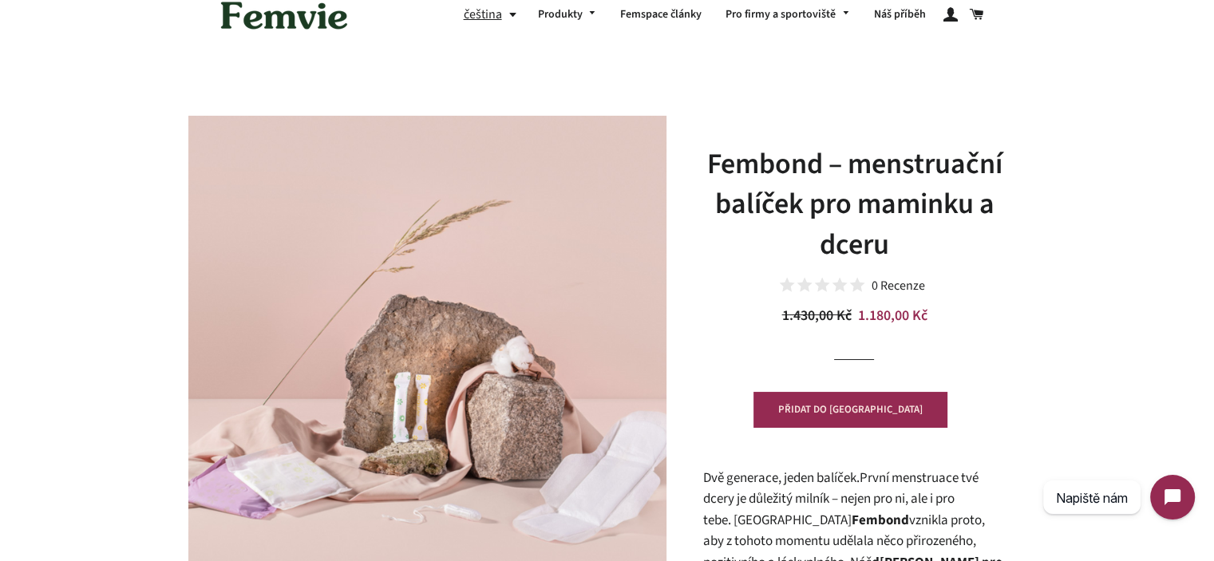
scroll to position [0, 0]
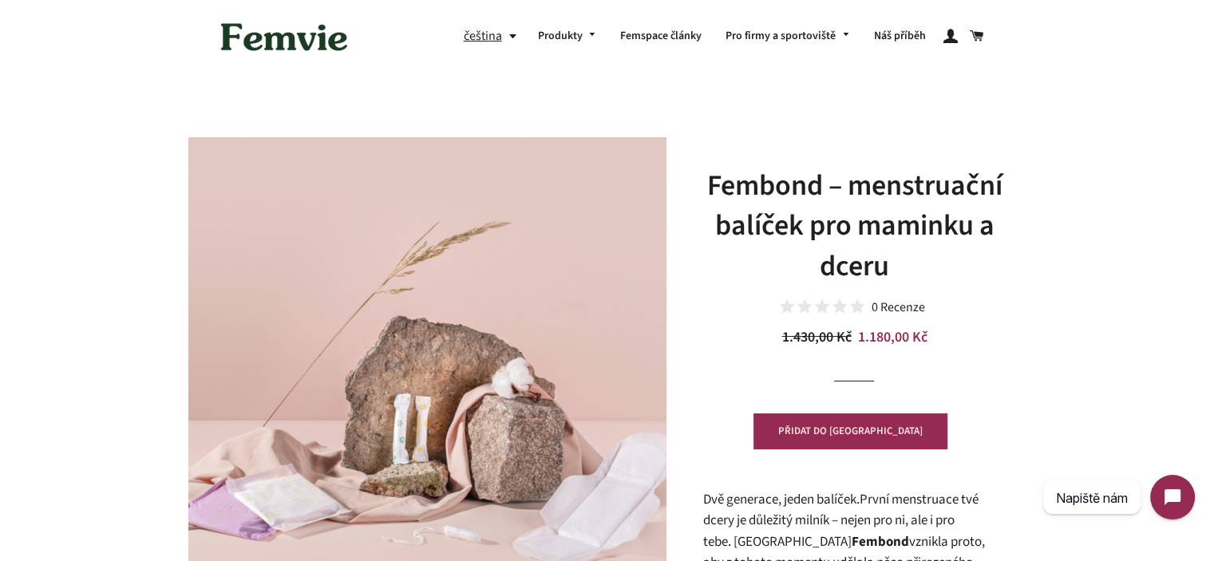
drag, startPoint x: 1156, startPoint y: 232, endPoint x: 1139, endPoint y: 224, distance: 19.3
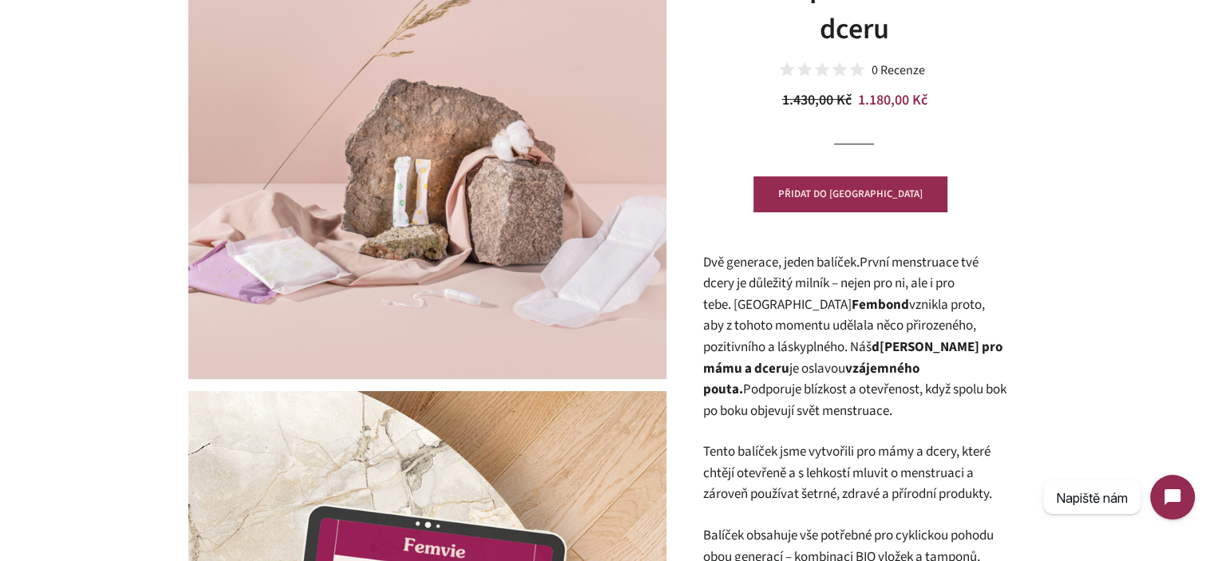
scroll to position [240, 0]
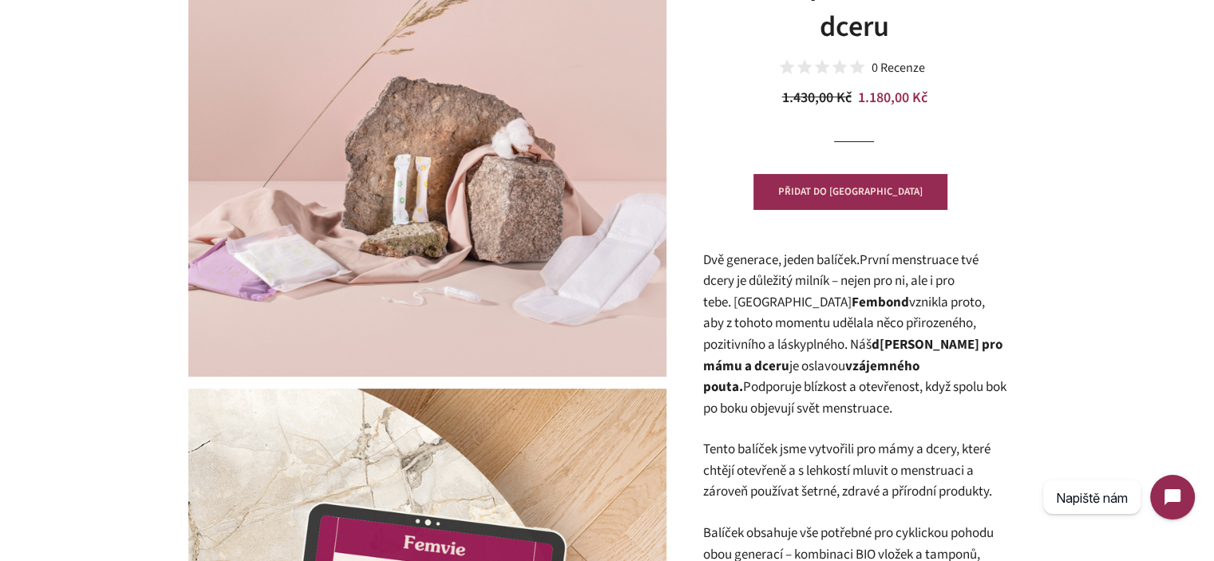
click at [757, 260] on span "Dvě generace, jeden balíček. První menstruace tvé dcery je důležitý milník – ne…" at bounding box center [844, 303] width 282 height 104
click at [706, 261] on span "Dvě generace, jeden balíček. První menstruace tvé dcery je důležitý milník – ne…" at bounding box center [844, 303] width 282 height 104
drag, startPoint x: 706, startPoint y: 261, endPoint x: 849, endPoint y: 261, distance: 142.9
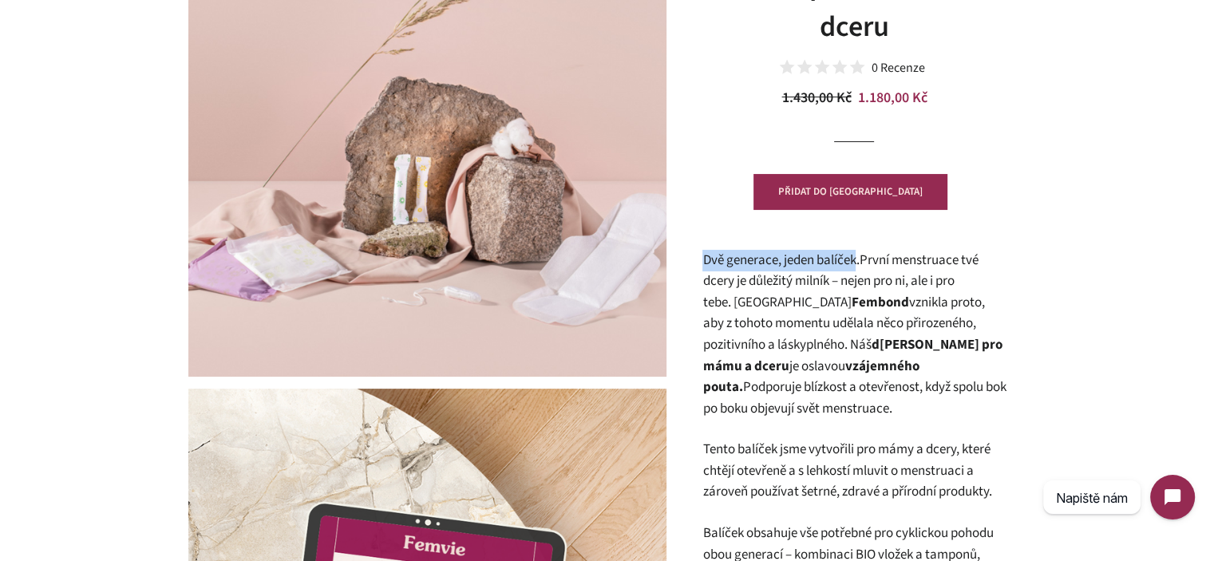
click at [849, 261] on span "Dvě generace, jeden balíček. První menstruace tvé dcery je důležitý milník – ne…" at bounding box center [844, 303] width 282 height 104
click at [878, 261] on span "Dvě generace, jeden balíček. První menstruace tvé dcery je důležitý milník – ne…" at bounding box center [844, 303] width 282 height 104
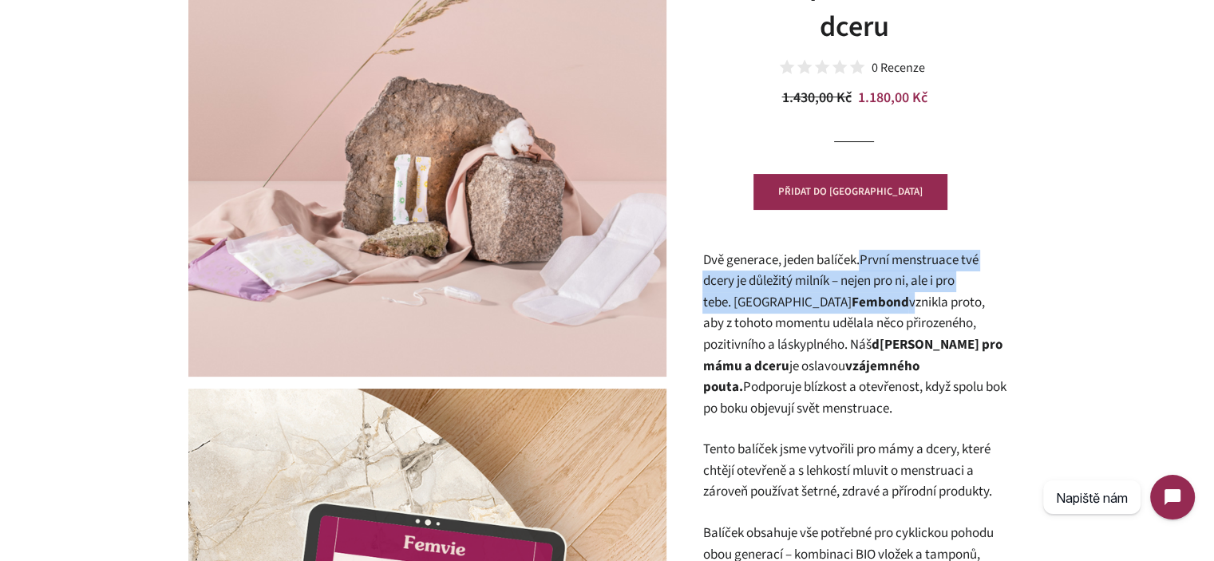
drag, startPoint x: 878, startPoint y: 261, endPoint x: 820, endPoint y: 293, distance: 66.5
click at [820, 293] on span "Dvě generace, jeden balíček. První menstruace tvé dcery je důležitý milník – ne…" at bounding box center [844, 303] width 282 height 104
click at [851, 293] on strong "Fembond" at bounding box center [879, 302] width 57 height 19
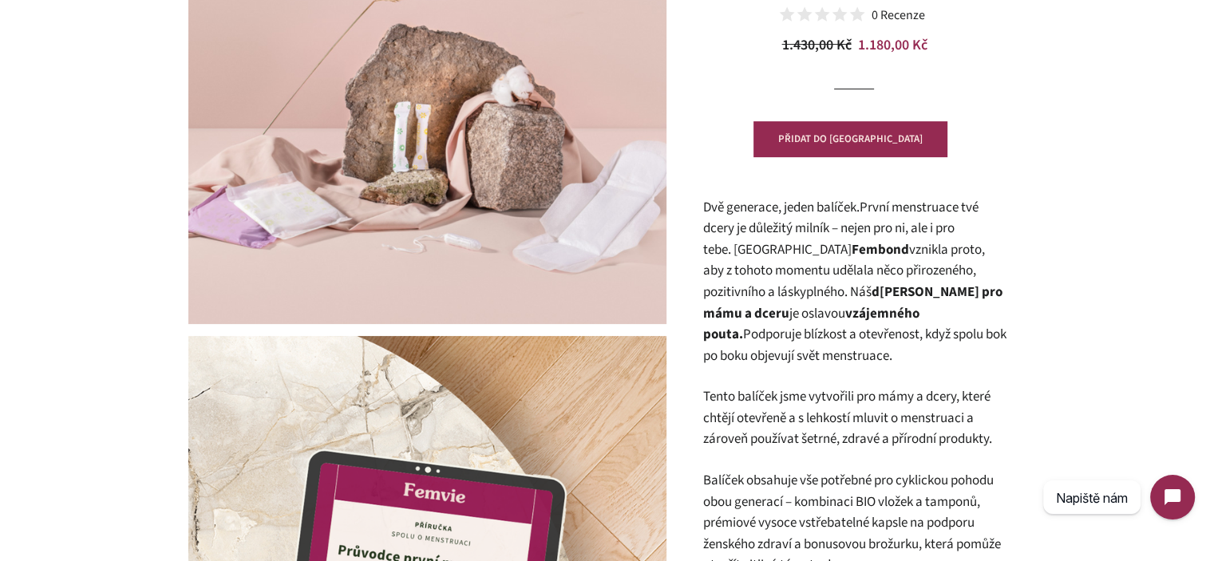
scroll to position [319, 0]
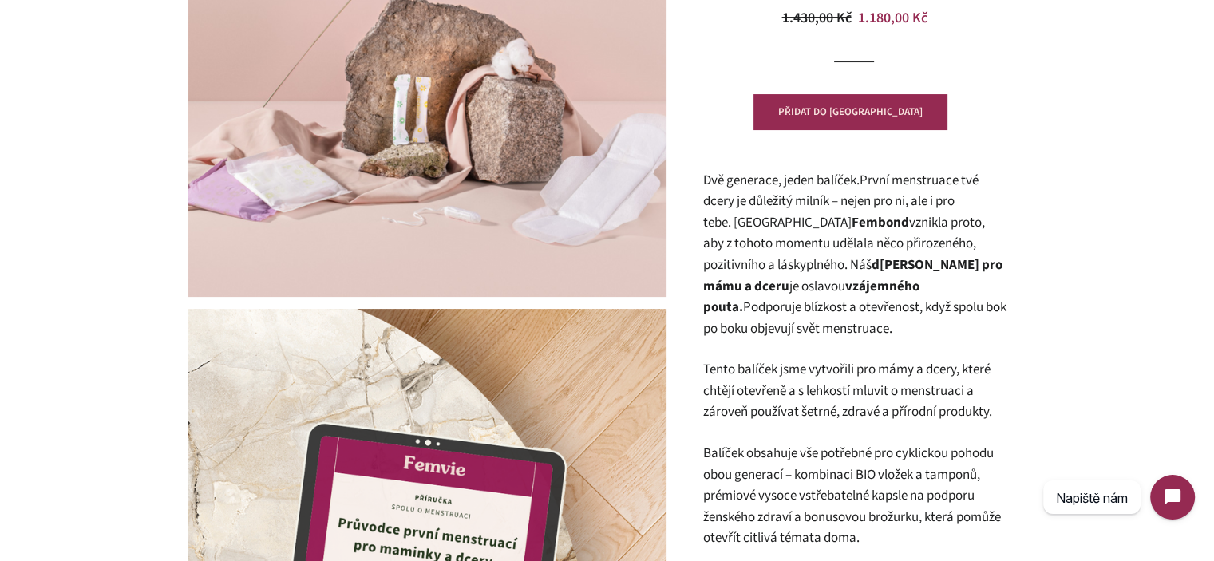
click at [827, 258] on strong "vojbalíček pro mámu a dceru" at bounding box center [852, 275] width 299 height 41
drag, startPoint x: 827, startPoint y: 258, endPoint x: 965, endPoint y: 264, distance: 137.5
click at [965, 264] on strong "vojbalíček pro mámu a dceru" at bounding box center [852, 275] width 299 height 41
drag, startPoint x: 965, startPoint y: 264, endPoint x: 836, endPoint y: 267, distance: 128.6
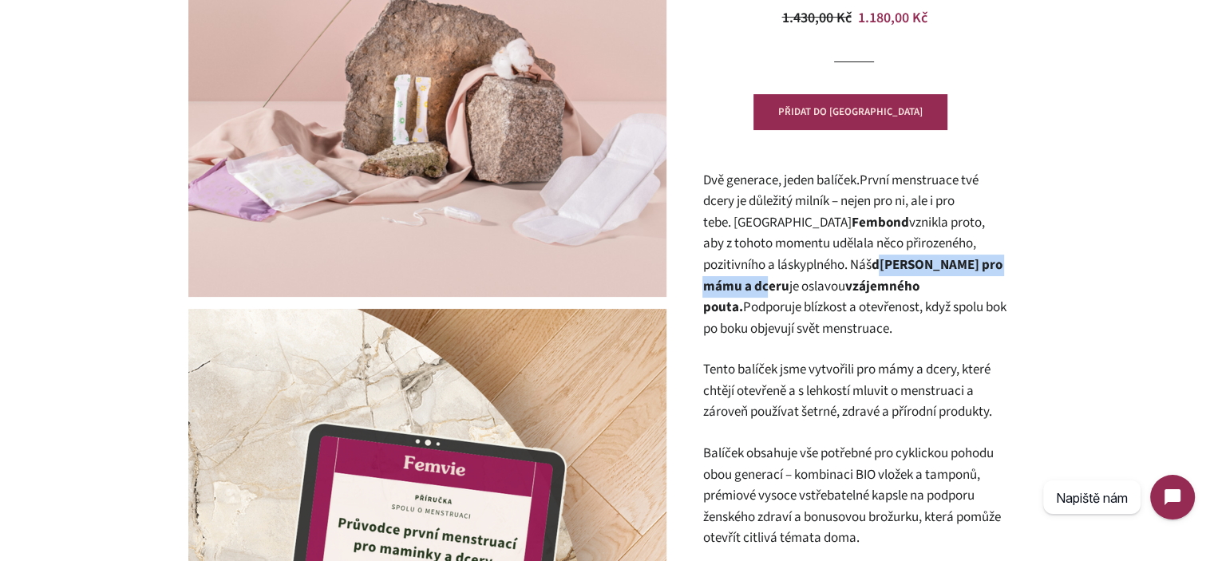
click at [836, 267] on strong "vojbalíček pro mámu a dceru" at bounding box center [852, 275] width 299 height 41
click at [774, 237] on span "Dvě generace, jeden balíček. První menstruace tvé dcery je důležitý milník – ne…" at bounding box center [844, 223] width 282 height 104
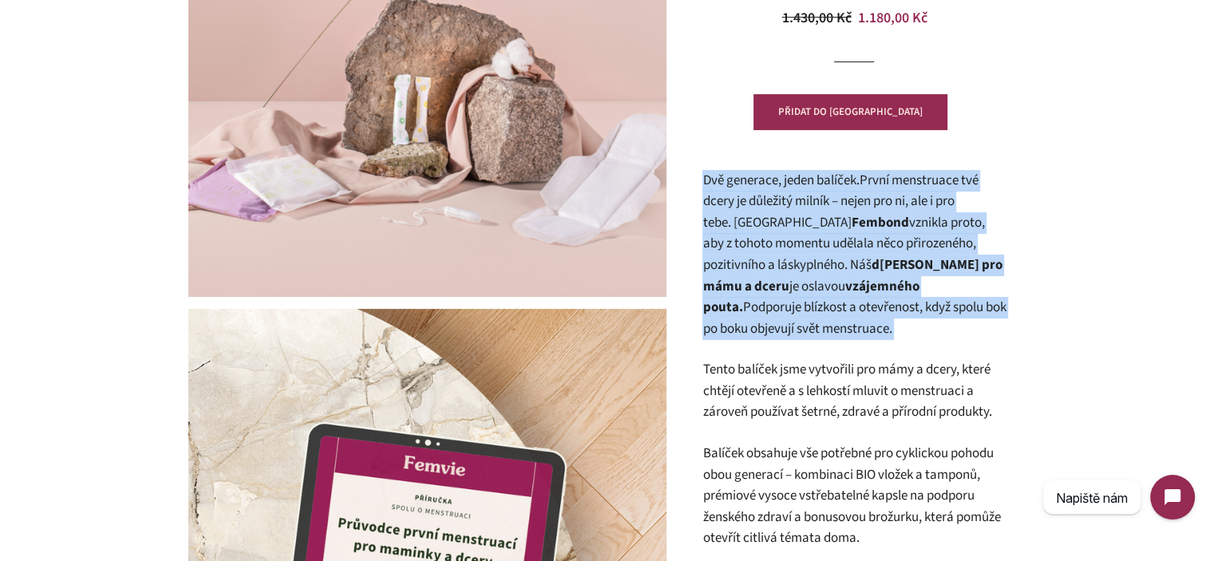
click at [774, 237] on span "Dvě generace, jeden balíček. První menstruace tvé dcery je důležitý milník – ne…" at bounding box center [844, 223] width 282 height 104
click at [842, 277] on strong "vzájemného pouta." at bounding box center [811, 297] width 216 height 41
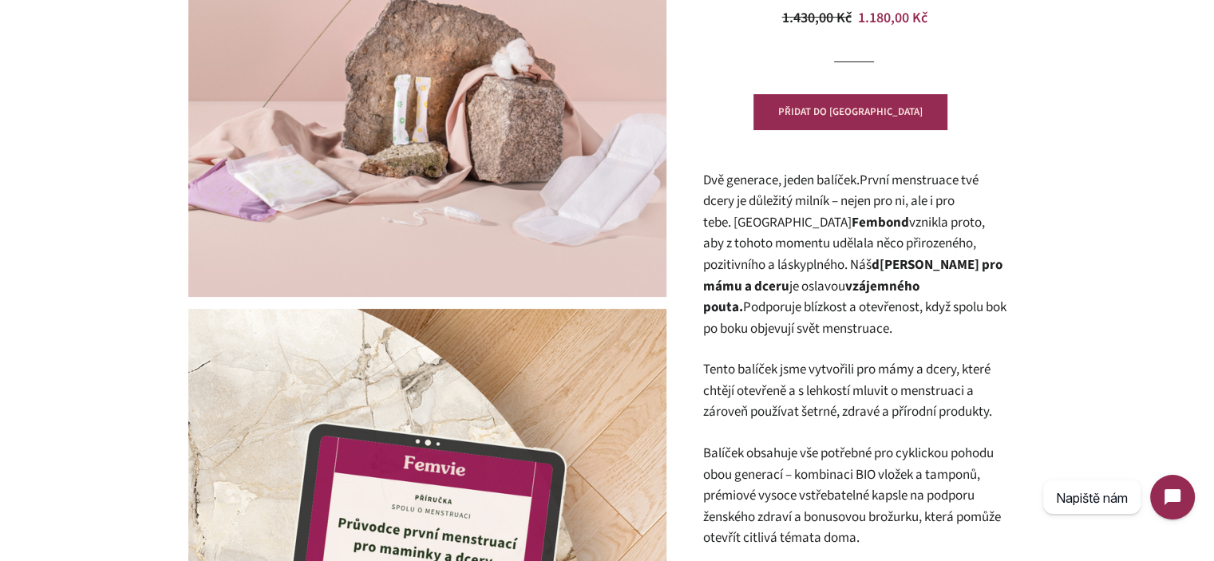
click at [785, 267] on span "Dvě generace, jeden balíček. První menstruace tvé dcery je důležitý milník – ne…" at bounding box center [844, 223] width 282 height 104
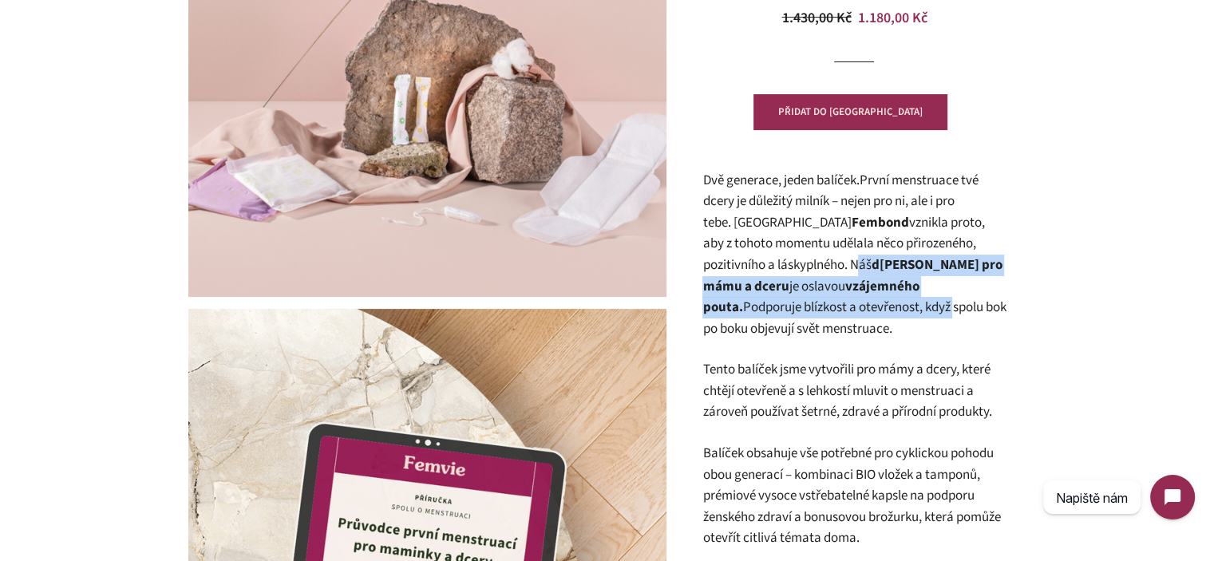
drag, startPoint x: 785, startPoint y: 267, endPoint x: 786, endPoint y: 316, distance: 48.7
click at [786, 316] on p "Dvě generace, jeden balíček. První menstruace tvé dcery je důležitý milník – ne…" at bounding box center [854, 255] width 303 height 170
click at [788, 318] on p "Dvě generace, jeden balíček. První menstruace tvé dcery je důležitý milník – ne…" at bounding box center [854, 255] width 303 height 170
drag, startPoint x: 798, startPoint y: 325, endPoint x: 768, endPoint y: 275, distance: 57.6
click at [768, 275] on p "Dvě generace, jeden balíček. První menstruace tvé dcery je důležitý milník – ne…" at bounding box center [854, 255] width 303 height 170
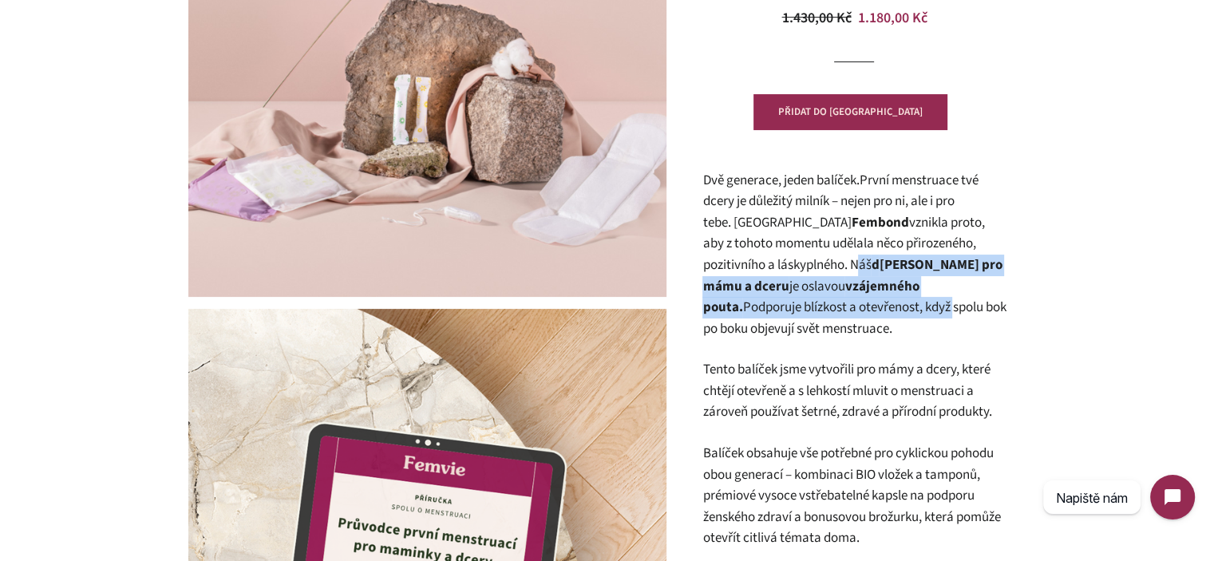
click at [768, 275] on p "Dvě generace, jeden balíček. První menstruace tvé dcery je důležitý milník – ne…" at bounding box center [854, 255] width 303 height 170
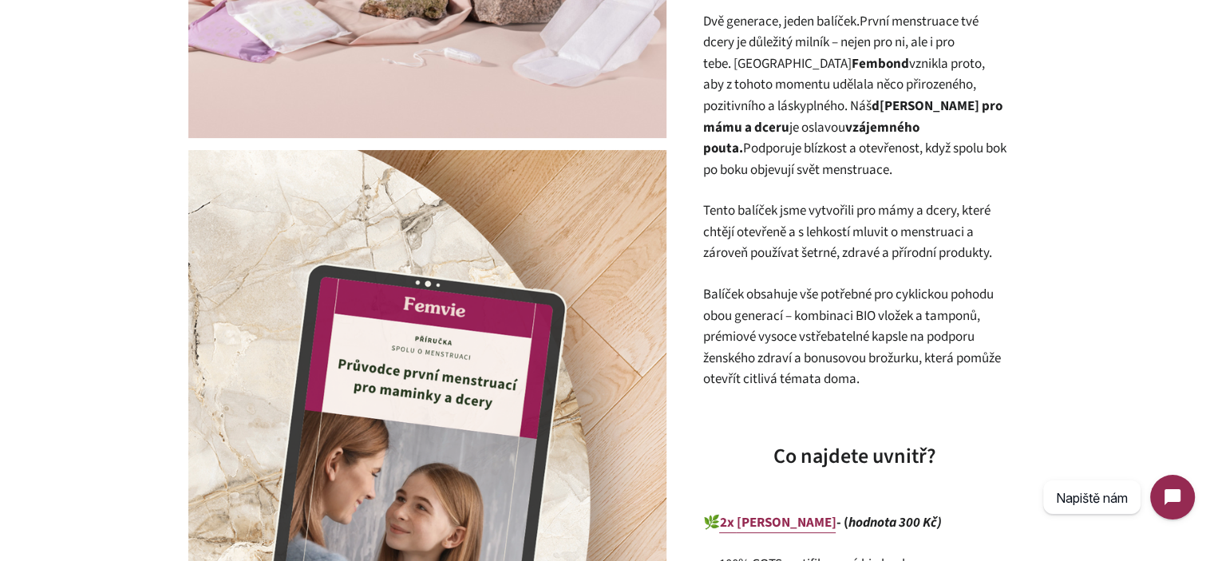
scroll to position [240, 0]
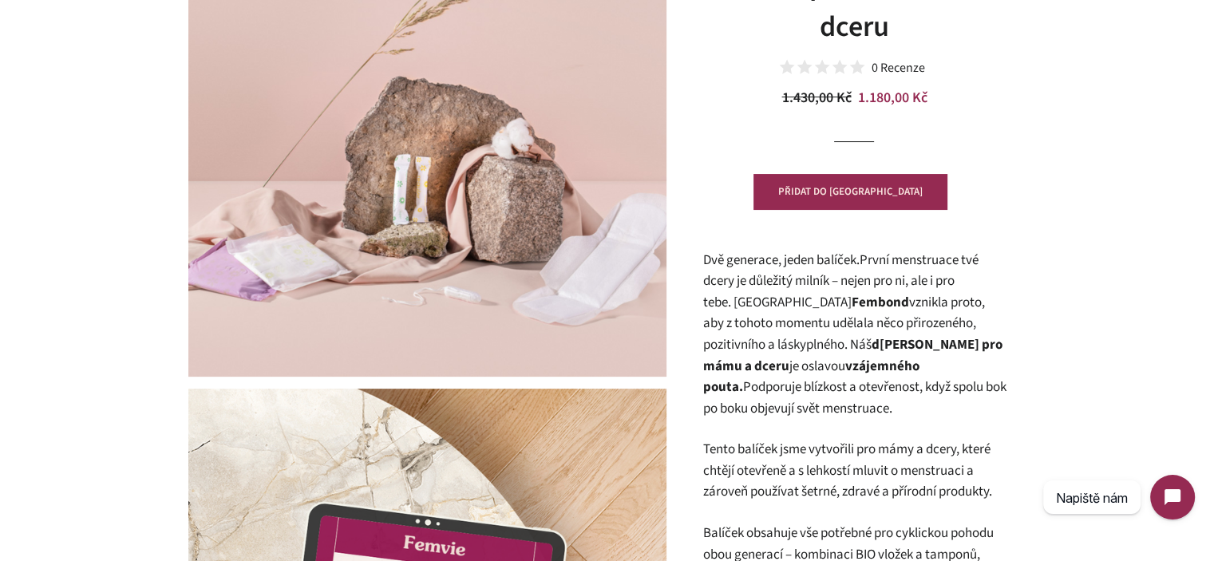
click at [722, 264] on span "Dvě generace, jeden balíček. První menstruace tvé dcery je důležitý milník – ne…" at bounding box center [844, 303] width 282 height 104
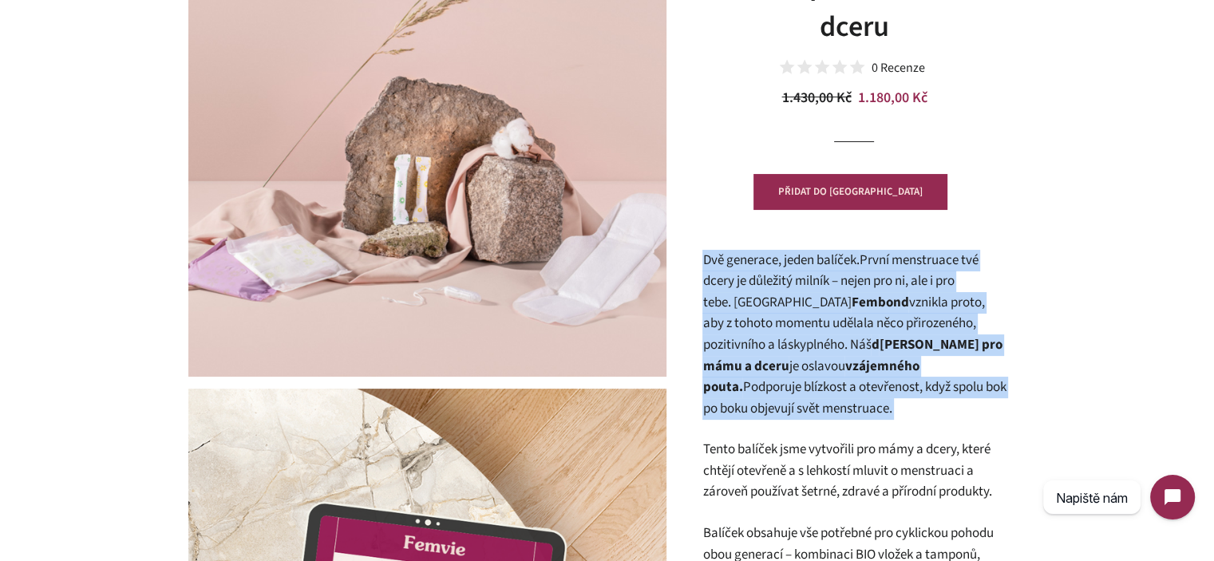
click at [722, 264] on span "Dvě generace, jeden balíček. První menstruace tvé dcery je důležitý milník – ne…" at bounding box center [844, 303] width 282 height 104
click at [846, 289] on span "Dvě generace, jeden balíček. První menstruace tvé dcery je důležitý milník – ne…" at bounding box center [844, 303] width 282 height 104
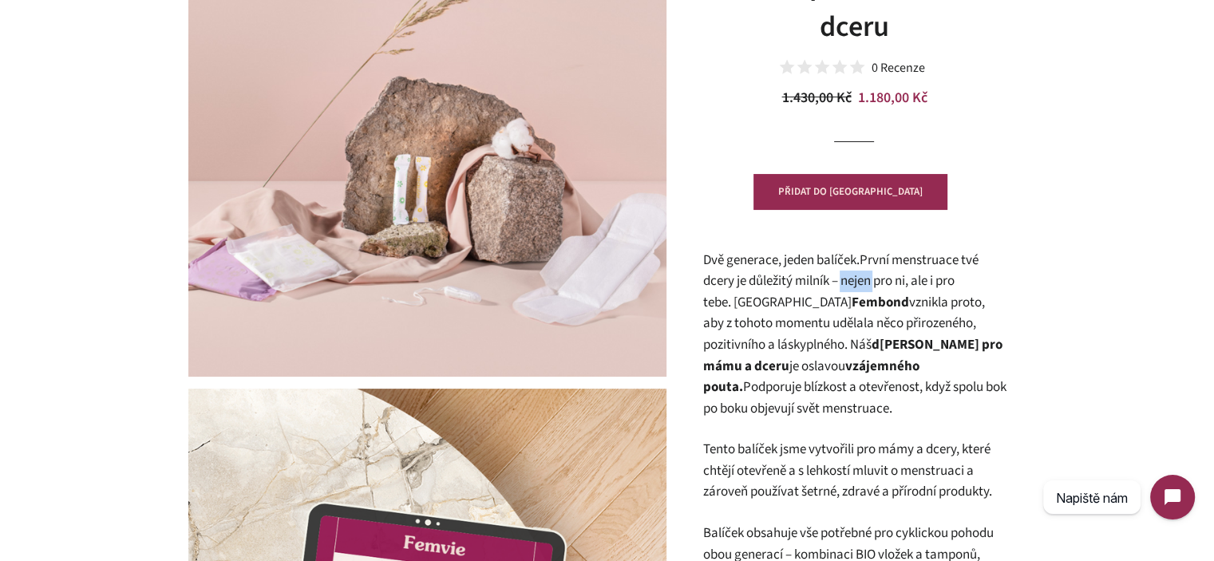
click at [846, 289] on span "Dvě generace, jeden balíček. První menstruace tvé dcery je důležitý milník – ne…" at bounding box center [844, 303] width 282 height 104
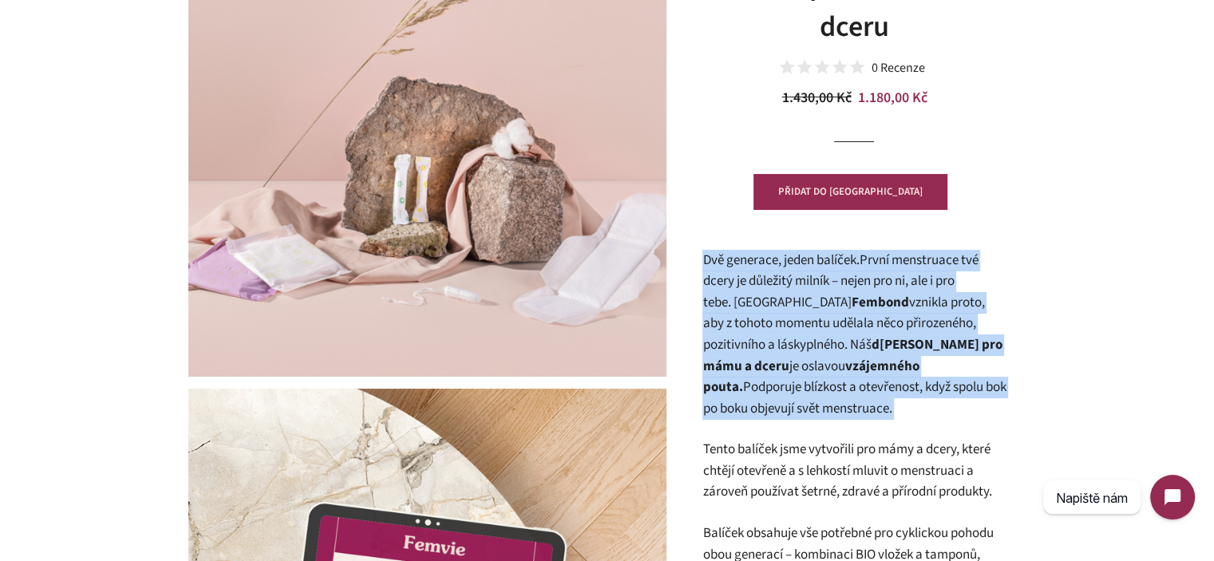
click at [846, 289] on span "Dvě generace, jeden balíček. První menstruace tvé dcery je důležitý milník – ne…" at bounding box center [844, 303] width 282 height 104
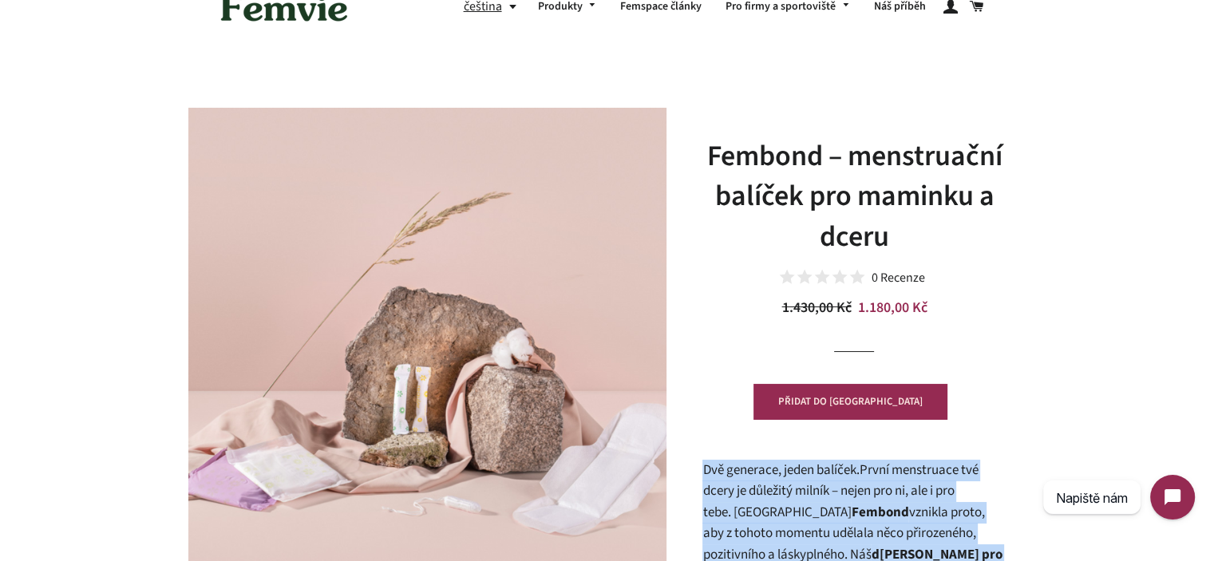
scroll to position [0, 0]
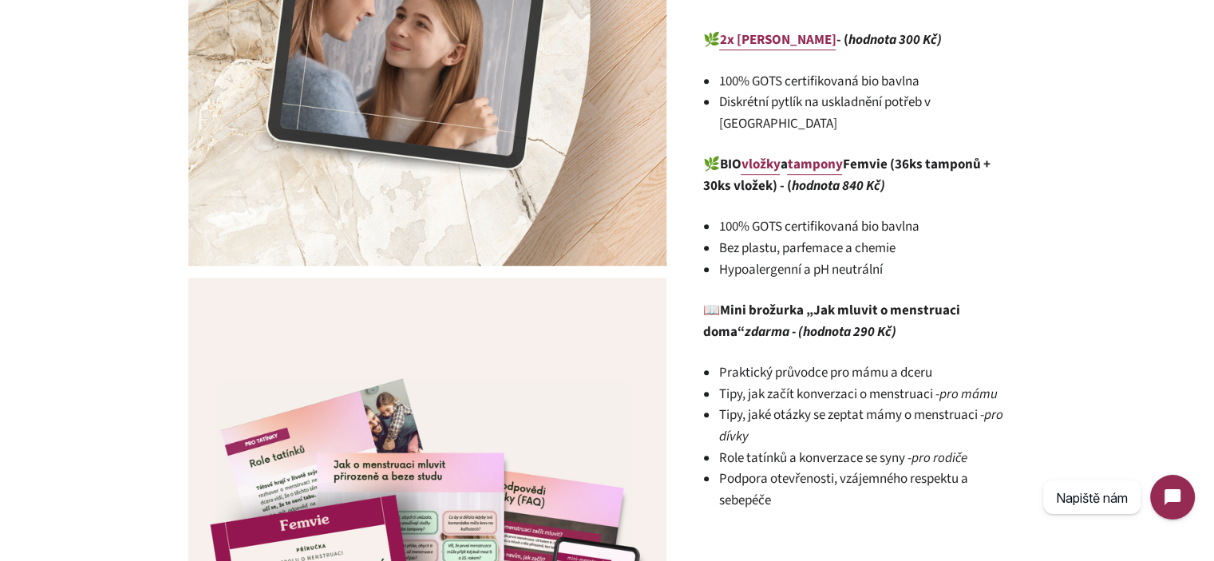
scroll to position [958, 0]
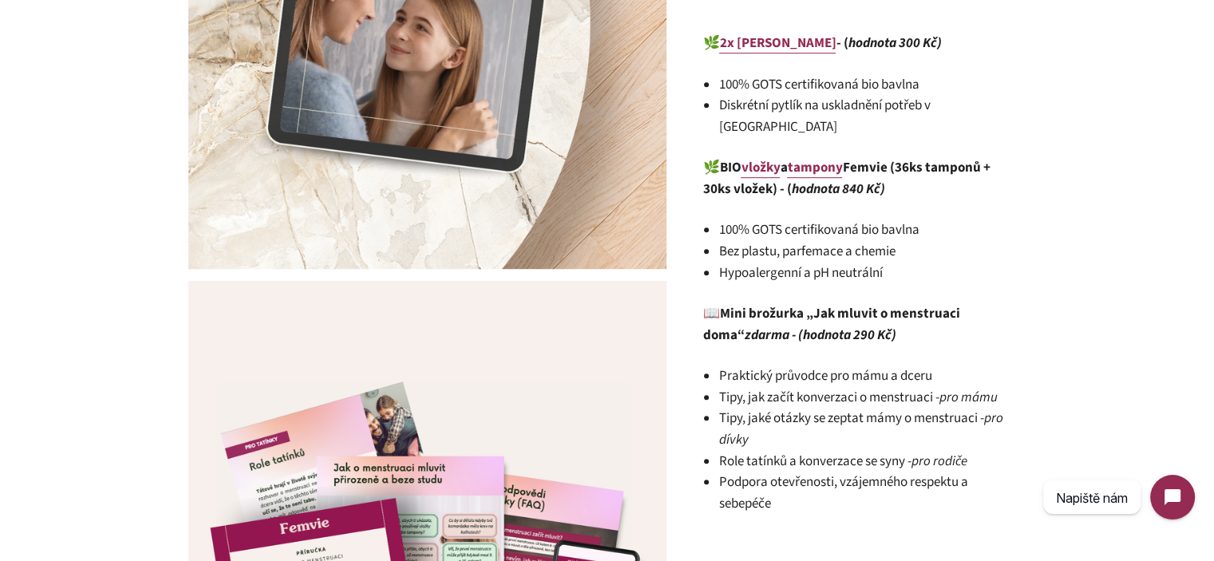
click at [824, 366] on li "Praktický průvodce pro mámu a dceru" at bounding box center [862, 377] width 287 height 22
click at [789, 408] on li "Tipy, jaké otázky se zeptat mámy o menstruaci - pro dívky" at bounding box center [862, 429] width 287 height 42
click at [747, 366] on li "Praktický průvodce pro mámu a dceru" at bounding box center [862, 377] width 287 height 22
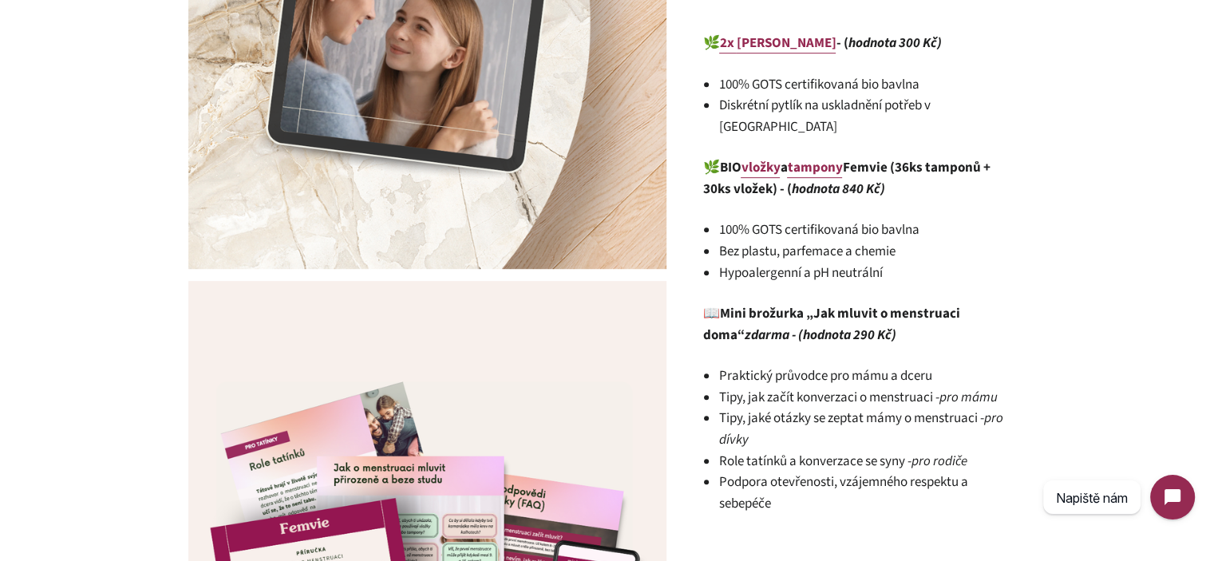
click at [748, 366] on li "Praktický průvodce pro mámu a dceru" at bounding box center [862, 377] width 287 height 22
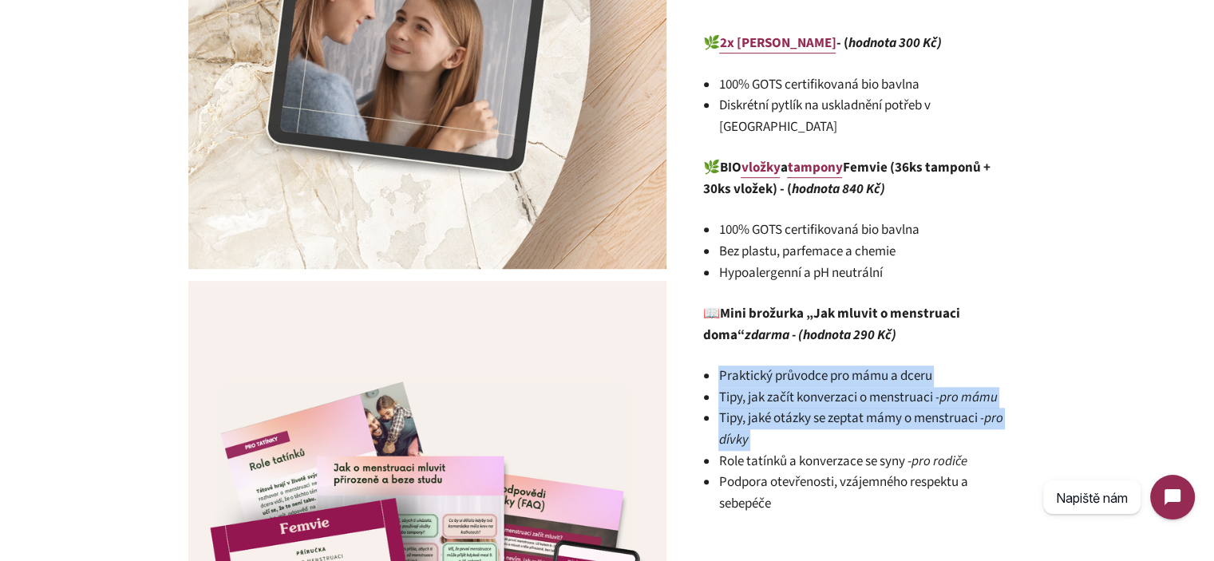
drag, startPoint x: 748, startPoint y: 360, endPoint x: 781, endPoint y: 402, distance: 52.9
click at [777, 397] on ul "Praktický průvodce pro mámu a dceru Tipy, jak začít konverzaci o menstruaci - p…" at bounding box center [862, 440] width 287 height 149
click at [782, 408] on li "Tipy, jaké otázky se zeptat mámy o menstruaci - pro dívky" at bounding box center [862, 429] width 287 height 42
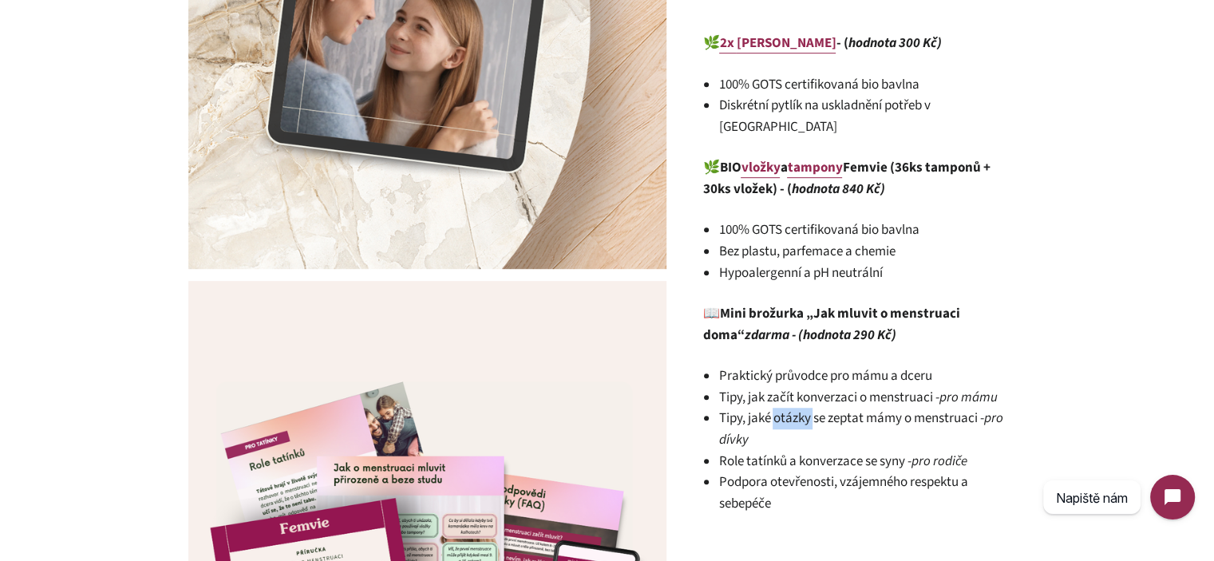
click at [782, 408] on li "Tipy, jaké otázky se zeptat mámy o menstruaci - pro dívky" at bounding box center [862, 429] width 287 height 42
click at [841, 472] on li "Podpora otevřenosti, vzájemného respektu a sebepéče" at bounding box center [862, 493] width 287 height 42
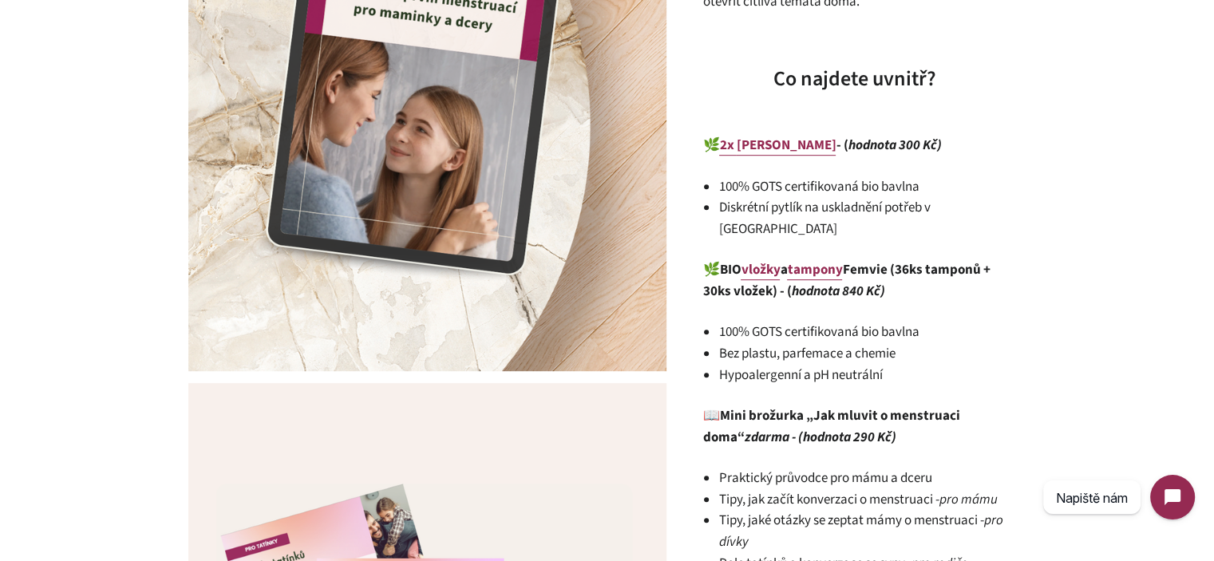
scroll to position [878, 0]
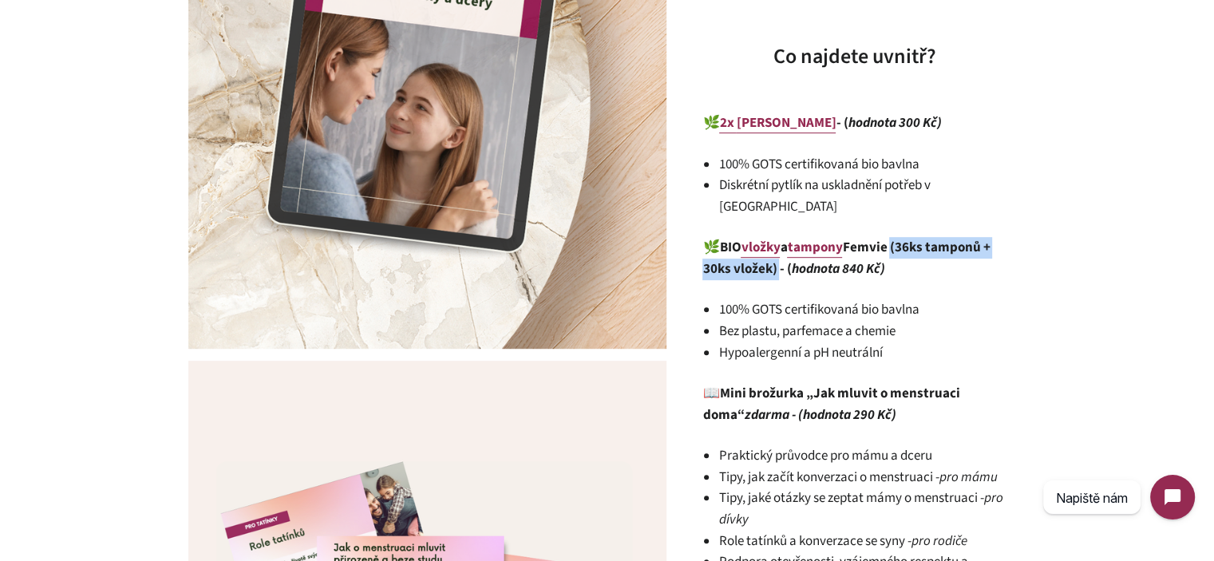
drag, startPoint x: 900, startPoint y: 225, endPoint x: 776, endPoint y: 253, distance: 126.9
click at [776, 253] on strong "BIO vložky a tampony Femvie (36ks tamponů + 30ks vložek) - ( hodnota 840 Kč)" at bounding box center [846, 258] width 287 height 41
copy strong "(36ks tamponů + 30ks vložek)"
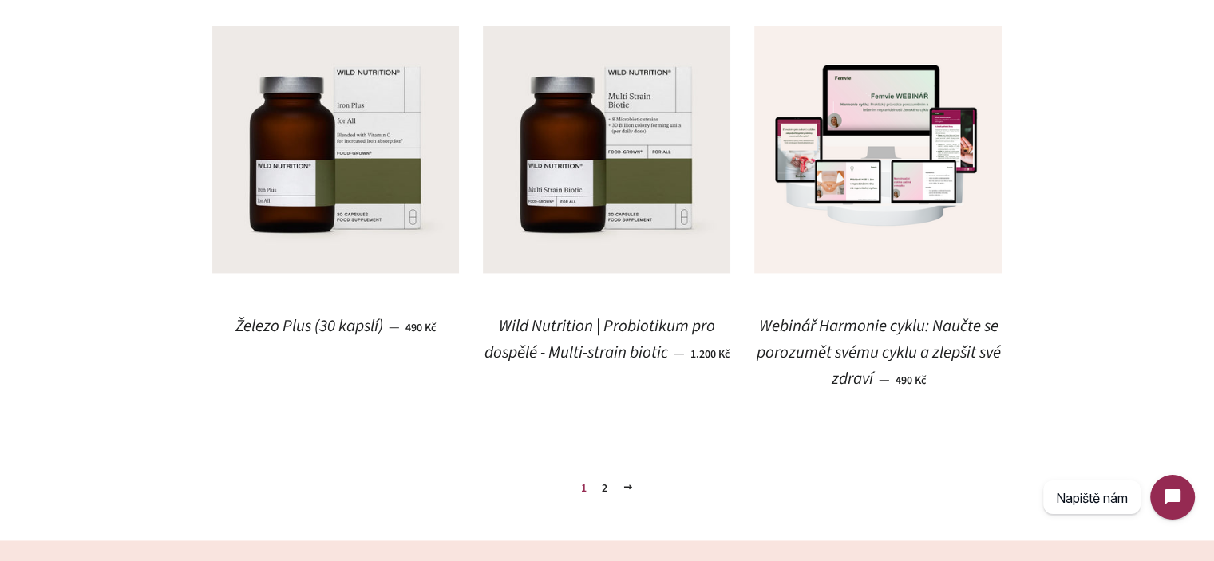
scroll to position [2110, 0]
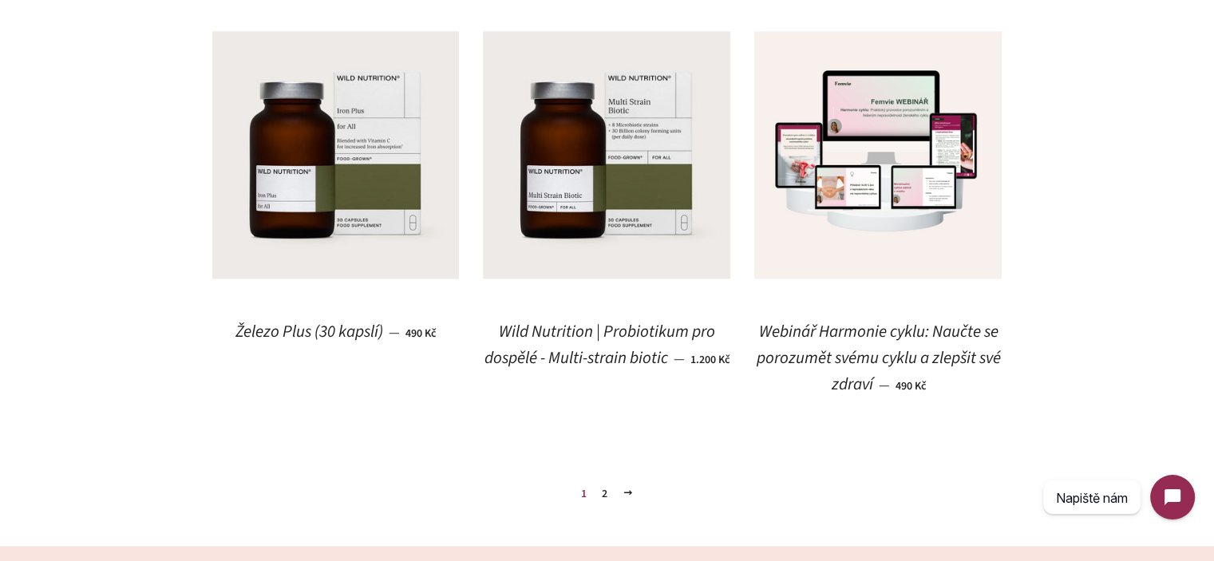
click at [609, 497] on link "2" at bounding box center [605, 494] width 18 height 24
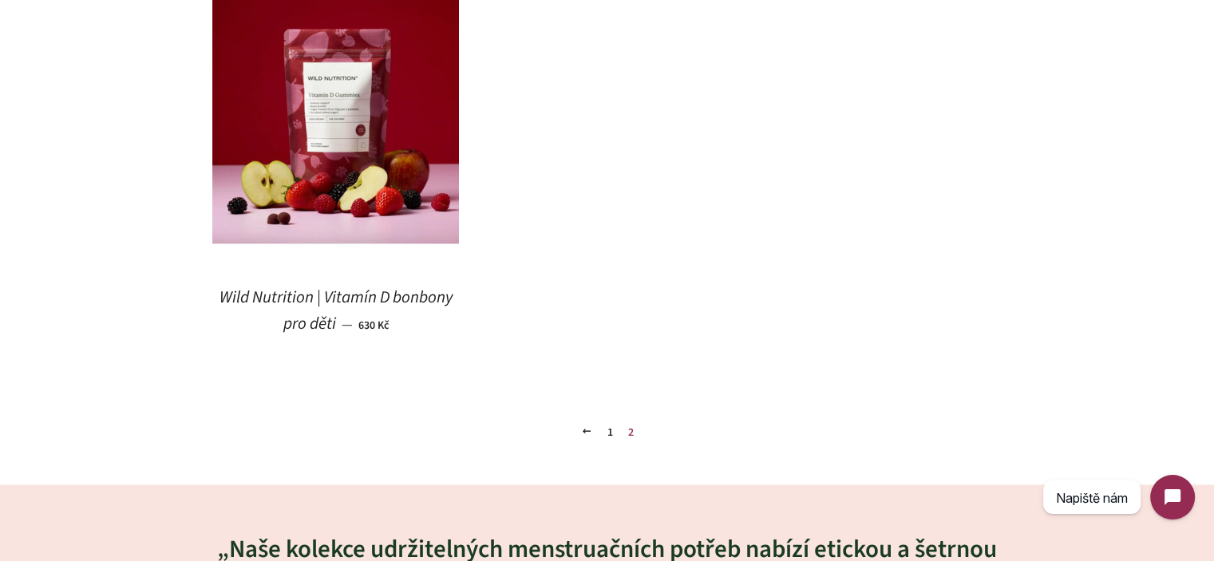
scroll to position [2214, 0]
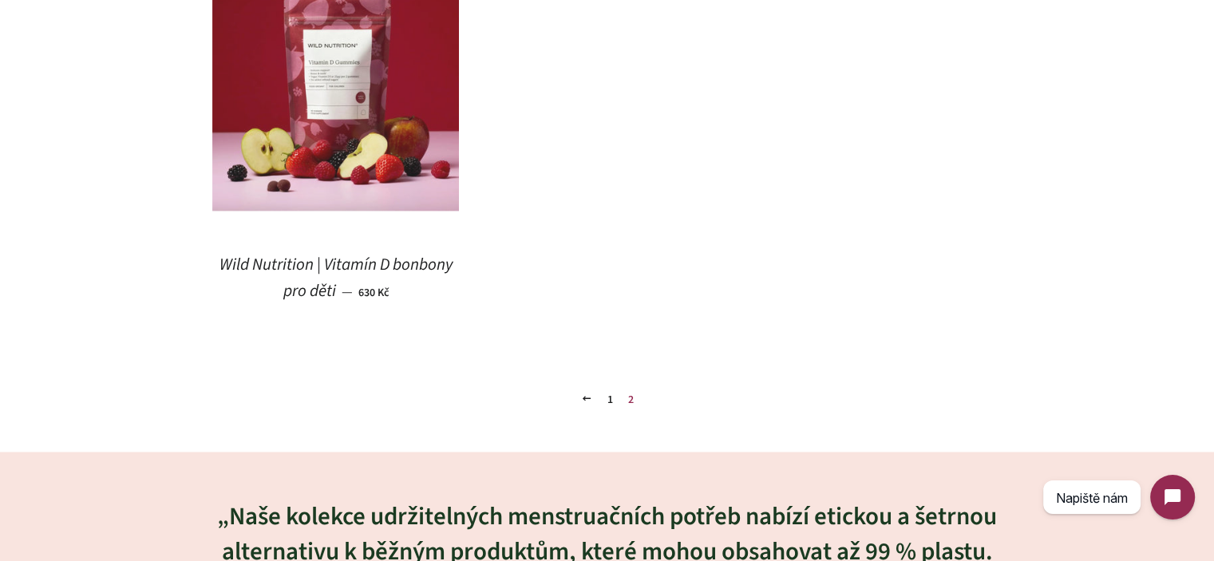
click at [240, 105] on img at bounding box center [336, 87] width 248 height 248
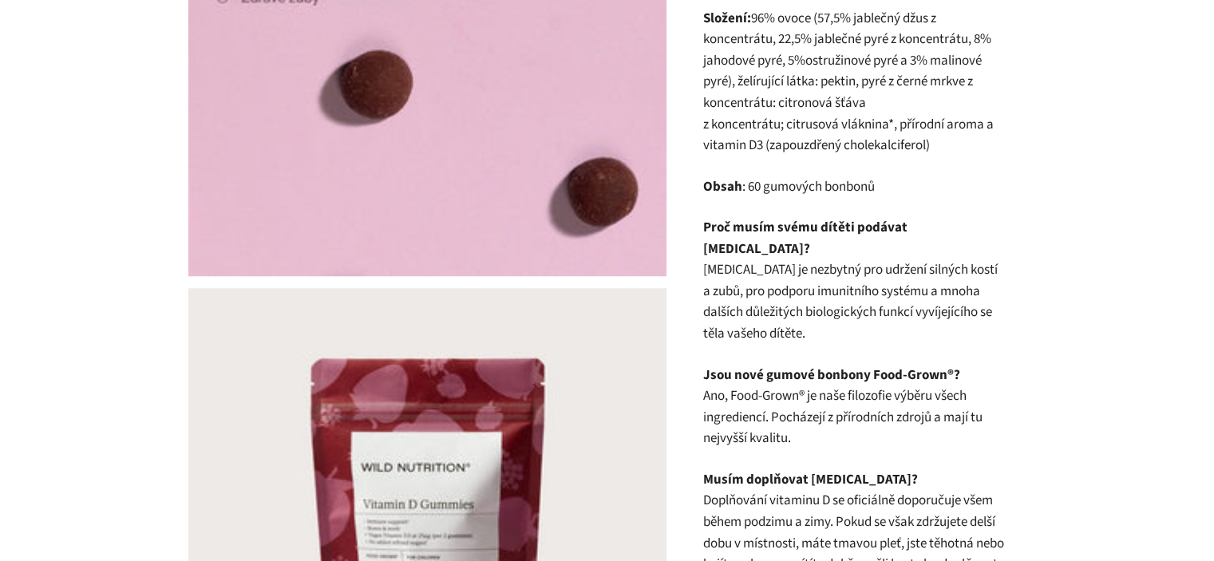
scroll to position [1597, 0]
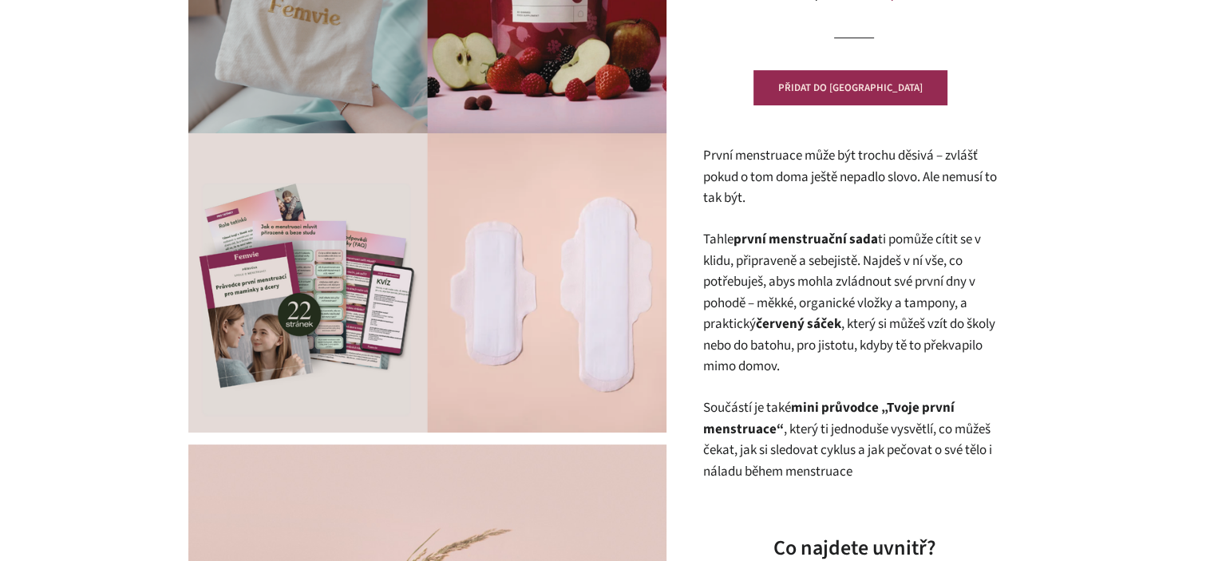
scroll to position [319, 0]
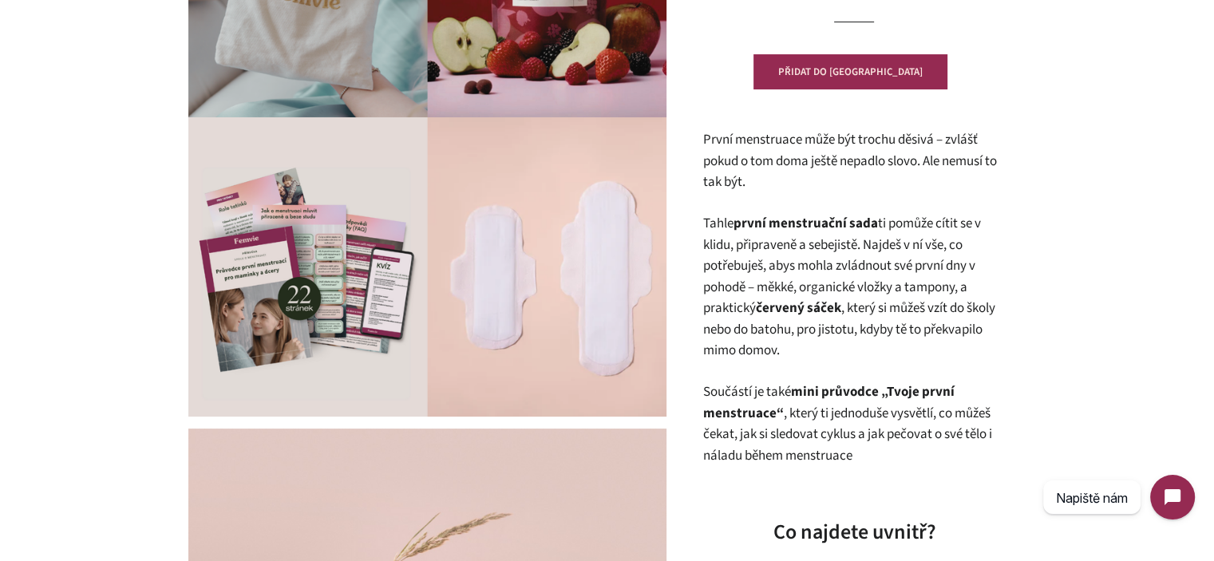
click at [909, 358] on p "Tahle první menstruační sada ti pomůže cítit se v klidu, připraveně a sebejistě…" at bounding box center [854, 287] width 303 height 149
click at [868, 335] on p "Tahle první menstruační sada ti pomůže cítit se v klidu, připraveně a sebejistě…" at bounding box center [854, 287] width 303 height 149
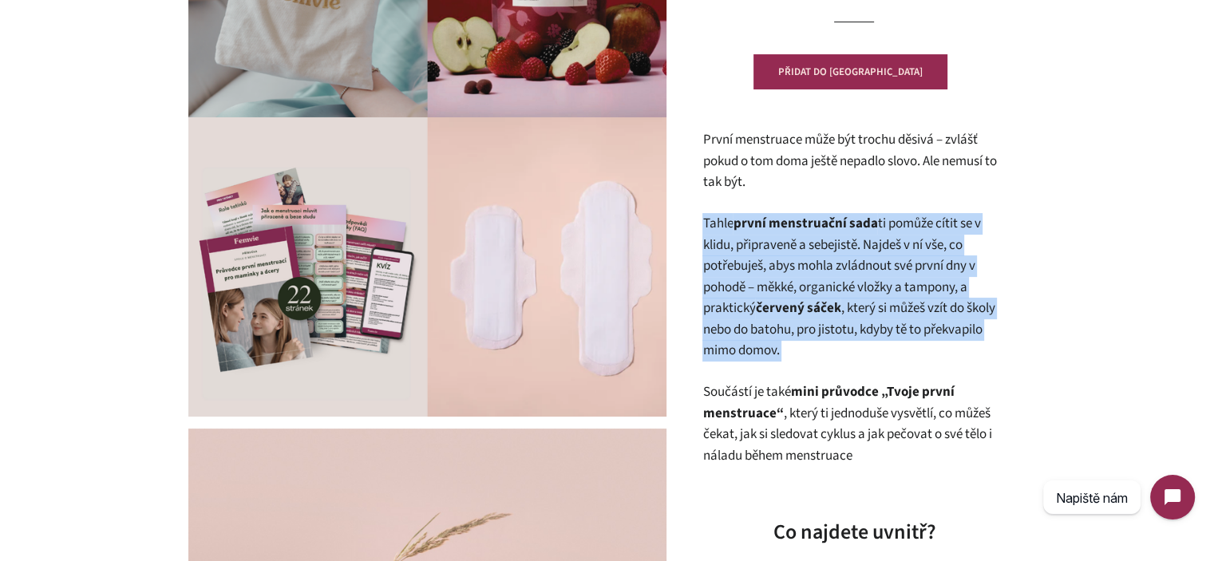
click at [868, 335] on p "Tahle první menstruační sada ti pomůže cítit se v klidu, připraveně a sebejistě…" at bounding box center [854, 287] width 303 height 149
click at [901, 340] on p "Tahle první menstruační sada ti pomůže cítit se v klidu, připraveně a sebejistě…" at bounding box center [854, 287] width 303 height 149
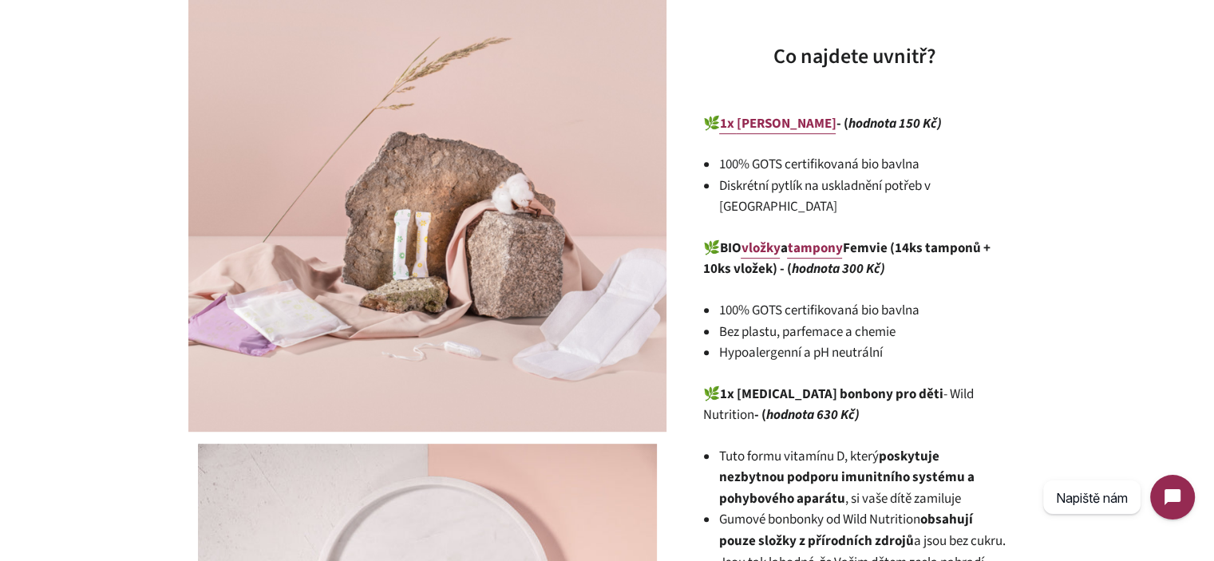
scroll to position [798, 0]
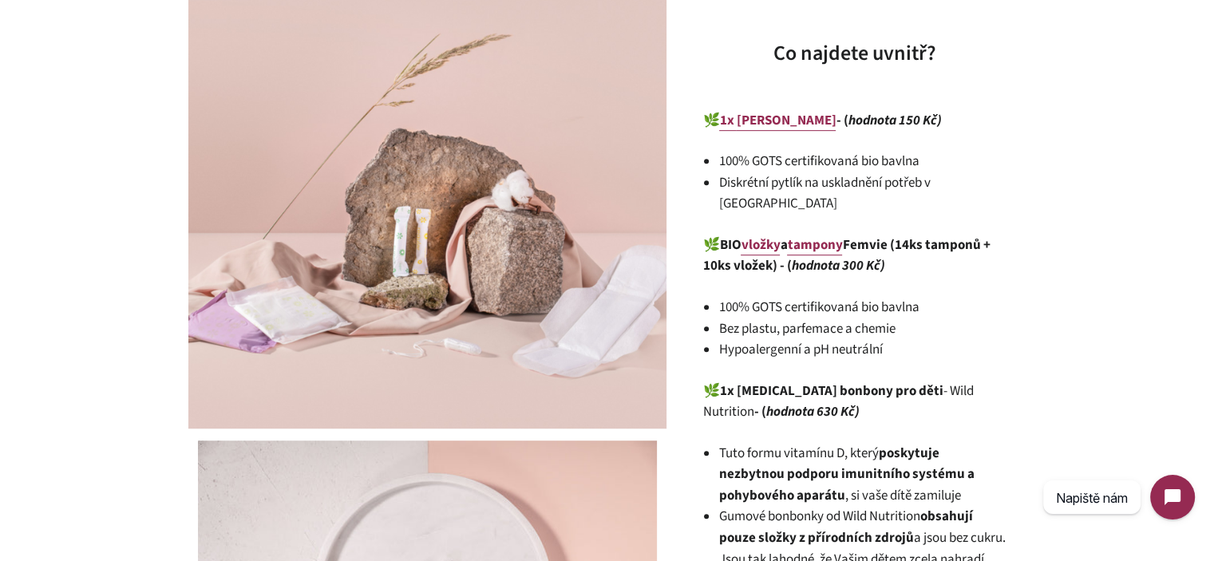
click at [862, 121] on em "hodnota 150 Kč)" at bounding box center [894, 120] width 93 height 19
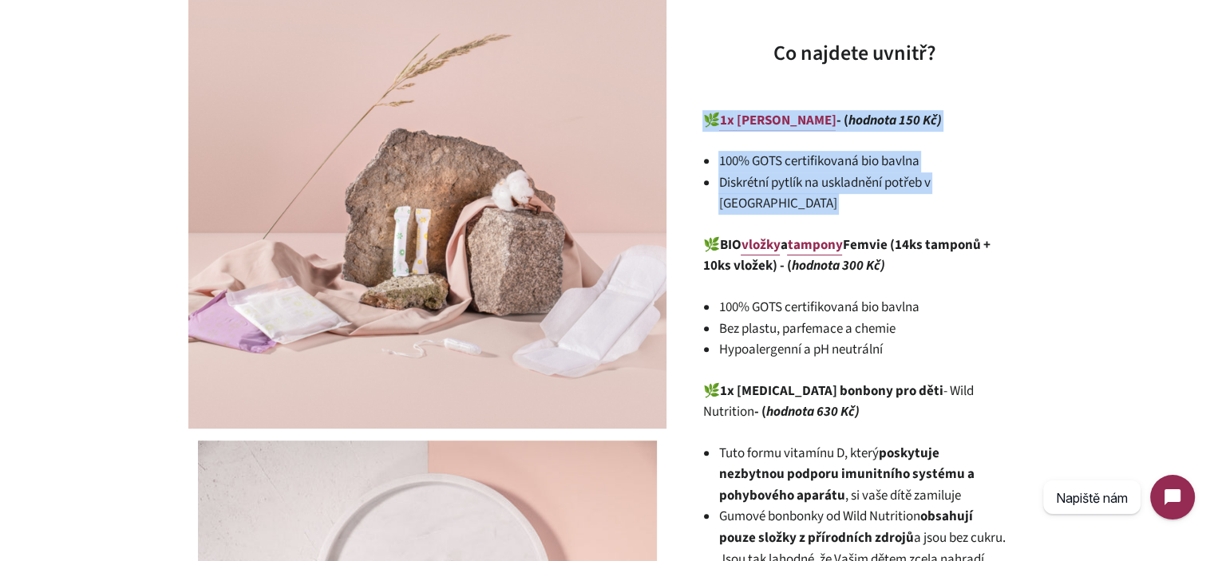
drag, startPoint x: 862, startPoint y: 121, endPoint x: 894, endPoint y: 183, distance: 70.0
click at [894, 183] on div "První menstruace může být trochu děsivá – zvlášť pokud o tom doma ještě nepadlo…" at bounding box center [854, 309] width 303 height 1319
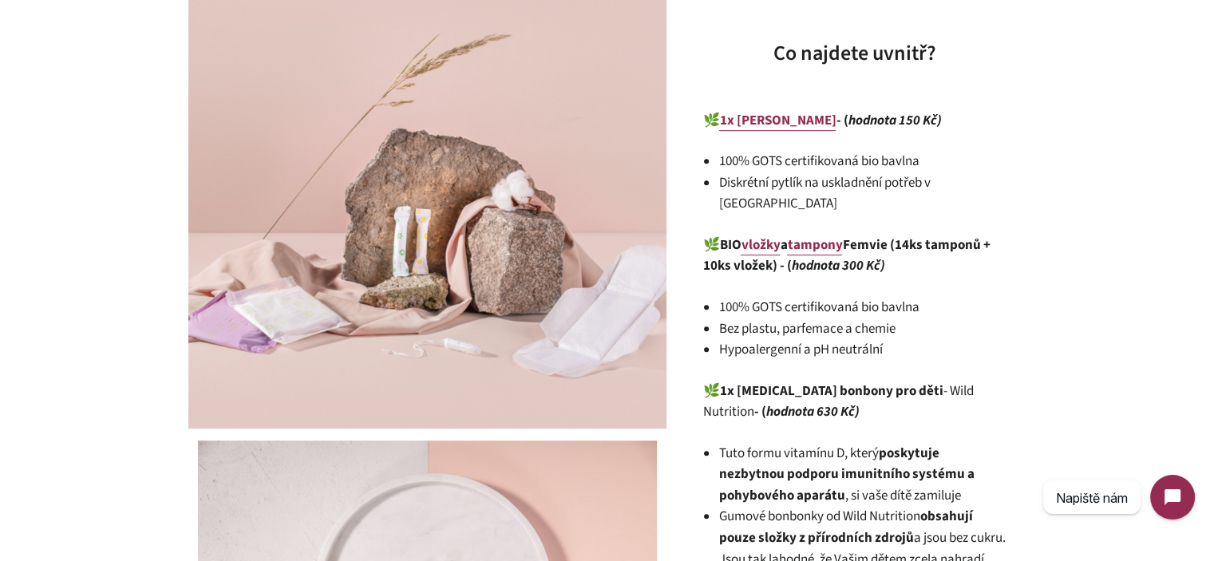
click at [939, 319] on li "Bez plastu, parfemace a chemie" at bounding box center [862, 330] width 287 height 22
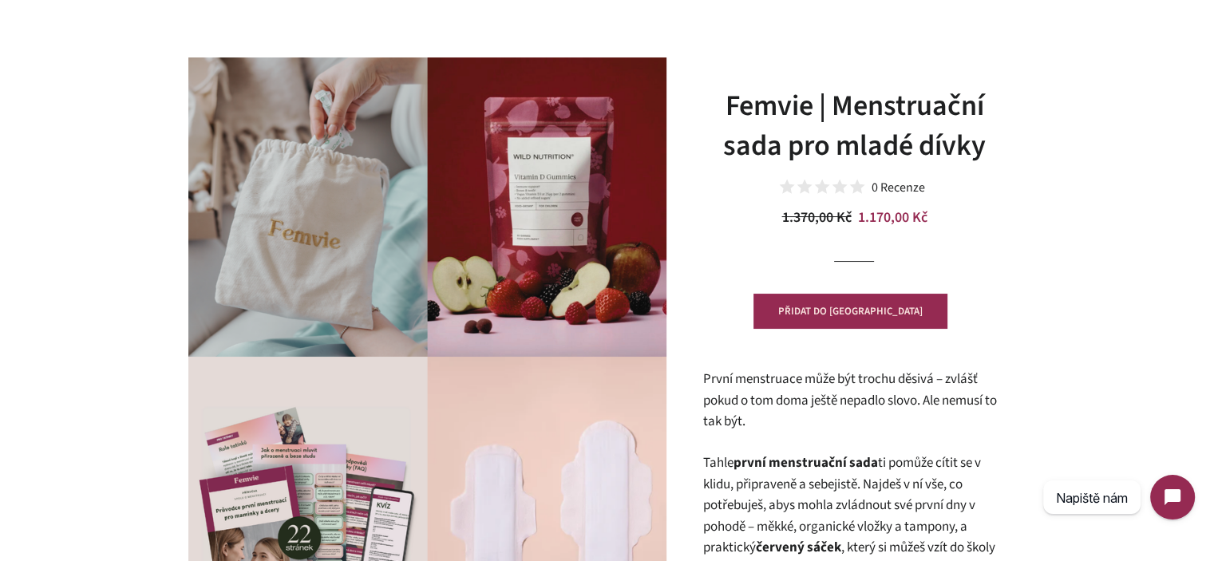
scroll to position [30, 0]
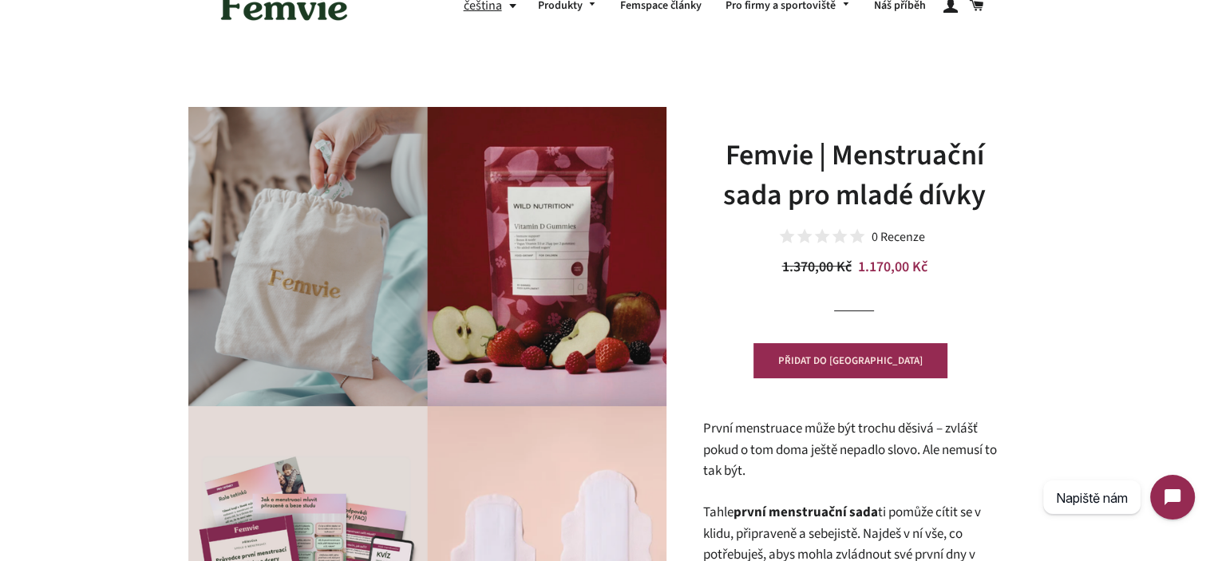
click at [921, 145] on h1 "Femvie | Menstruační sada pro mladé dívky" at bounding box center [854, 176] width 303 height 81
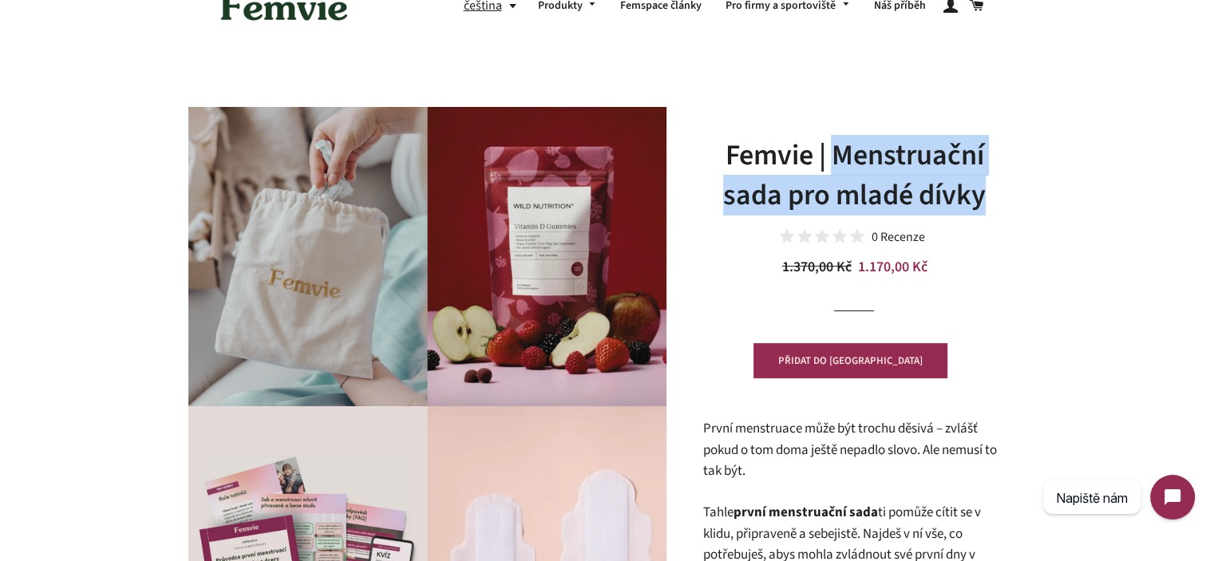
drag, startPoint x: 921, startPoint y: 145, endPoint x: 1004, endPoint y: 185, distance: 91.4
click at [1004, 185] on h1 "Femvie | Menstruační sada pro mladé dívky" at bounding box center [854, 176] width 303 height 81
copy h1 "Menstruační sada pro mladé dívky"
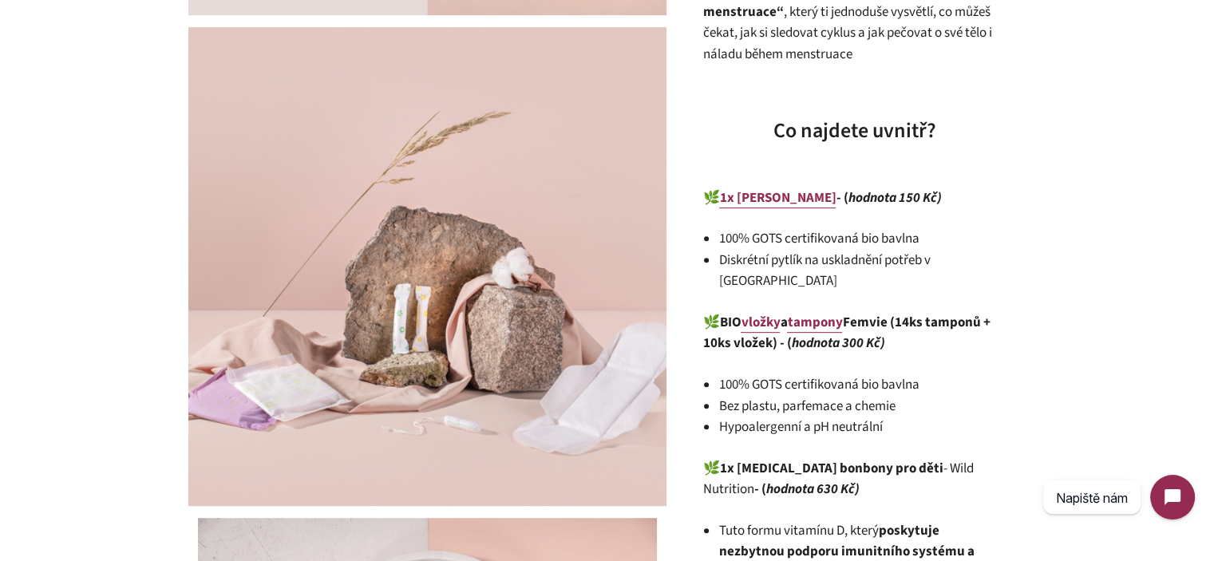
scroll to position [749, 0]
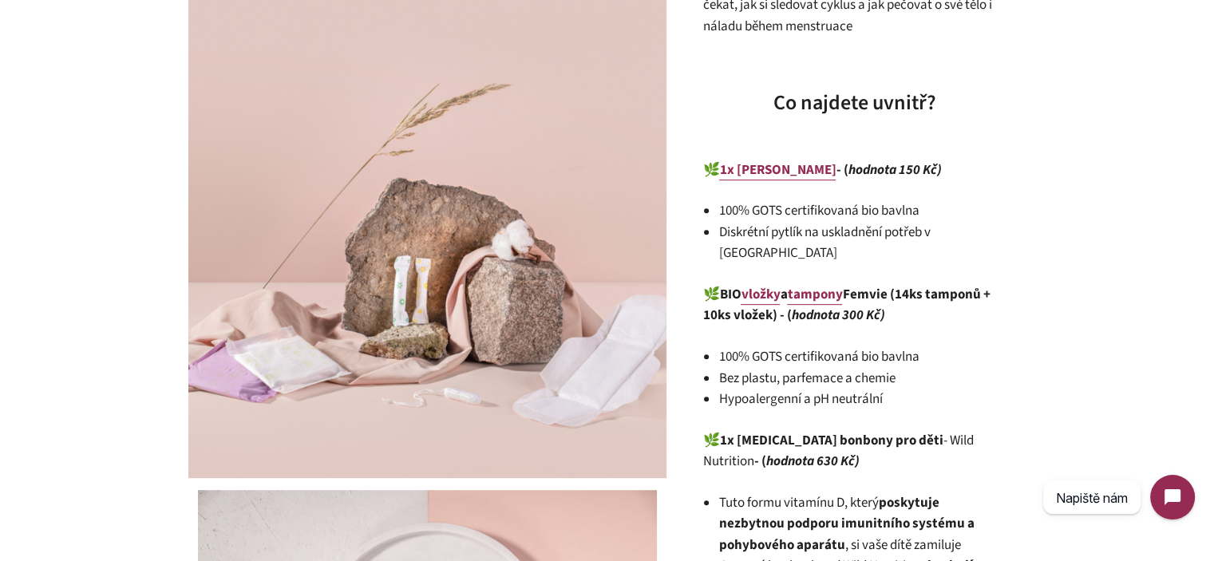
click at [786, 212] on li "100% GOTS certifikovaná bio bavlna" at bounding box center [862, 211] width 287 height 22
click at [798, 226] on li "Diskrétní pytlík na uskladnění potřeb v batohu" at bounding box center [862, 243] width 287 height 42
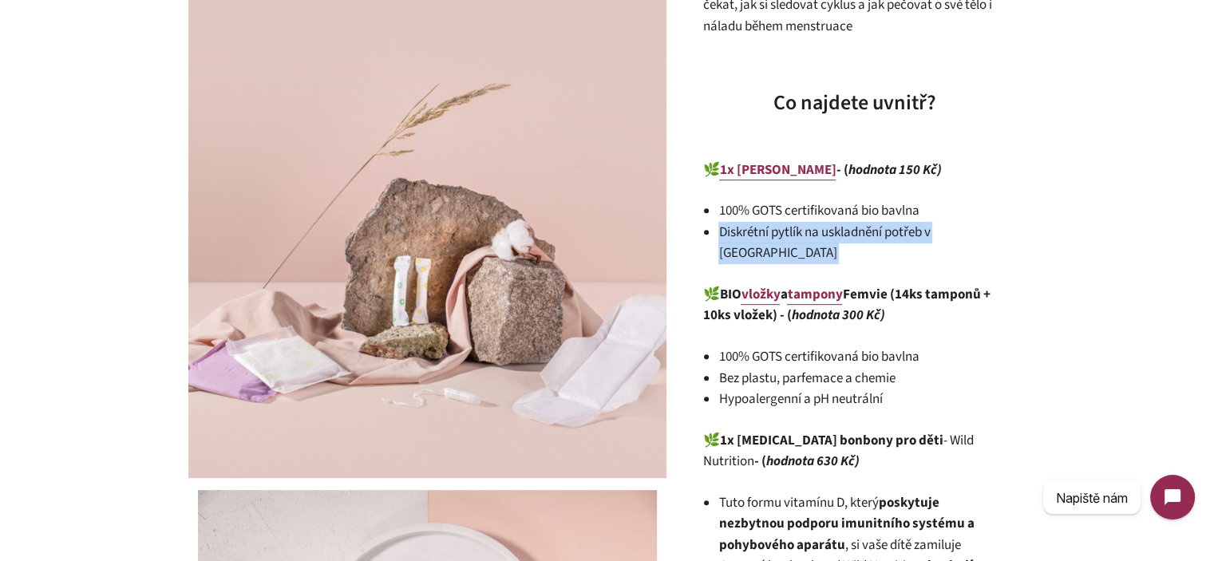
click at [798, 226] on li "Diskrétní pytlík na uskladnění potřeb v batohu" at bounding box center [862, 243] width 287 height 42
click at [741, 229] on li "Diskrétní pytlík na uskladnění potřeb v batohu" at bounding box center [862, 243] width 287 height 42
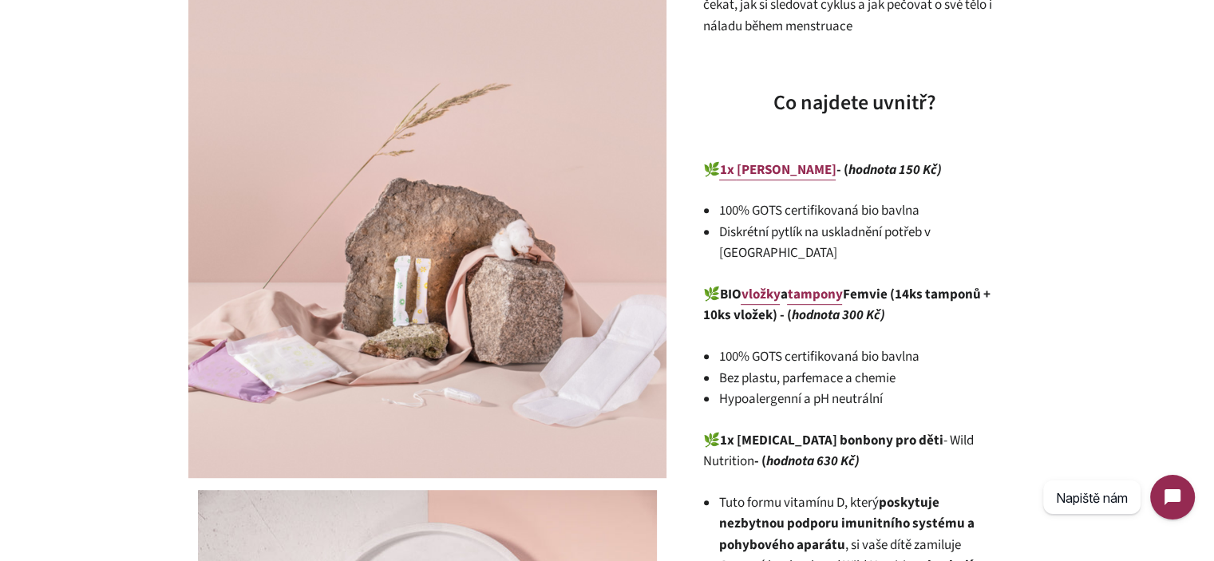
click at [733, 232] on li "Diskrétní pytlík na uskladnění potřeb v batohu" at bounding box center [862, 243] width 287 height 42
drag, startPoint x: 733, startPoint y: 232, endPoint x: 957, endPoint y: 232, distance: 223.6
click at [957, 232] on li "Diskrétní pytlík na uskladnění potřeb v batohu" at bounding box center [862, 243] width 287 height 42
click at [873, 248] on div "První menstruace může být trochu děsivá – zvlášť pokud o tom doma ještě nepadlo…" at bounding box center [854, 359] width 303 height 1319
click at [735, 347] on li "100% GOTS certifikovaná bio bavlna" at bounding box center [862, 358] width 287 height 22
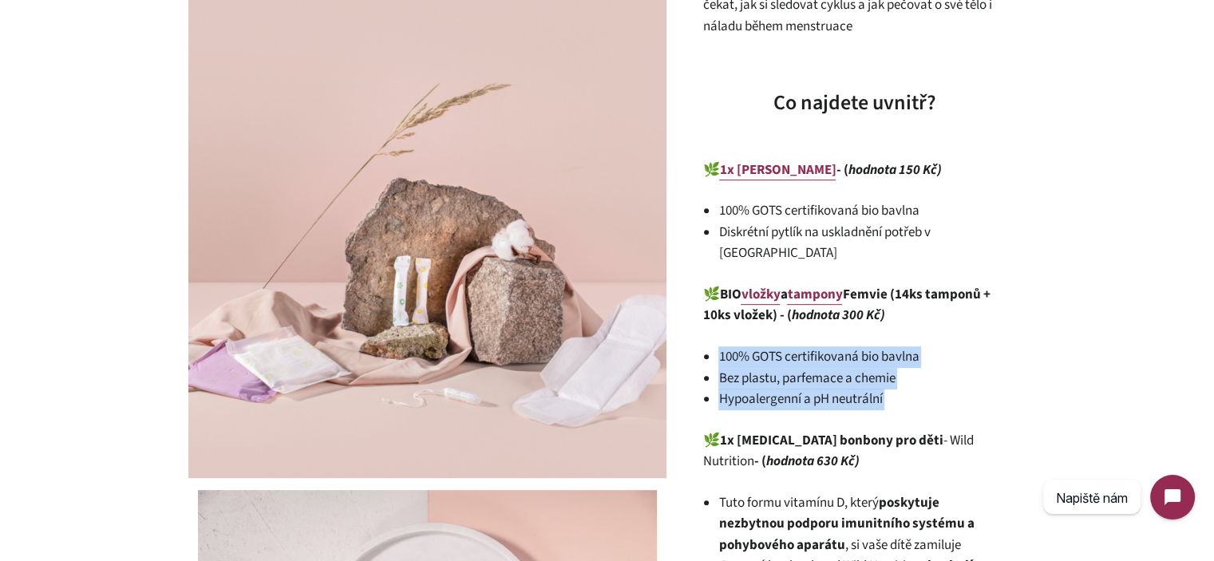
drag, startPoint x: 735, startPoint y: 338, endPoint x: 918, endPoint y: 376, distance: 187.6
click at [917, 376] on ul "100% GOTS certifikovaná bio bavlna Bez plastu, parfemace a chemie Hypoalergenní…" at bounding box center [862, 379] width 287 height 64
click at [918, 389] on li "Hypoalergenní a pH neutrální" at bounding box center [862, 400] width 287 height 22
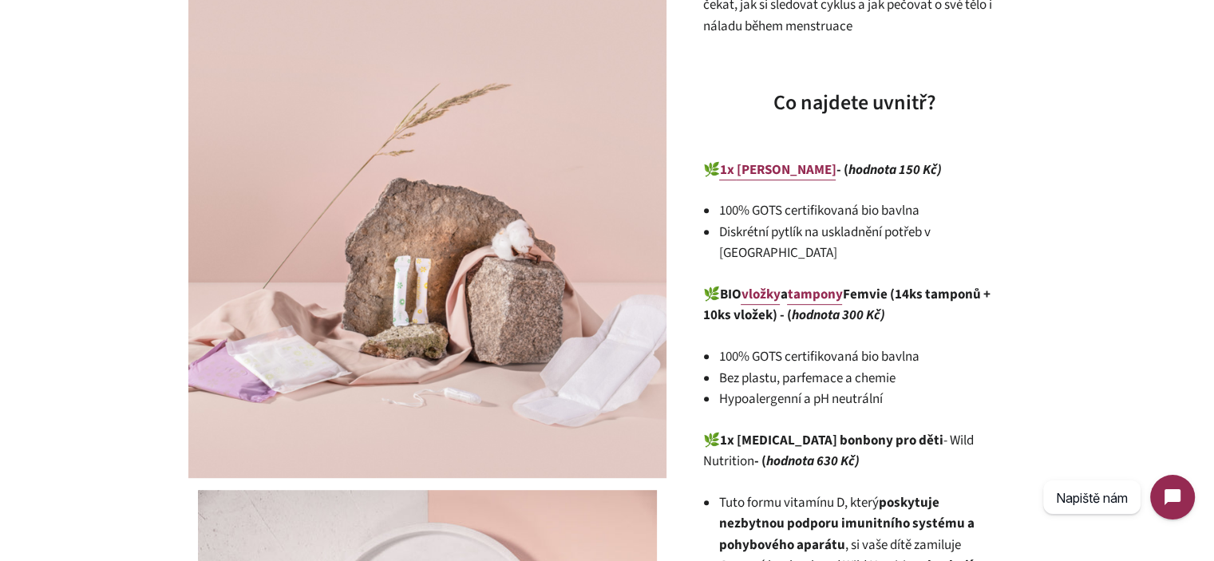
scroll to position [988, 0]
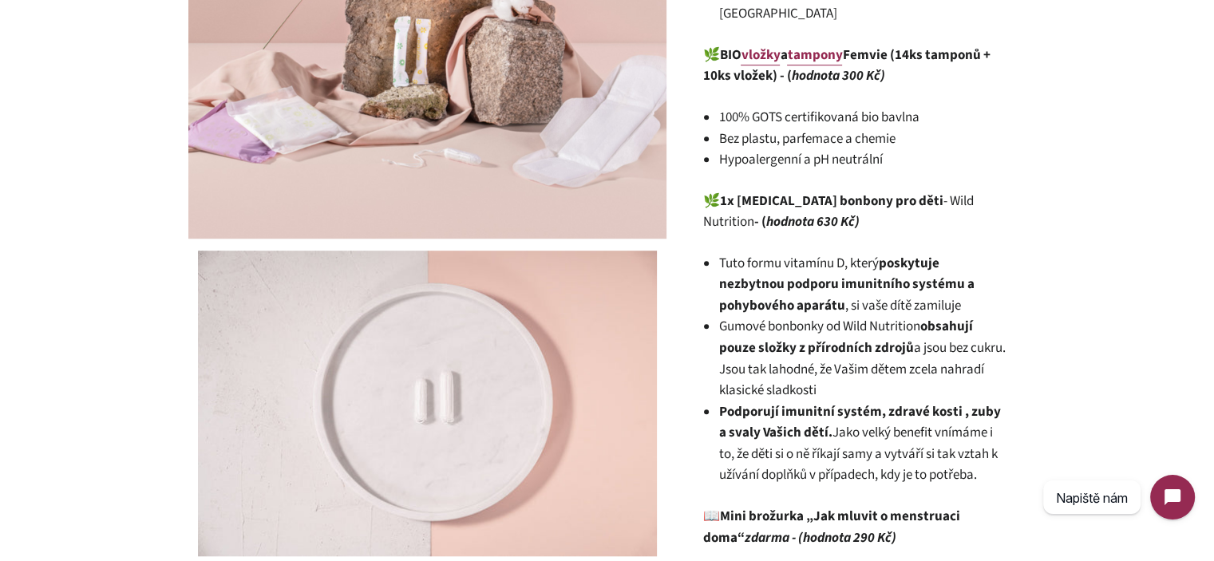
click at [772, 192] on strong "1x [MEDICAL_DATA] bonbony pro děti" at bounding box center [831, 201] width 224 height 19
drag, startPoint x: 772, startPoint y: 174, endPoint x: 741, endPoint y: 85, distance: 94.7
click at [901, 192] on strong "1x [MEDICAL_DATA] bonbony pro děti" at bounding box center [831, 201] width 224 height 19
copy strong "Vitamin D bonbony pro děti"
click at [820, 342] on span "a jsou bez cukru. Jsou tak lahodné, že Vašim dětem zcela nahradí klasické sladk…" at bounding box center [862, 369] width 287 height 61
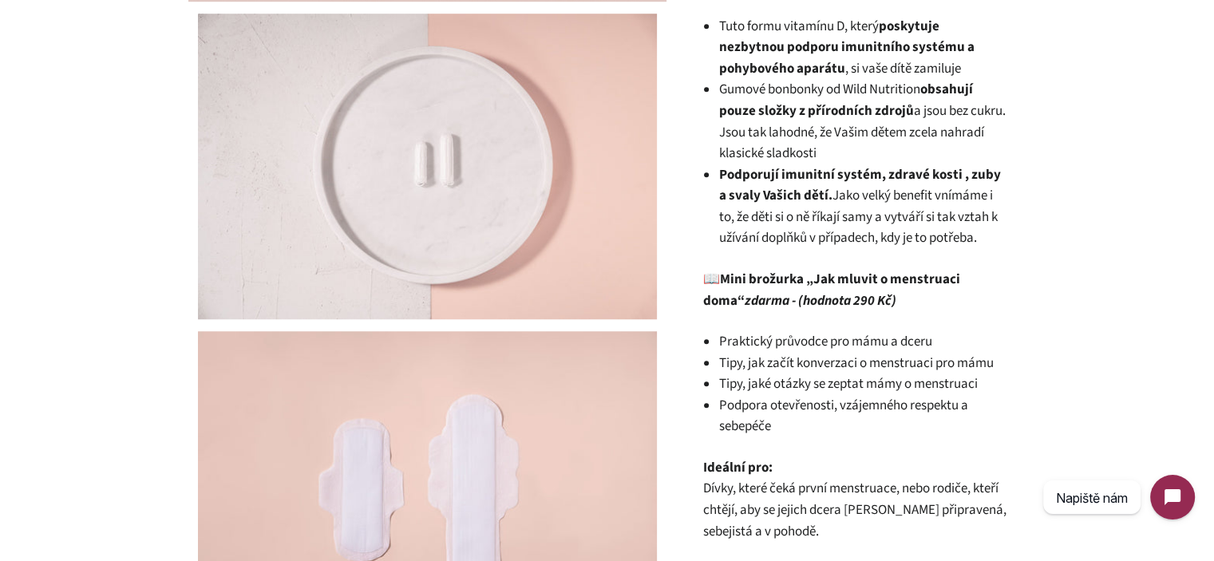
scroll to position [1228, 0]
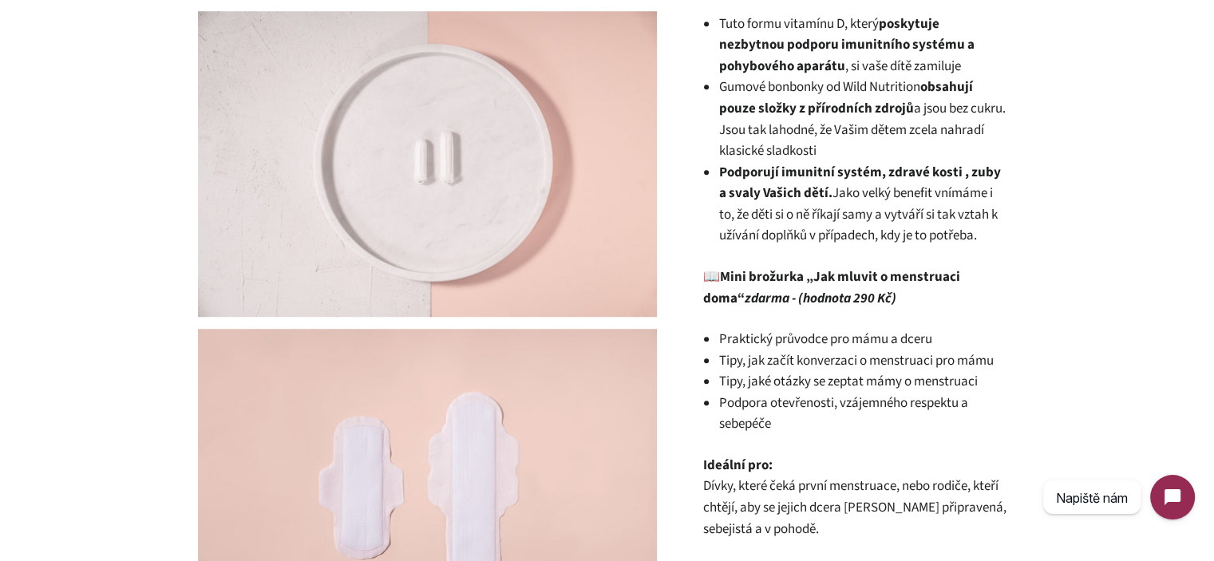
click at [744, 267] on strong "Mini brožurka „Jak mluvit o menstruaci doma“ zdarma - (hodnota 290 Kč)" at bounding box center [831, 287] width 257 height 41
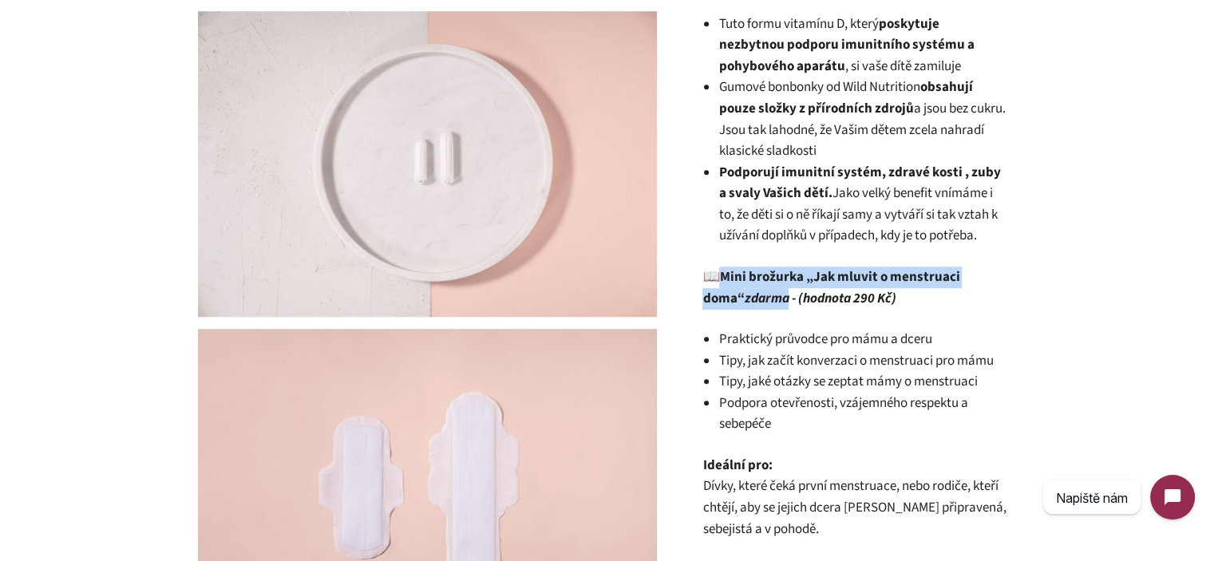
drag, startPoint x: 744, startPoint y: 258, endPoint x: 740, endPoint y: 275, distance: 17.2
click at [740, 275] on strong "Mini brožurka „Jak mluvit o menstruaci doma“ zdarma - (hodnota 290 Kč)" at bounding box center [831, 287] width 257 height 41
copy strong "Mini brožurka „Jak mluvit o menstruaci doma“ zdarma"
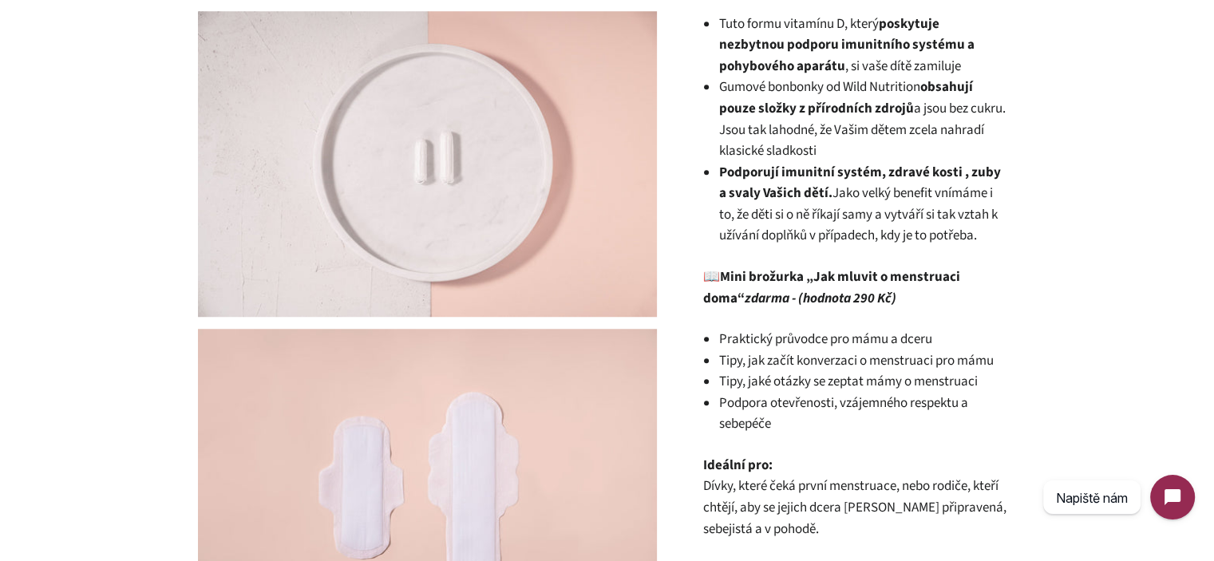
click at [741, 267] on strong "Mini brožurka „Jak mluvit o menstruaci doma“ zdarma - (hodnota 290 Kč)" at bounding box center [831, 287] width 257 height 41
click at [735, 267] on strong "Mini brožurka „Jak mluvit o menstruaci doma“ zdarma - (hodnota 290 Kč)" at bounding box center [831, 287] width 257 height 41
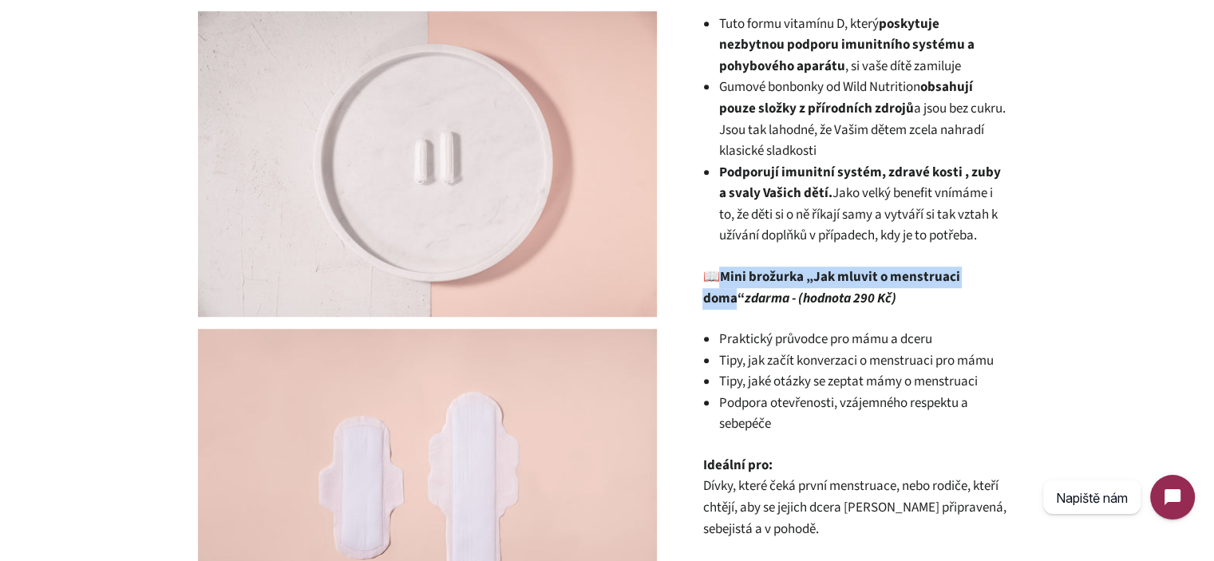
drag, startPoint x: 735, startPoint y: 252, endPoint x: 738, endPoint y: 10, distance: 241.9
click at [960, 267] on strong "Mini brožurka „Jak mluvit o menstruaci doma“ zdarma - (hodnota 290 Kč)" at bounding box center [831, 287] width 257 height 41
copy strong "Mini brožurka „Jak mluvit o menstruaci doma"
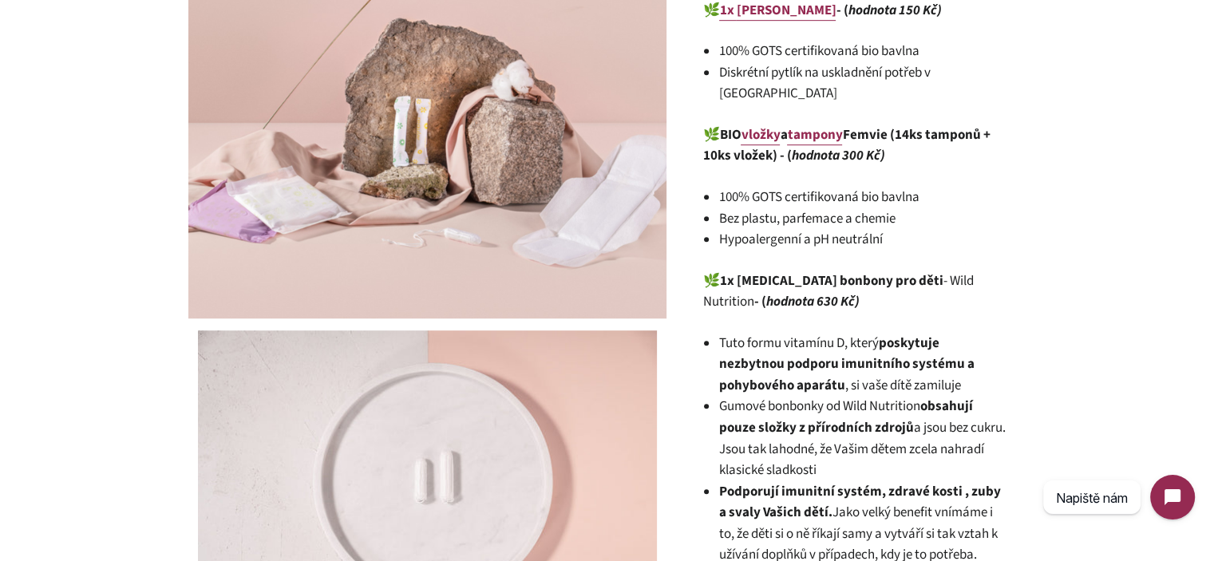
scroll to position [749, 0]
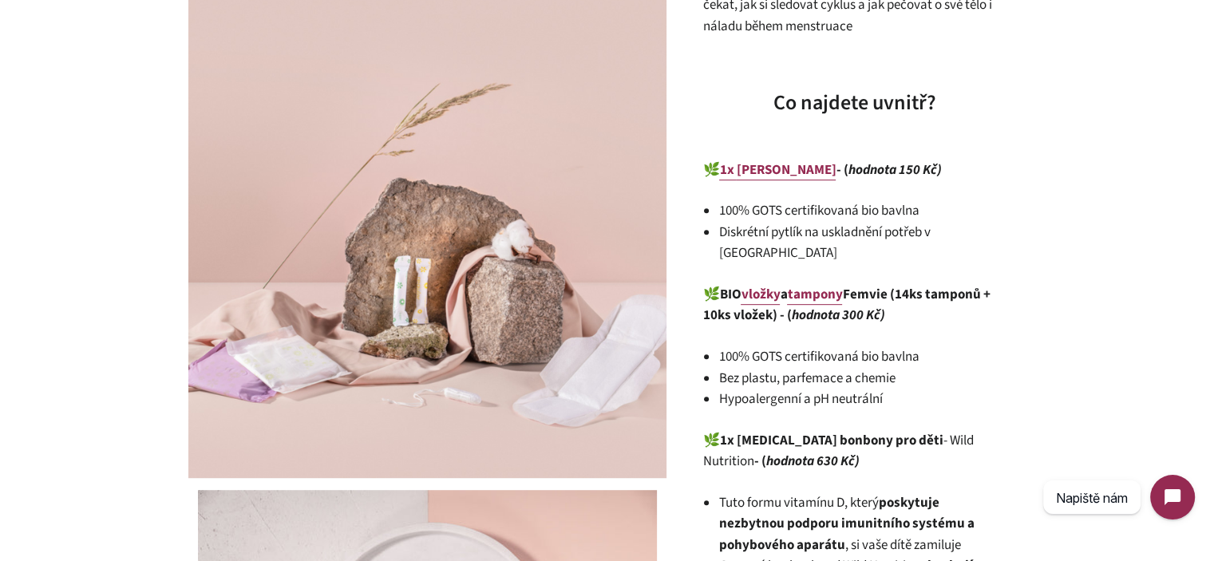
click at [891, 296] on p "🌿 BIO vložky a tampony Femvie (14ks tamponů + 10ks vložek) - ( hodnota 300 Kč)" at bounding box center [854, 305] width 303 height 42
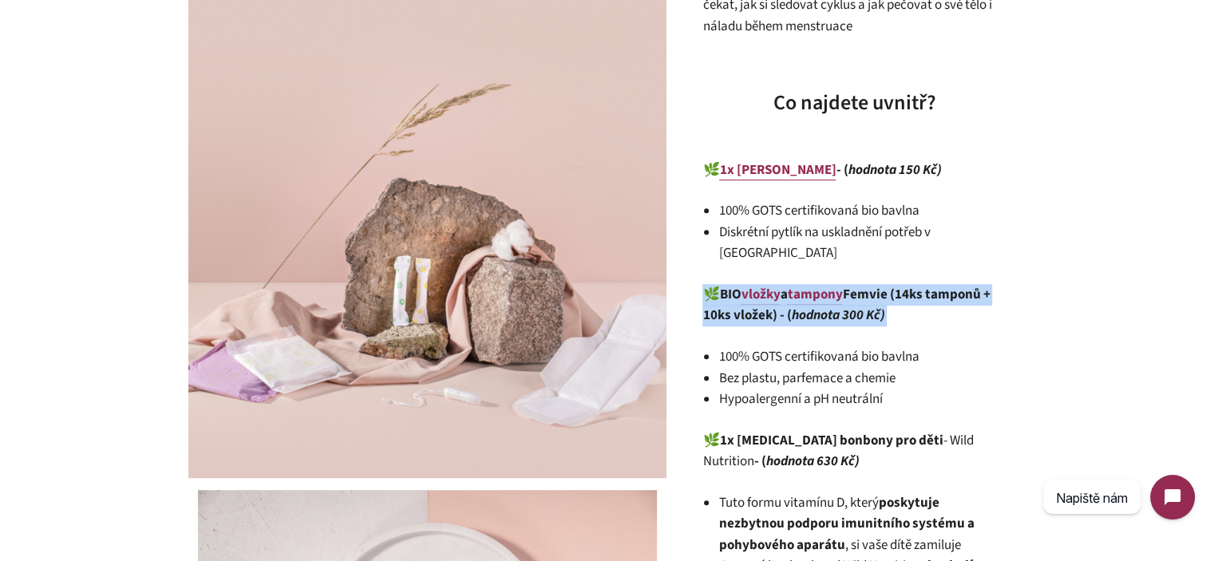
click at [891, 296] on p "🌿 BIO vložky a tampony Femvie (14ks tamponů + 10ks vložek) - ( hodnota 300 Kč)" at bounding box center [854, 305] width 303 height 42
click at [948, 293] on p "🌿 BIO vložky a tampony Femvie (14ks tamponů + 10ks vložek) - ( hodnota 300 Kč)" at bounding box center [854, 305] width 303 height 42
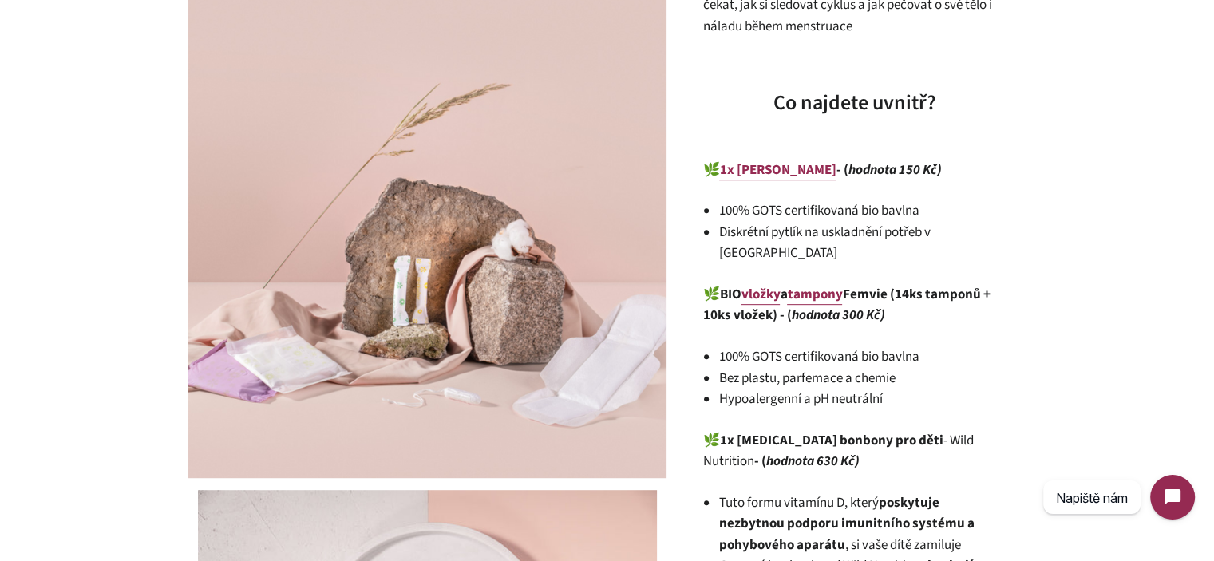
scroll to position [829, 0]
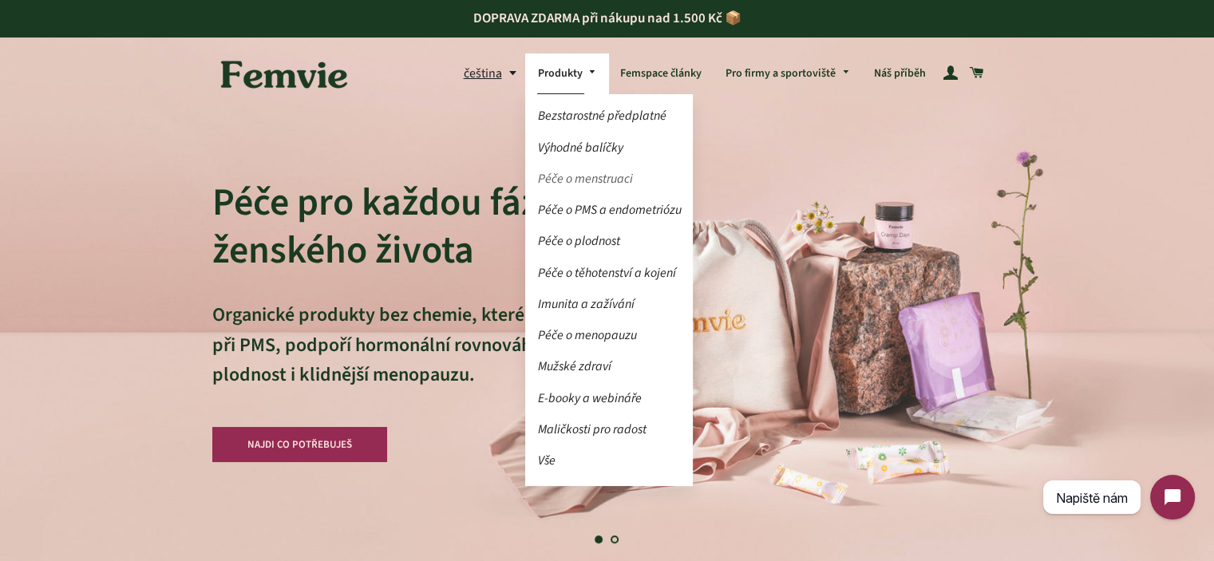
click at [593, 182] on link "Péče o menstruaci" at bounding box center [609, 179] width 168 height 28
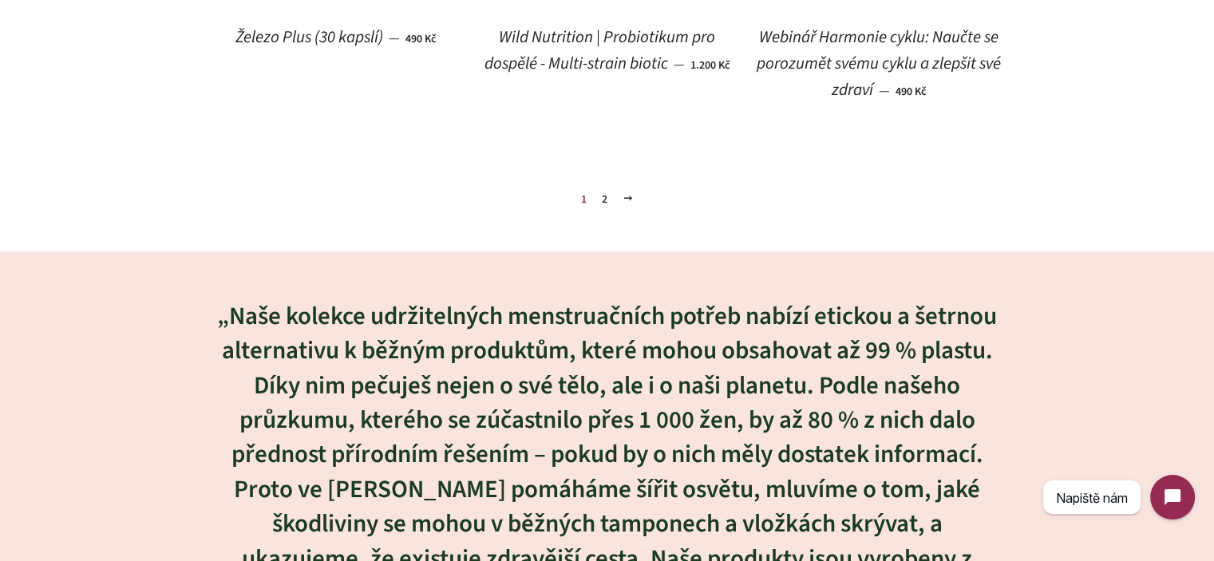
scroll to position [2410, 0]
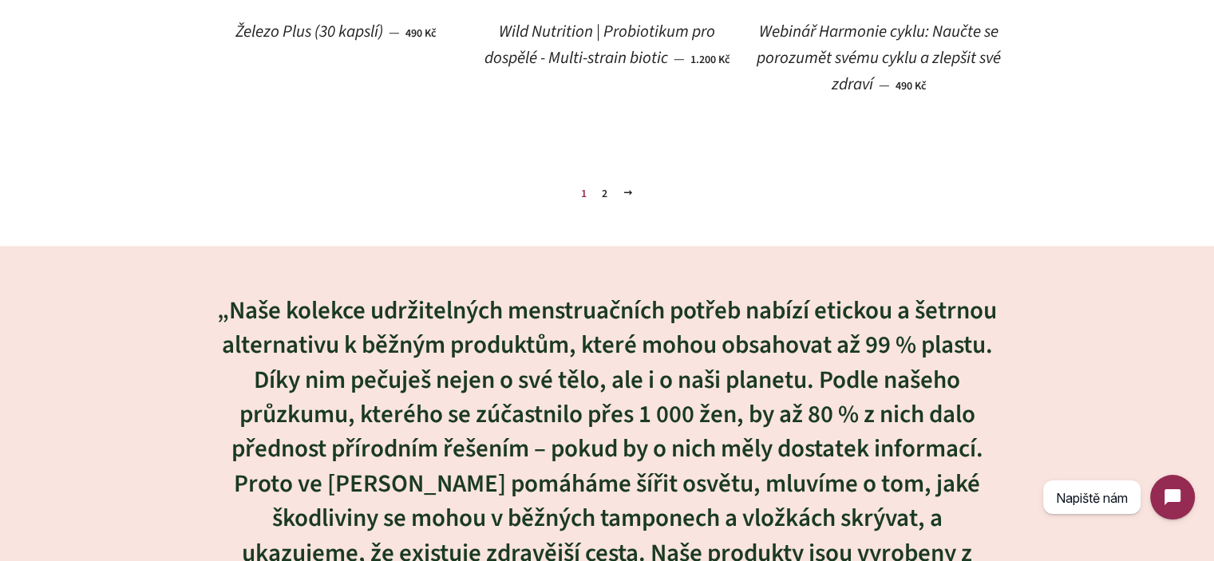
click at [607, 200] on link "2" at bounding box center [605, 194] width 18 height 24
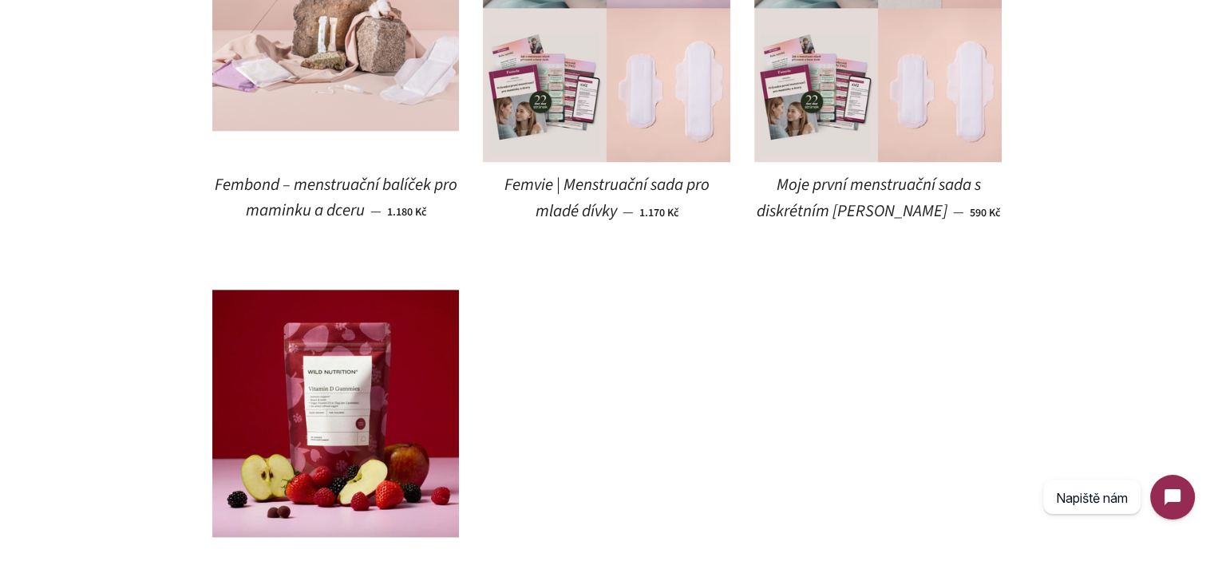
scroll to position [1916, 0]
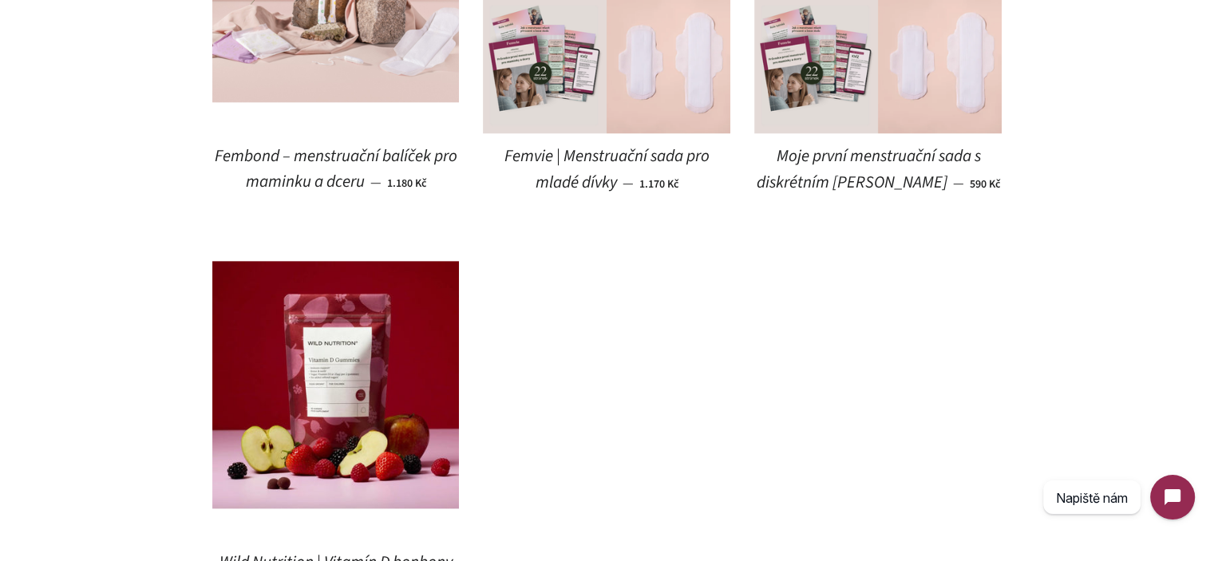
click at [669, 159] on span "Femvie | Menstruační sada pro mladé dívky" at bounding box center [607, 170] width 205 height 50
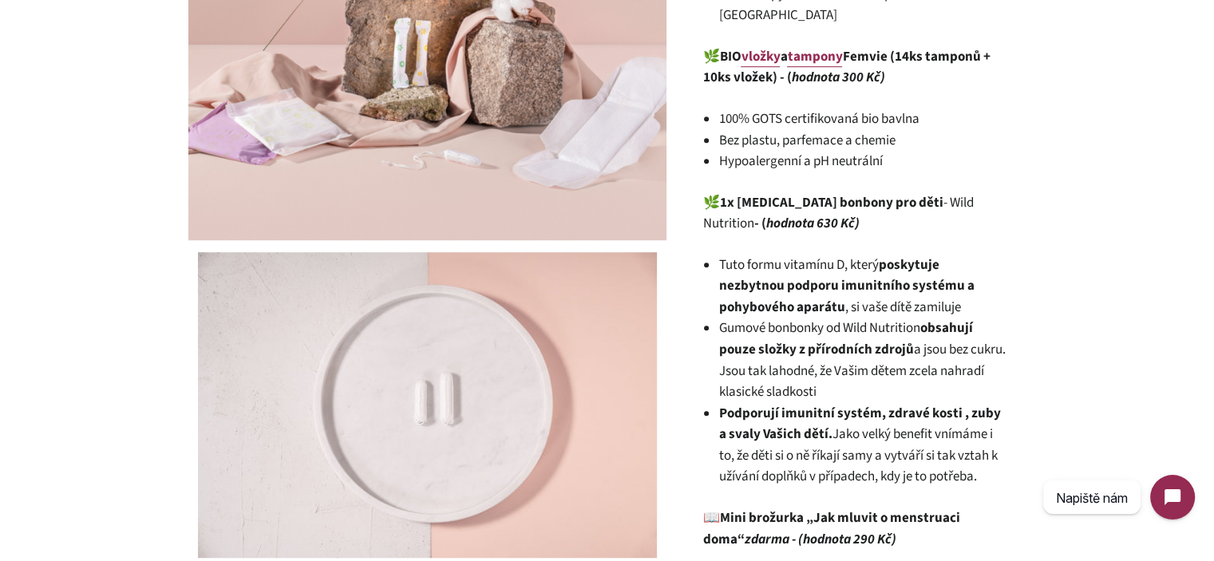
scroll to position [958, 0]
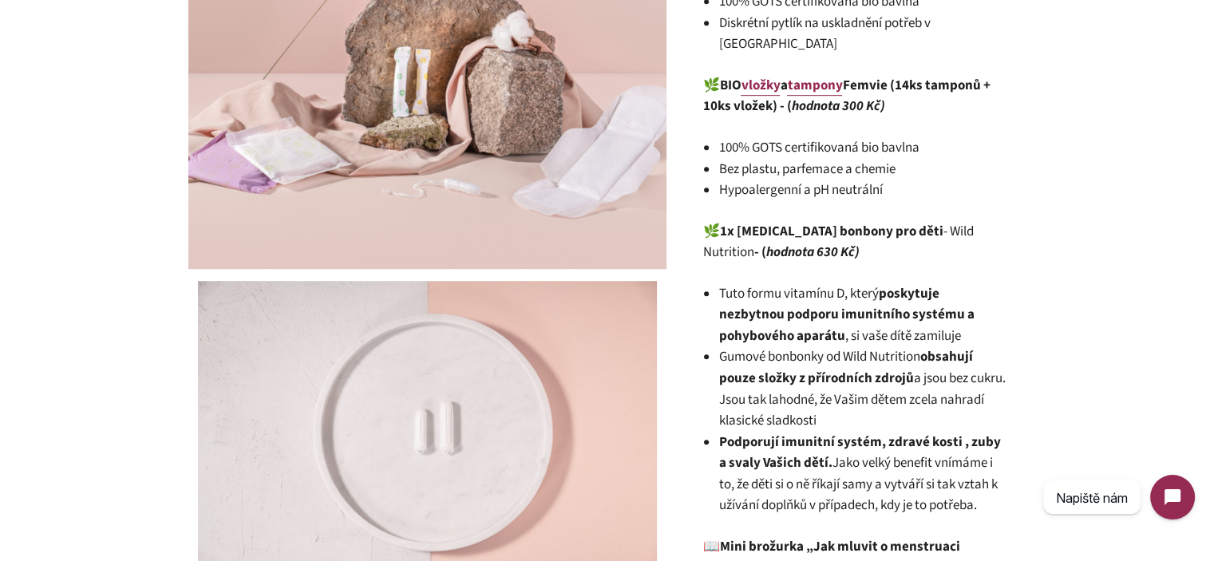
click at [778, 222] on strong "1x [MEDICAL_DATA] bonbony pro děti" at bounding box center [831, 231] width 224 height 19
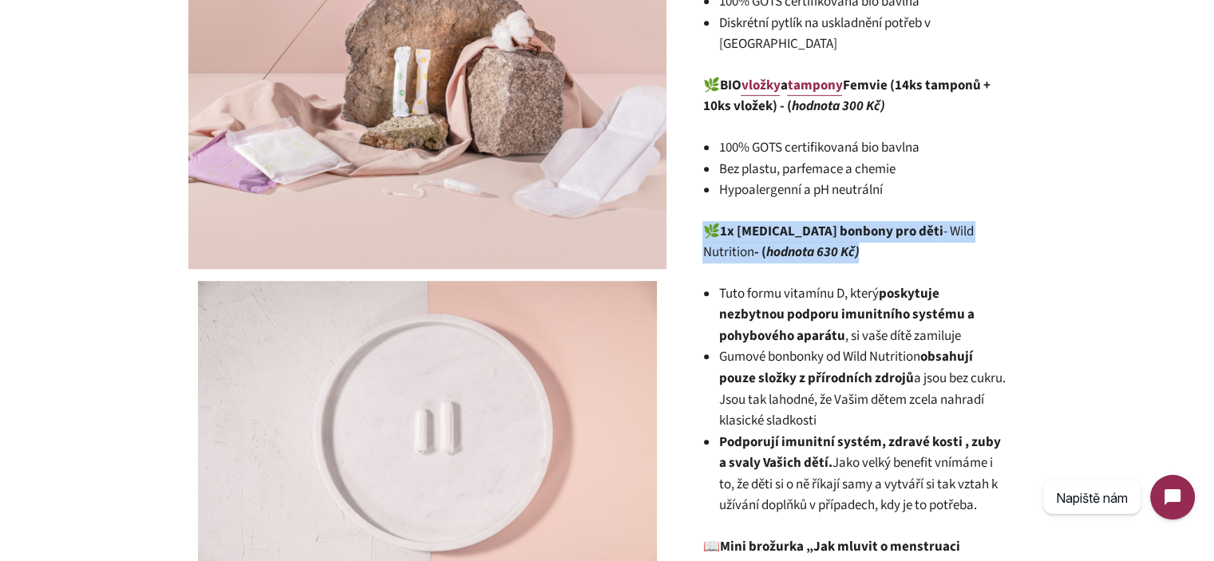
click at [778, 222] on strong "1x [MEDICAL_DATA] bonbony pro děti" at bounding box center [831, 231] width 224 height 19
click at [830, 232] on p "🌿 1x [MEDICAL_DATA] bonbony pro děti - Wild Nutrition - ( hodnota 630 Kč)" at bounding box center [854, 242] width 303 height 42
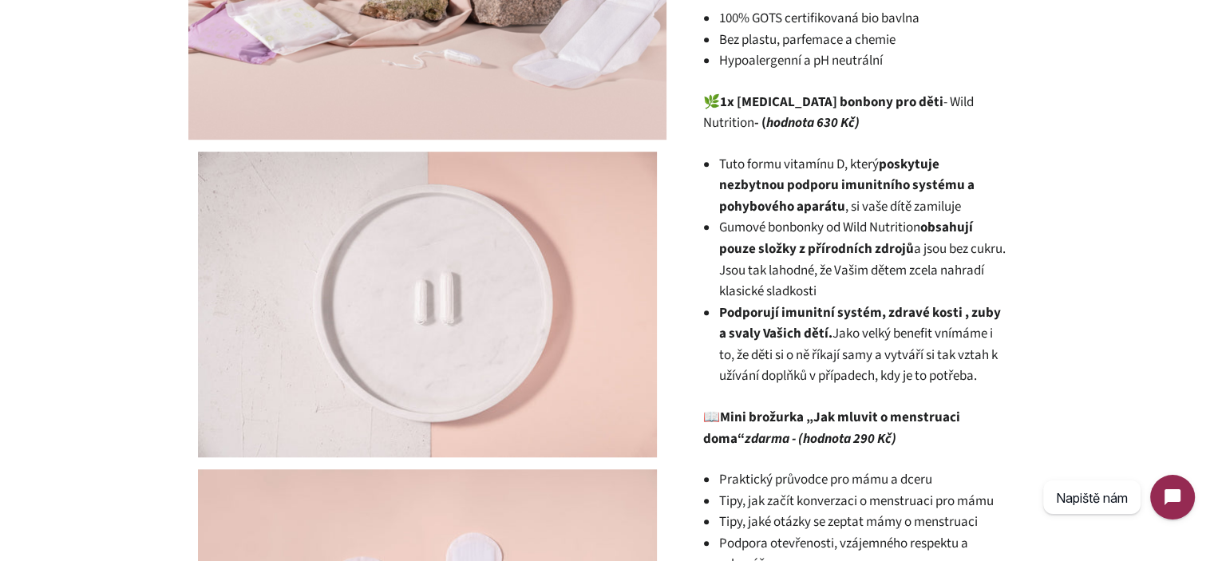
scroll to position [1038, 0]
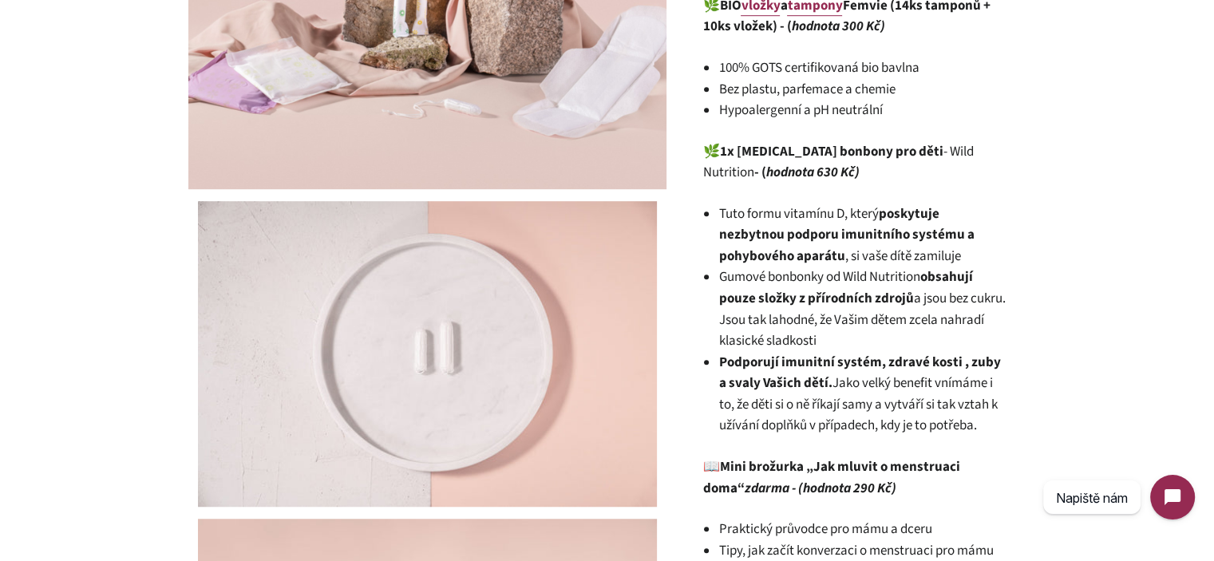
click at [795, 398] on span "Jako velký benefit vnímáme i to, že děti si o ně říkají samy a vytváří si tak v…" at bounding box center [858, 404] width 279 height 61
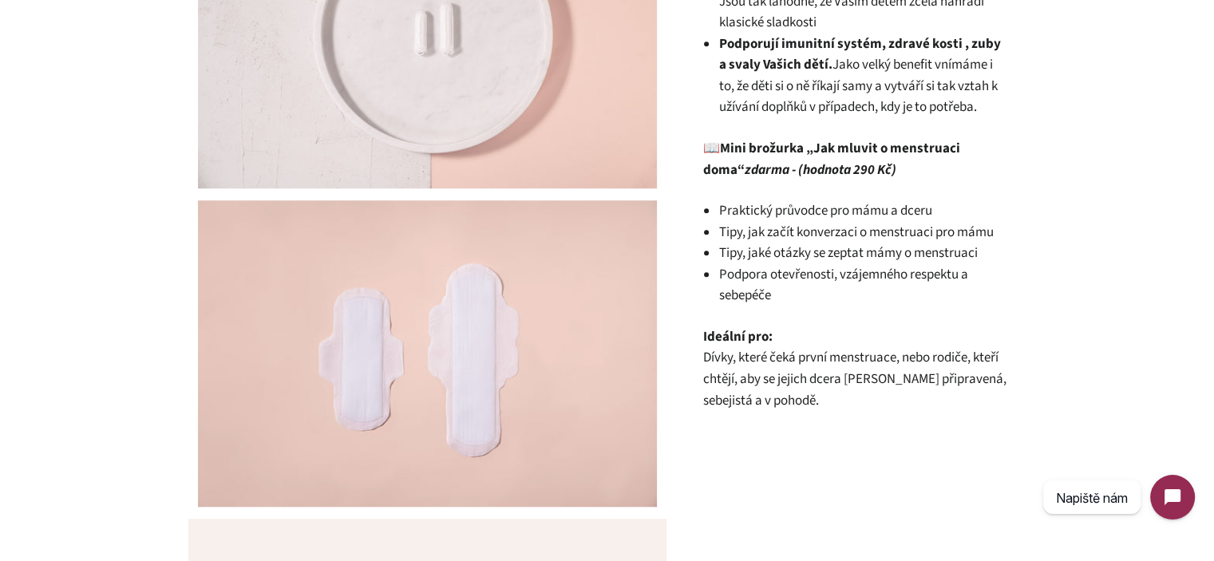
scroll to position [1357, 0]
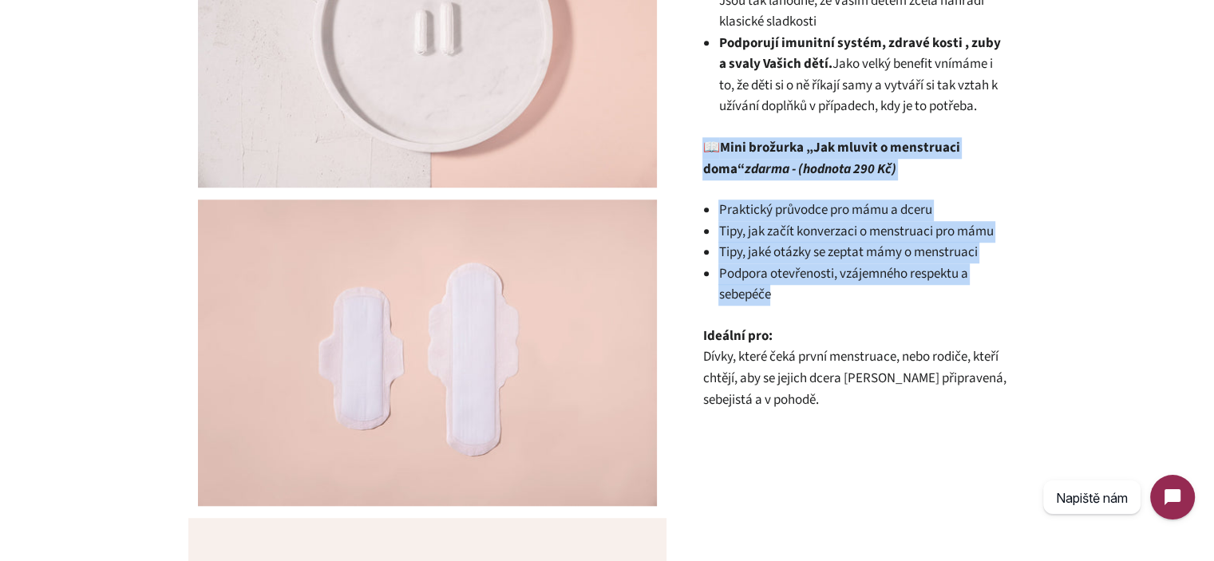
drag, startPoint x: 786, startPoint y: 271, endPoint x: 705, endPoint y: 129, distance: 163.1
click at [706, 137] on p "📖 Mini brožurka „Jak mluvit o menstruaci doma“ zdarma - (hodnota 290 Kč)" at bounding box center [854, 158] width 303 height 42
drag, startPoint x: 706, startPoint y: 129, endPoint x: 808, endPoint y: 286, distance: 187.6
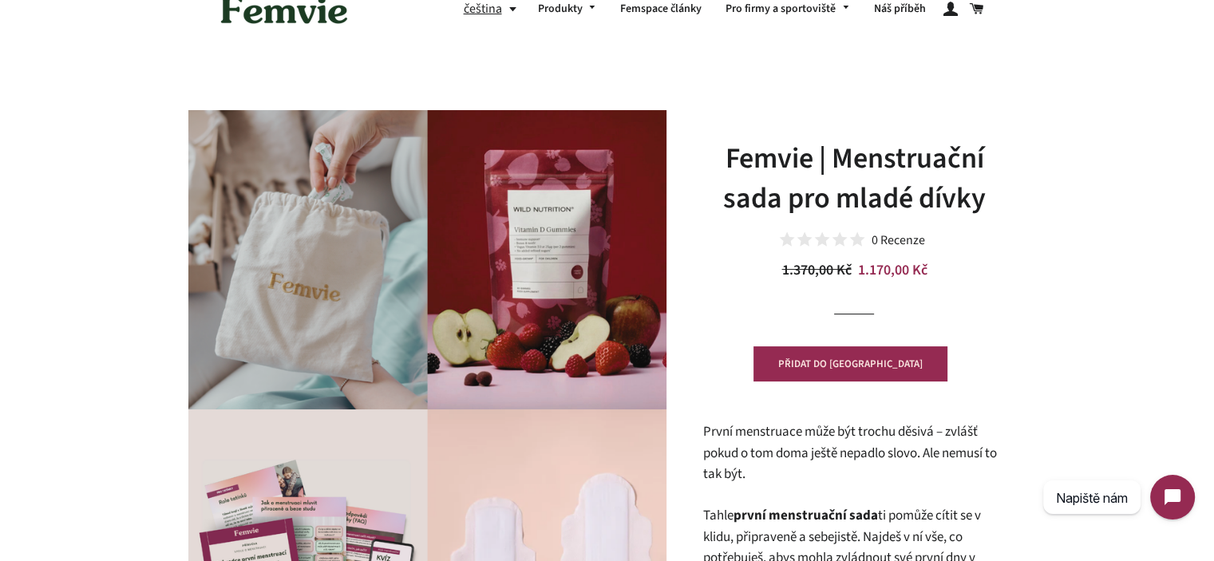
scroll to position [0, 0]
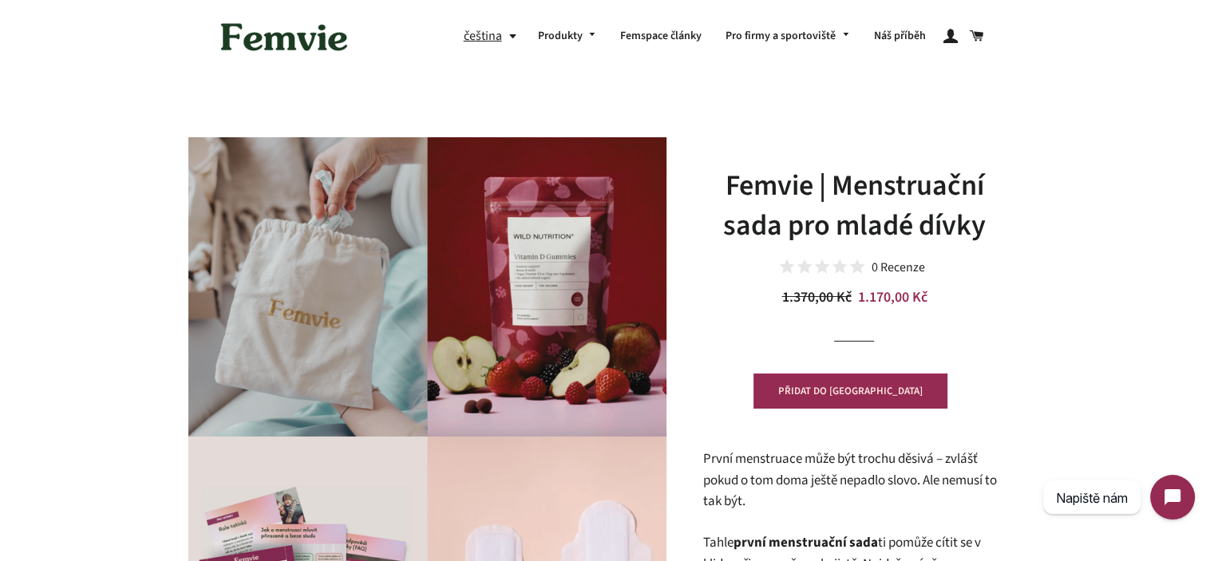
click at [834, 197] on h1 "Femvie | Menstruační sada pro mladé dívky" at bounding box center [854, 206] width 303 height 81
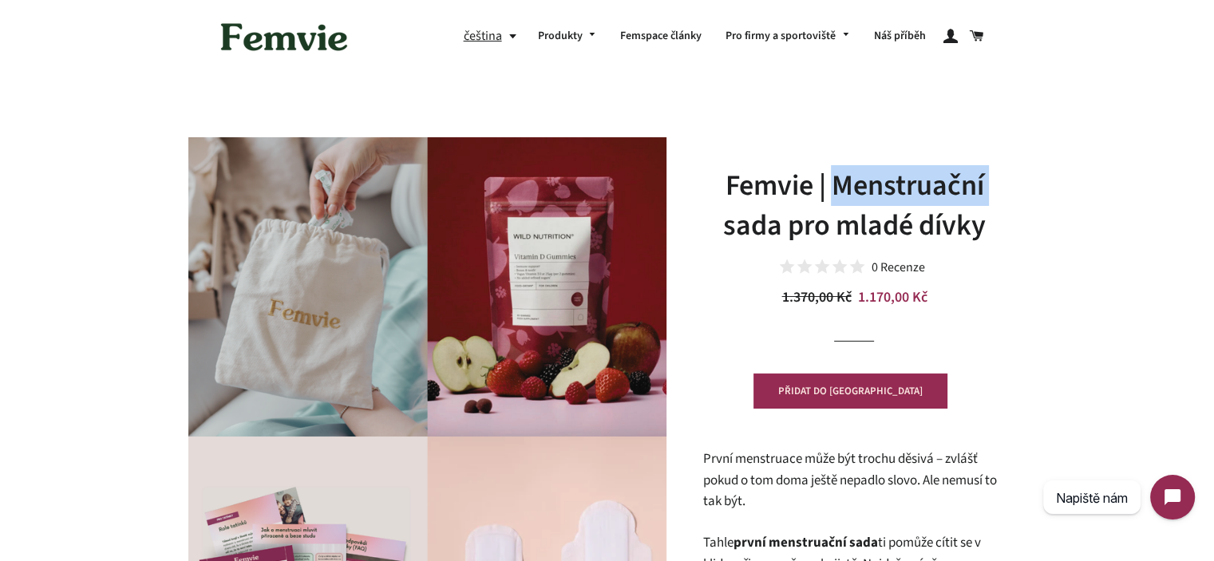
click at [834, 197] on h1 "Femvie | Menstruační sada pro mladé dívky" at bounding box center [854, 206] width 303 height 81
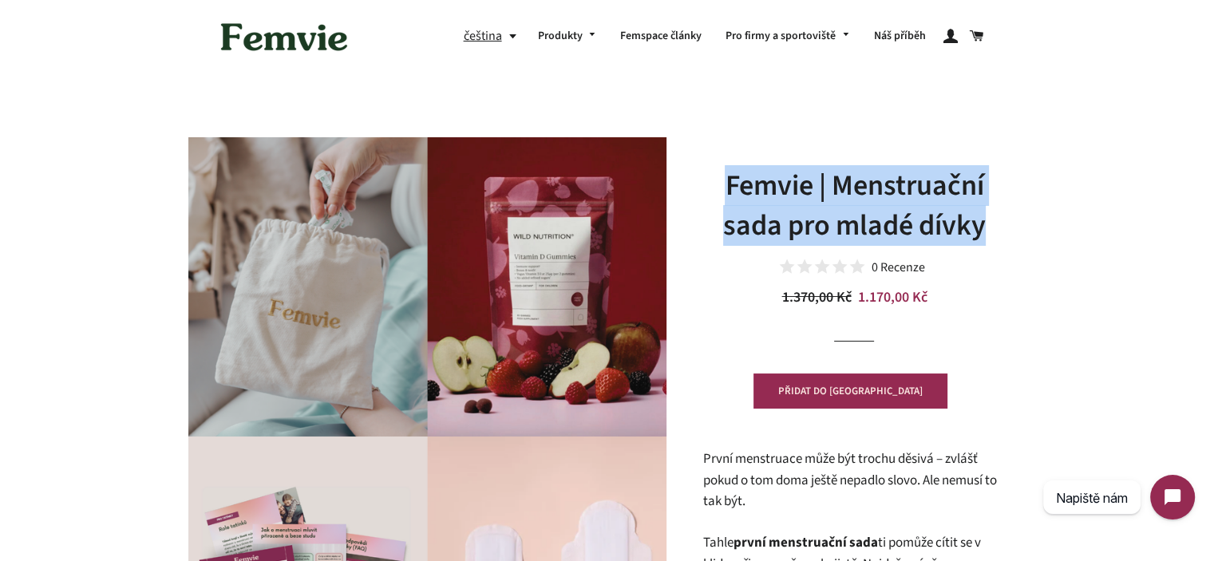
click at [834, 197] on h1 "Femvie | Menstruační sada pro mladé dívky" at bounding box center [854, 206] width 303 height 81
click at [853, 208] on h1 "Femvie | Menstruační sada pro mladé dívky" at bounding box center [854, 206] width 303 height 81
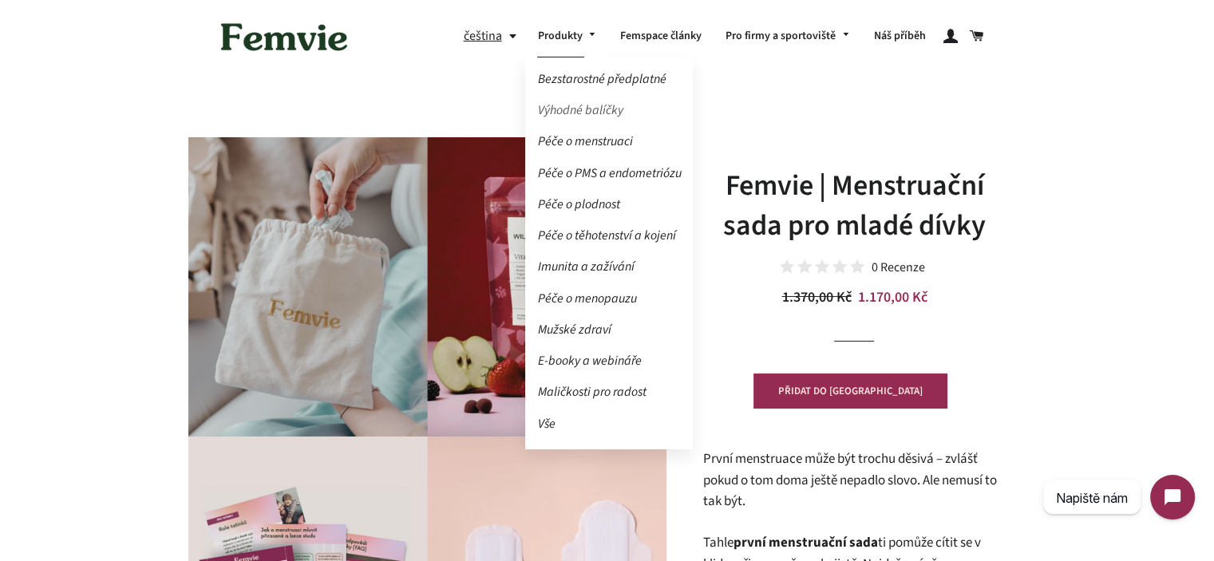
click at [587, 117] on link "Výhodné balíčky" at bounding box center [609, 111] width 168 height 28
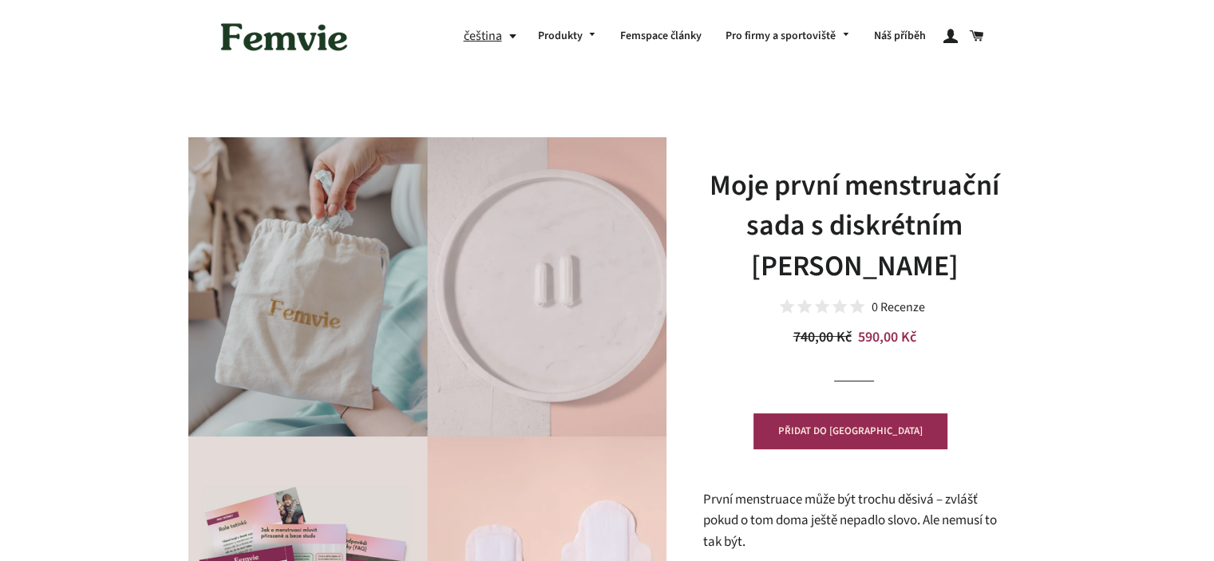
click at [815, 196] on h1 "Moje první menstruační sada s diskrétním [PERSON_NAME]" at bounding box center [854, 226] width 303 height 121
click at [815, 196] on h1 "Moje první menstruační sada s diskrétním Femvie pytlíkem" at bounding box center [854, 226] width 303 height 121
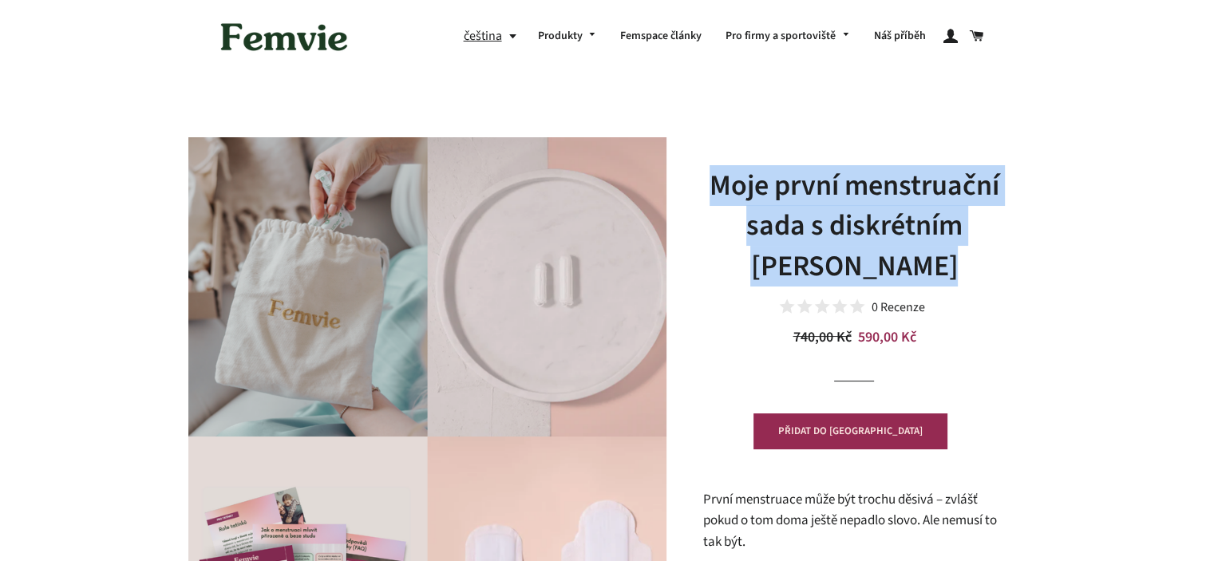
click at [878, 236] on h1 "Moje první menstruační sada s diskrétním Femvie pytlíkem" at bounding box center [854, 226] width 303 height 121
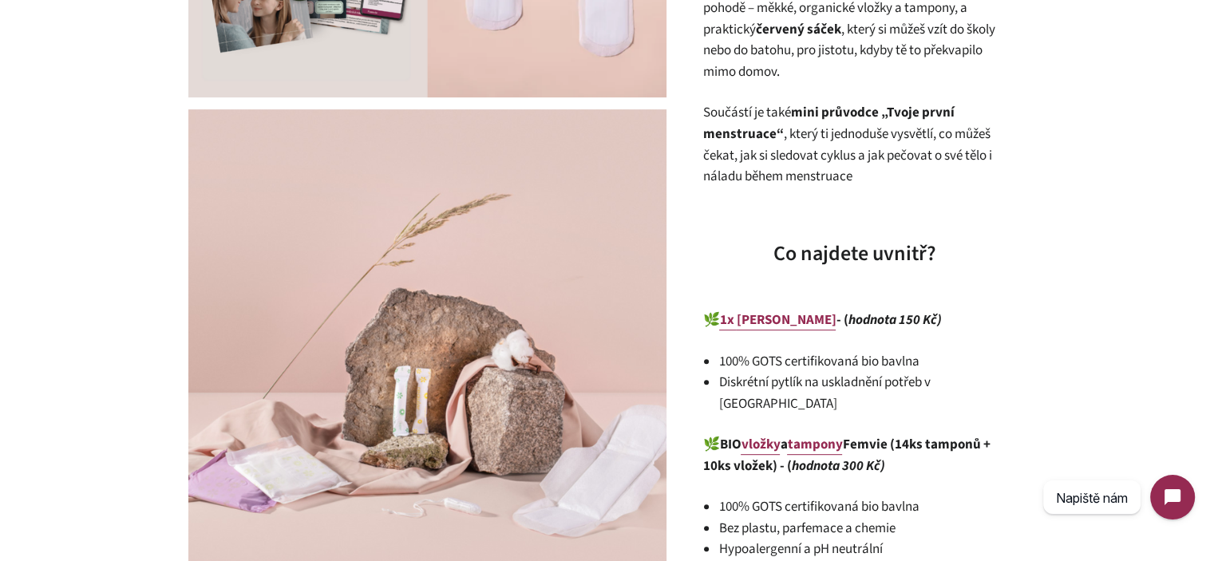
scroll to position [639, 0]
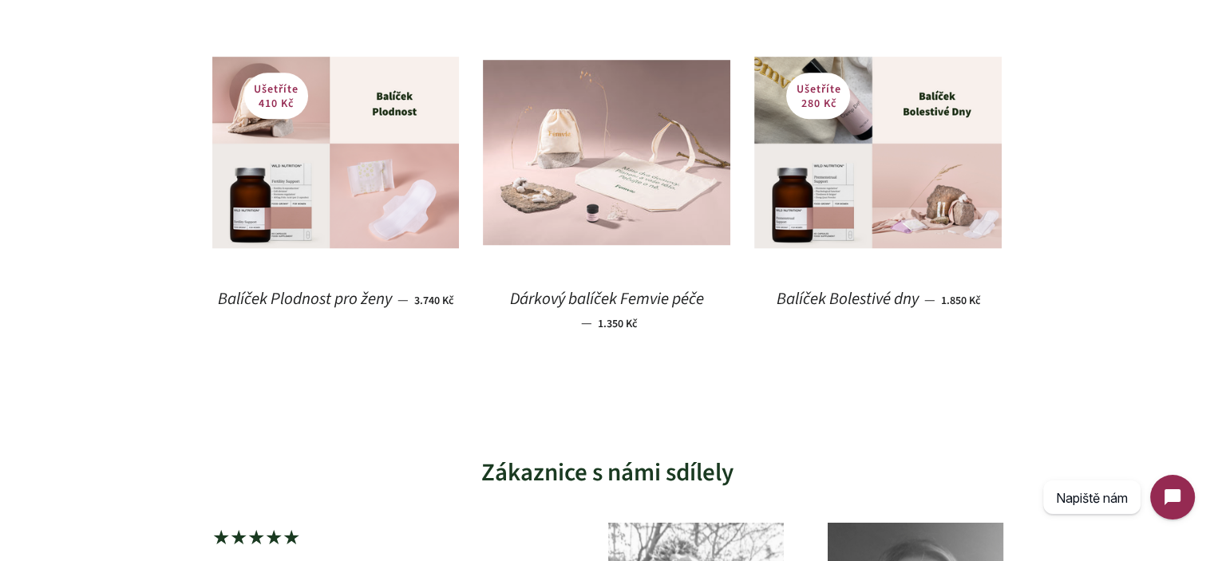
scroll to position [1198, 0]
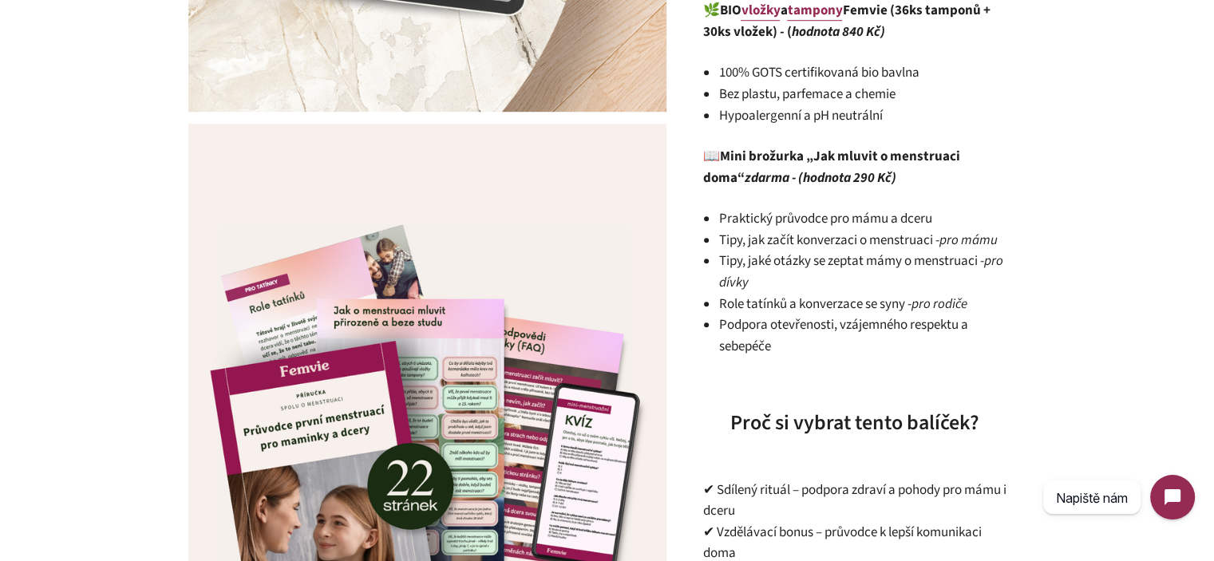
scroll to position [1118, 0]
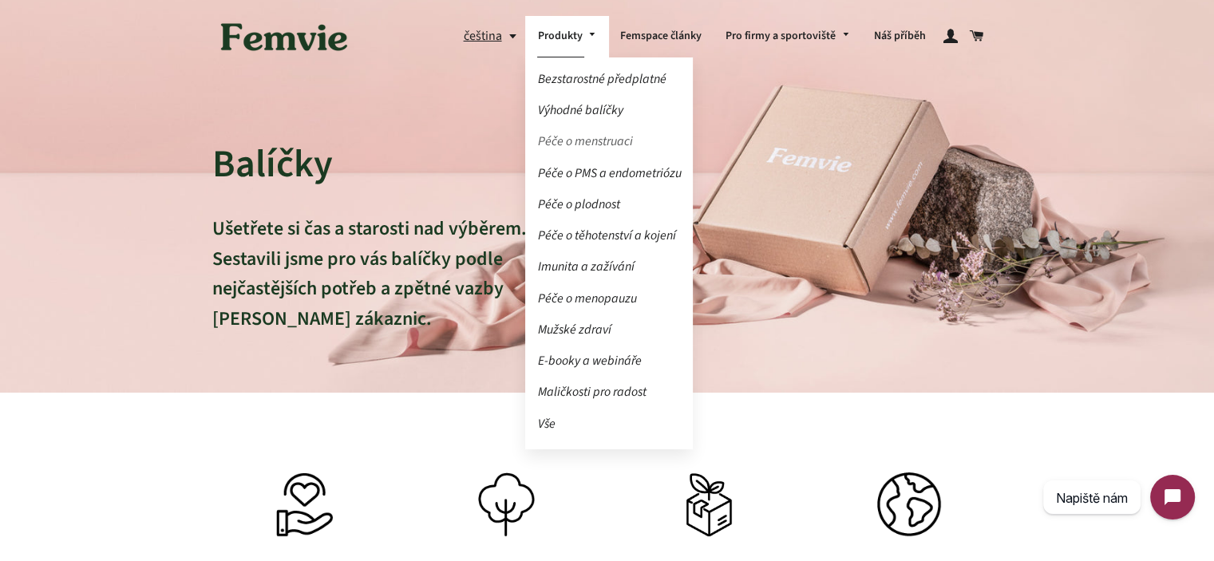
click at [581, 146] on link "Péče o menstruaci" at bounding box center [609, 142] width 168 height 28
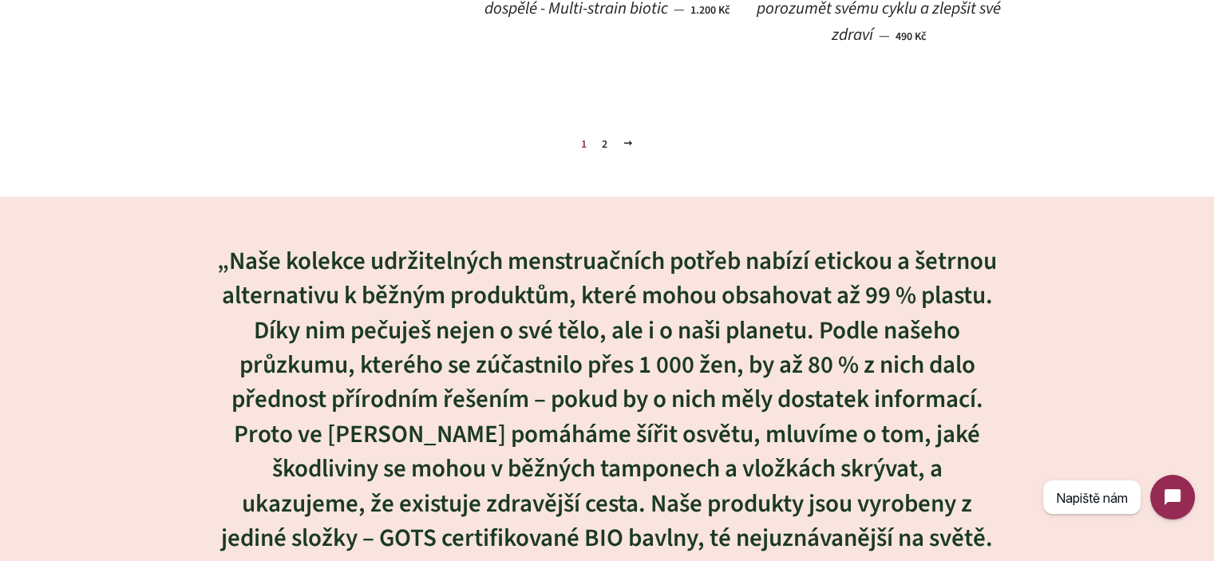
scroll to position [2432, 0]
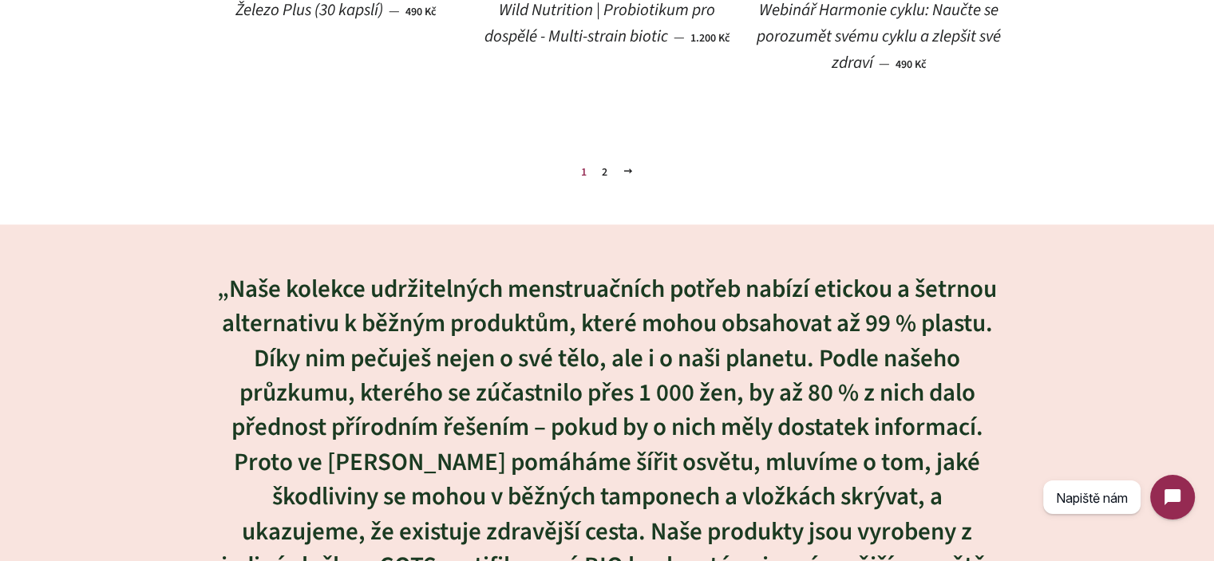
click at [604, 180] on link "2" at bounding box center [605, 172] width 18 height 24
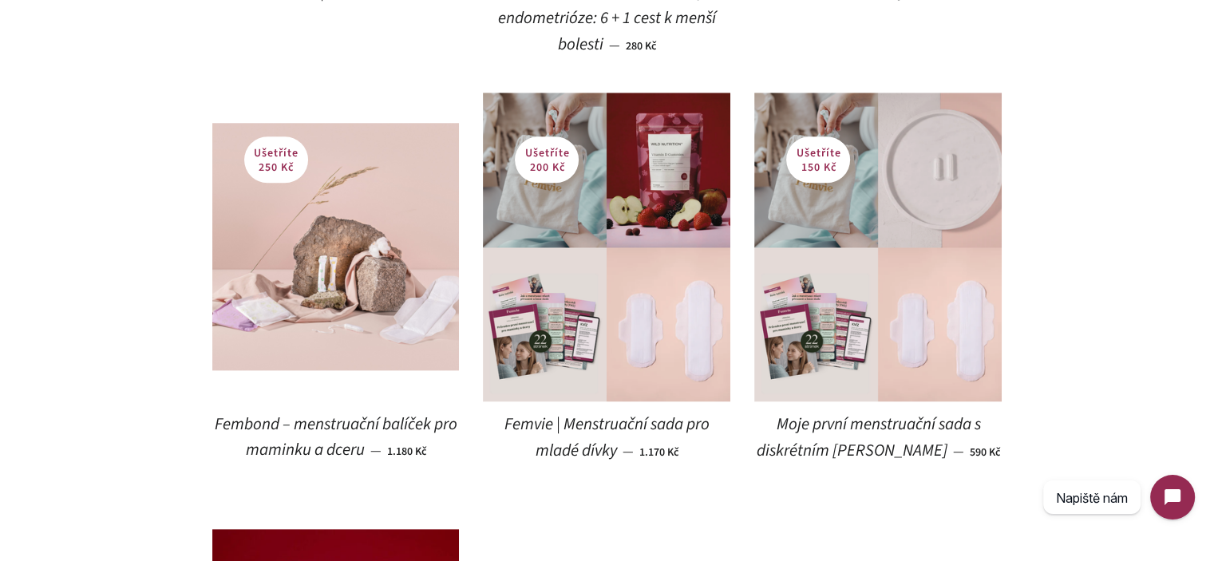
scroll to position [1677, 0]
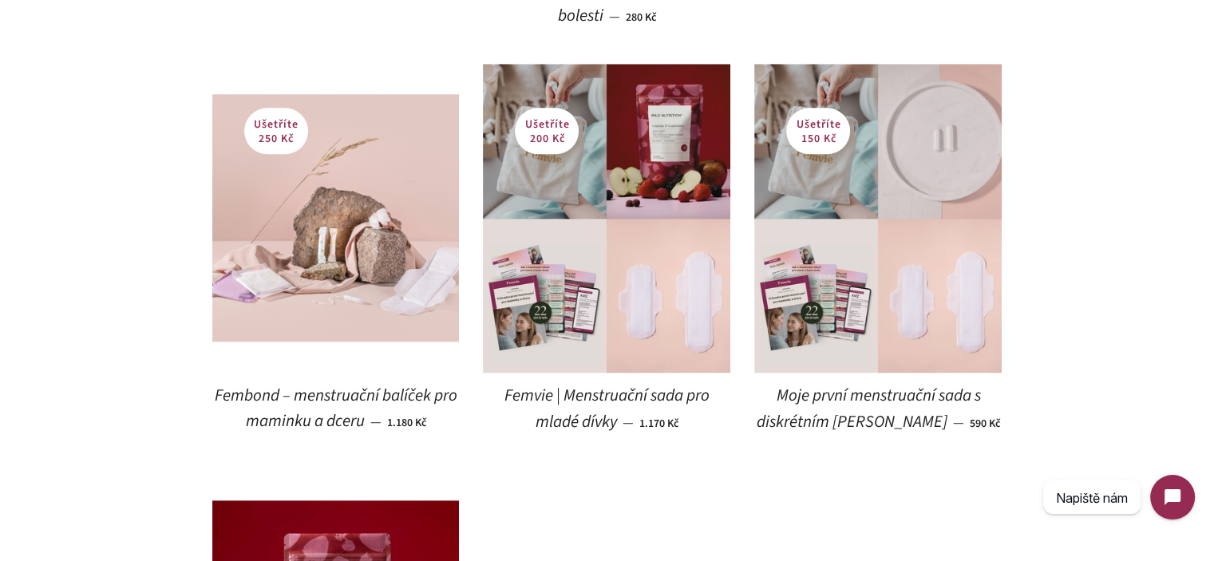
click at [566, 397] on span "Femvie | Menstruační sada pro mladé dívky" at bounding box center [607, 409] width 205 height 50
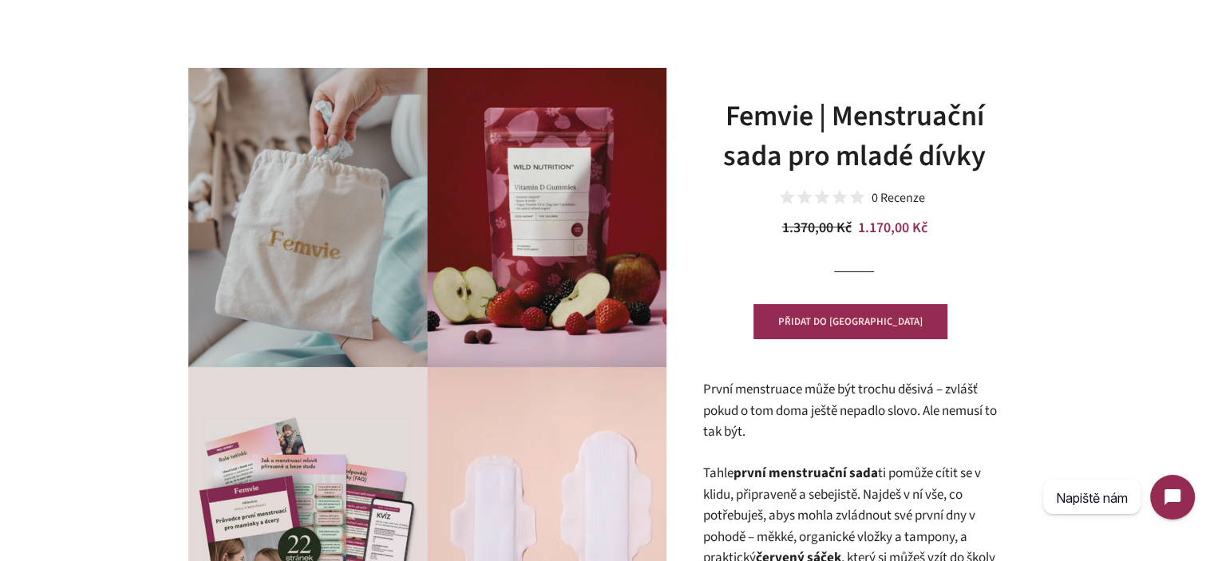
scroll to position [160, 0]
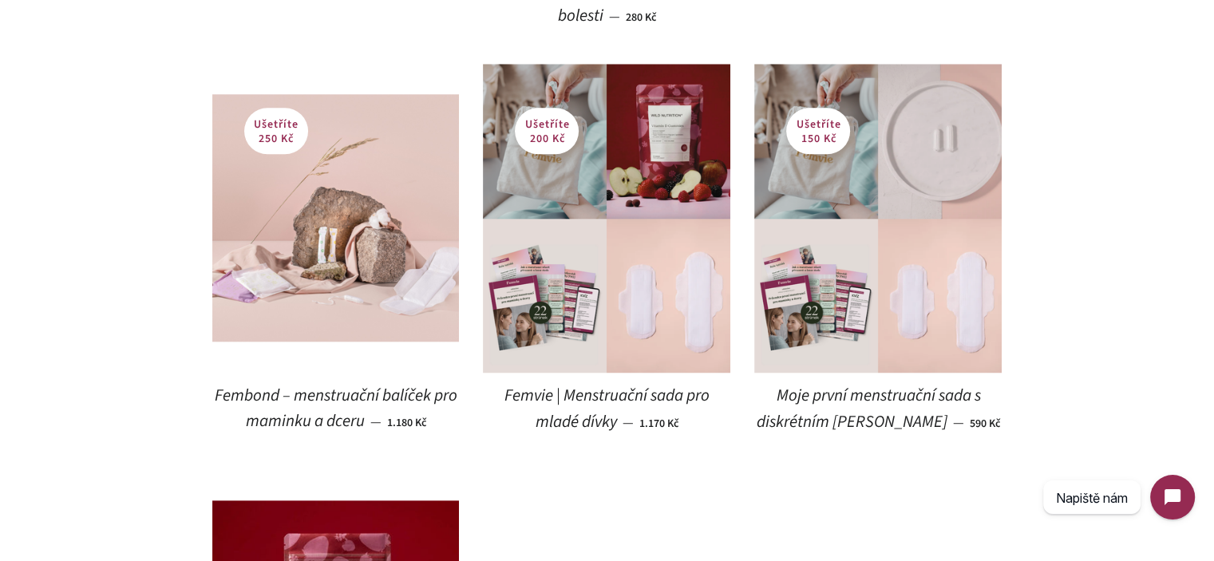
click at [831, 400] on span "Moje první menstruační sada s diskrétním [PERSON_NAME]" at bounding box center [869, 409] width 224 height 50
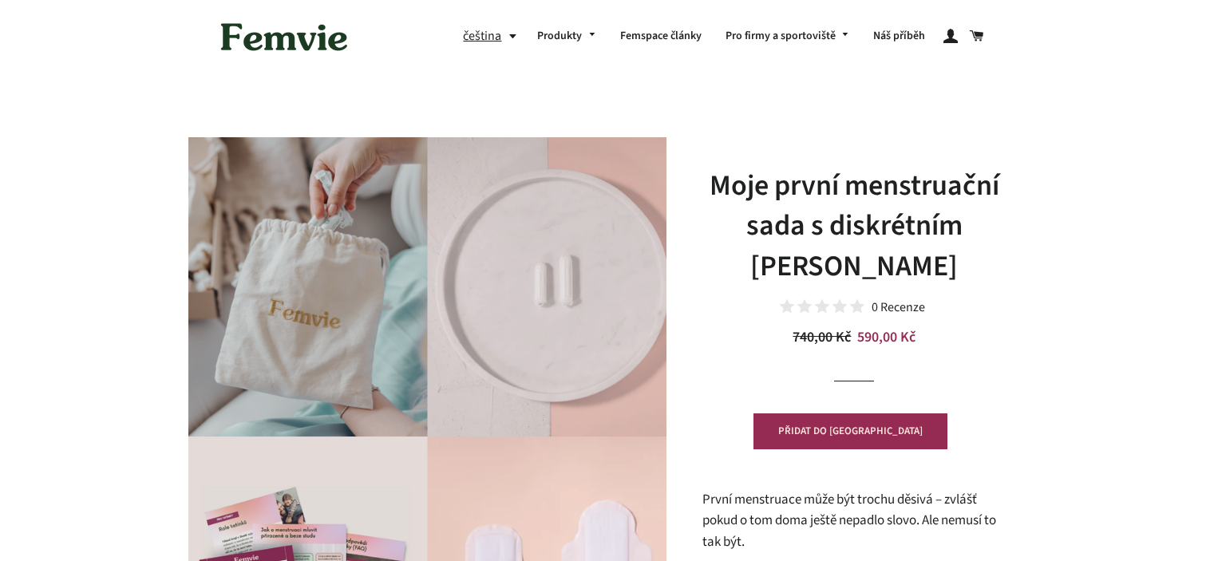
click at [907, 222] on h1 "Moje první menstruační sada s diskrétním [PERSON_NAME]" at bounding box center [854, 226] width 303 height 121
click at [907, 222] on h1 "Moje první menstruační sada s diskrétním Femvie pytlíkem" at bounding box center [854, 226] width 303 height 121
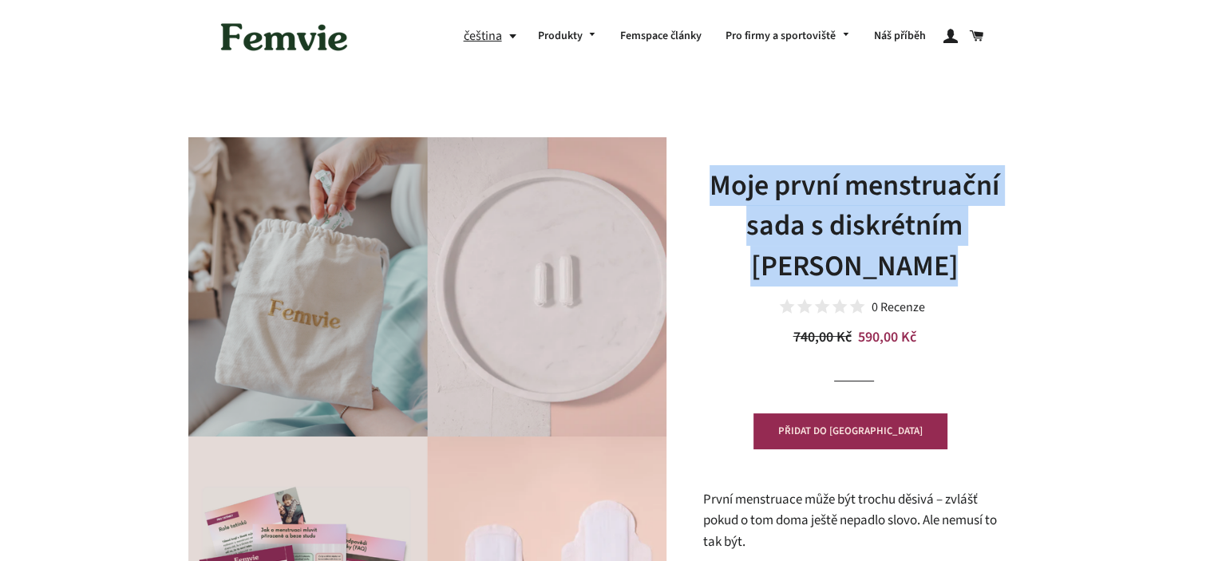
click at [907, 222] on h1 "Moje první menstruační sada s diskrétním Femvie pytlíkem" at bounding box center [854, 226] width 303 height 121
drag, startPoint x: 1022, startPoint y: 252, endPoint x: 1226, endPoint y: 95, distance: 256.8
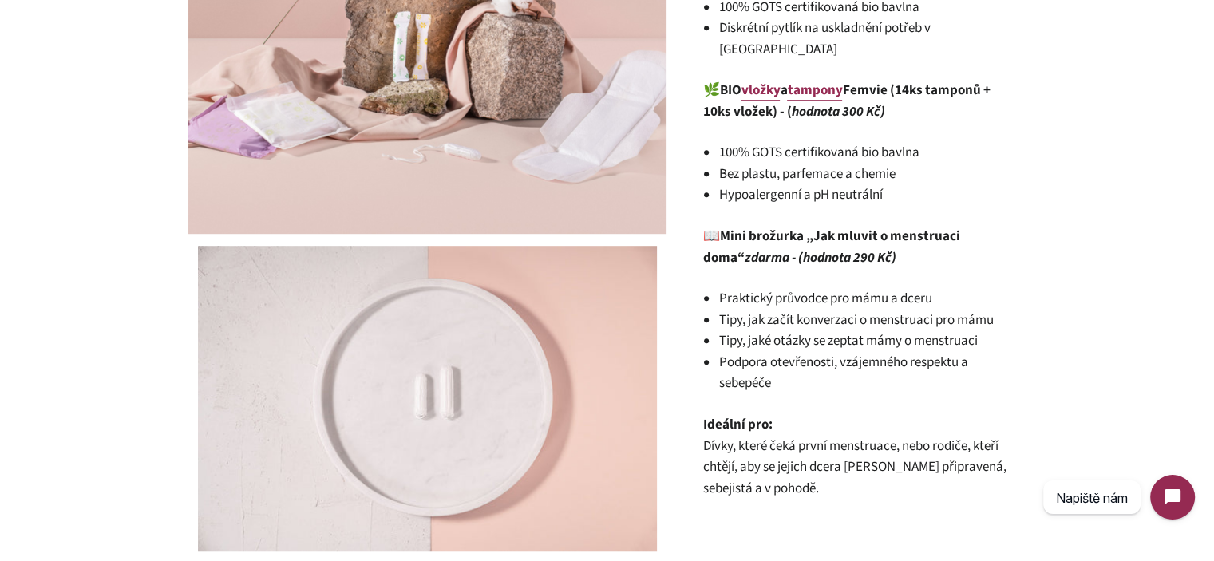
scroll to position [984, 0]
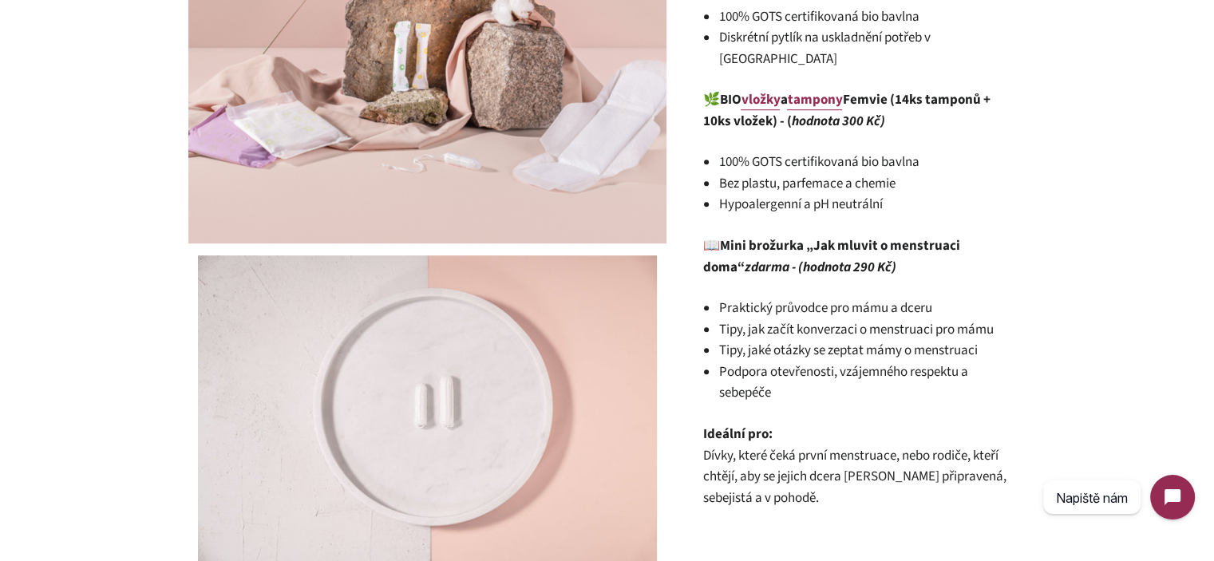
click at [793, 258] on em "zdarma - (hodnota 290 Kč)" at bounding box center [820, 267] width 152 height 19
click at [830, 236] on strong "Mini brožurka „Jak mluvit o menstruaci doma“ zdarma - (hodnota 290 Kč)" at bounding box center [831, 256] width 257 height 41
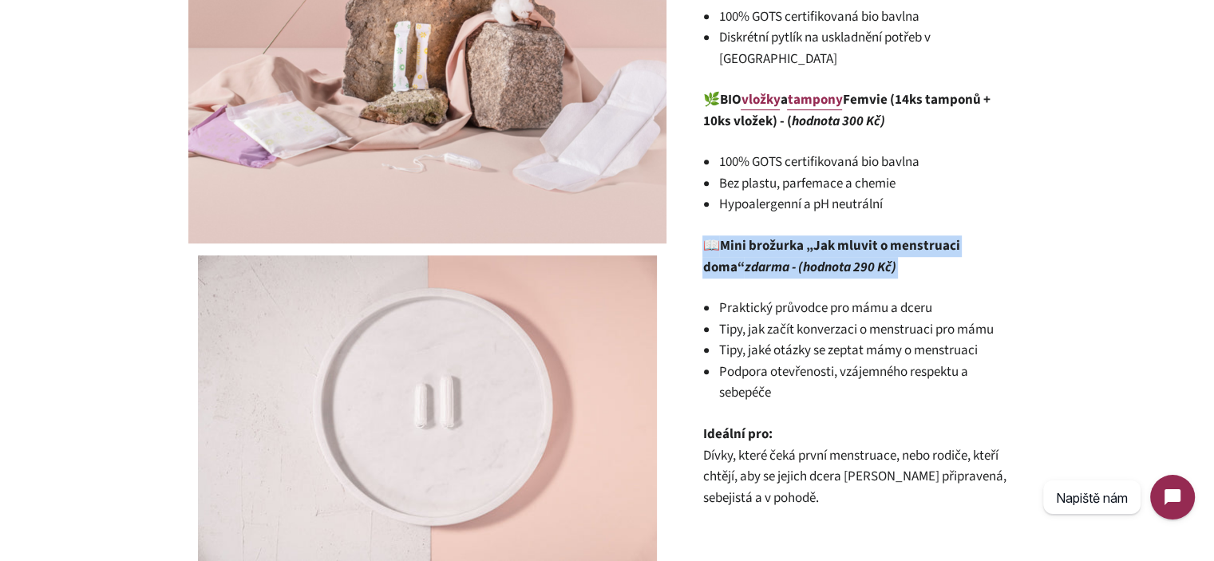
click at [830, 236] on strong "Mini brožurka „Jak mluvit o menstruaci doma“ zdarma - (hodnota 290 Kč)" at bounding box center [831, 256] width 257 height 41
click at [738, 236] on strong "Mini brožurka „Jak mluvit o menstruaci doma“ zdarma - (hodnota 290 Kč)" at bounding box center [831, 256] width 257 height 41
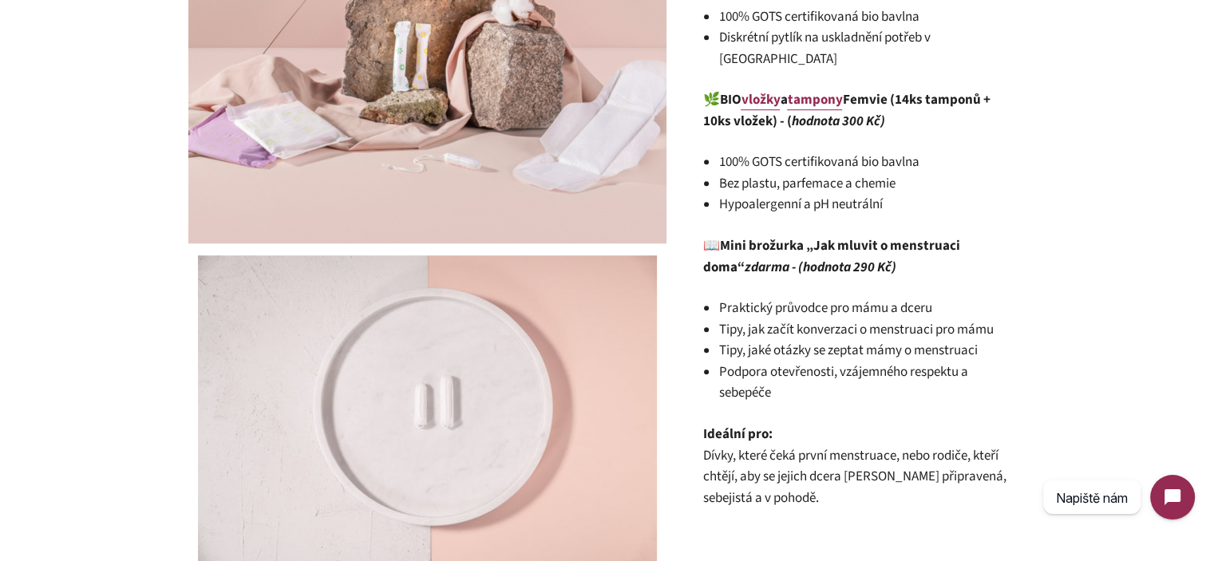
click at [742, 236] on strong "Mini brožurka „Jak mluvit o menstruaci doma“ zdarma - (hodnota 290 Kč)" at bounding box center [831, 256] width 257 height 41
drag, startPoint x: 742, startPoint y: 224, endPoint x: 818, endPoint y: 225, distance: 75.9
click at [818, 236] on strong "Mini brožurka „Jak mluvit o menstruaci doma“ zdarma - (hodnota 290 Kč)" at bounding box center [831, 256] width 257 height 41
click at [821, 236] on strong "Mini brožurka „Jak mluvit o menstruaci doma“ zdarma - (hodnota 290 Kč)" at bounding box center [831, 256] width 257 height 41
click at [814, 236] on strong "Mini brožurka „Jak mluvit o menstruaci doma“ zdarma - (hodnota 290 Kč)" at bounding box center [831, 256] width 257 height 41
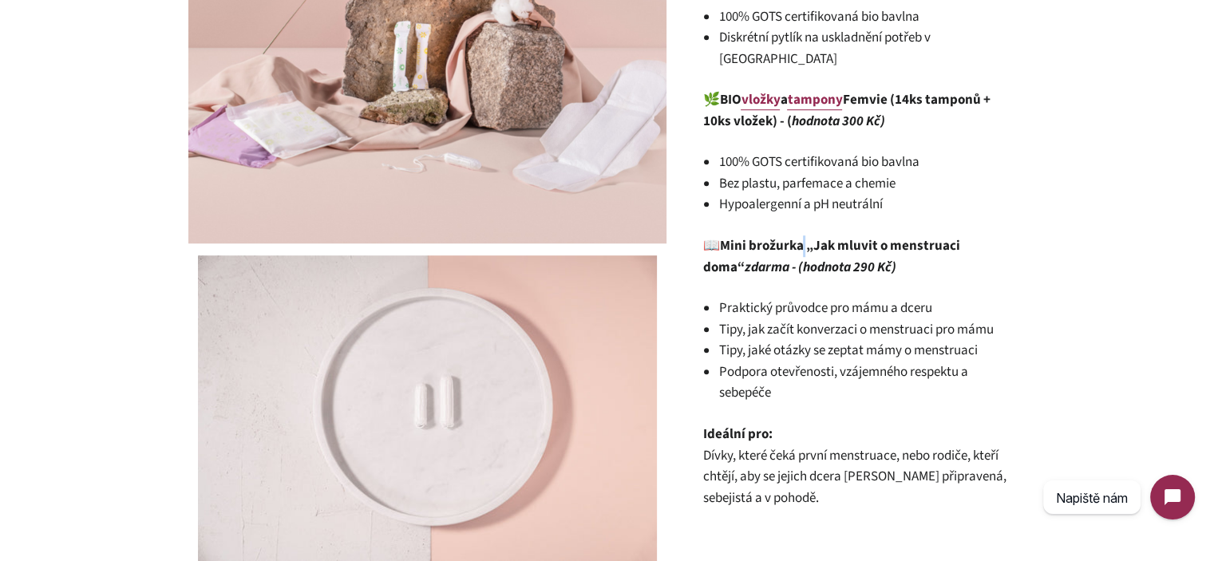
click at [810, 236] on strong "Mini brožurka „Jak mluvit o menstruaci doma“ zdarma - (hodnota 290 Kč)" at bounding box center [831, 256] width 257 height 41
click at [839, 236] on strong "Mini brožurka „Jak mluvit o menstruaci doma“ zdarma - (hodnota 290 Kč)" at bounding box center [831, 256] width 257 height 41
click at [830, 236] on strong "Mini brožurka „Jak mluvit o menstruaci doma“ zdarma - (hodnota 290 Kč)" at bounding box center [831, 256] width 257 height 41
drag, startPoint x: 830, startPoint y: 225, endPoint x: 987, endPoint y: 234, distance: 157.5
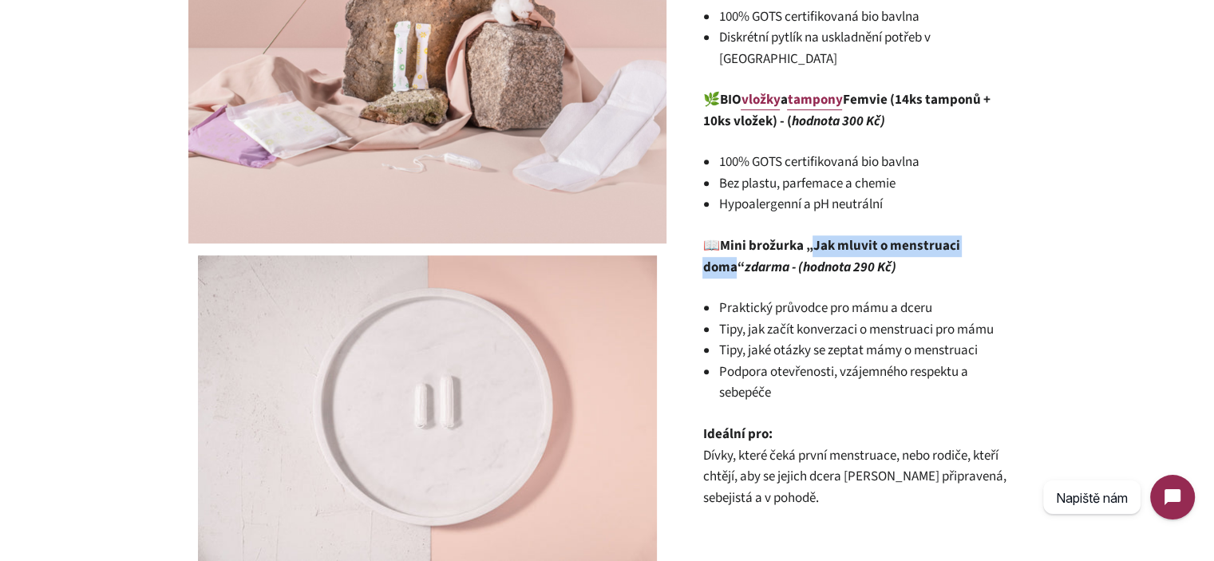
click at [960, 236] on strong "Mini brožurka „Jak mluvit o menstruaci doma“ zdarma - (hodnota 290 Kč)" at bounding box center [831, 256] width 257 height 41
copy strong "Jak mluvit o menstruaci doma"
click at [744, 298] on li "Praktický průvodce pro mámu a dceru" at bounding box center [862, 309] width 287 height 22
click at [731, 298] on li "Praktický průvodce pro mámu a dceru" at bounding box center [862, 309] width 287 height 22
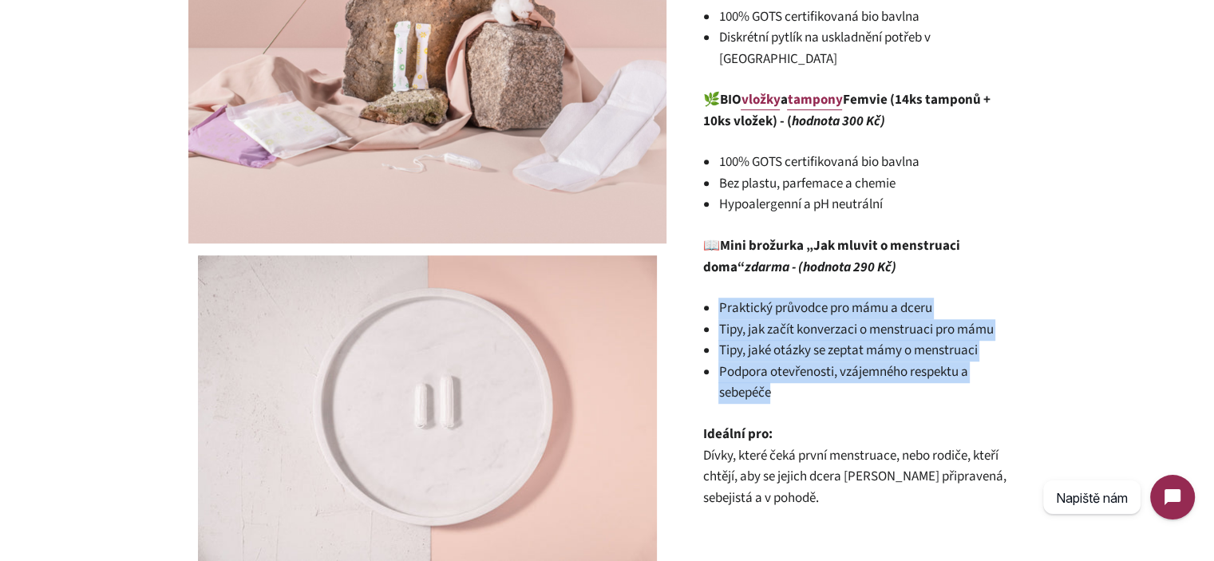
drag, startPoint x: 731, startPoint y: 287, endPoint x: 792, endPoint y: 372, distance: 104.6
click at [792, 372] on ul "Praktický průvodce pro mámu a dceru Tipy, jak začít konverzaci o menstruaci pro…" at bounding box center [862, 351] width 287 height 106
copy div "Praktický průvodce pro mámu a dceru Tipy, jak začít konverzaci o menstruaci pro…"
click at [961, 362] on li "Podpora otevřenosti, vzájemného respektu a sebepéče" at bounding box center [862, 383] width 287 height 42
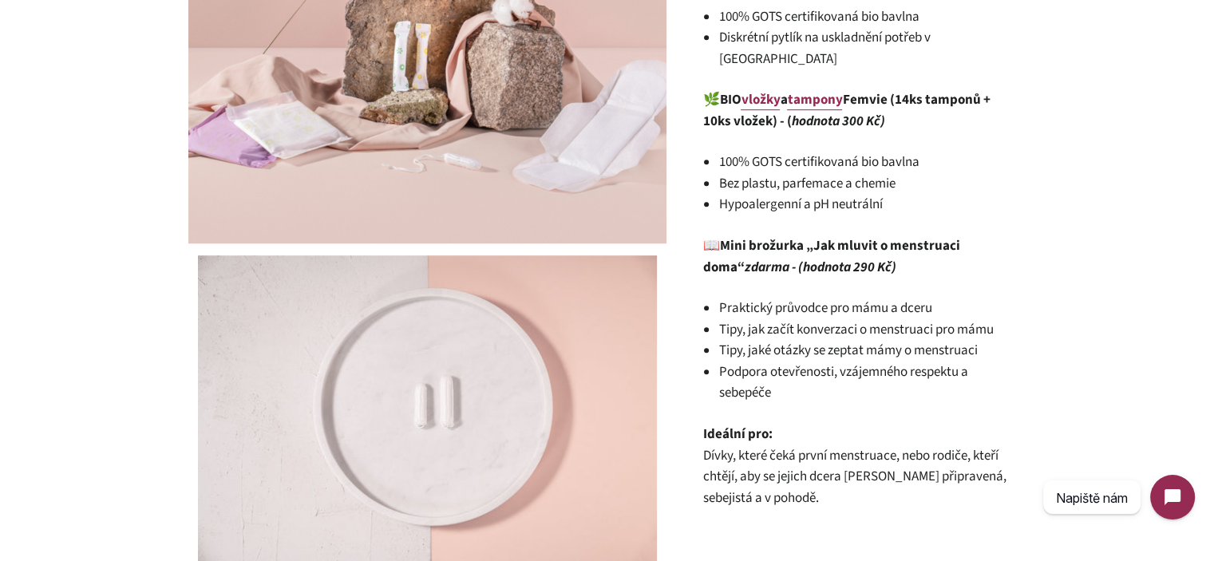
click at [817, 258] on em "zdarma - (hodnota 290 Kč)" at bounding box center [820, 267] width 152 height 19
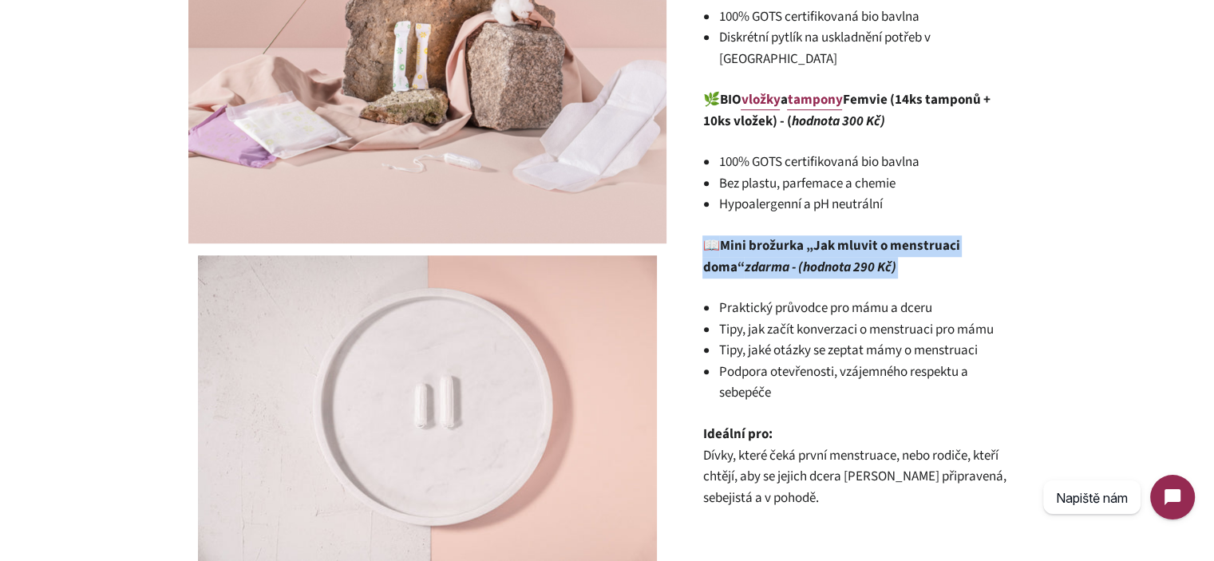
click at [817, 258] on em "zdarma - (hodnota 290 Kč)" at bounding box center [820, 267] width 152 height 19
click at [866, 242] on p "📖 Mini brožurka „Jak mluvit o menstruaci doma“ zdarma - (hodnota 290 Kč)" at bounding box center [854, 257] width 303 height 42
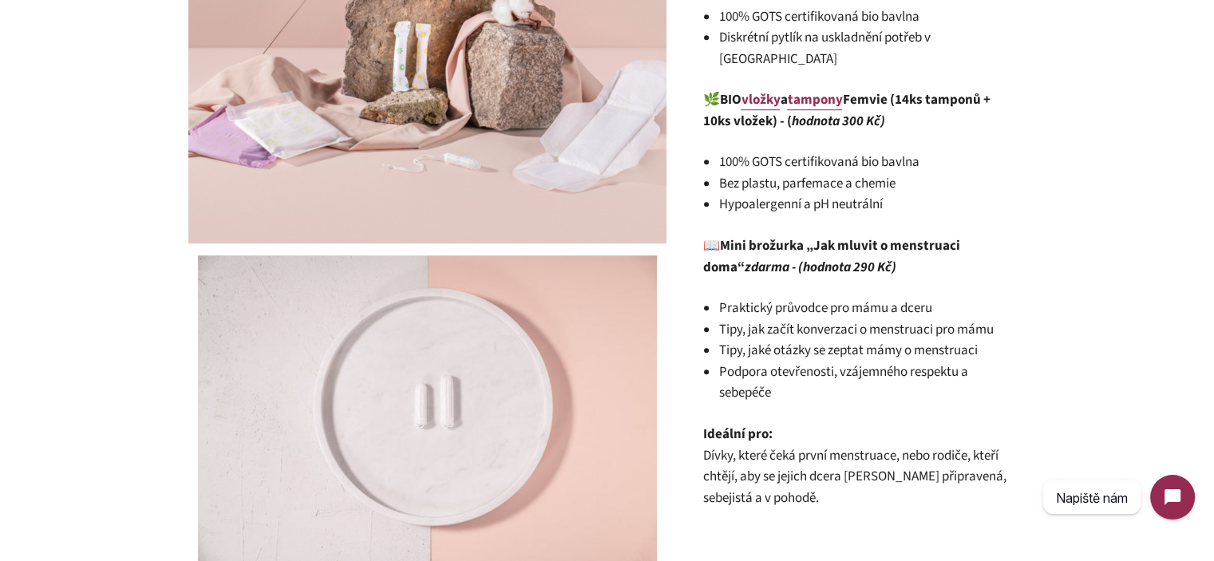
click at [869, 242] on p "📖 Mini brožurka „Jak mluvit o menstruaci doma“ zdarma - (hodnota 290 Kč)" at bounding box center [854, 257] width 303 height 42
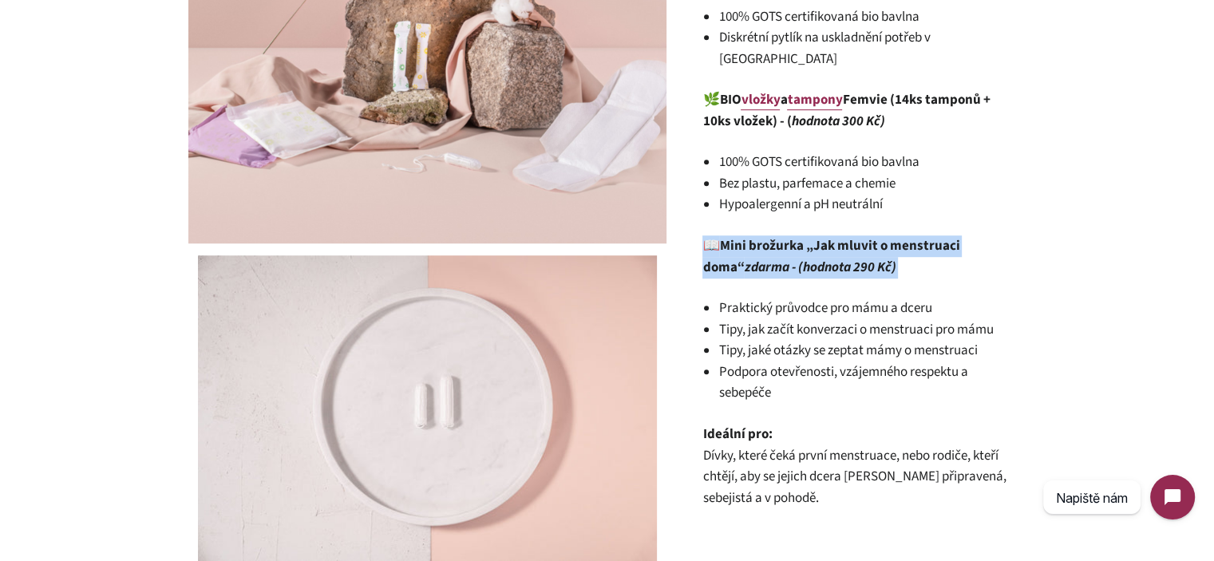
click at [869, 242] on p "📖 Mini brožurka „Jak mluvit o menstruaci doma“ zdarma - (hodnota 290 Kč)" at bounding box center [854, 257] width 303 height 42
click at [936, 252] on p "📖 Mini brožurka „Jak mluvit o menstruaci doma“ zdarma - (hodnota 290 Kč)" at bounding box center [854, 257] width 303 height 42
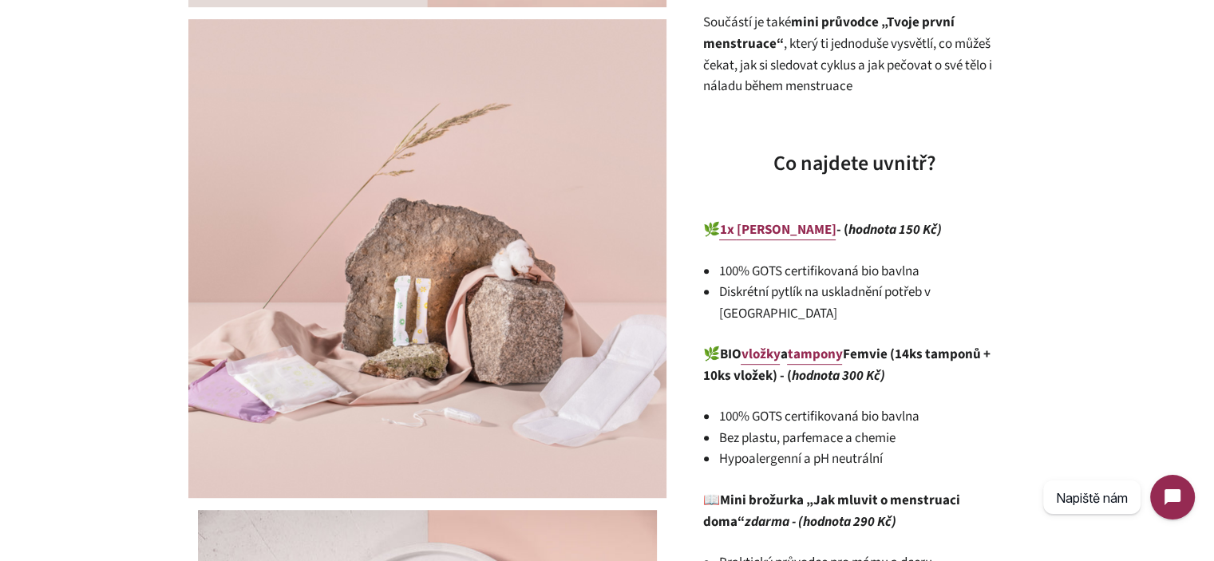
scroll to position [824, 0]
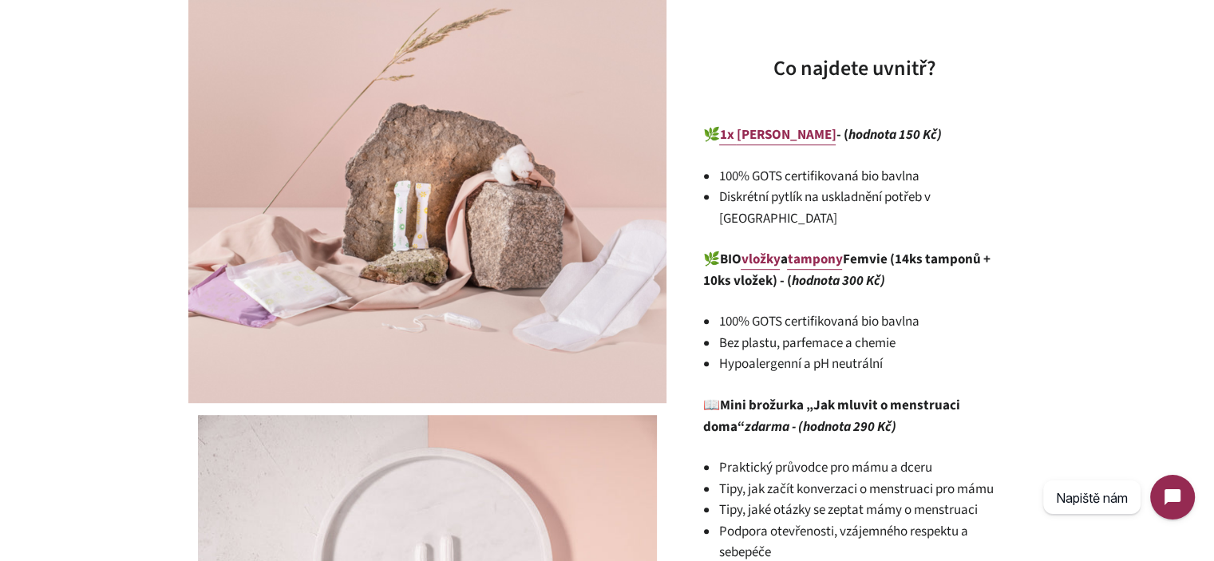
click at [735, 174] on li "100% GOTS certifikovaná bio bavlna" at bounding box center [862, 177] width 287 height 22
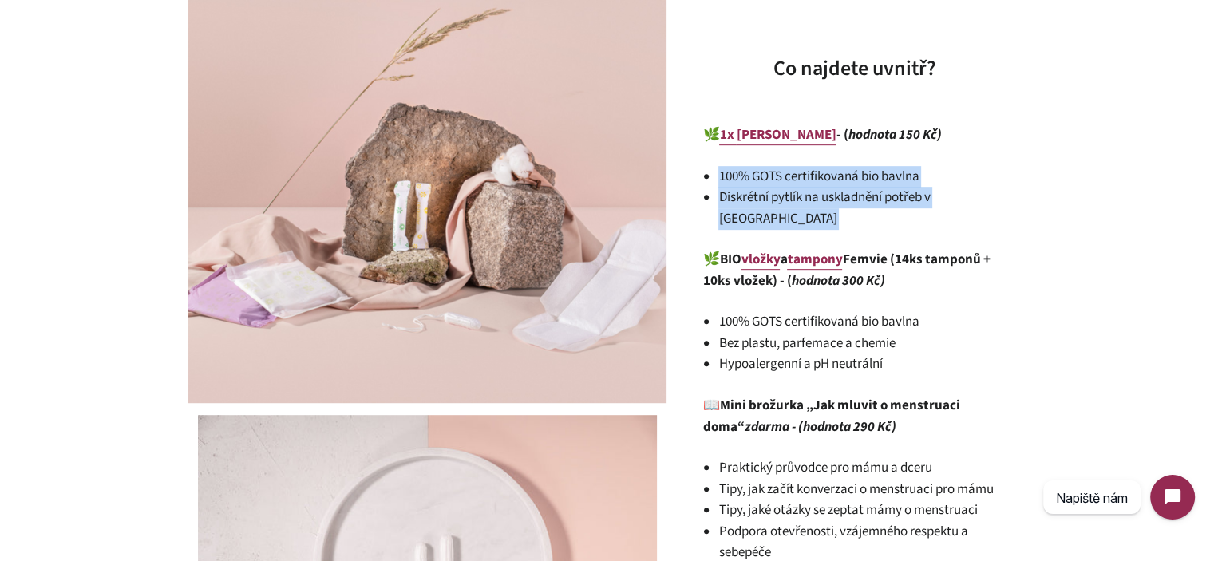
drag, startPoint x: 735, startPoint y: 174, endPoint x: 892, endPoint y: 191, distance: 158.2
click at [892, 191] on ul "100% GOTS certifikovaná bio bavlna Diskrétní pytlík na uskladnění potřeb v bato…" at bounding box center [862, 198] width 287 height 64
copy div "100% GOTS certifikovaná bio bavlna Diskrétní pytlík na uskladnění potřeb v bato…"
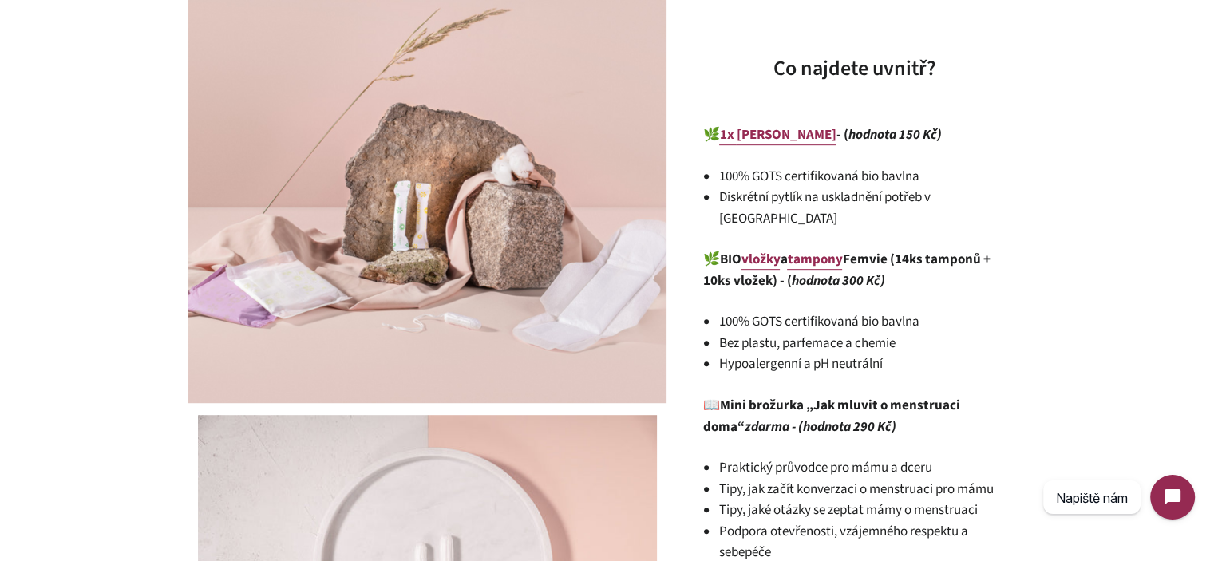
click at [724, 250] on strong "BIO vložky a tampony Femvie (14ks tamponů + 10ks vložek) - ( hodnota 300 Kč)" at bounding box center [846, 270] width 287 height 41
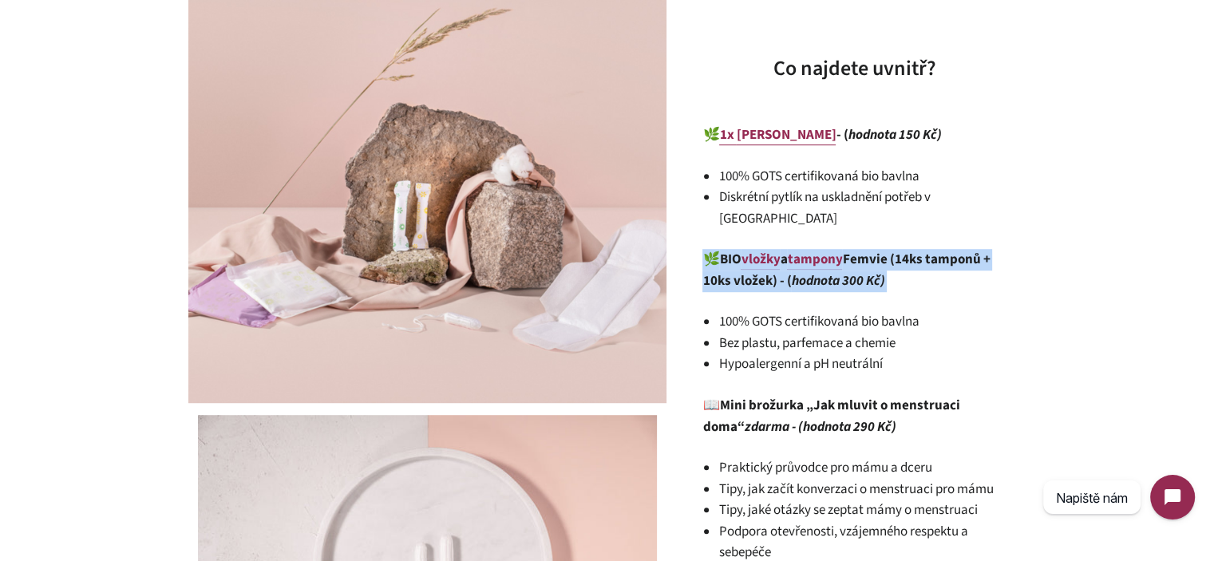
click at [724, 250] on strong "BIO vložky a tampony Femvie (14ks tamponů + 10ks vložek) - ( hodnota 300 Kč)" at bounding box center [846, 270] width 287 height 41
copy div "🌿 BIO vložky a tampony Femvie (14ks tamponů + 10ks vložek) - ( hodnota 300 Kč)"
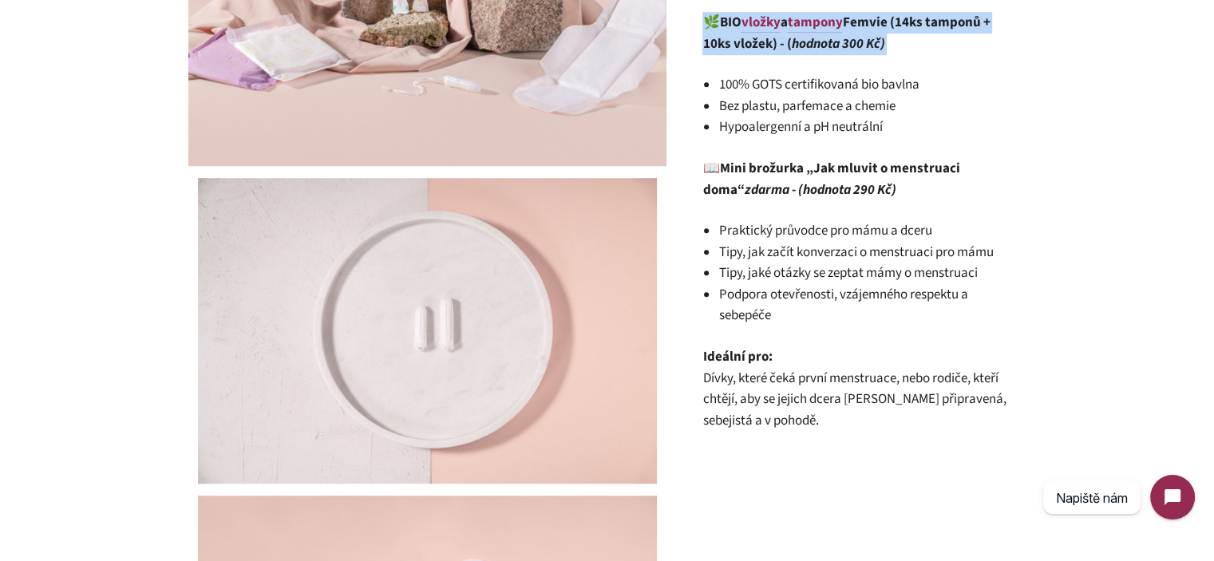
scroll to position [1064, 0]
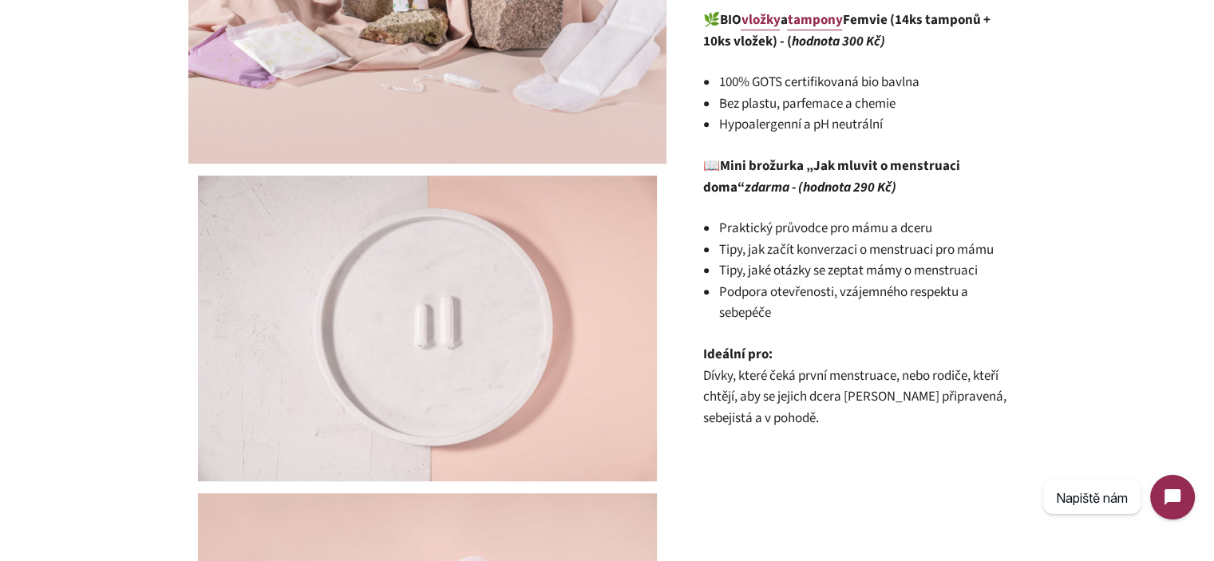
click at [770, 178] on em "zdarma - (hodnota 290 Kč)" at bounding box center [820, 187] width 152 height 19
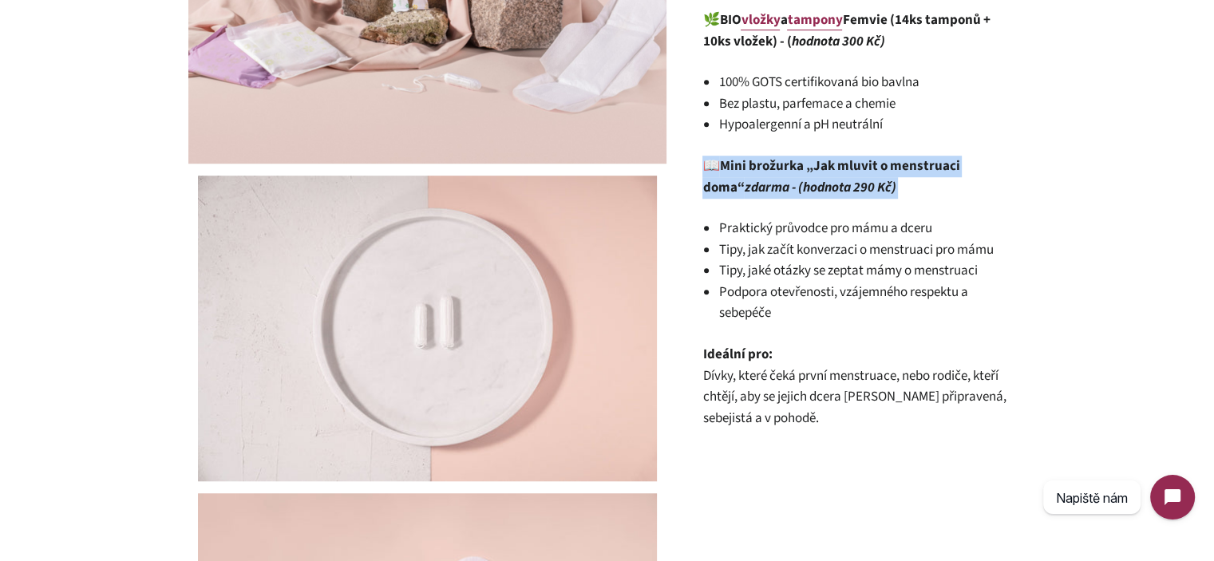
click at [770, 178] on em "zdarma - (hodnota 290 Kč)" at bounding box center [820, 187] width 152 height 19
copy div "📖 Mini brožurka „Jak mluvit o menstruaci doma“ zdarma - (hodnota 290 Kč)"
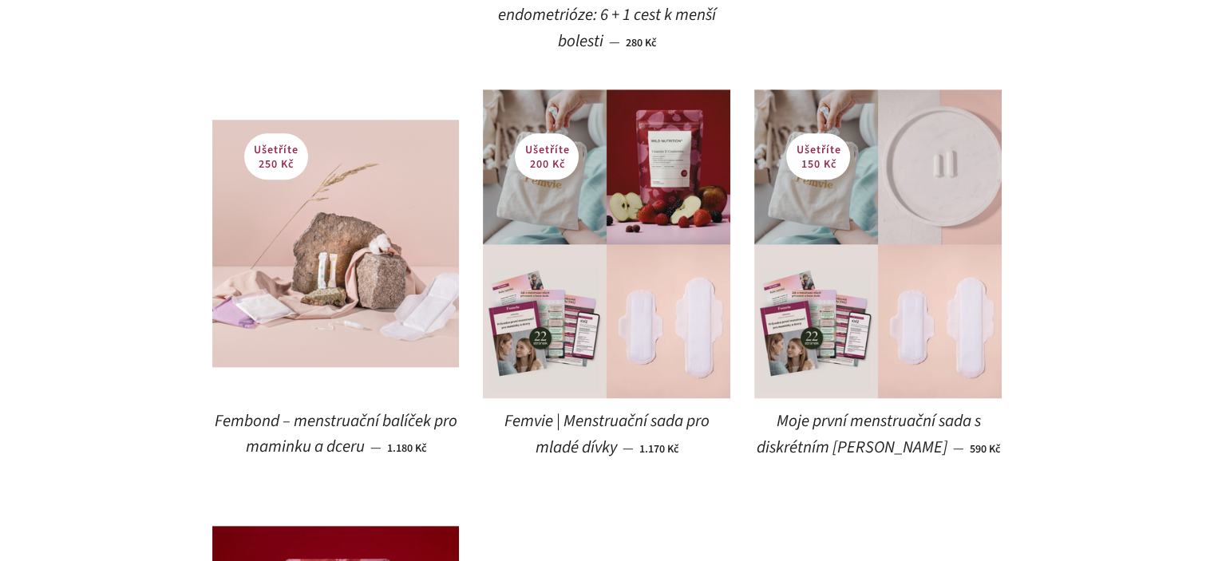
scroll to position [1650, 0]
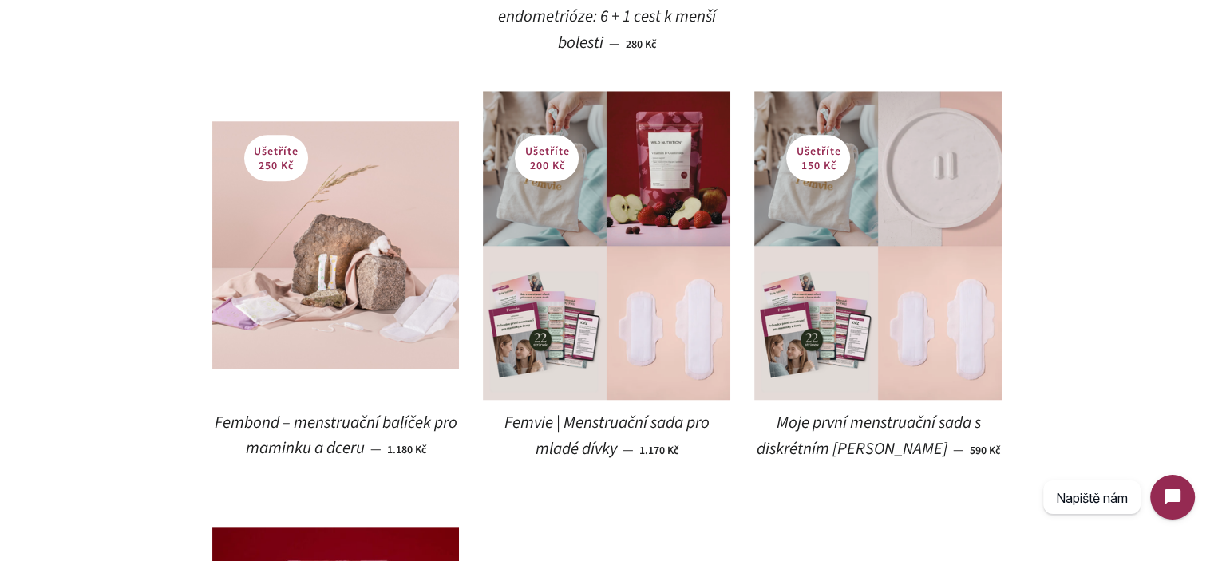
click at [573, 427] on span "Femvie | Menstruační sada pro mladé dívky" at bounding box center [607, 436] width 205 height 50
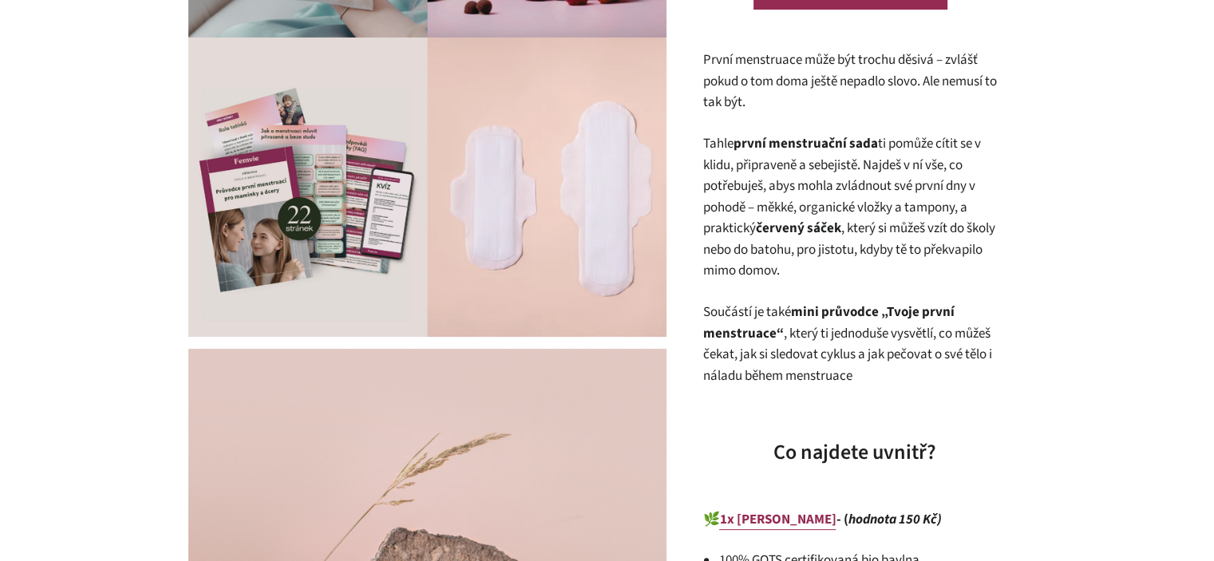
scroll to position [798, 0]
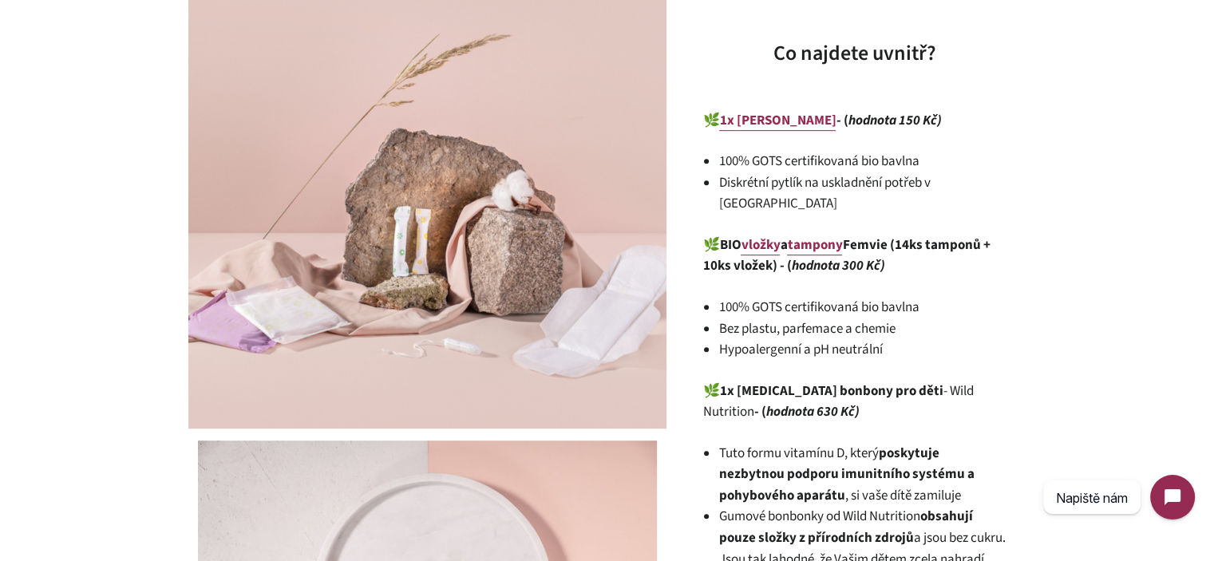
click at [754, 382] on strong "1x [MEDICAL_DATA] bonbony pro děti" at bounding box center [831, 391] width 224 height 19
drag, startPoint x: 754, startPoint y: 364, endPoint x: 651, endPoint y: 11, distance: 367.6
click at [889, 382] on strong "1x [MEDICAL_DATA] bonbony pro děti" at bounding box center [831, 391] width 224 height 19
copy strong "Vitamin D bonbony pro děti"
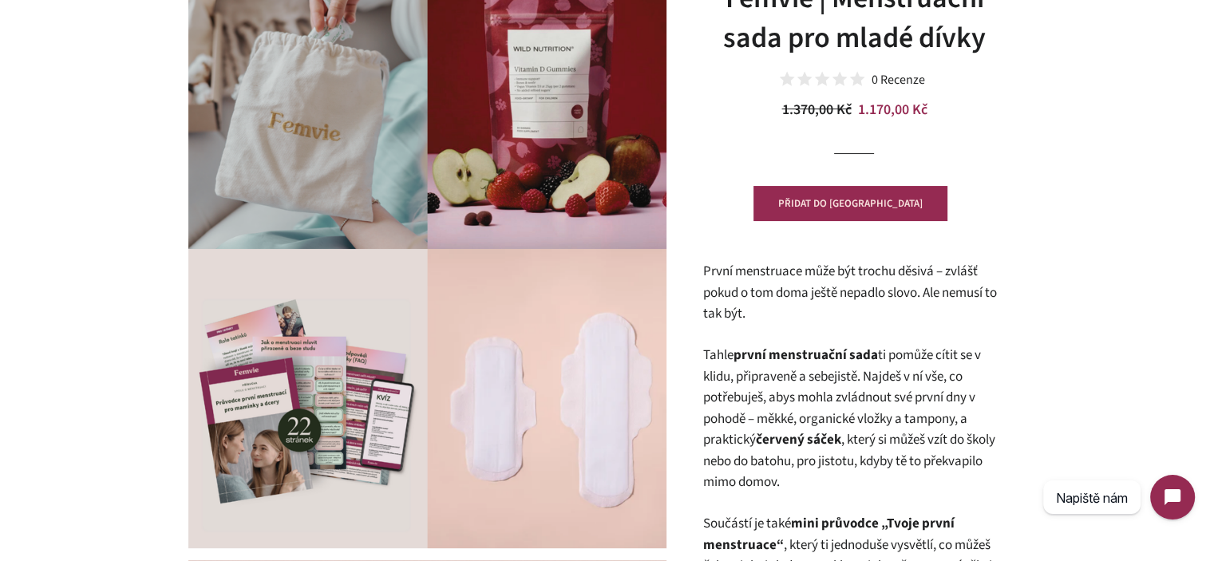
scroll to position [0, 0]
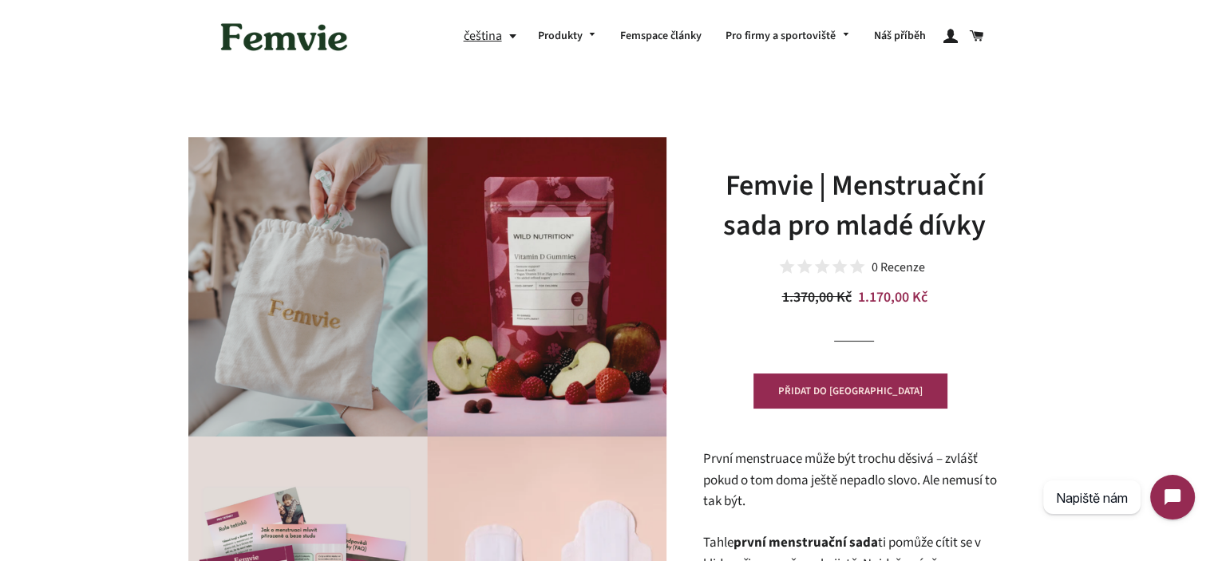
click at [863, 186] on h1 "Femvie | Menstruační sada pro mladé dívky" at bounding box center [854, 206] width 303 height 81
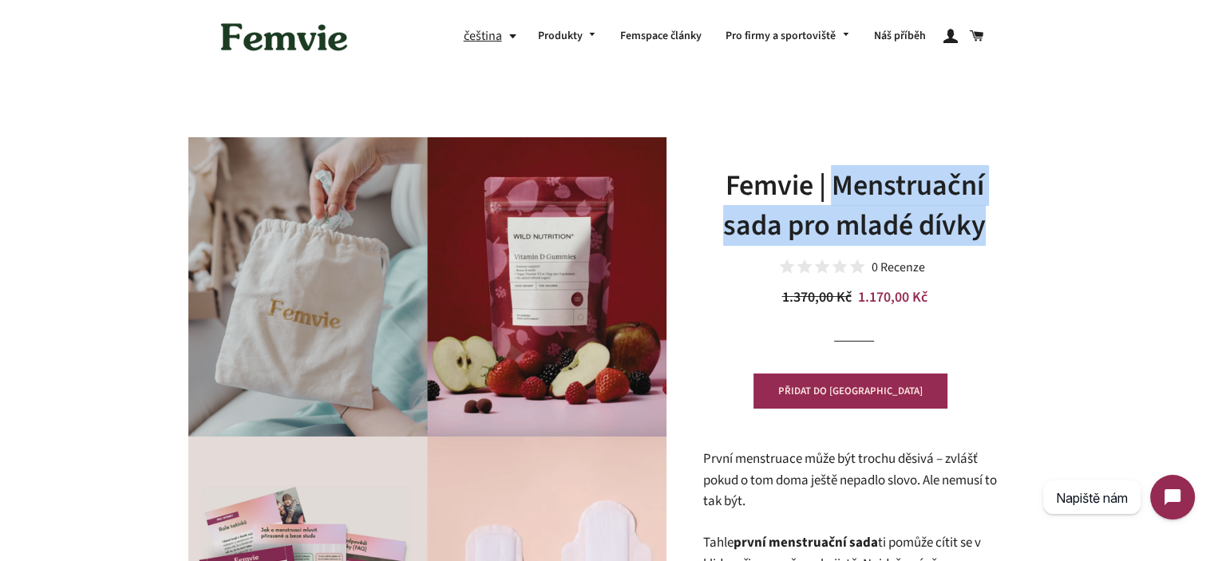
drag, startPoint x: 863, startPoint y: 186, endPoint x: 959, endPoint y: 228, distance: 104.4
click at [959, 228] on h1 "Femvie | Menstruační sada pro mladé dívky" at bounding box center [854, 206] width 303 height 81
copy h1 "Menstruační sada pro mladé dívky"
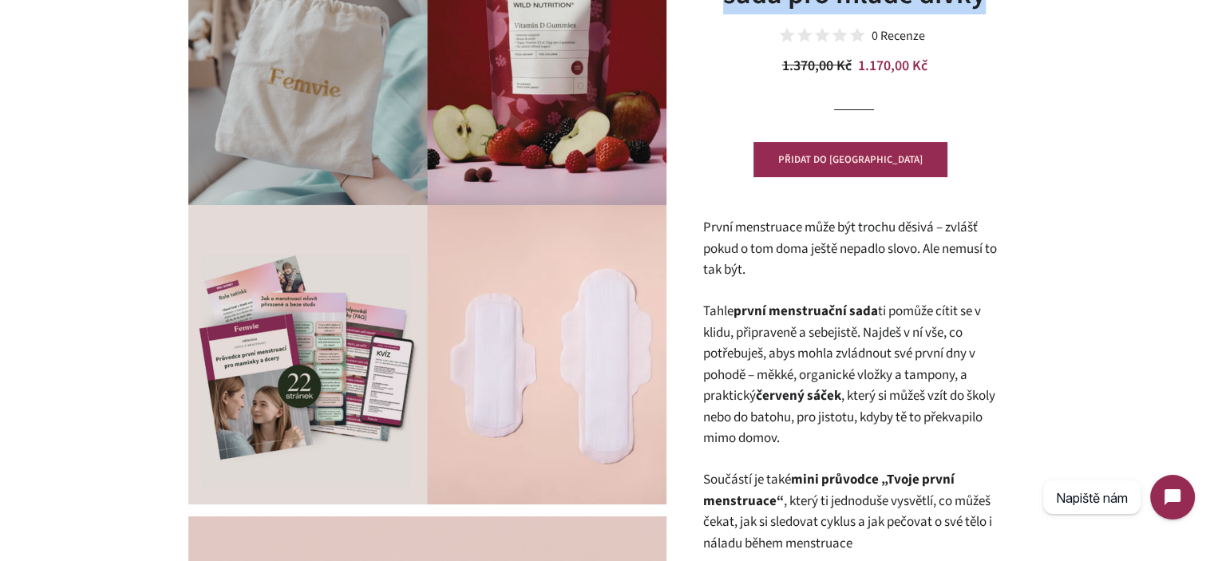
scroll to position [240, 0]
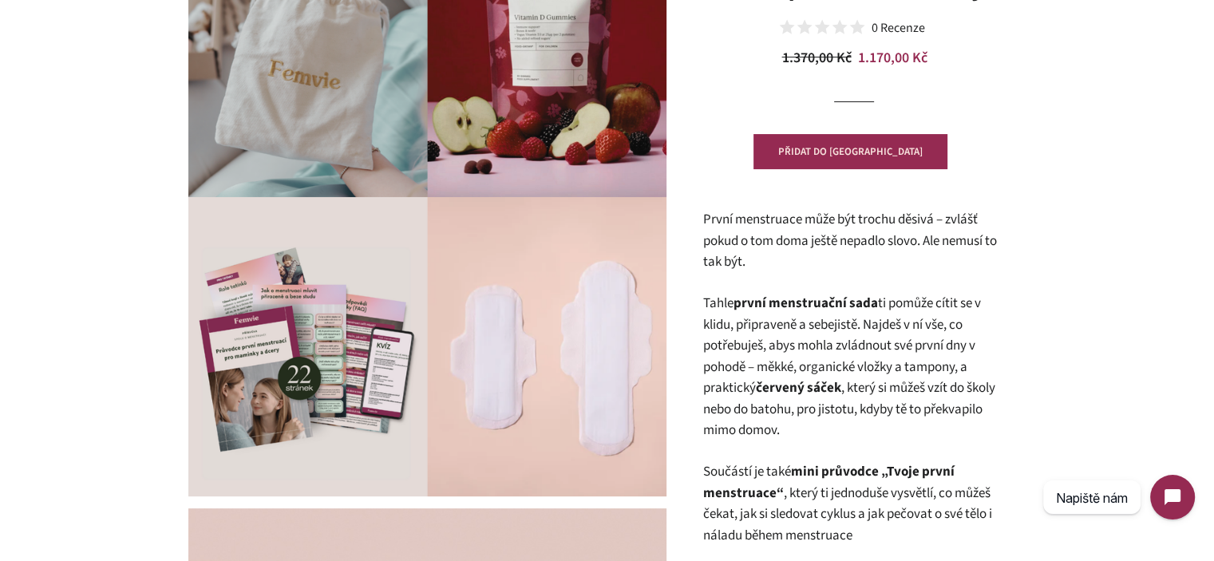
click at [808, 339] on p "Tahle první menstruační sada ti pomůže cítit se v klidu, připraveně a sebejistě…" at bounding box center [854, 367] width 303 height 149
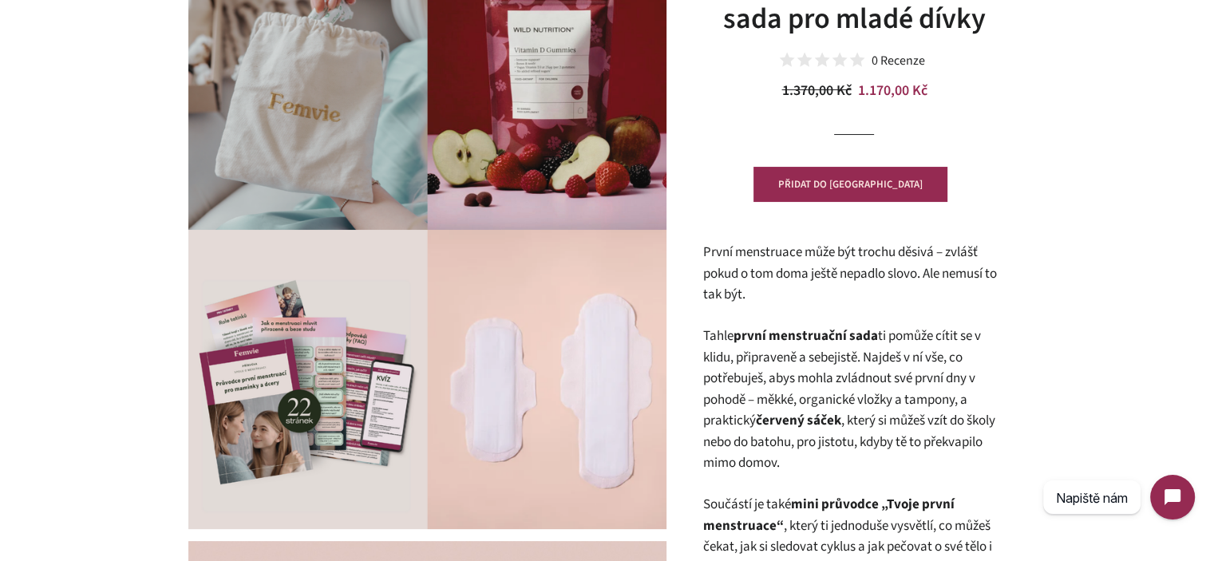
scroll to position [0, 0]
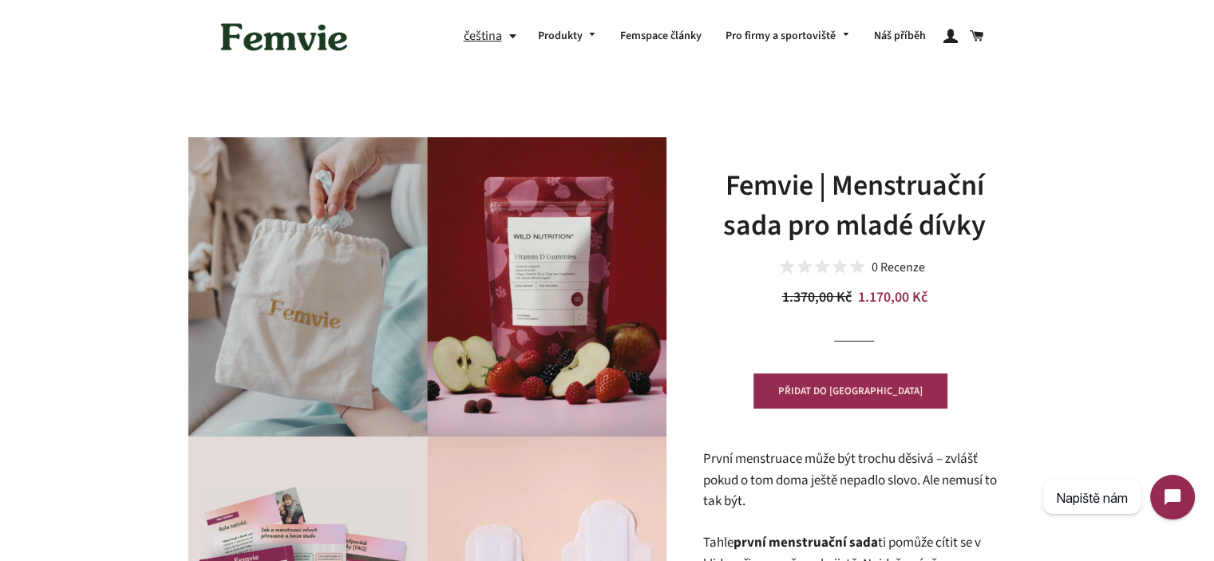
click at [821, 183] on h1 "Femvie | Menstruační sada pro mladé dívky" at bounding box center [854, 206] width 303 height 81
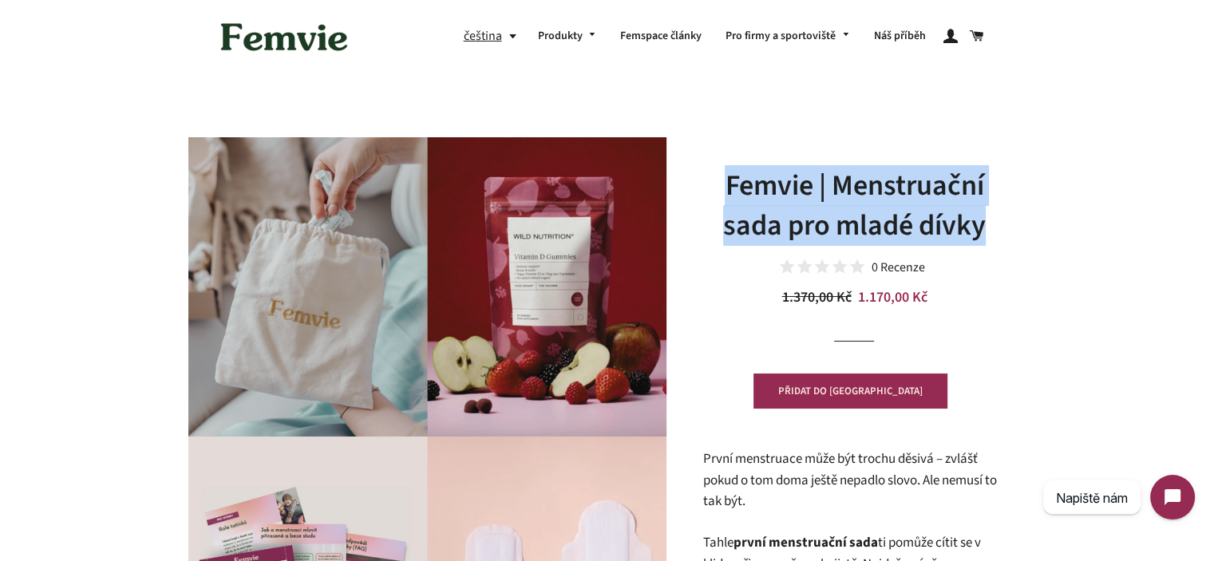
click at [821, 183] on h1 "Femvie | Menstruační sada pro mladé dívky" at bounding box center [854, 206] width 303 height 81
click at [969, 199] on h1 "Femvie | Menstruační sada pro mladé dívky" at bounding box center [854, 206] width 303 height 81
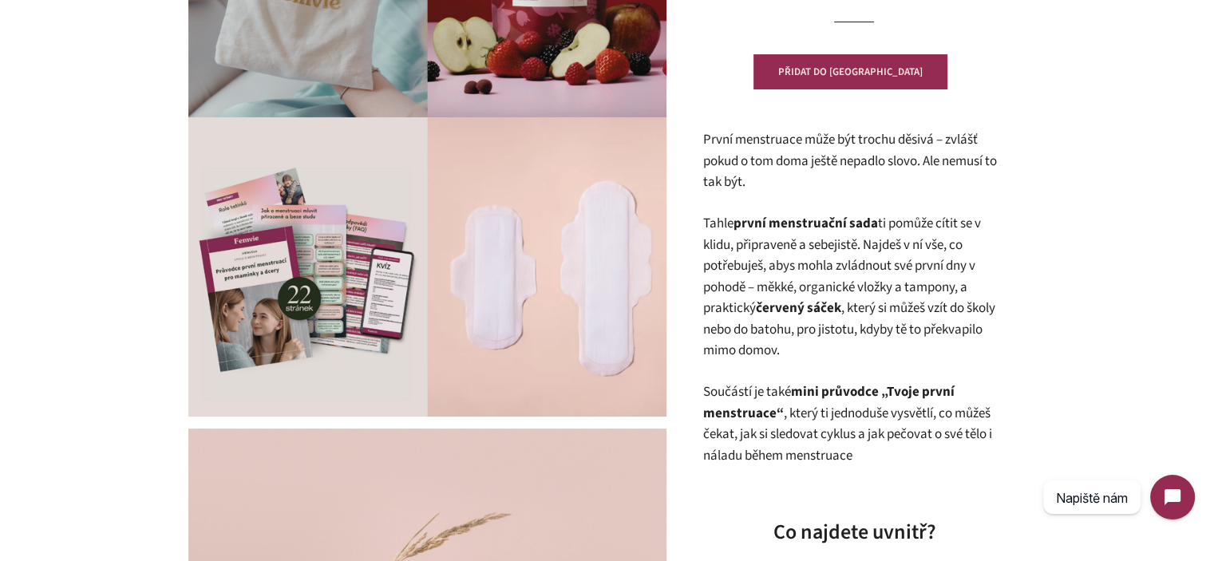
click at [881, 184] on p "První menstruace může být trochu děsivá – zvlášť pokud o tom doma ještě nepadlo…" at bounding box center [854, 161] width 303 height 64
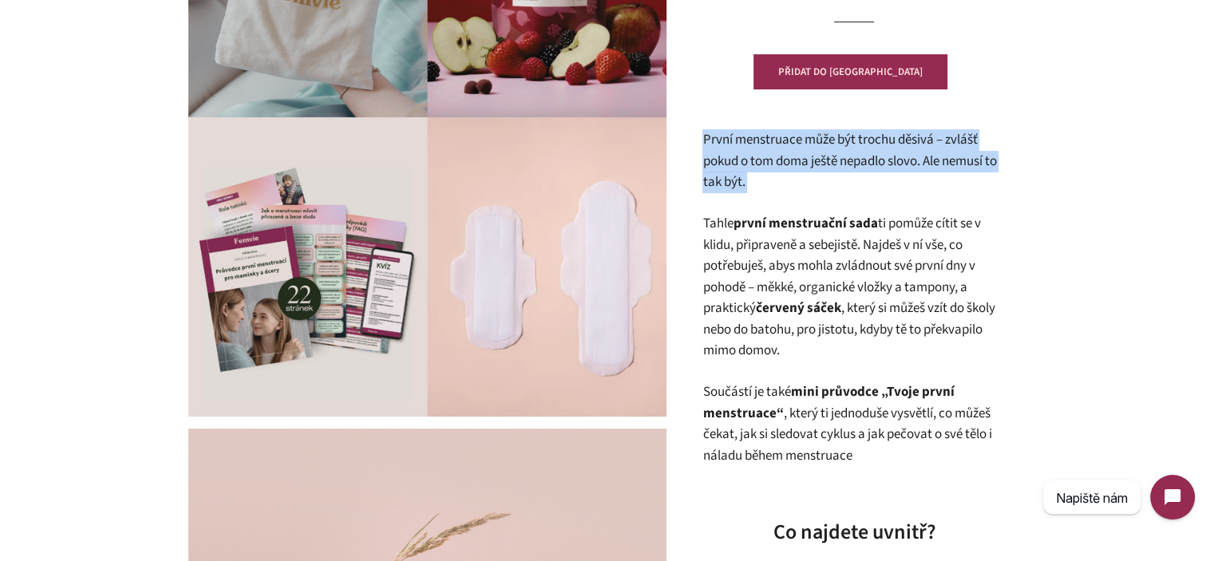
click at [881, 184] on p "První menstruace může být trochu děsivá – zvlášť pokud o tom doma ještě nepadlo…" at bounding box center [854, 161] width 303 height 64
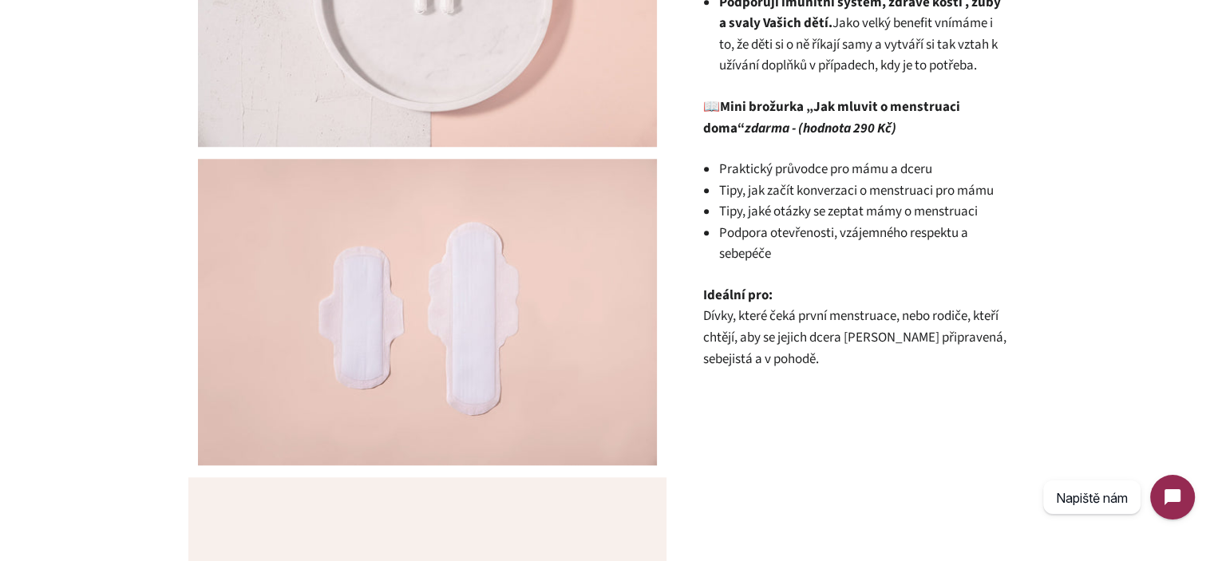
scroll to position [1437, 0]
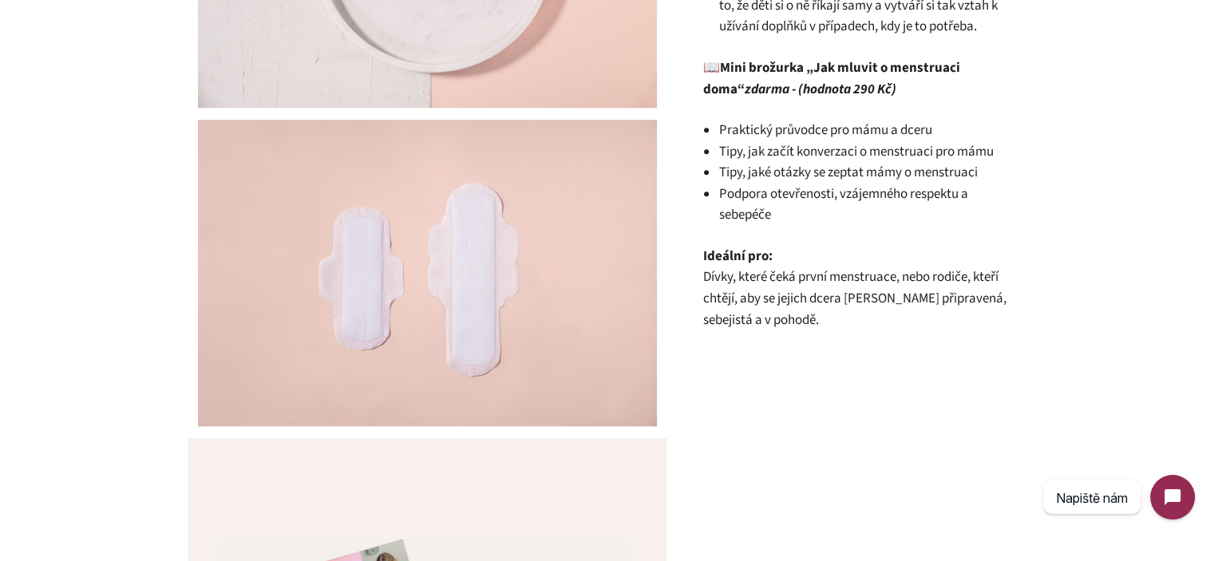
click at [801, 120] on li "Praktický průvodce pro mámu a dceru" at bounding box center [862, 131] width 287 height 22
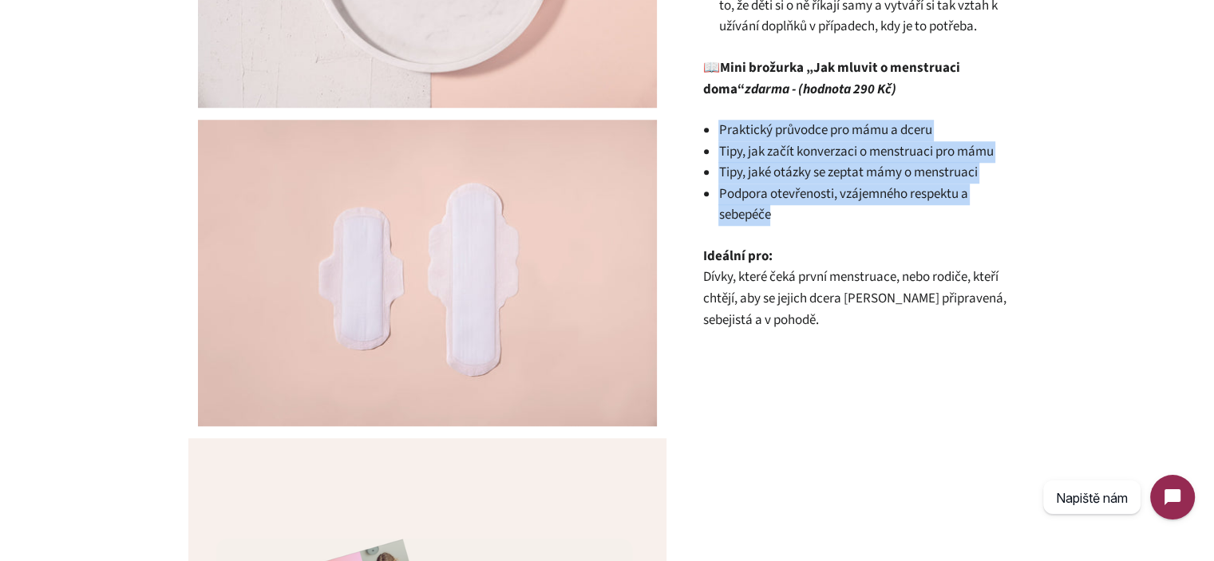
drag, startPoint x: 801, startPoint y: 118, endPoint x: 806, endPoint y: 184, distance: 66.5
click at [806, 184] on ul "Praktický průvodce pro mámu a dceru Tipy, jak začít konverzaci o menstruaci pro…" at bounding box center [862, 173] width 287 height 106
click at [806, 184] on li "Podpora otevřenosti, vzájemného respektu a sebepéče" at bounding box center [862, 205] width 287 height 42
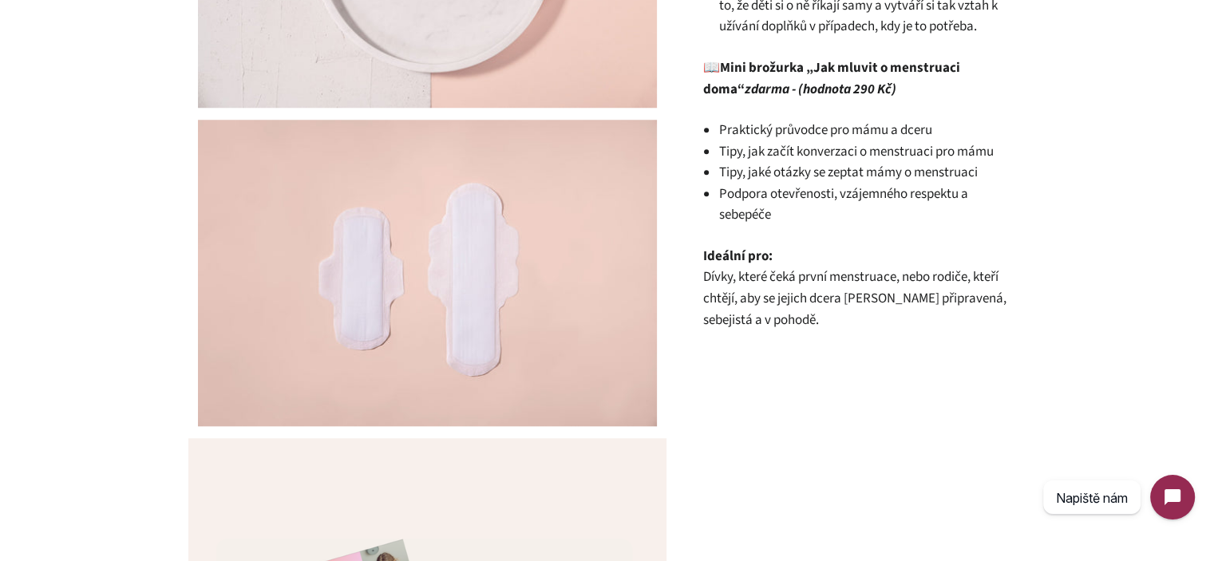
click at [806, 184] on li "Podpora otevřenosti, vzájemného respektu a sebepéče" at bounding box center [862, 205] width 287 height 42
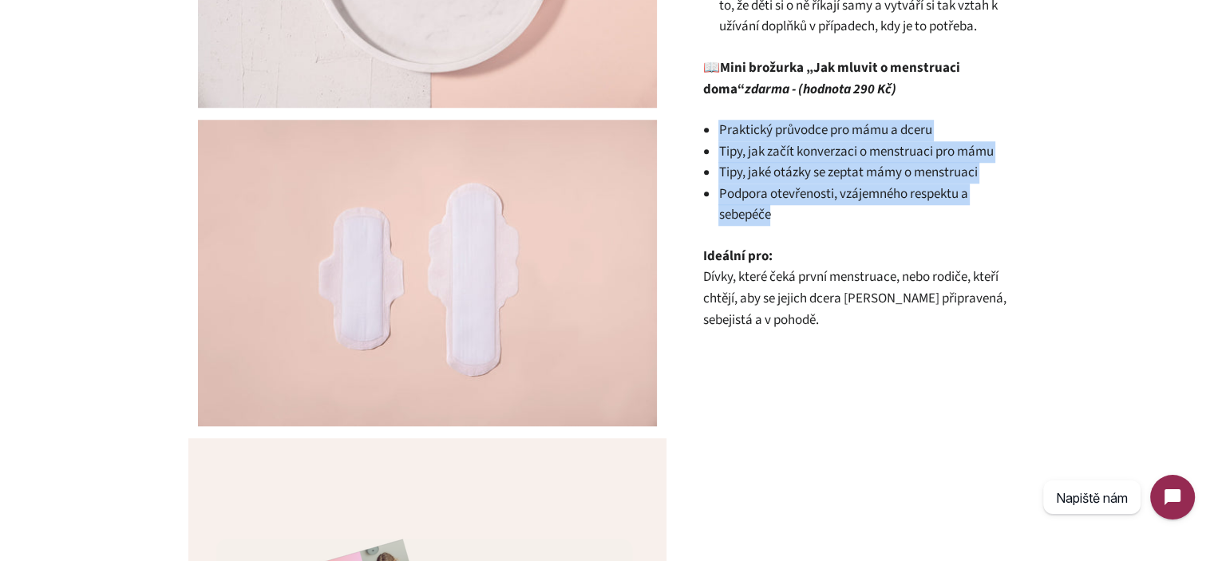
drag, startPoint x: 806, startPoint y: 184, endPoint x: 752, endPoint y: 114, distance: 88.8
click at [752, 120] on ul "Praktický průvodce pro mámu a dceru Tipy, jak začít konverzaci o menstruaci pro…" at bounding box center [862, 173] width 287 height 106
click at [752, 120] on li "Praktický průvodce pro mámu a dceru" at bounding box center [862, 131] width 287 height 22
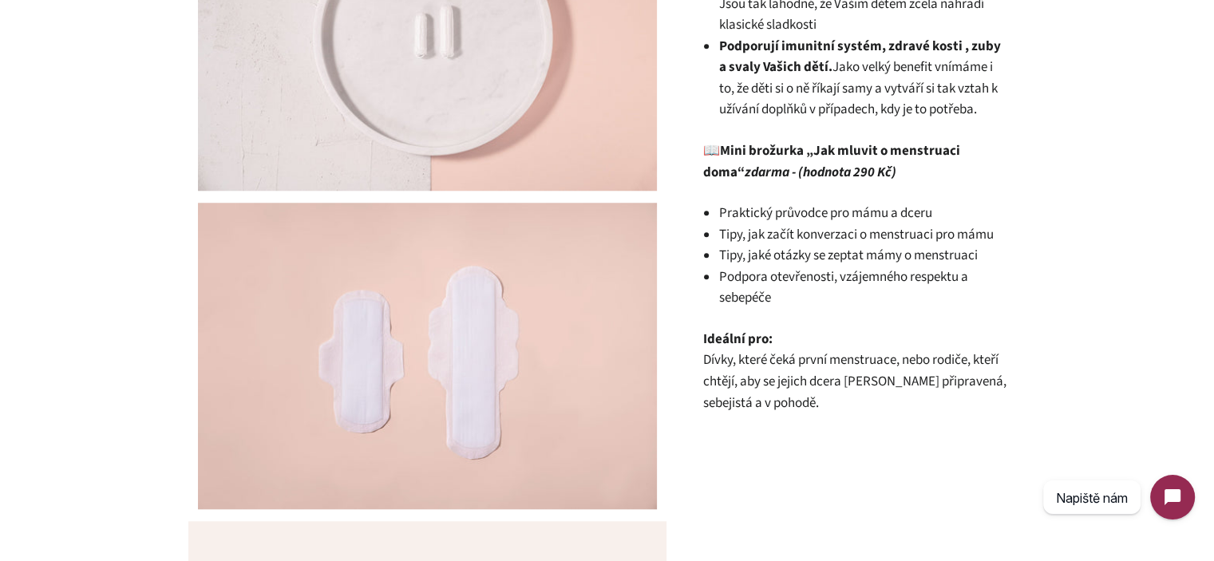
scroll to position [1357, 0]
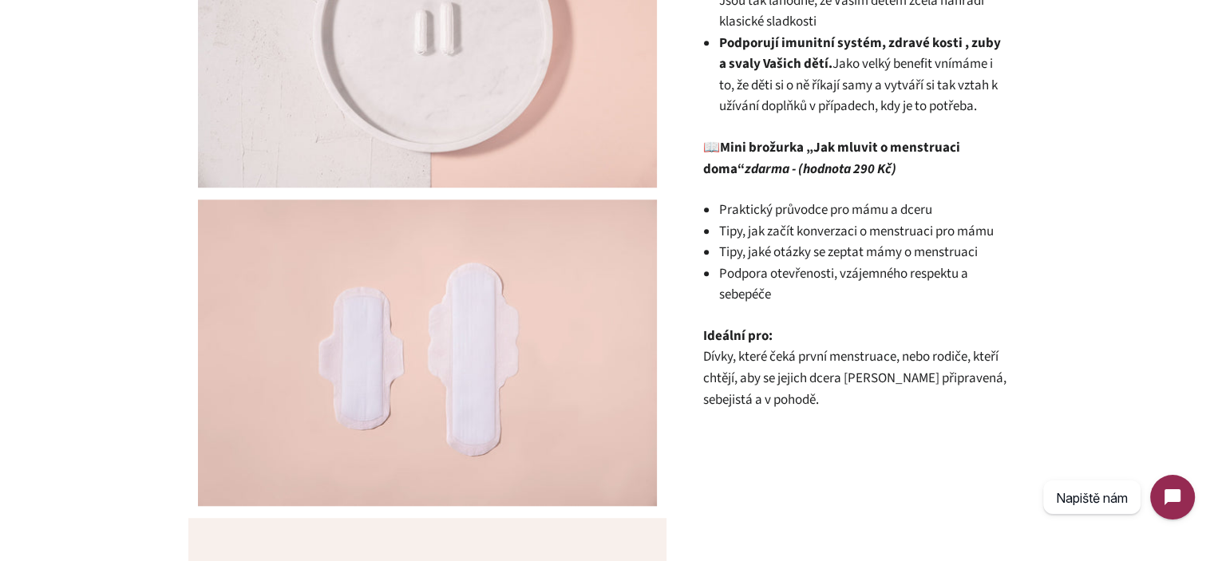
click at [772, 160] on em "zdarma - (hodnota 290 Kč)" at bounding box center [820, 169] width 152 height 19
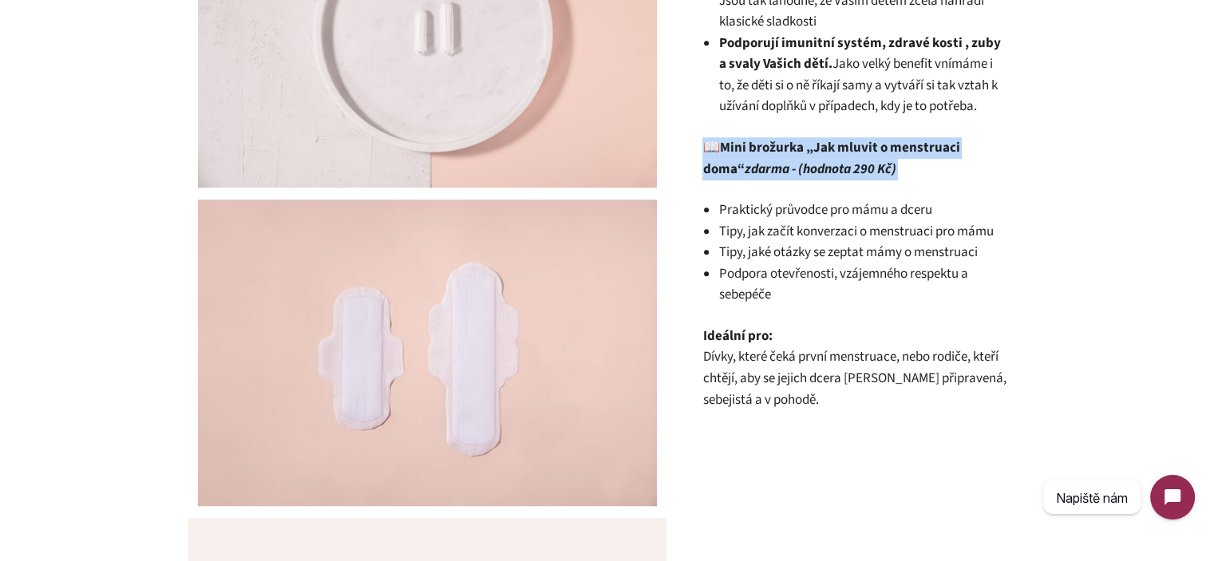
click at [772, 160] on em "zdarma - (hodnota 290 Kč)" at bounding box center [820, 169] width 152 height 19
click at [875, 144] on p "📖 Mini brožurka „Jak mluvit o menstruaci doma“ zdarma - (hodnota 290 Kč)" at bounding box center [854, 158] width 303 height 42
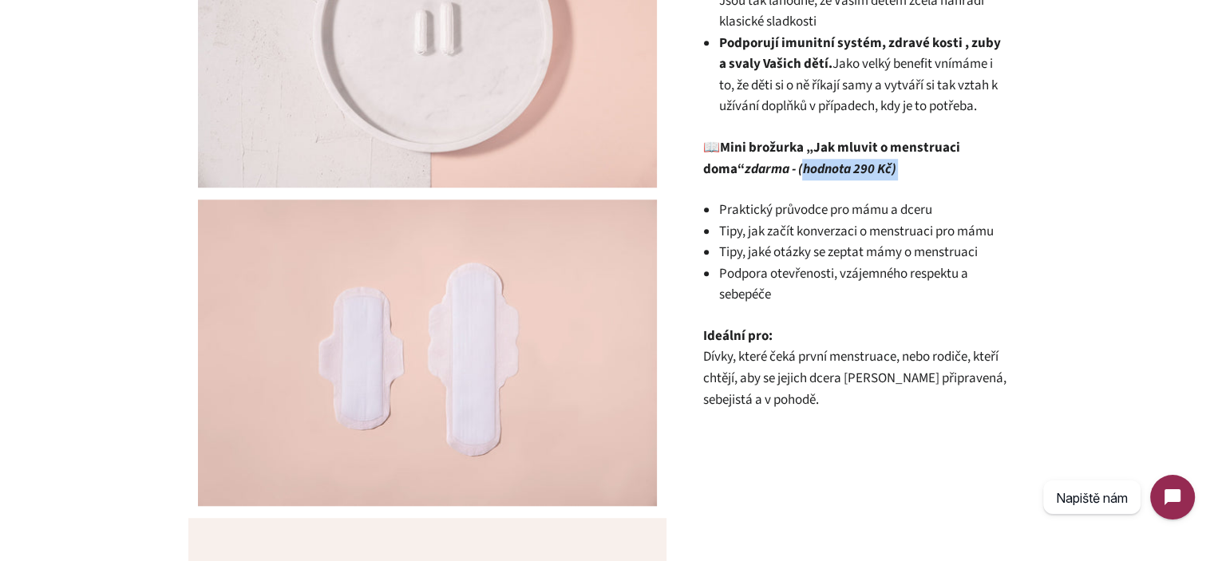
drag, startPoint x: 875, startPoint y: 145, endPoint x: 775, endPoint y: 134, distance: 100.3
click at [779, 137] on p "📖 Mini brožurka „Jak mluvit o menstruaci doma“ zdarma - (hodnota 290 Kč)" at bounding box center [854, 158] width 303 height 42
click at [775, 138] on strong "Mini brožurka „Jak mluvit o menstruaci doma“ zdarma - (hodnota 290 Kč)" at bounding box center [831, 158] width 257 height 41
click at [772, 326] on p "Ideální pro: Dívky, které čeká první menstruace, nebo rodiče, kteří chtějí, aby…" at bounding box center [854, 368] width 303 height 85
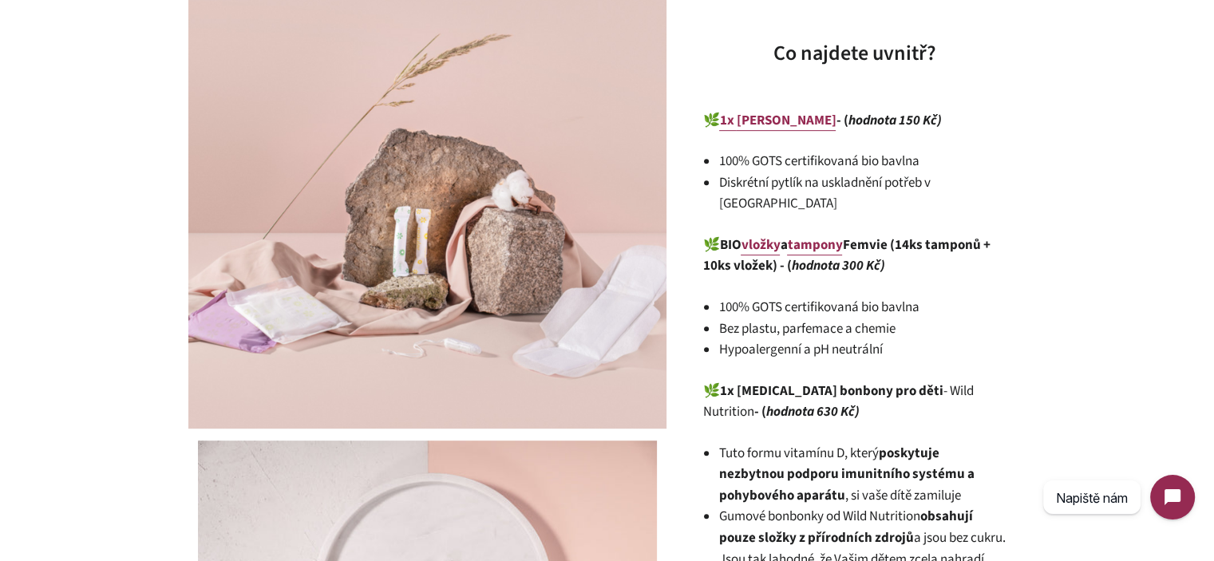
scroll to position [1118, 0]
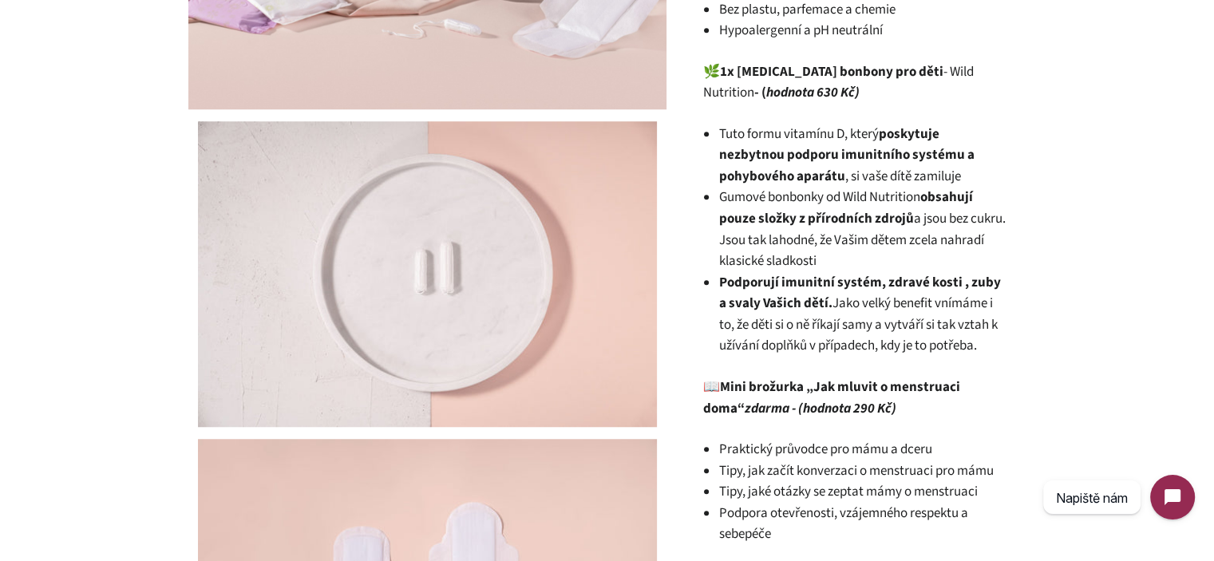
click at [794, 378] on strong "Mini brožurka „Jak mluvit o menstruaci doma“ zdarma - (hodnota 290 Kč)" at bounding box center [831, 398] width 257 height 41
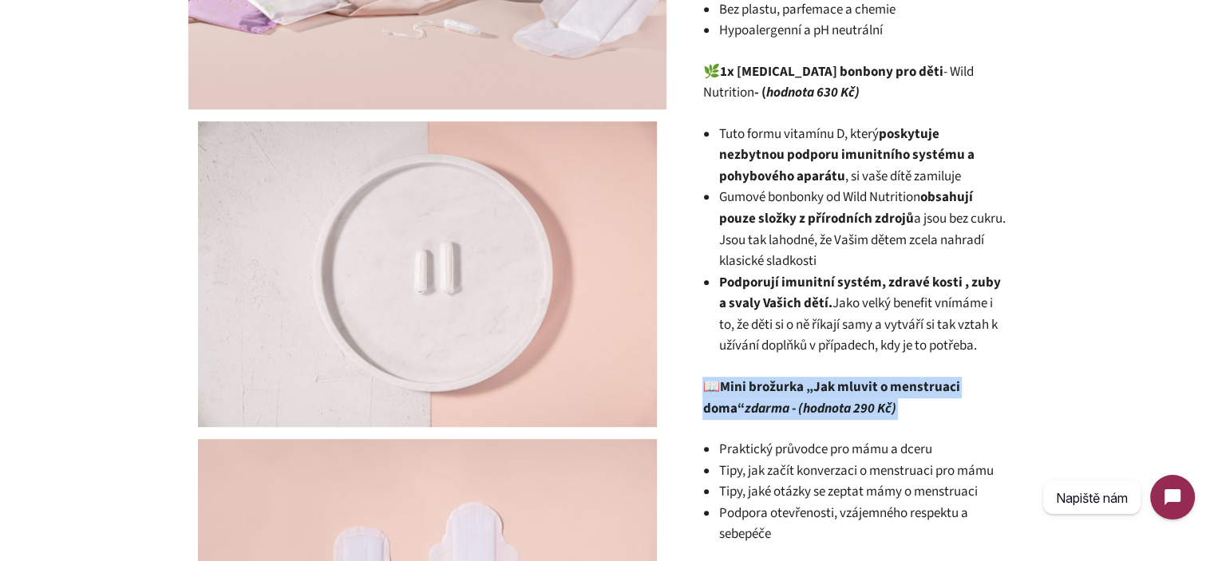
click at [794, 378] on strong "Mini brožurka „Jak mluvit o menstruaci doma“ zdarma - (hodnota 290 Kč)" at bounding box center [831, 398] width 257 height 41
copy div "📖 Mini brožurka „Jak mluvit o menstruaci doma“ zdarma - (hodnota 290 Kč)"
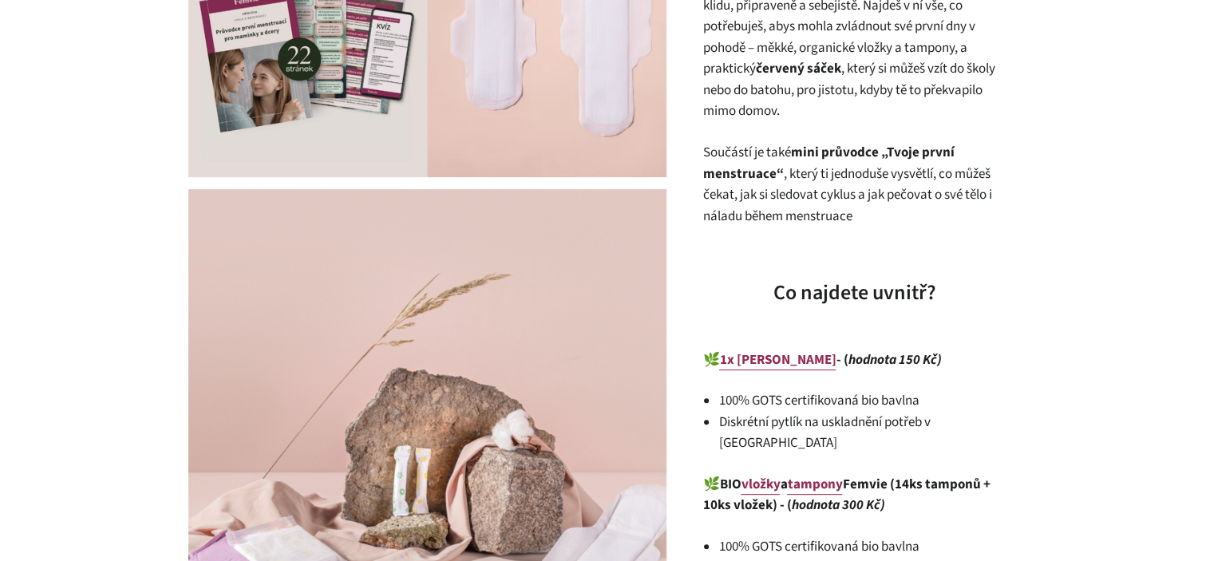
scroll to position [0, 0]
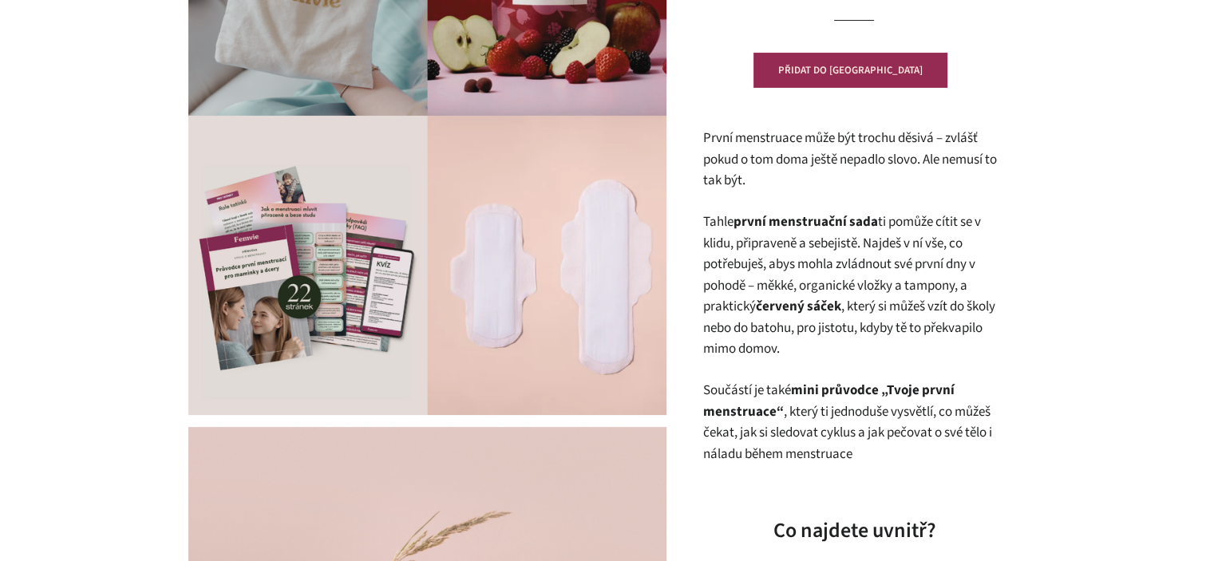
scroll to position [319, 0]
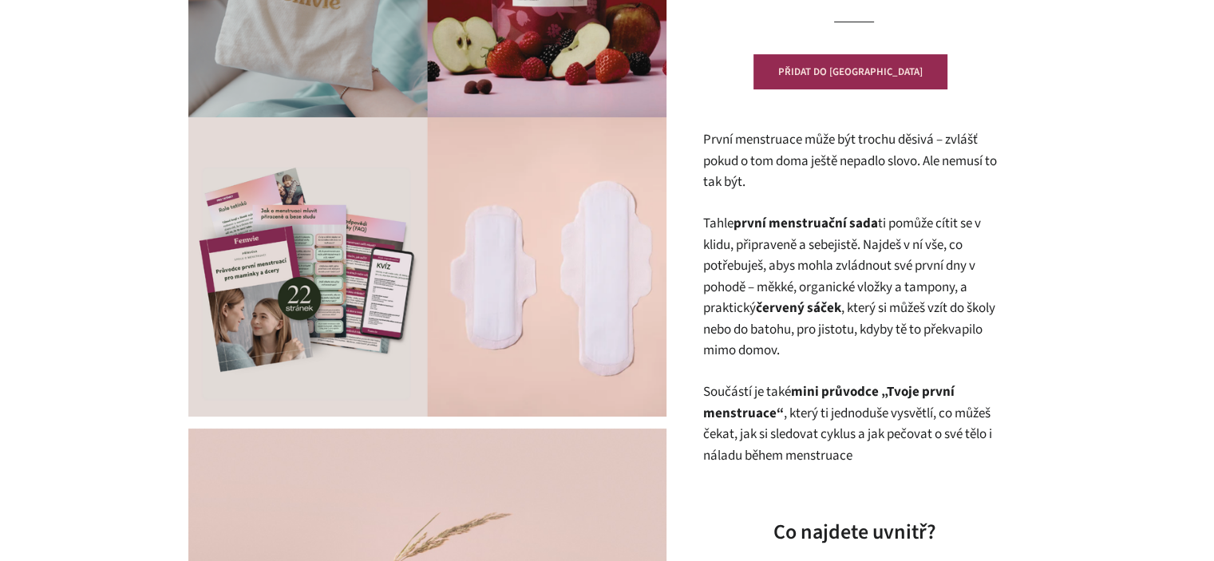
click at [808, 153] on p "První menstruace může být trochu děsivá – zvlášť pokud o tom doma ještě nepadlo…" at bounding box center [854, 161] width 303 height 64
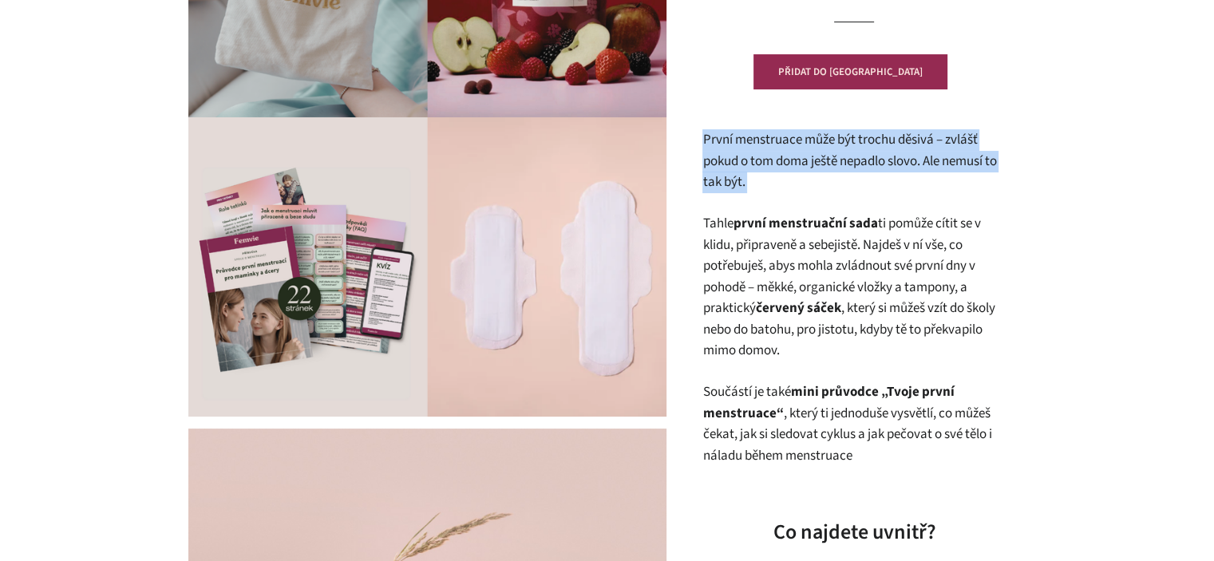
click at [808, 153] on p "První menstruace může být trochu děsivá – zvlášť pokud o tom doma ještě nepadlo…" at bounding box center [854, 161] width 303 height 64
click at [830, 178] on p "První menstruace může být trochu děsivá – zvlášť pokud o tom doma ještě nepadlo…" at bounding box center [854, 161] width 303 height 64
click at [802, 160] on p "První menstruace může být trochu děsivá – zvlášť pokud o tom doma ještě nepadlo…" at bounding box center [854, 161] width 303 height 64
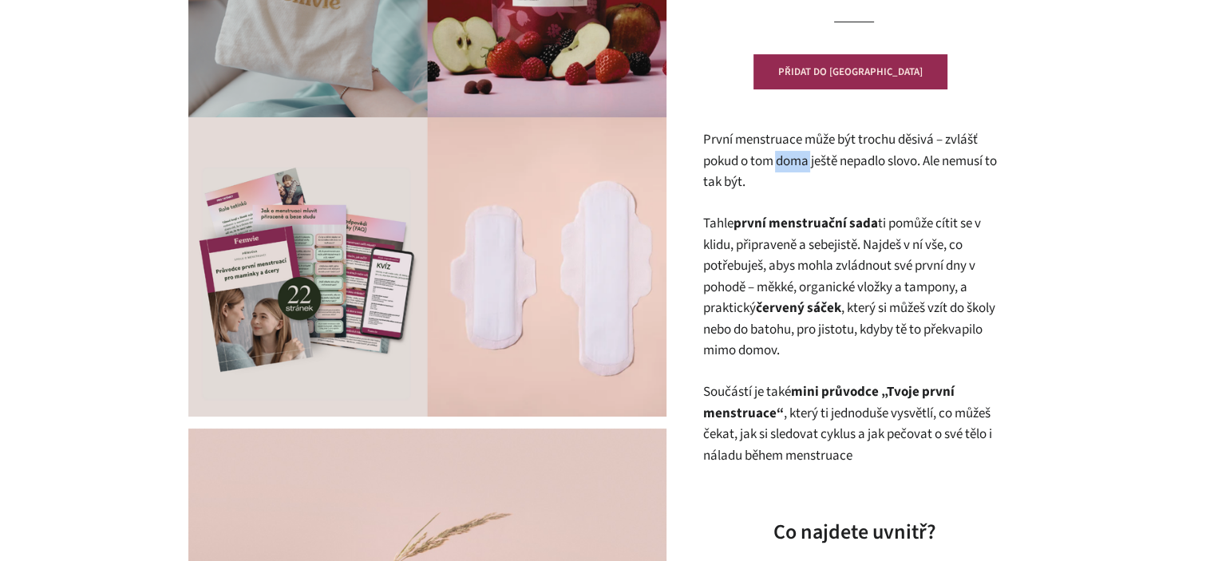
click at [802, 160] on p "První menstruace může být trochu děsivá – zvlášť pokud o tom doma ještě nepadlo…" at bounding box center [854, 161] width 303 height 64
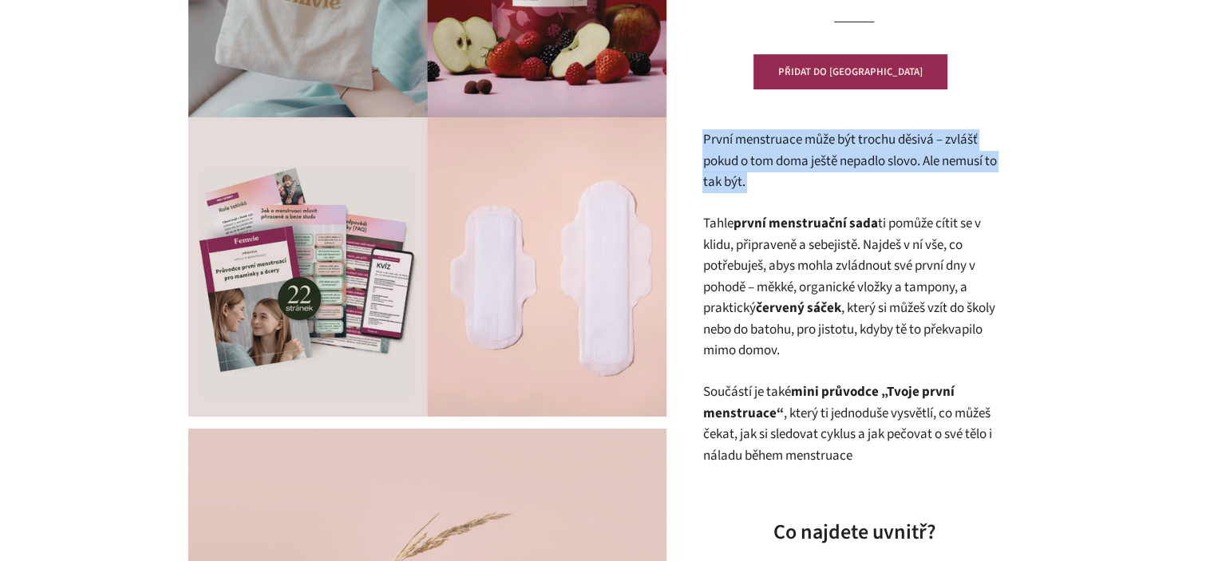
click at [802, 160] on p "První menstruace může být trochu děsivá – zvlášť pokud o tom doma ještě nepadlo…" at bounding box center [854, 161] width 303 height 64
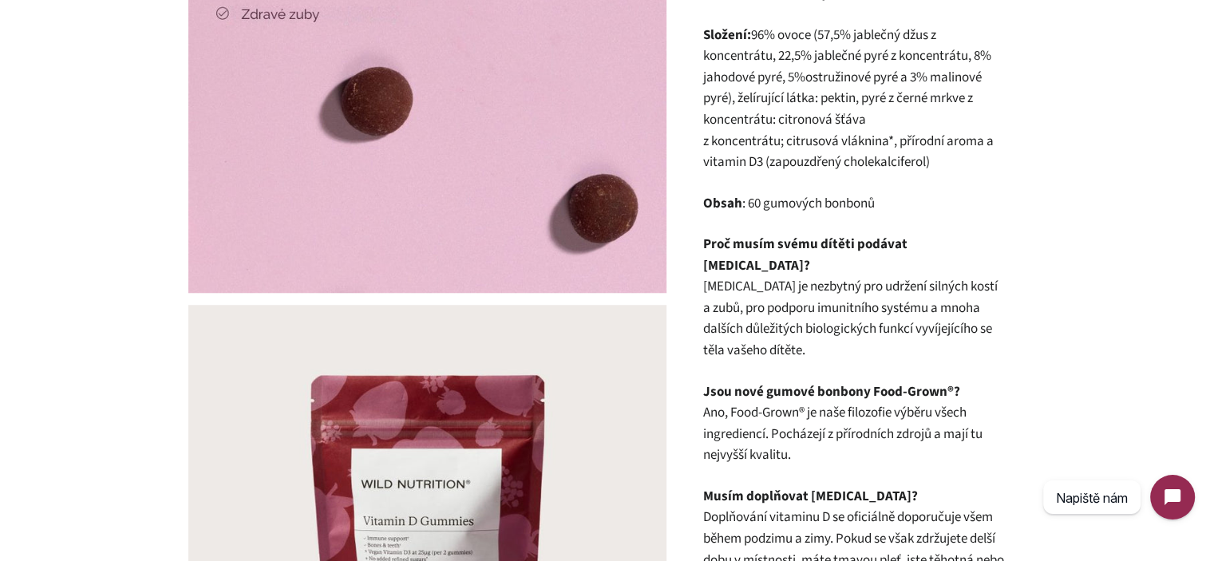
scroll to position [1517, 0]
